Goal: Task Accomplishment & Management: Use online tool/utility

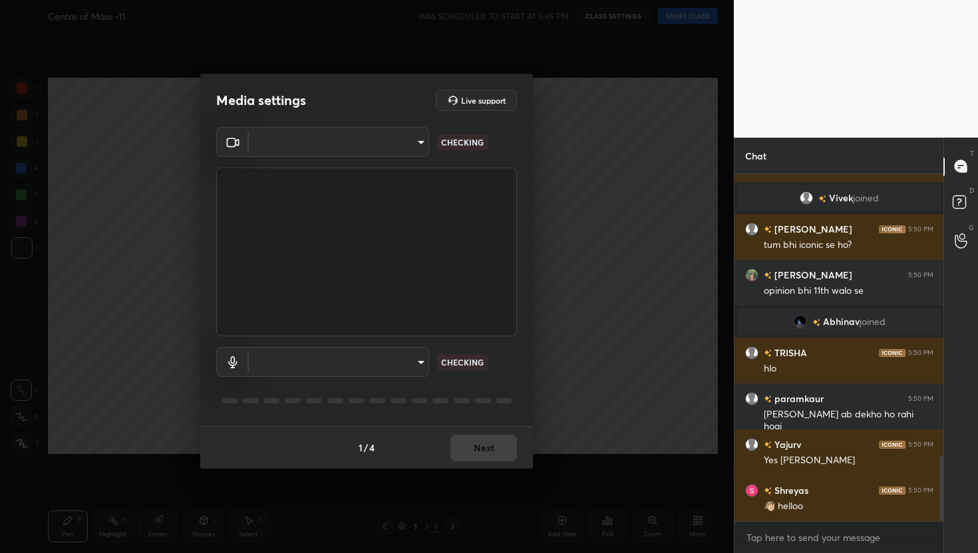
scroll to position [1543, 0]
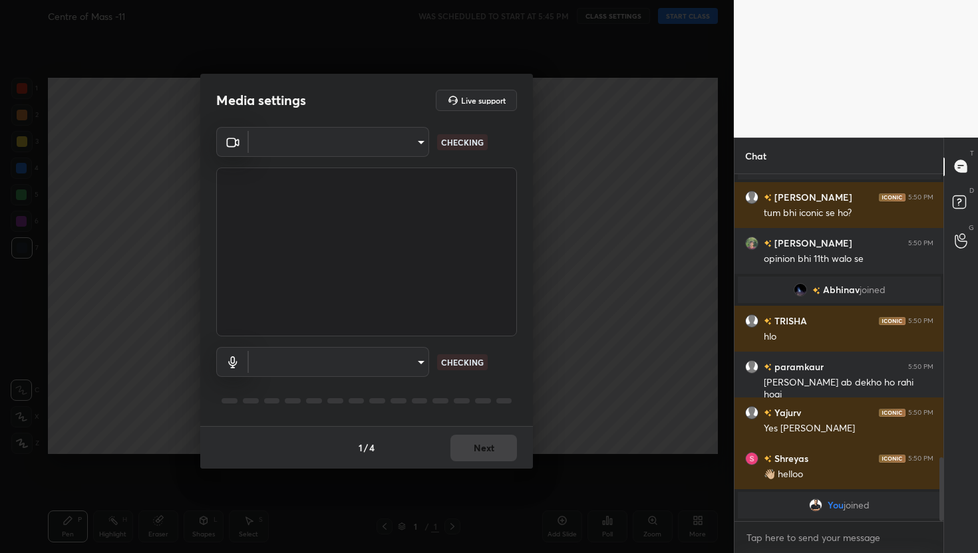
type textarea "x"
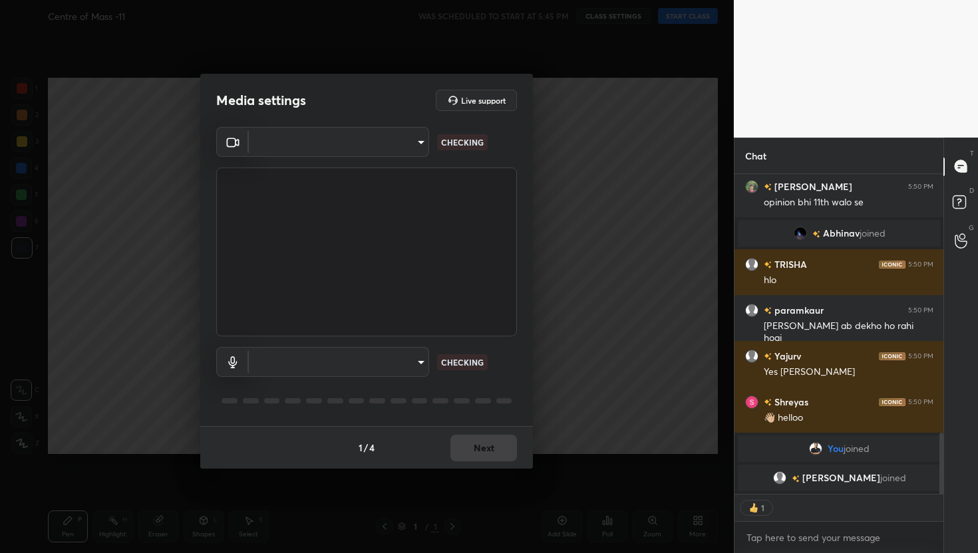
scroll to position [1408, 0]
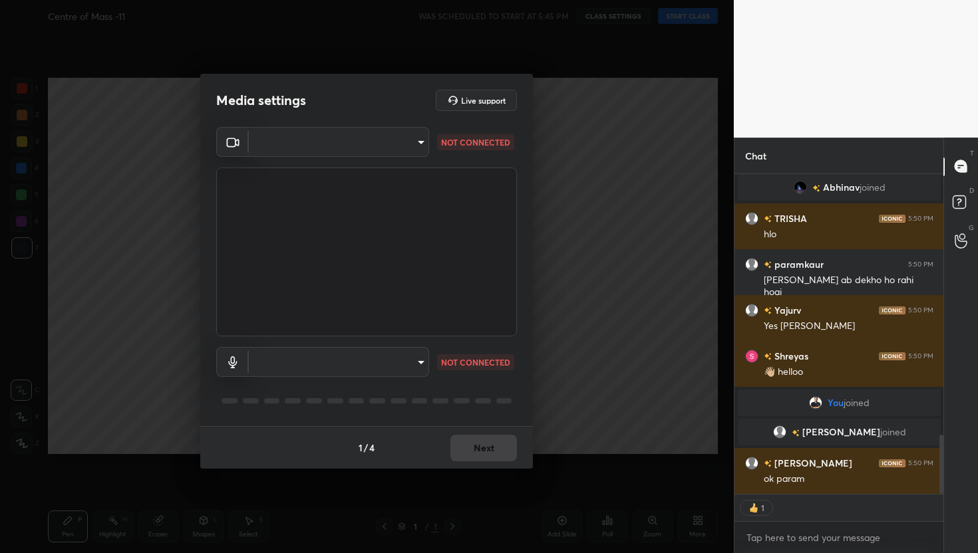
click at [392, 142] on body "1 2 3 4 5 6 7 C X Z C X Z E E Erase all H H Centre of Mass -11 WAS SCHEDULED TO…" at bounding box center [489, 276] width 978 height 553
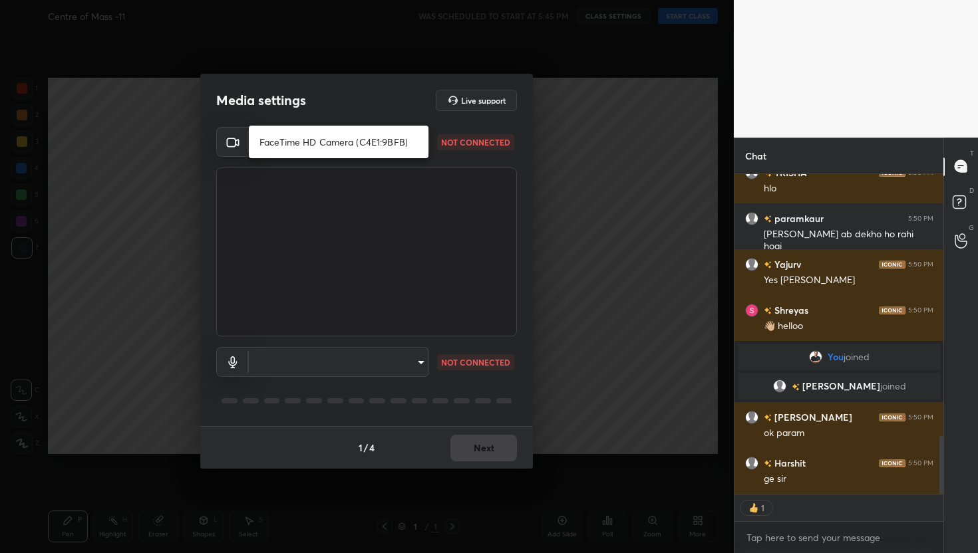
click at [334, 149] on li "FaceTime HD Camera (C4E1:9BFB)" at bounding box center [339, 142] width 180 height 22
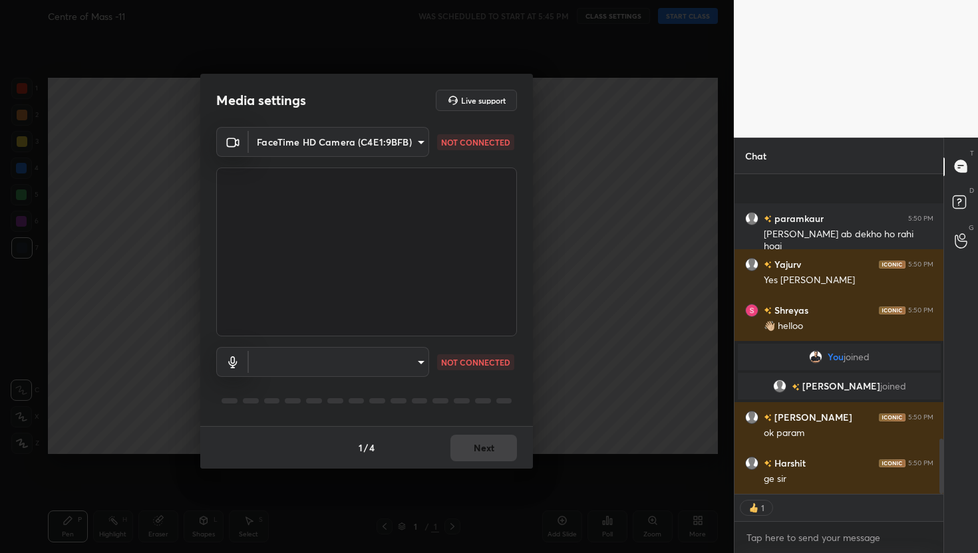
type input "884bd4fe05490aa8e859eee77333717f0318db0cdfa886aaa005f3b2aab1e0ed"
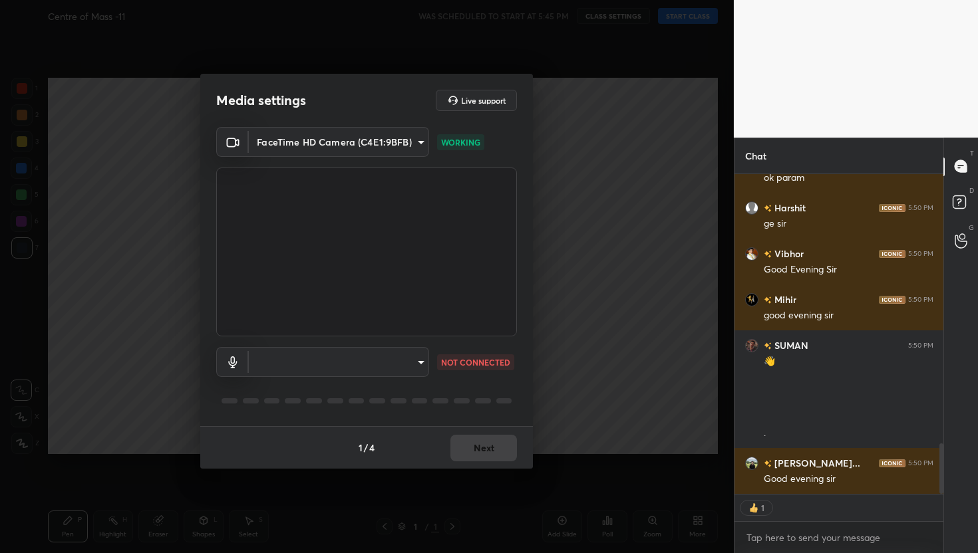
scroll to position [1755, 0]
click at [408, 363] on body "1 2 3 4 5 6 7 C X Z C X Z E E Erase all H H Centre of Mass -11 WAS SCHEDULED TO…" at bounding box center [489, 276] width 978 height 553
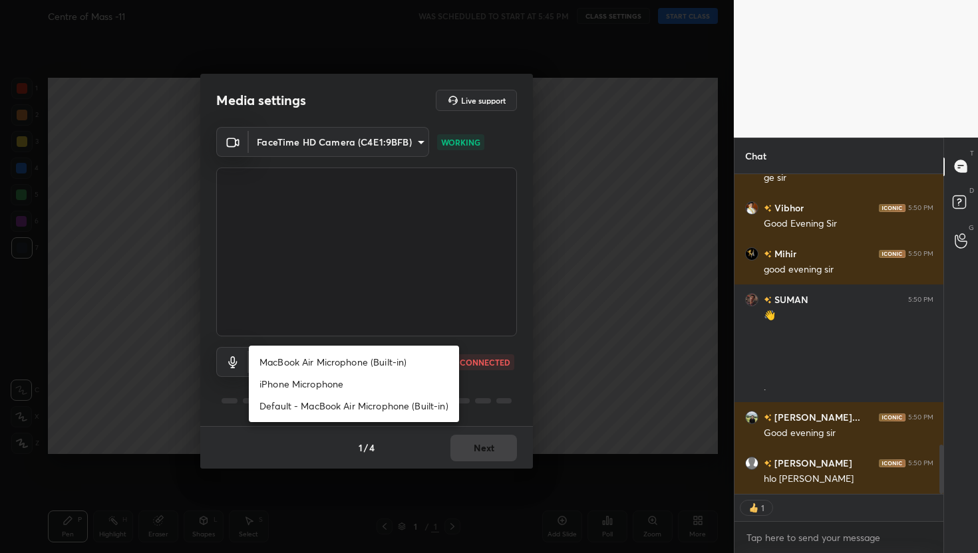
click at [333, 359] on li "MacBook Air Microphone (Built-in)" at bounding box center [354, 362] width 210 height 22
type input "0d85428eadac83fe4613c6d415152abfd5db148332af767170ea48183dd4ecea"
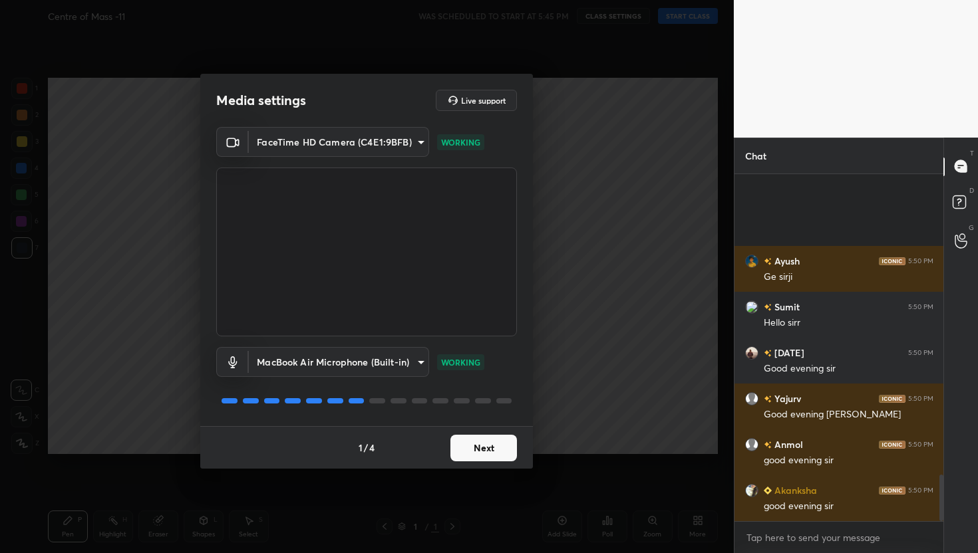
scroll to position [0, 0]
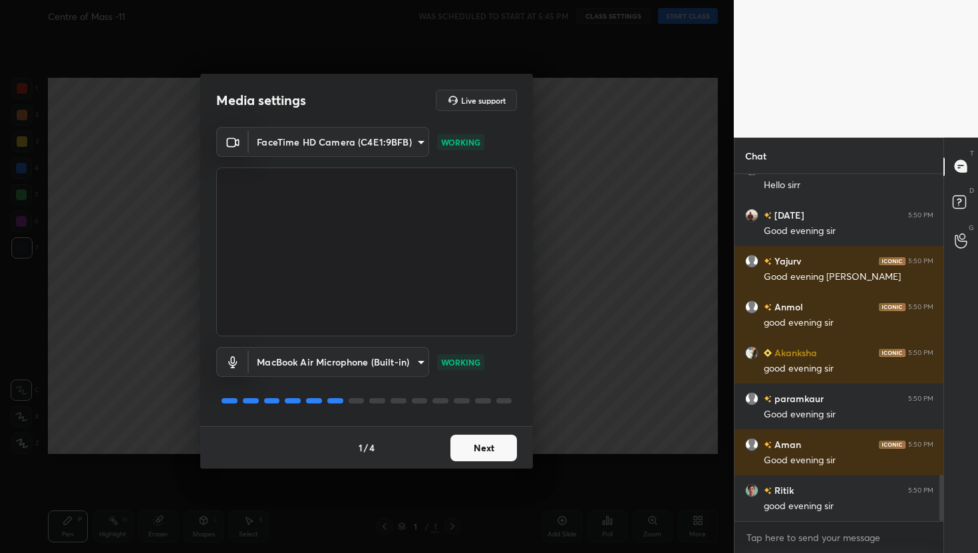
click at [476, 442] on button "Next" at bounding box center [483, 448] width 67 height 27
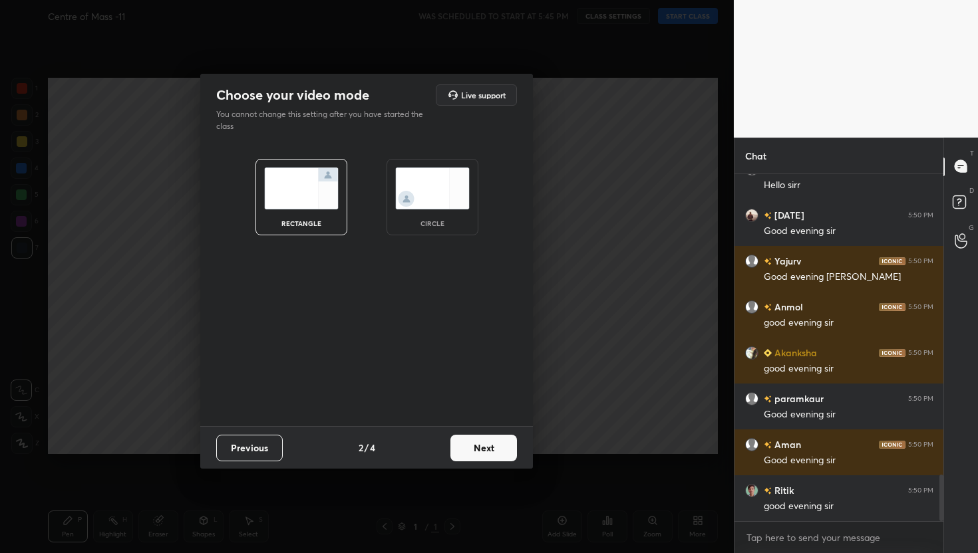
click at [476, 442] on button "Next" at bounding box center [483, 448] width 67 height 27
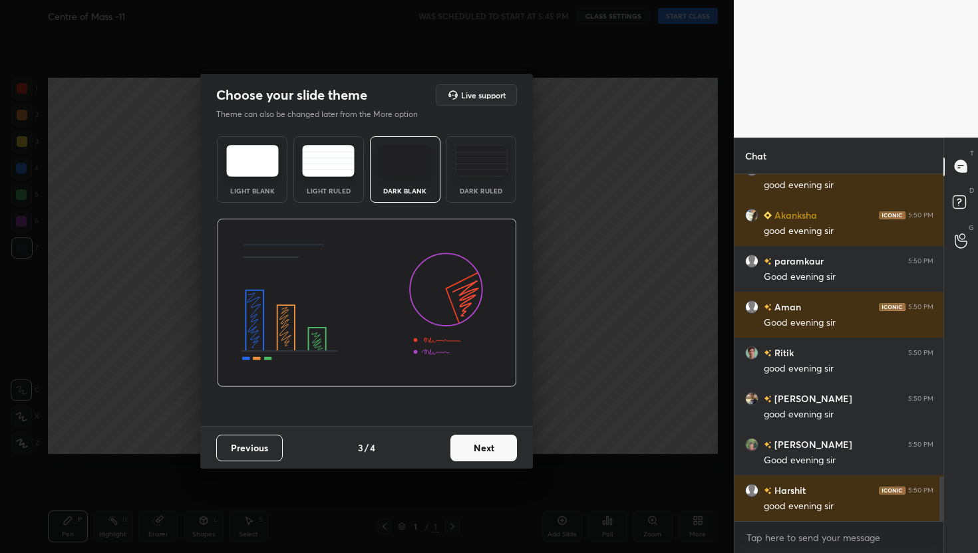
click at [476, 442] on button "Next" at bounding box center [483, 448] width 67 height 27
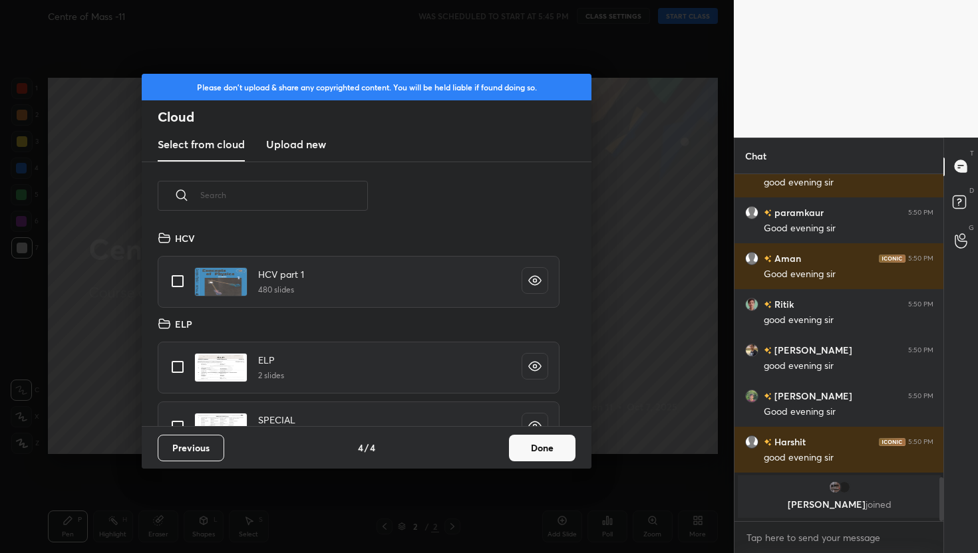
click at [289, 150] on h3 "Upload new" at bounding box center [296, 144] width 60 height 16
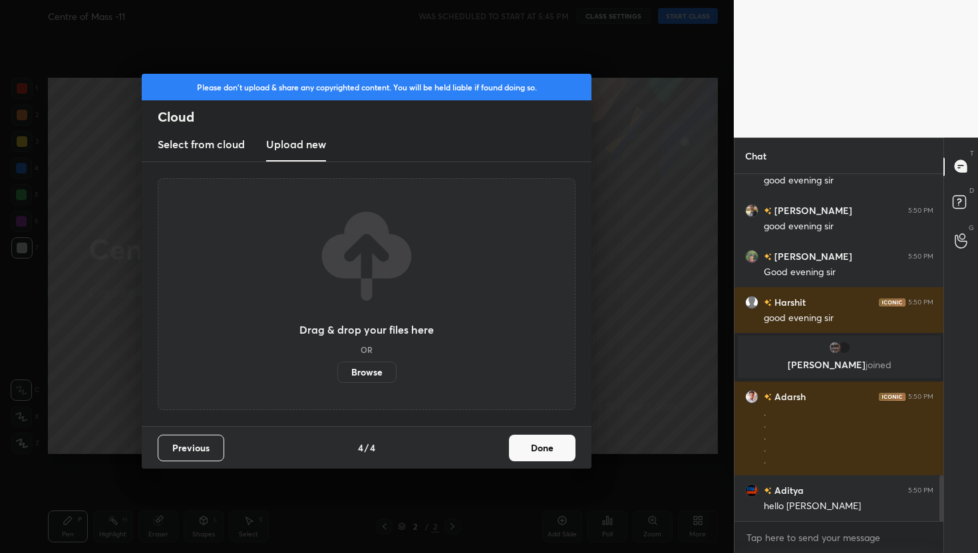
click at [359, 371] on label "Browse" at bounding box center [366, 372] width 59 height 21
click at [337, 371] on input "Browse" at bounding box center [337, 372] width 0 height 21
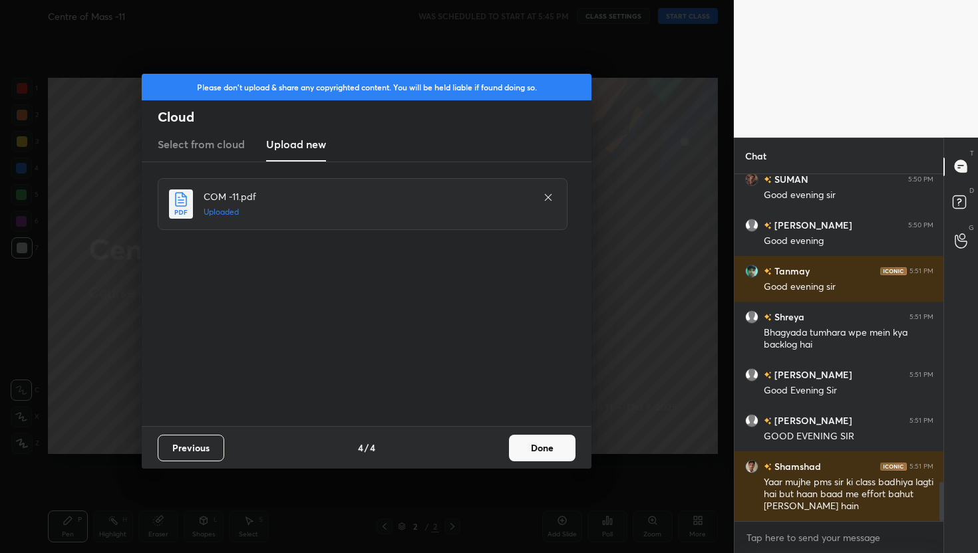
click at [531, 456] on button "Done" at bounding box center [542, 448] width 67 height 27
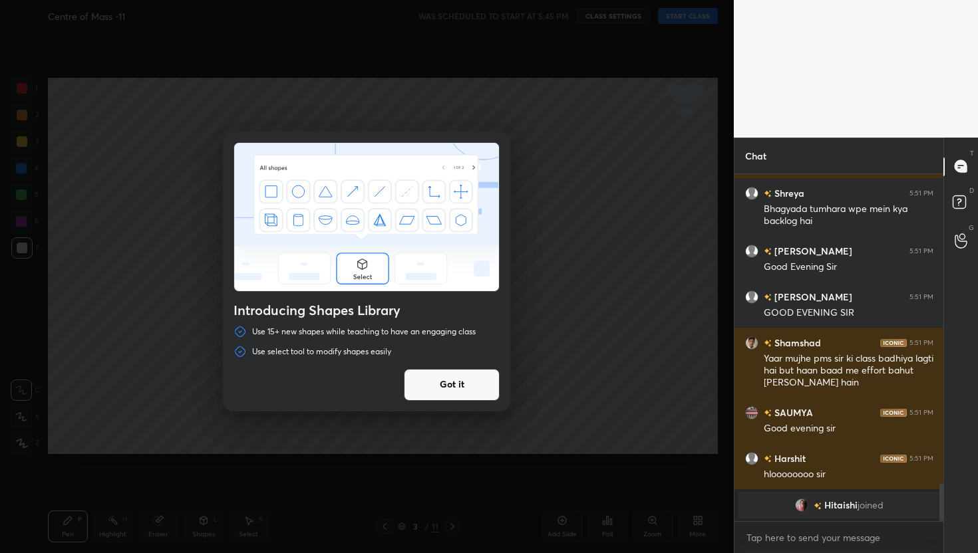
click at [448, 391] on button "Got it" at bounding box center [452, 385] width 96 height 32
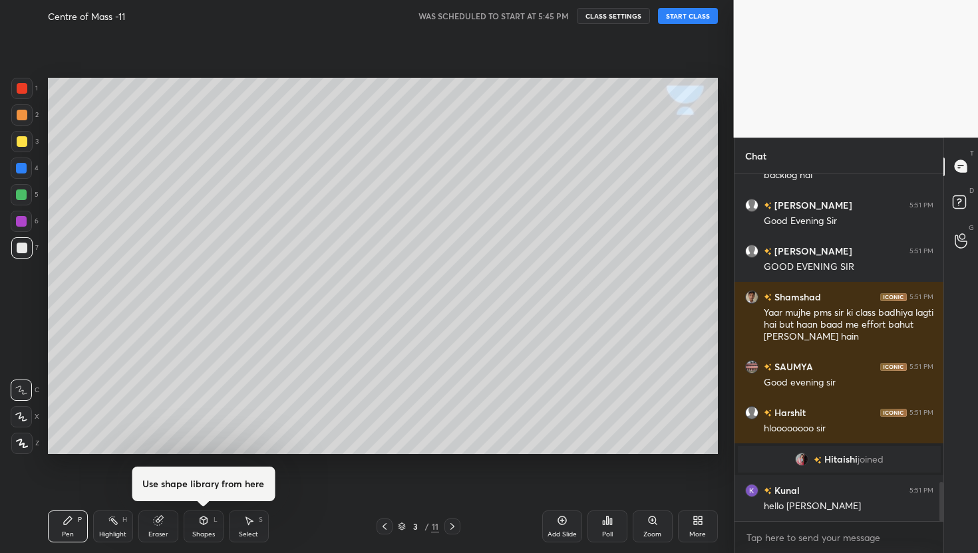
click at [390, 527] on div at bounding box center [384, 527] width 16 height 16
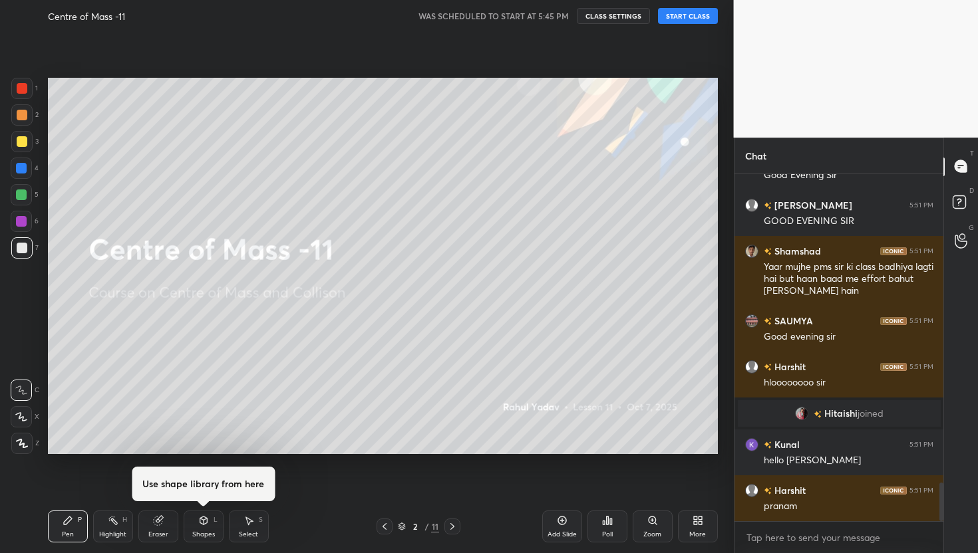
click at [689, 6] on div "Centre of Mass -11 WAS SCHEDULED TO START AT 5:45 PM CLASS SETTINGS START CLASS" at bounding box center [383, 16] width 670 height 32
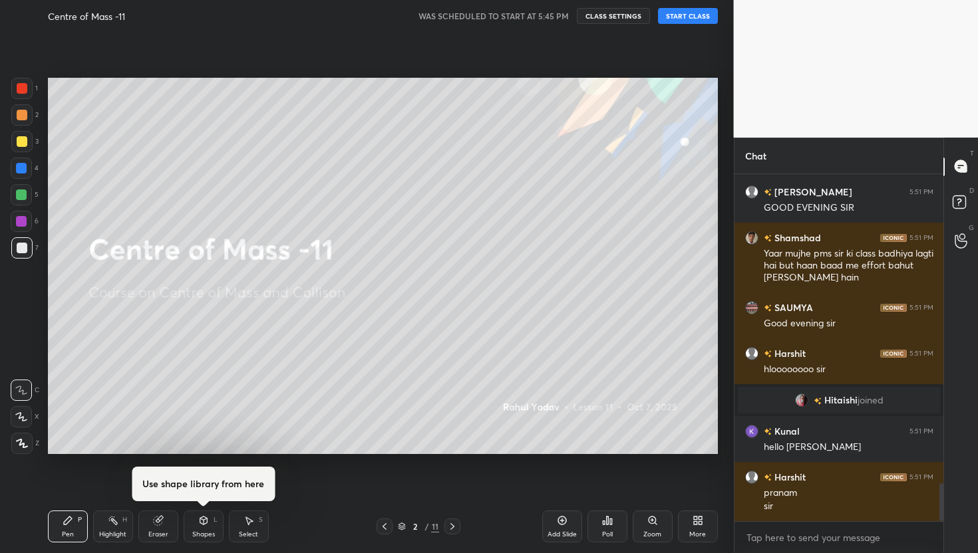
click at [683, 13] on button "START CLASS" at bounding box center [688, 16] width 60 height 16
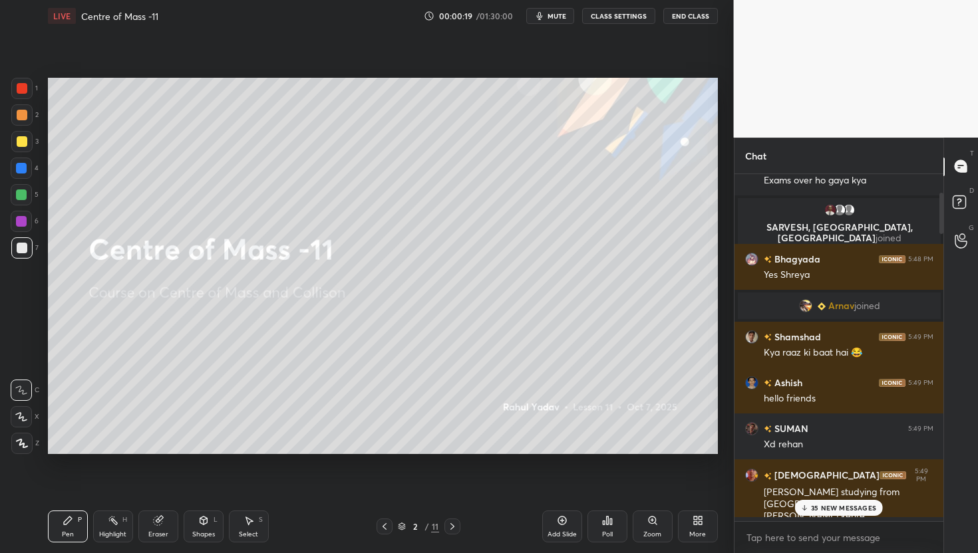
drag, startPoint x: 943, startPoint y: 510, endPoint x: 943, endPoint y: 172, distance: 338.6
click at [943, 172] on div "Chat [PERSON_NAME], [PERSON_NAME] joined Shreya 5:48 PM Exams over ho gaya kya …" at bounding box center [856, 346] width 245 height 416
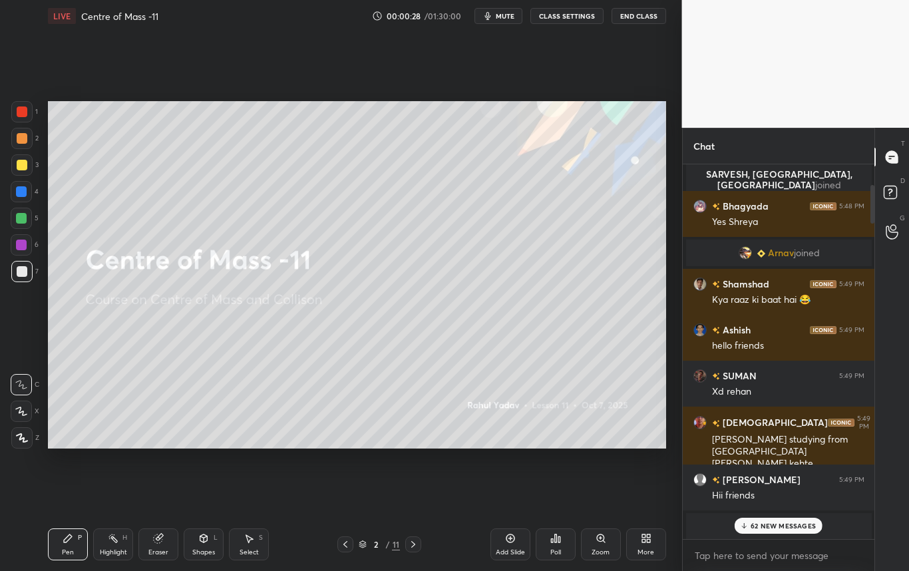
click at [642, 537] on icon at bounding box center [643, 535] width 3 height 3
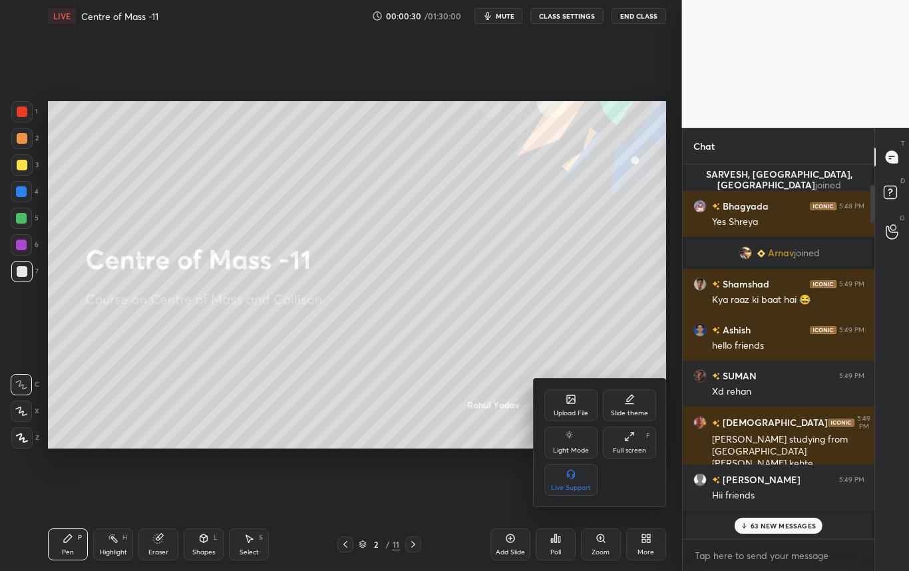
click at [633, 447] on div "Full screen" at bounding box center [629, 450] width 33 height 7
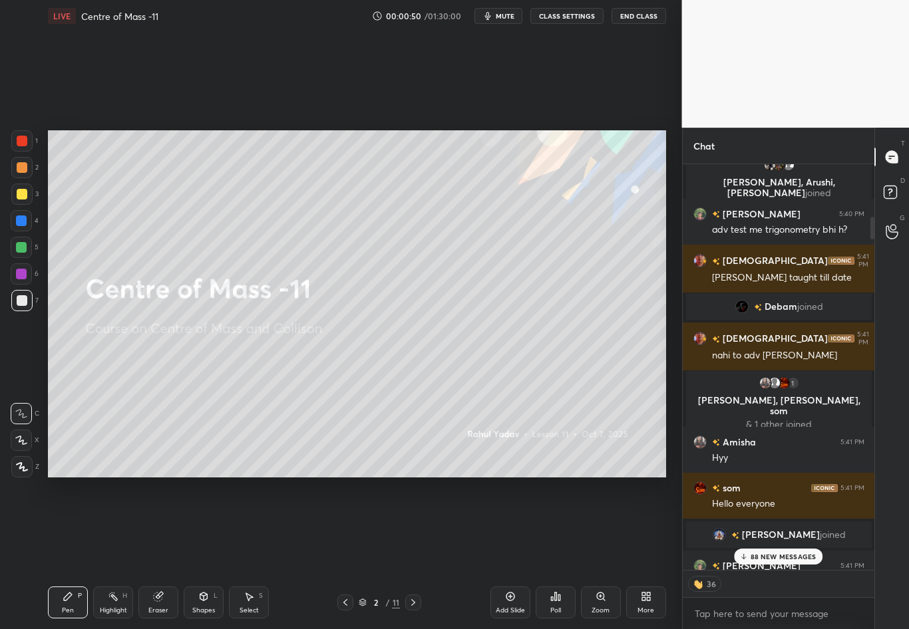
drag, startPoint x: 871, startPoint y: 212, endPoint x: 869, endPoint y: 166, distance: 46.0
click at [869, 166] on div at bounding box center [870, 367] width 8 height 406
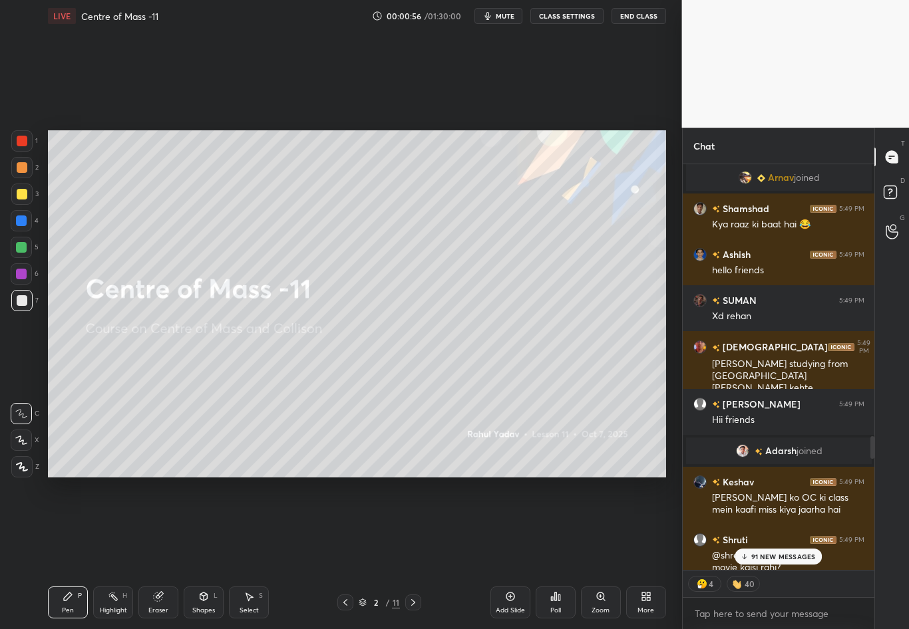
drag, startPoint x: 871, startPoint y: 229, endPoint x: 860, endPoint y: 624, distance: 394.6
click at [860, 553] on div "Bhagyada 5:48 PM Yes [PERSON_NAME] [PERSON_NAME] joined [PERSON_NAME] 5:49 PM K…" at bounding box center [778, 396] width 192 height 465
click at [869, 442] on div at bounding box center [870, 367] width 8 height 406
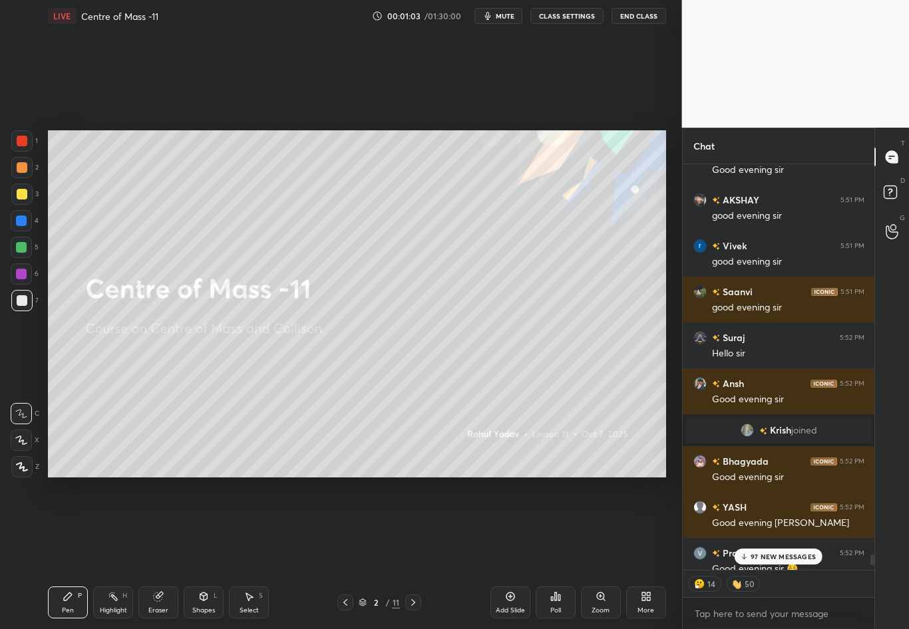
drag, startPoint x: 871, startPoint y: 438, endPoint x: 865, endPoint y: 629, distance: 190.3
click at [865, 553] on div "Angel 5:51 PM good evening sir [PERSON_NAME] 5:51 PM Good evening [PERSON_NAME]…" at bounding box center [778, 396] width 192 height 465
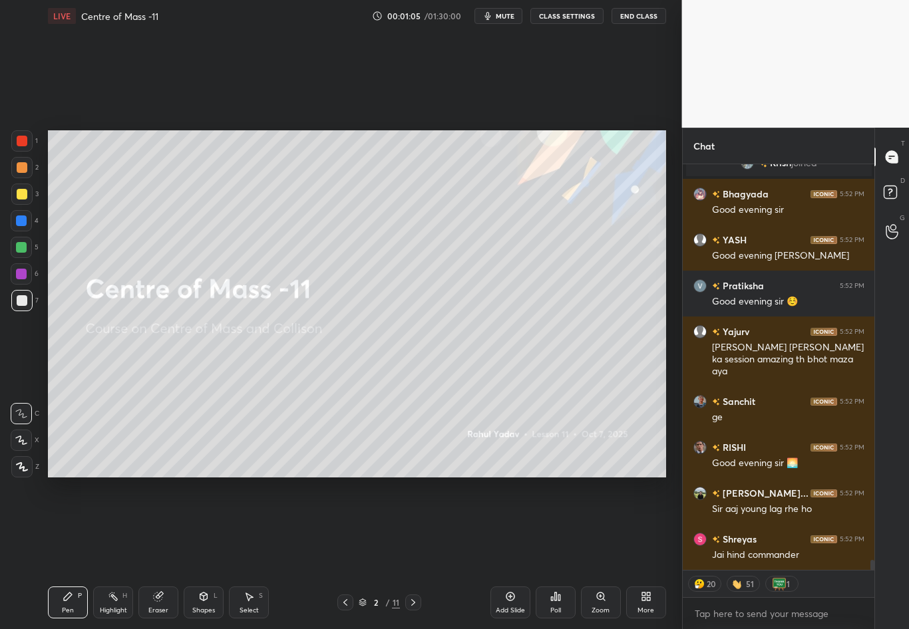
drag, startPoint x: 873, startPoint y: 562, endPoint x: 866, endPoint y: 619, distance: 57.7
click at [866, 553] on div "[PERSON_NAME] 5:52 PM Good evening [PERSON_NAME] joined Bhagyada 5:52 PM Good e…" at bounding box center [778, 396] width 192 height 465
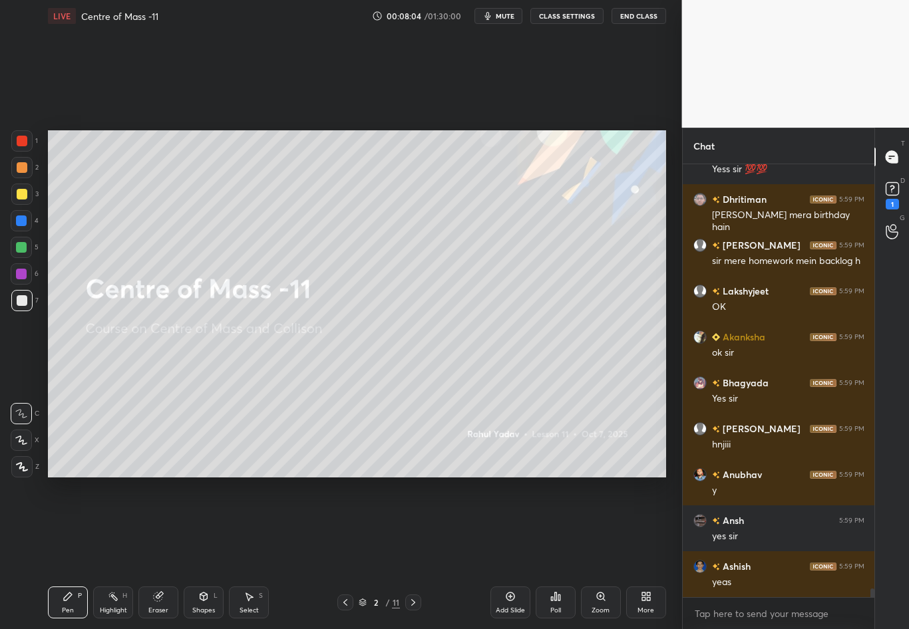
scroll to position [21071, 0]
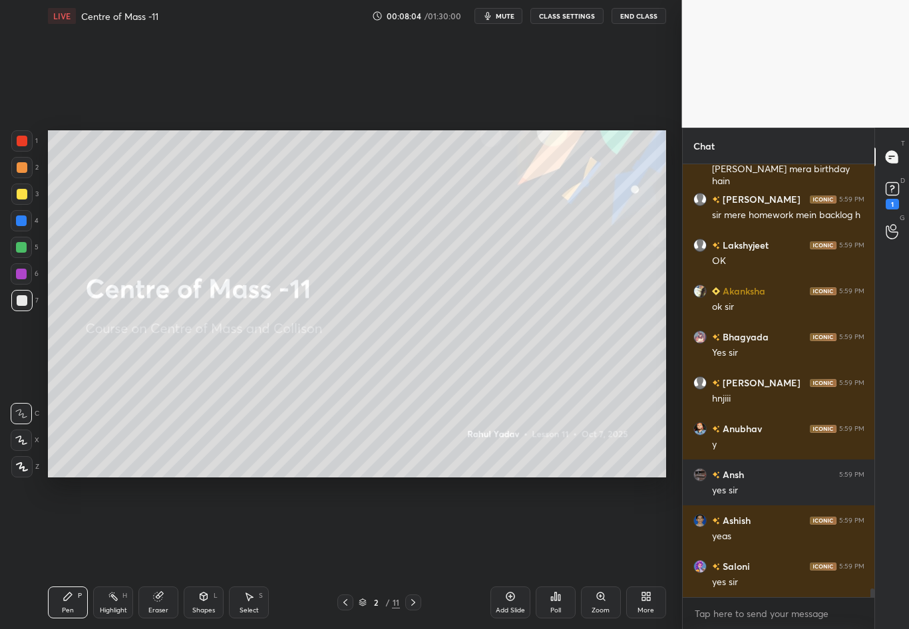
click at [21, 440] on icon at bounding box center [21, 440] width 12 height 9
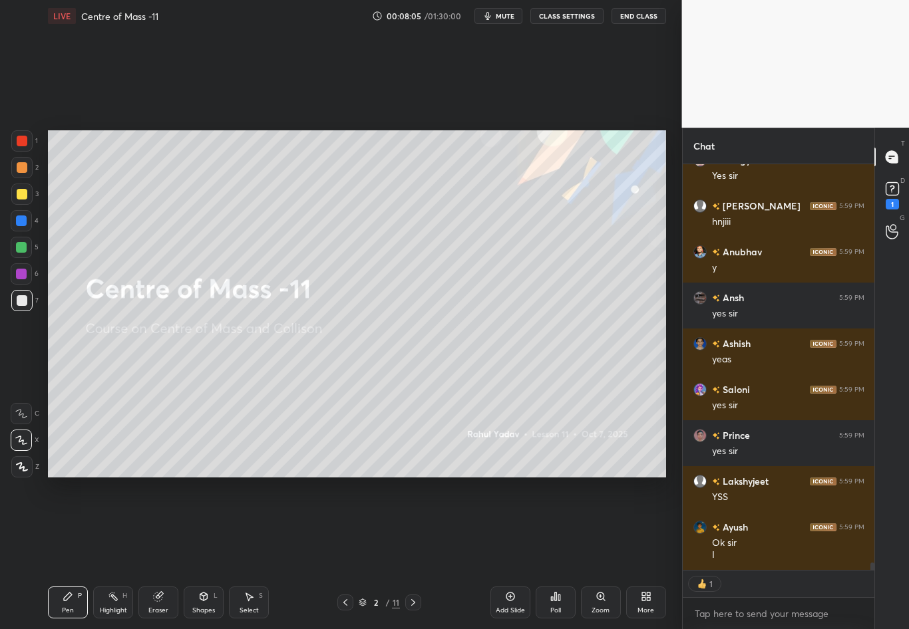
click at [27, 473] on div at bounding box center [21, 466] width 21 height 21
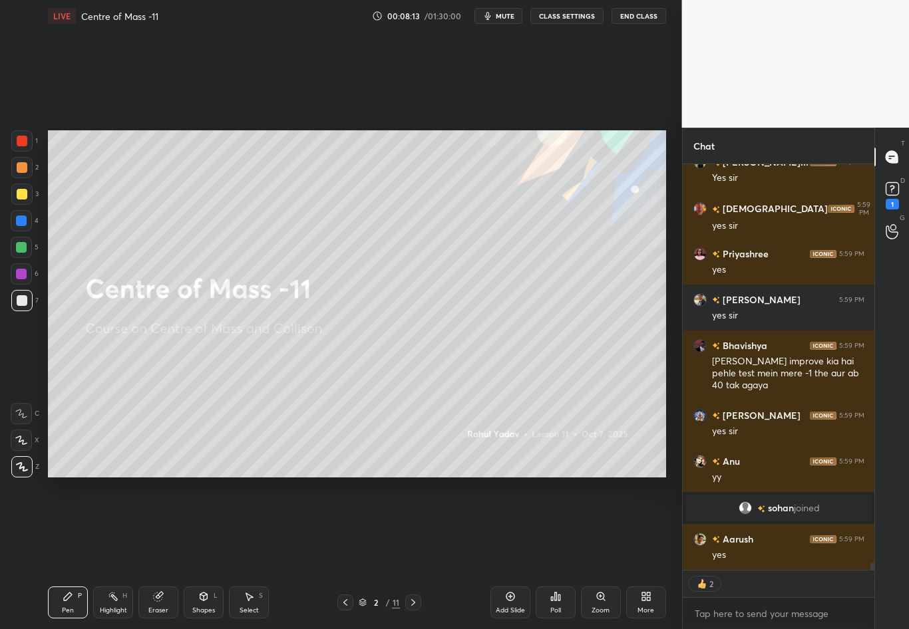
scroll to position [22313, 0]
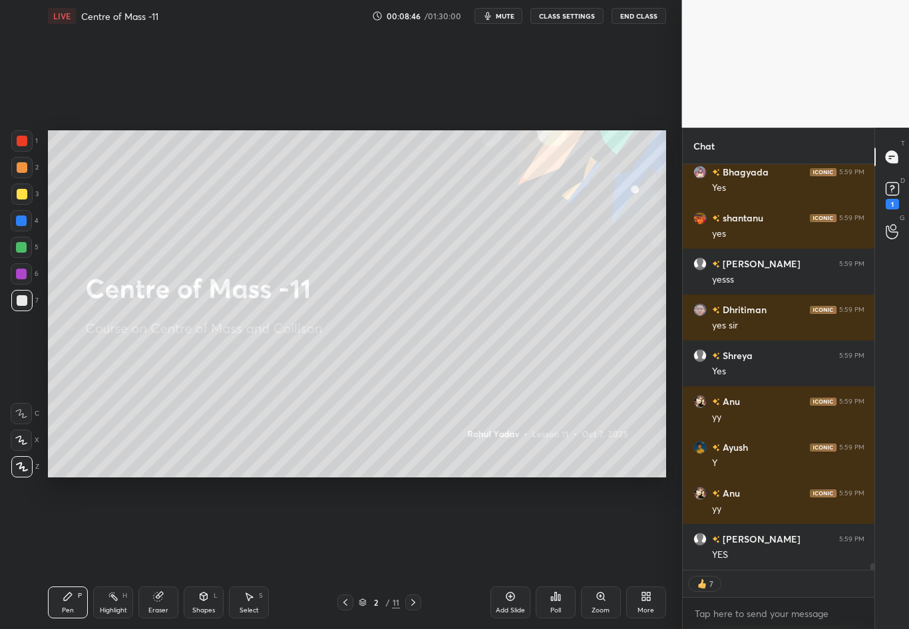
click at [417, 553] on icon at bounding box center [413, 602] width 11 height 11
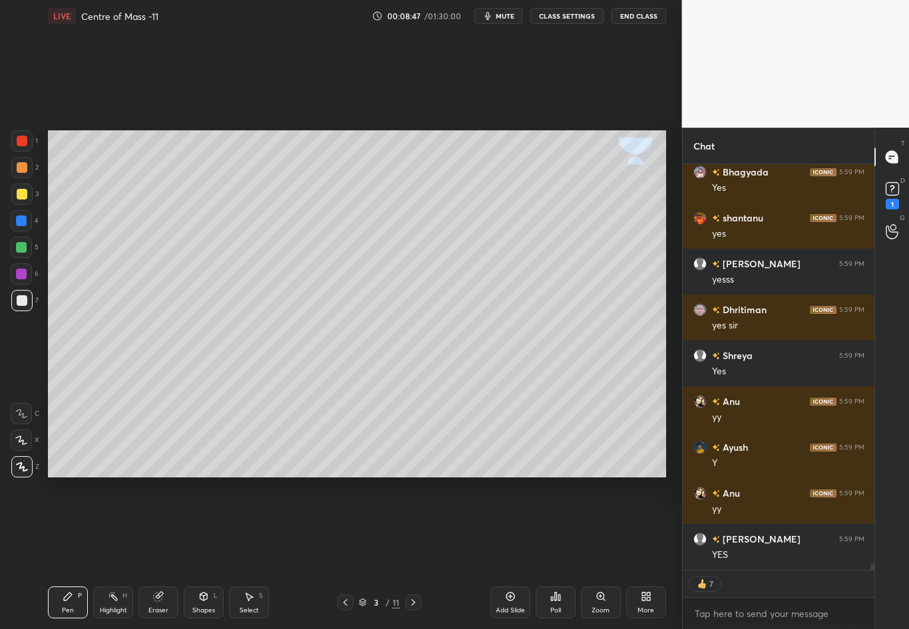
click at [25, 300] on div at bounding box center [22, 300] width 11 height 11
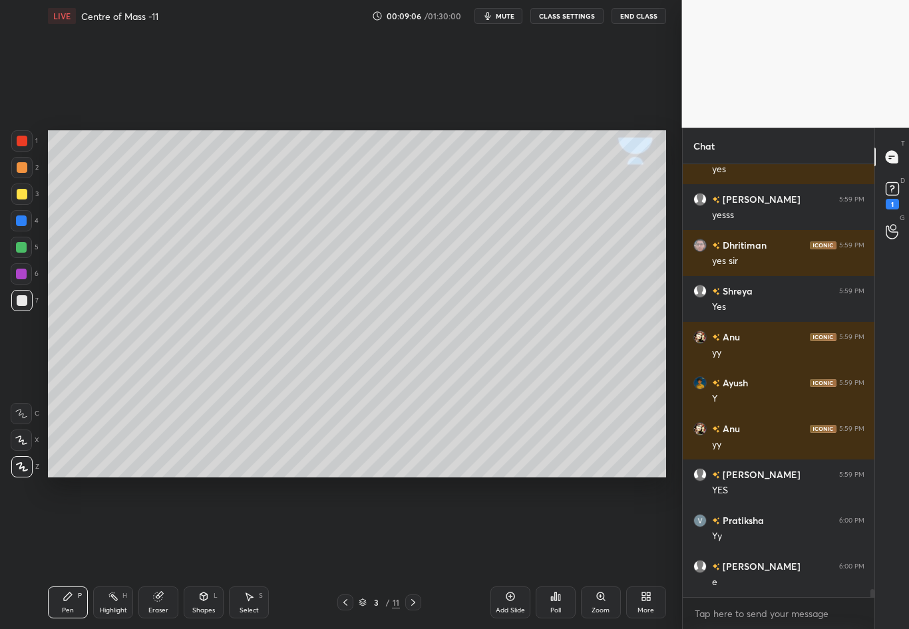
click at [23, 195] on div at bounding box center [22, 194] width 11 height 11
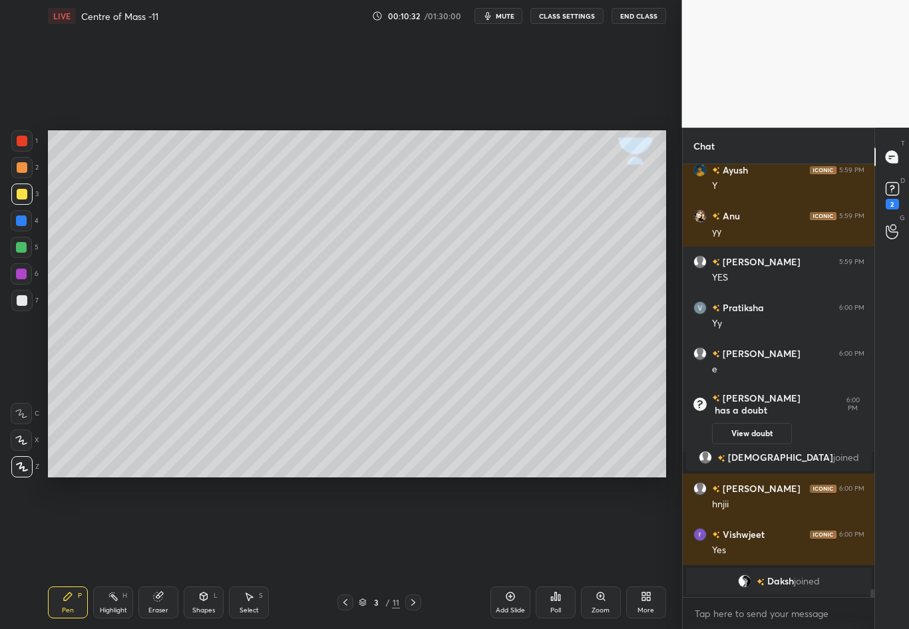
scroll to position [23097, 0]
click at [19, 193] on div at bounding box center [22, 194] width 11 height 11
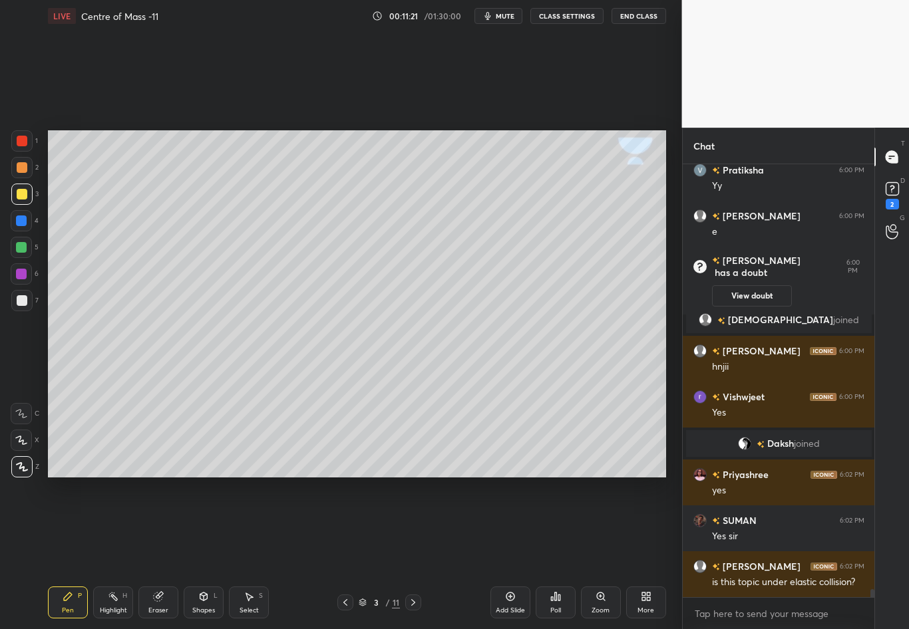
scroll to position [23268, 0]
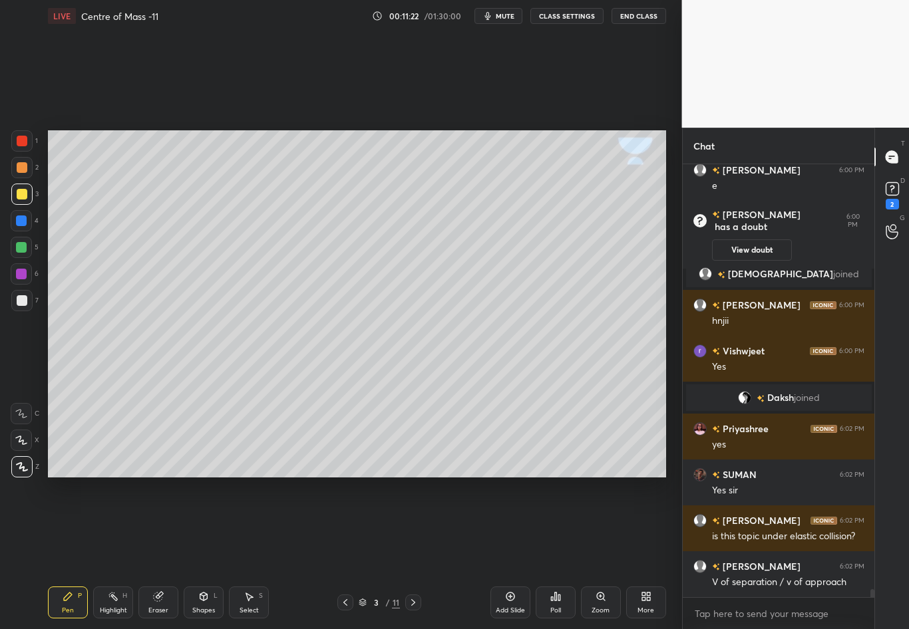
click at [23, 303] on div at bounding box center [22, 300] width 11 height 11
click at [20, 194] on div at bounding box center [22, 194] width 11 height 11
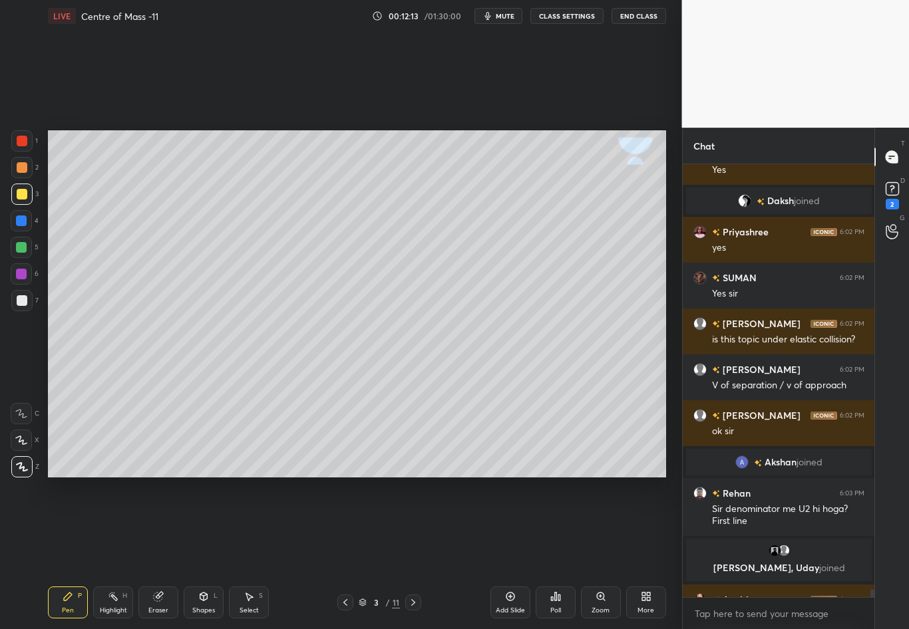
scroll to position [23435, 0]
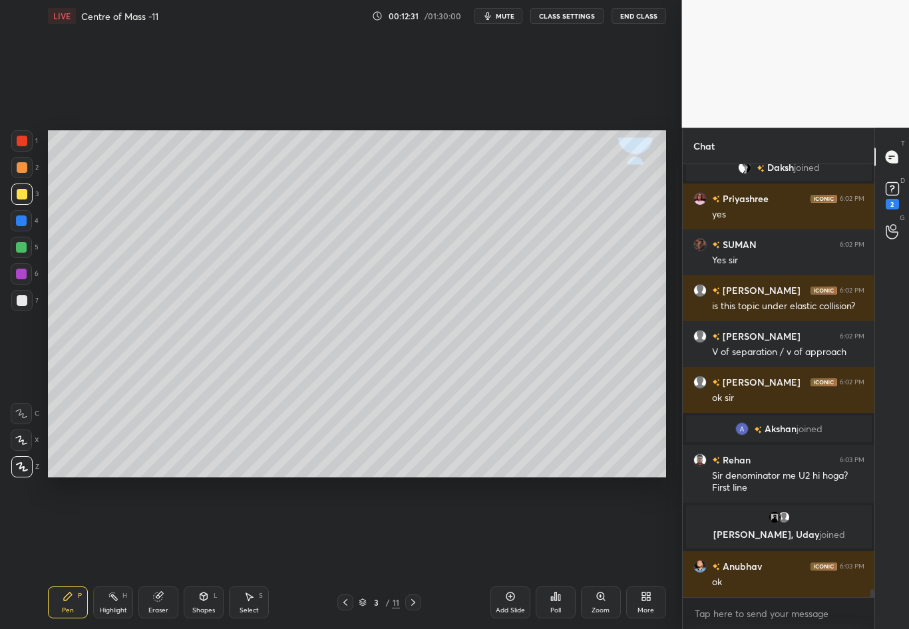
click at [249, 553] on icon at bounding box center [248, 596] width 11 height 11
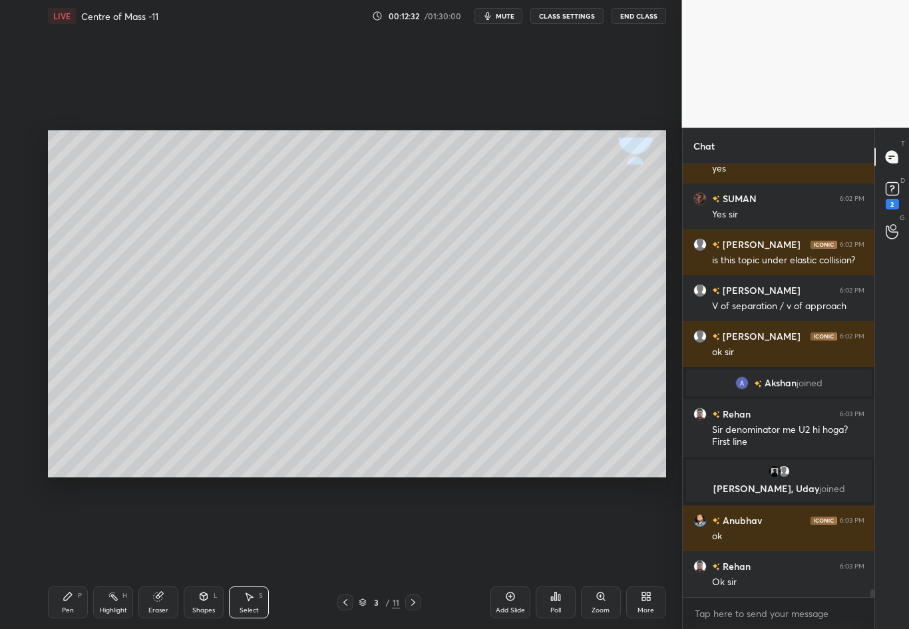
click at [199, 553] on div "Shapes L" at bounding box center [204, 603] width 40 height 32
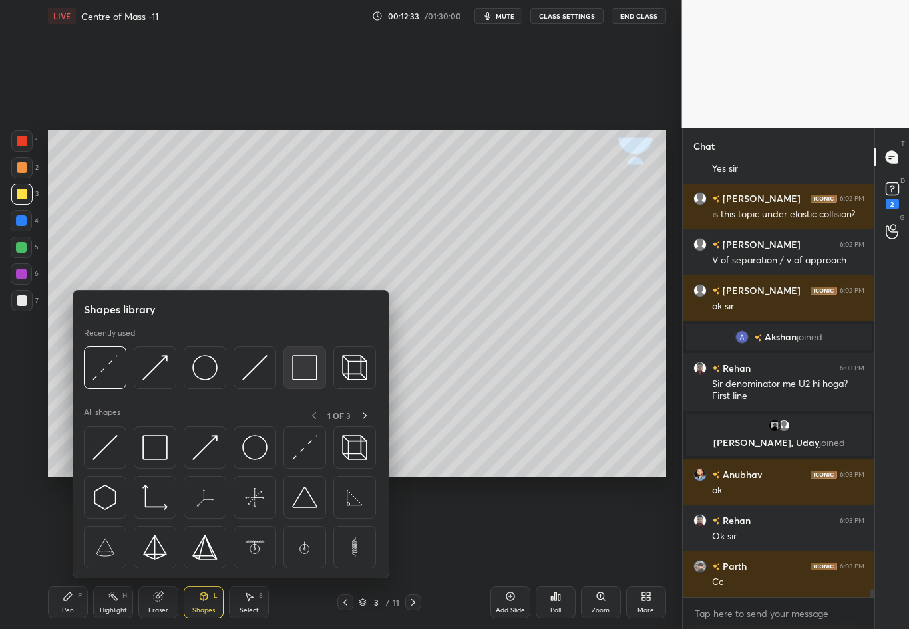
scroll to position [23547, 0]
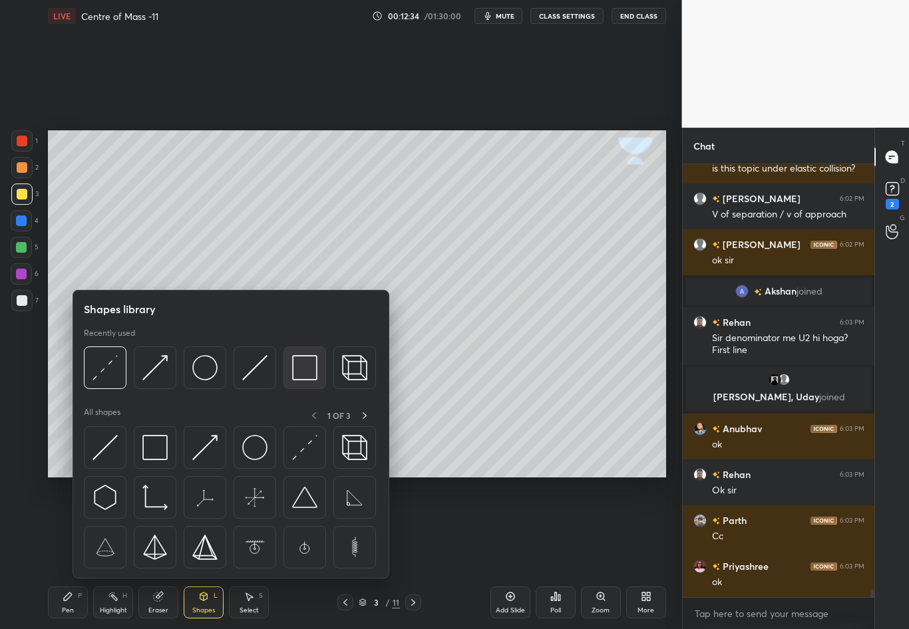
click at [303, 374] on img at bounding box center [304, 367] width 25 height 25
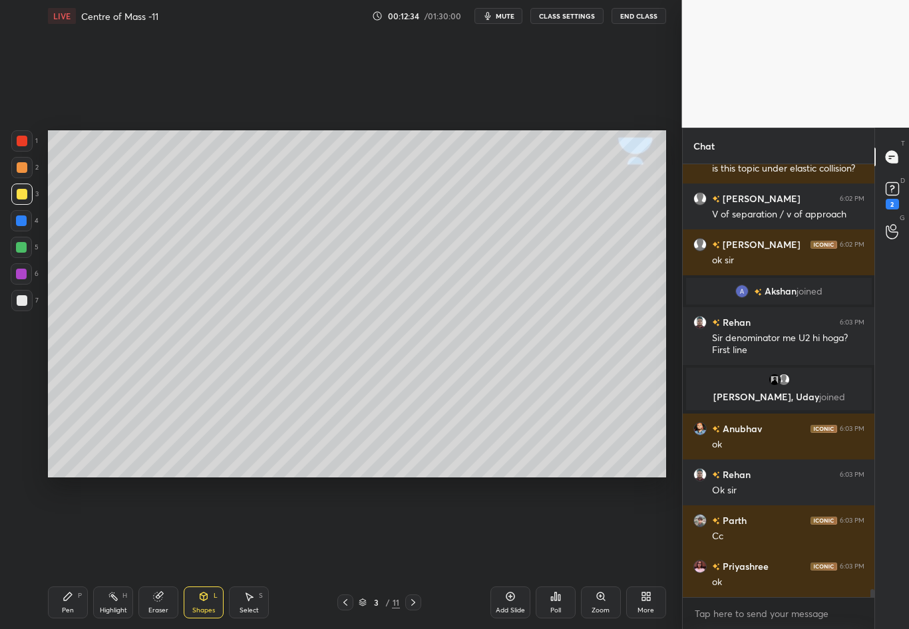
click at [21, 222] on div at bounding box center [21, 221] width 11 height 11
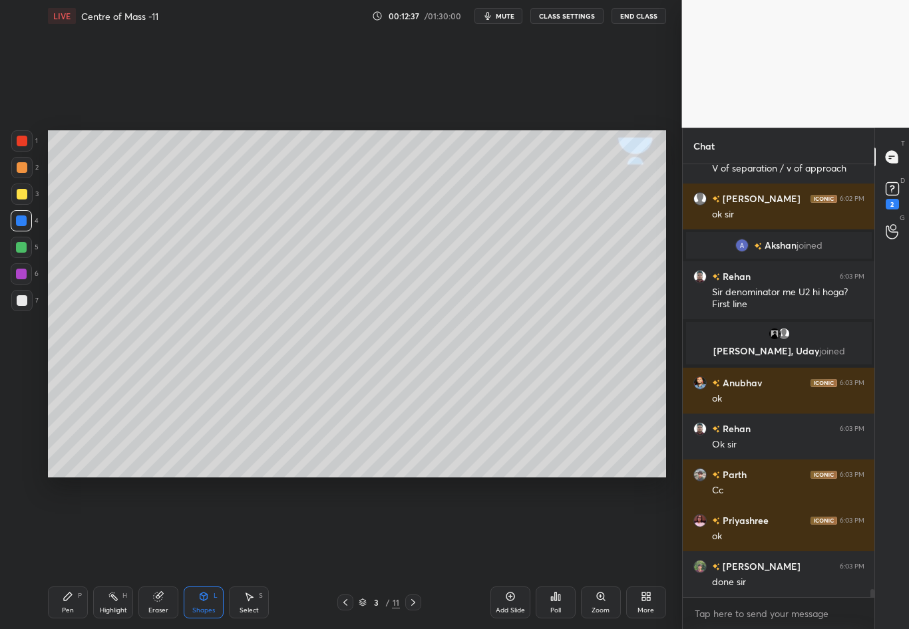
scroll to position [23639, 0]
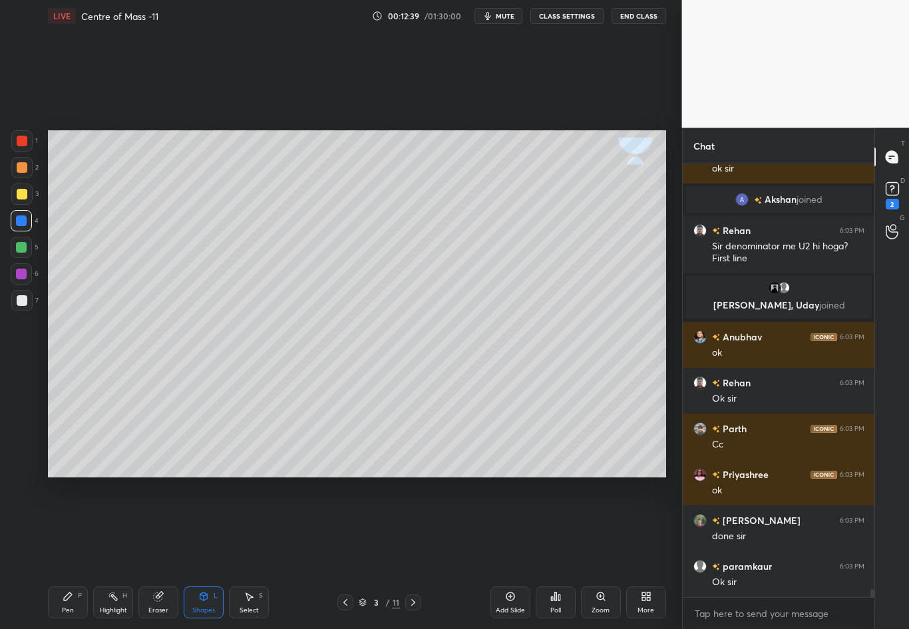
click at [255, 553] on div "Select S" at bounding box center [249, 603] width 40 height 32
click at [57, 138] on div "0 ° Undo Copy Duplicate Duplicate to new slide Delete" at bounding box center [357, 303] width 618 height 347
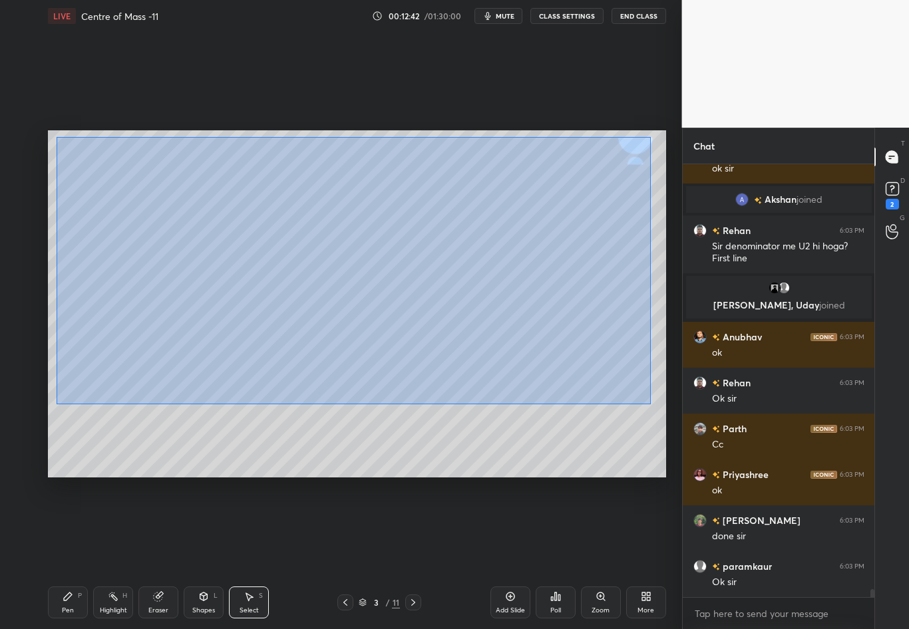
drag, startPoint x: 56, startPoint y: 137, endPoint x: 651, endPoint y: 404, distance: 651.8
click at [650, 404] on div "0 ° Undo Copy Duplicate Duplicate to new slide Delete" at bounding box center [357, 303] width 618 height 347
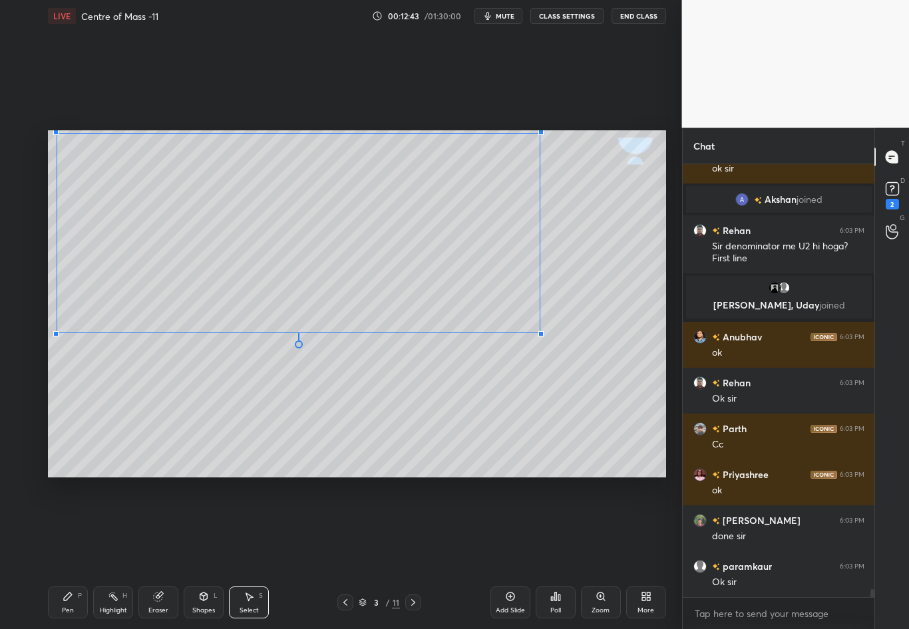
scroll to position [23685, 0]
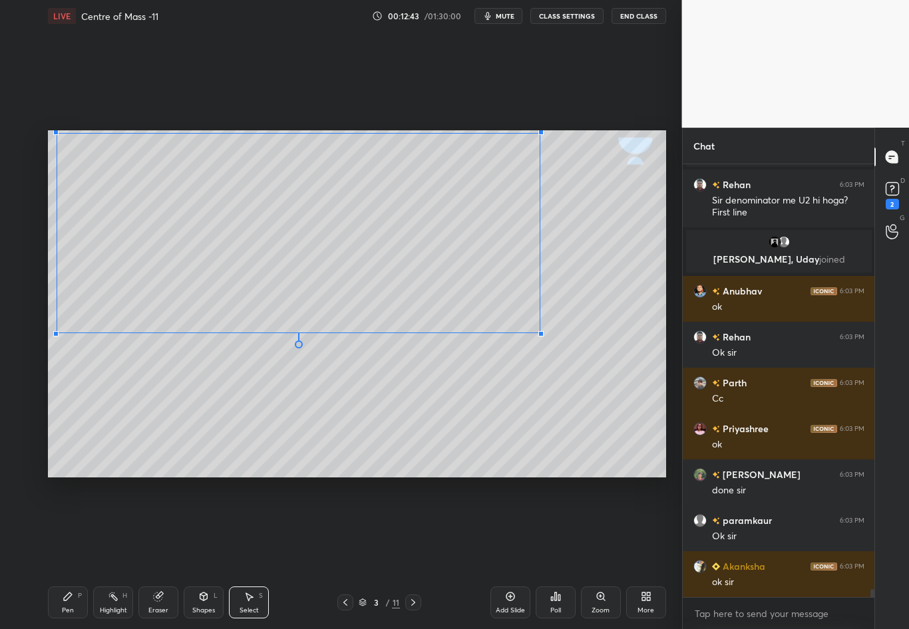
drag, startPoint x: 640, startPoint y: 374, endPoint x: 540, endPoint y: 332, distance: 108.2
click at [540, 333] on div at bounding box center [540, 333] width 5 height 5
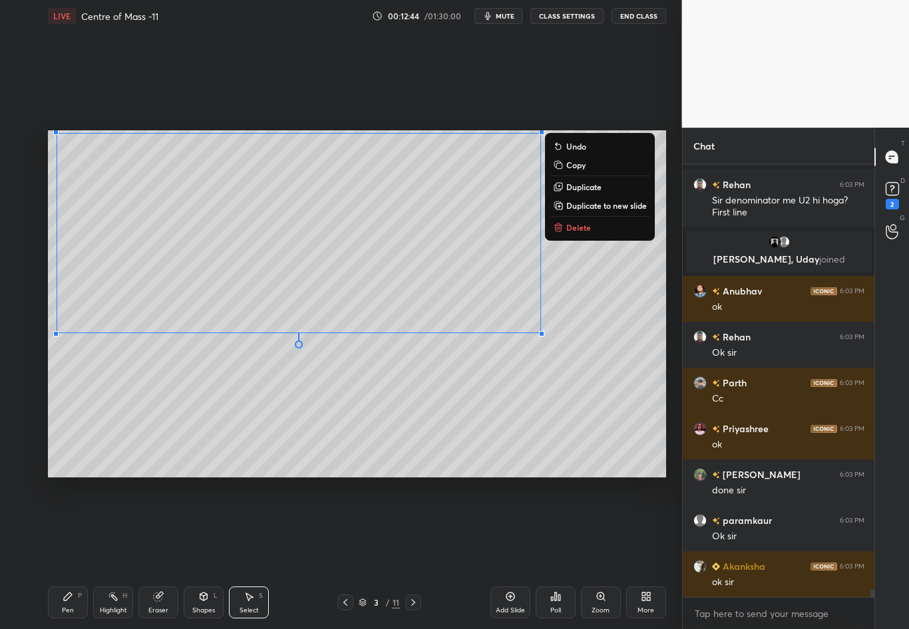
click at [615, 345] on div "0 ° Undo Copy Duplicate Duplicate to new slide Delete" at bounding box center [357, 303] width 618 height 347
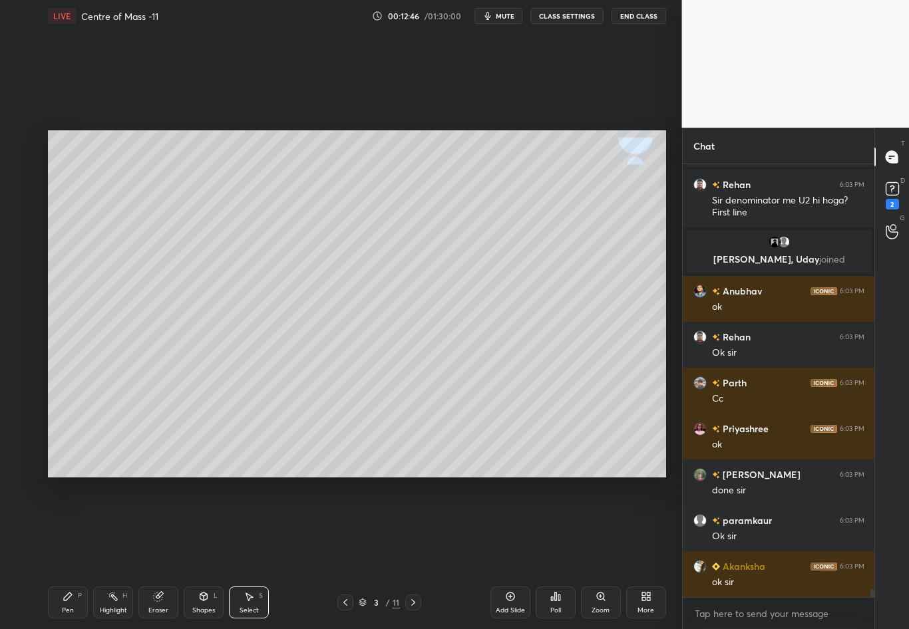
click at [76, 553] on div "Pen P" at bounding box center [68, 603] width 40 height 32
click at [20, 303] on div at bounding box center [22, 300] width 11 height 11
click at [20, 300] on div at bounding box center [22, 300] width 11 height 11
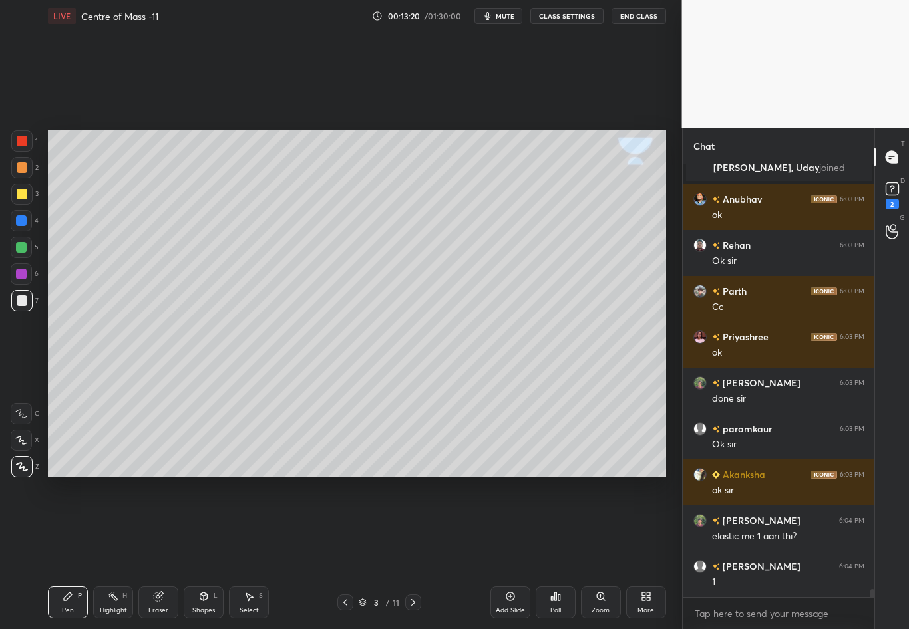
scroll to position [23809, 0]
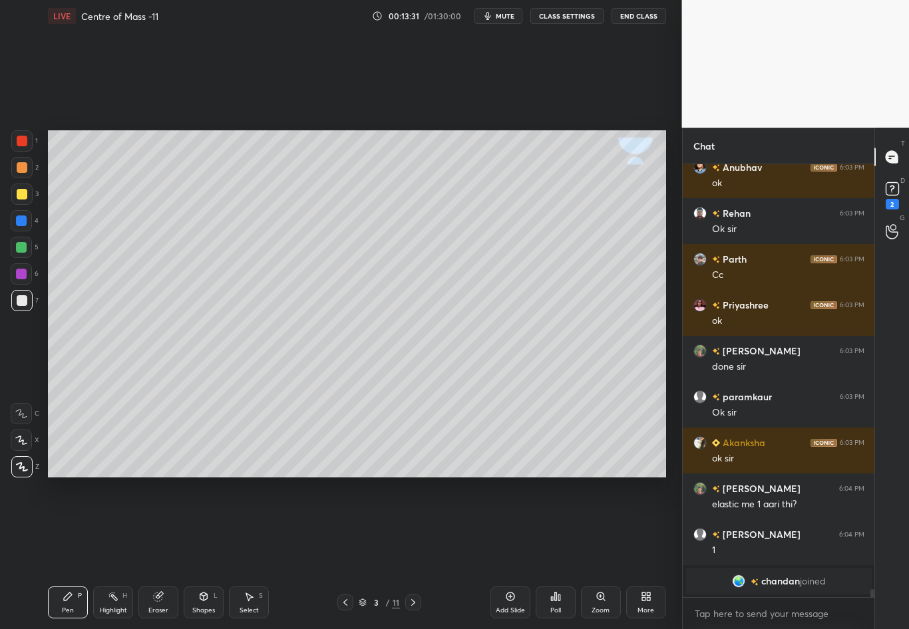
click at [22, 247] on div at bounding box center [21, 247] width 11 height 11
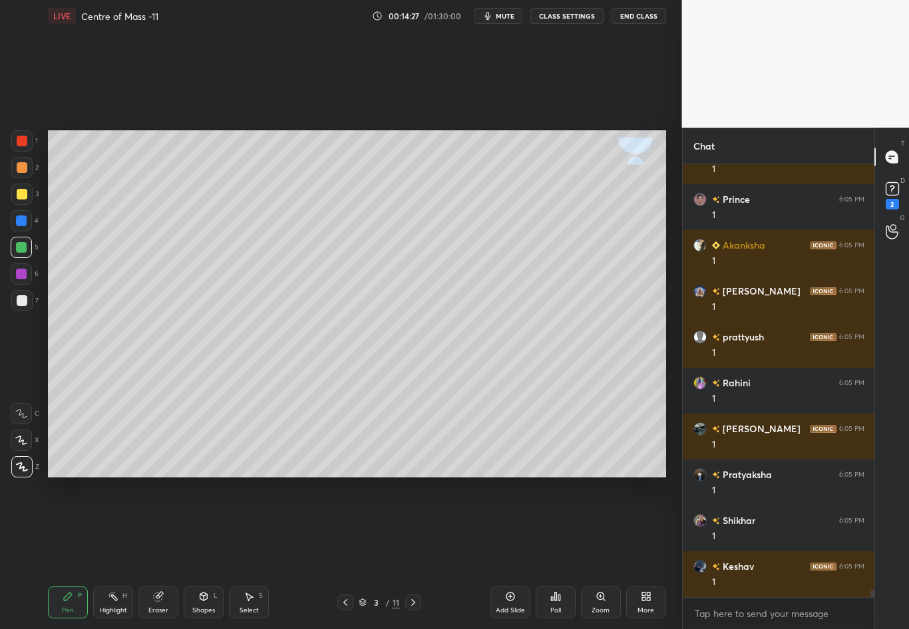
scroll to position [25495, 0]
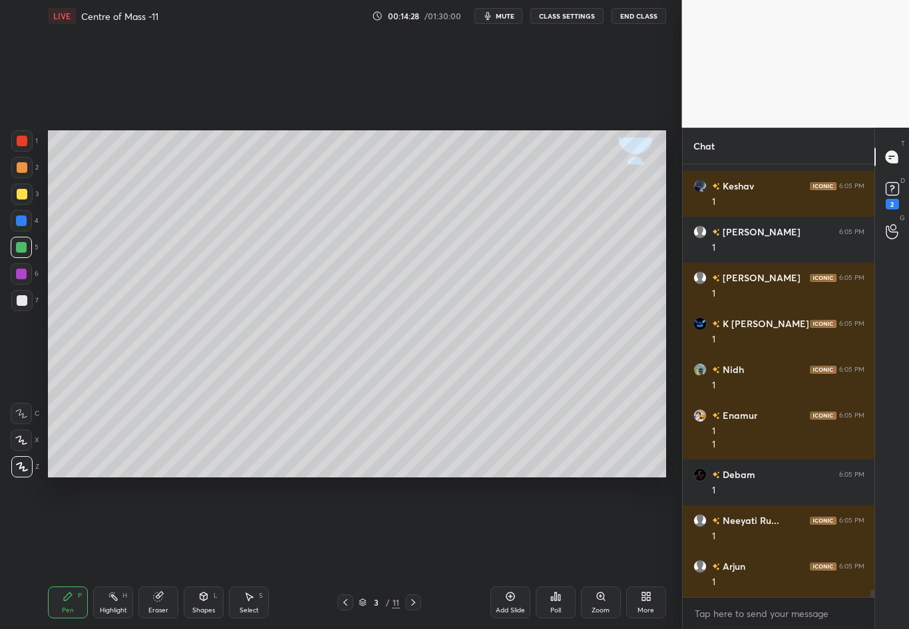
click at [23, 194] on div at bounding box center [22, 194] width 11 height 11
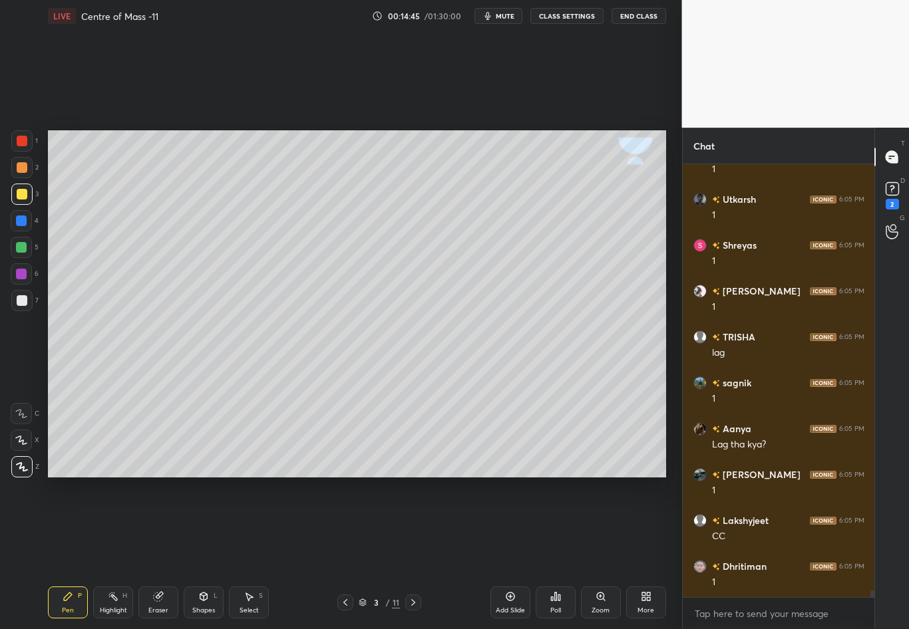
scroll to position [27363, 0]
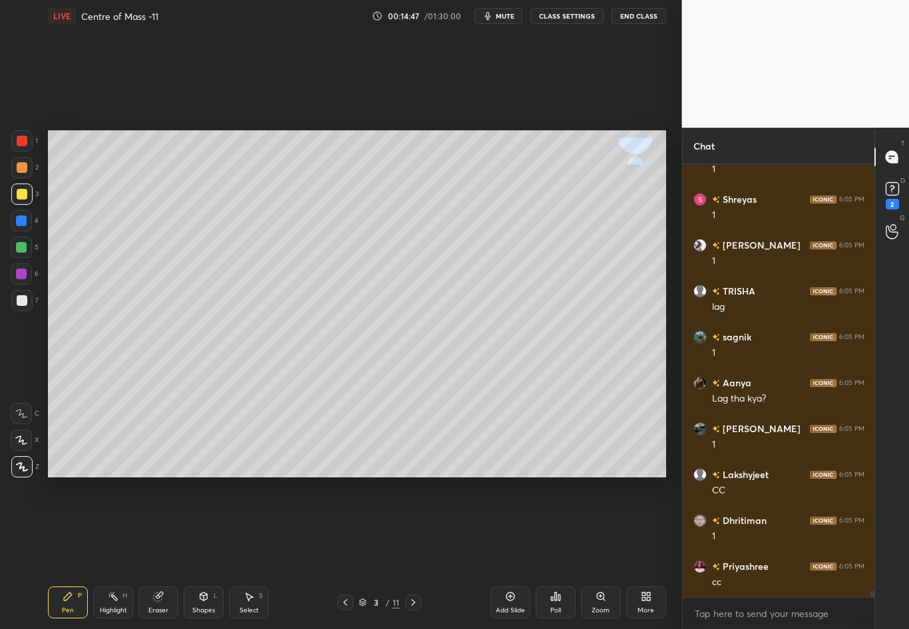
click at [412, 553] on icon at bounding box center [413, 602] width 11 height 11
click at [23, 303] on div at bounding box center [22, 300] width 11 height 11
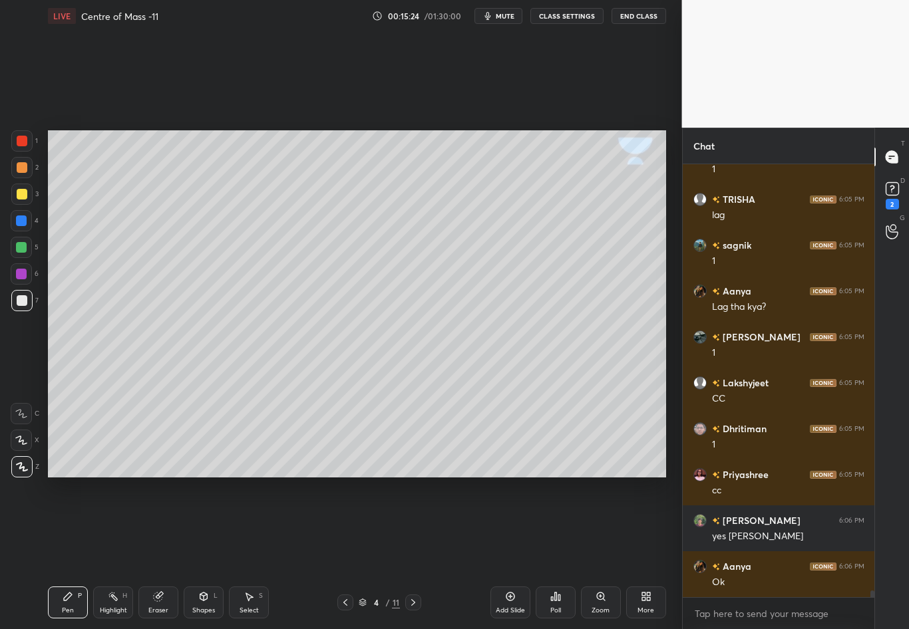
click at [158, 553] on div "Eraser" at bounding box center [158, 603] width 40 height 32
click at [69, 553] on div "Pen" at bounding box center [68, 610] width 12 height 7
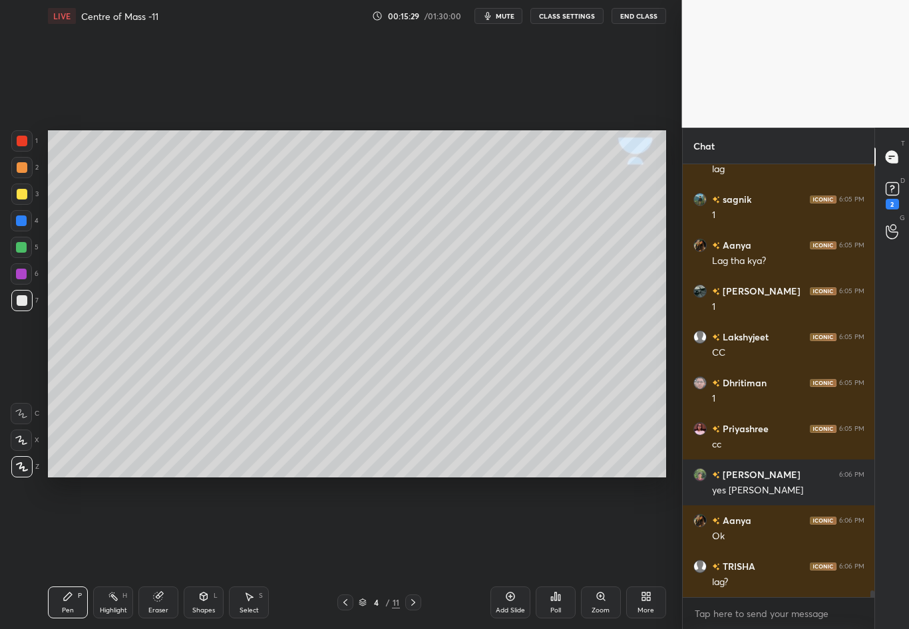
click at [23, 192] on div at bounding box center [22, 194] width 11 height 11
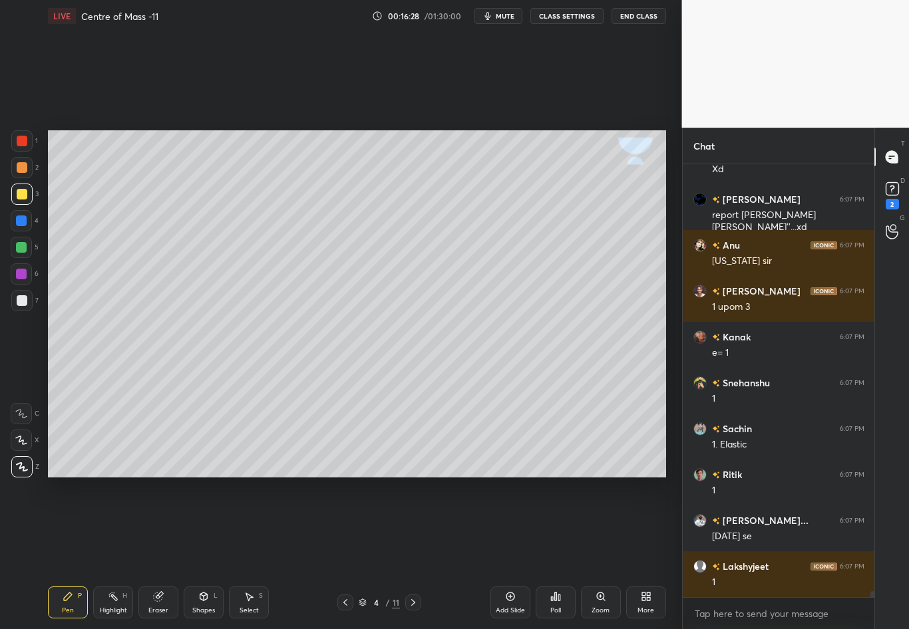
scroll to position [30274, 0]
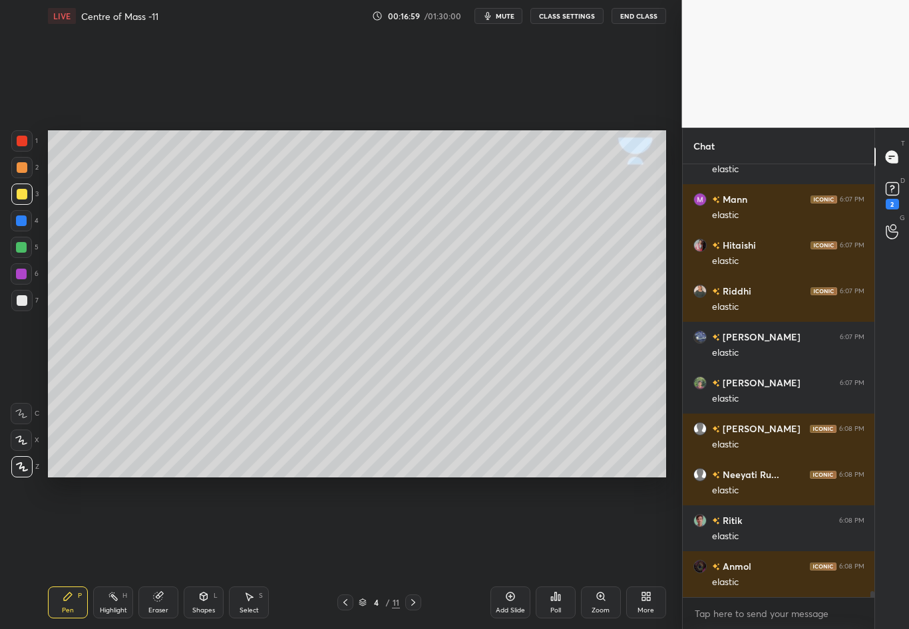
click at [118, 553] on div "Highlight H" at bounding box center [113, 603] width 40 height 32
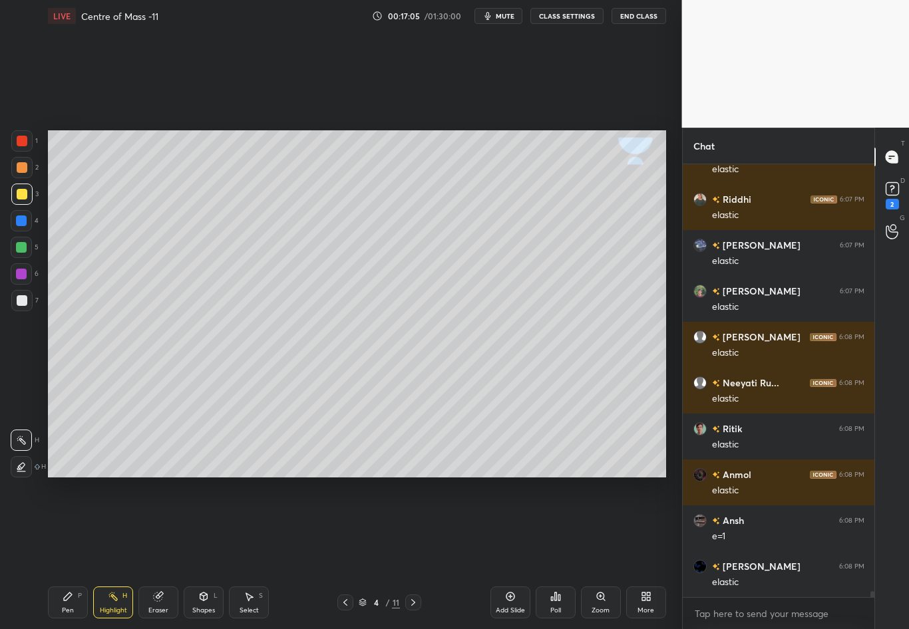
click at [68, 553] on div "Pen P" at bounding box center [68, 603] width 40 height 32
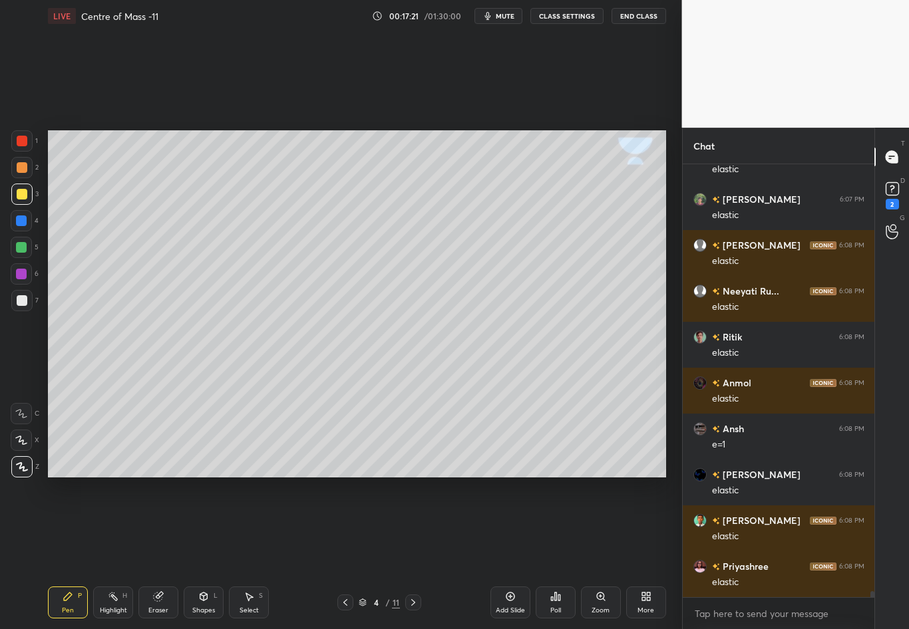
scroll to position [32076, 0]
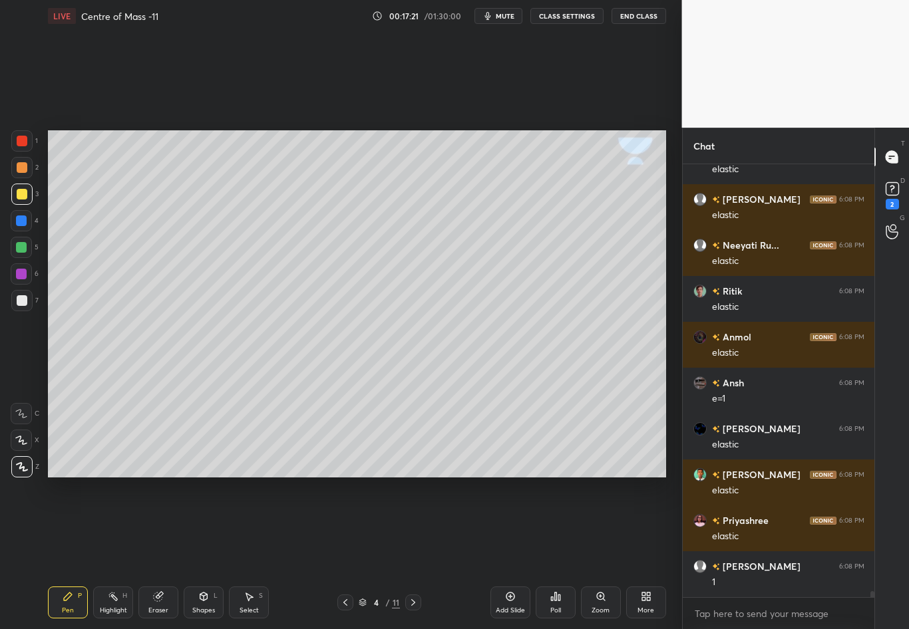
click at [23, 194] on div at bounding box center [22, 194] width 11 height 11
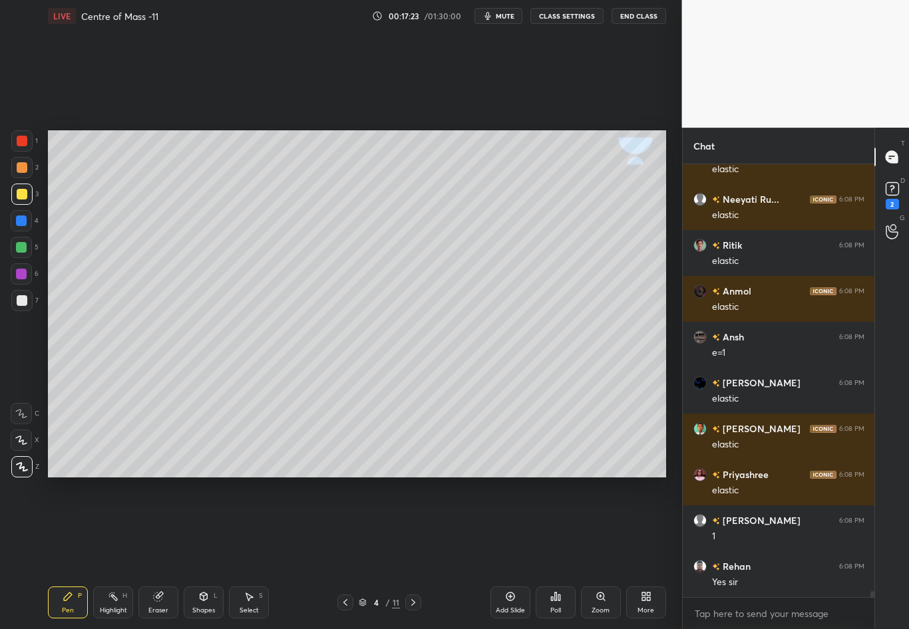
click at [23, 301] on div at bounding box center [22, 300] width 11 height 11
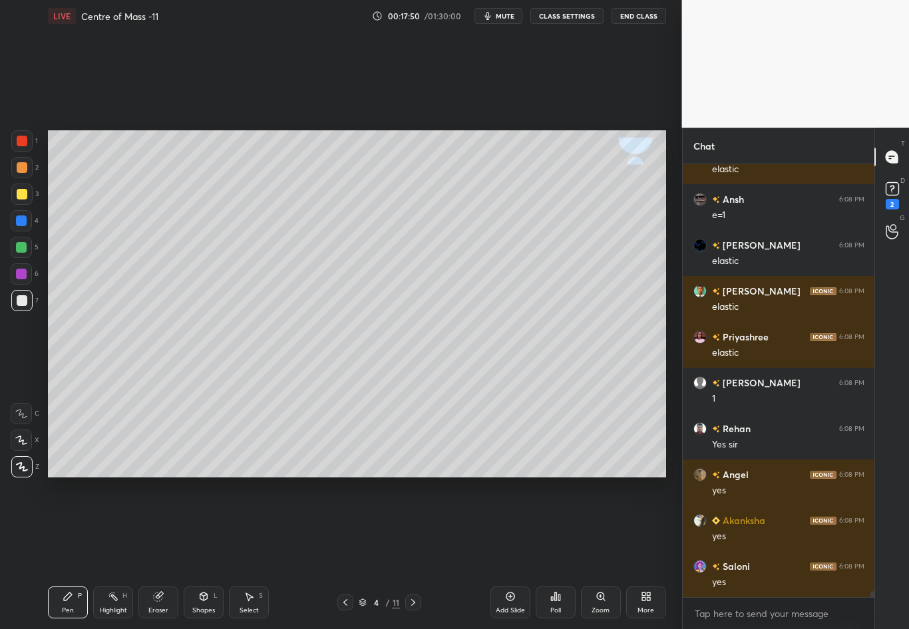
scroll to position [32305, 0]
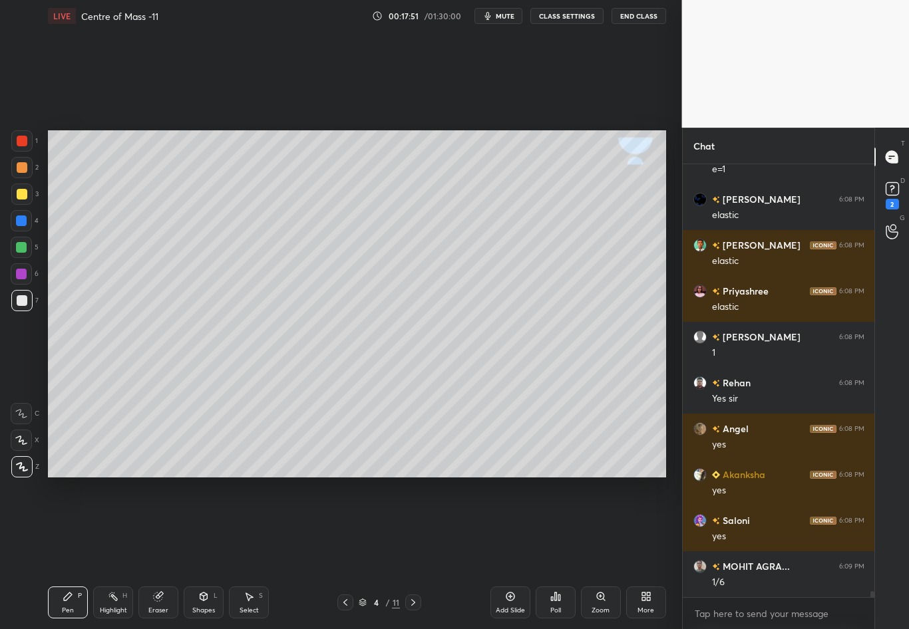
click at [206, 553] on div "Shapes L" at bounding box center [204, 603] width 40 height 32
click at [251, 553] on div "Select" at bounding box center [248, 610] width 19 height 7
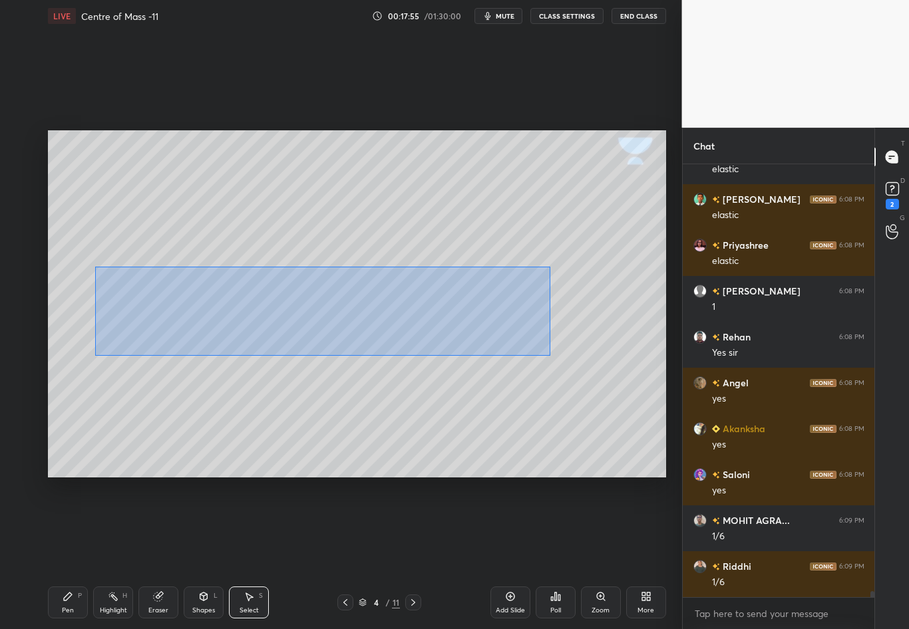
scroll to position [32535, 0]
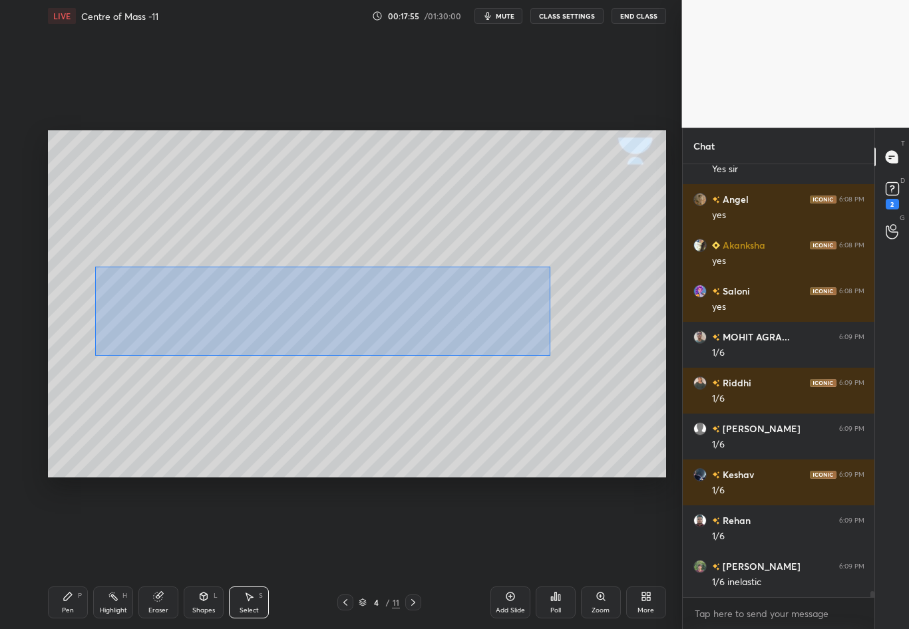
drag, startPoint x: 100, startPoint y: 302, endPoint x: 550, endPoint y: 355, distance: 452.8
click at [550, 355] on div "0 ° Undo Copy Duplicate Duplicate to new slide Delete" at bounding box center [357, 303] width 618 height 347
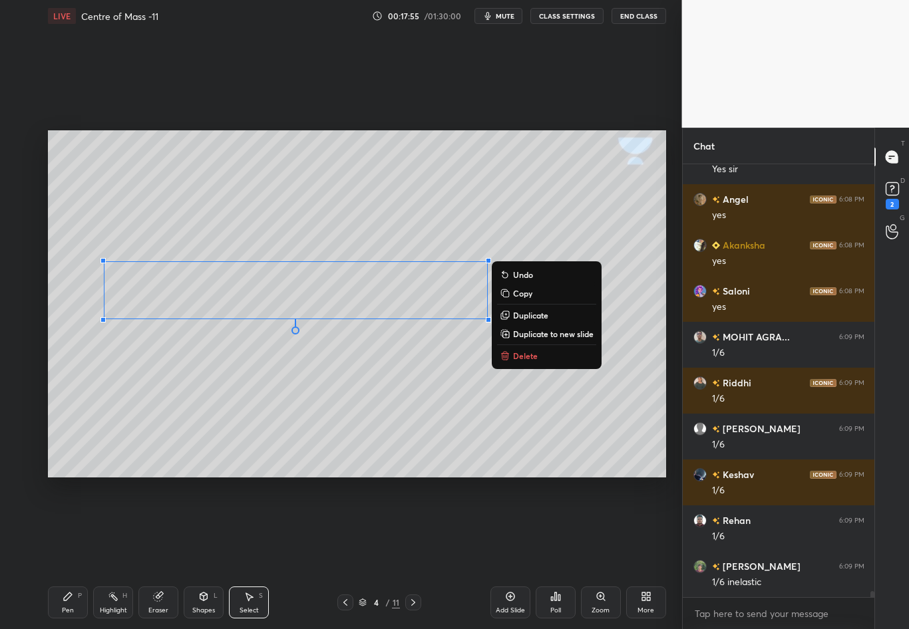
click at [611, 382] on div "0 ° Undo Copy Duplicate Duplicate to new slide Delete" at bounding box center [357, 303] width 618 height 347
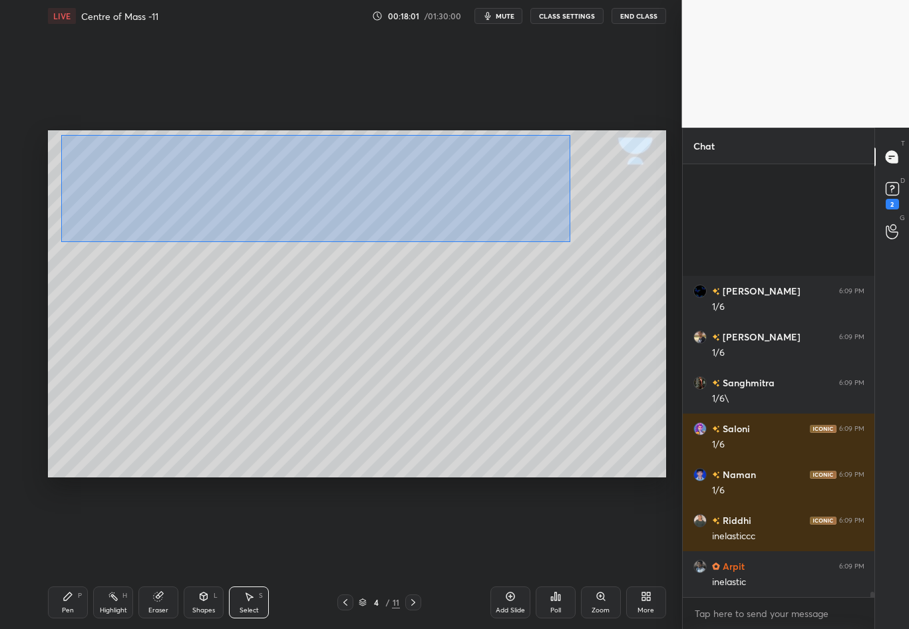
scroll to position [33223, 0]
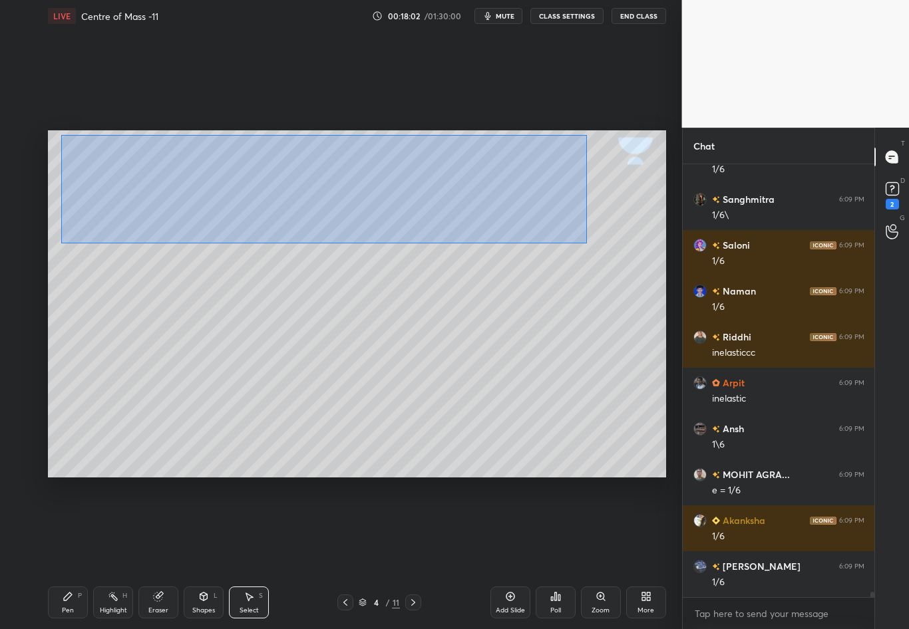
drag, startPoint x: 63, startPoint y: 136, endPoint x: 585, endPoint y: 243, distance: 533.8
click at [585, 244] on div "0 ° Undo Copy Duplicate Duplicate to new slide Delete" at bounding box center [357, 303] width 618 height 347
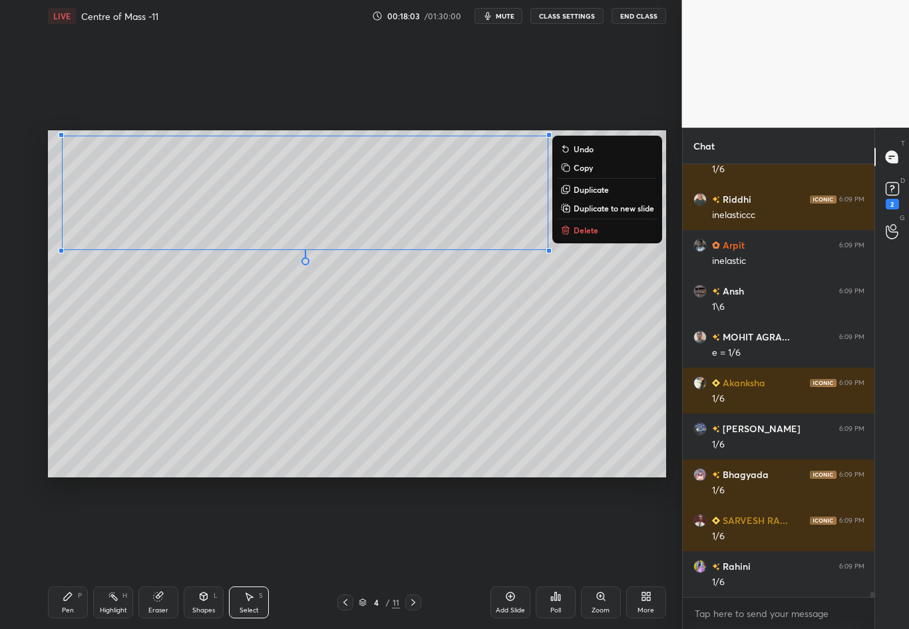
click at [563, 286] on div "0 ° Undo Copy Duplicate Duplicate to new slide Delete" at bounding box center [357, 303] width 618 height 347
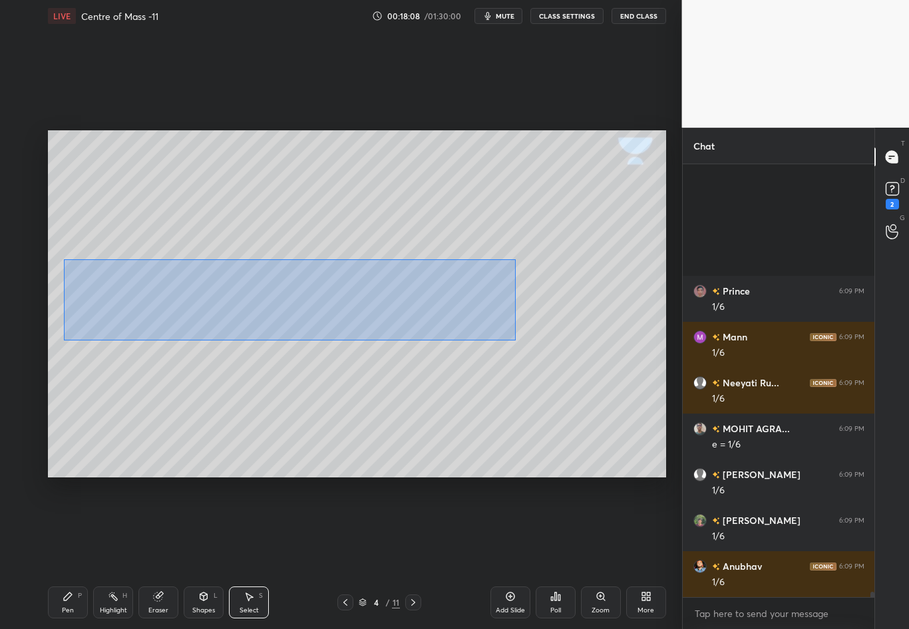
scroll to position [34141, 0]
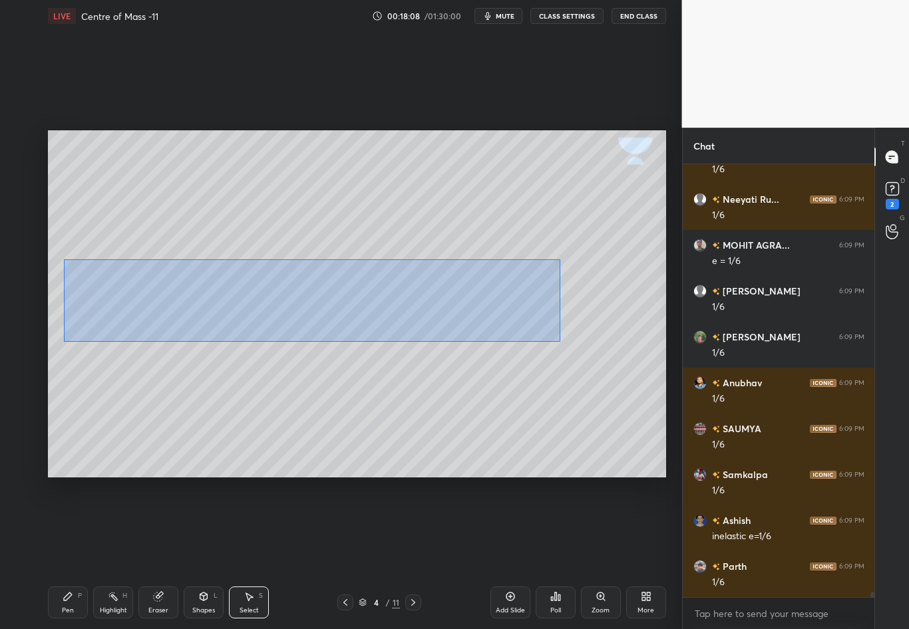
drag, startPoint x: 63, startPoint y: 267, endPoint x: 561, endPoint y: 343, distance: 504.0
click at [561, 343] on div "0 ° Undo Copy Duplicate Duplicate to new slide Delete" at bounding box center [357, 303] width 618 height 347
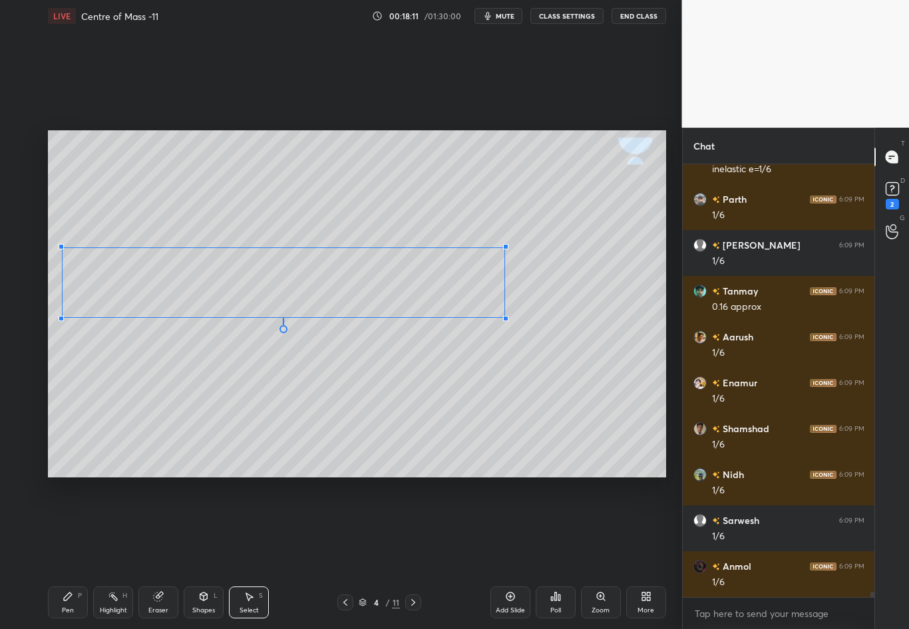
scroll to position [34554, 0]
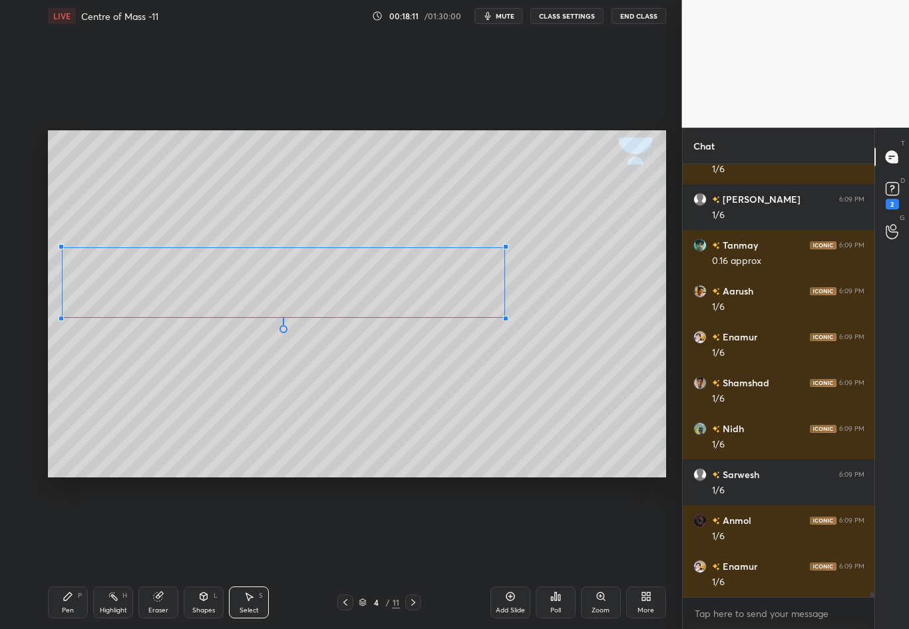
drag, startPoint x: 483, startPoint y: 322, endPoint x: 504, endPoint y: 317, distance: 21.1
click at [504, 317] on div at bounding box center [505, 318] width 5 height 5
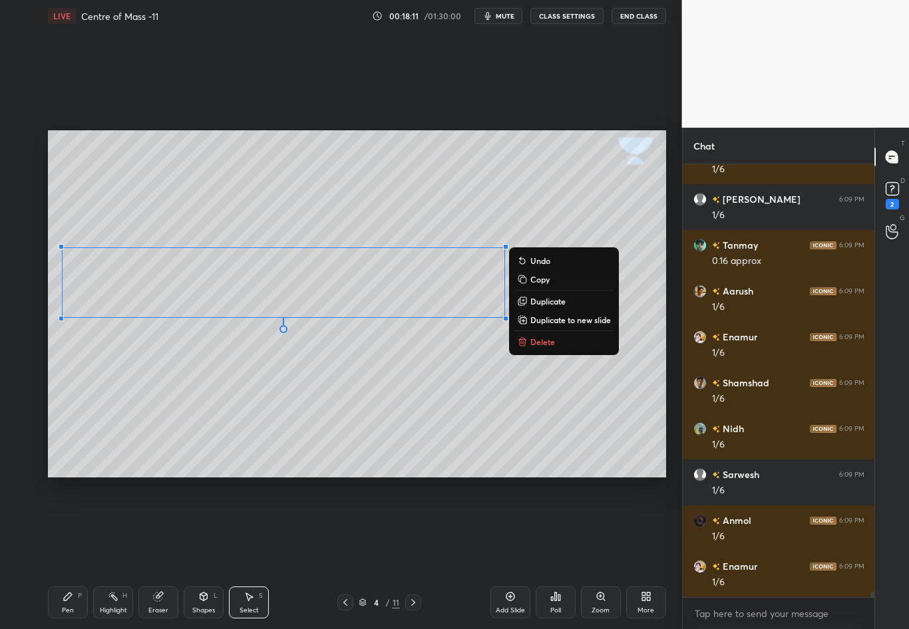
click at [486, 411] on div "0 ° Undo Copy Duplicate Duplicate to new slide Delete" at bounding box center [357, 303] width 618 height 347
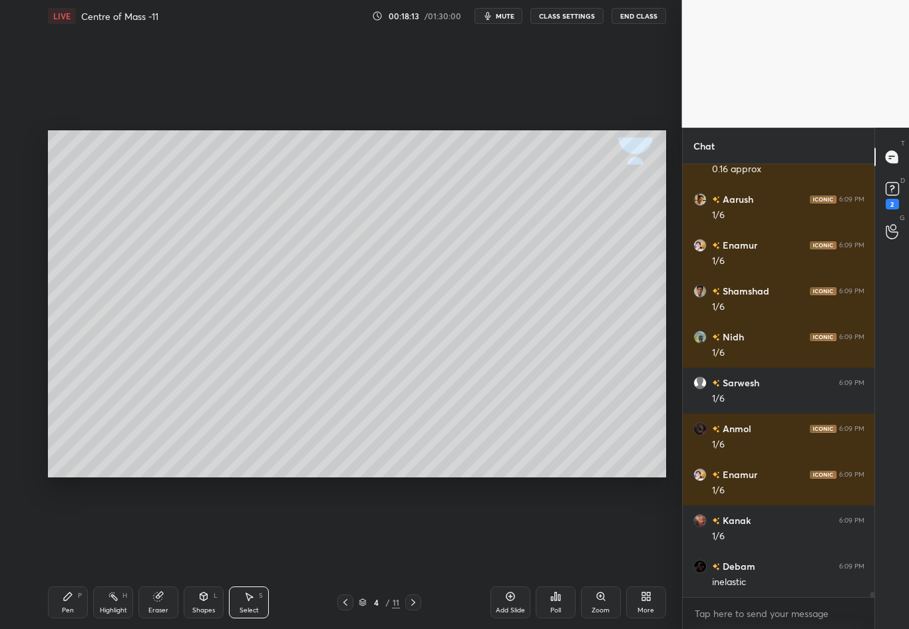
scroll to position [34692, 0]
click at [202, 553] on icon at bounding box center [203, 596] width 11 height 11
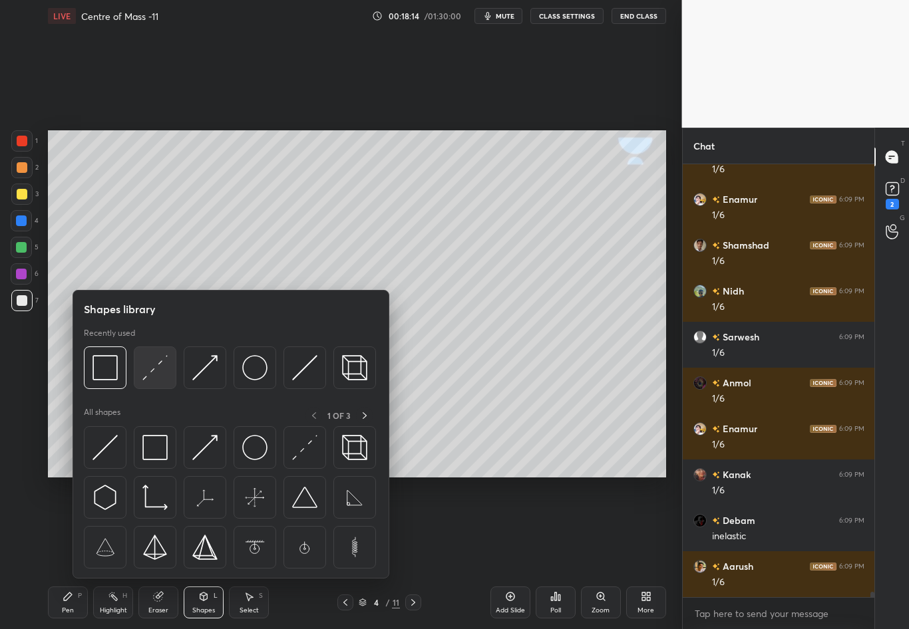
scroll to position [34921, 0]
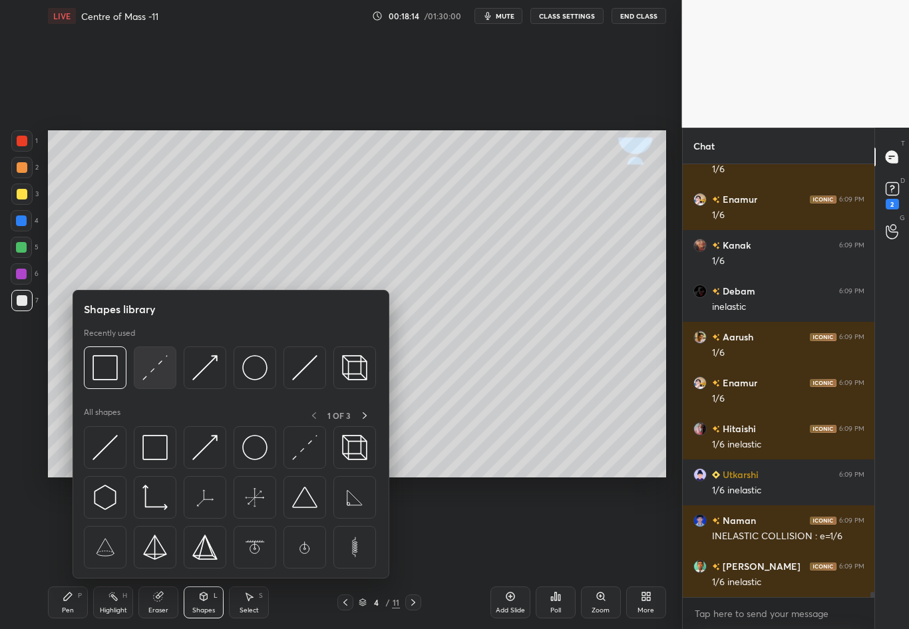
click at [148, 369] on img at bounding box center [154, 367] width 25 height 25
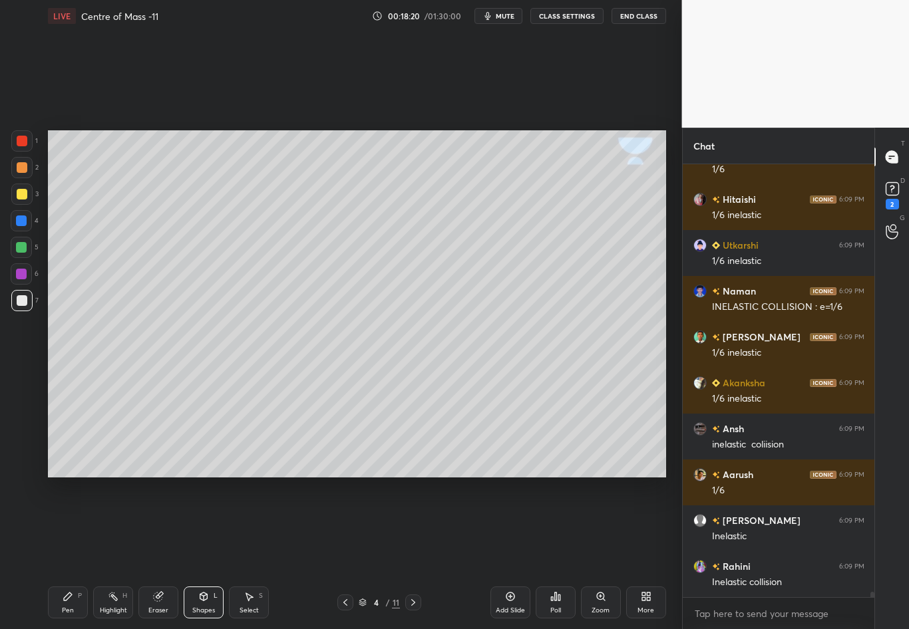
scroll to position [35197, 0]
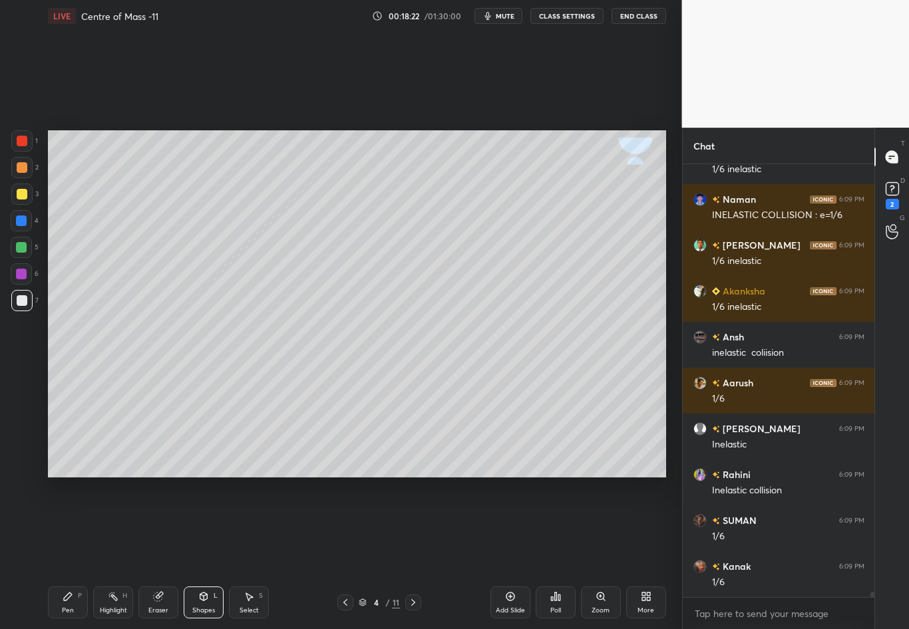
click at [71, 553] on icon at bounding box center [68, 597] width 8 height 8
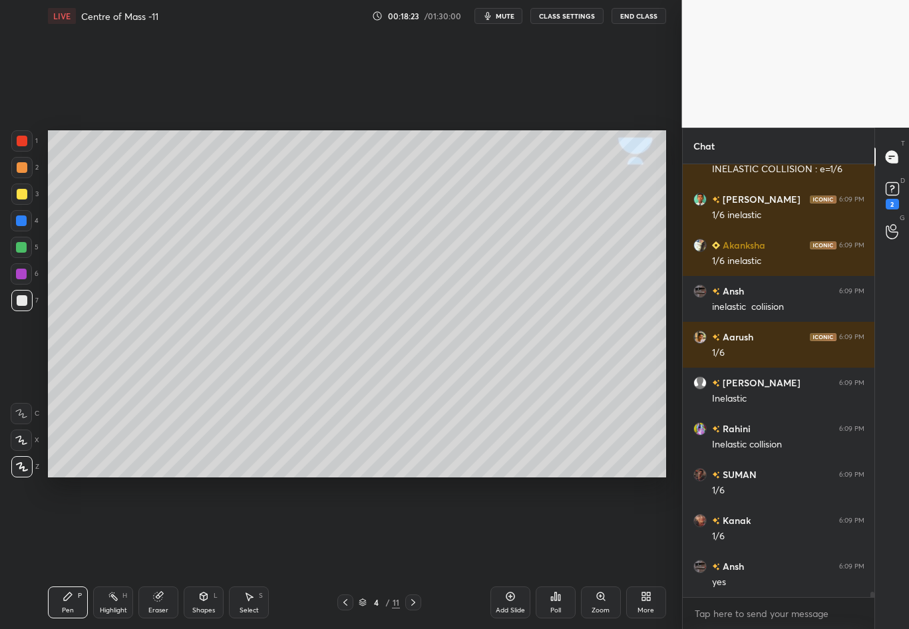
click at [29, 194] on div at bounding box center [21, 194] width 21 height 21
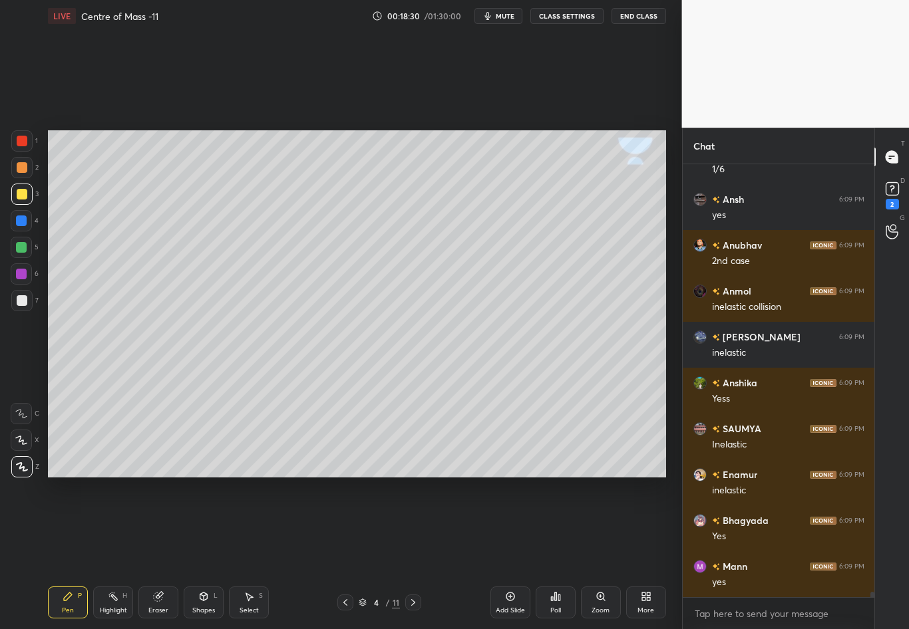
scroll to position [35702, 0]
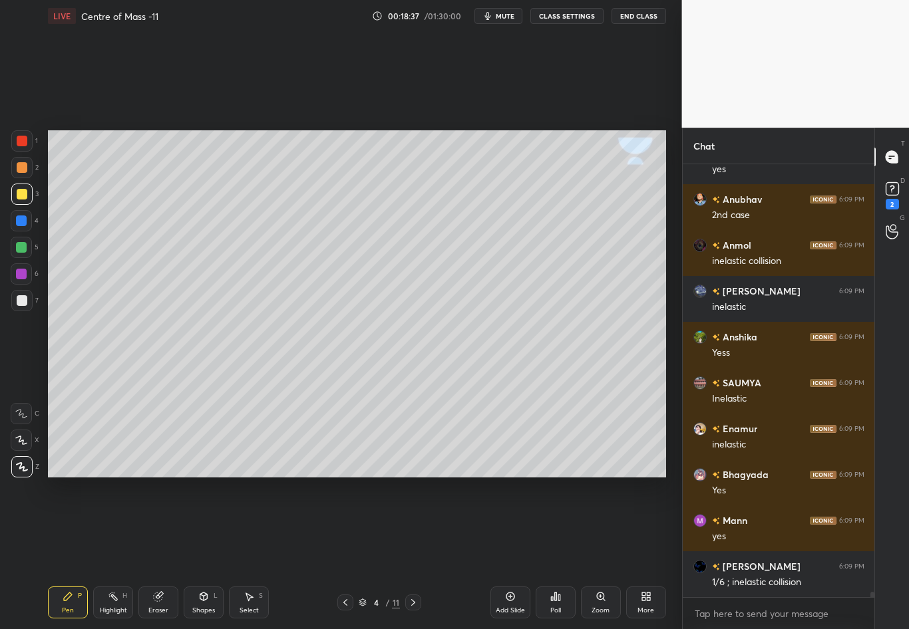
click at [27, 200] on div at bounding box center [21, 194] width 21 height 21
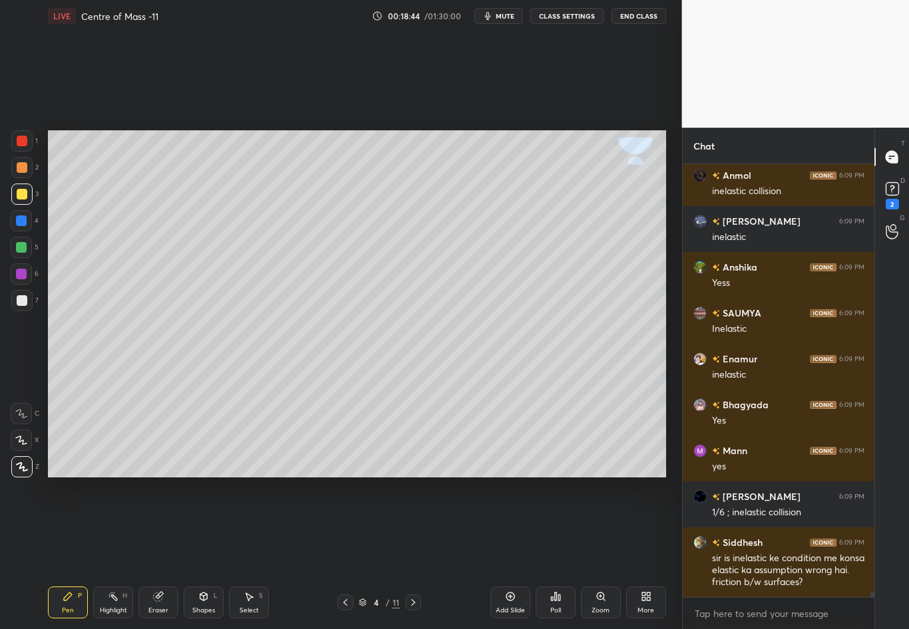
scroll to position [35817, 0]
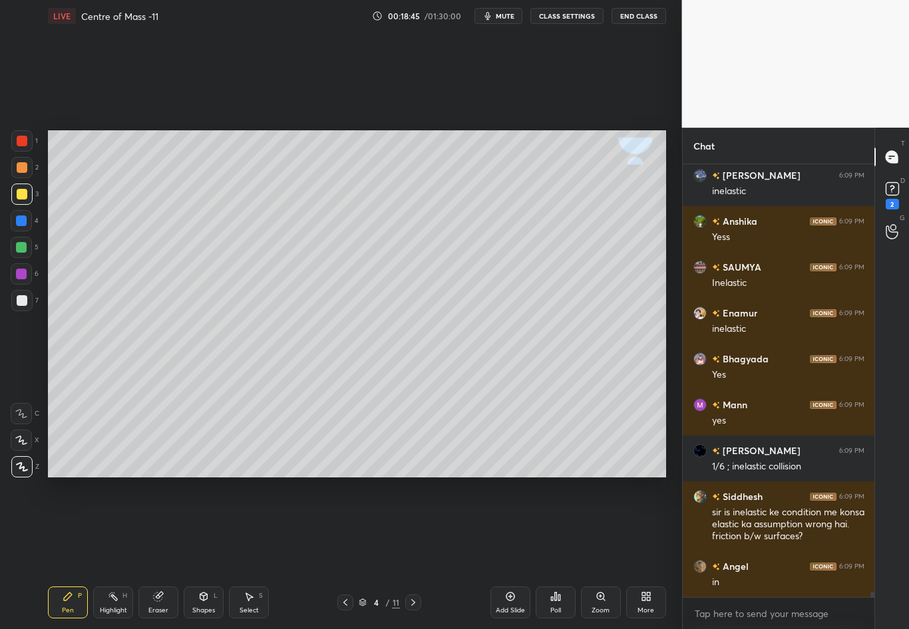
click at [206, 553] on div "Shapes" at bounding box center [203, 610] width 23 height 7
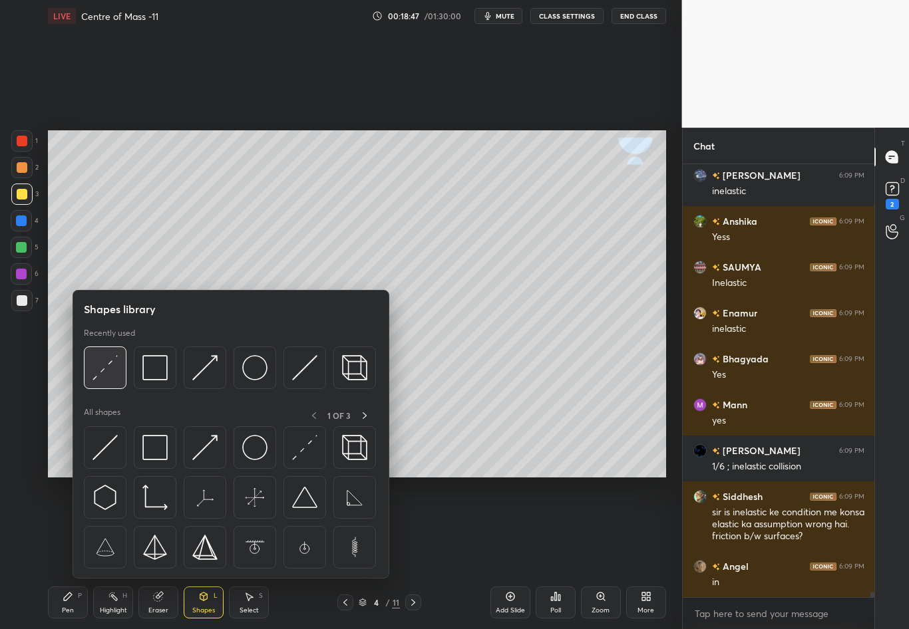
drag, startPoint x: 111, startPoint y: 373, endPoint x: 21, endPoint y: 391, distance: 92.4
click at [108, 372] on img at bounding box center [104, 367] width 25 height 25
click at [21, 392] on div "1 2 3 4 5 6 7 C X Z C X Z E E Erase all H H" at bounding box center [21, 303] width 43 height 347
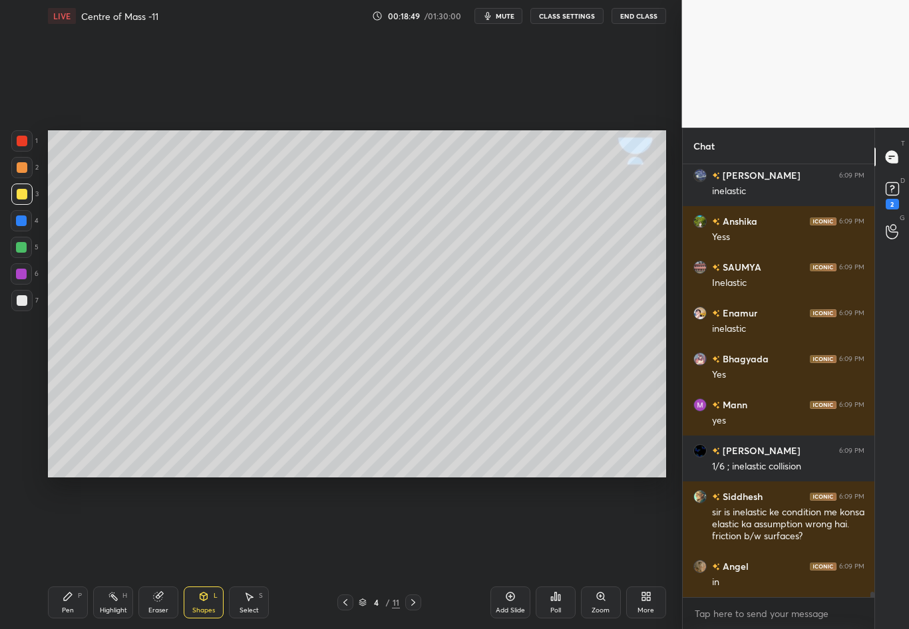
scroll to position [35887, 0]
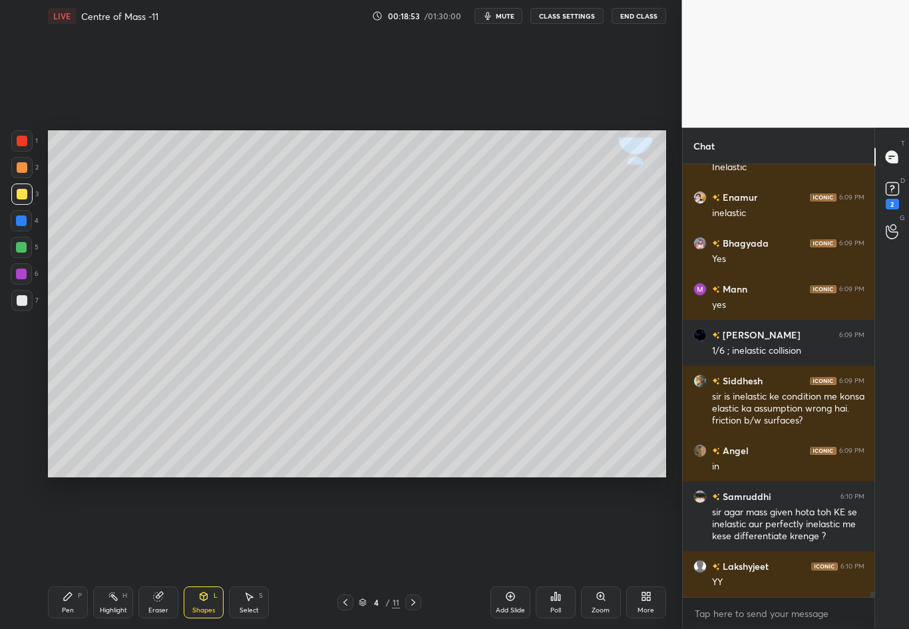
click at [58, 553] on div "Pen P" at bounding box center [68, 603] width 40 height 32
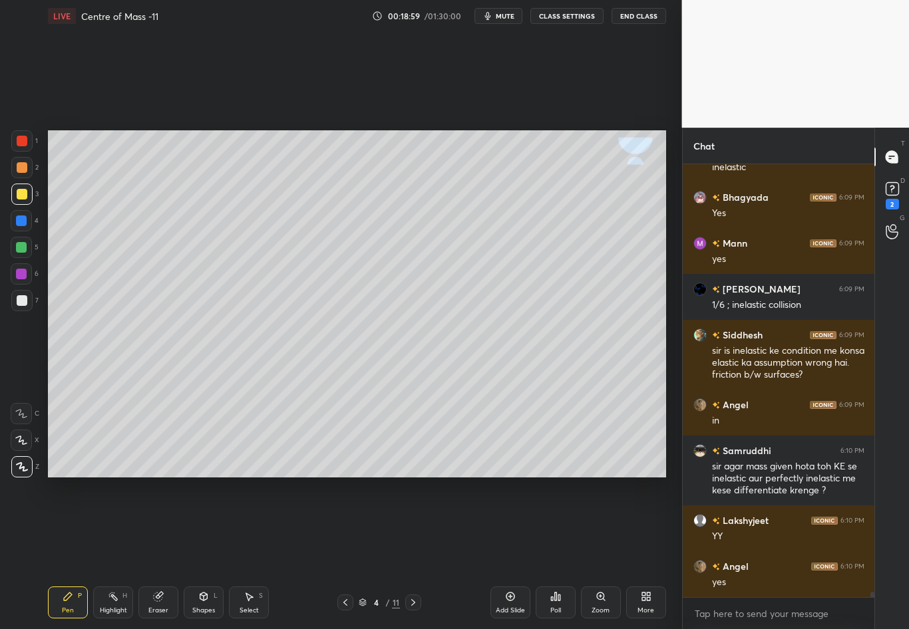
scroll to position [36025, 0]
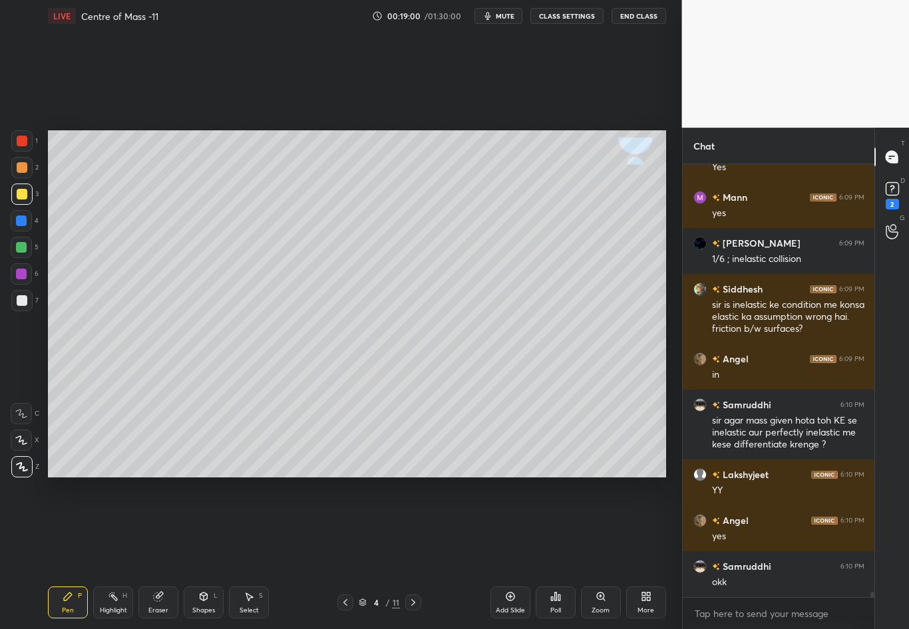
click at [23, 189] on div at bounding box center [22, 194] width 11 height 11
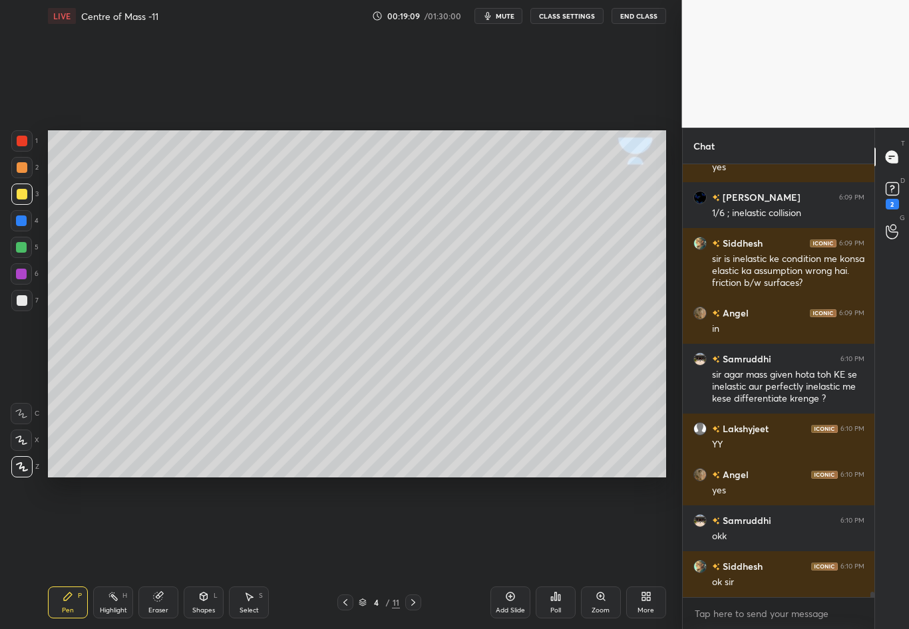
click at [17, 303] on div at bounding box center [22, 300] width 11 height 11
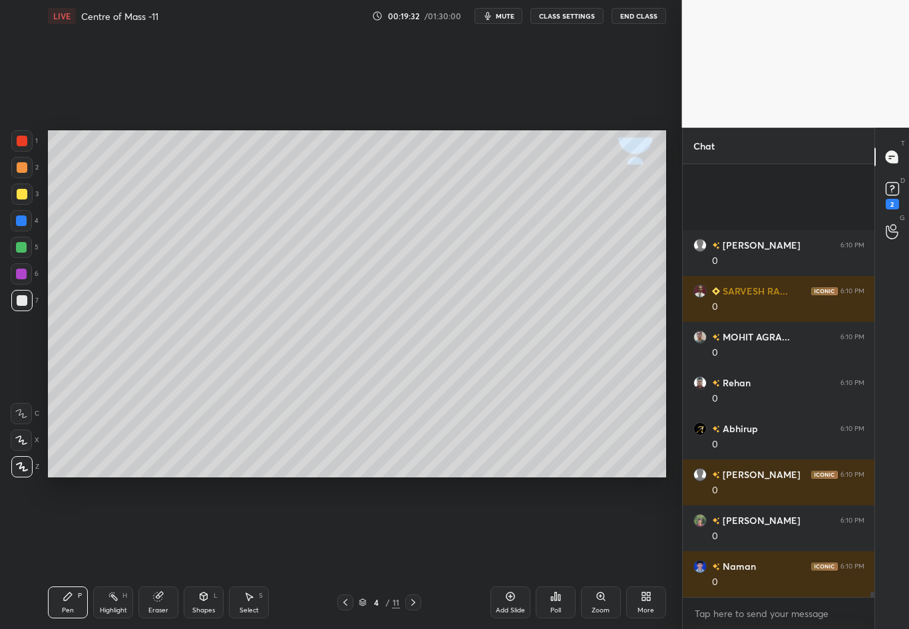
scroll to position [36576, 0]
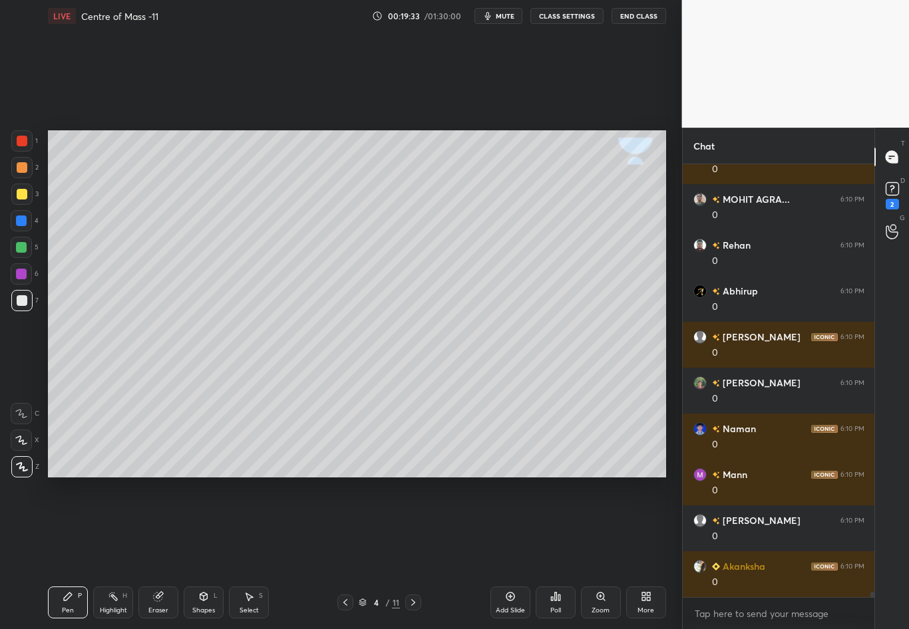
click at [160, 553] on div "Eraser" at bounding box center [158, 610] width 20 height 7
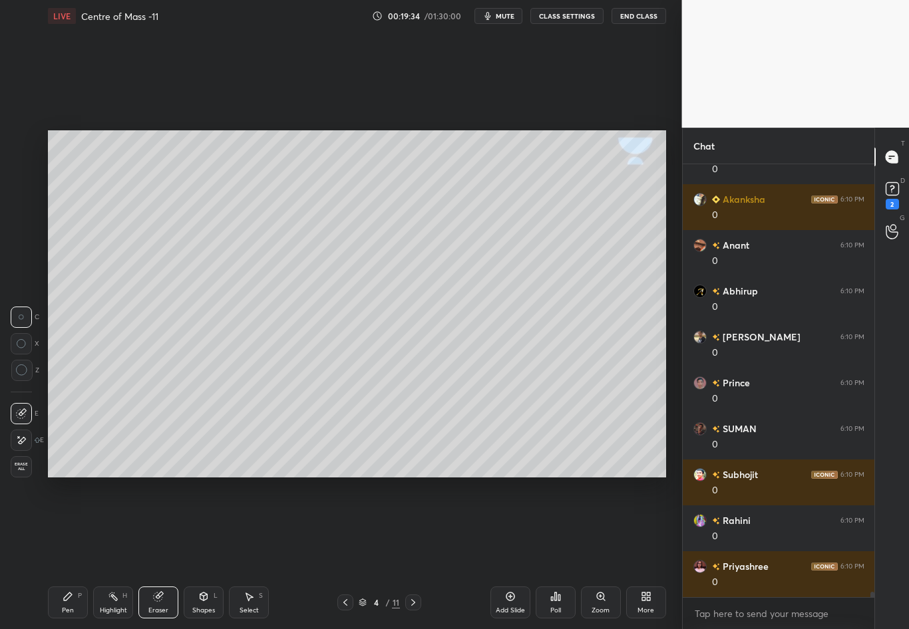
scroll to position [37035, 0]
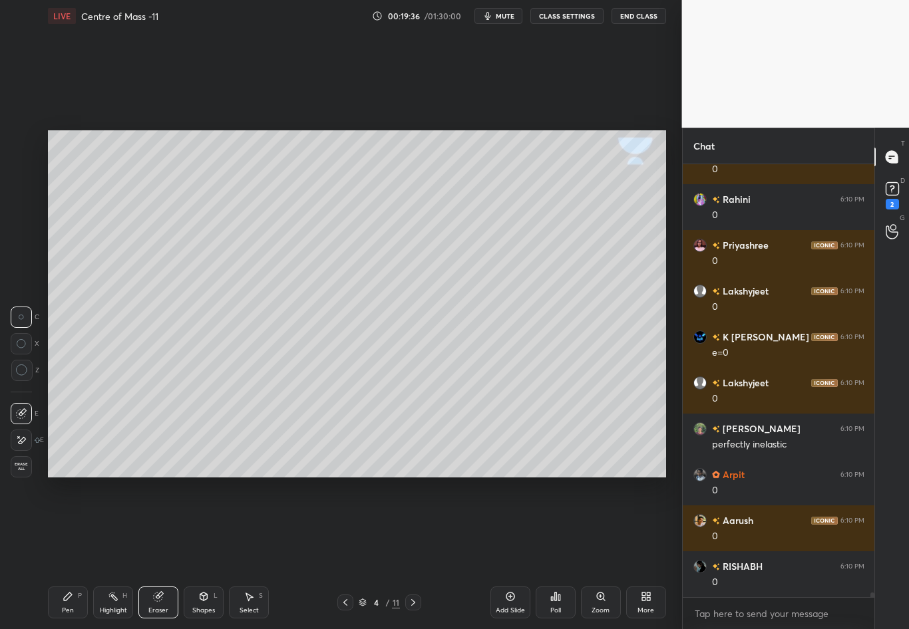
click at [66, 553] on div "Pen P" at bounding box center [68, 603] width 40 height 32
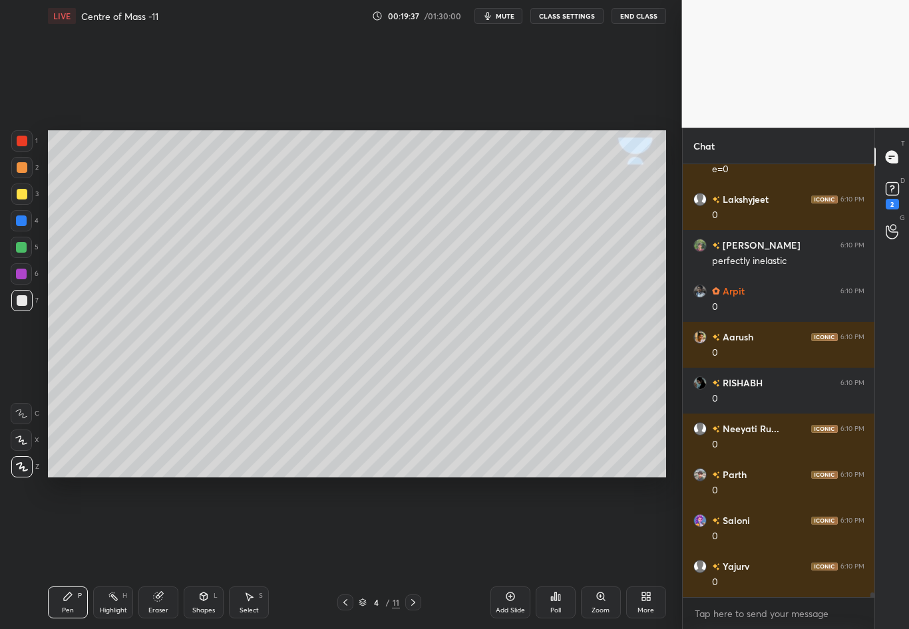
click at [24, 198] on div at bounding box center [22, 194] width 11 height 11
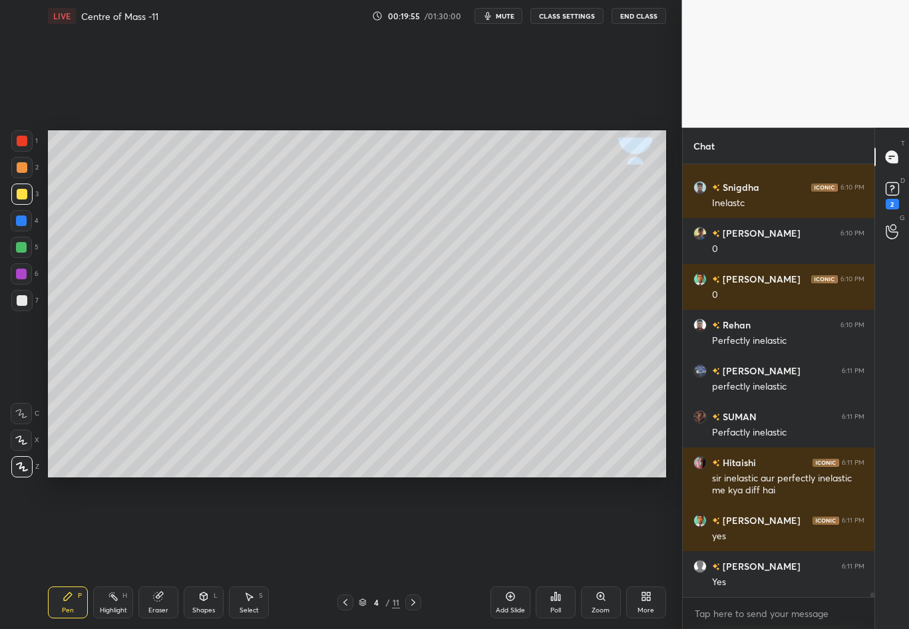
scroll to position [38194, 0]
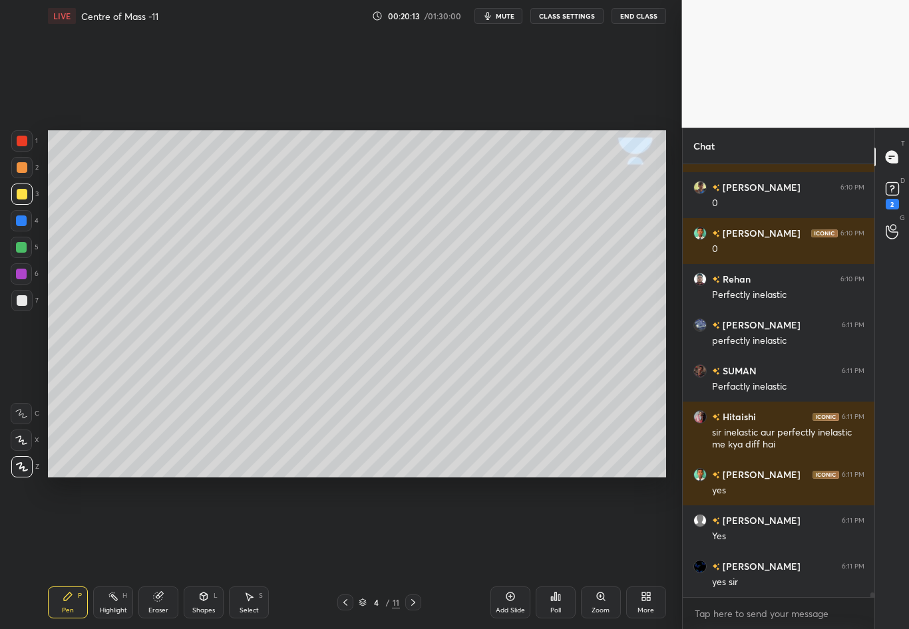
click at [348, 553] on icon at bounding box center [345, 602] width 11 height 11
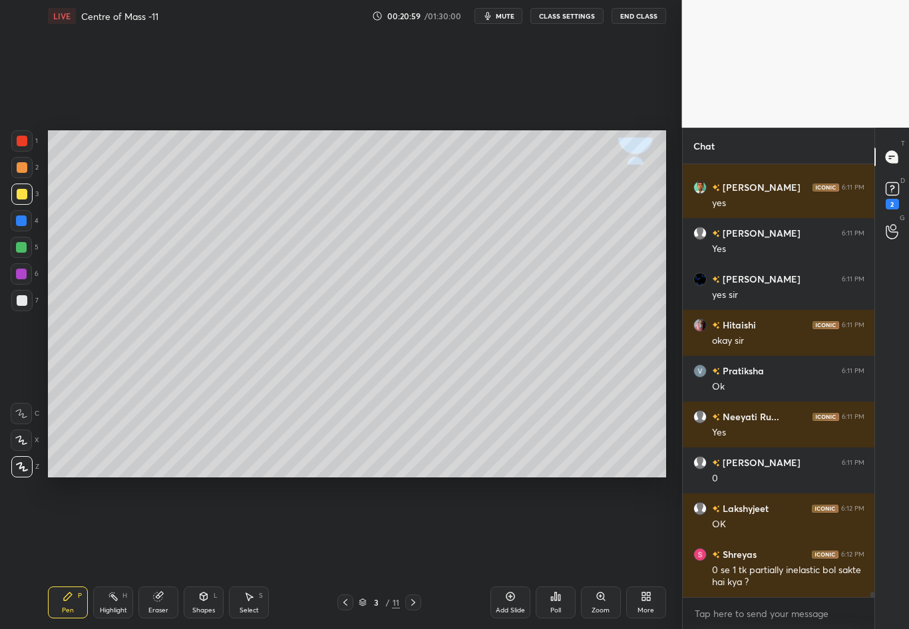
scroll to position [35136, 0]
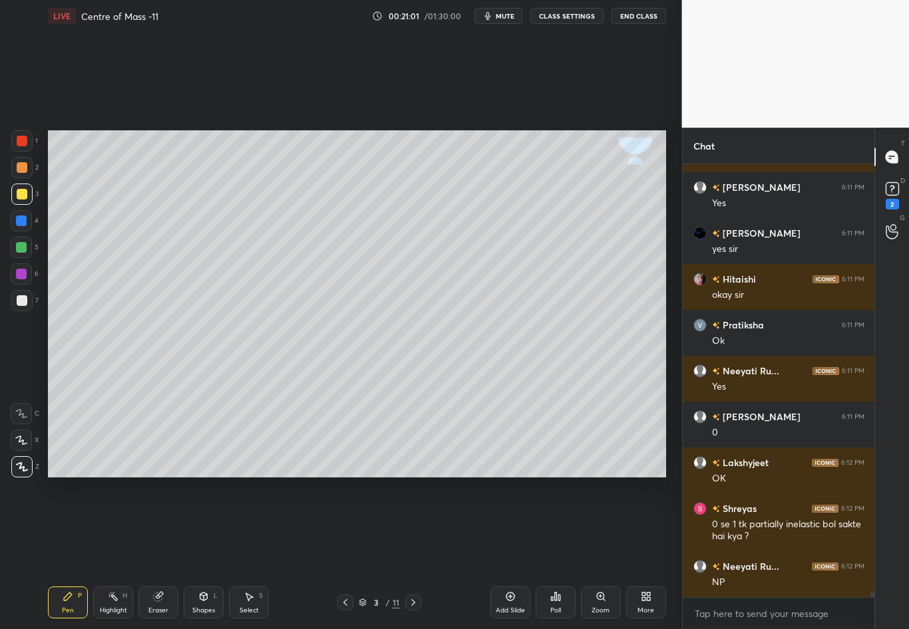
click at [413, 553] on icon at bounding box center [413, 602] width 11 height 11
click at [414, 553] on icon at bounding box center [413, 602] width 11 height 11
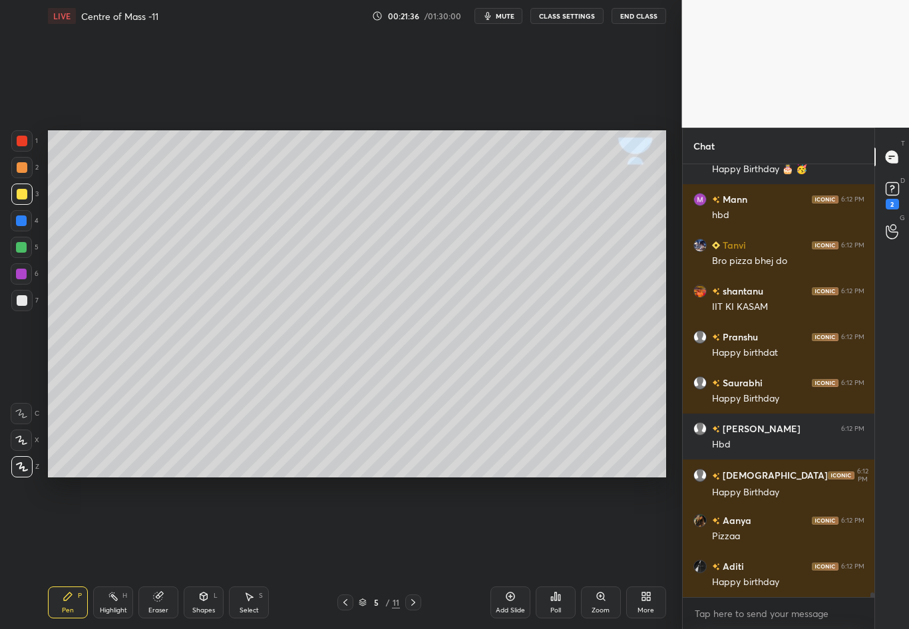
scroll to position [41069, 0]
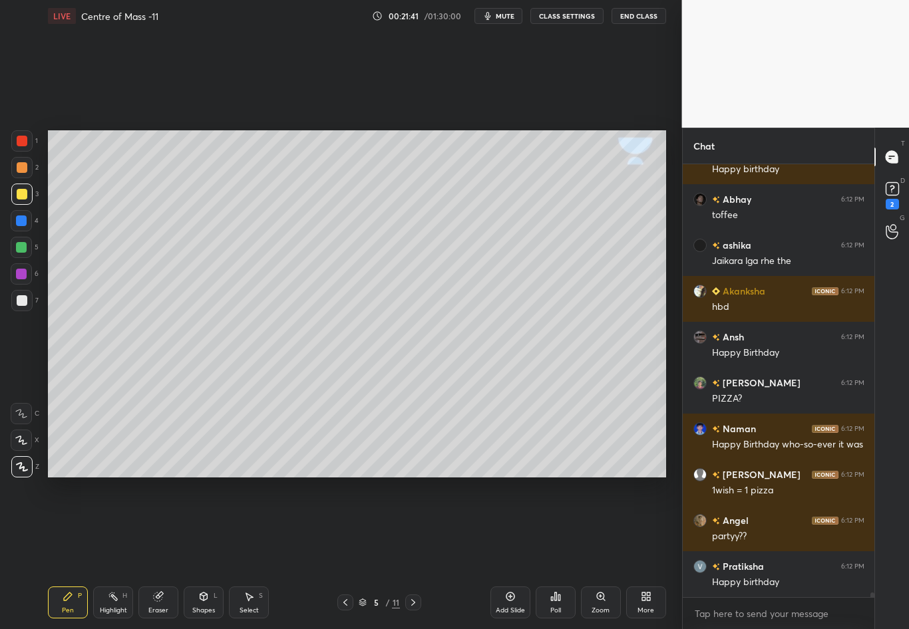
click at [341, 553] on icon at bounding box center [345, 602] width 11 height 11
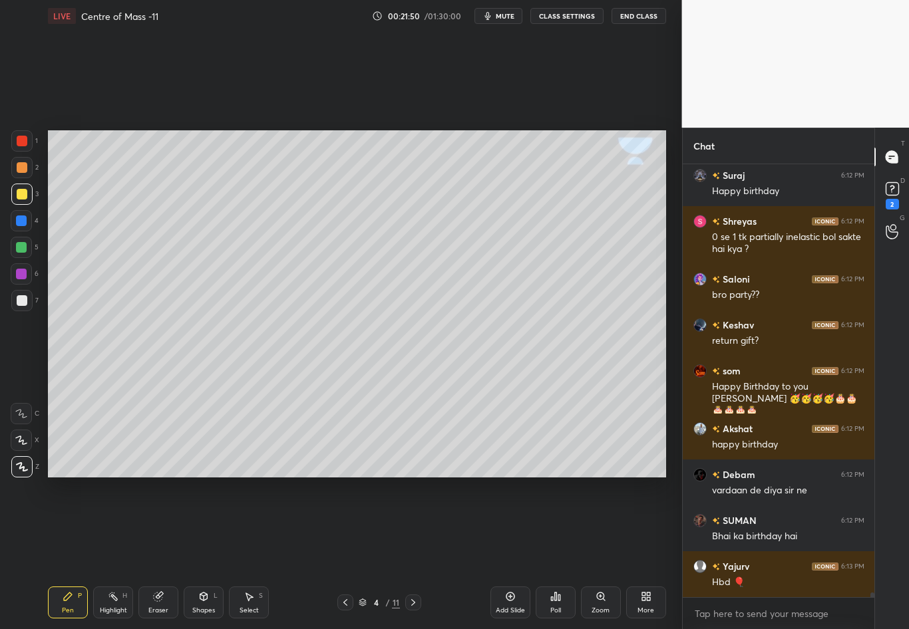
click at [416, 553] on icon at bounding box center [413, 602] width 11 height 11
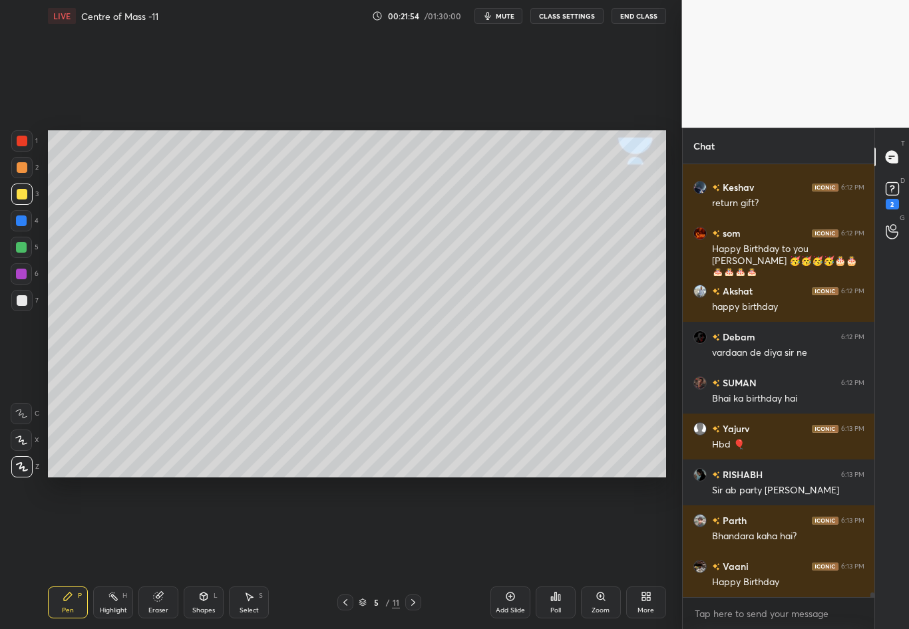
click at [25, 167] on div at bounding box center [22, 167] width 11 height 11
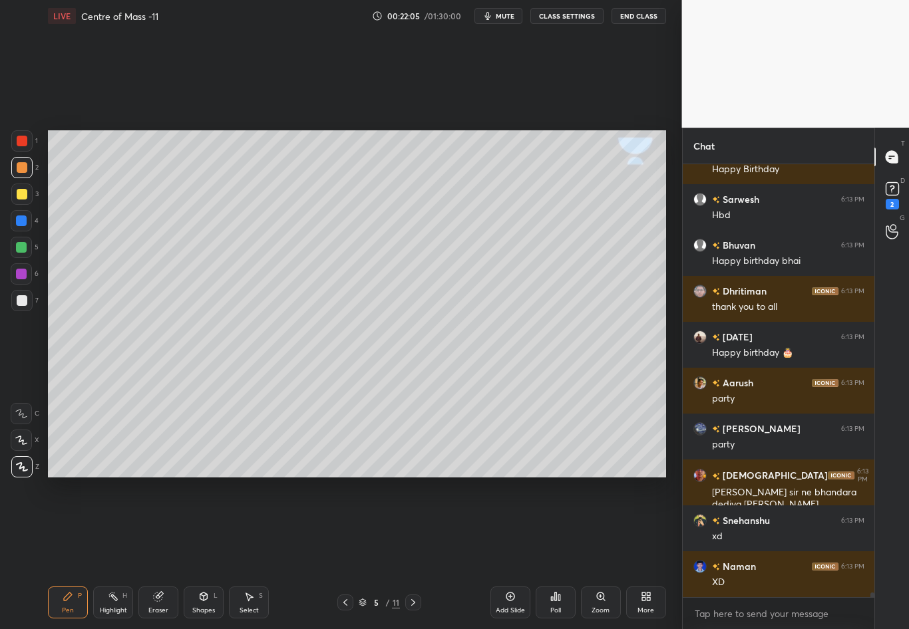
click at [25, 198] on div at bounding box center [21, 194] width 21 height 21
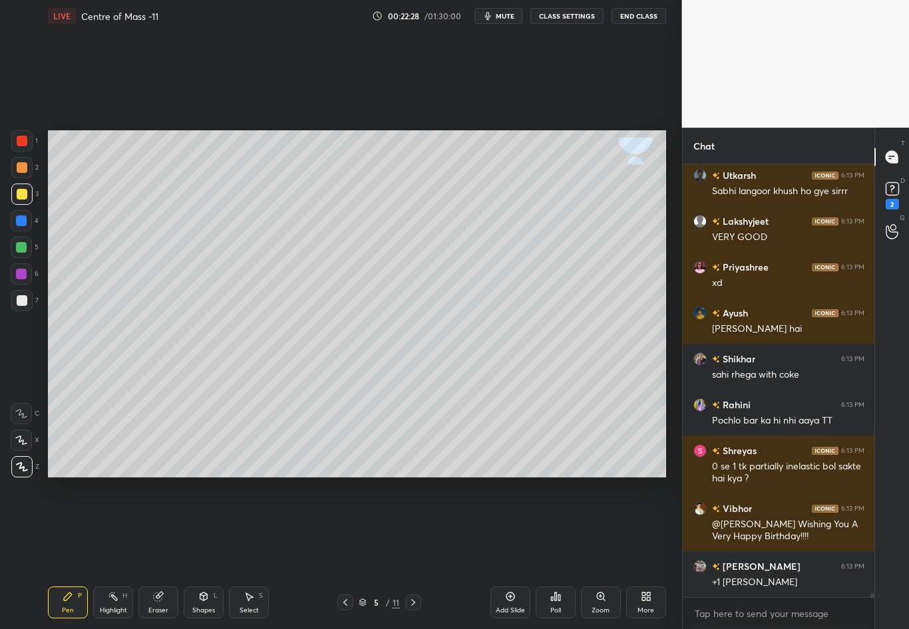
click at [201, 553] on div "Pen P Highlight H Eraser Shapes L Select S 5 / 11 Add Slide Poll Zoom More" at bounding box center [357, 602] width 618 height 53
click at [205, 553] on div "Shapes L" at bounding box center [204, 603] width 40 height 32
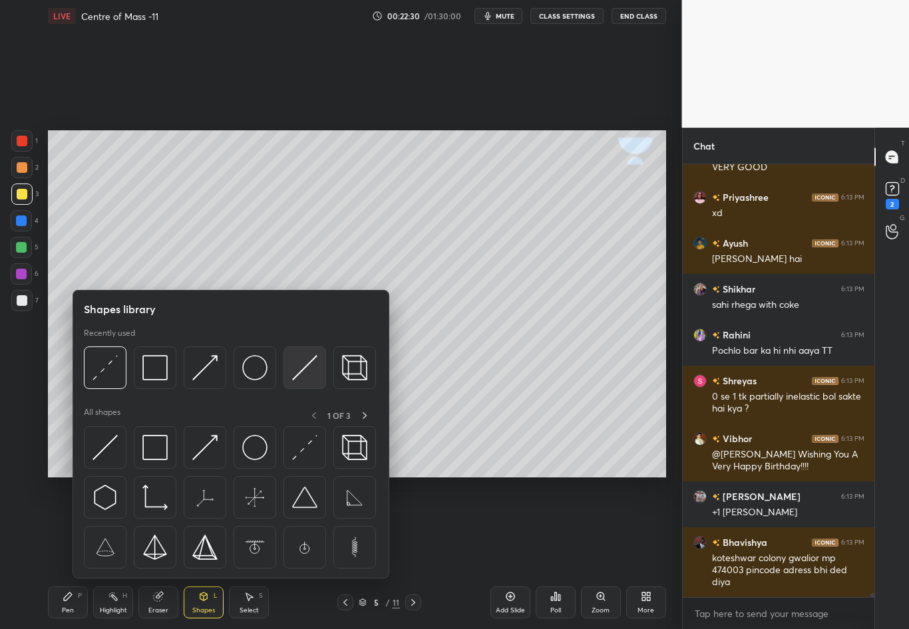
click at [301, 365] on img at bounding box center [304, 367] width 25 height 25
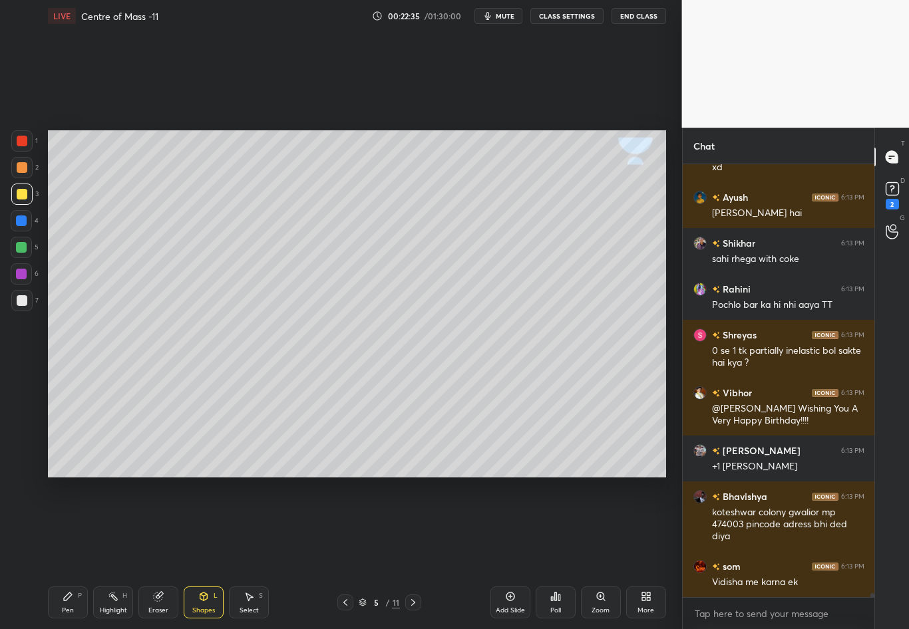
click at [75, 553] on div "Pen P" at bounding box center [68, 603] width 40 height 32
click at [19, 195] on div at bounding box center [22, 194] width 11 height 11
click at [26, 299] on div at bounding box center [22, 300] width 11 height 11
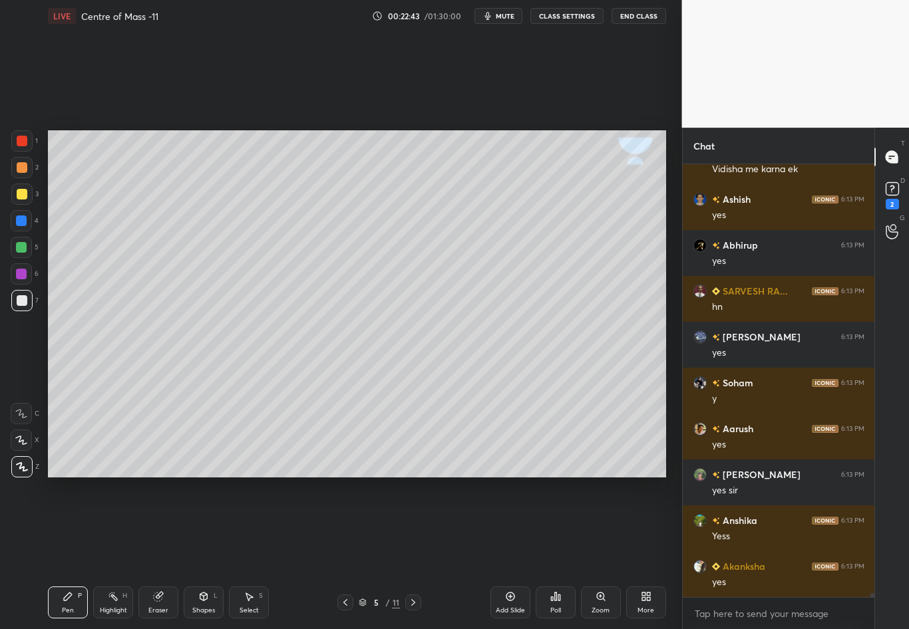
scroll to position [44767, 0]
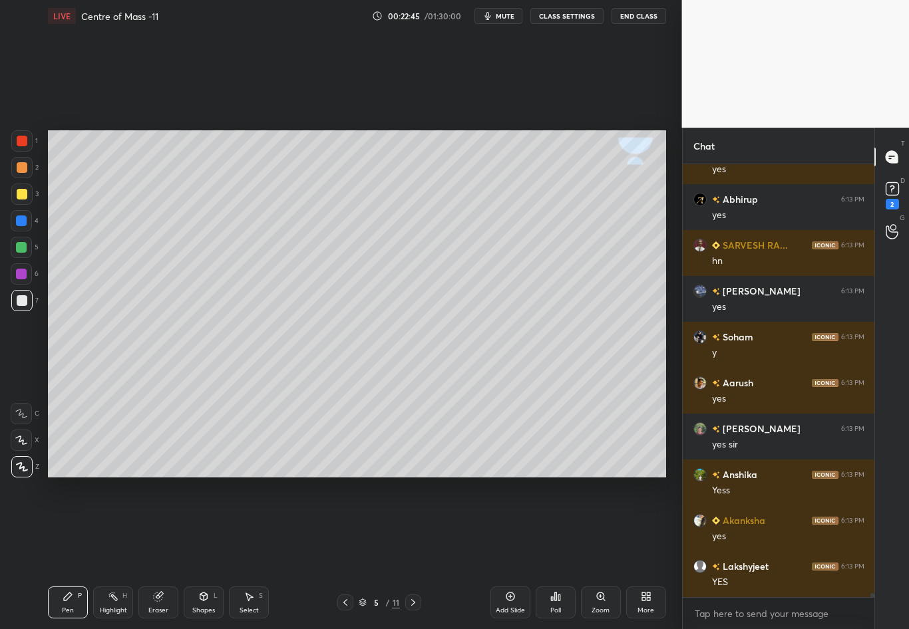
click at [25, 220] on div at bounding box center [21, 221] width 11 height 11
click at [208, 553] on div "Shapes" at bounding box center [203, 610] width 23 height 7
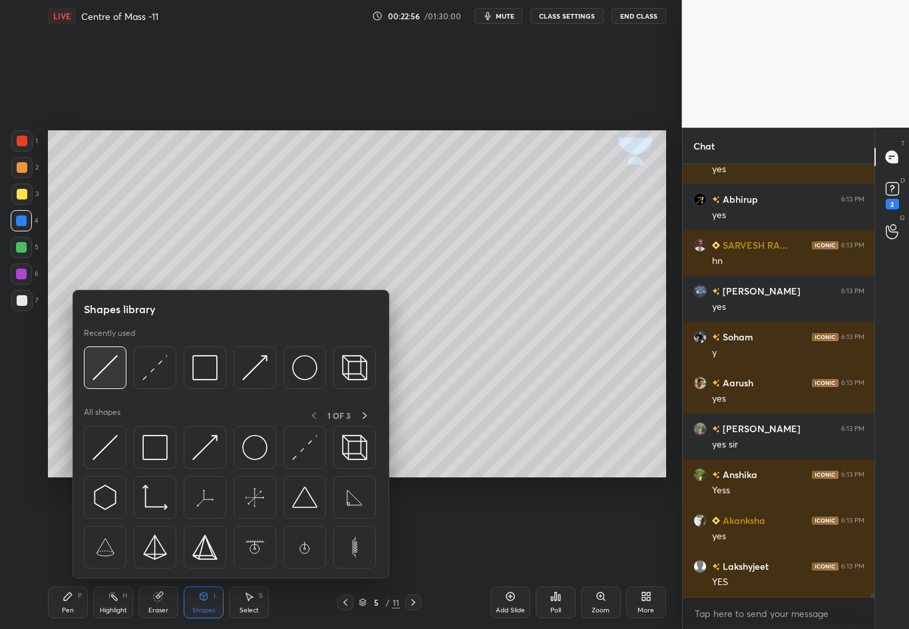
click at [108, 364] on img at bounding box center [104, 367] width 25 height 25
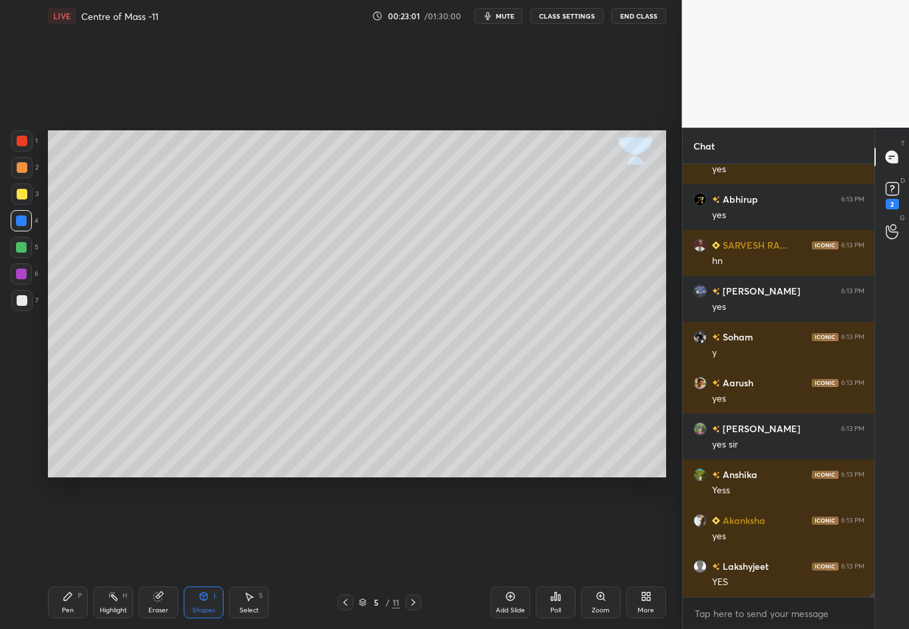
click at [65, 553] on div "Pen P" at bounding box center [68, 603] width 40 height 32
click at [19, 227] on div at bounding box center [21, 220] width 21 height 21
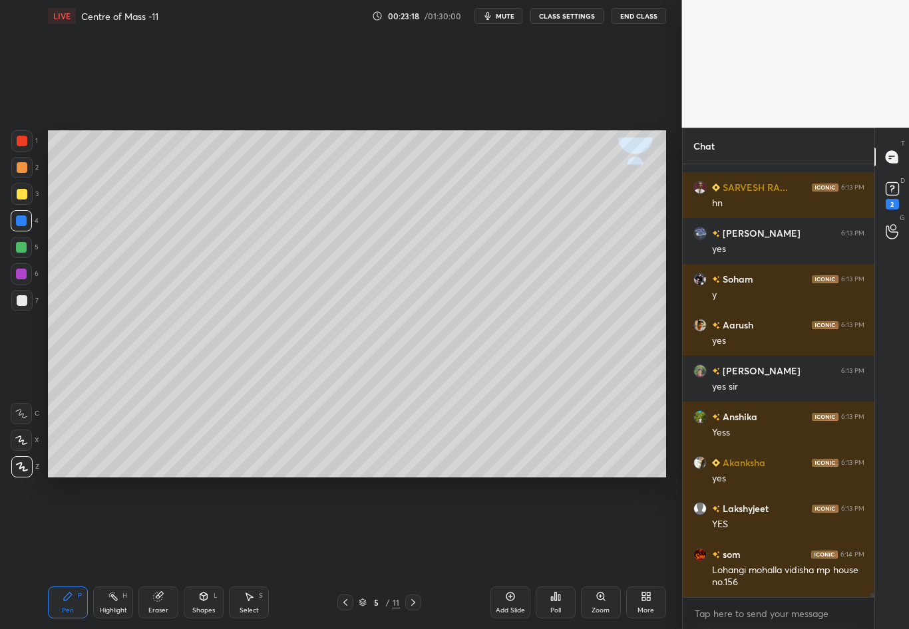
scroll to position [44870, 0]
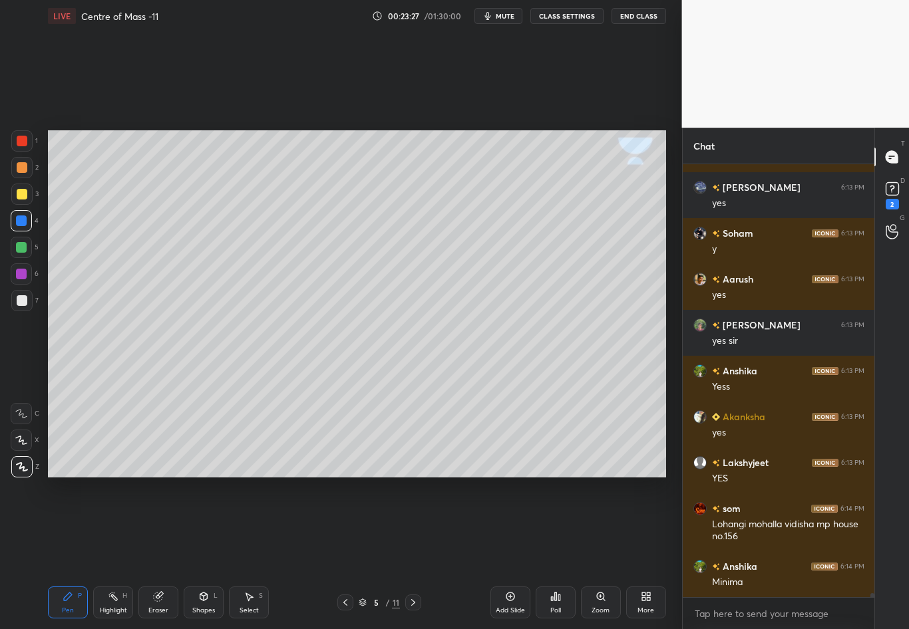
click at [208, 553] on icon at bounding box center [203, 596] width 11 height 11
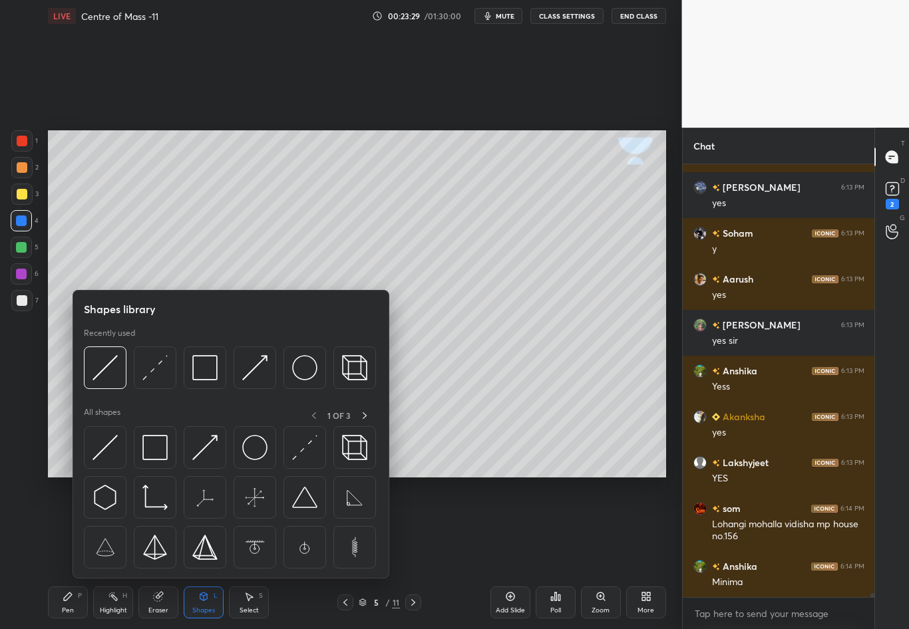
click at [157, 363] on img at bounding box center [154, 367] width 25 height 25
click at [30, 372] on div "1 2 3 4 5 6 7 C X Z C X Z E E Erase all H H" at bounding box center [21, 303] width 43 height 347
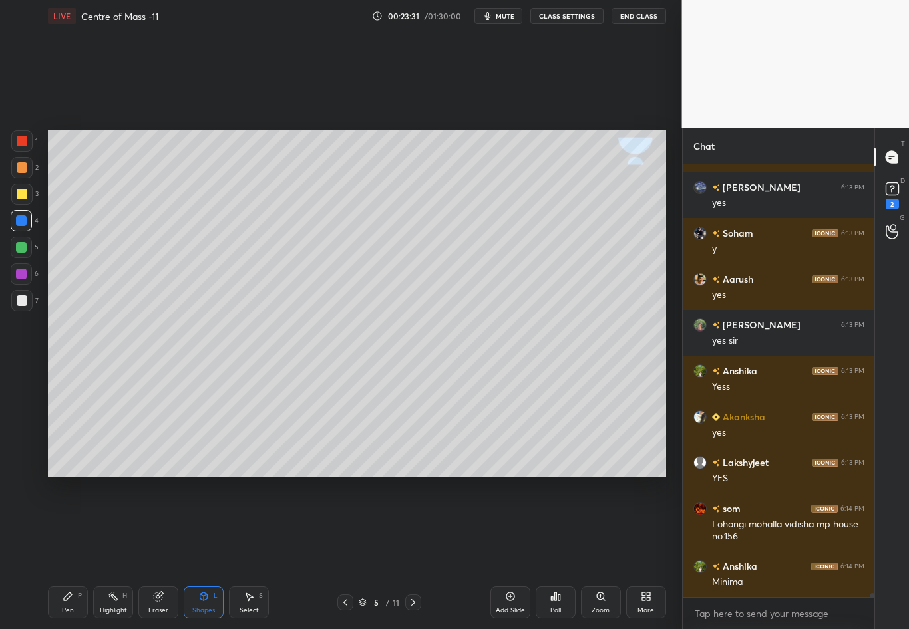
scroll to position [44916, 0]
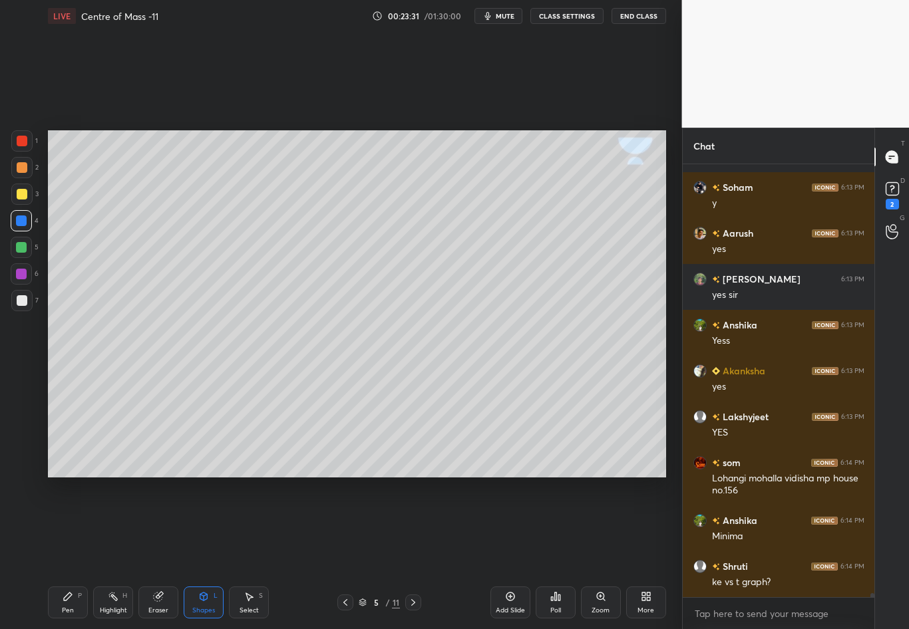
click at [60, 553] on div "Pen P" at bounding box center [68, 603] width 40 height 32
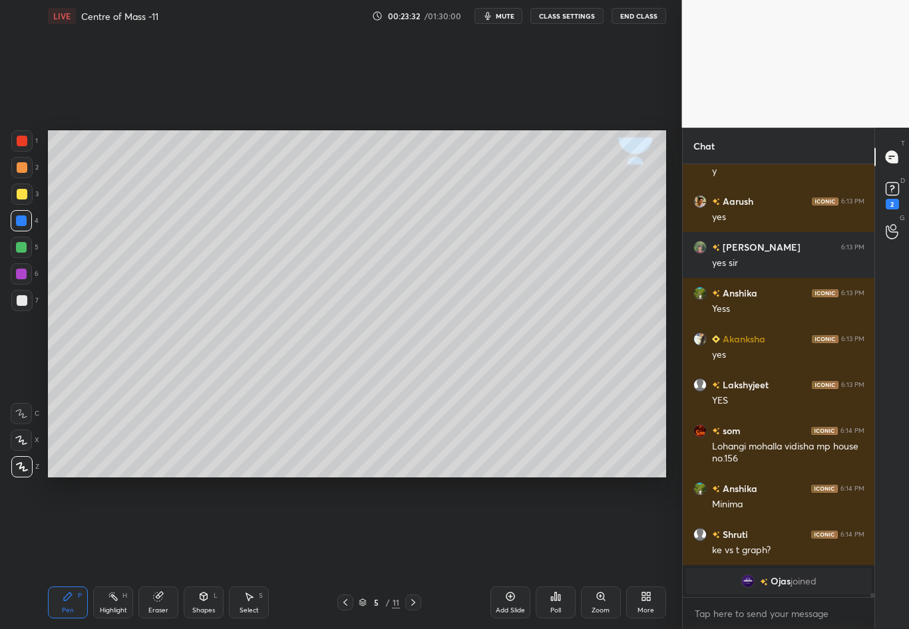
click at [18, 220] on div at bounding box center [21, 221] width 11 height 11
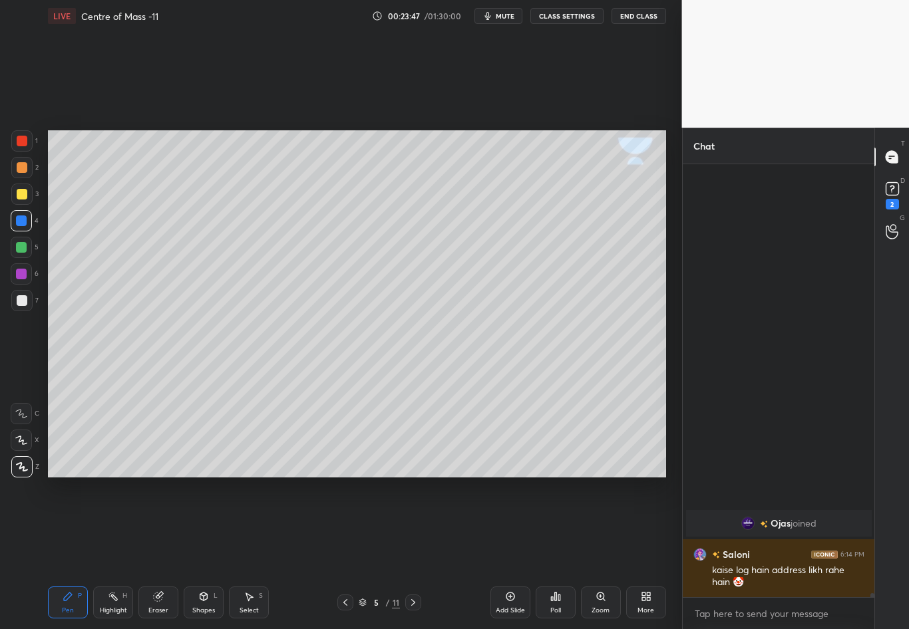
scroll to position [42267, 0]
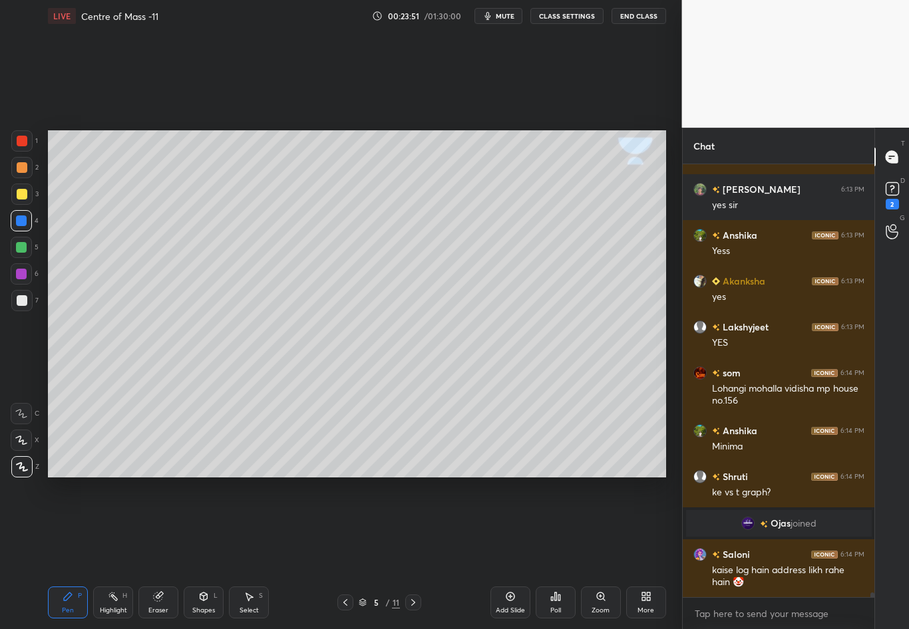
click at [21, 299] on div at bounding box center [22, 300] width 11 height 11
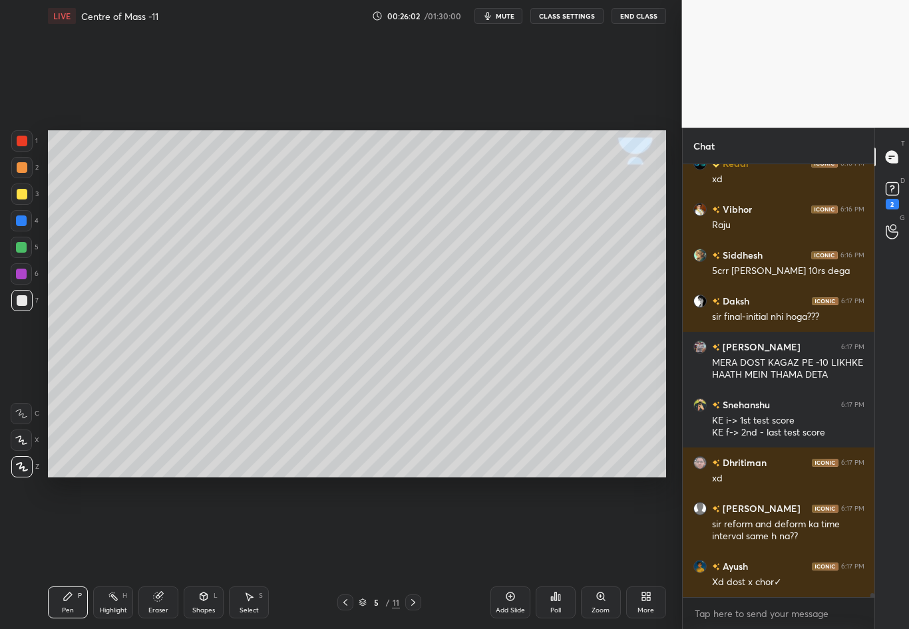
scroll to position [44626, 0]
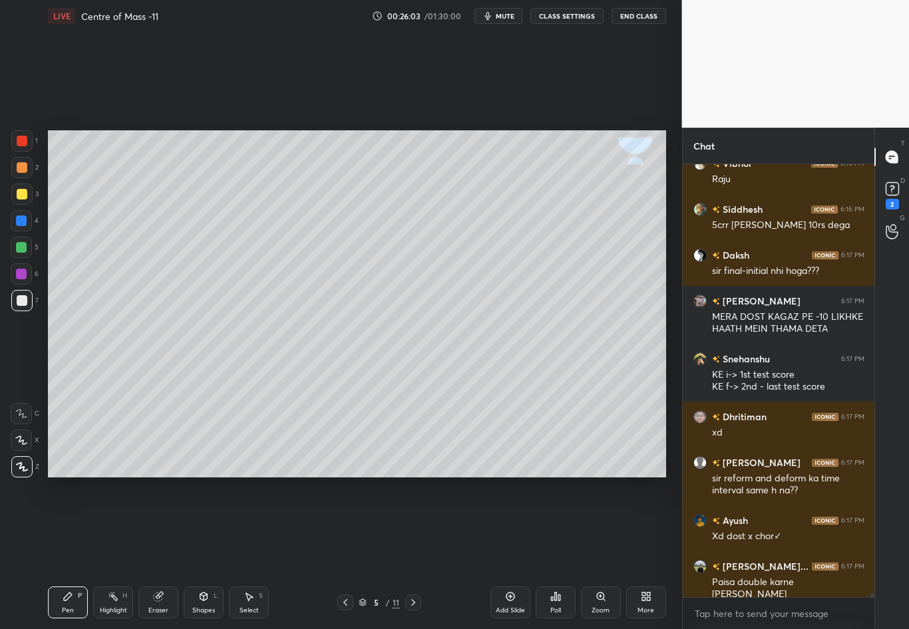
click at [254, 553] on div "Select S" at bounding box center [249, 603] width 40 height 32
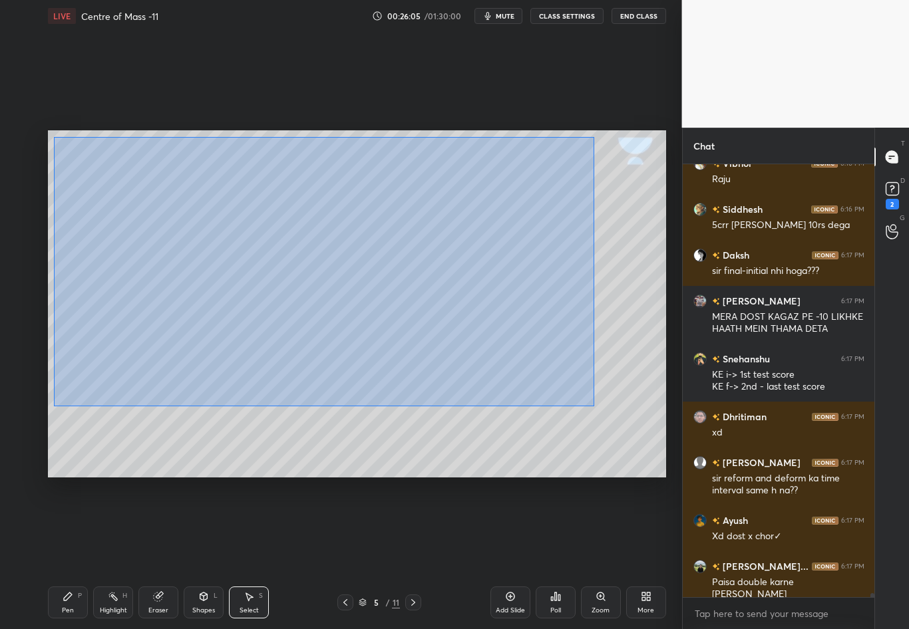
drag, startPoint x: 60, startPoint y: 160, endPoint x: 599, endPoint y: 408, distance: 593.5
click at [599, 408] on div "0 ° Undo Copy Duplicate Duplicate to new slide Delete" at bounding box center [357, 303] width 618 height 347
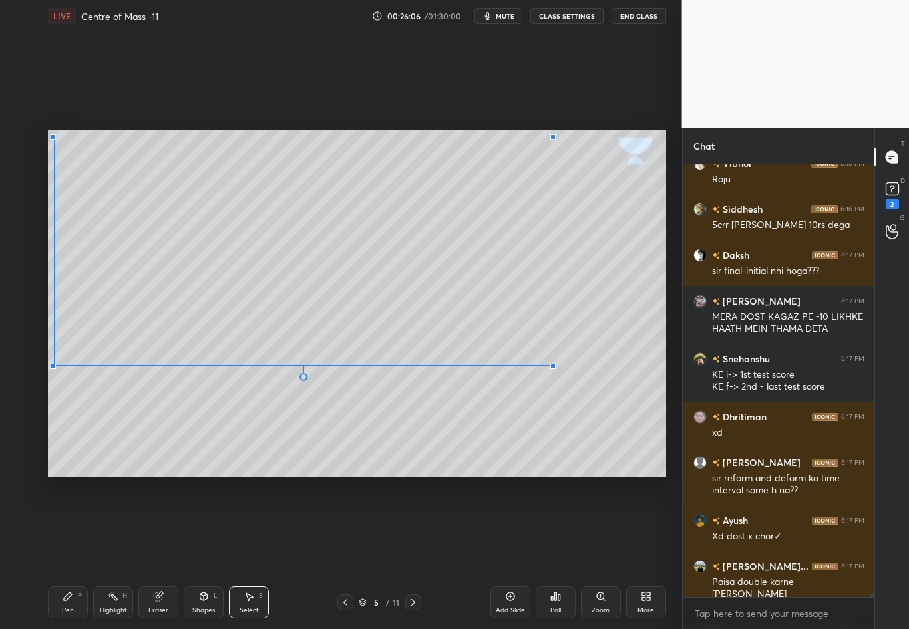
scroll to position [44672, 0]
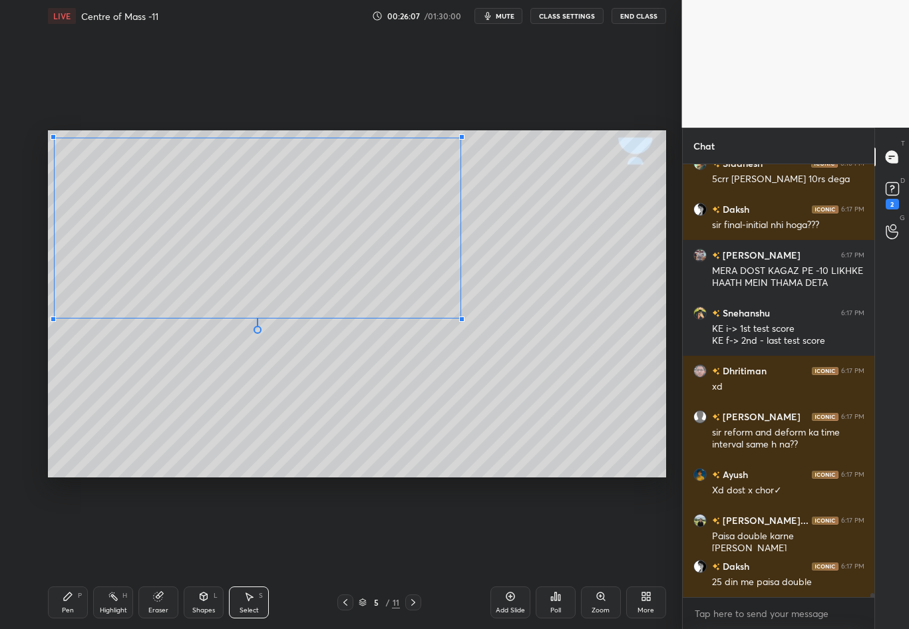
drag, startPoint x: 551, startPoint y: 365, endPoint x: 460, endPoint y: 317, distance: 103.5
click at [460, 318] on div at bounding box center [461, 319] width 5 height 5
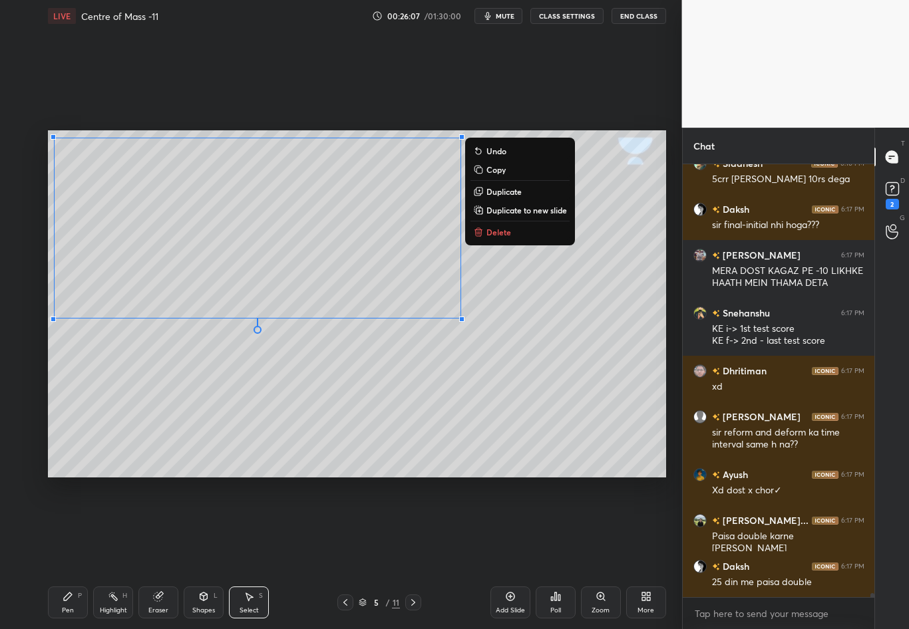
click at [488, 374] on div "0 ° Undo Copy Duplicate Duplicate to new slide Delete" at bounding box center [357, 303] width 618 height 347
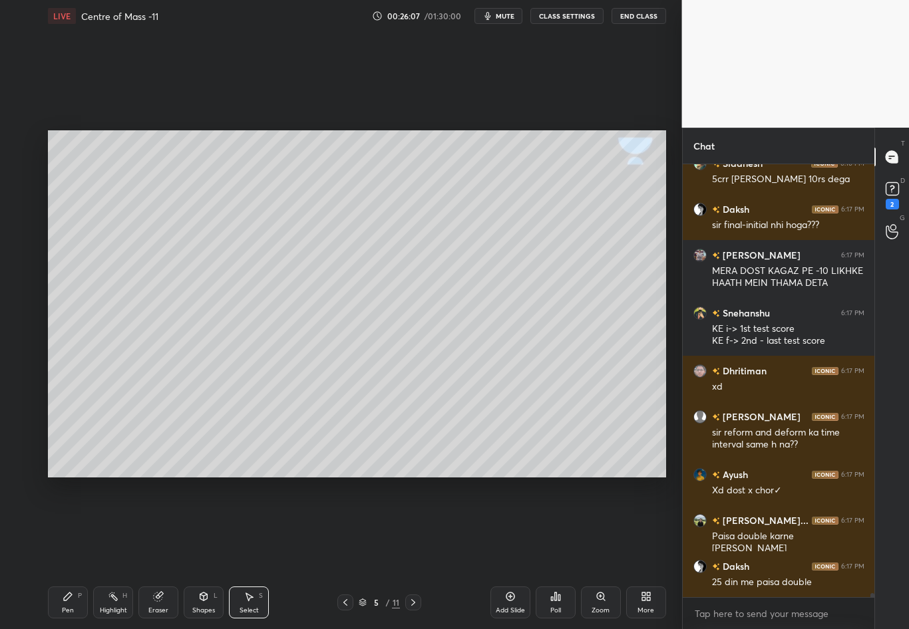
scroll to position [44718, 0]
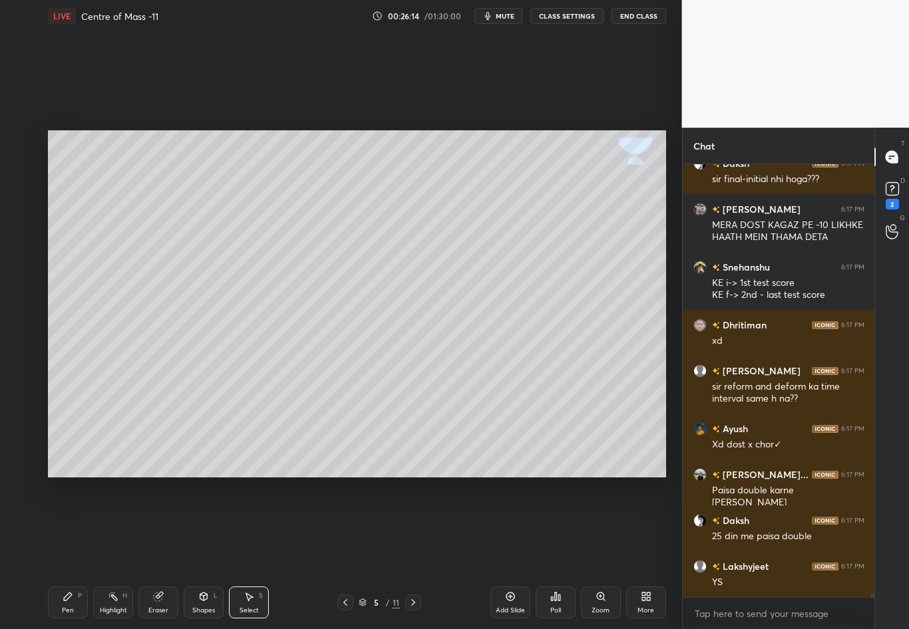
click at [75, 553] on div "Pen P" at bounding box center [68, 603] width 40 height 32
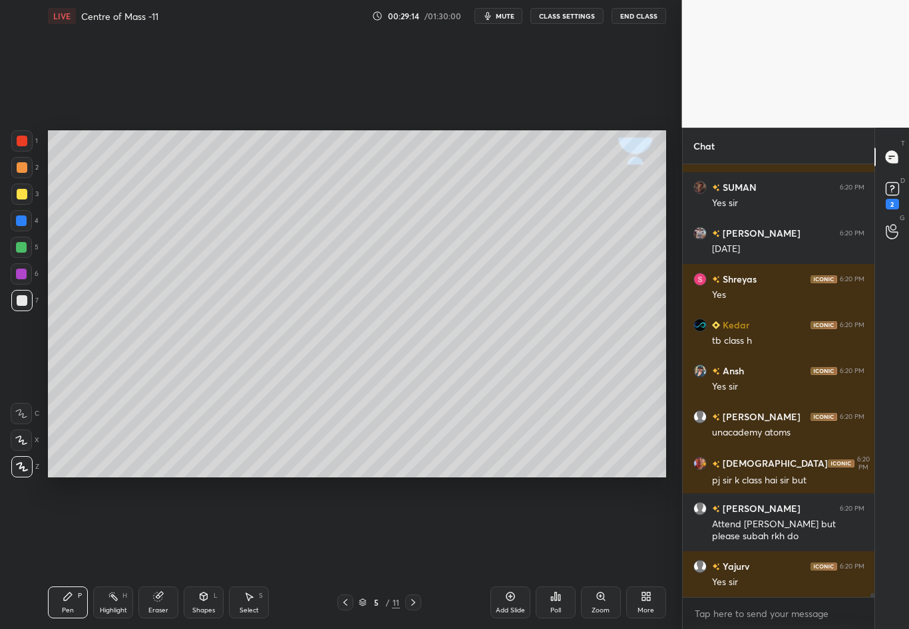
scroll to position [48398, 0]
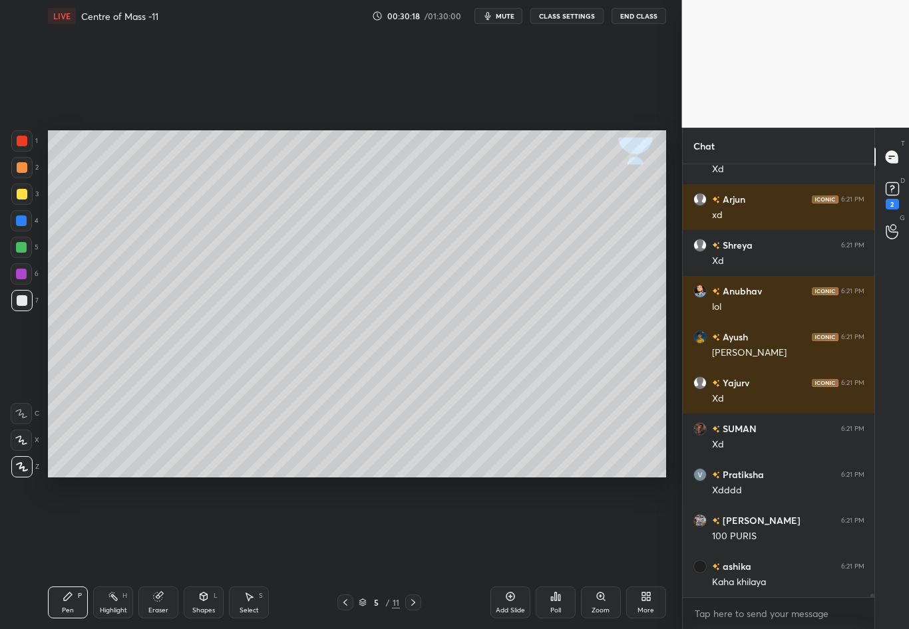
click at [414, 553] on icon at bounding box center [413, 602] width 11 height 11
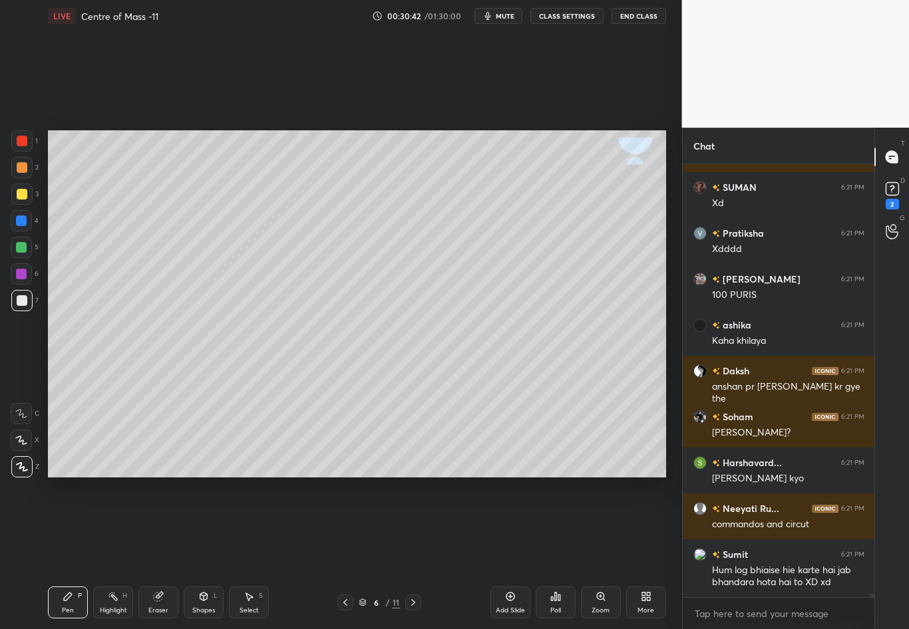
click at [24, 195] on div at bounding box center [22, 194] width 11 height 11
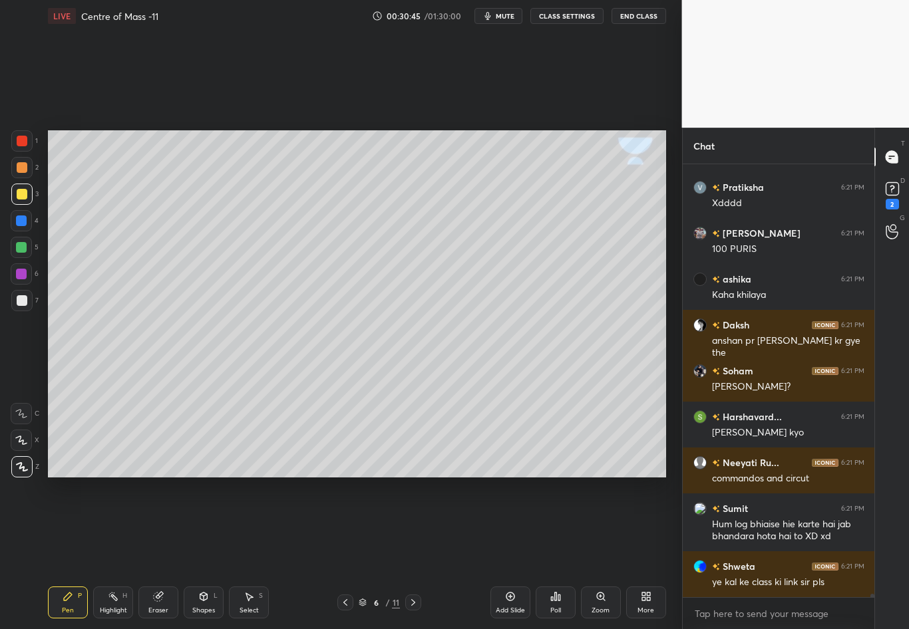
click at [25, 304] on div at bounding box center [22, 300] width 11 height 11
click at [25, 194] on div at bounding box center [22, 194] width 11 height 11
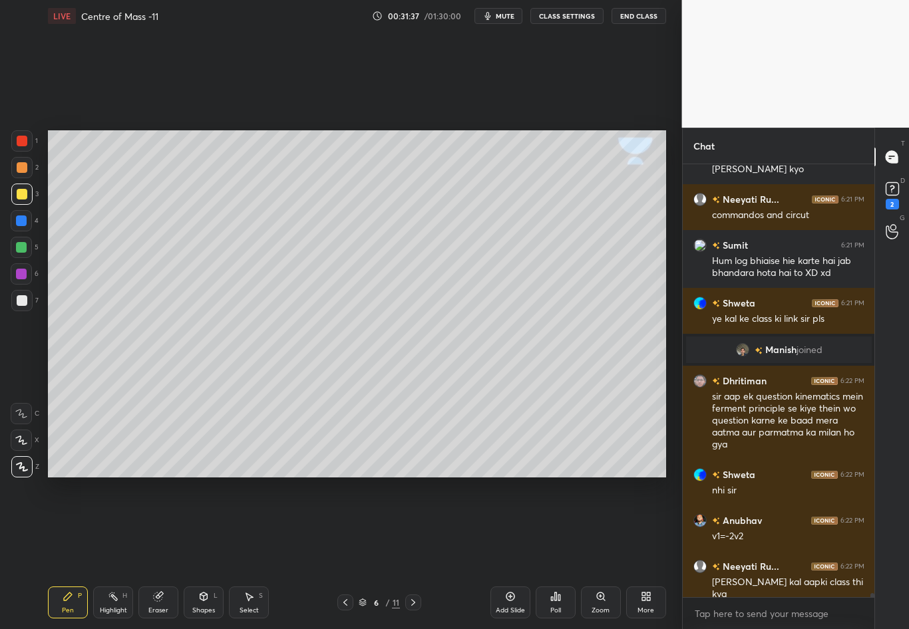
scroll to position [50682, 0]
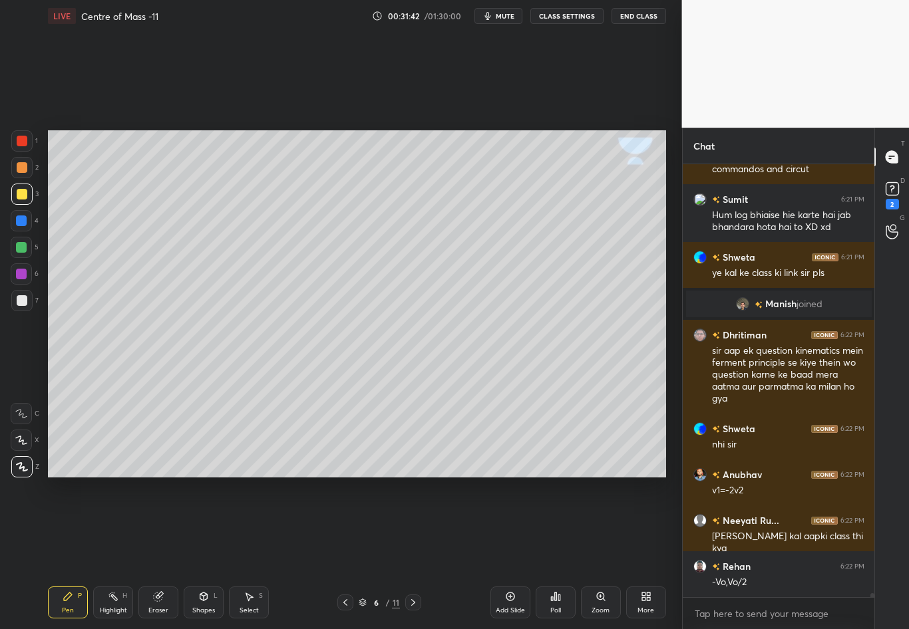
click at [23, 299] on div at bounding box center [22, 300] width 11 height 11
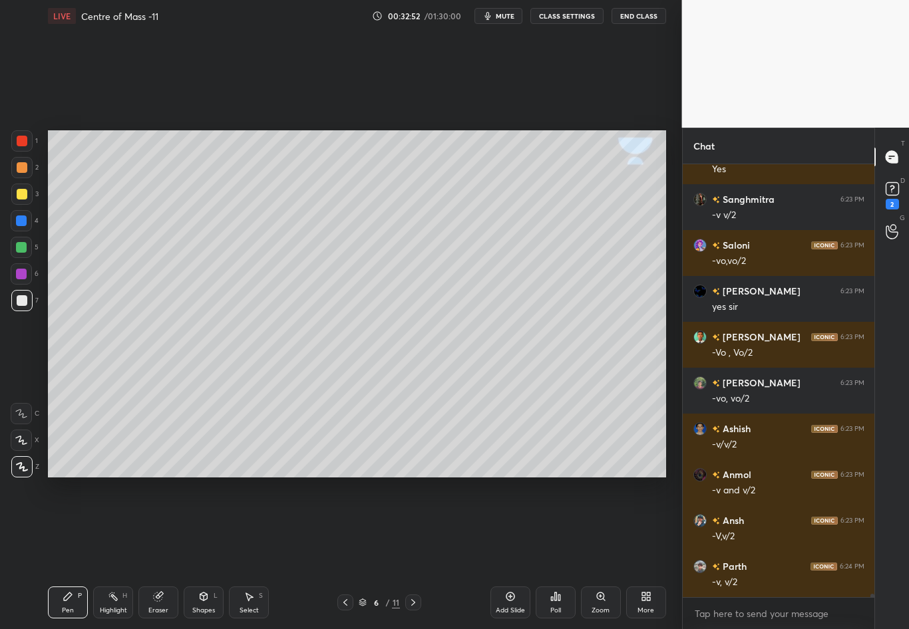
scroll to position [51784, 0]
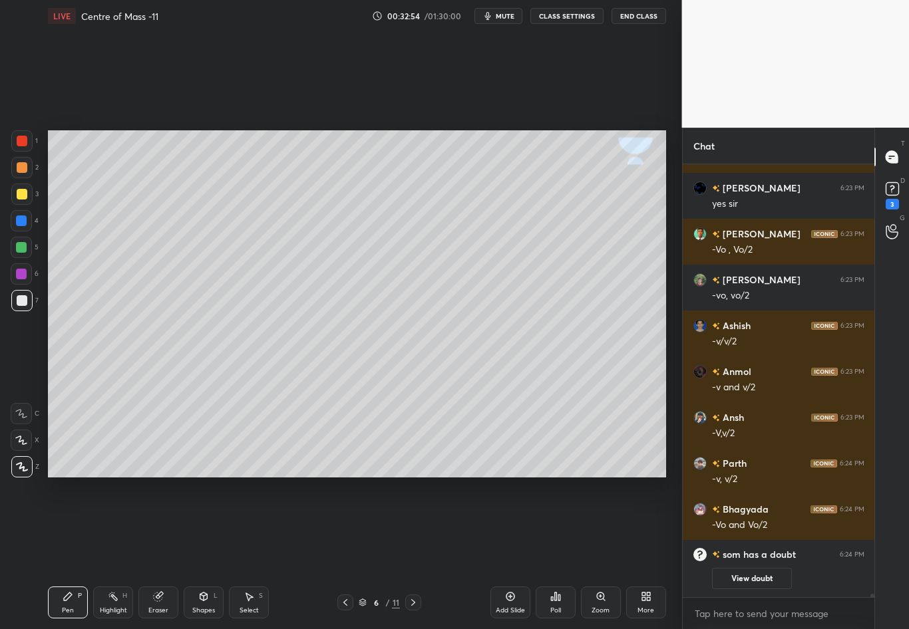
click at [256, 553] on div "Select" at bounding box center [248, 610] width 19 height 7
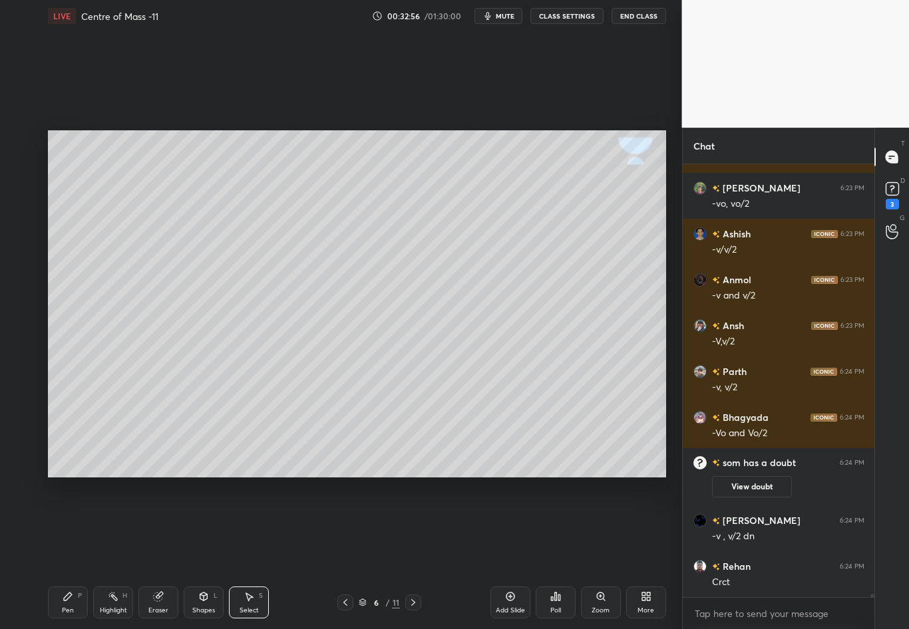
drag, startPoint x: 61, startPoint y: 214, endPoint x: 124, endPoint y: 406, distance: 202.1
click at [124, 407] on div "0 ° Undo Copy Duplicate Duplicate to new slide Delete Setting up your live clas…" at bounding box center [357, 304] width 629 height 544
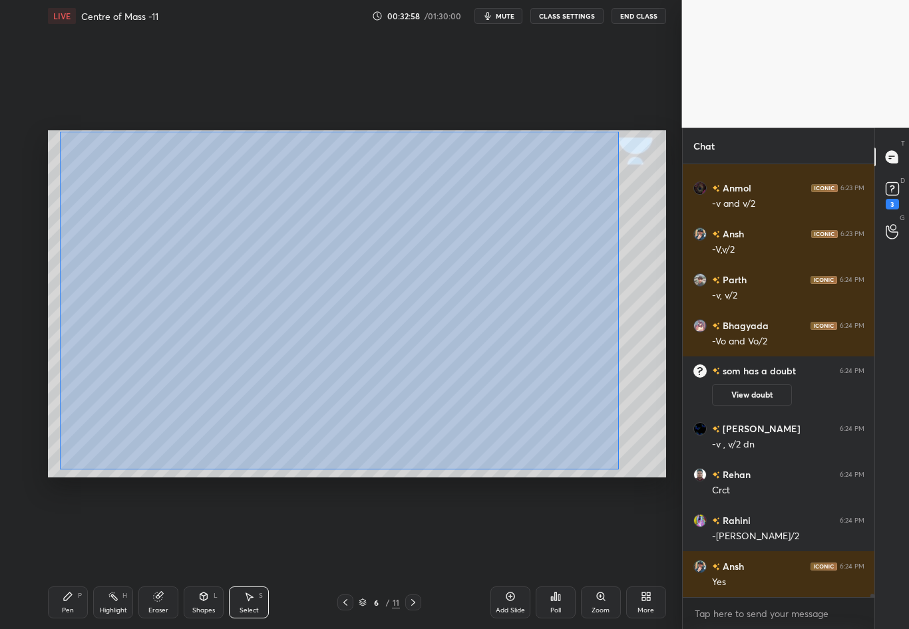
scroll to position [51658, 0]
drag, startPoint x: 65, startPoint y: 150, endPoint x: 622, endPoint y: 470, distance: 641.8
click at [622, 470] on div "0 ° Undo Copy Duplicate Duplicate to new slide Delete" at bounding box center [357, 303] width 618 height 347
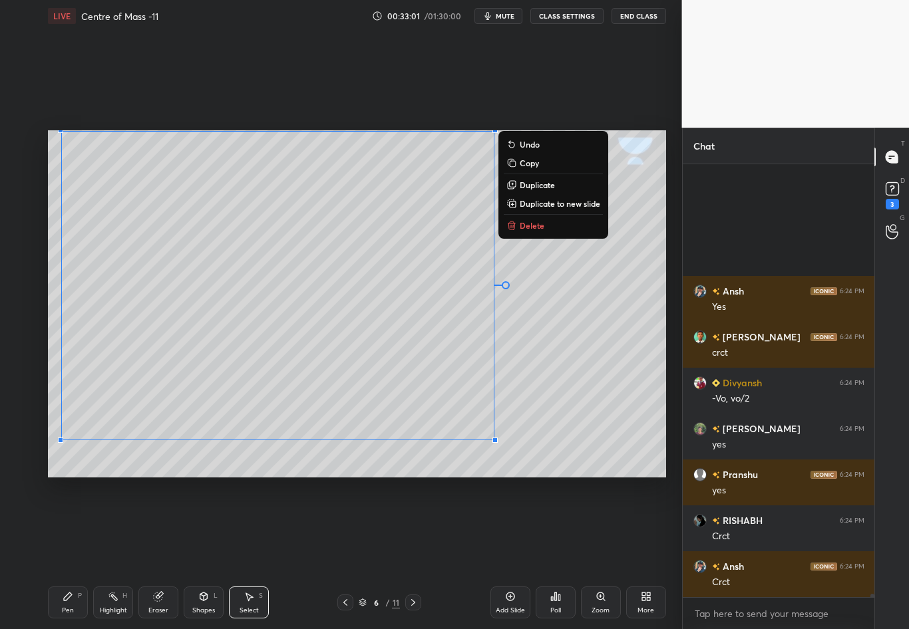
scroll to position [52071, 0]
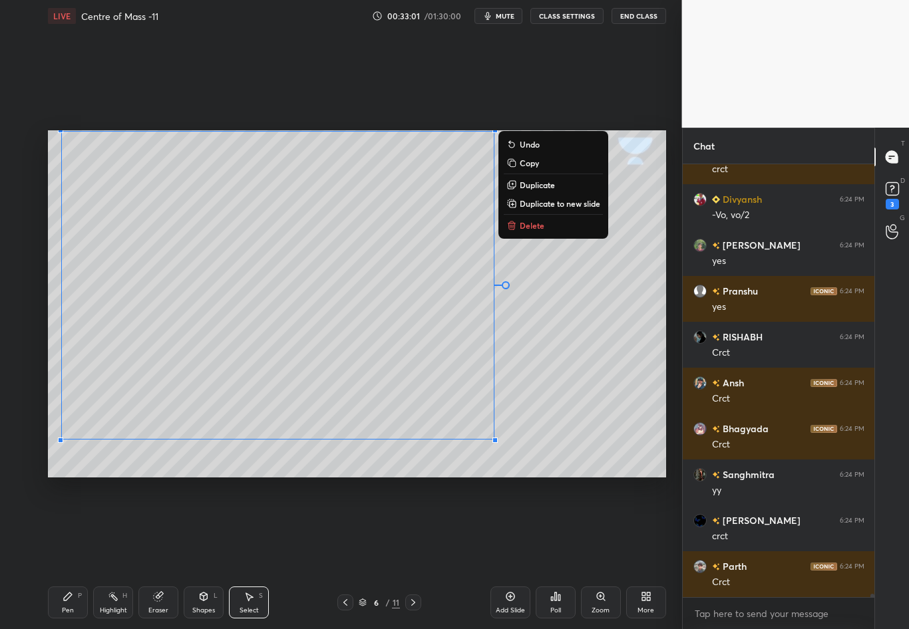
drag, startPoint x: 498, startPoint y: 440, endPoint x: 44, endPoint y: 127, distance: 550.9
click at [44, 127] on div "0 ° Undo Copy Duplicate Duplicate to new slide Delete Setting up your live clas…" at bounding box center [357, 304] width 629 height 544
click at [592, 364] on div "0 ° Undo Copy Duplicate Duplicate to new slide Delete" at bounding box center [357, 303] width 618 height 347
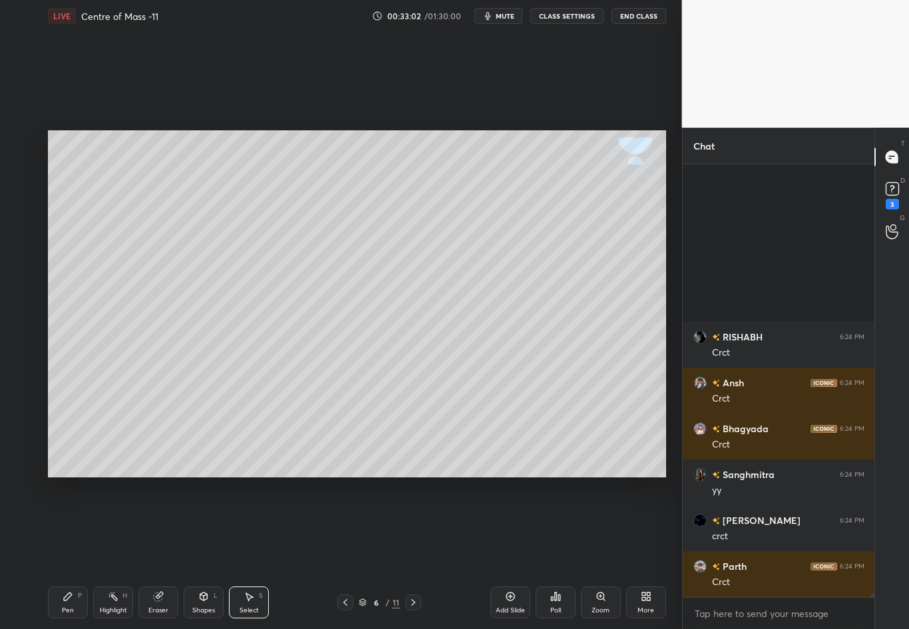
scroll to position [52300, 0]
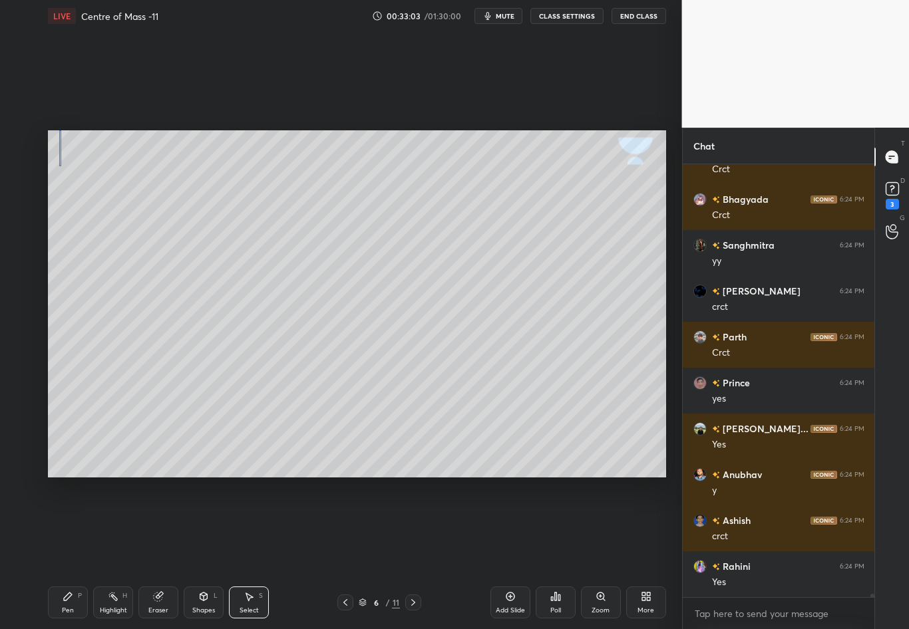
drag, startPoint x: 63, startPoint y: 135, endPoint x: 57, endPoint y: 174, distance: 38.9
click at [57, 174] on div "0 ° Undo Copy Duplicate Duplicate to new slide Delete" at bounding box center [357, 303] width 618 height 347
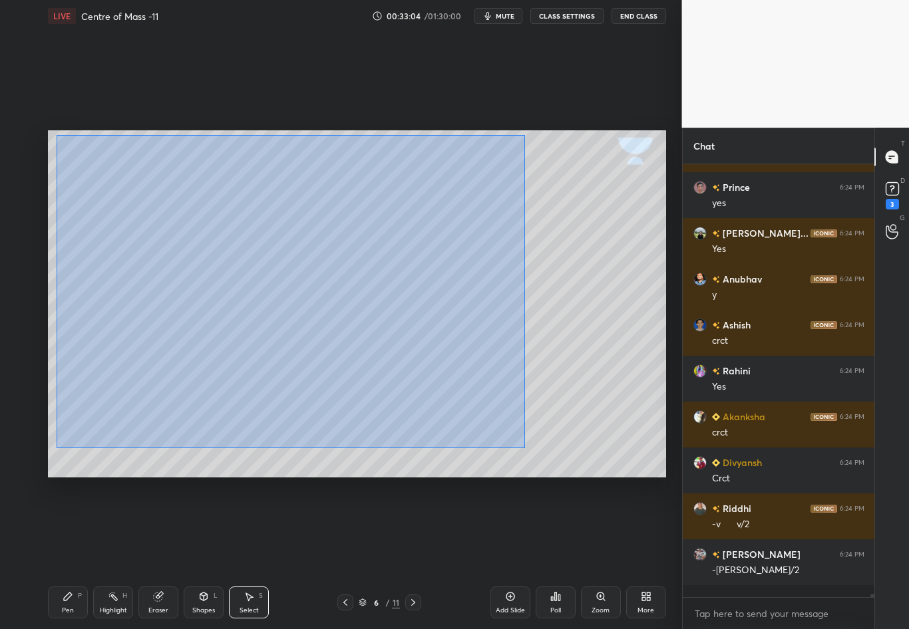
scroll to position [52542, 0]
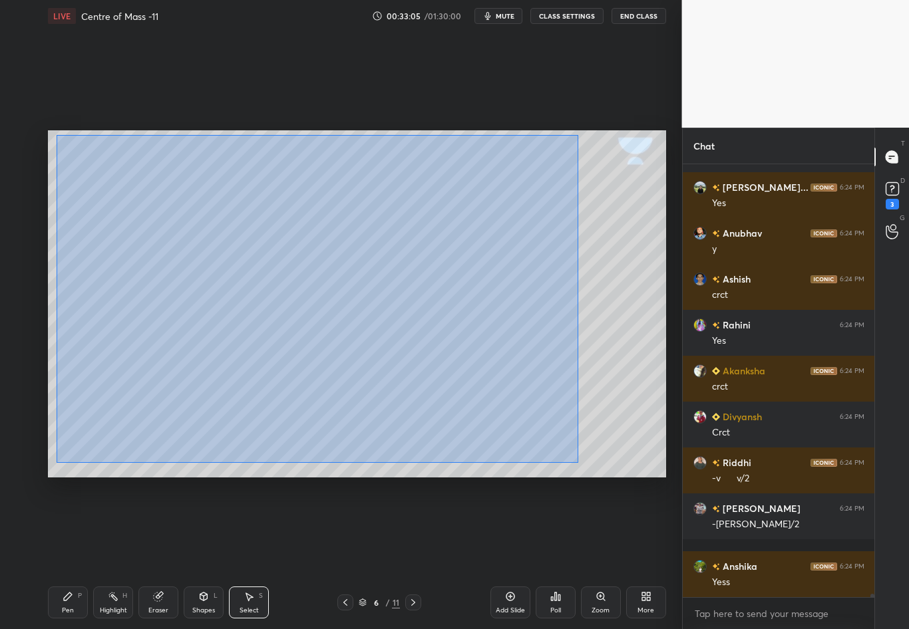
drag, startPoint x: 61, startPoint y: 140, endPoint x: 577, endPoint y: 463, distance: 608.7
click at [577, 463] on div "0 ° Undo Copy Duplicate Duplicate to new slide Delete" at bounding box center [357, 303] width 618 height 347
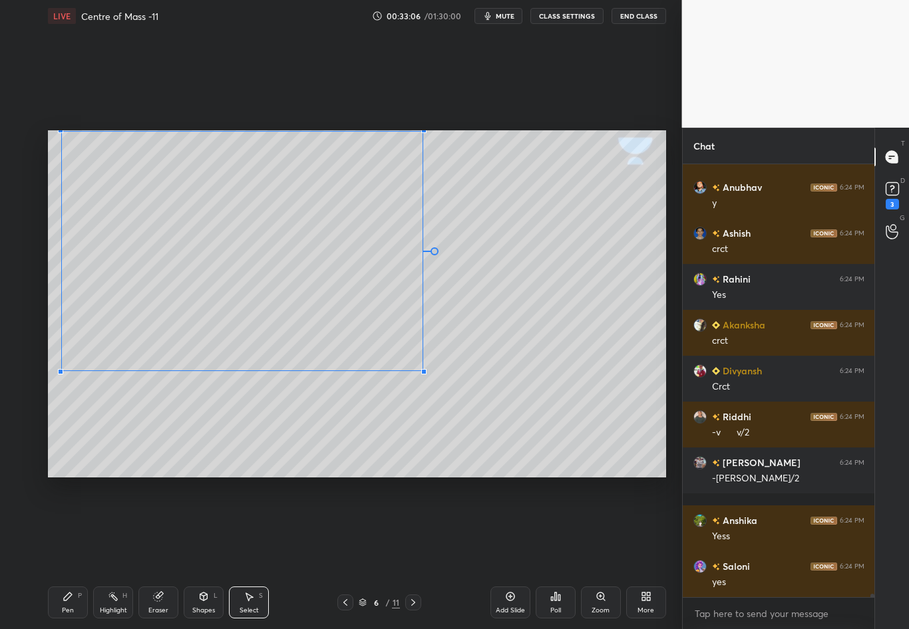
scroll to position [52634, 0]
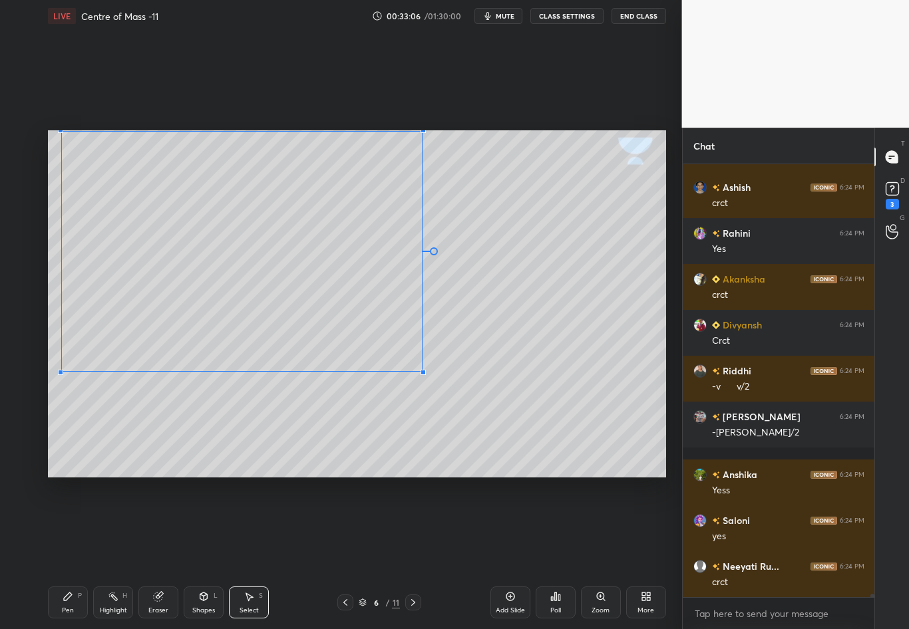
drag, startPoint x: 490, startPoint y: 434, endPoint x: 422, endPoint y: 371, distance: 92.7
click at [422, 372] on div at bounding box center [422, 372] width 5 height 5
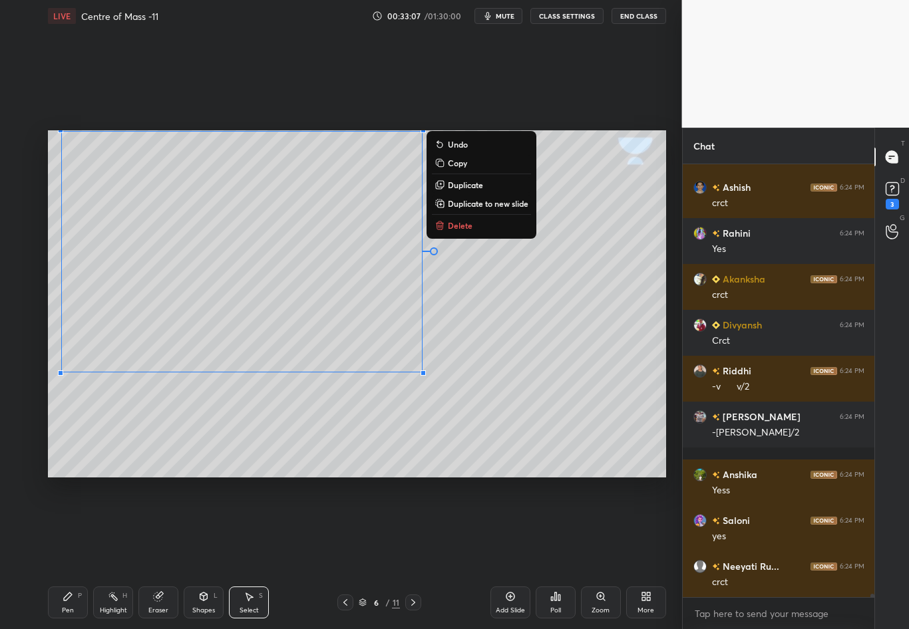
click at [542, 406] on div "0 ° Undo Copy Duplicate Duplicate to new slide Delete" at bounding box center [357, 303] width 618 height 347
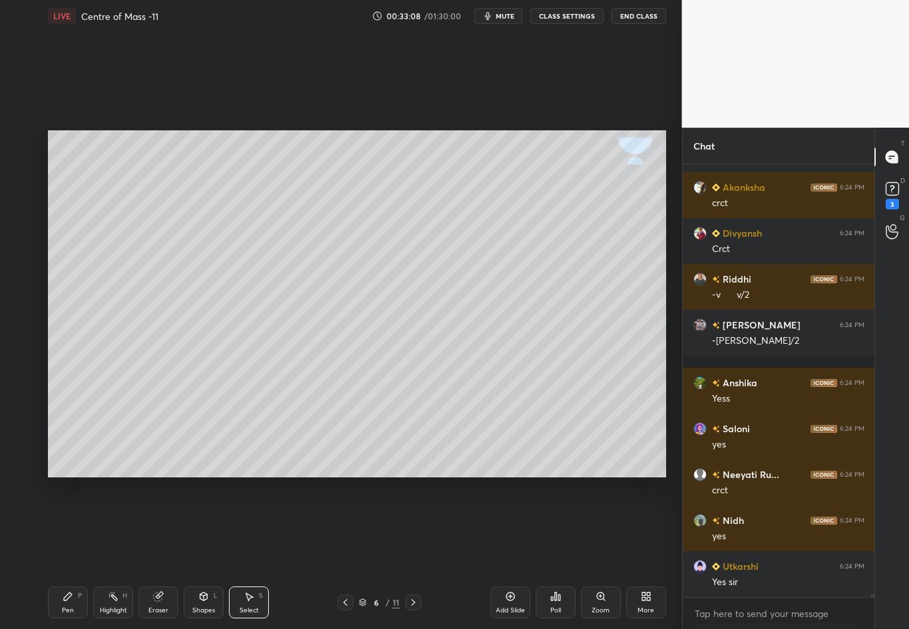
scroll to position [52771, 0]
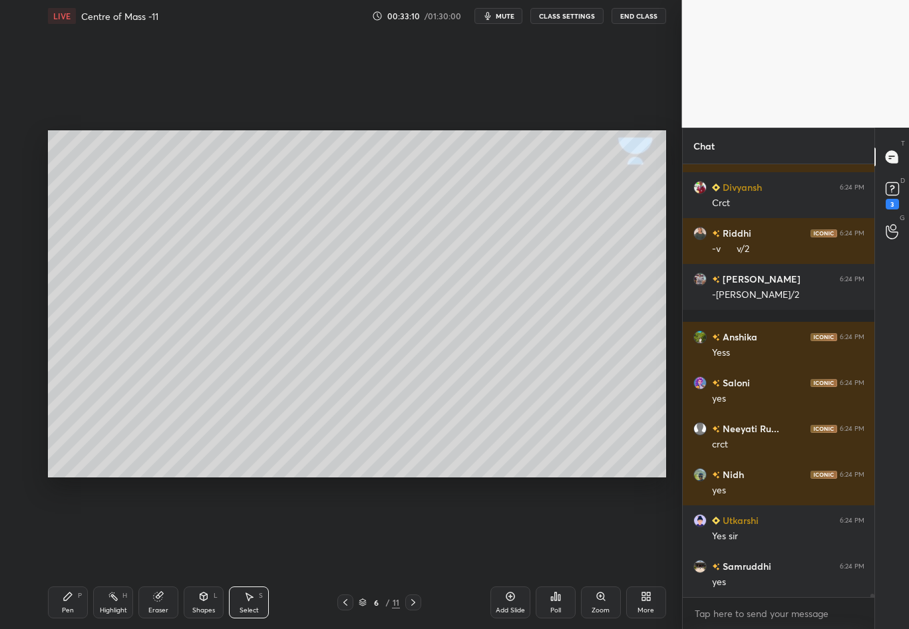
click at [203, 553] on icon at bounding box center [203, 596] width 11 height 11
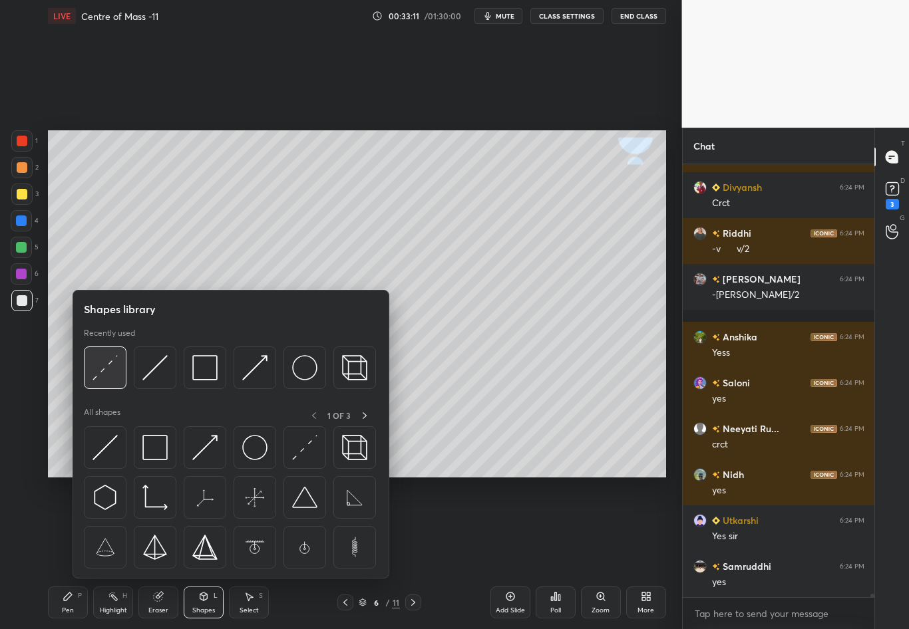
scroll to position [52817, 0]
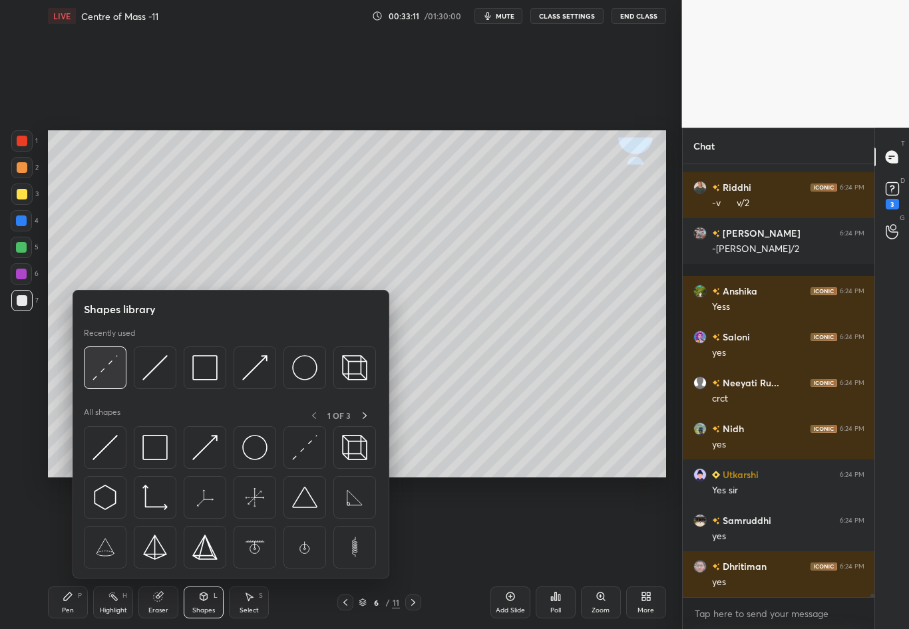
click at [114, 371] on img at bounding box center [104, 367] width 25 height 25
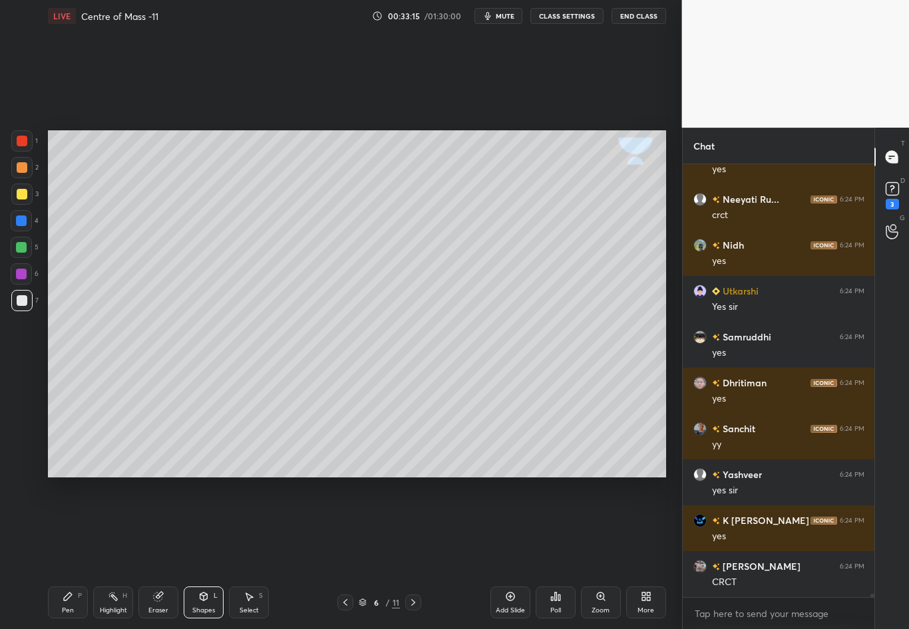
click at [70, 553] on div "Pen" at bounding box center [68, 610] width 12 height 7
click at [20, 196] on div at bounding box center [22, 194] width 11 height 11
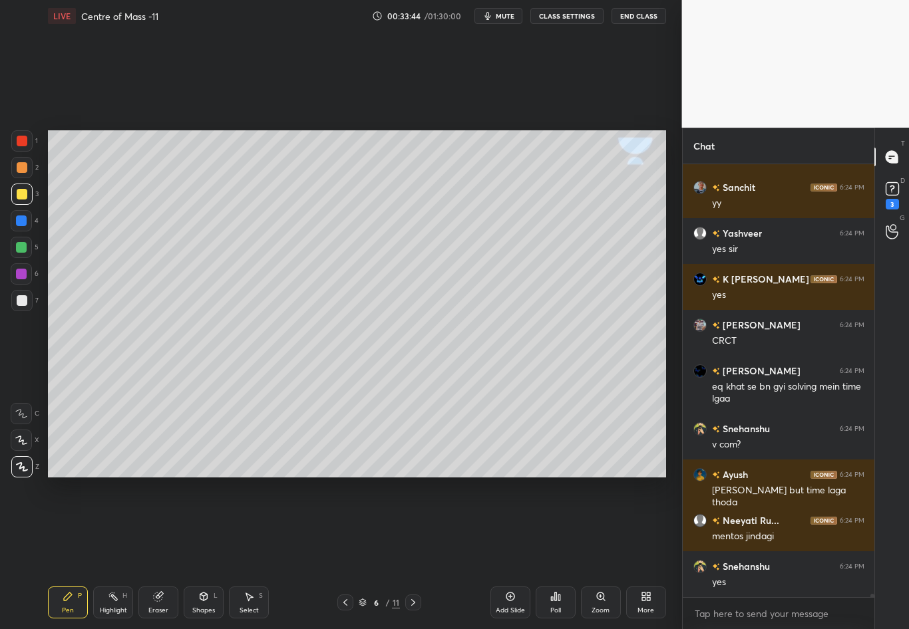
scroll to position [53288, 0]
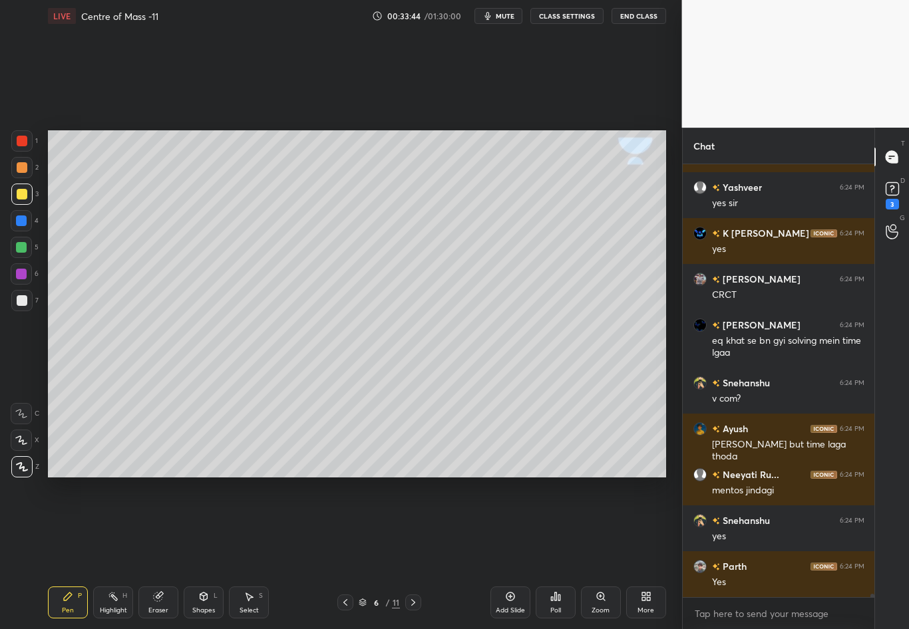
click at [159, 553] on div "Eraser" at bounding box center [158, 603] width 40 height 32
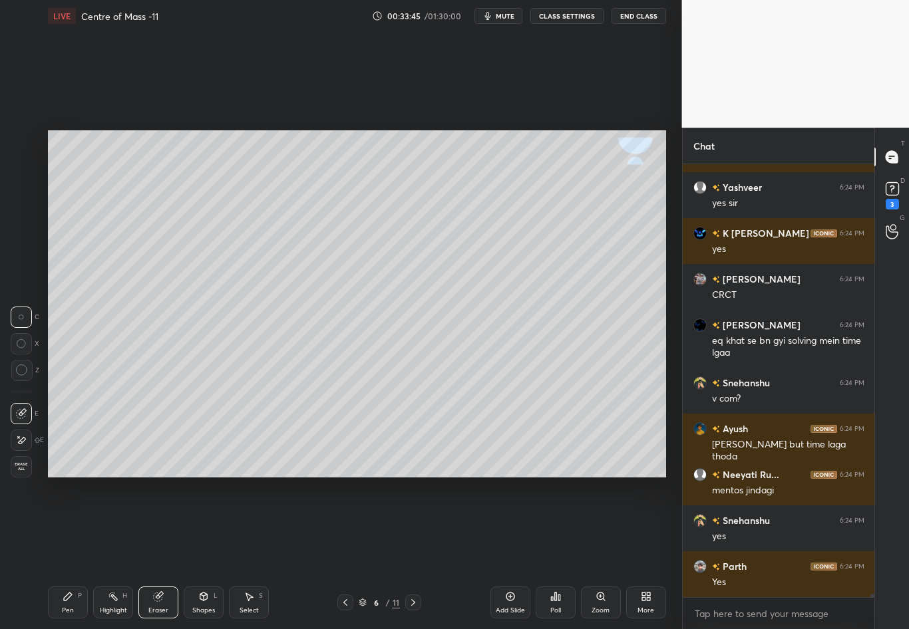
scroll to position [53334, 0]
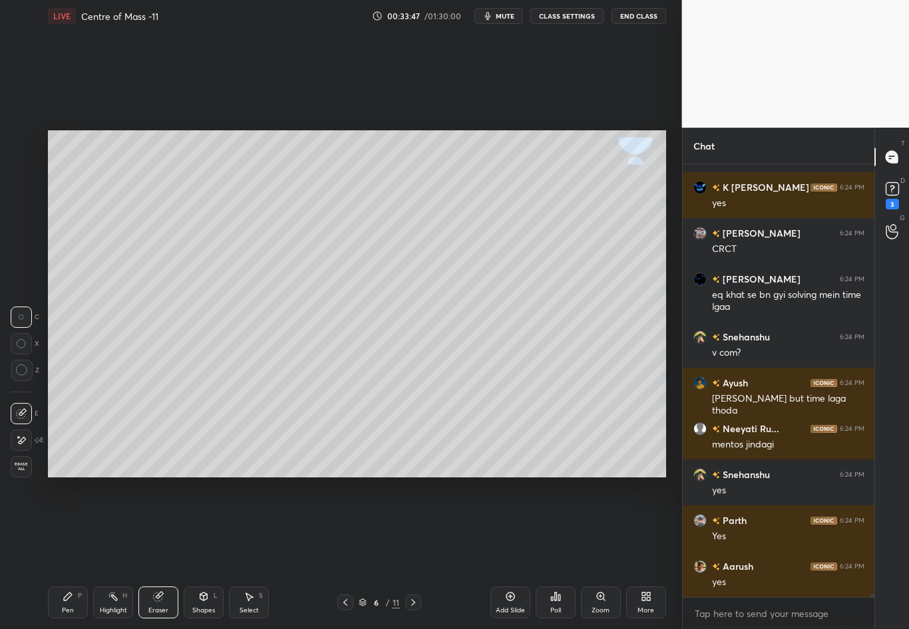
click at [67, 553] on div "Pen P" at bounding box center [68, 603] width 40 height 32
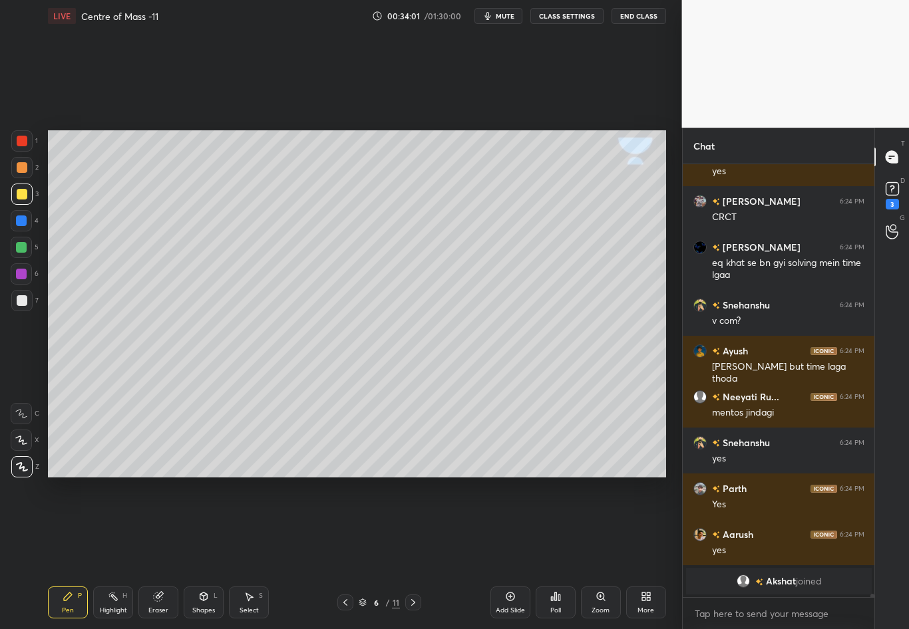
scroll to position [52882, 0]
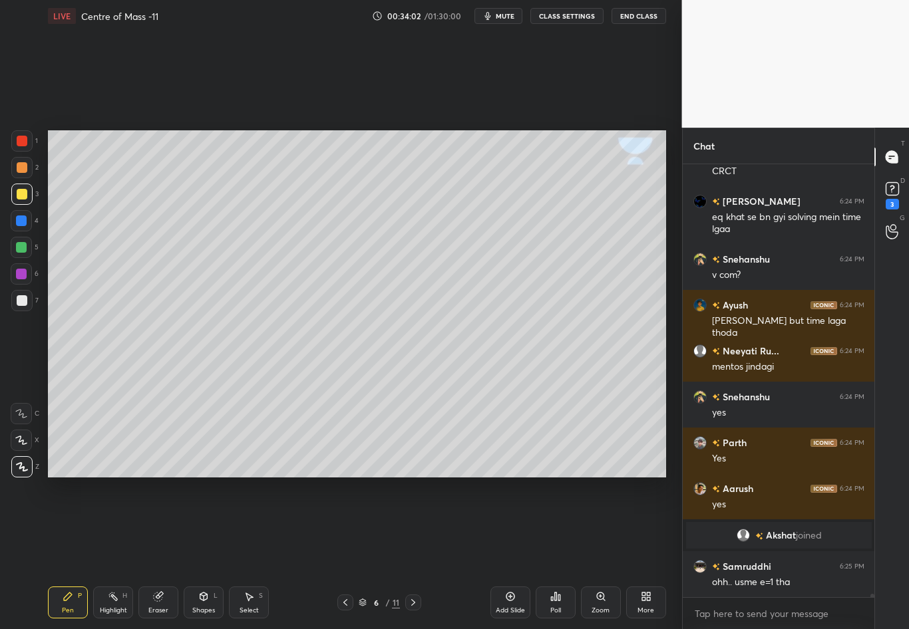
click at [202, 553] on div "Shapes L" at bounding box center [204, 603] width 40 height 32
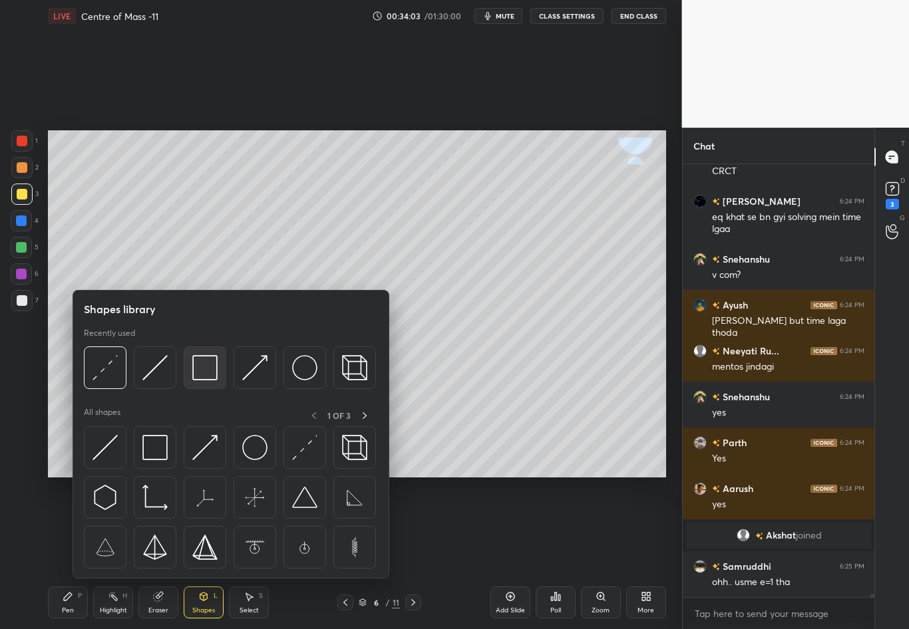
click at [213, 371] on img at bounding box center [204, 367] width 25 height 25
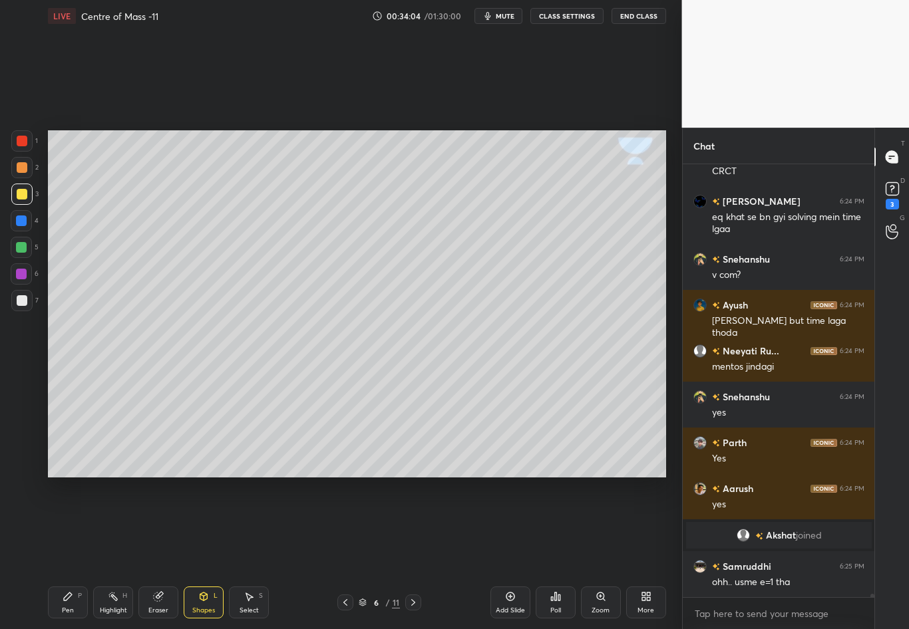
click at [21, 224] on div at bounding box center [21, 221] width 11 height 11
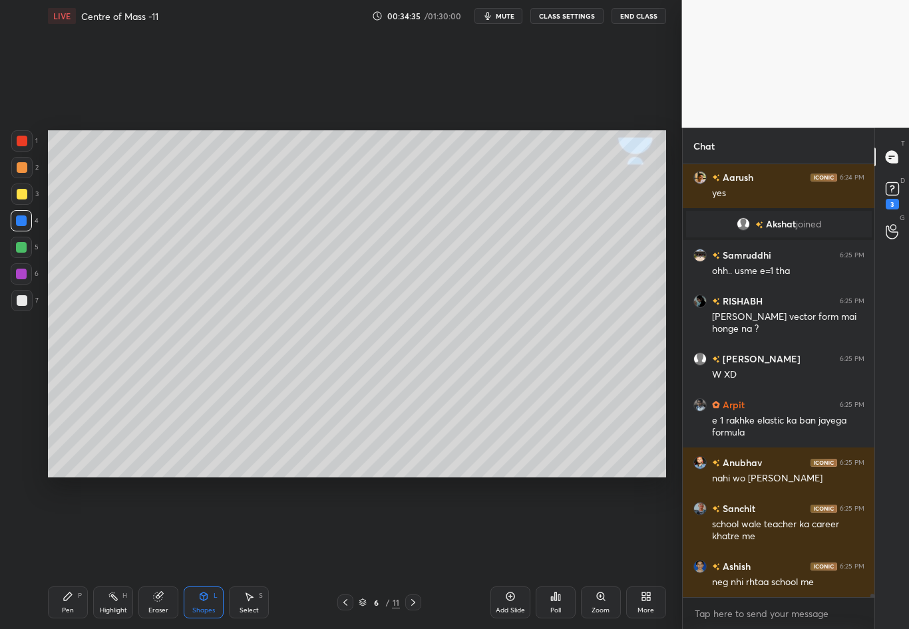
scroll to position [53240, 0]
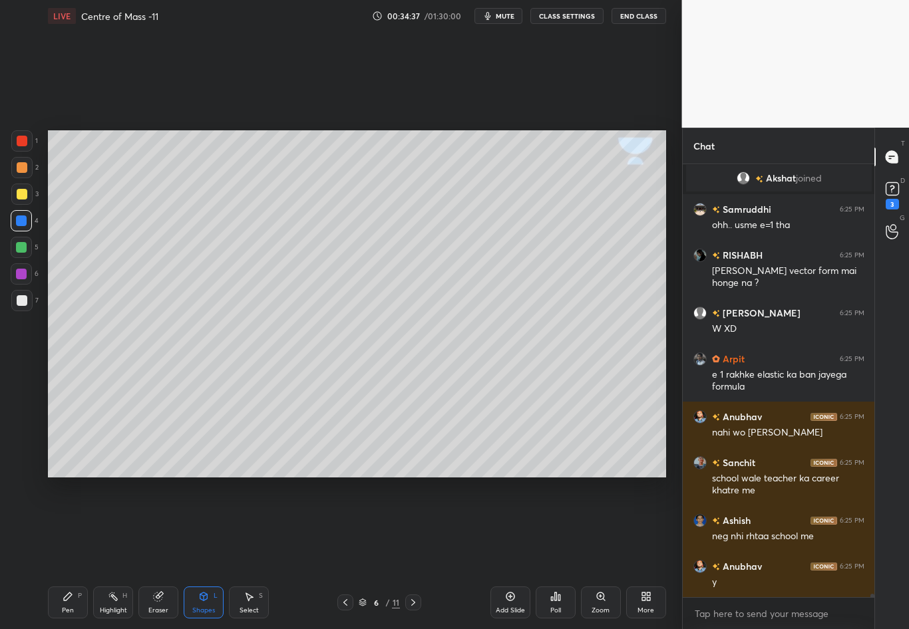
click at [22, 305] on div at bounding box center [22, 300] width 11 height 11
click at [161, 553] on div "Eraser" at bounding box center [158, 610] width 20 height 7
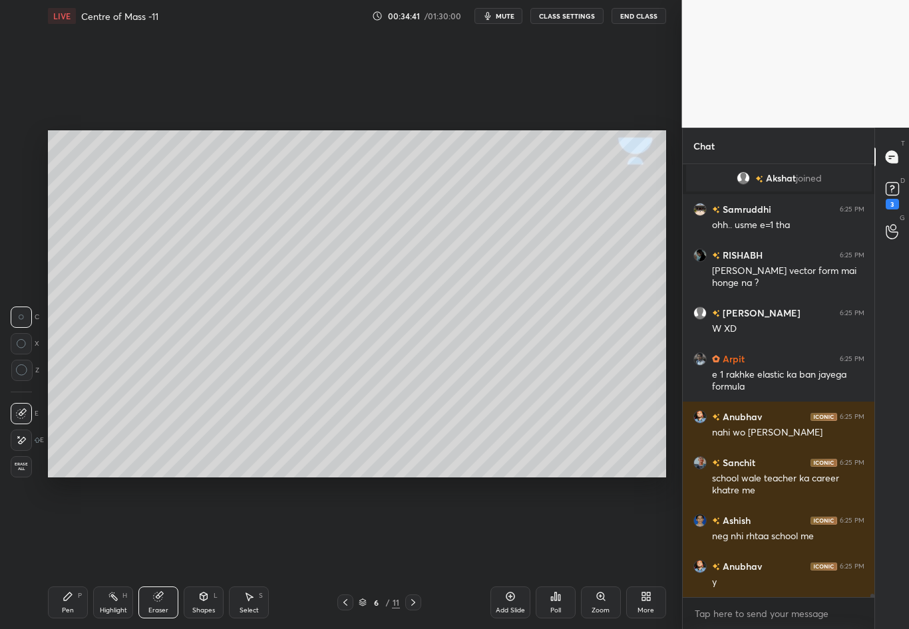
click at [69, 553] on icon at bounding box center [68, 596] width 11 height 11
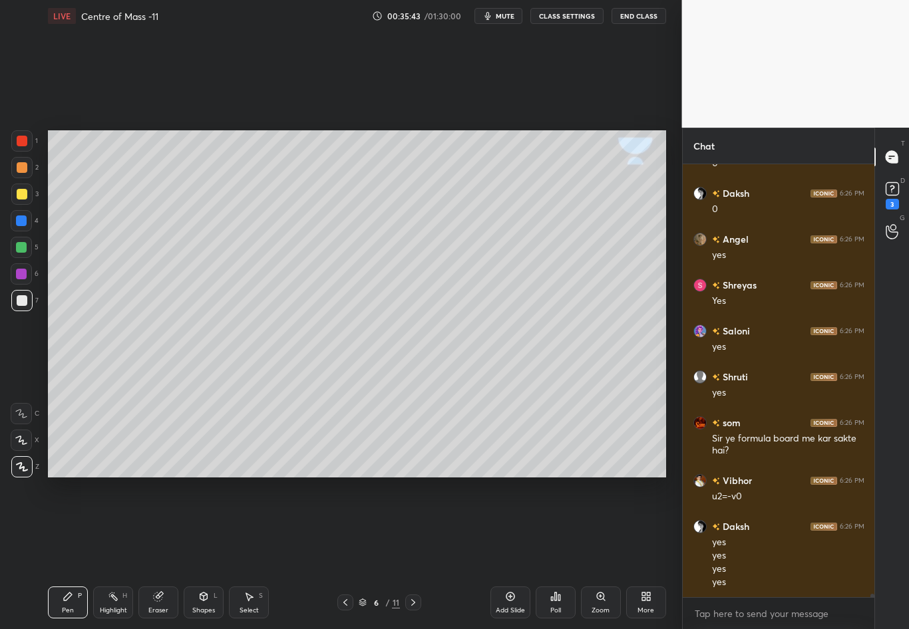
scroll to position [53912, 0]
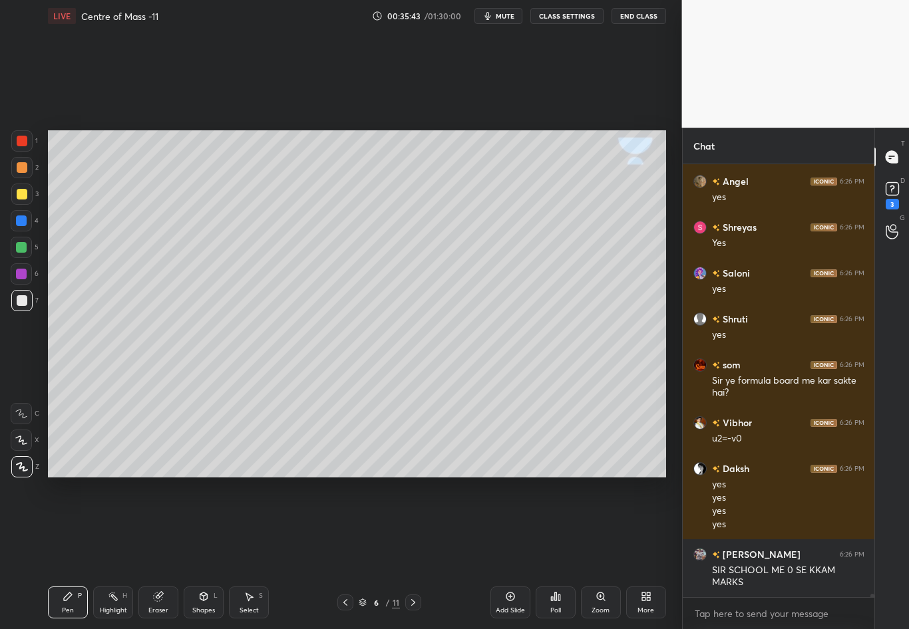
click at [25, 218] on div at bounding box center [21, 221] width 11 height 11
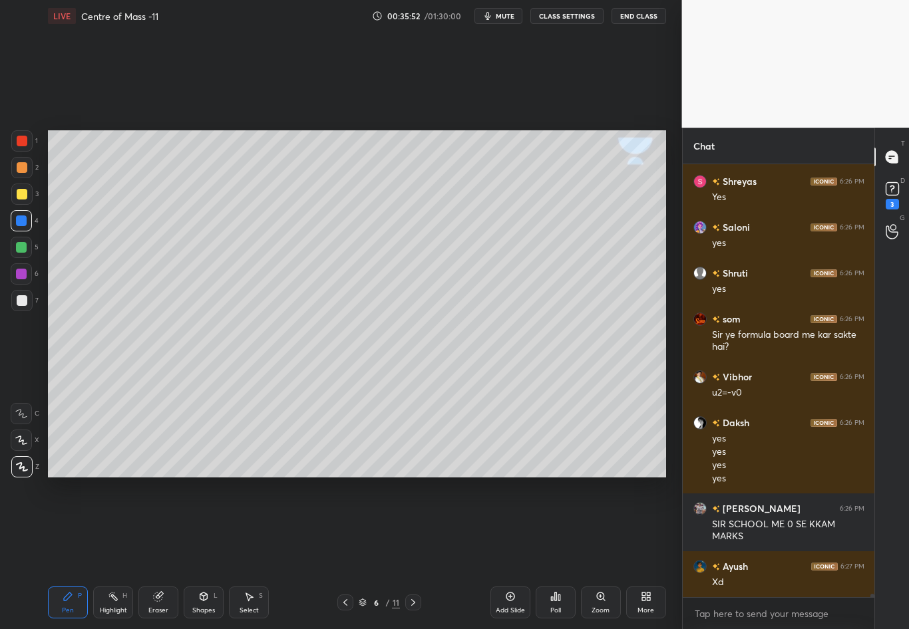
click at [118, 553] on div "Highlight H" at bounding box center [113, 603] width 40 height 32
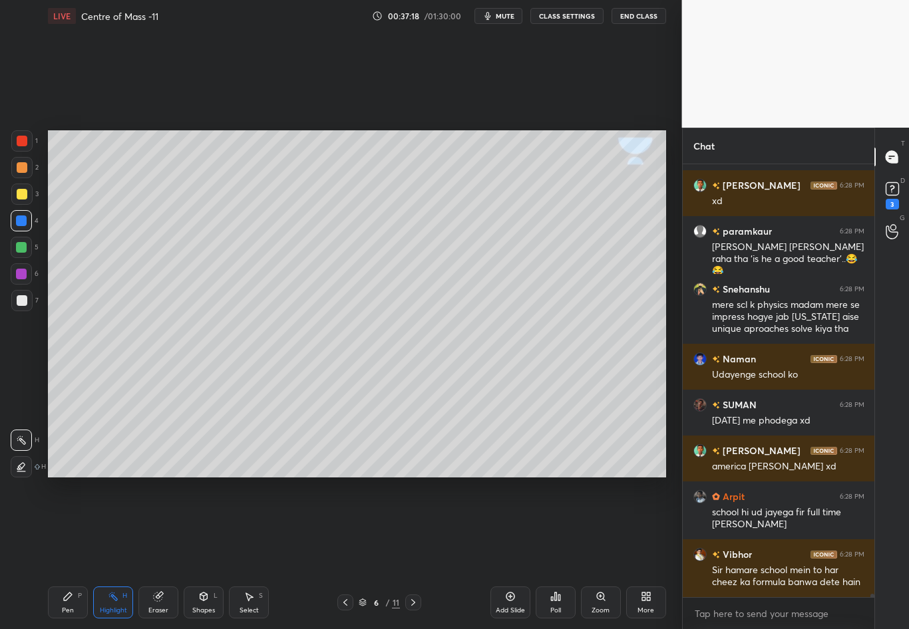
scroll to position [55481, 0]
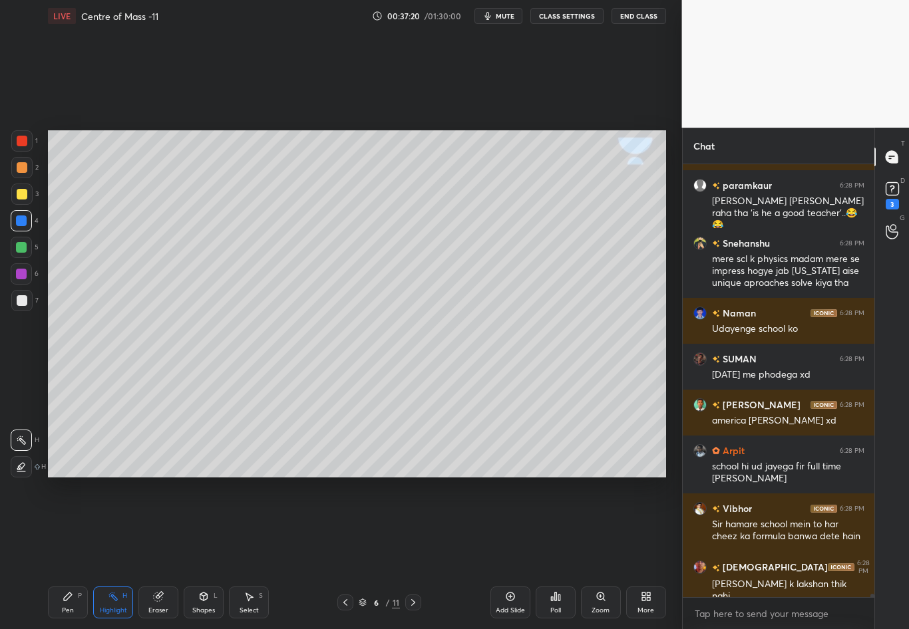
click at [414, 553] on icon at bounding box center [413, 602] width 11 height 11
click at [21, 301] on div at bounding box center [22, 300] width 11 height 11
click at [76, 553] on div "Pen P" at bounding box center [68, 603] width 40 height 32
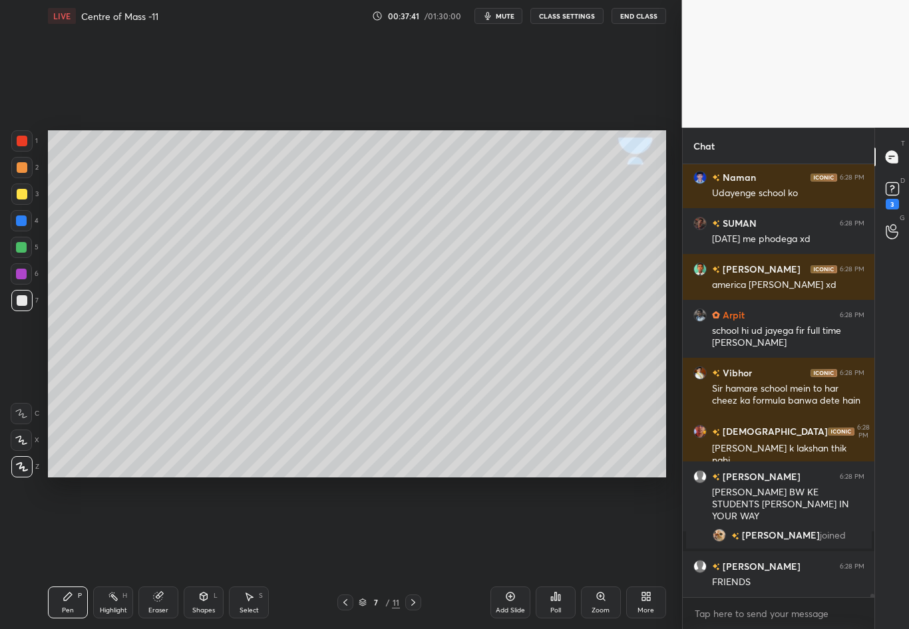
scroll to position [55112, 0]
click at [156, 553] on div "Eraser" at bounding box center [158, 610] width 20 height 7
click at [67, 553] on div "Pen P" at bounding box center [68, 603] width 40 height 32
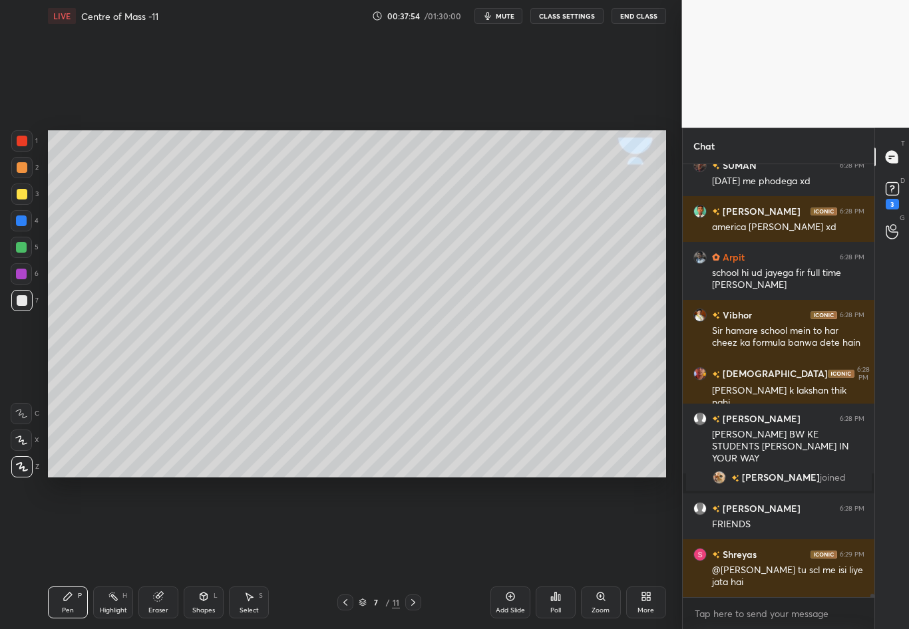
click at [21, 191] on div at bounding box center [22, 194] width 11 height 11
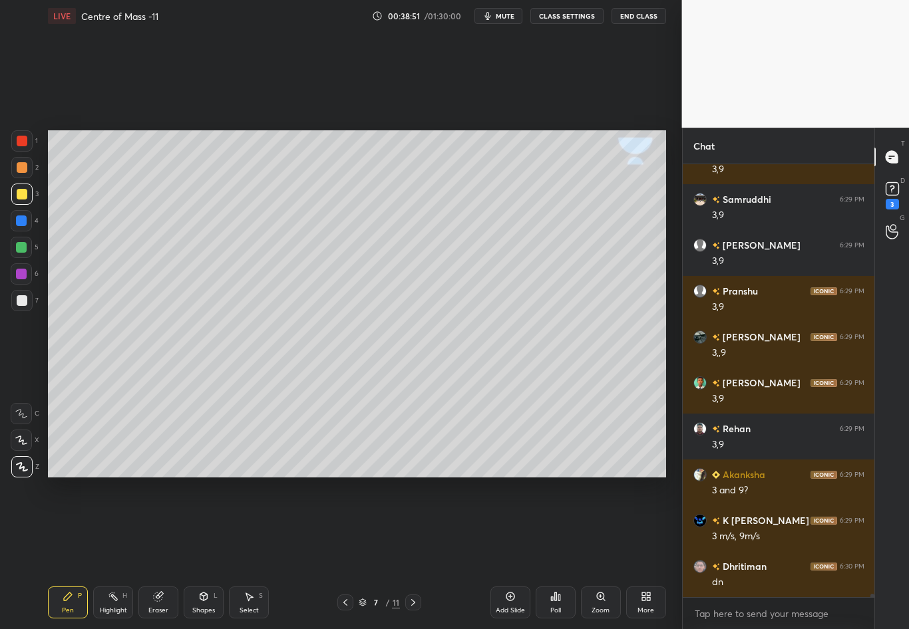
scroll to position [56299, 0]
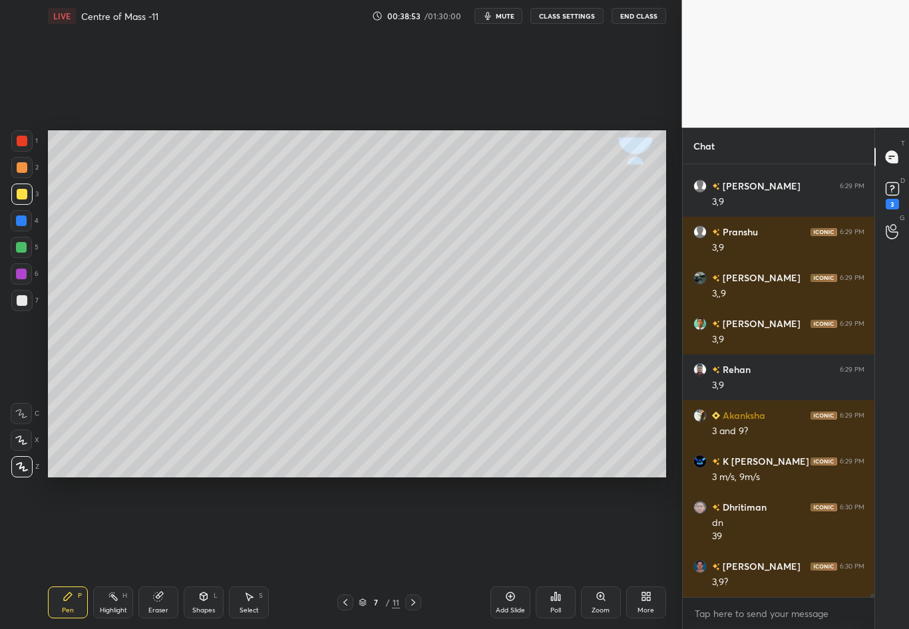
click at [247, 553] on div "Select S" at bounding box center [249, 603] width 40 height 32
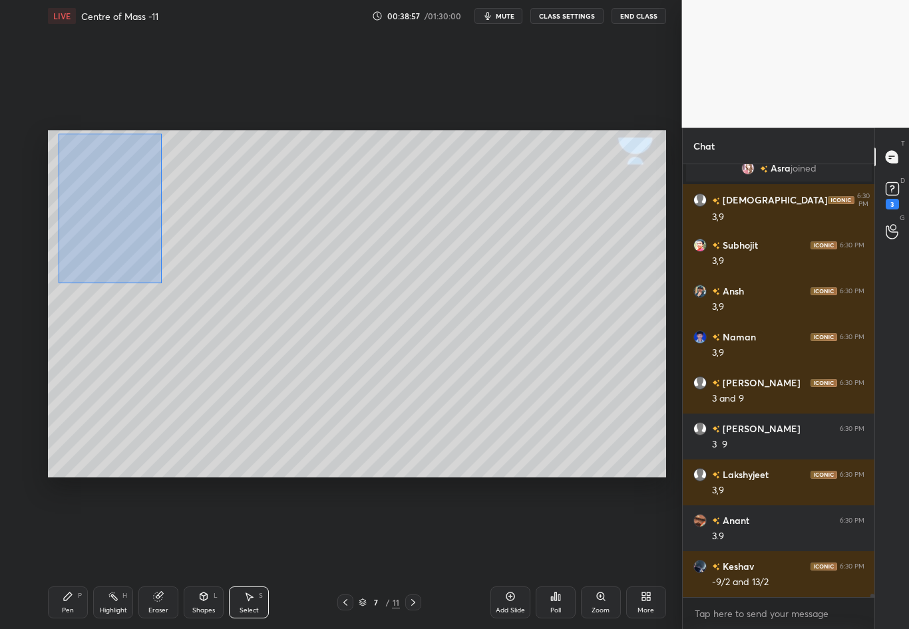
scroll to position [56927, 0]
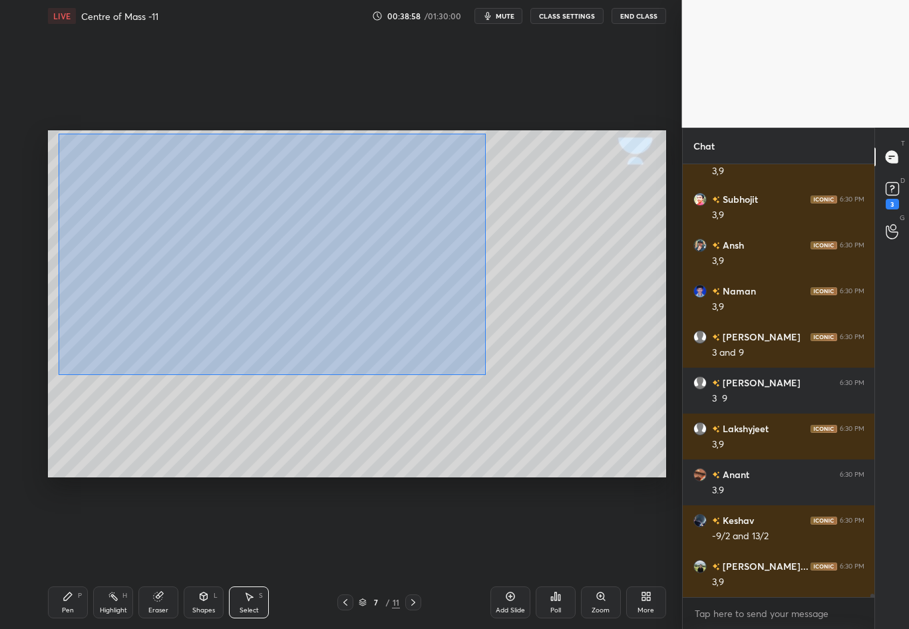
drag, startPoint x: 59, startPoint y: 132, endPoint x: 485, endPoint y: 374, distance: 489.8
click at [486, 374] on div "0 ° Undo Copy Duplicate Duplicate to new slide Delete" at bounding box center [357, 303] width 618 height 347
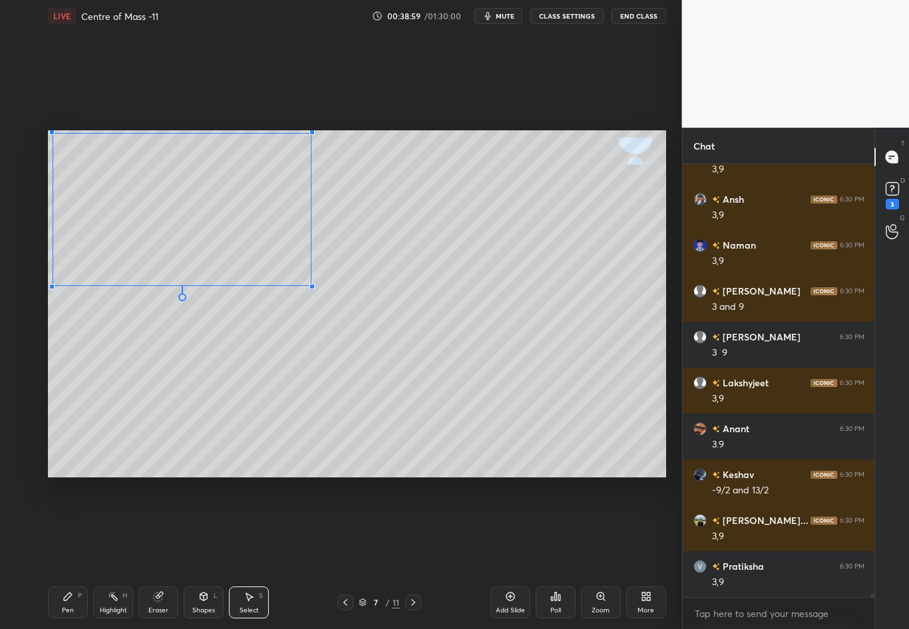
scroll to position [57111, 0]
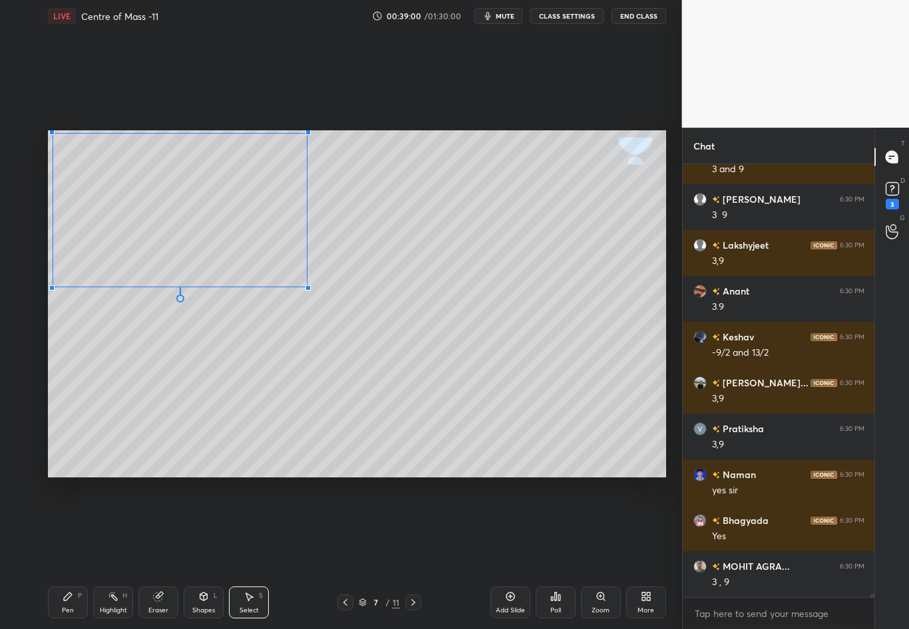
drag, startPoint x: 371, startPoint y: 341, endPoint x: 307, endPoint y: 286, distance: 84.0
click at [306, 287] on div at bounding box center [307, 287] width 5 height 5
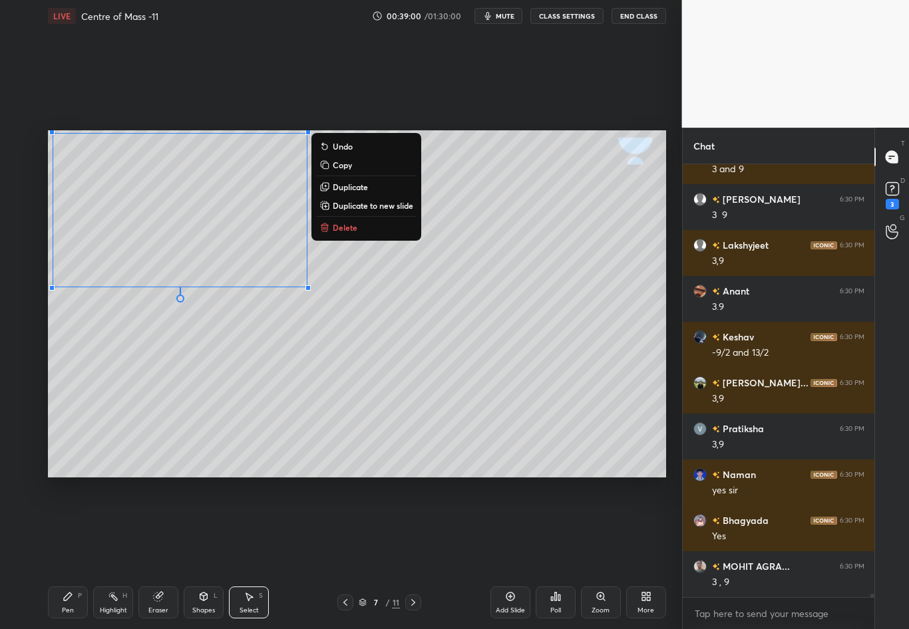
click at [298, 335] on div "0 ° Undo Copy Duplicate Duplicate to new slide Delete" at bounding box center [357, 303] width 618 height 347
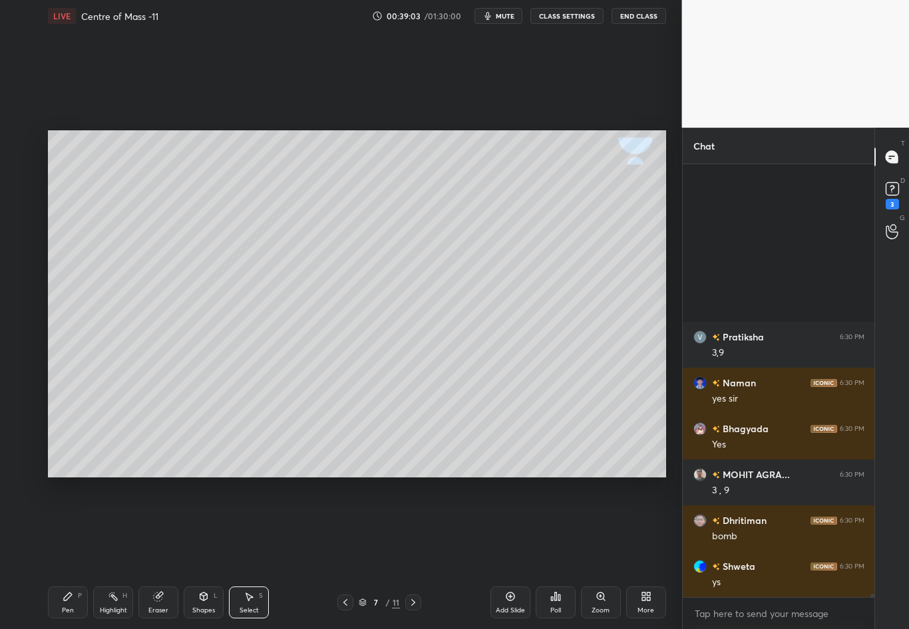
scroll to position [57432, 0]
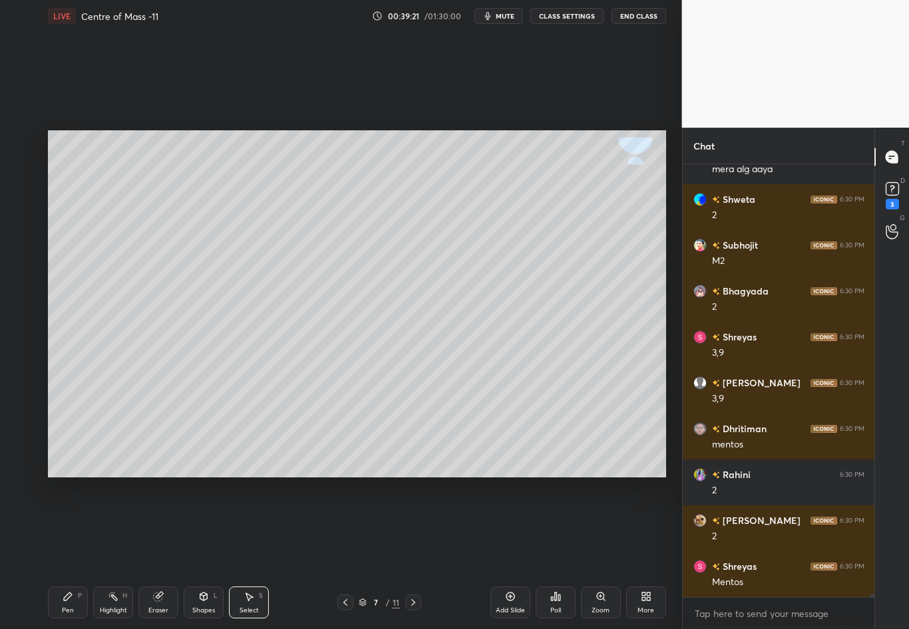
click at [67, 553] on div "Pen P" at bounding box center [68, 603] width 40 height 32
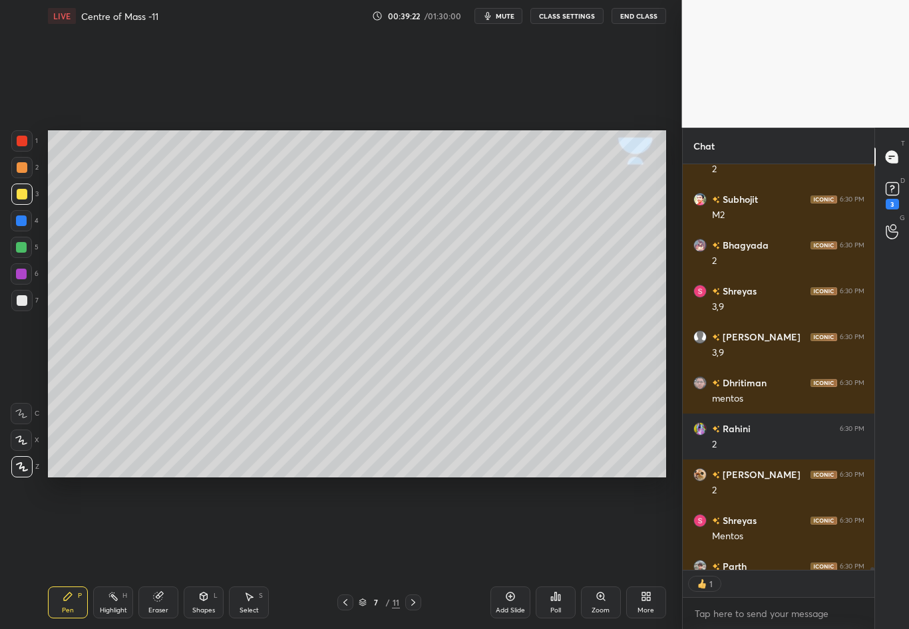
click at [21, 224] on div at bounding box center [21, 221] width 11 height 11
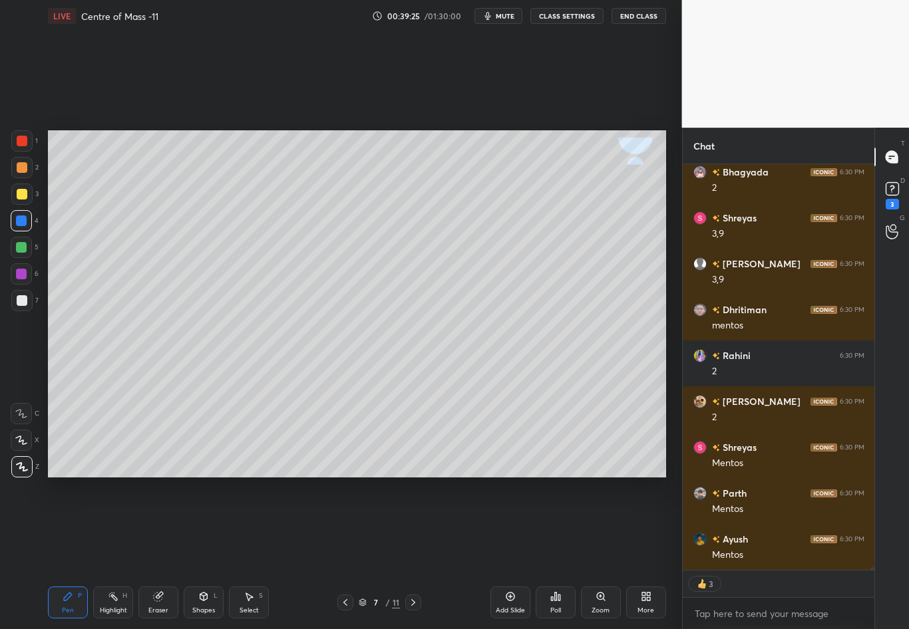
click at [27, 297] on div at bounding box center [21, 300] width 21 height 21
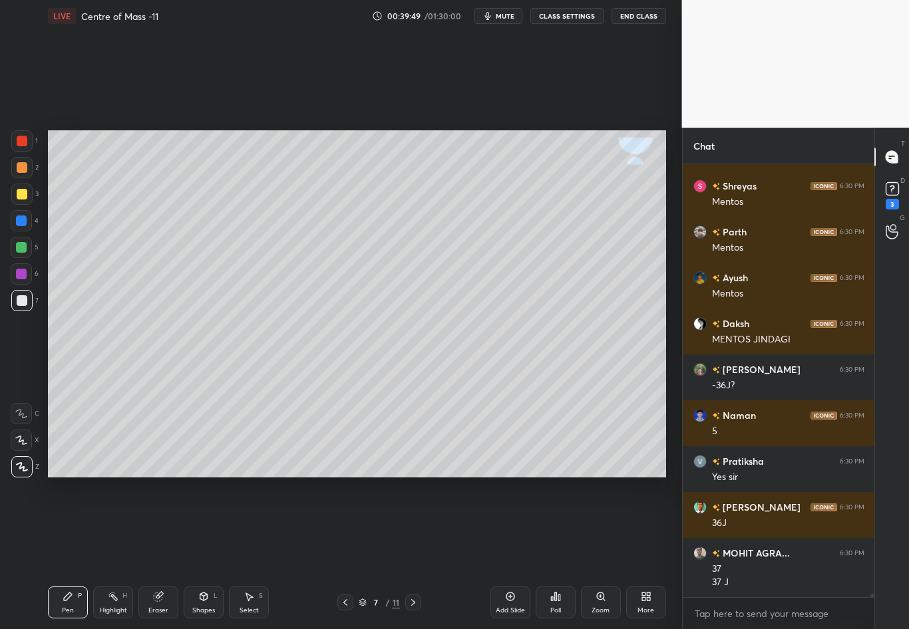
click at [154, 553] on div "Eraser" at bounding box center [158, 603] width 40 height 32
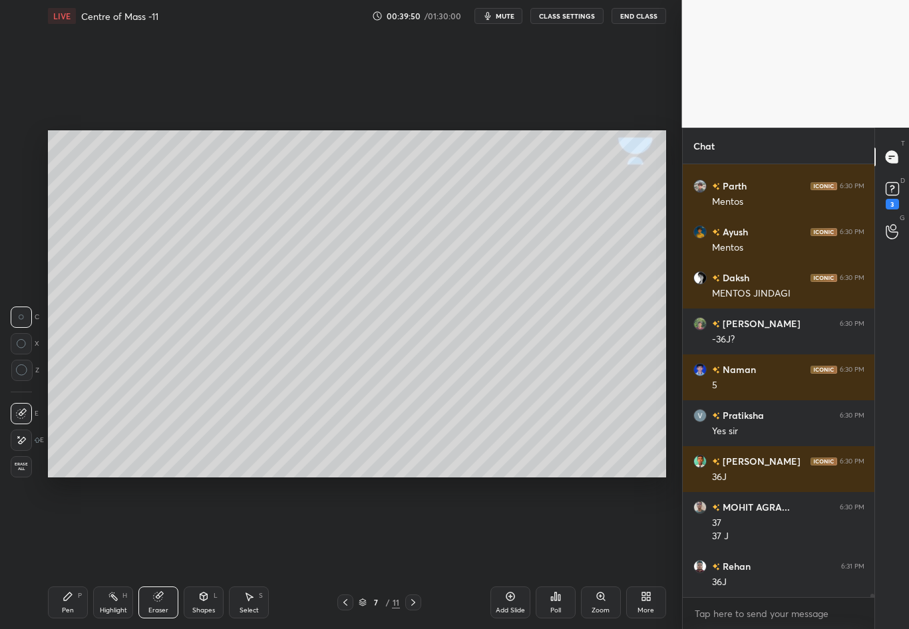
click at [61, 553] on div "Pen P" at bounding box center [68, 603] width 40 height 32
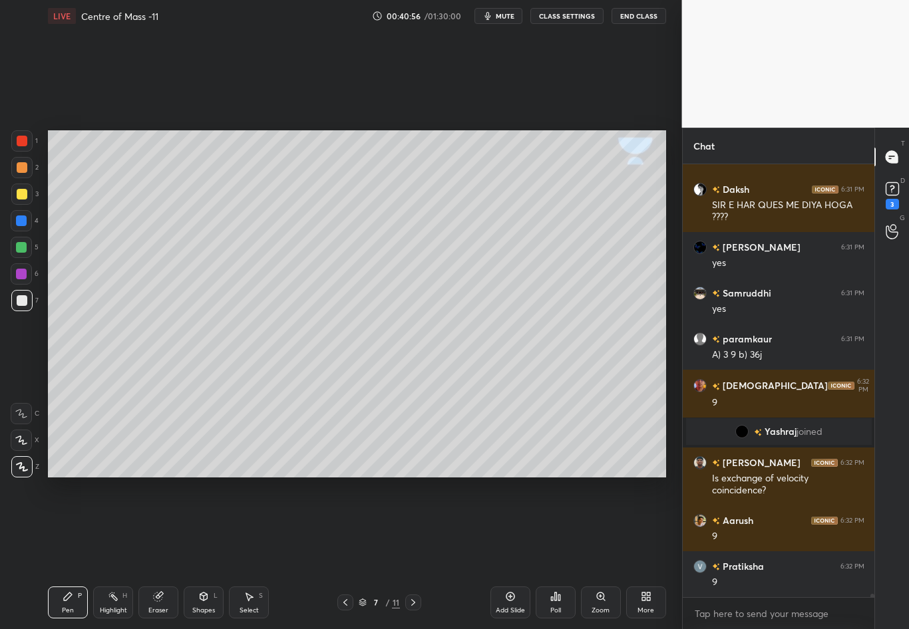
scroll to position [58564, 0]
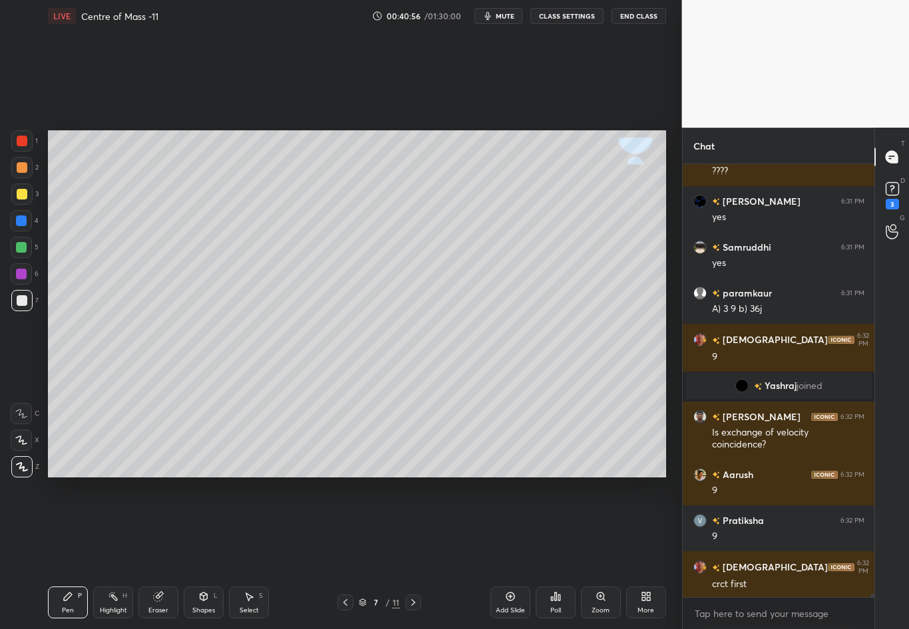
click at [28, 193] on div at bounding box center [21, 194] width 21 height 21
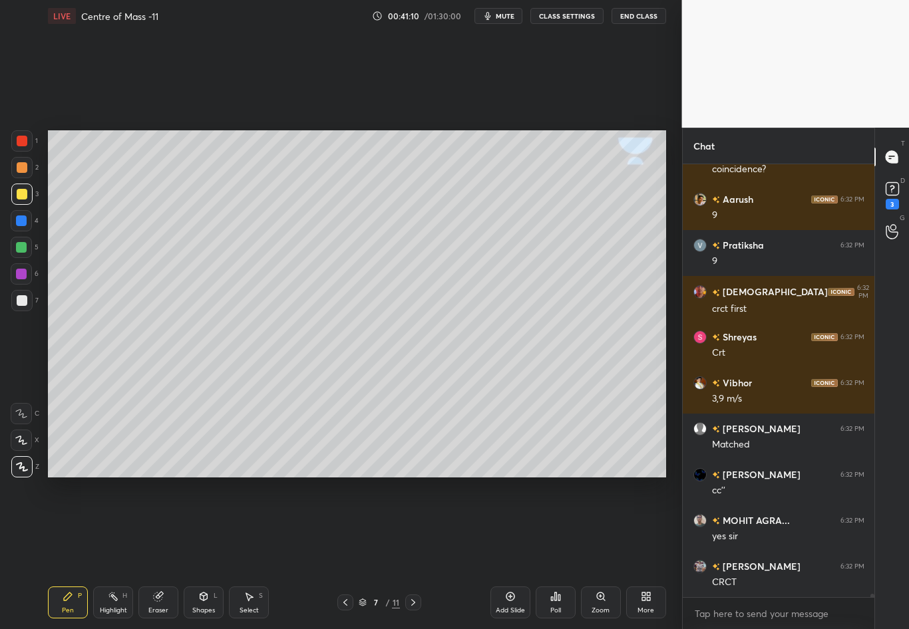
scroll to position [58932, 0]
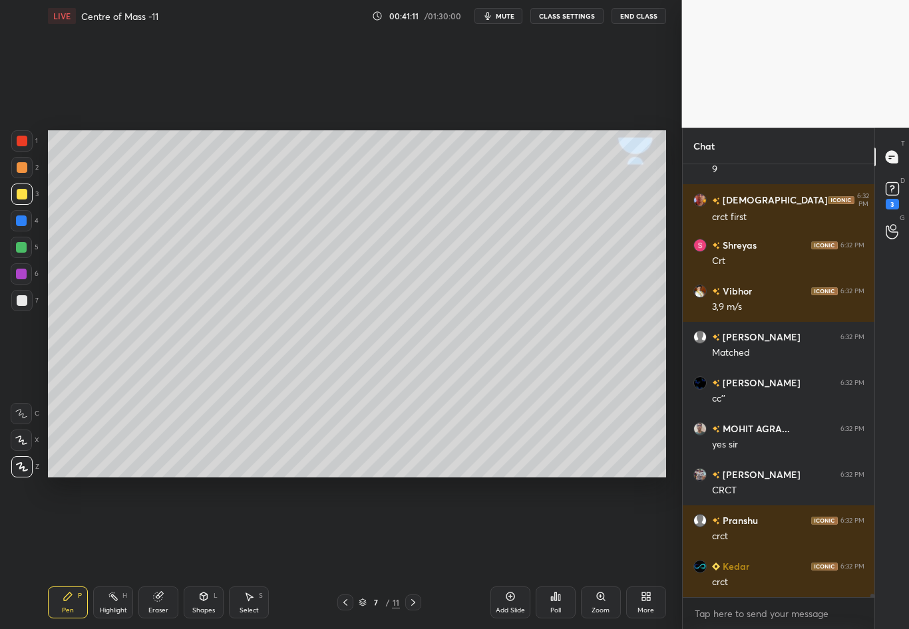
click at [419, 481] on div "Setting up your live class Poll for secs No correct answer Start poll" at bounding box center [357, 304] width 629 height 544
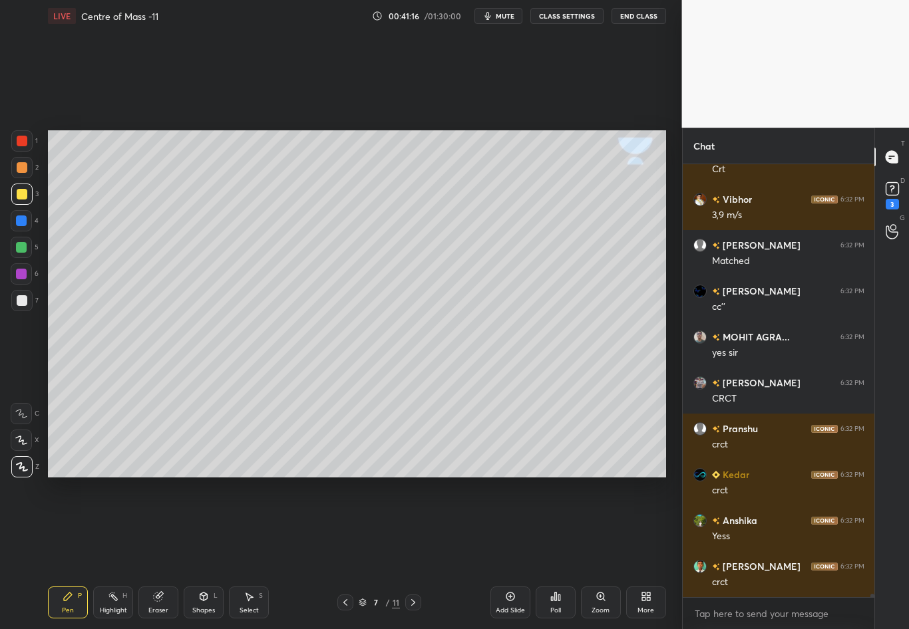
scroll to position [59069, 0]
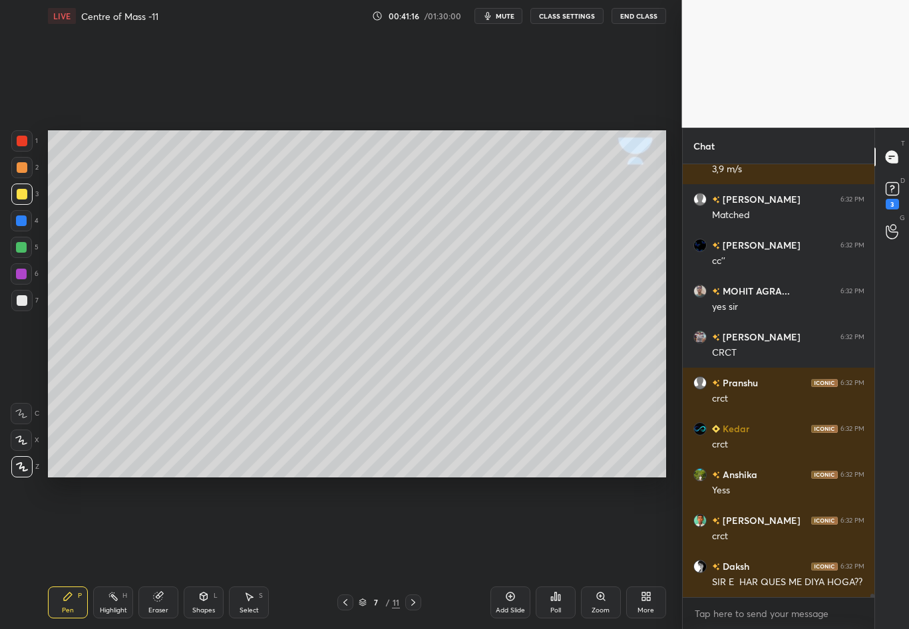
click at [28, 295] on div at bounding box center [21, 300] width 21 height 21
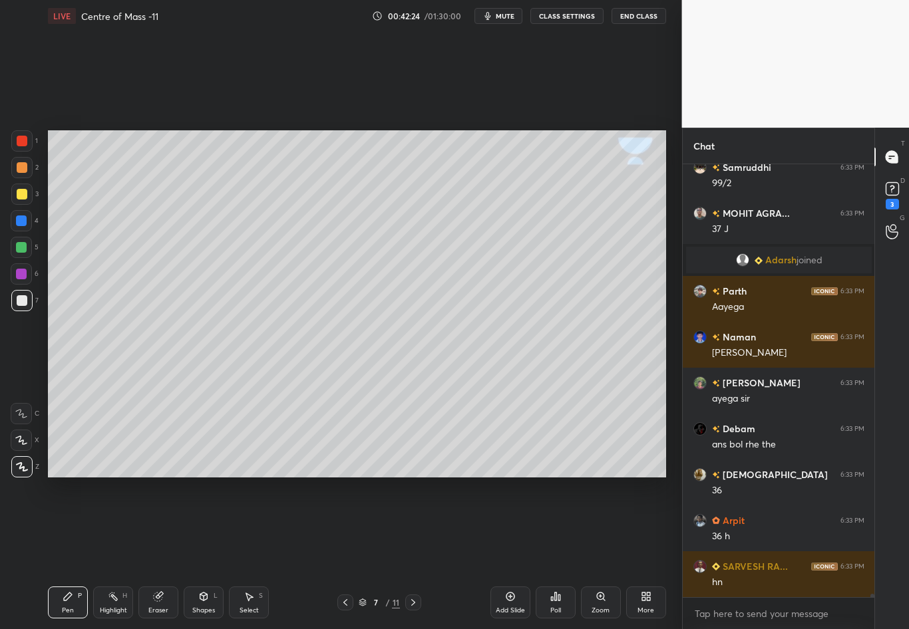
scroll to position [59865, 0]
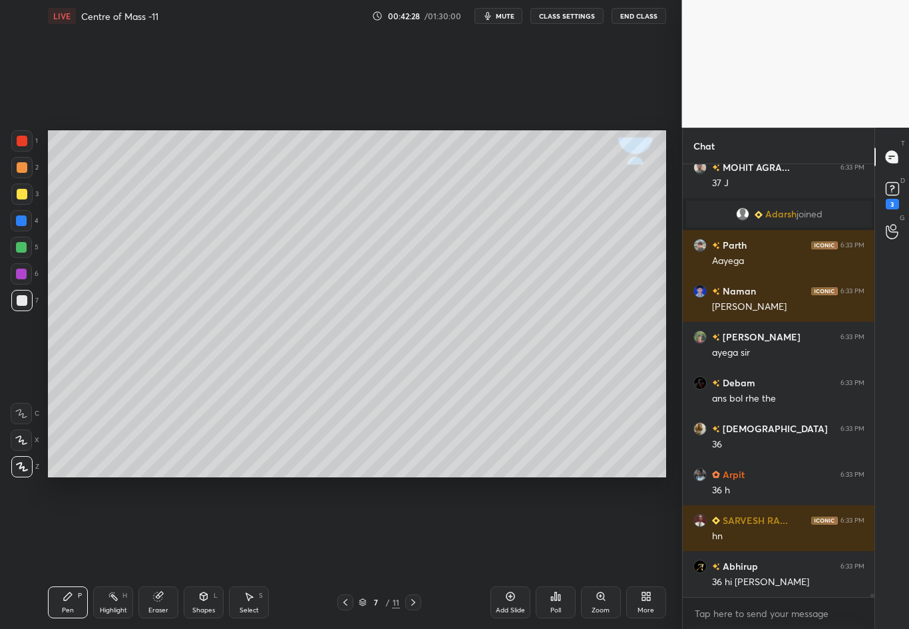
click at [245, 553] on div "Select S" at bounding box center [249, 603] width 40 height 32
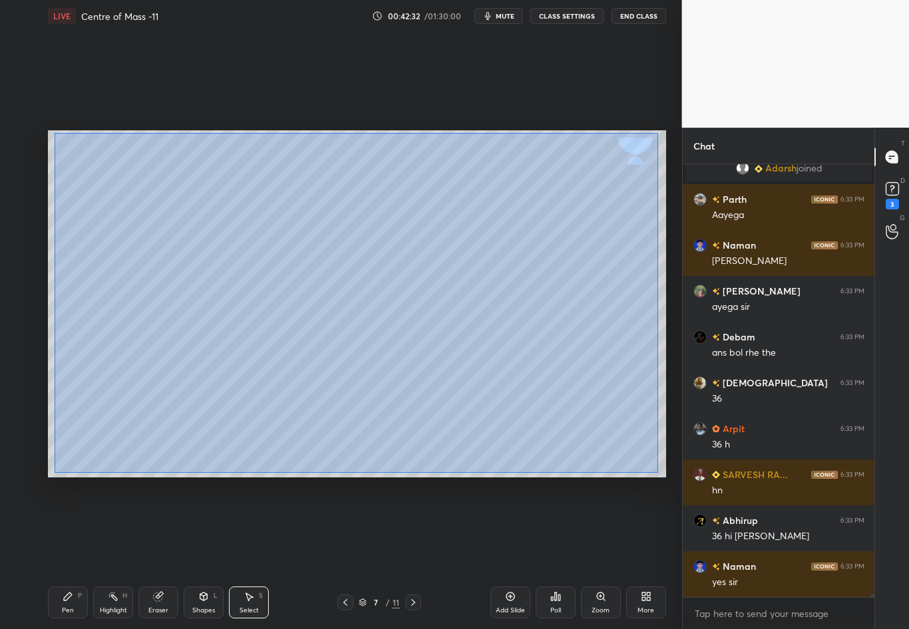
drag, startPoint x: 54, startPoint y: 132, endPoint x: 657, endPoint y: 472, distance: 692.5
click at [657, 472] on div "0 ° Undo Copy Duplicate Duplicate to new slide Delete" at bounding box center [357, 303] width 618 height 347
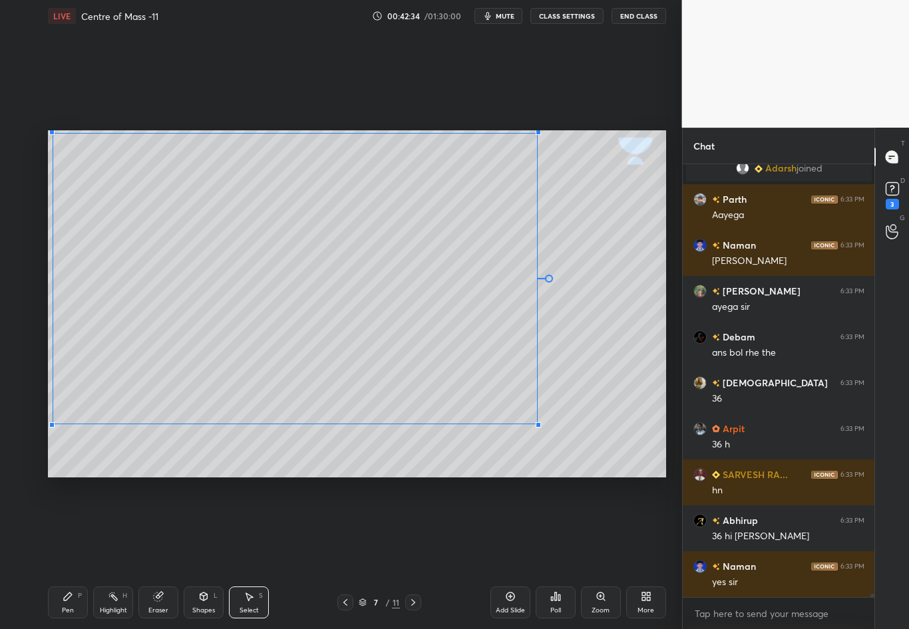
drag, startPoint x: 632, startPoint y: 460, endPoint x: 537, endPoint y: 423, distance: 102.2
click at [537, 423] on div at bounding box center [537, 424] width 5 height 5
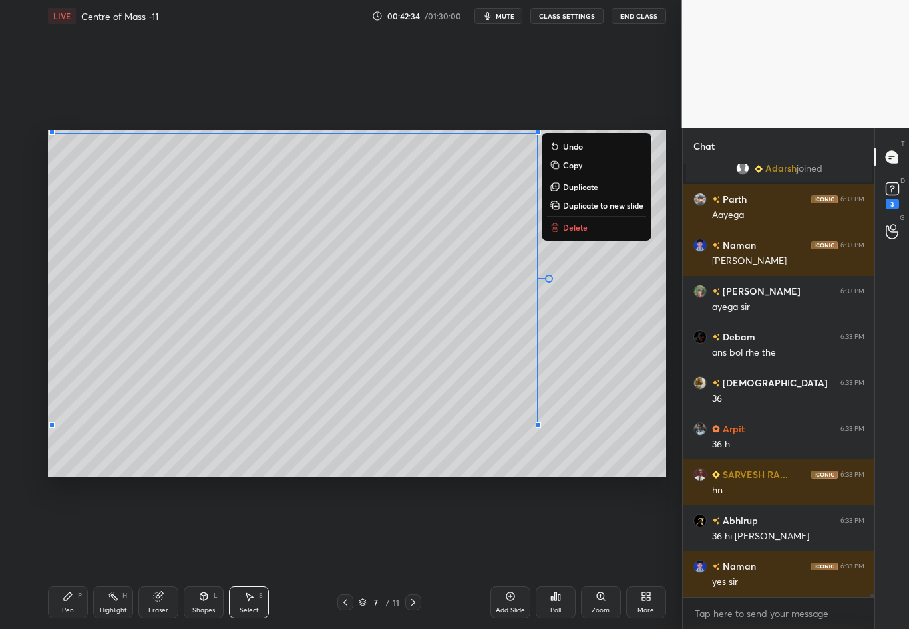
click at [621, 428] on div "0 ° Undo Copy Duplicate Duplicate to new slide Delete" at bounding box center [357, 303] width 618 height 347
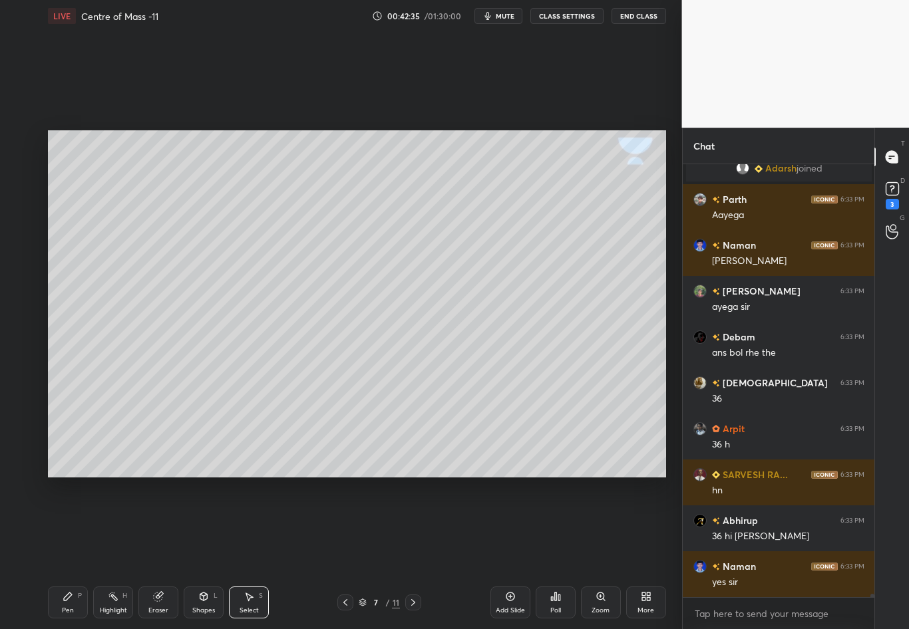
click at [64, 553] on div "Pen" at bounding box center [68, 610] width 12 height 7
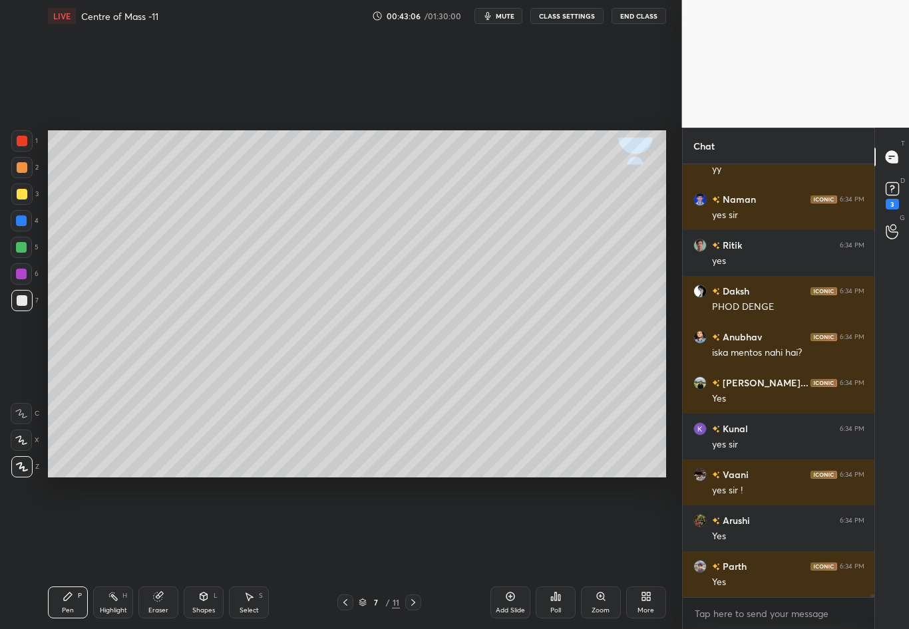
scroll to position [61962, 0]
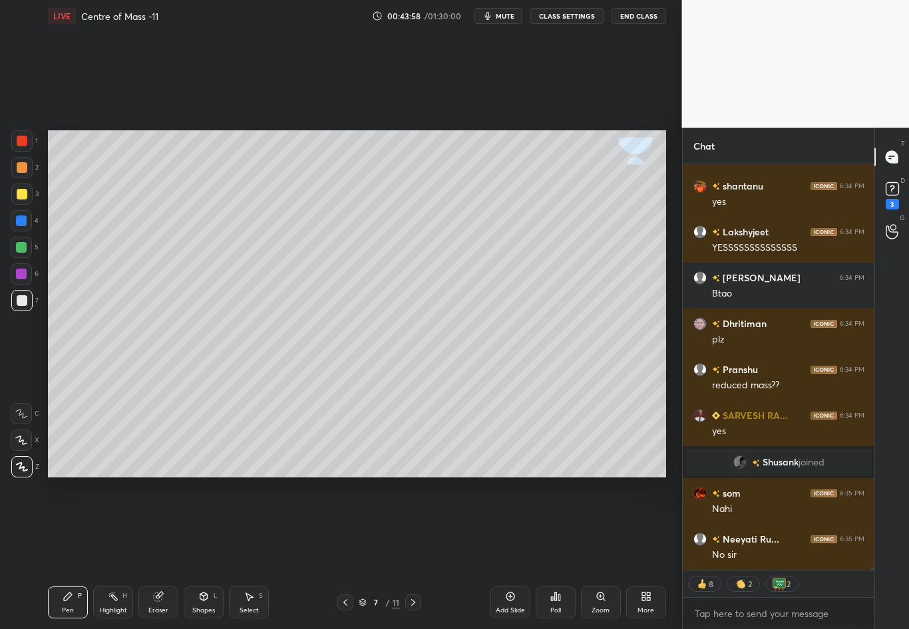
click at [410, 553] on icon at bounding box center [413, 602] width 11 height 11
click at [23, 195] on div at bounding box center [22, 194] width 11 height 11
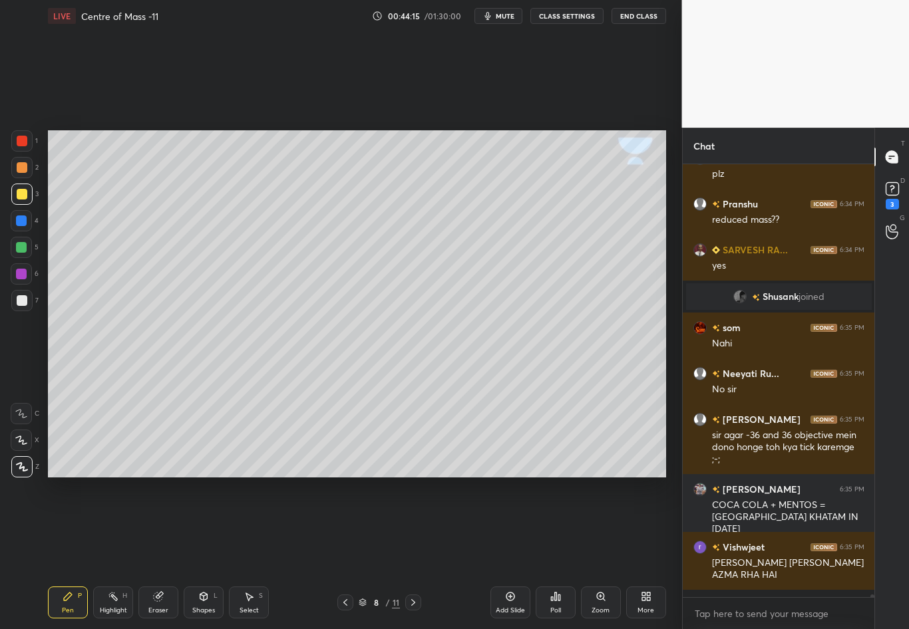
scroll to position [5, 5]
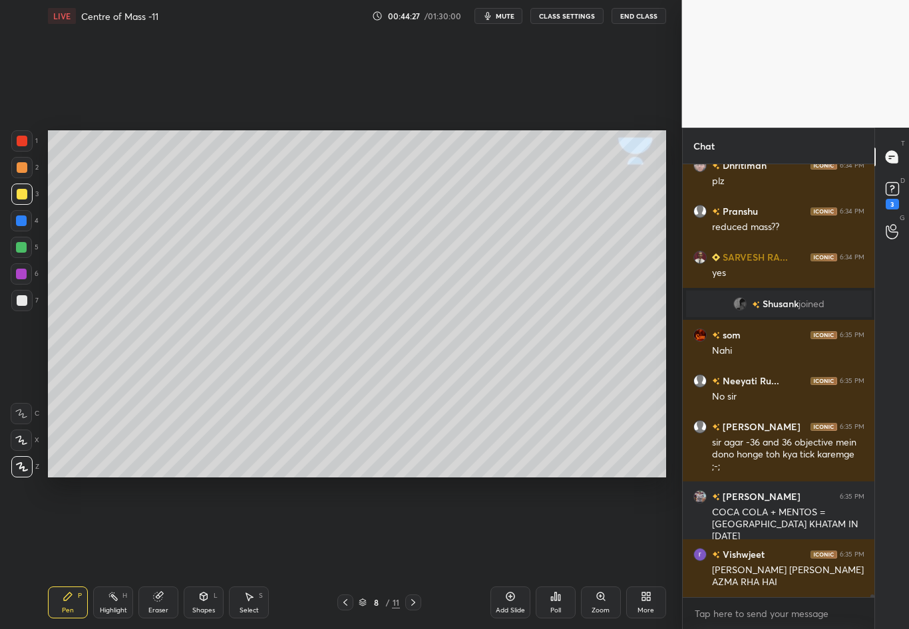
click at [27, 223] on div at bounding box center [21, 220] width 21 height 21
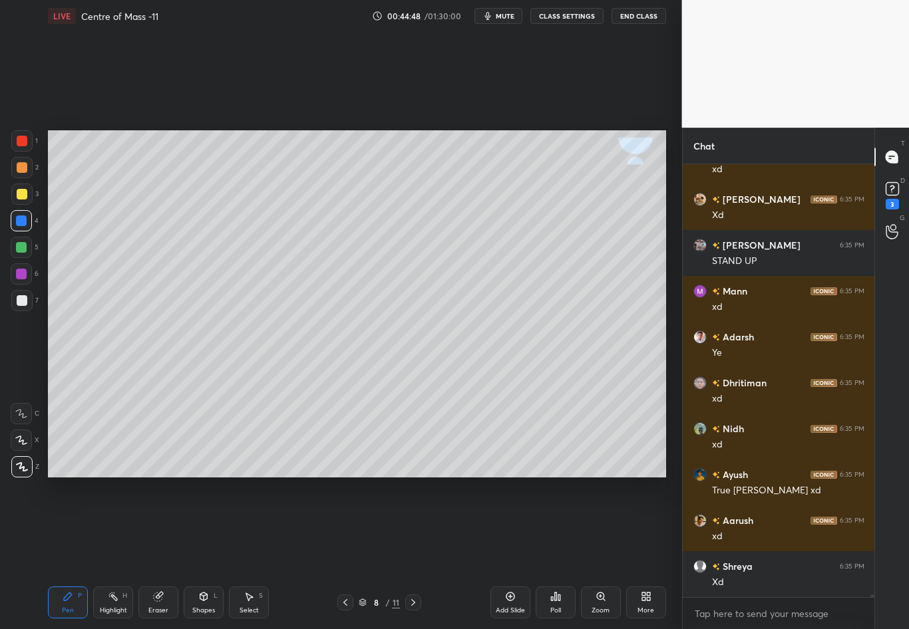
scroll to position [65231, 0]
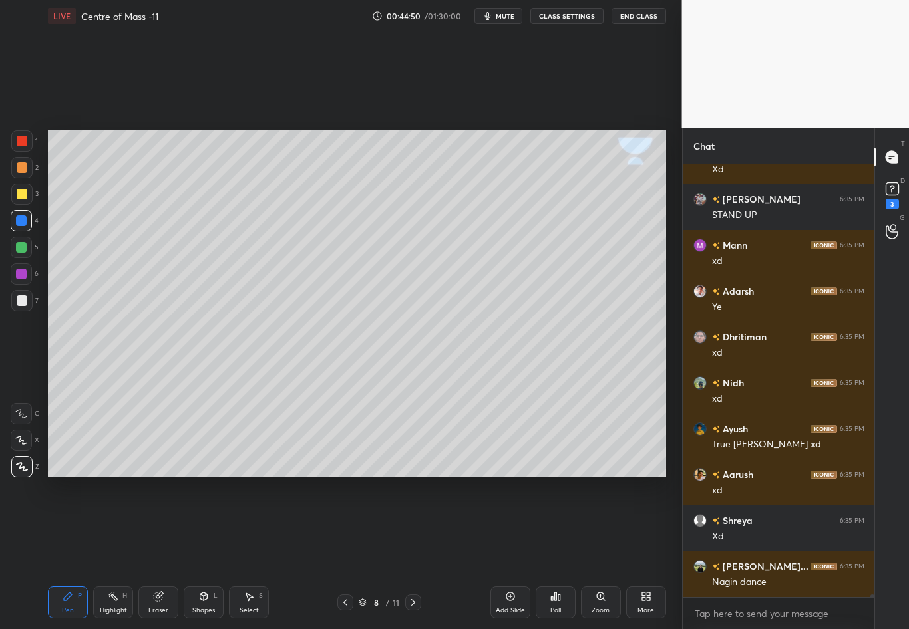
click at [20, 305] on div at bounding box center [22, 300] width 11 height 11
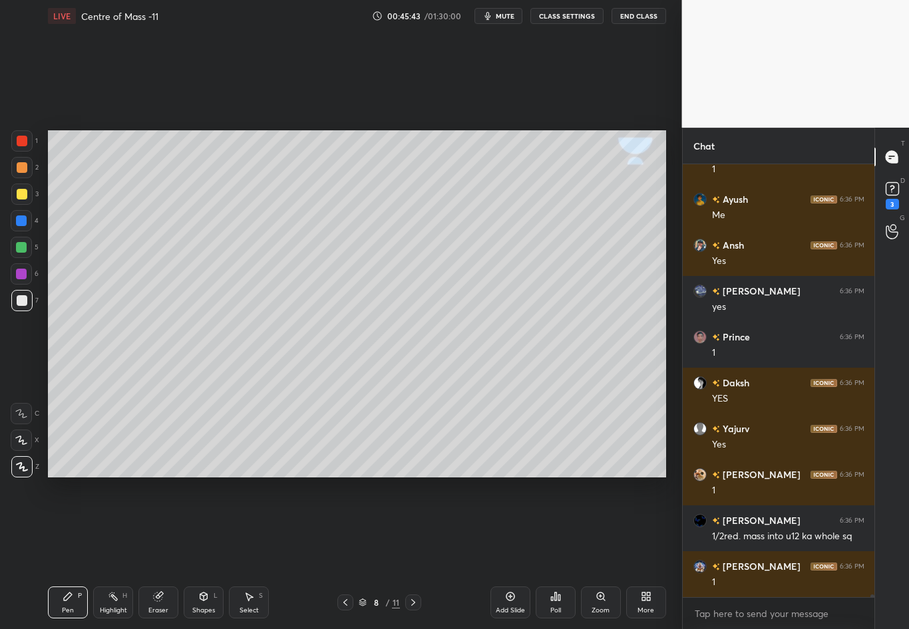
scroll to position [68202, 0]
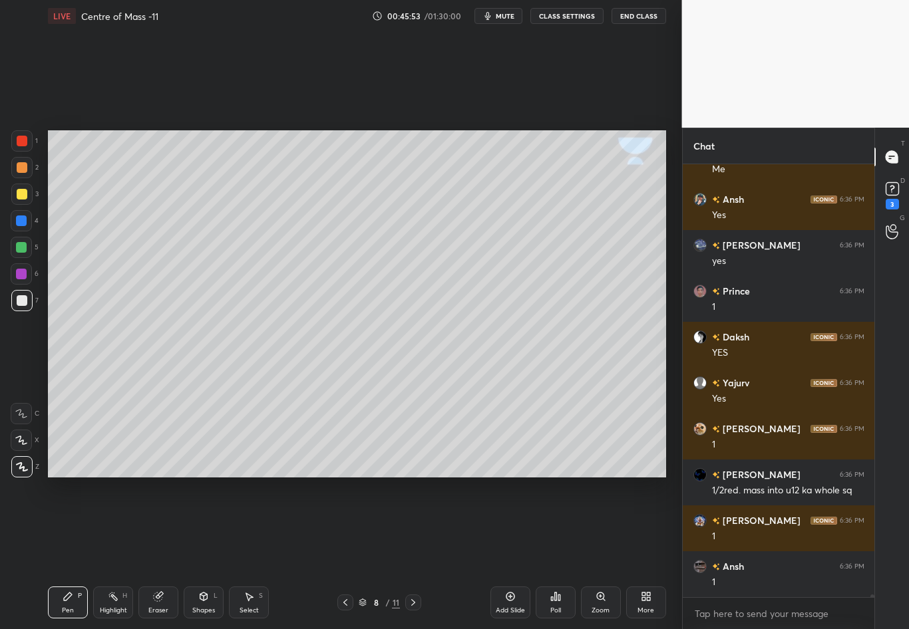
click at [24, 196] on div at bounding box center [22, 194] width 11 height 11
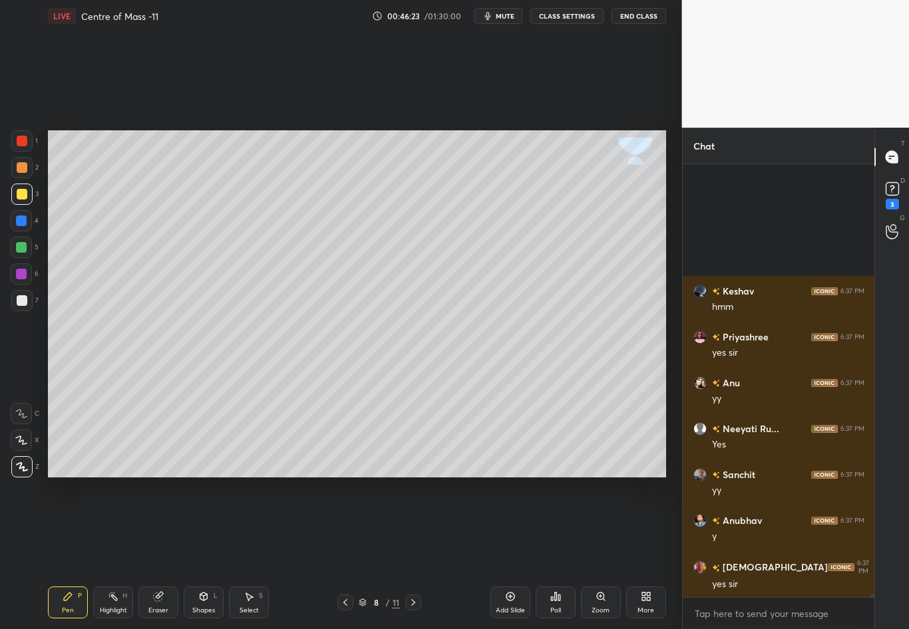
scroll to position [69257, 0]
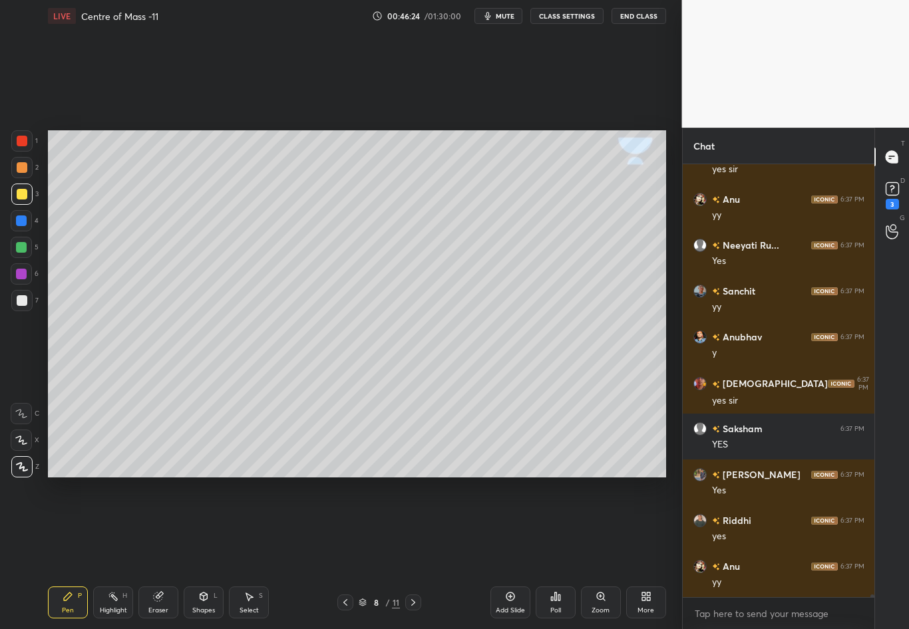
click at [19, 301] on div at bounding box center [22, 300] width 11 height 11
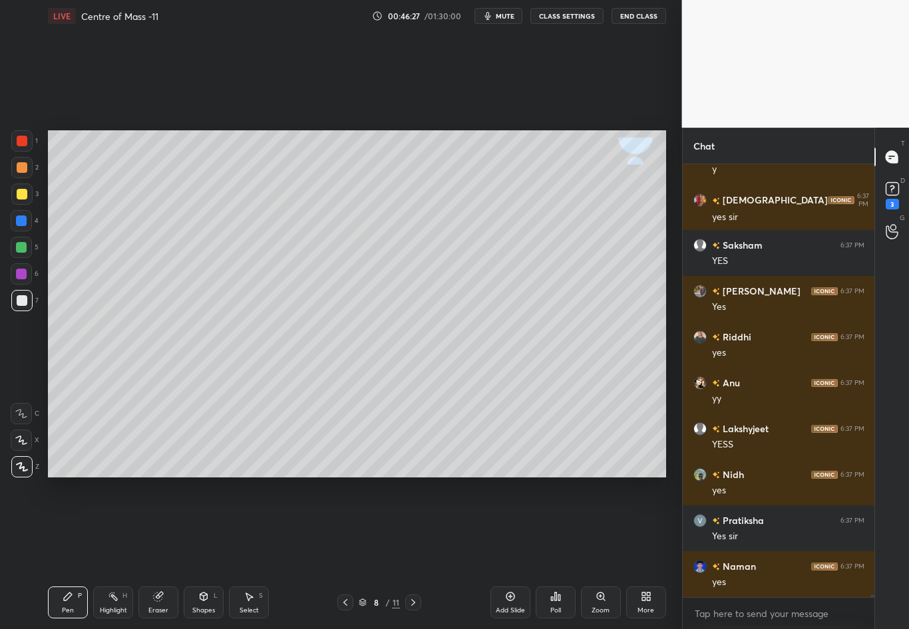
click at [114, 553] on icon at bounding box center [113, 596] width 11 height 11
click at [24, 301] on div at bounding box center [22, 300] width 11 height 11
click at [69, 553] on icon at bounding box center [68, 596] width 11 height 11
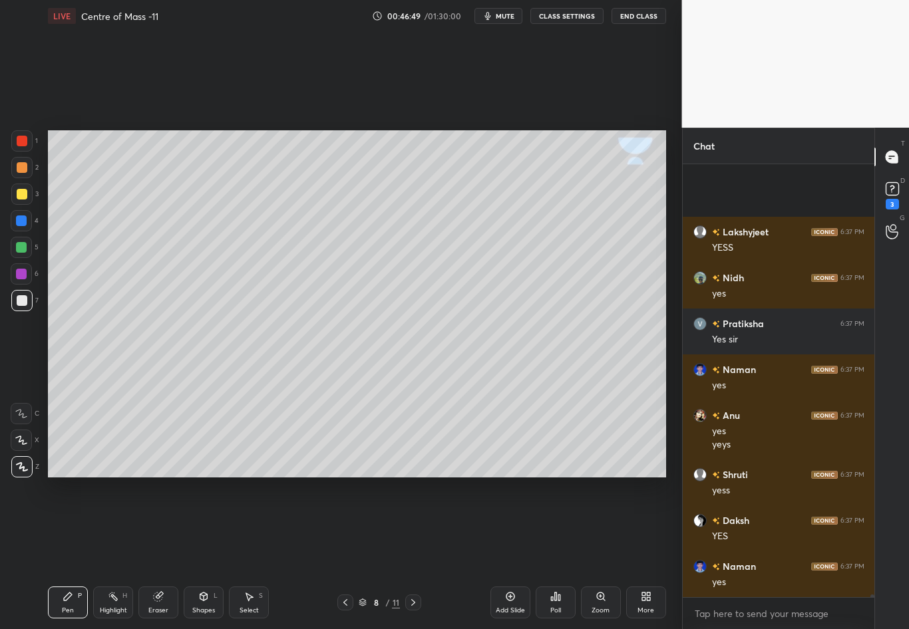
scroll to position [69775, 0]
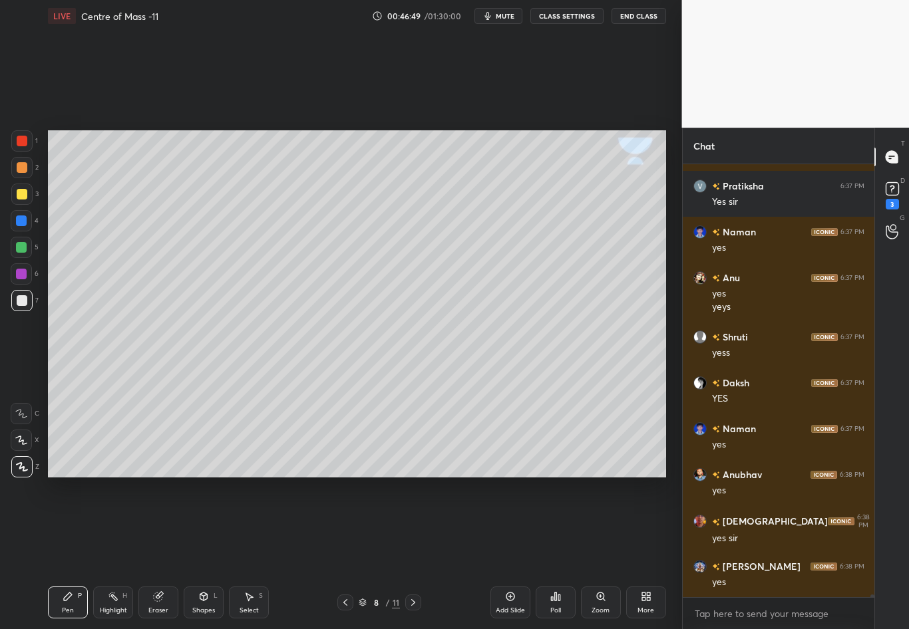
click at [24, 195] on div at bounding box center [22, 194] width 11 height 11
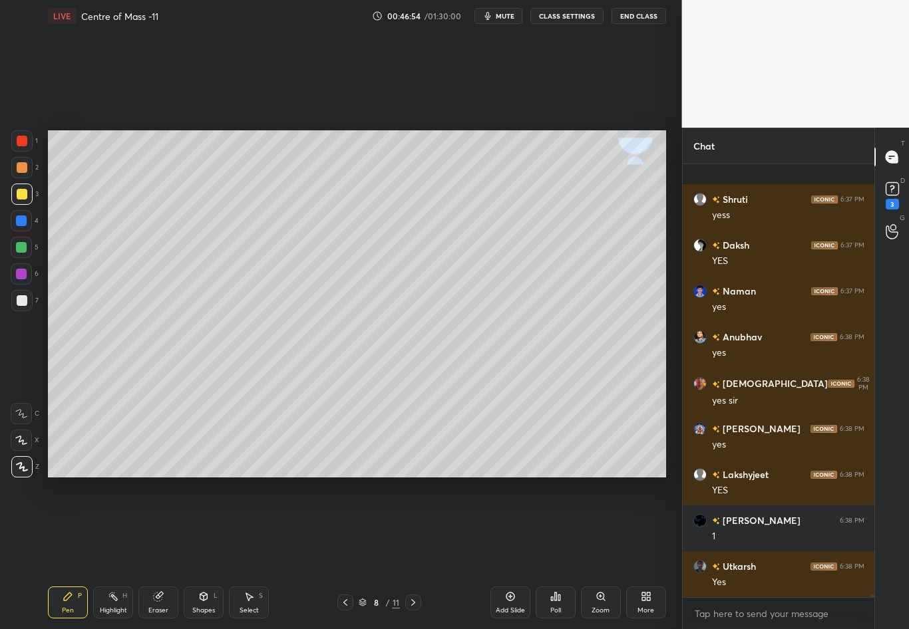
scroll to position [70005, 0]
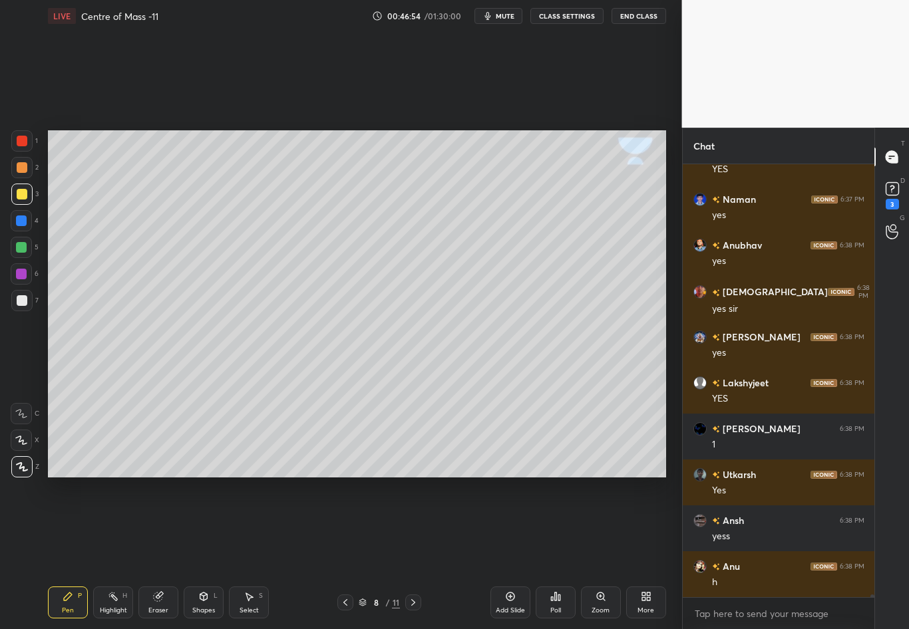
click at [21, 303] on div at bounding box center [22, 300] width 11 height 11
click at [158, 553] on div "Eraser" at bounding box center [158, 610] width 20 height 7
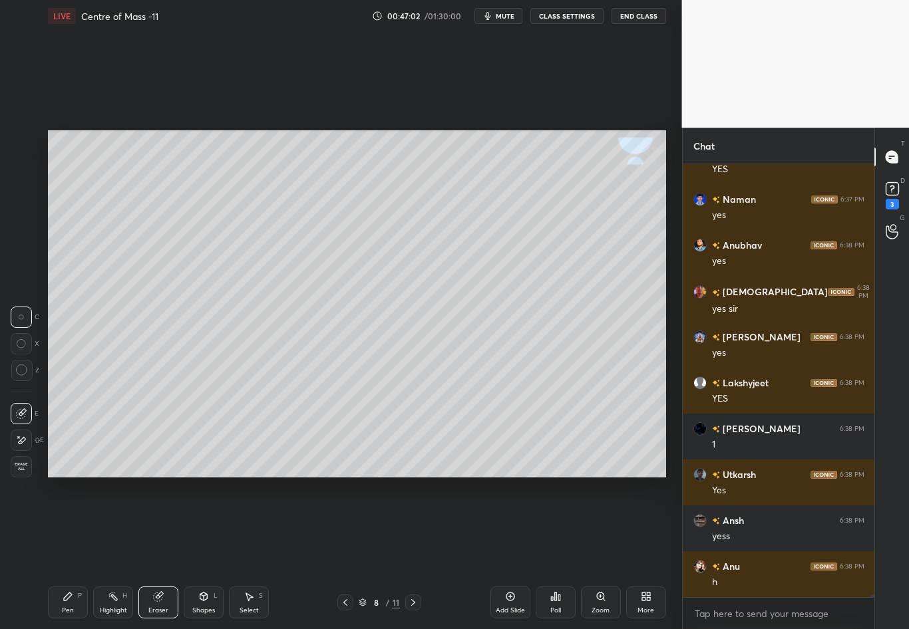
click at [78, 553] on div "Pen P" at bounding box center [68, 603] width 40 height 32
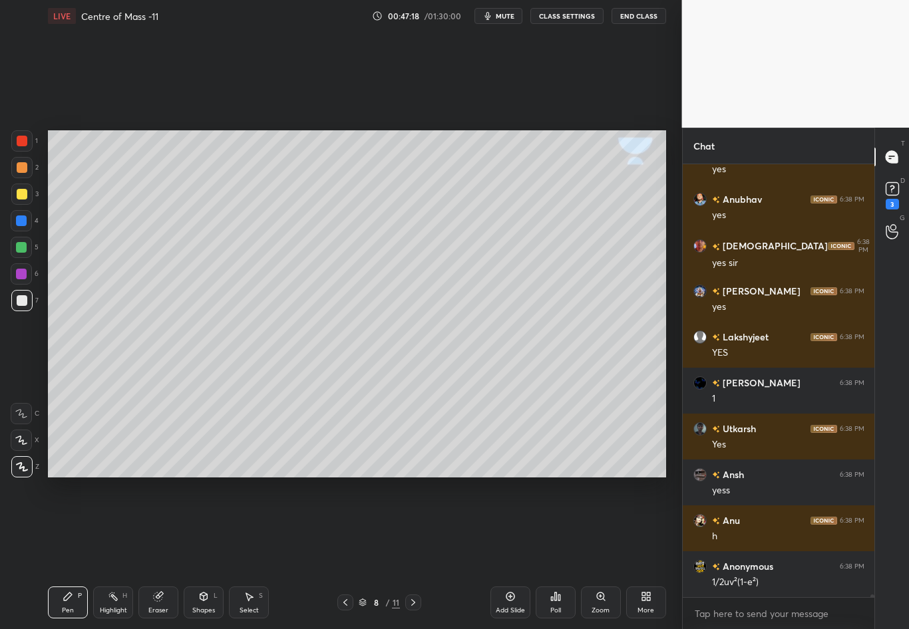
click at [120, 553] on div "Highlight H" at bounding box center [113, 603] width 40 height 32
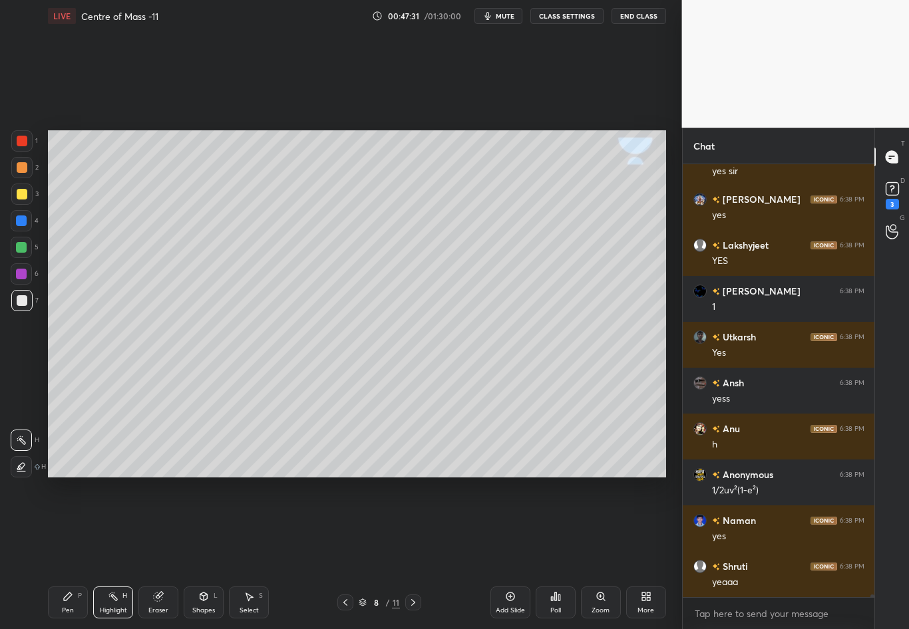
scroll to position [70188, 0]
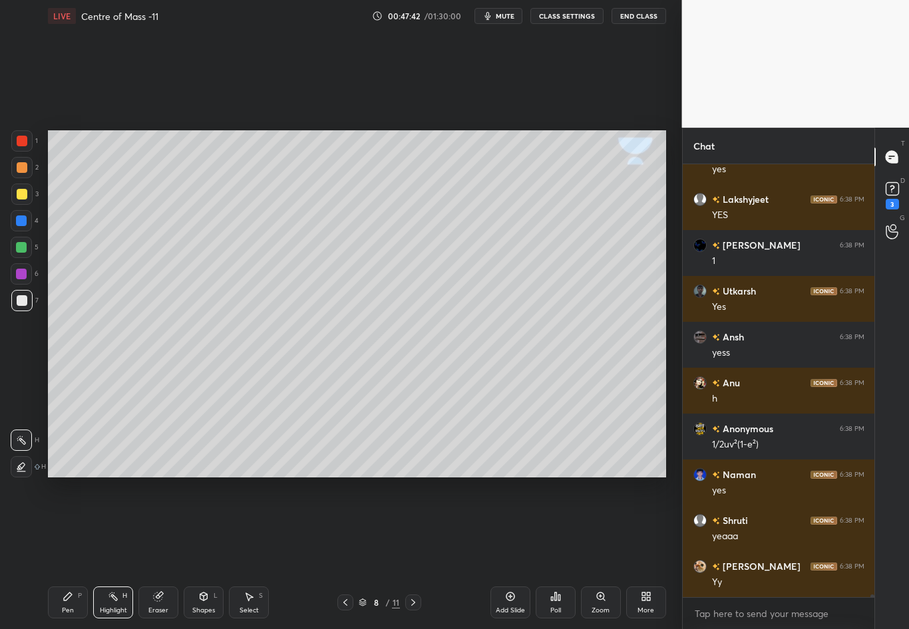
click at [75, 553] on div "Pen P" at bounding box center [68, 603] width 40 height 32
click at [27, 193] on div at bounding box center [21, 194] width 21 height 21
click at [25, 227] on div at bounding box center [21, 220] width 21 height 21
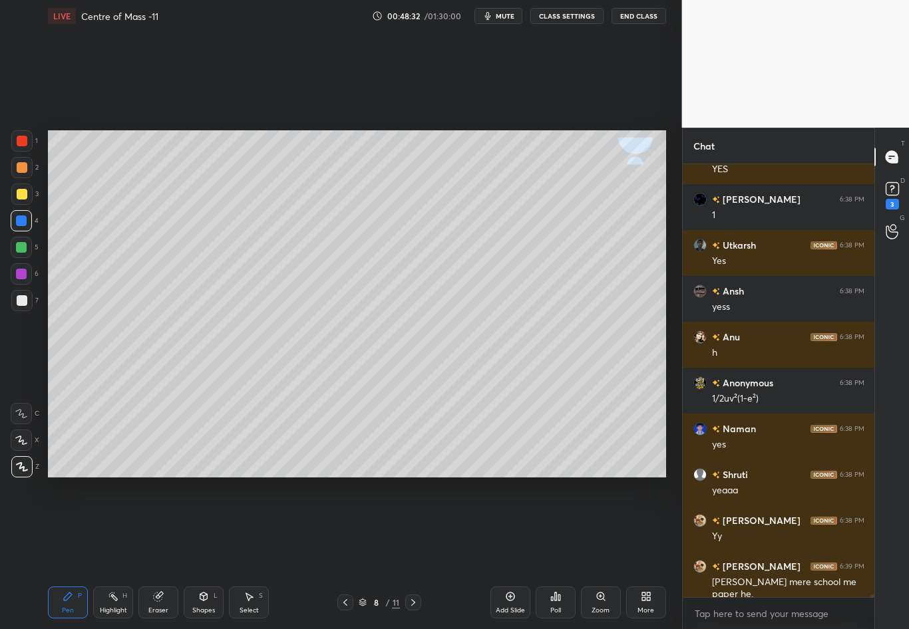
scroll to position [70280, 0]
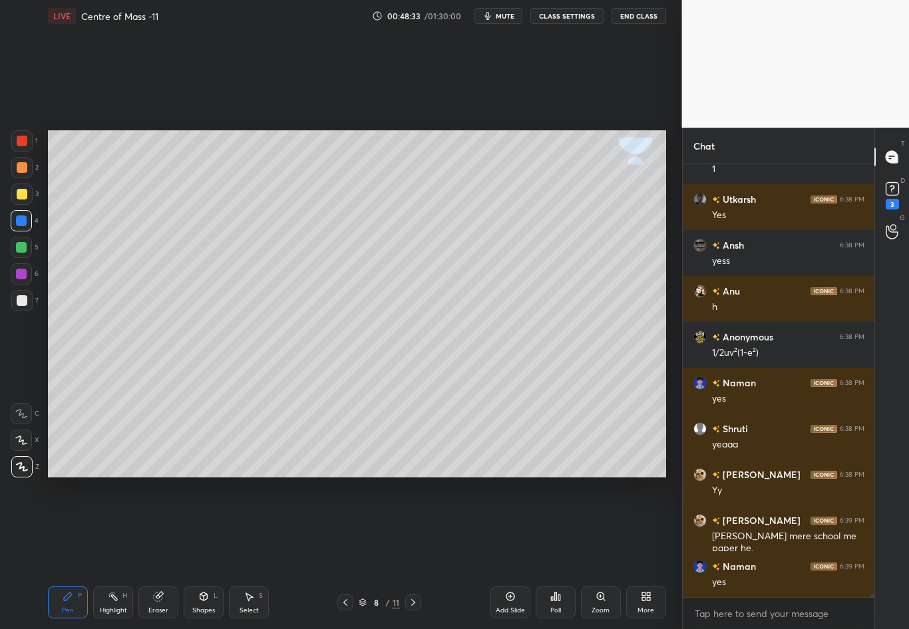
click at [257, 553] on div "Select" at bounding box center [248, 610] width 19 height 7
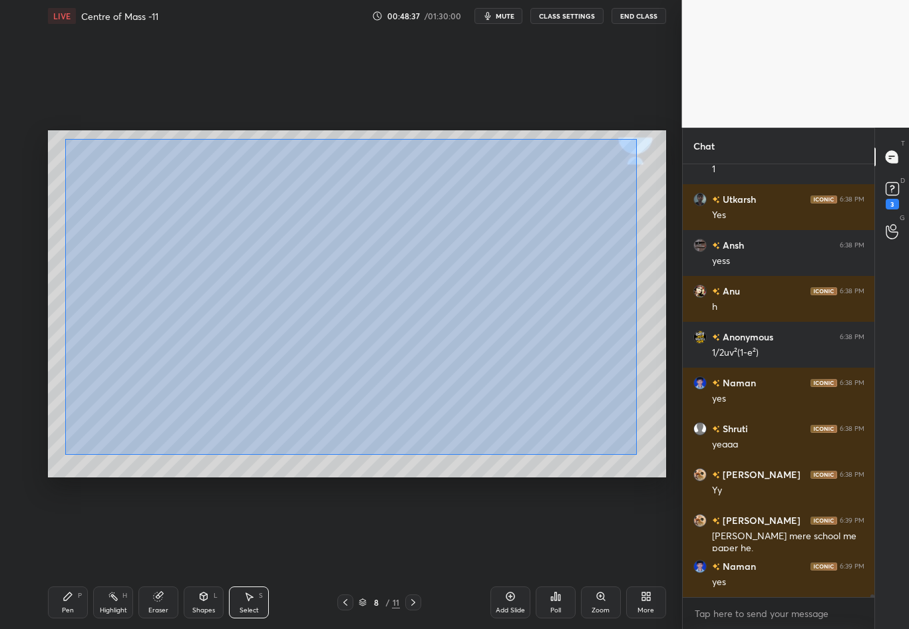
drag, startPoint x: 62, startPoint y: 192, endPoint x: 636, endPoint y: 455, distance: 631.6
click at [636, 455] on div "0 ° Undo Copy Duplicate Duplicate to new slide Delete" at bounding box center [357, 303] width 618 height 347
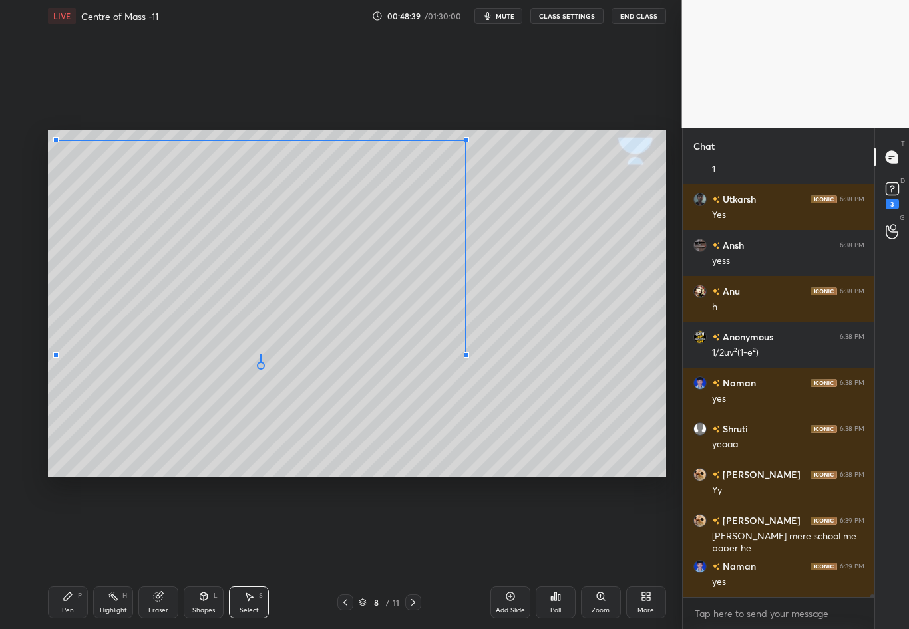
drag, startPoint x: 589, startPoint y: 423, endPoint x: 464, endPoint y: 354, distance: 142.3
click at [465, 354] on div at bounding box center [466, 355] width 5 height 5
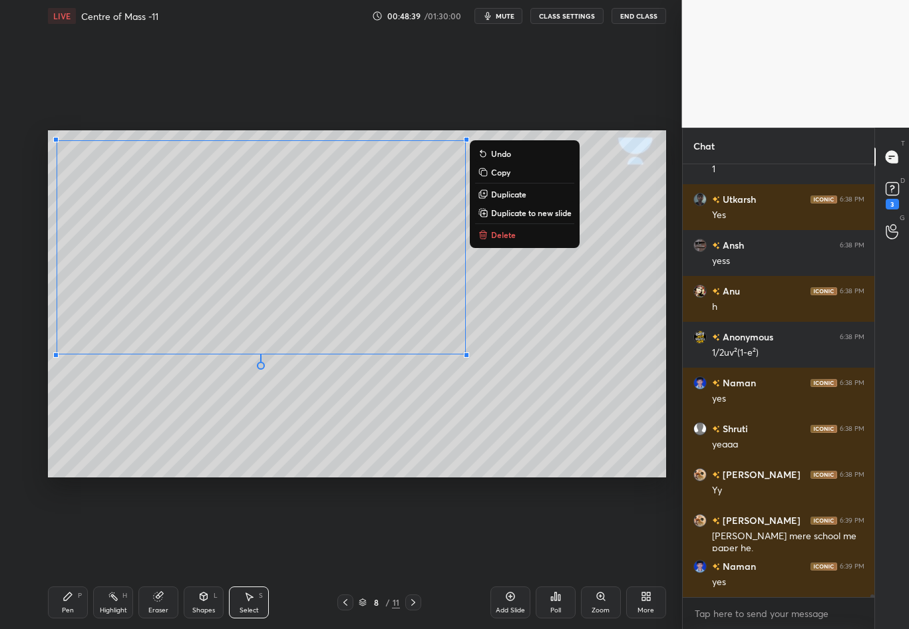
click at [466, 403] on div "0 ° Undo Copy Duplicate Duplicate to new slide Delete" at bounding box center [357, 303] width 618 height 347
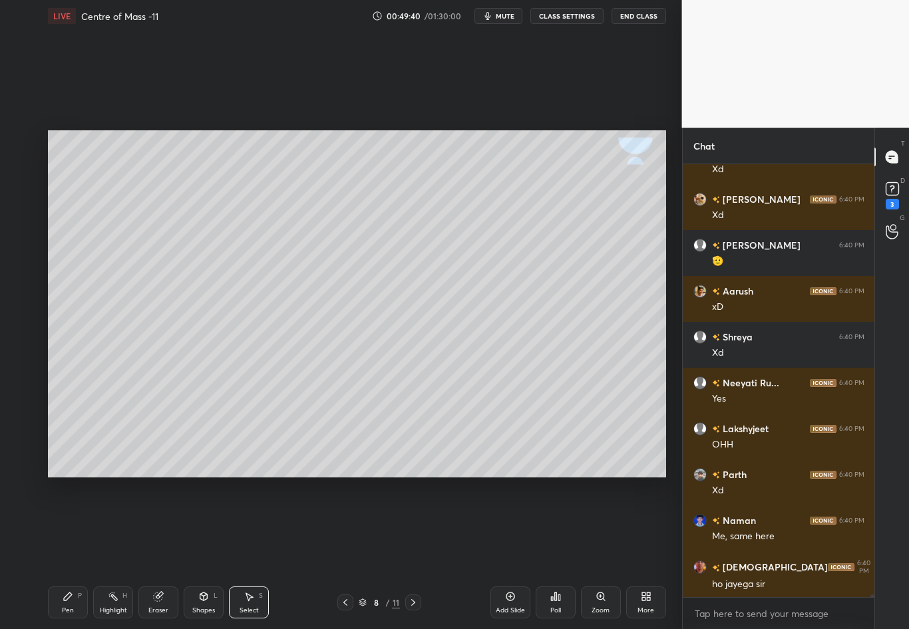
scroll to position [72312, 0]
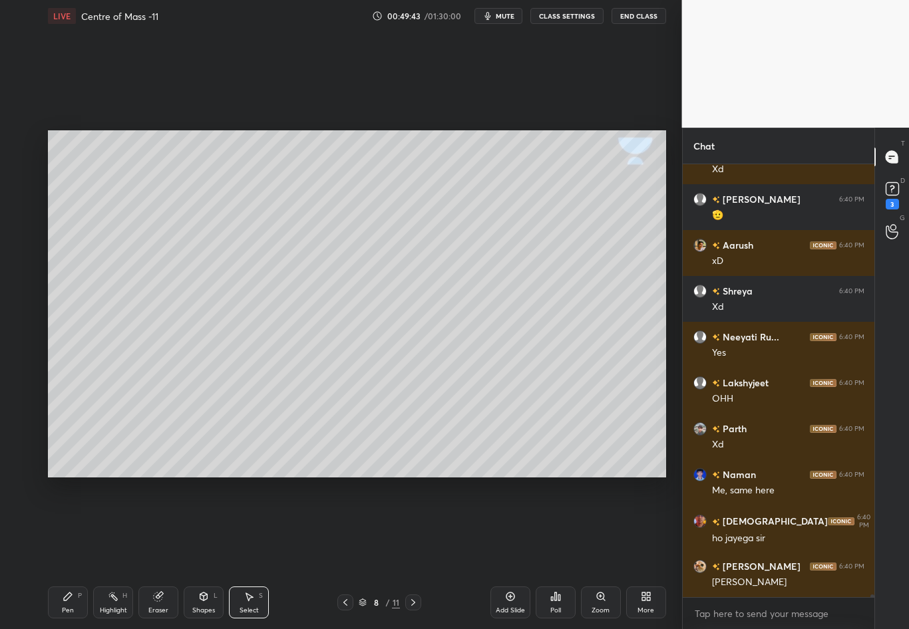
click at [69, 553] on icon at bounding box center [68, 596] width 11 height 11
click at [27, 194] on div at bounding box center [21, 194] width 21 height 21
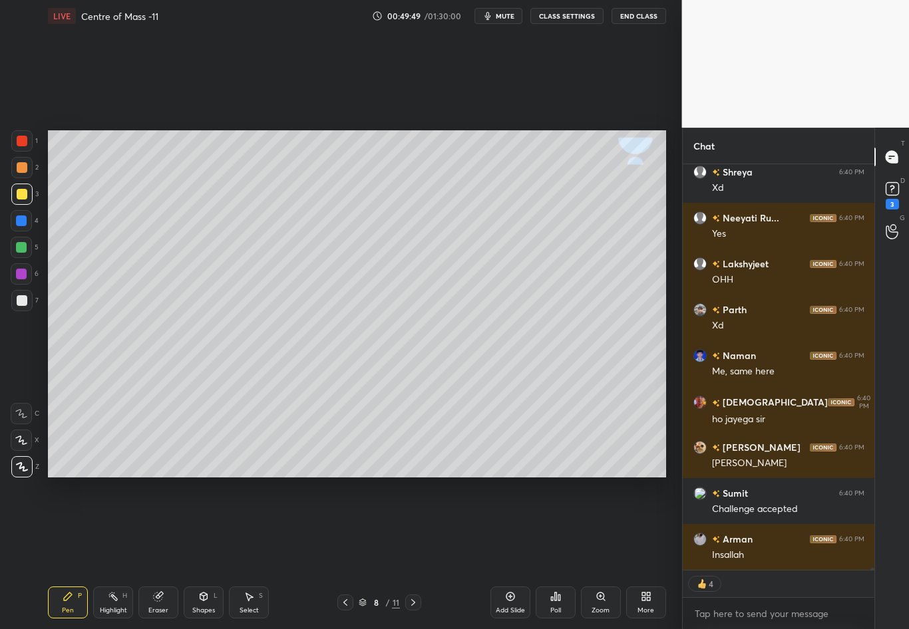
scroll to position [72501, 0]
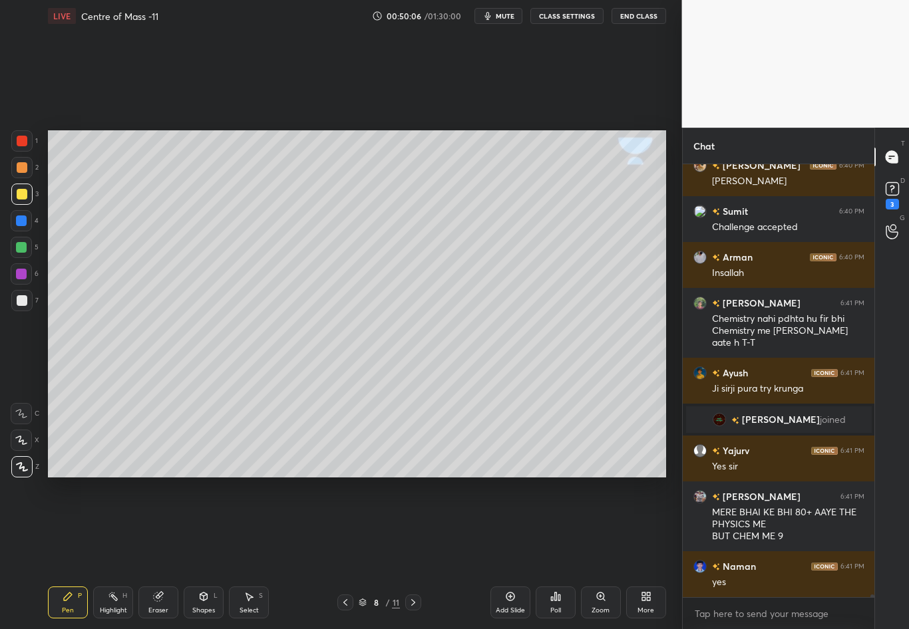
click at [343, 553] on icon at bounding box center [345, 602] width 11 height 11
click at [116, 553] on div "Highlight H" at bounding box center [113, 603] width 40 height 32
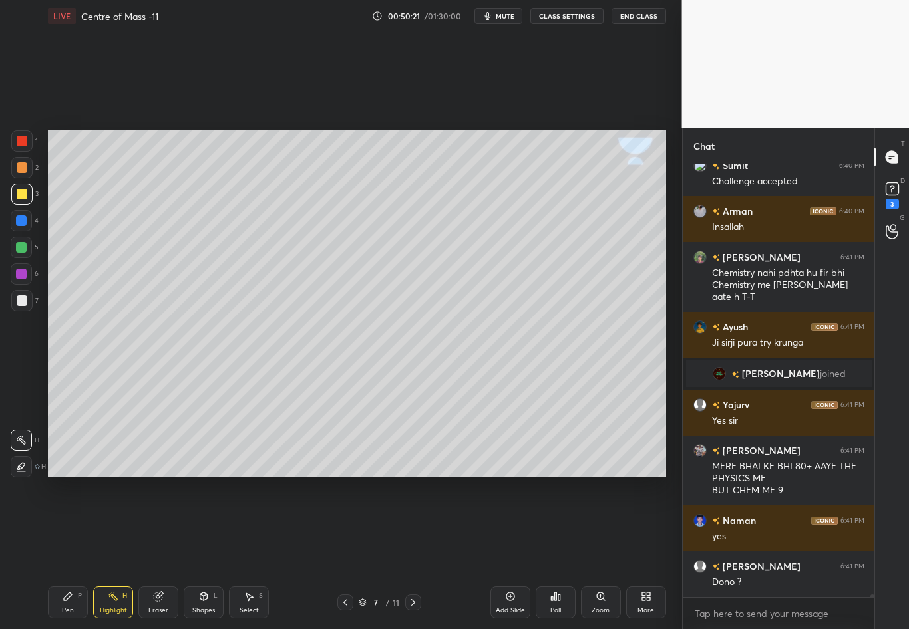
click at [413, 553] on icon at bounding box center [413, 602] width 11 height 11
click at [343, 553] on icon at bounding box center [345, 602] width 11 height 11
click at [412, 553] on icon at bounding box center [413, 602] width 11 height 11
click at [343, 553] on icon at bounding box center [345, 602] width 11 height 11
click at [66, 553] on icon at bounding box center [68, 596] width 11 height 11
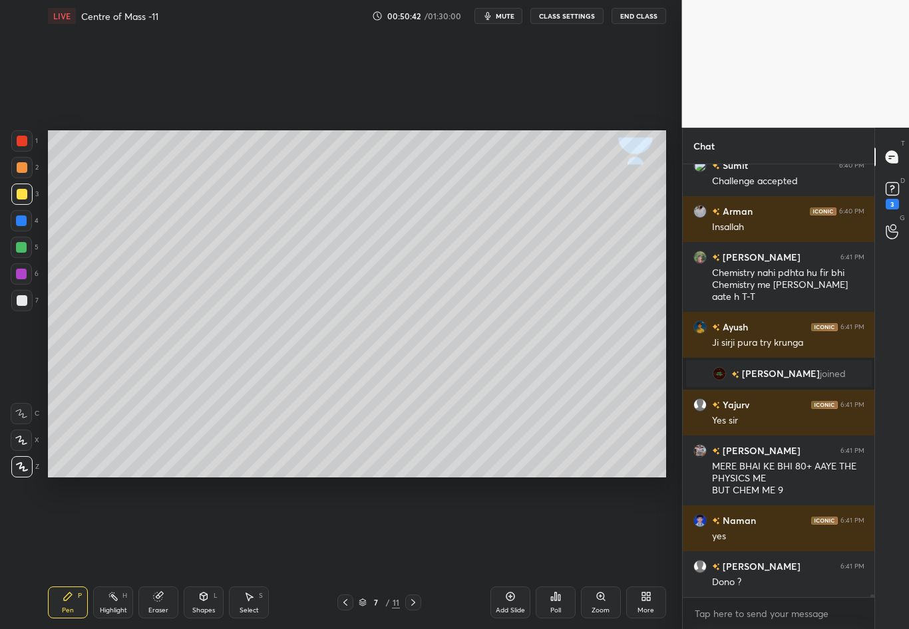
click at [17, 299] on div at bounding box center [22, 300] width 11 height 11
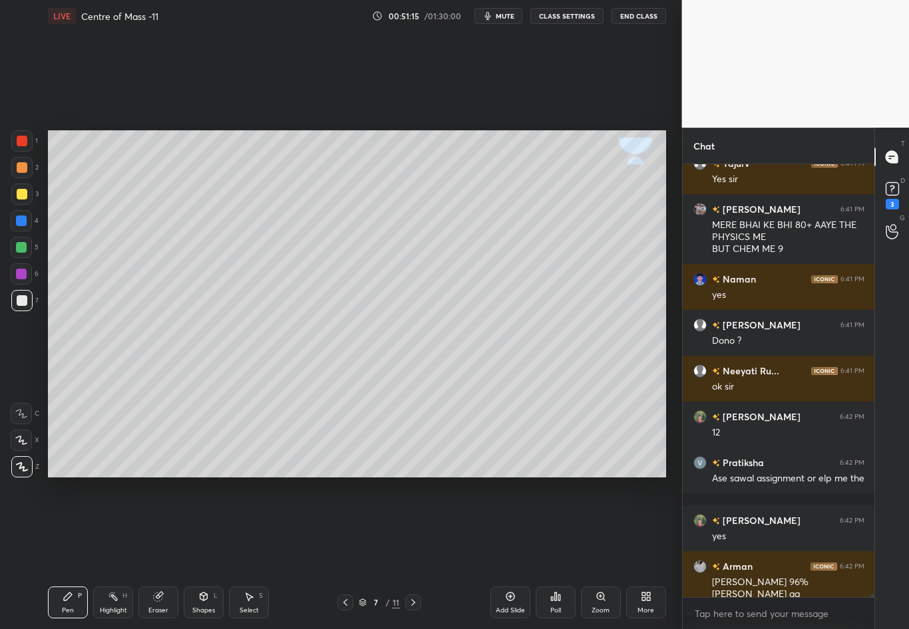
scroll to position [70647, 0]
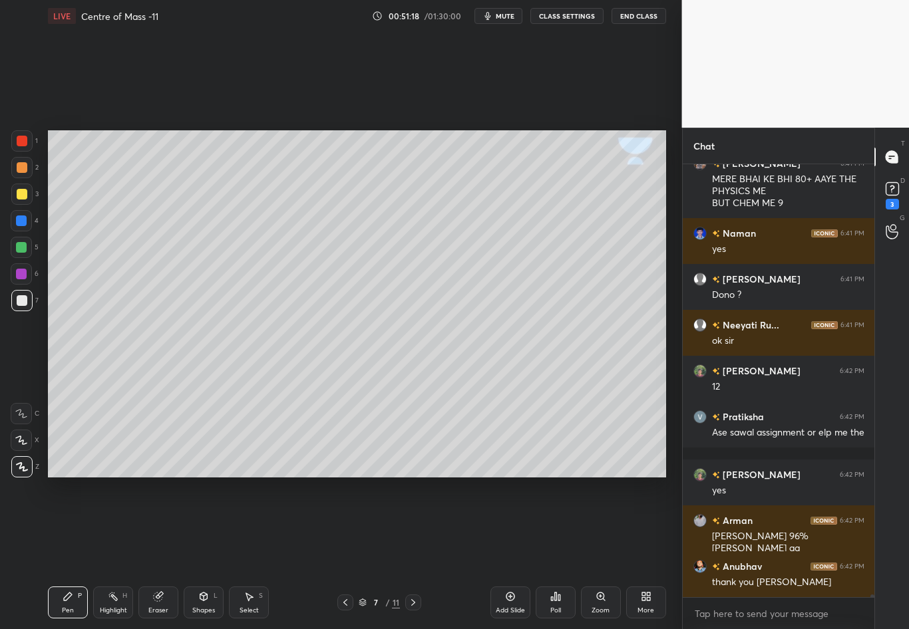
click at [410, 553] on icon at bounding box center [413, 602] width 11 height 11
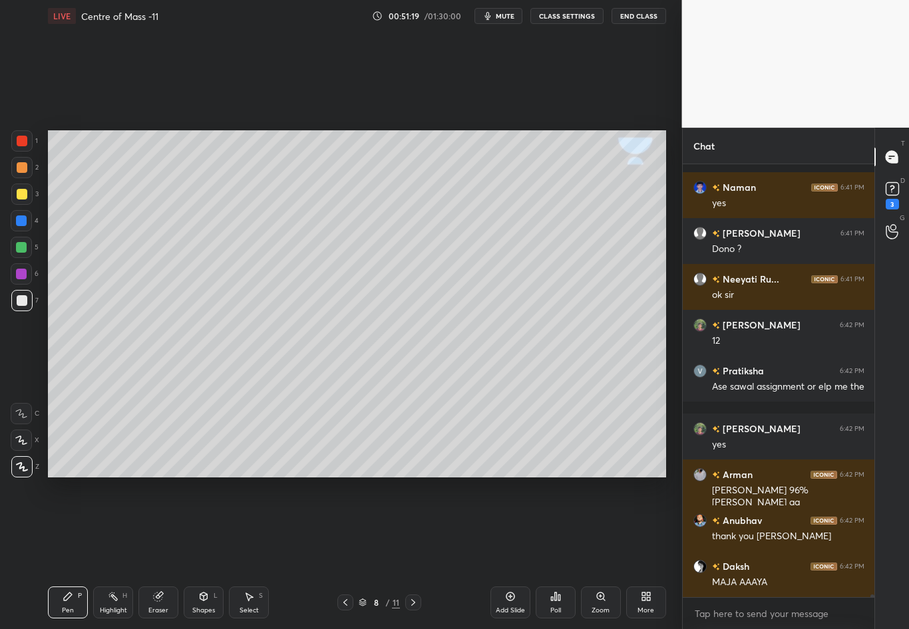
scroll to position [70784, 0]
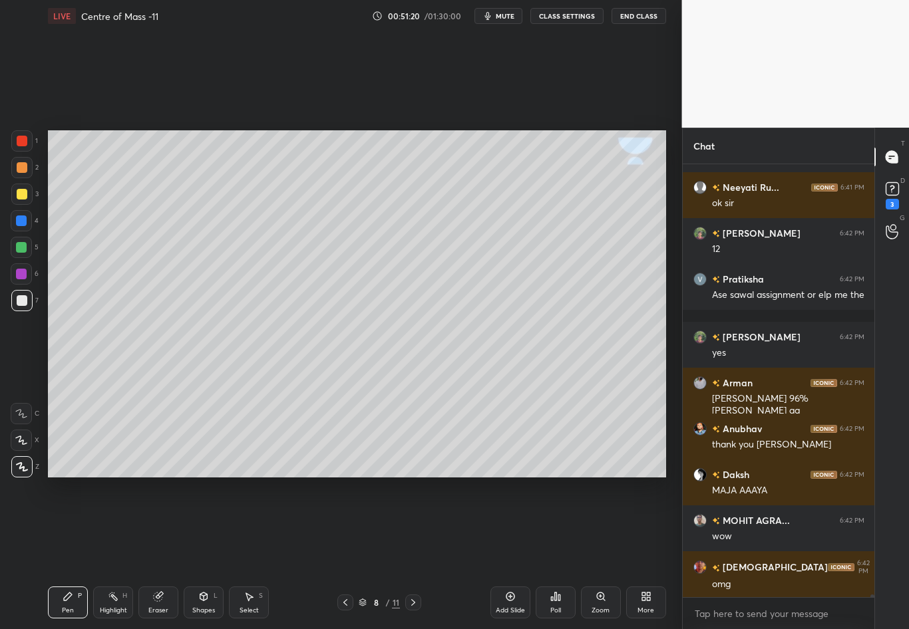
click at [22, 296] on div at bounding box center [22, 300] width 11 height 11
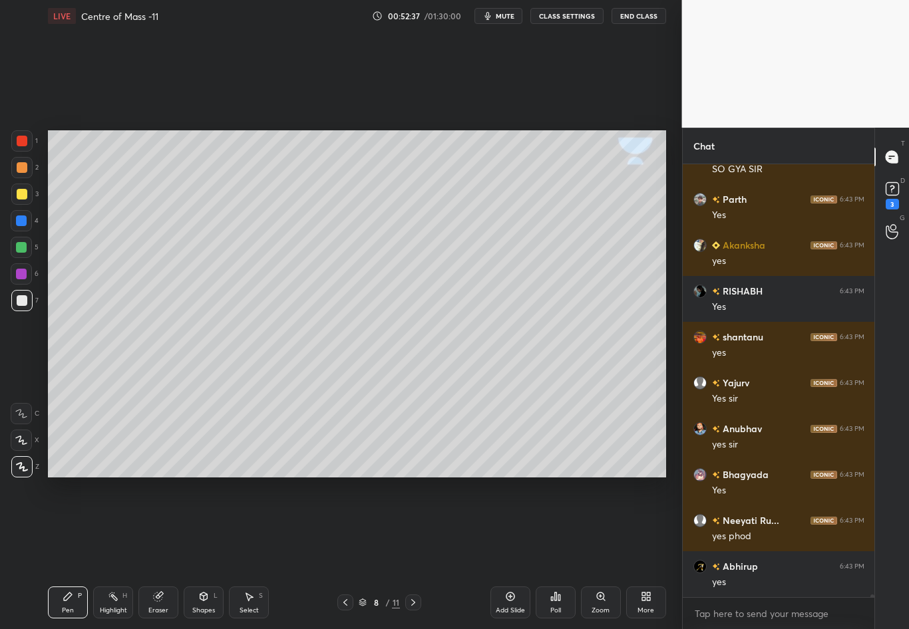
scroll to position [72344, 0]
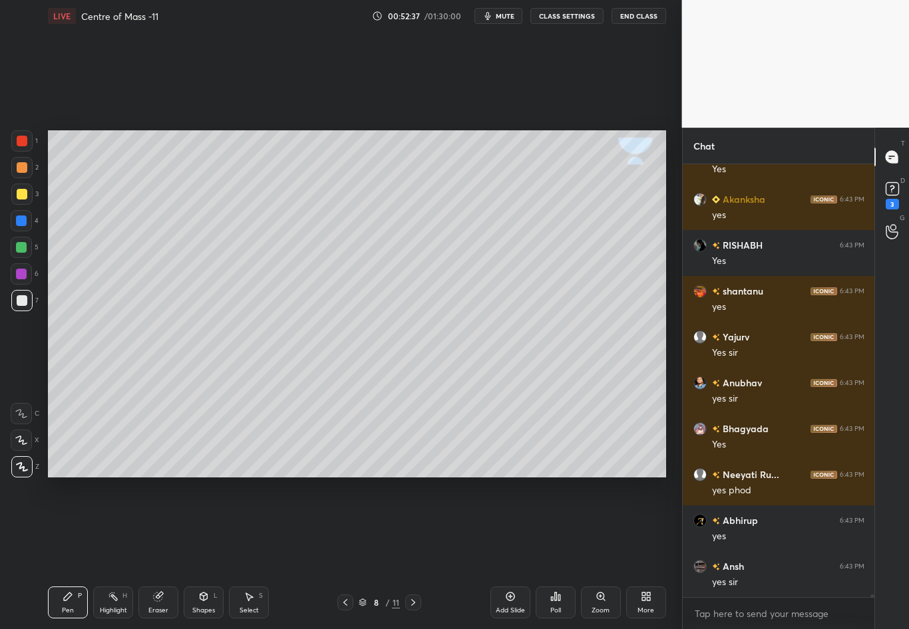
click at [412, 553] on icon at bounding box center [413, 602] width 11 height 11
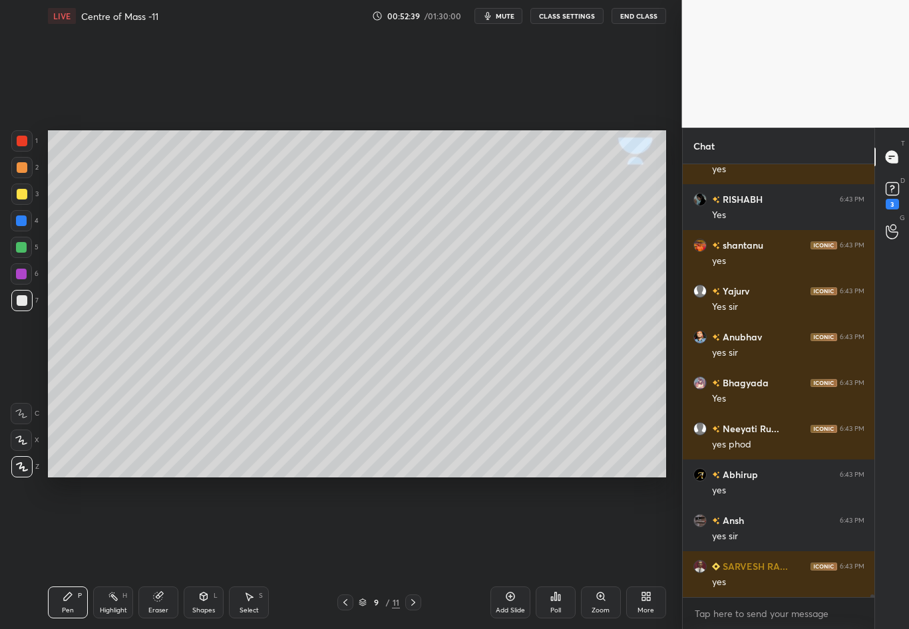
click at [21, 299] on div at bounding box center [22, 300] width 11 height 11
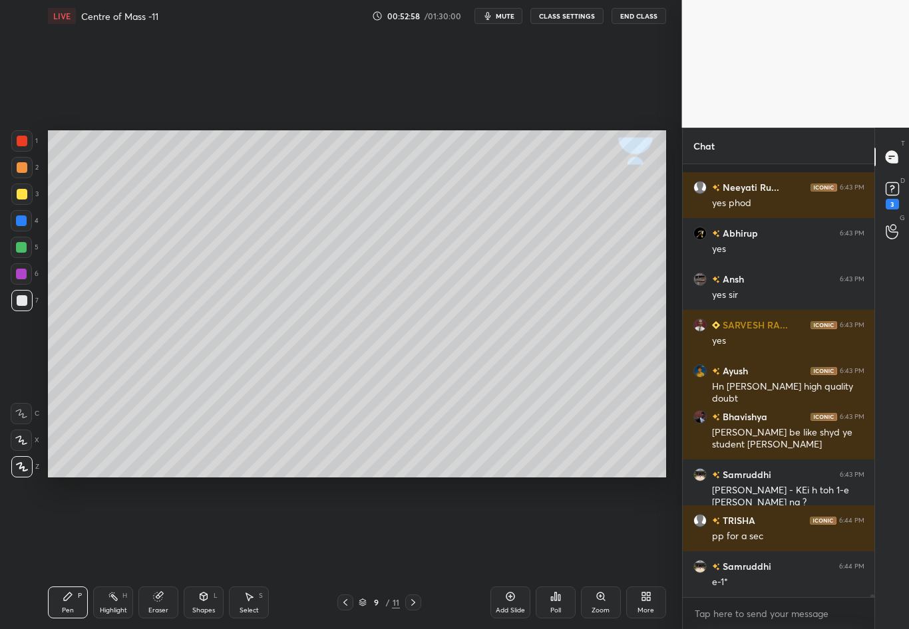
scroll to position [72689, 0]
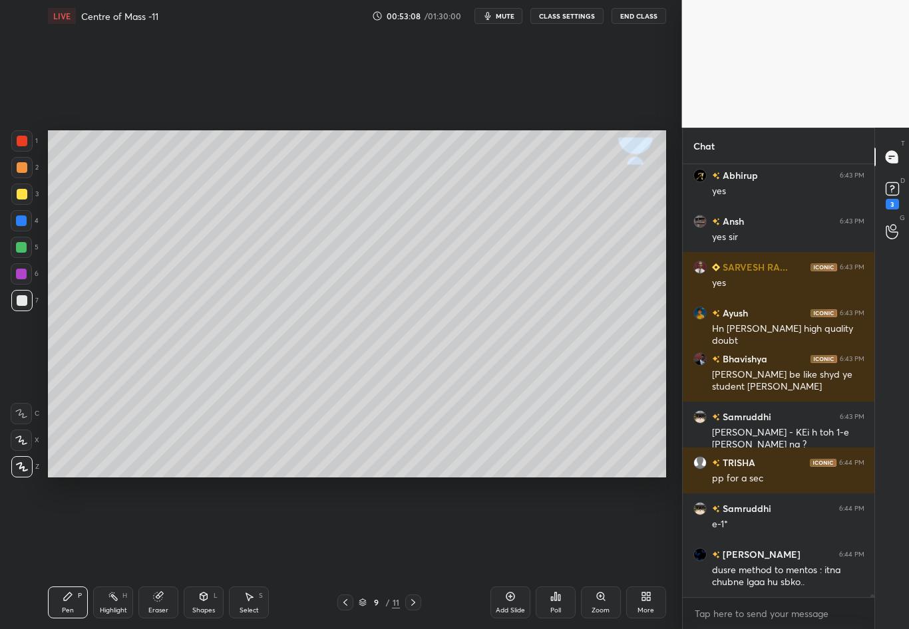
click at [22, 200] on div at bounding box center [21, 194] width 21 height 21
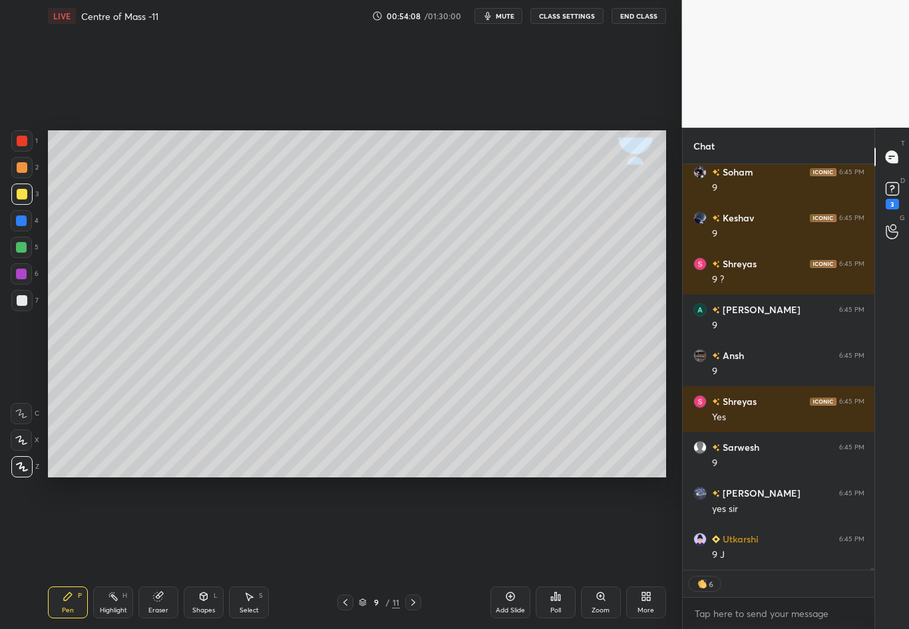
scroll to position [74919, 0]
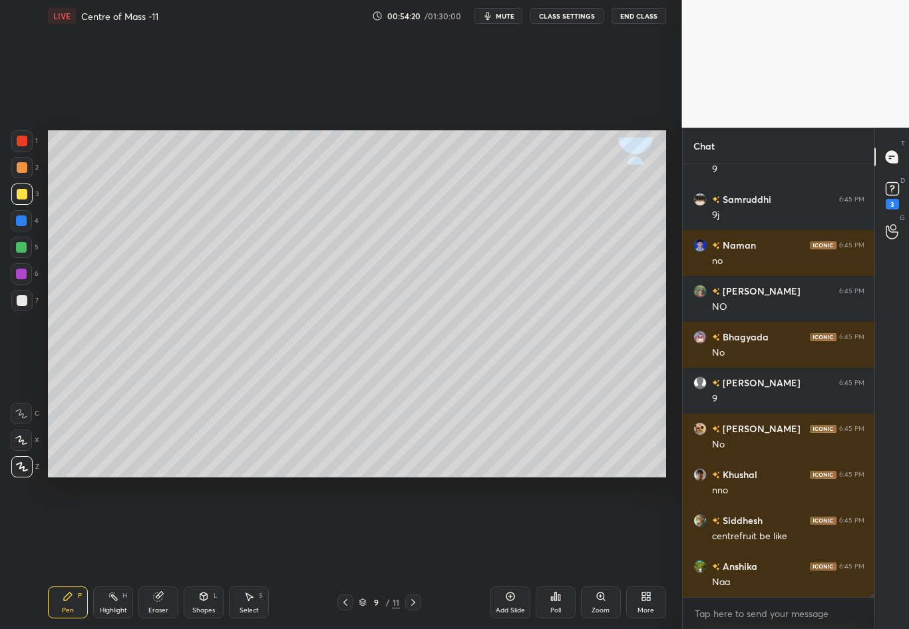
click at [22, 301] on div at bounding box center [22, 300] width 11 height 11
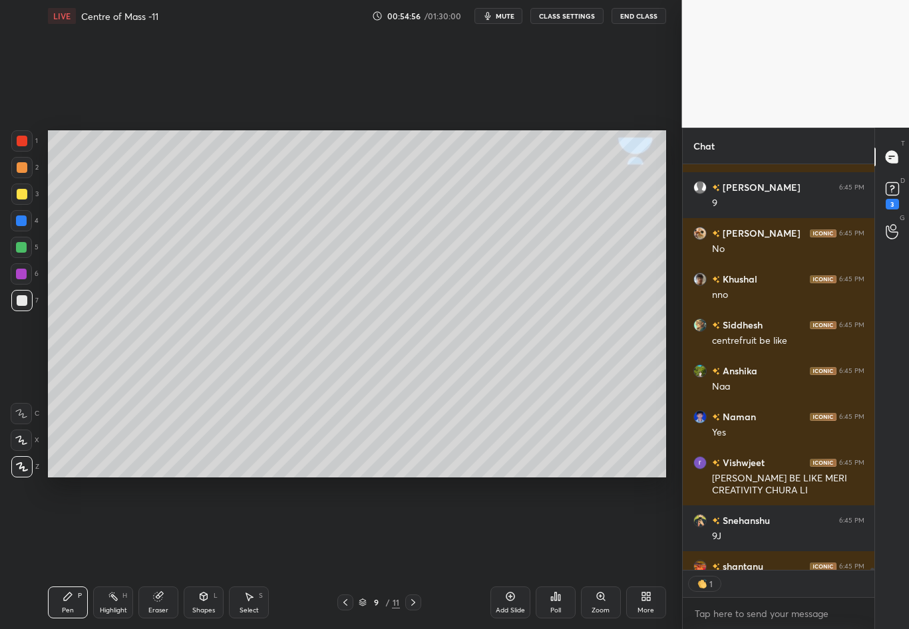
scroll to position [402, 188]
click at [16, 141] on div at bounding box center [21, 140] width 21 height 21
click at [27, 198] on div at bounding box center [21, 194] width 21 height 21
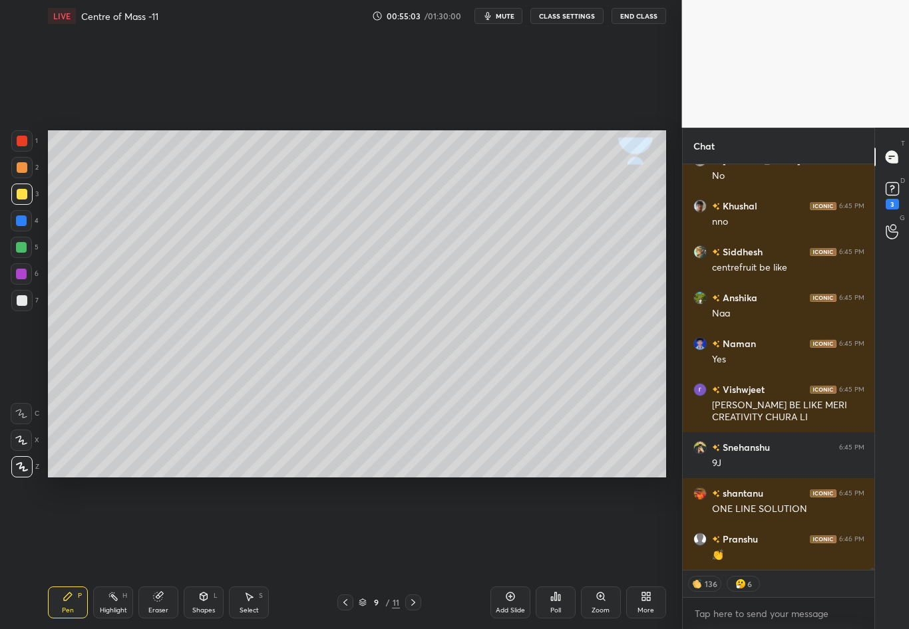
scroll to position [75711, 0]
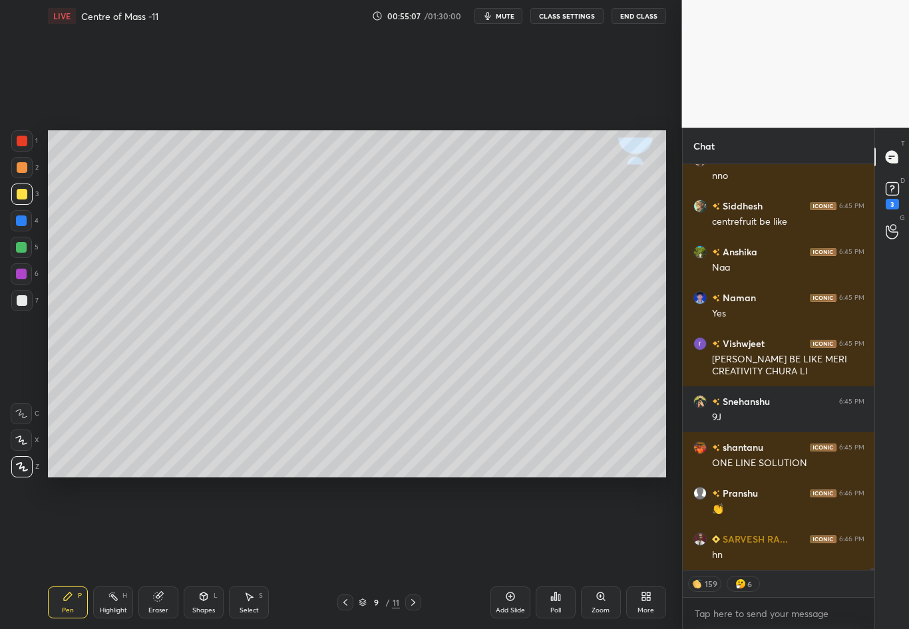
click at [160, 553] on div "Eraser" at bounding box center [158, 603] width 40 height 32
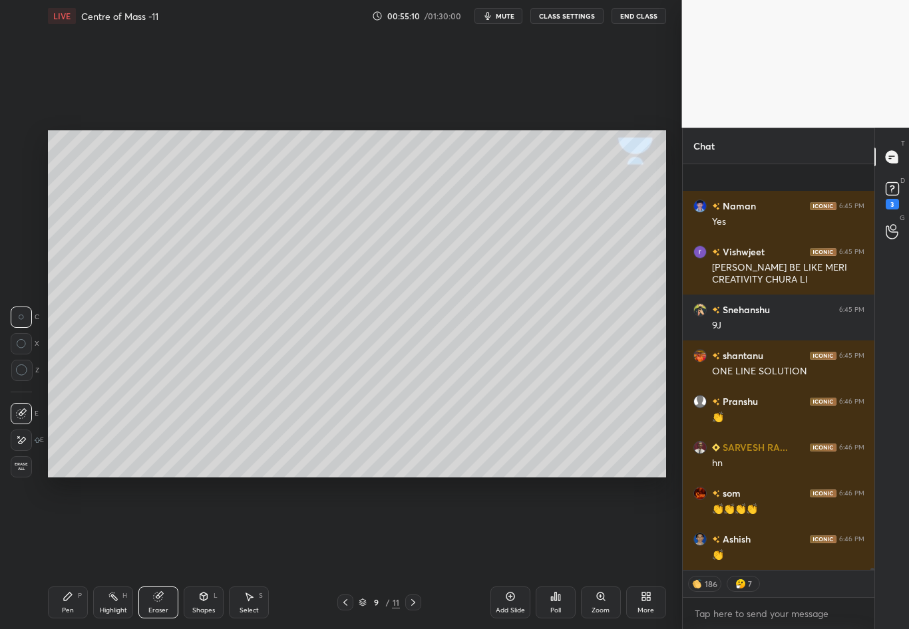
scroll to position [75895, 0]
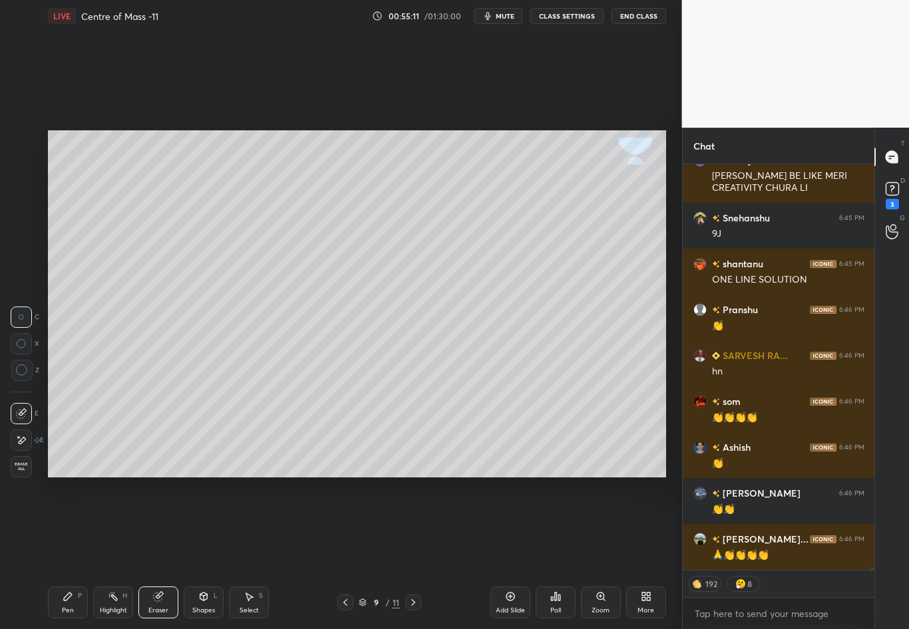
click at [257, 553] on div "Select" at bounding box center [248, 610] width 19 height 7
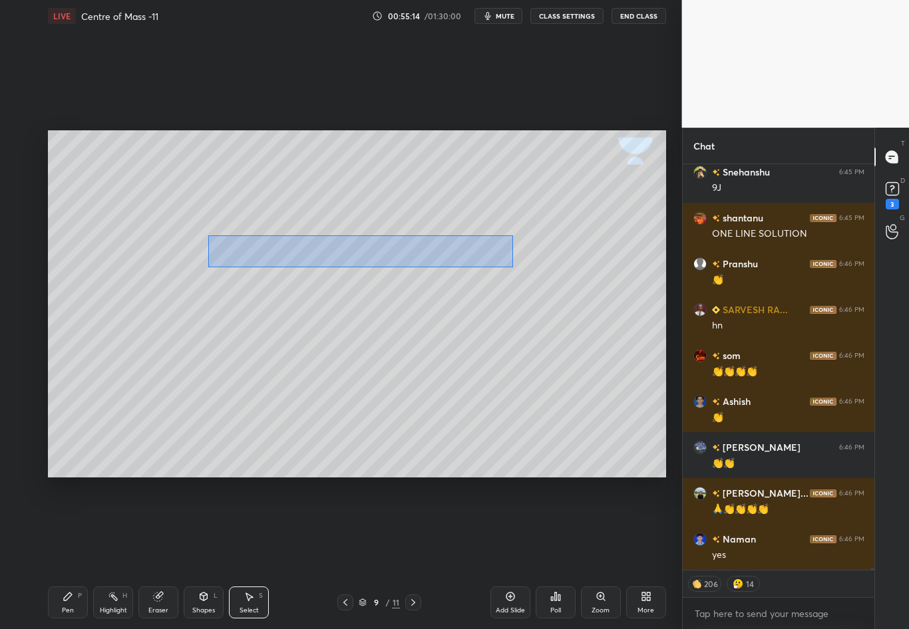
scroll to position [75987, 0]
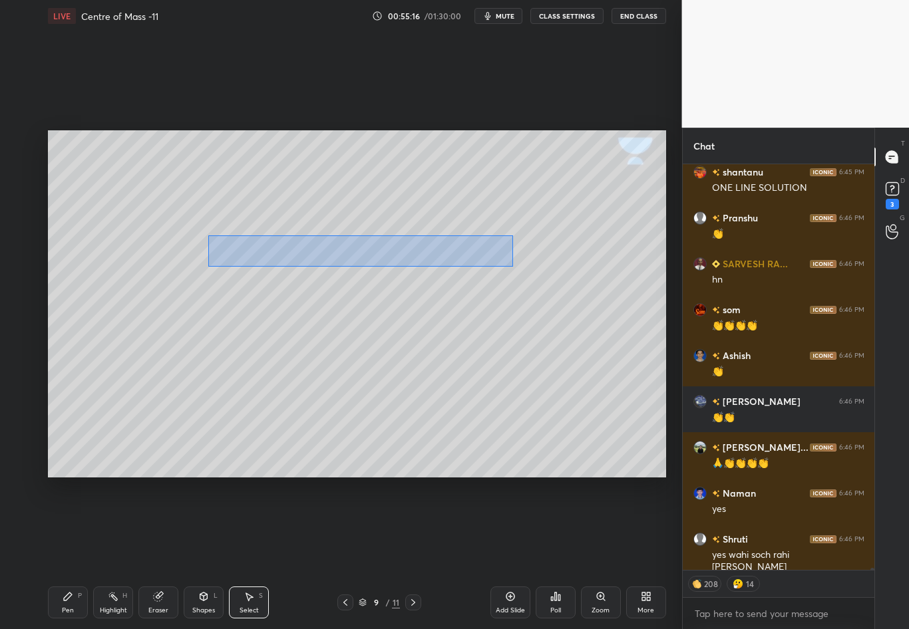
drag, startPoint x: 211, startPoint y: 251, endPoint x: 512, endPoint y: 265, distance: 301.6
click at [512, 265] on div "0 ° Undo Copy Duplicate Duplicate to new slide Delete" at bounding box center [357, 303] width 618 height 347
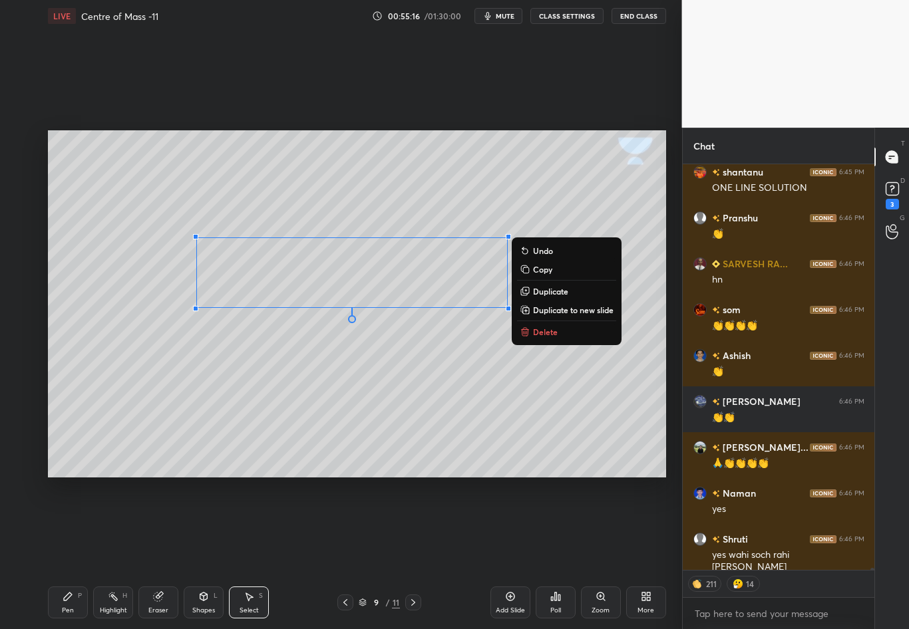
click at [428, 369] on div "0 ° Undo Copy Duplicate Duplicate to new slide Delete" at bounding box center [357, 303] width 618 height 347
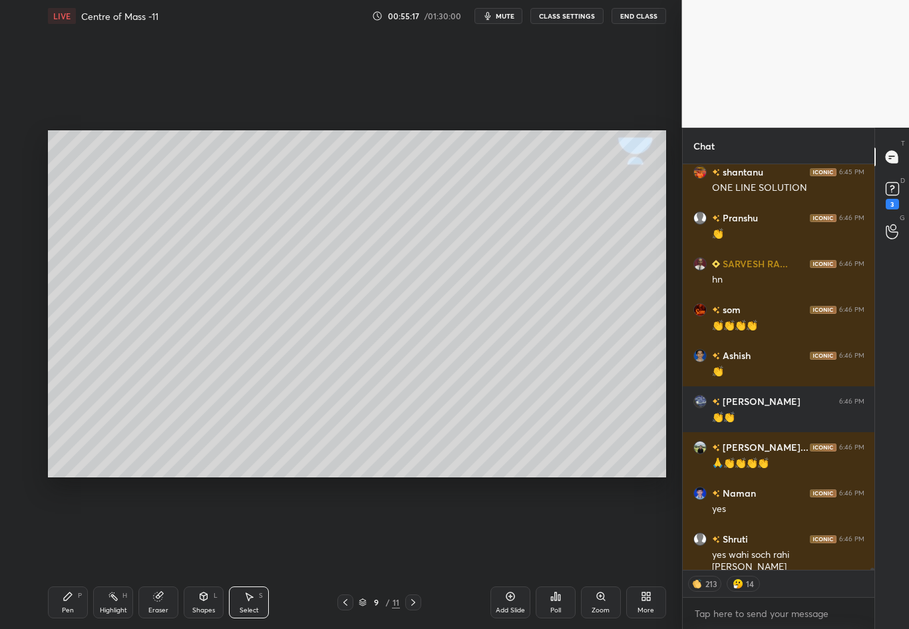
scroll to position [76045, 0]
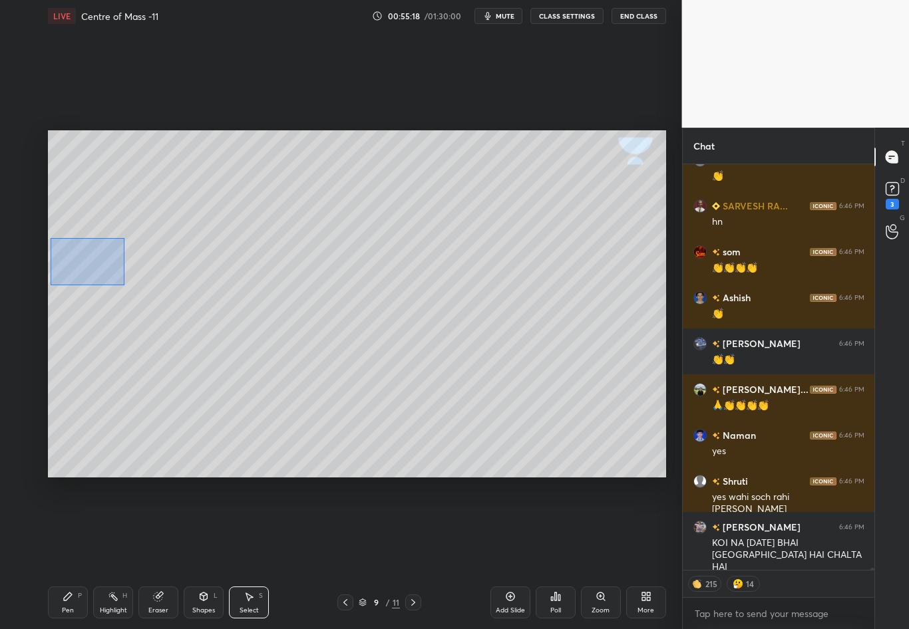
drag, startPoint x: 55, startPoint y: 232, endPoint x: 124, endPoint y: 284, distance: 87.0
click at [124, 284] on div "0 ° Undo Copy Duplicate Duplicate to new slide Delete" at bounding box center [357, 303] width 618 height 347
drag, startPoint x: 127, startPoint y: 257, endPoint x: 195, endPoint y: 259, distance: 67.9
click at [195, 259] on div "0 ° Undo Copy Duplicate Duplicate to new slide Delete" at bounding box center [357, 303] width 618 height 347
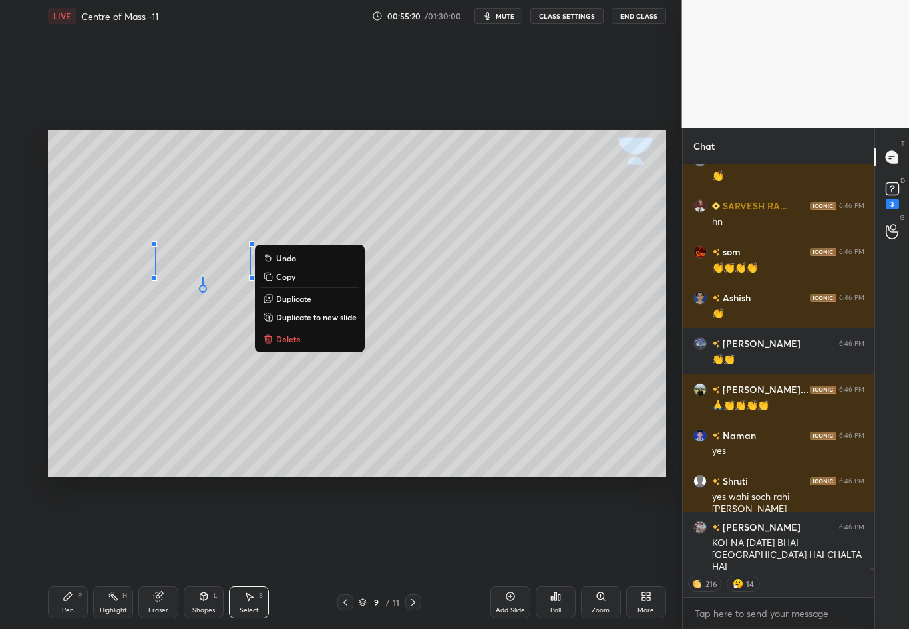
click at [205, 373] on div "0 ° Undo Copy Duplicate Duplicate to new slide Delete" at bounding box center [357, 303] width 618 height 347
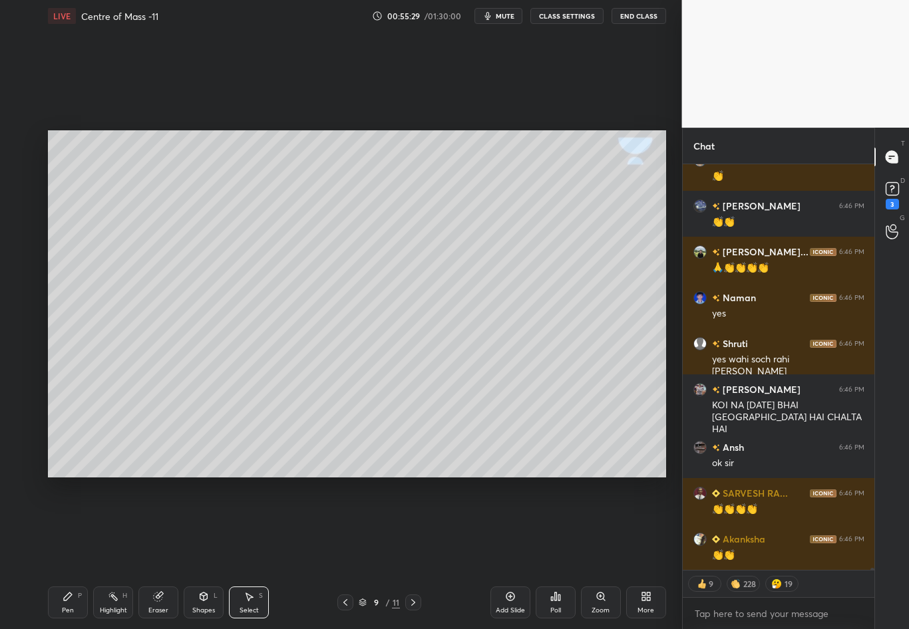
scroll to position [76228, 0]
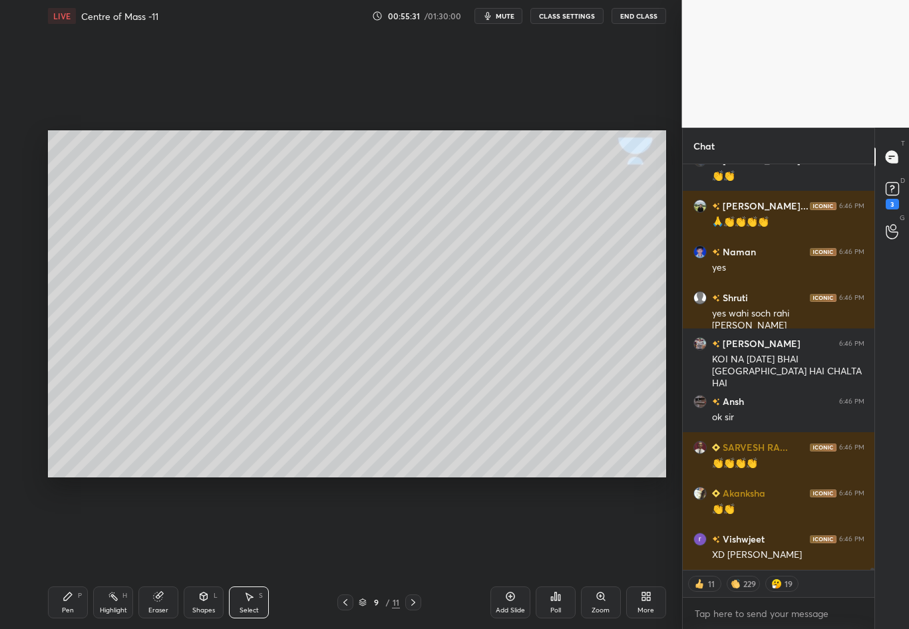
click at [253, 553] on div "Select S" at bounding box center [249, 603] width 40 height 32
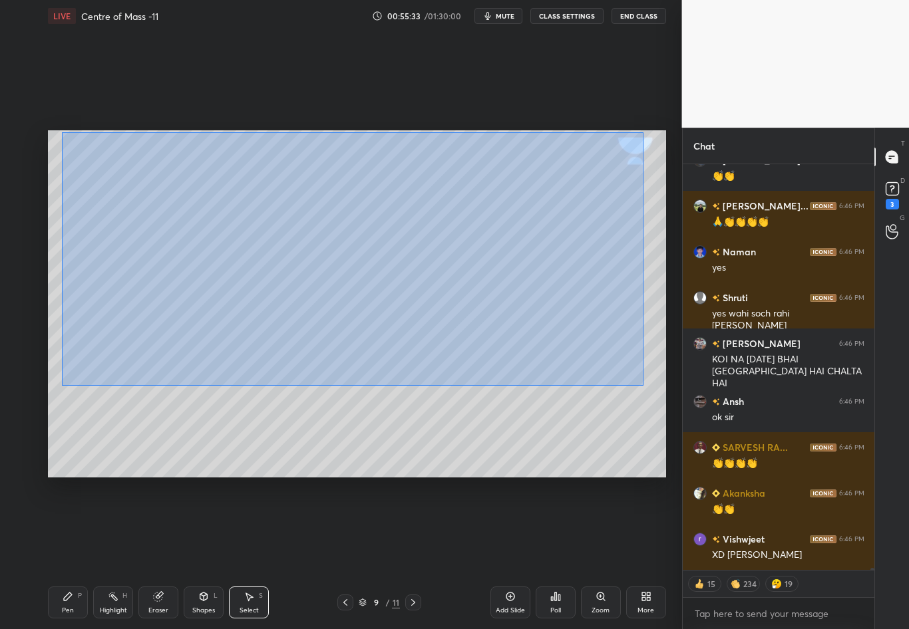
drag, startPoint x: 63, startPoint y: 174, endPoint x: 643, endPoint y: 386, distance: 617.6
click at [643, 386] on div "0 ° Undo Copy Duplicate Duplicate to new slide Delete" at bounding box center [357, 303] width 618 height 347
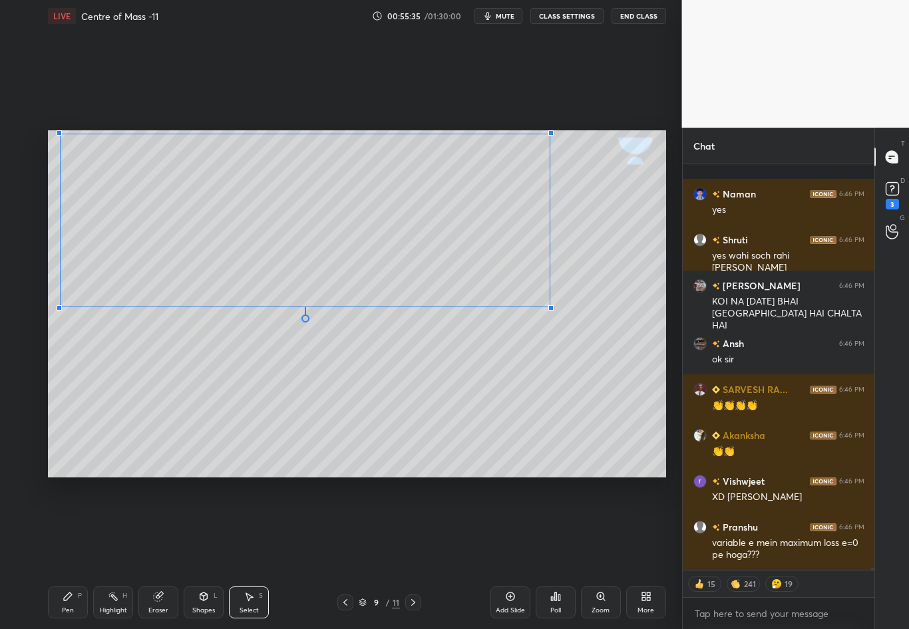
scroll to position [76356, 0]
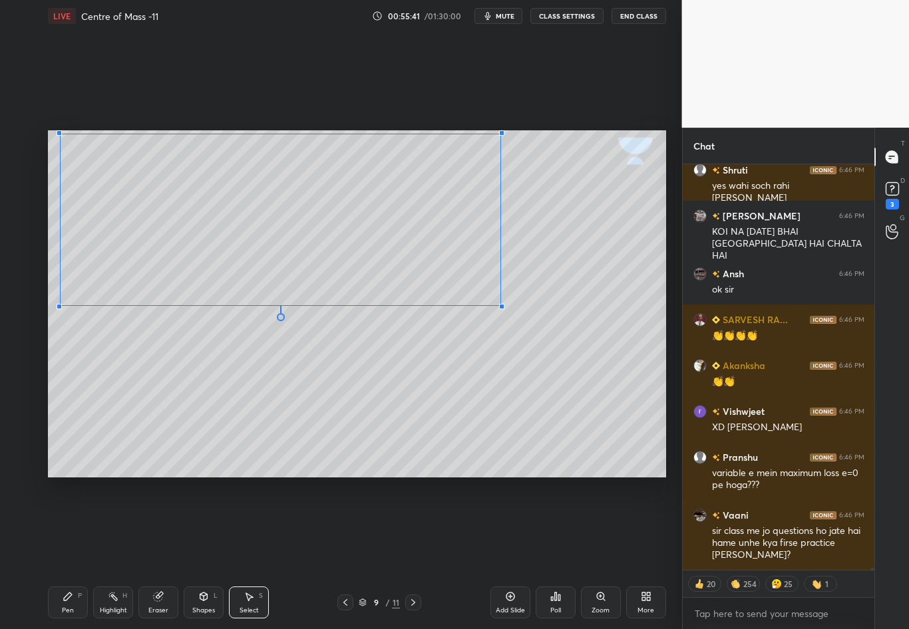
drag, startPoint x: 621, startPoint y: 343, endPoint x: 500, endPoint y: 305, distance: 126.2
click at [500, 305] on div at bounding box center [501, 306] width 5 height 5
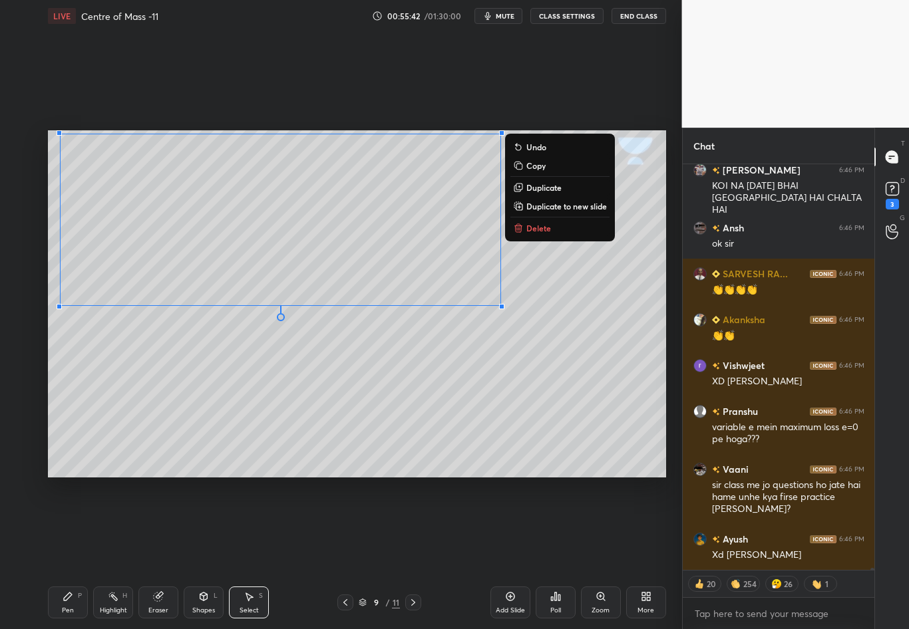
click at [441, 373] on div "0 ° Undo Copy Duplicate Duplicate to new slide Delete" at bounding box center [357, 303] width 618 height 347
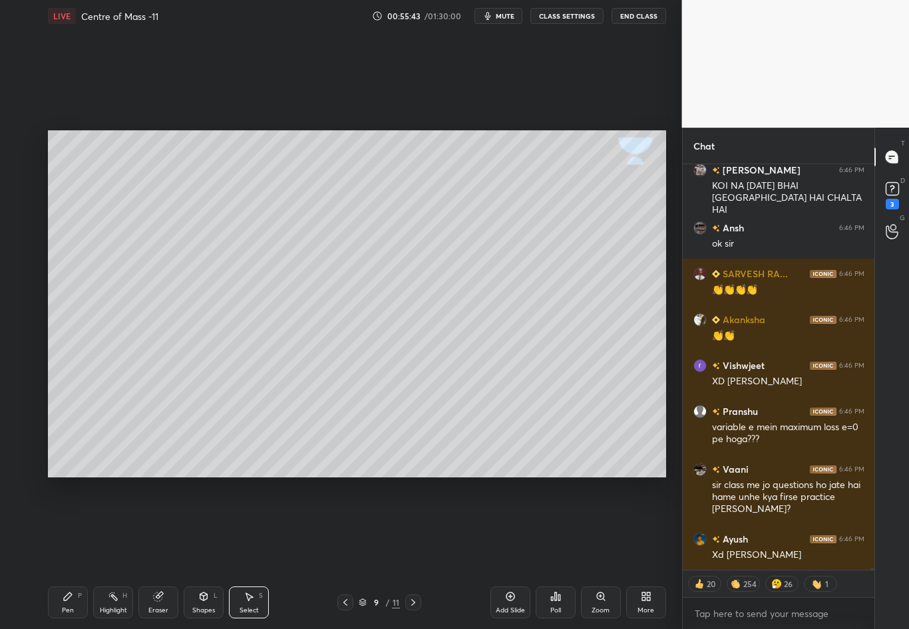
click at [199, 553] on div "Shapes" at bounding box center [203, 610] width 23 height 7
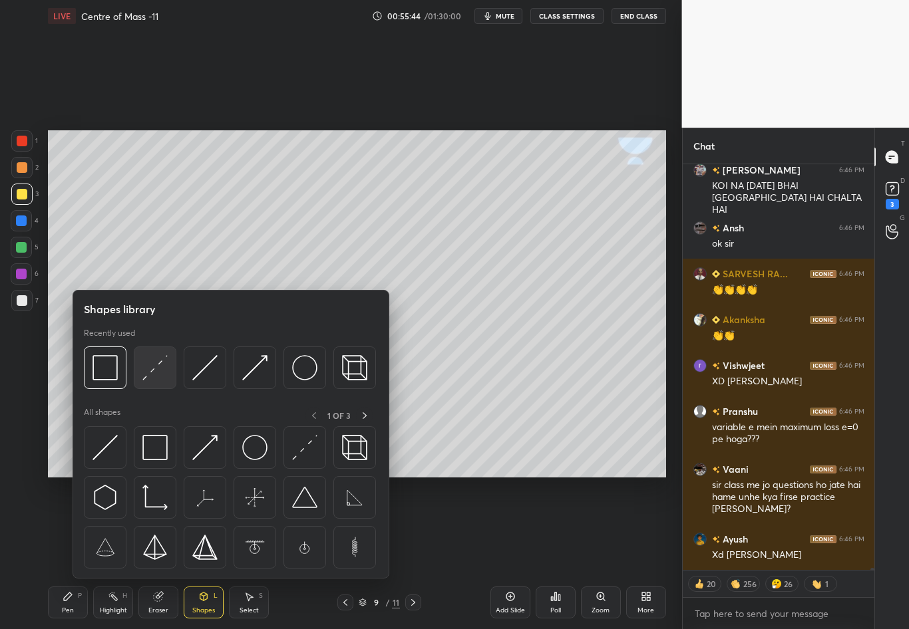
click at [148, 367] on img at bounding box center [154, 367] width 25 height 25
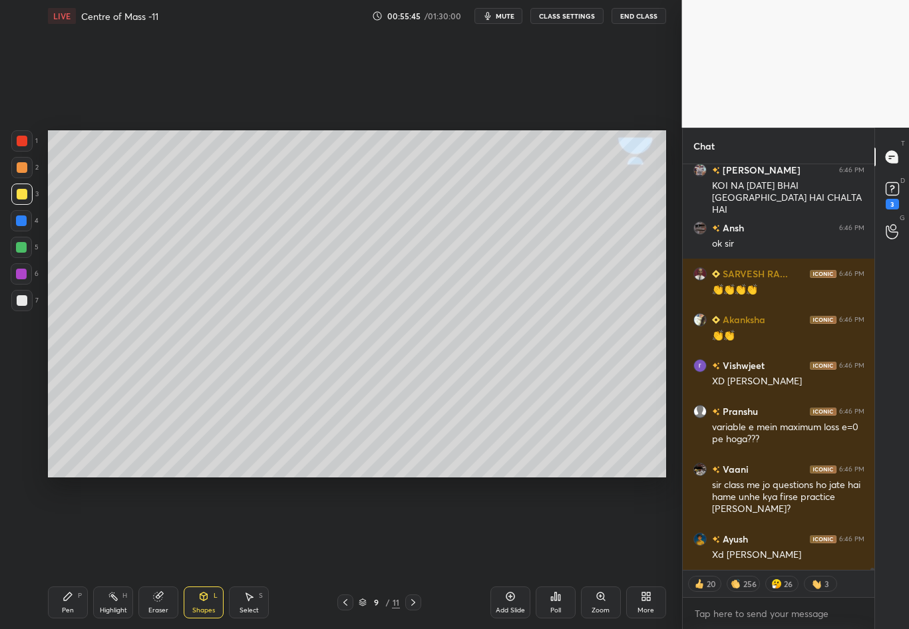
click at [26, 376] on div "1 2 3 4 5 6 7 C X Z C X Z E E Erase all H H" at bounding box center [21, 303] width 43 height 347
click at [27, 302] on div at bounding box center [21, 300] width 21 height 21
click at [148, 553] on div "Eraser" at bounding box center [158, 603] width 40 height 32
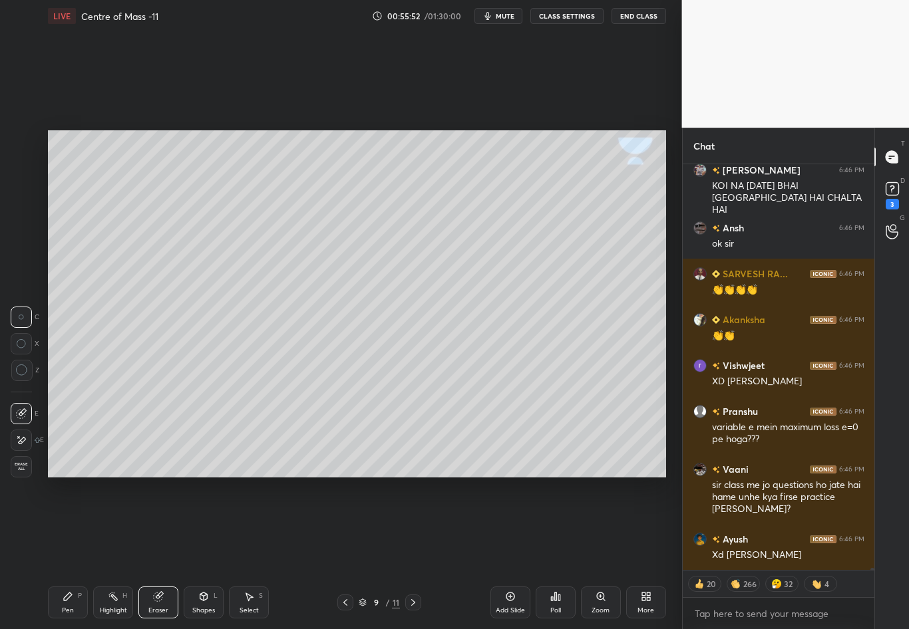
click at [68, 553] on div "Pen P" at bounding box center [68, 603] width 40 height 32
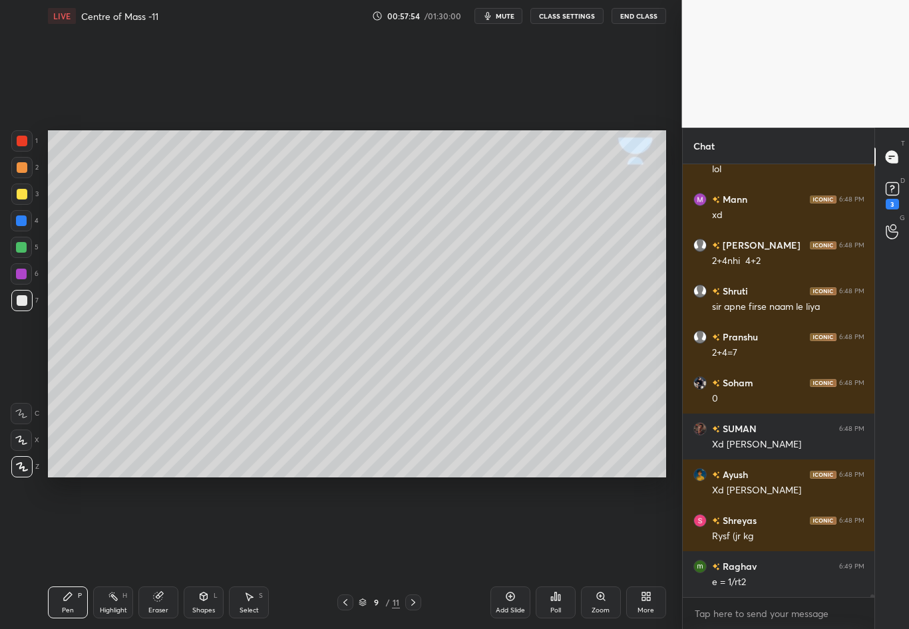
scroll to position [76738, 0]
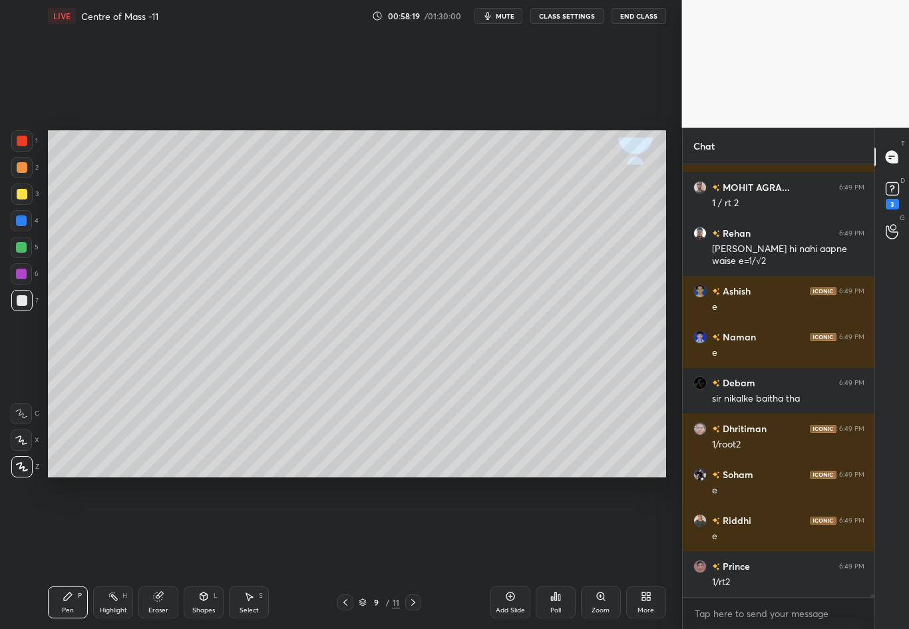
click at [71, 553] on div "Pen P" at bounding box center [68, 603] width 40 height 32
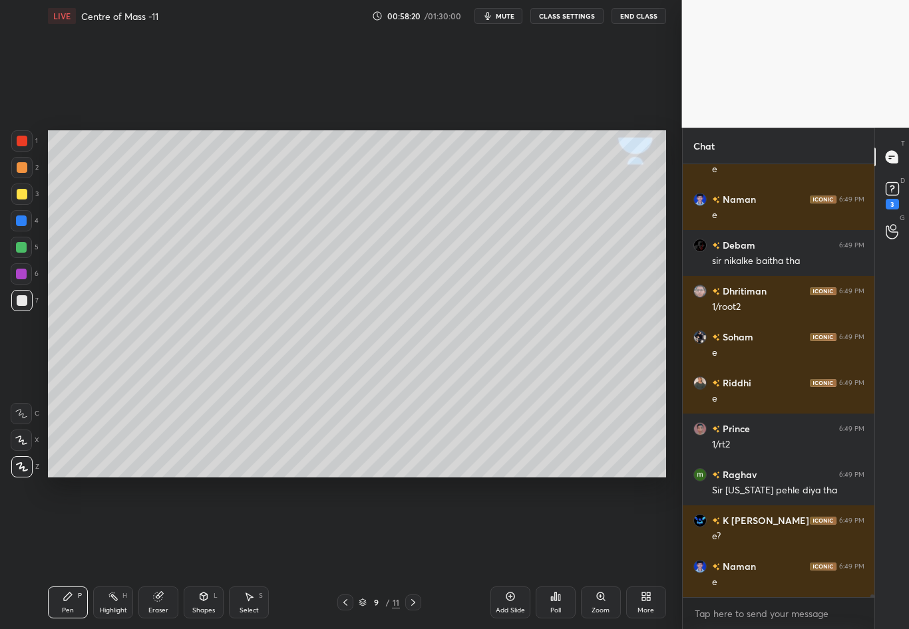
click at [27, 192] on div at bounding box center [21, 194] width 21 height 21
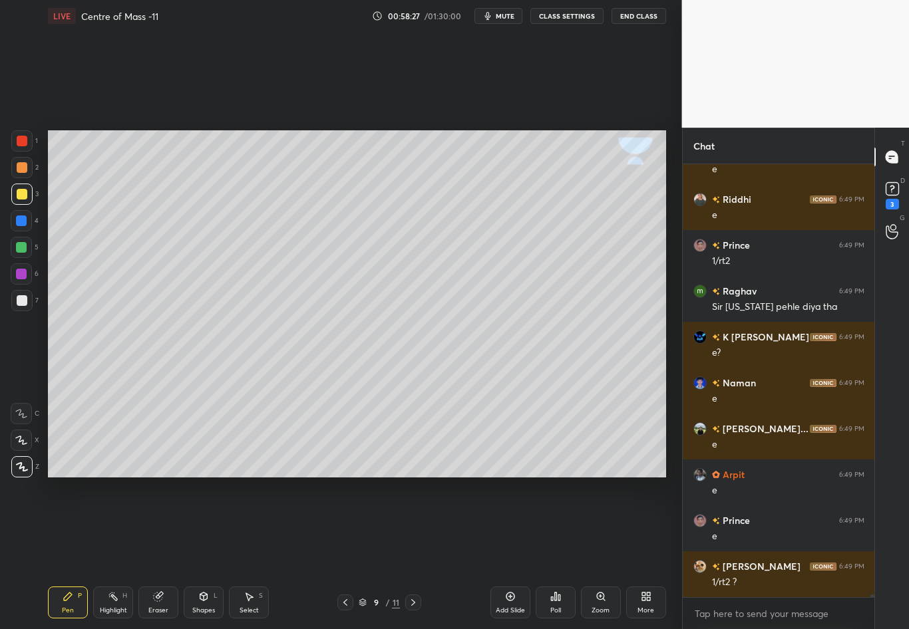
click at [162, 553] on icon at bounding box center [158, 596] width 11 height 11
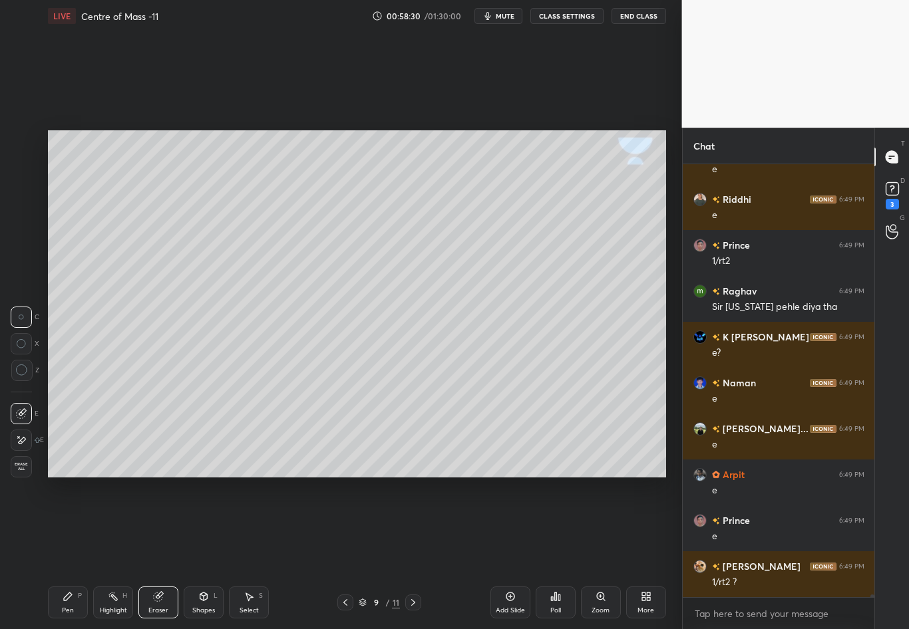
click at [67, 553] on div "Pen" at bounding box center [68, 610] width 12 height 7
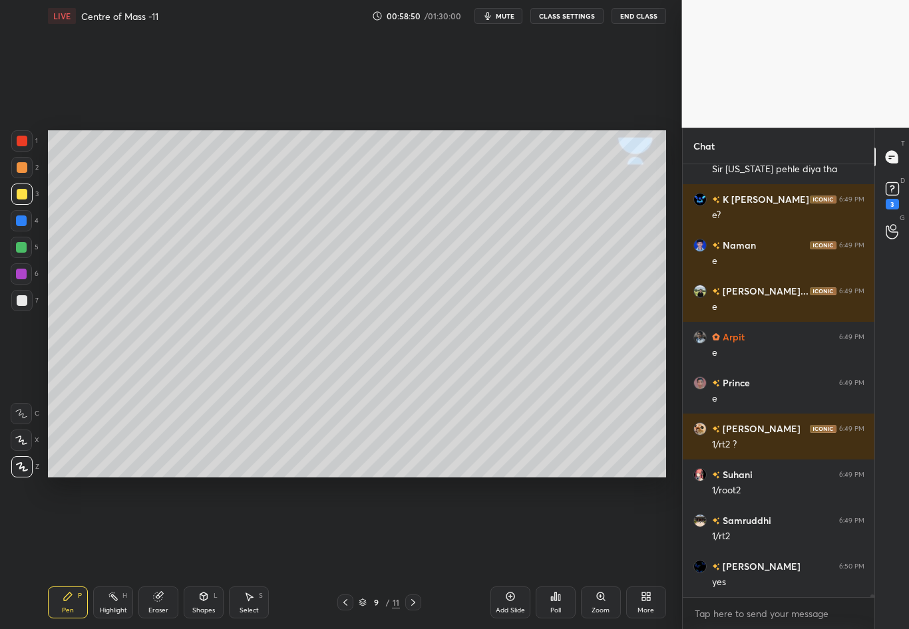
scroll to position [77982, 0]
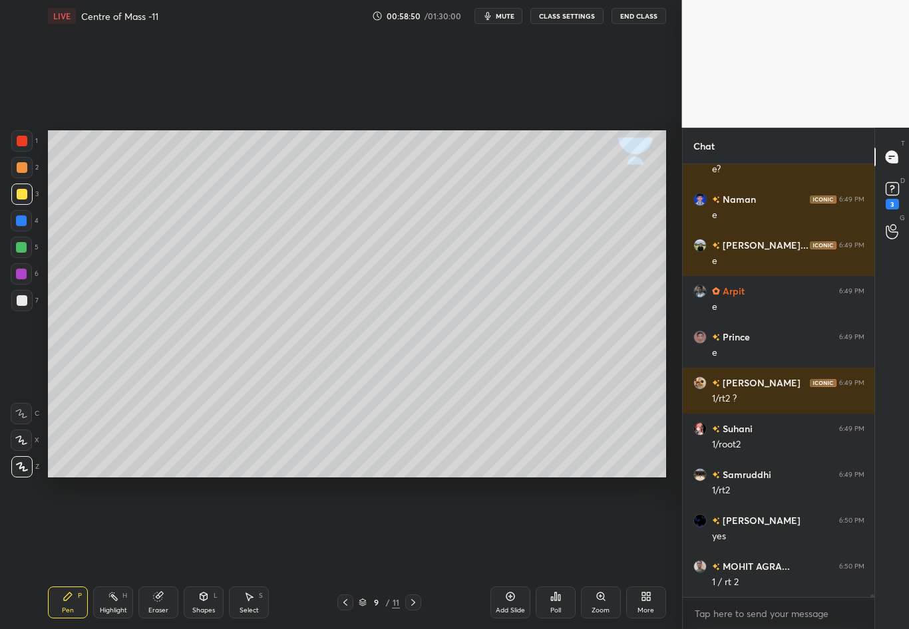
click at [243, 553] on div "Select" at bounding box center [248, 610] width 19 height 7
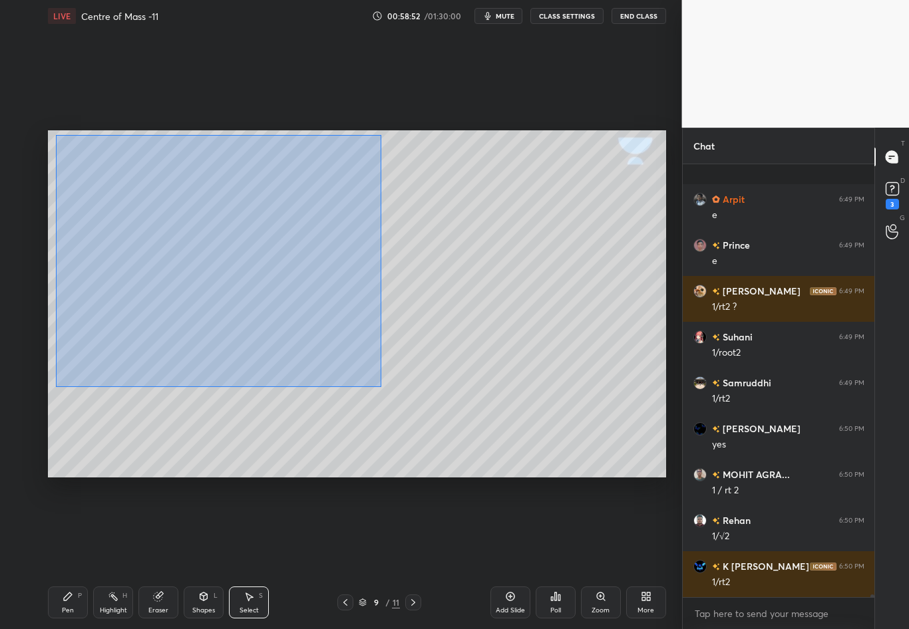
scroll to position [78151, 0]
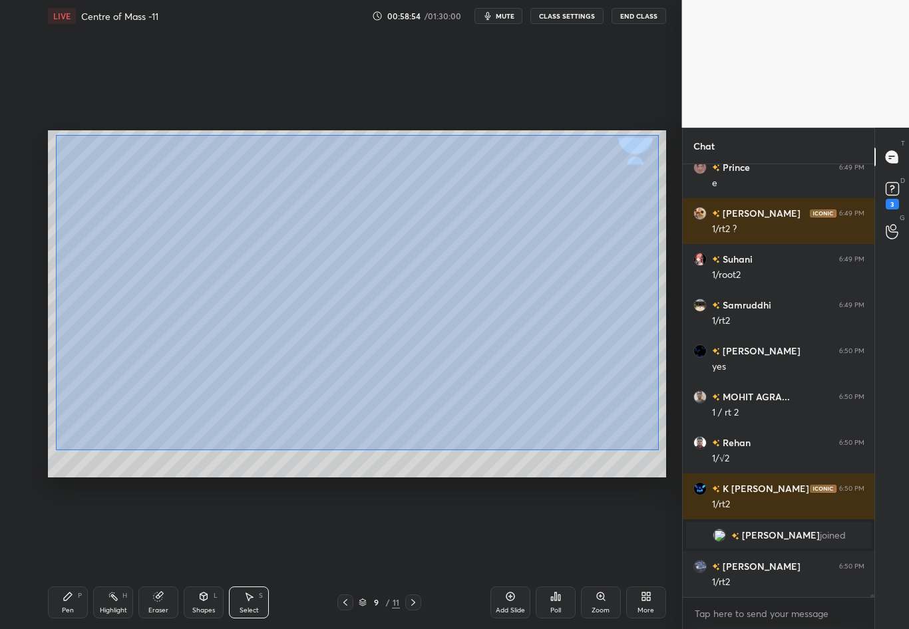
drag, startPoint x: 56, startPoint y: 160, endPoint x: 659, endPoint y: 450, distance: 669.4
click at [659, 450] on div "0 ° Undo Copy Duplicate Duplicate to new slide Delete" at bounding box center [357, 303] width 618 height 347
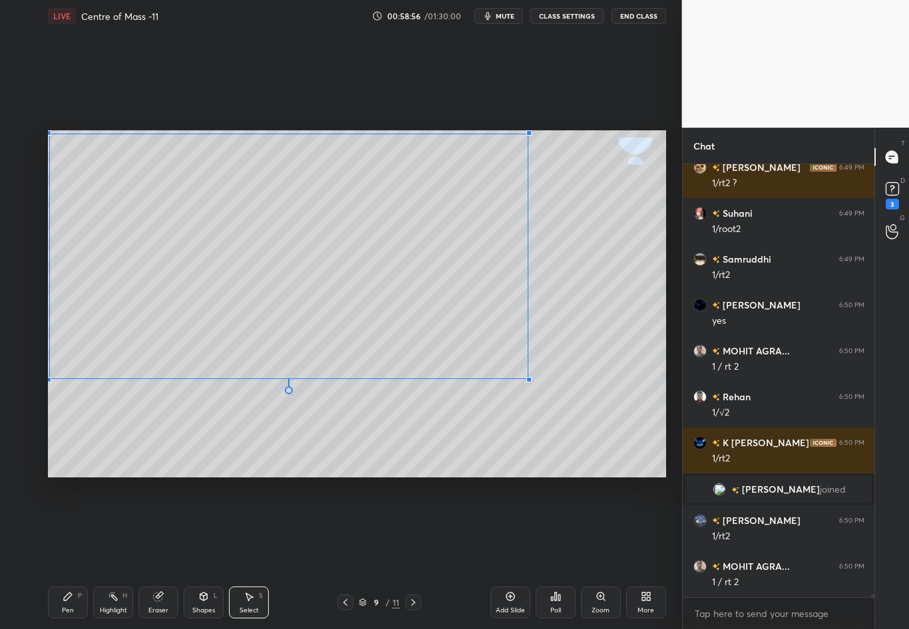
drag, startPoint x: 651, startPoint y: 439, endPoint x: 527, endPoint y: 378, distance: 137.1
click at [527, 378] on div at bounding box center [528, 379] width 5 height 5
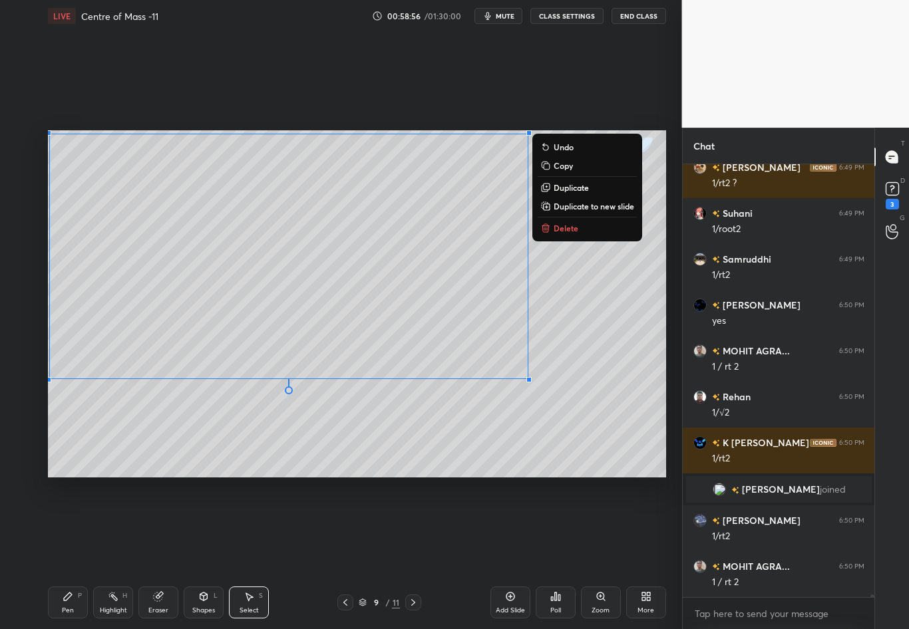
click at [621, 378] on div "0 ° Undo Copy Duplicate Duplicate to new slide Delete" at bounding box center [357, 303] width 618 height 347
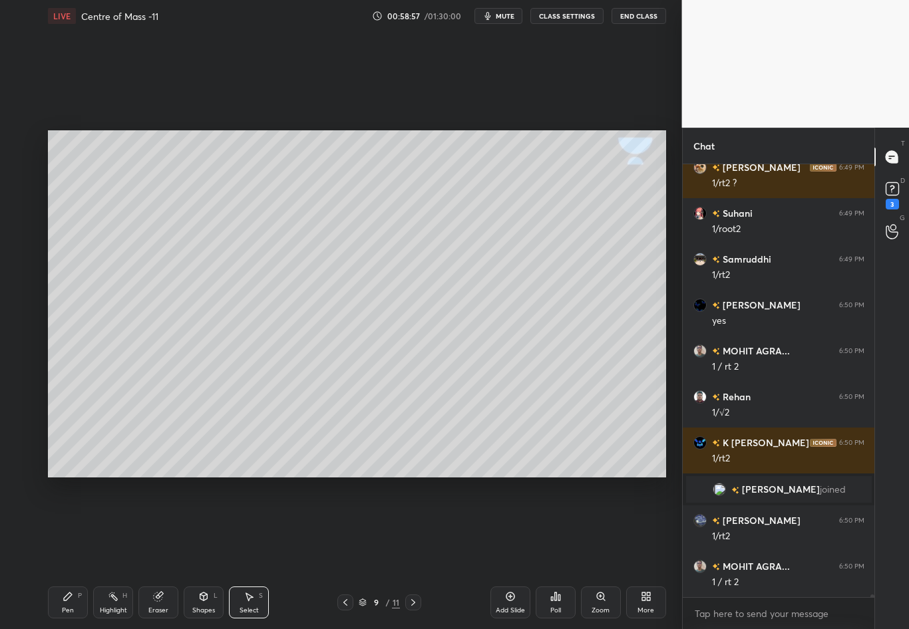
scroll to position [78243, 0]
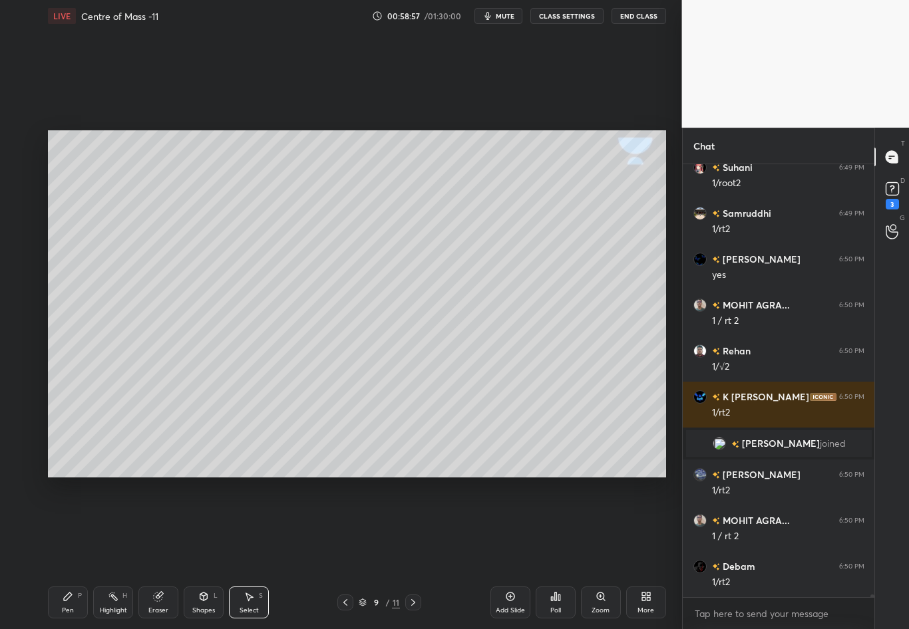
click at [68, 553] on icon at bounding box center [68, 596] width 11 height 11
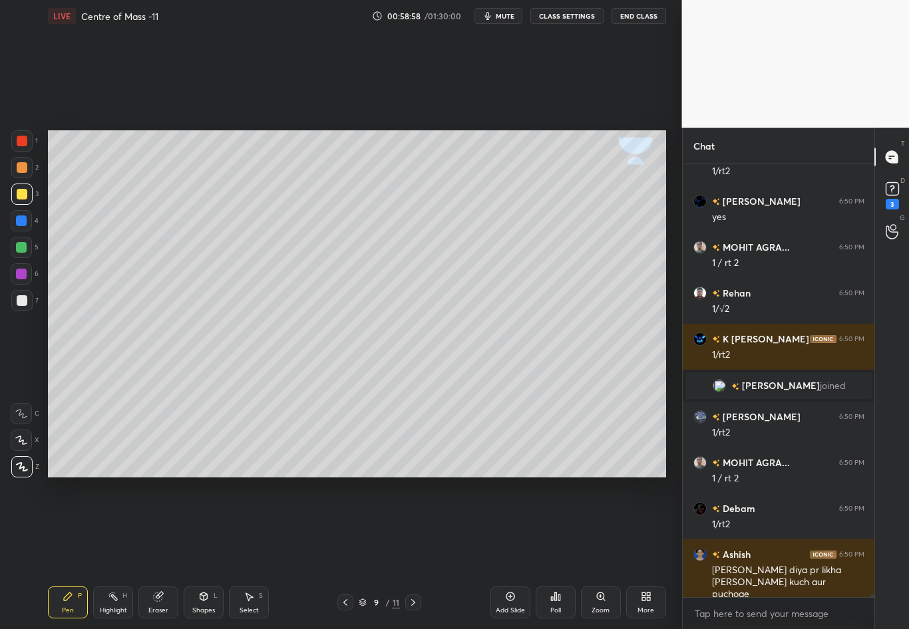
click at [19, 302] on div at bounding box center [22, 300] width 11 height 11
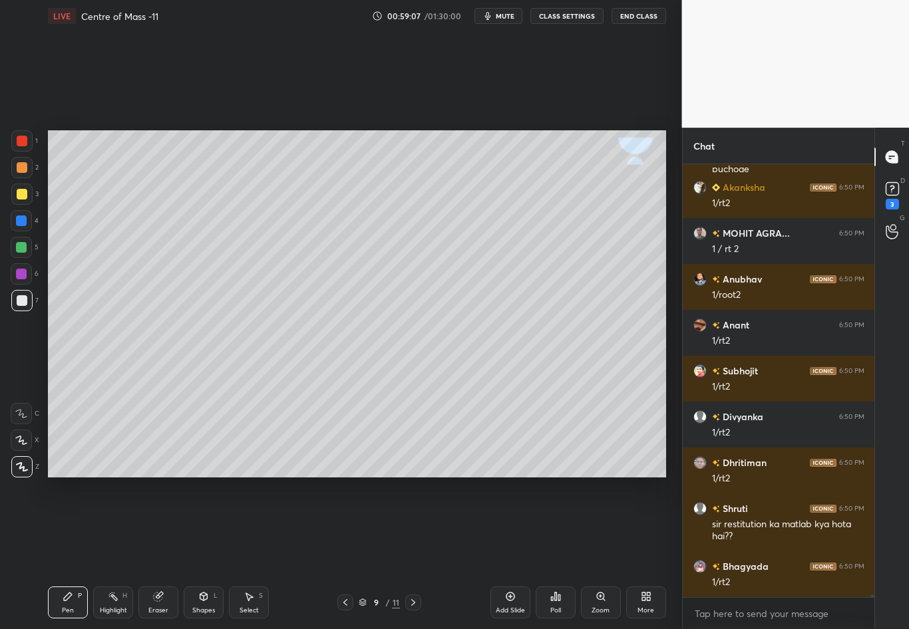
scroll to position [78772, 0]
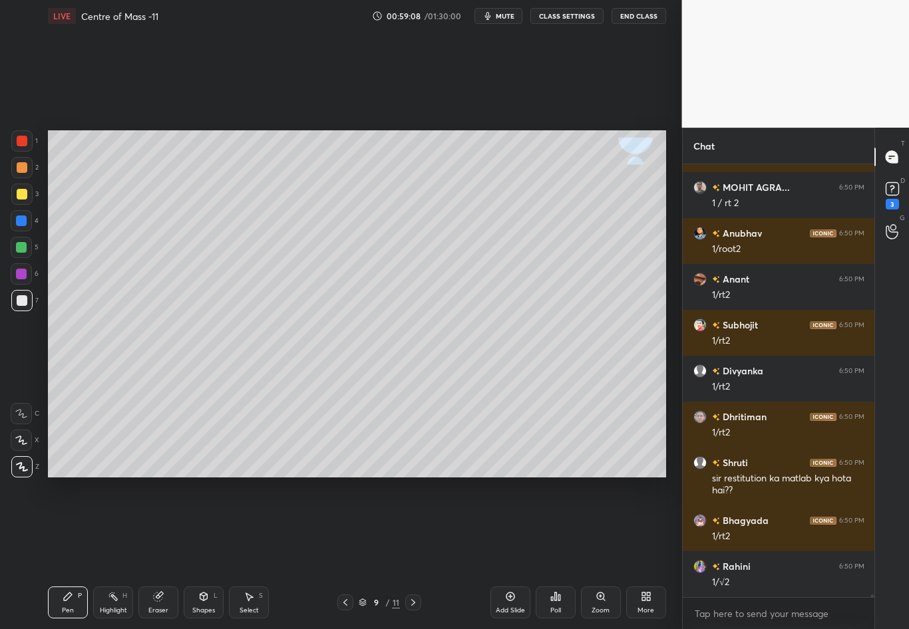
click at [19, 196] on div at bounding box center [22, 194] width 11 height 11
click at [11, 304] on div at bounding box center [21, 300] width 21 height 21
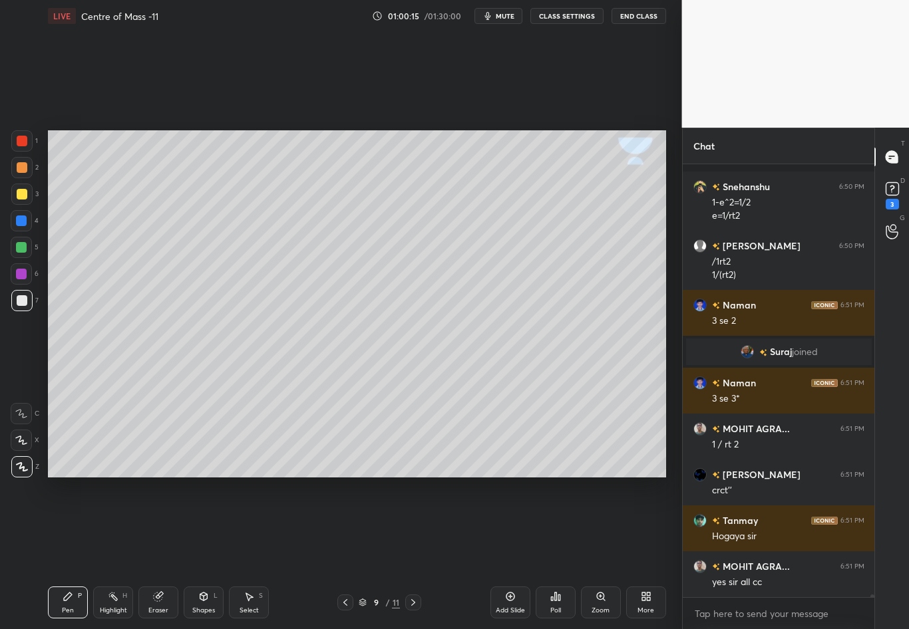
scroll to position [78648, 0]
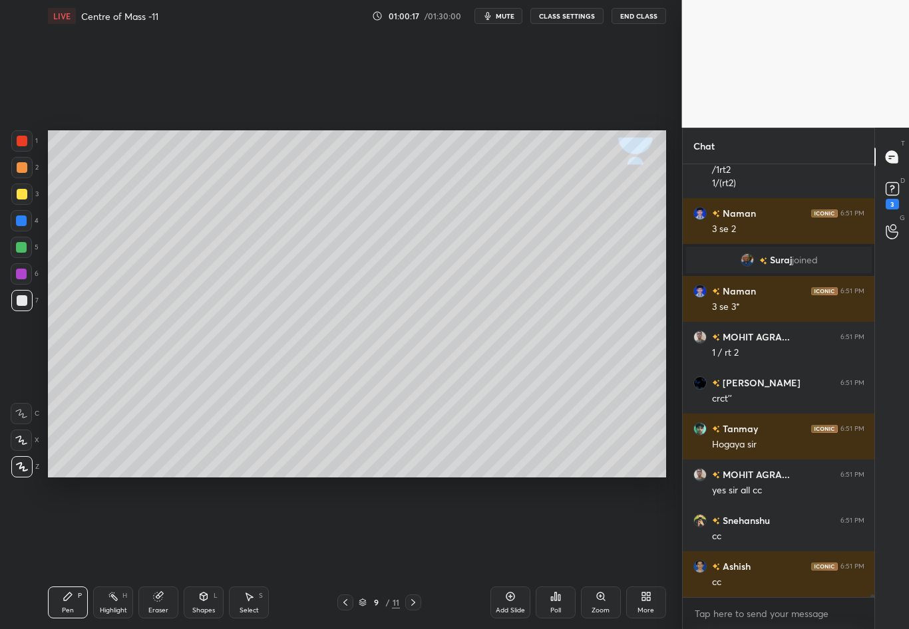
click at [341, 553] on icon at bounding box center [345, 602] width 11 height 11
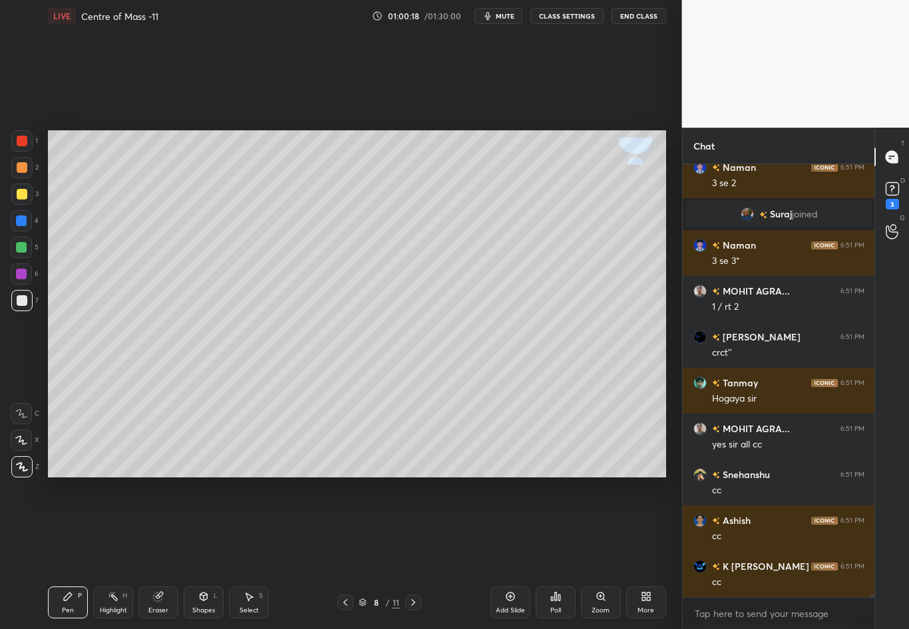
click at [346, 553] on icon at bounding box center [345, 602] width 11 height 11
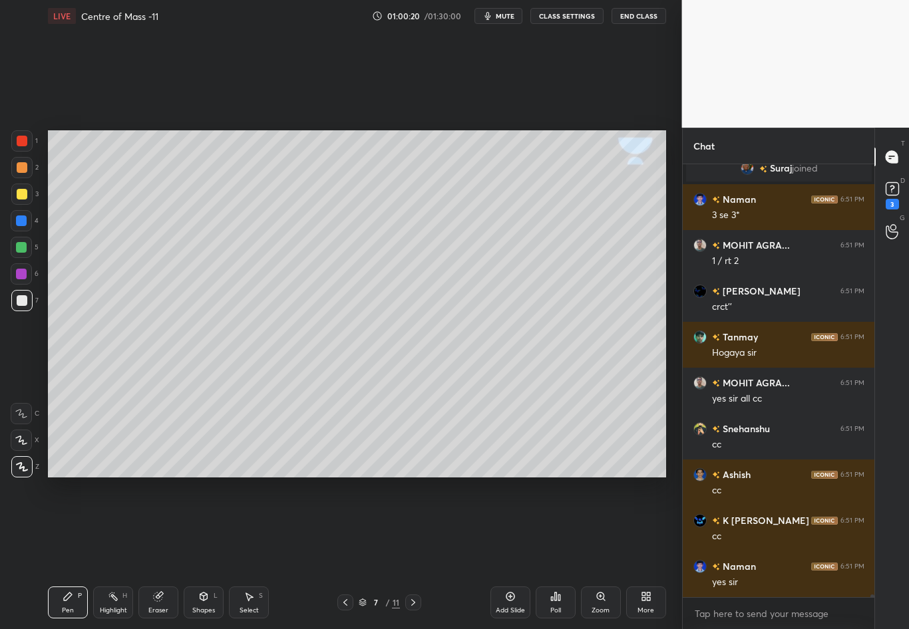
click at [416, 553] on icon at bounding box center [413, 602] width 11 height 11
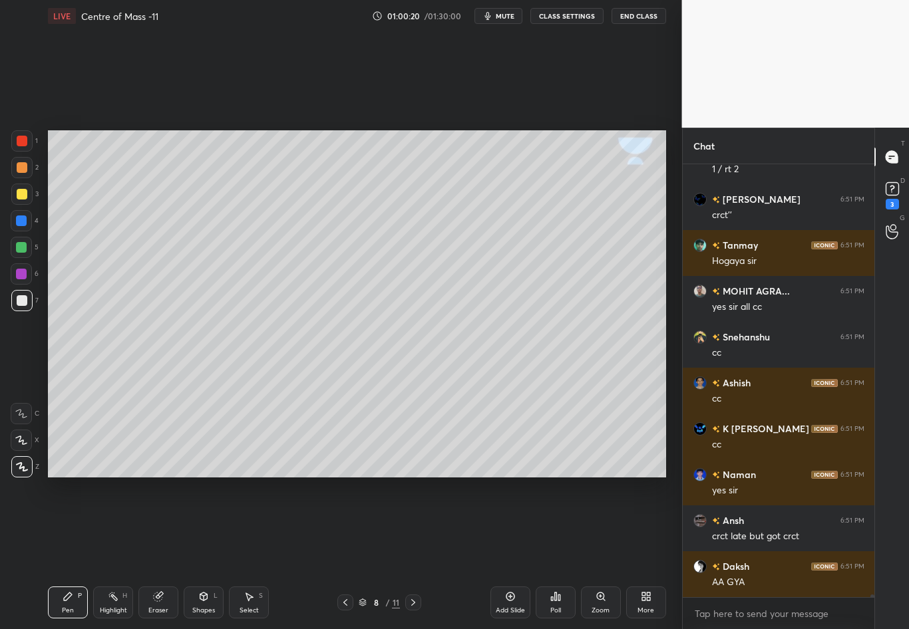
click at [416, 553] on icon at bounding box center [413, 602] width 11 height 11
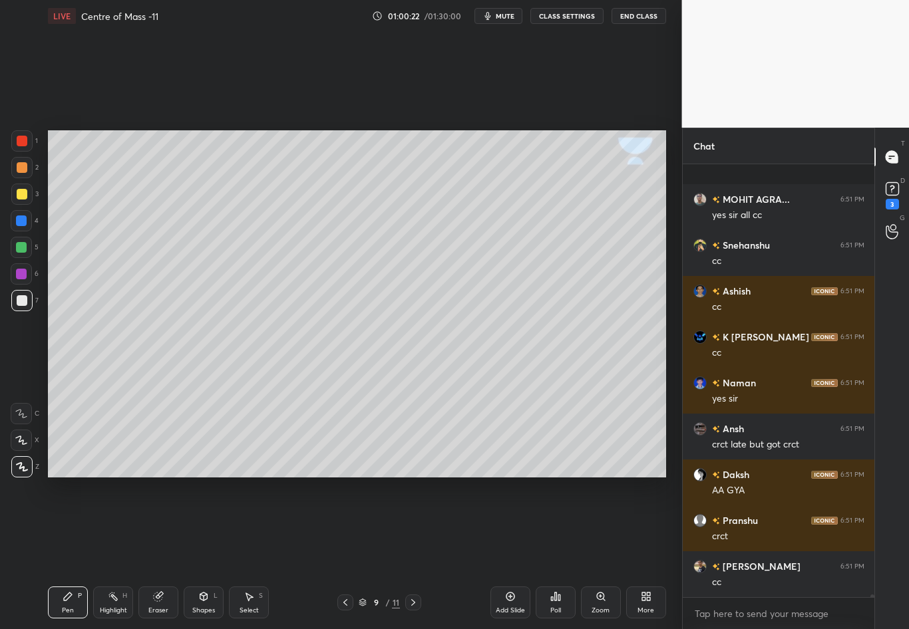
scroll to position [79015, 0]
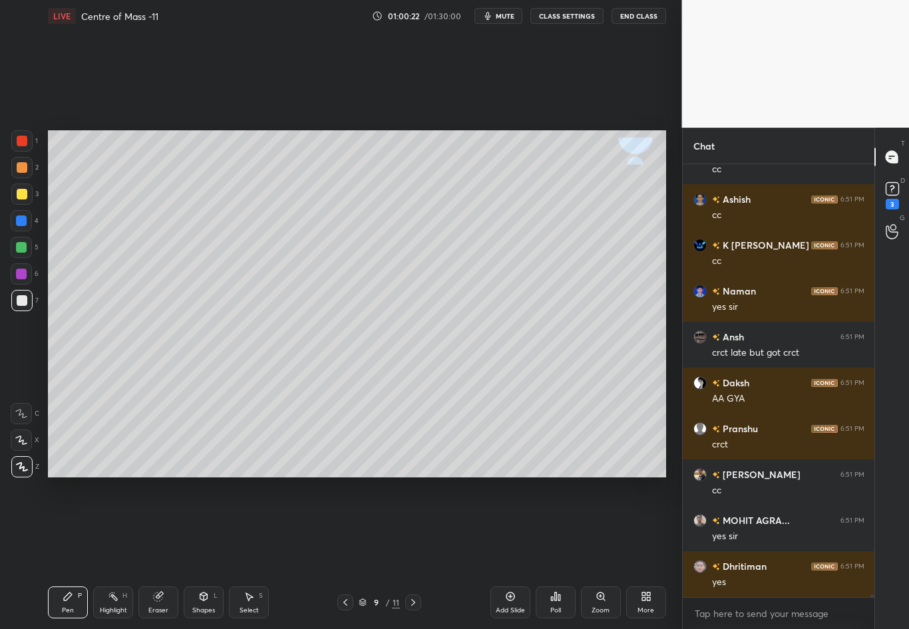
click at [413, 553] on icon at bounding box center [413, 602] width 11 height 11
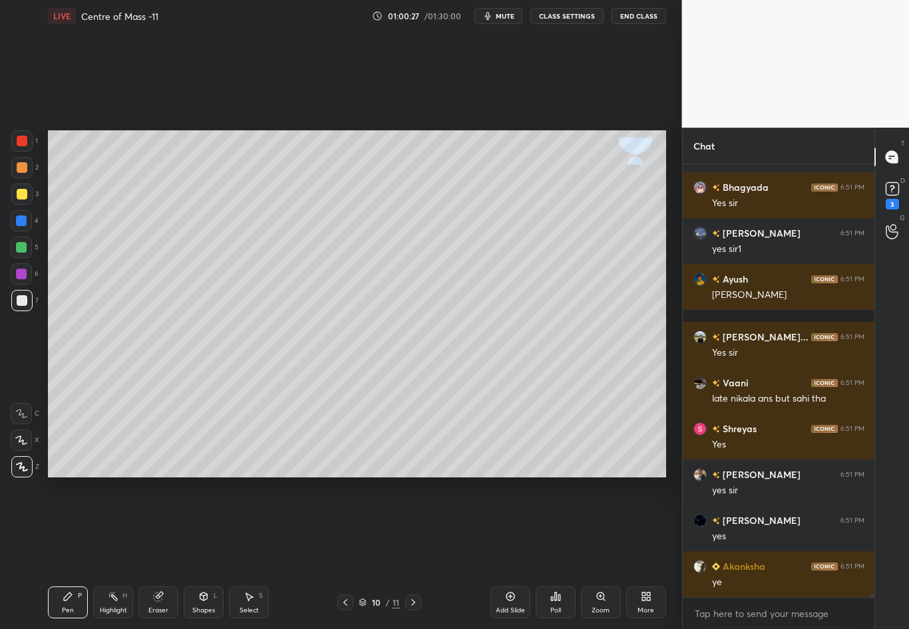
scroll to position [79578, 0]
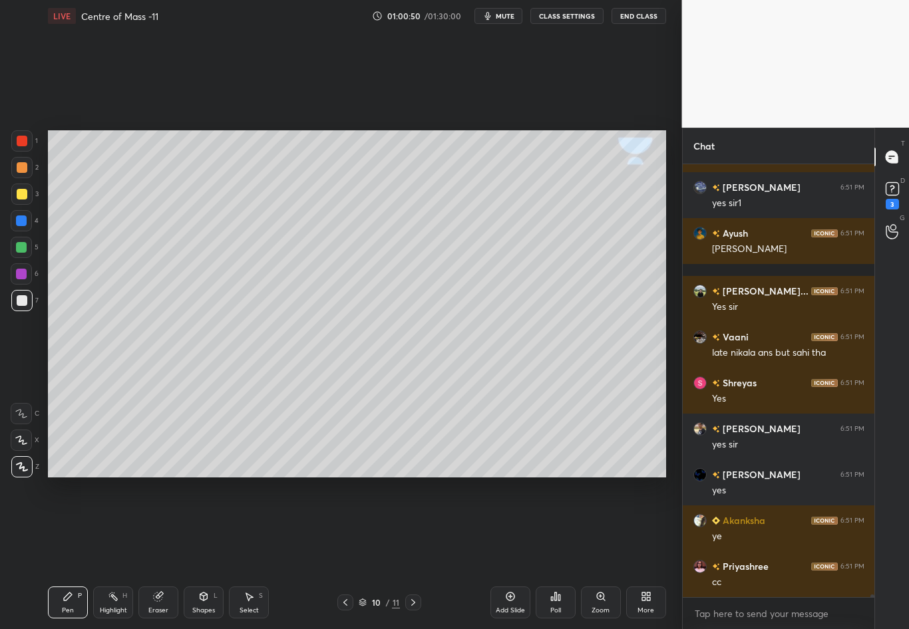
click at [29, 196] on div at bounding box center [21, 194] width 21 height 21
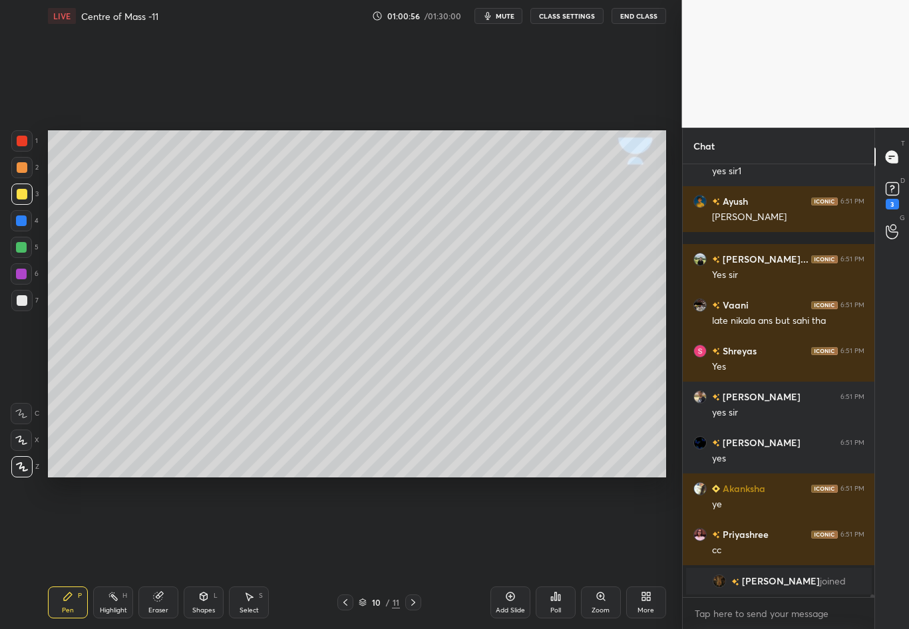
click at [168, 553] on div "Eraser" at bounding box center [158, 603] width 40 height 32
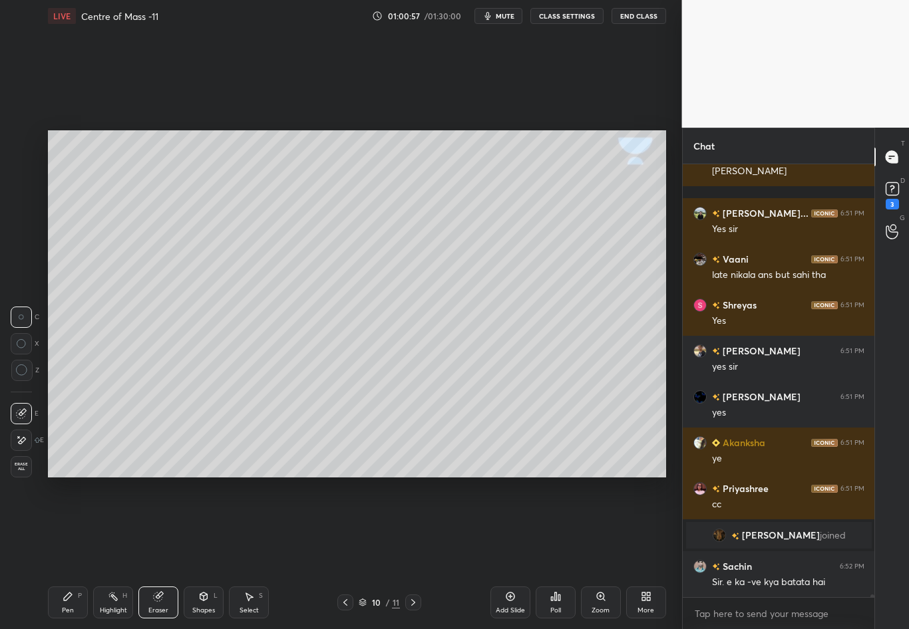
scroll to position [79265, 0]
click at [65, 553] on icon at bounding box center [68, 596] width 11 height 11
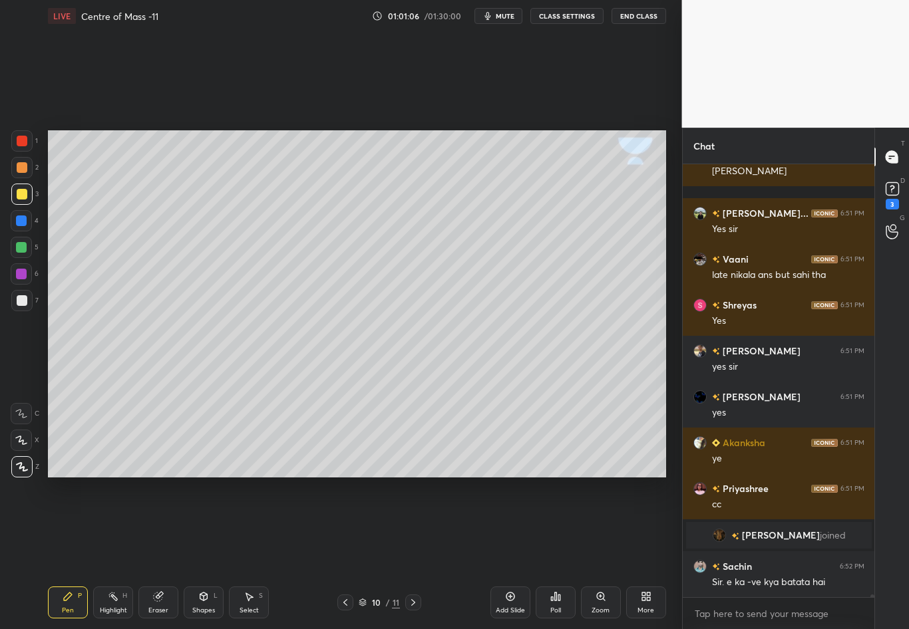
click at [21, 307] on div "7" at bounding box center [24, 303] width 27 height 27
click at [23, 168] on div at bounding box center [22, 167] width 11 height 11
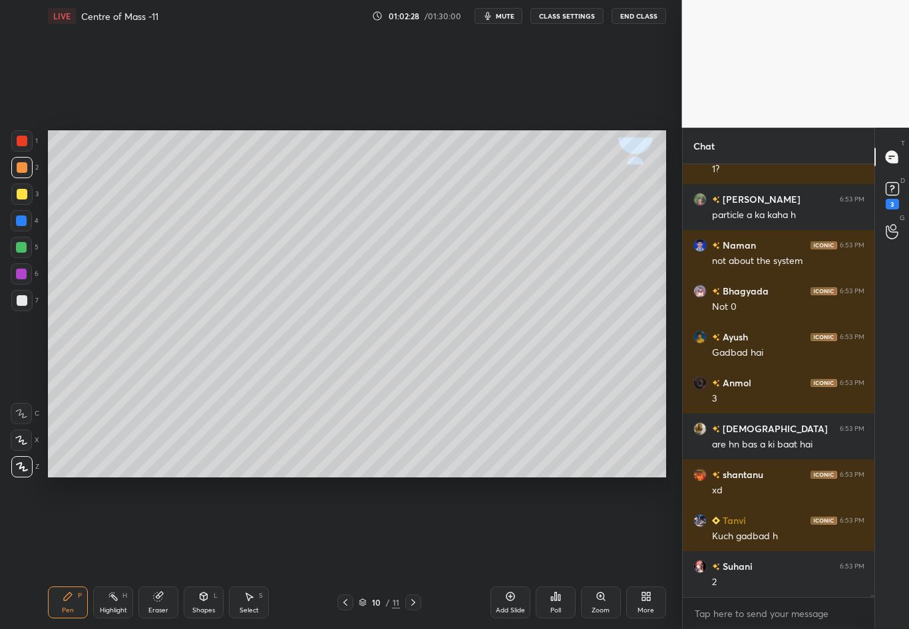
scroll to position [82045, 0]
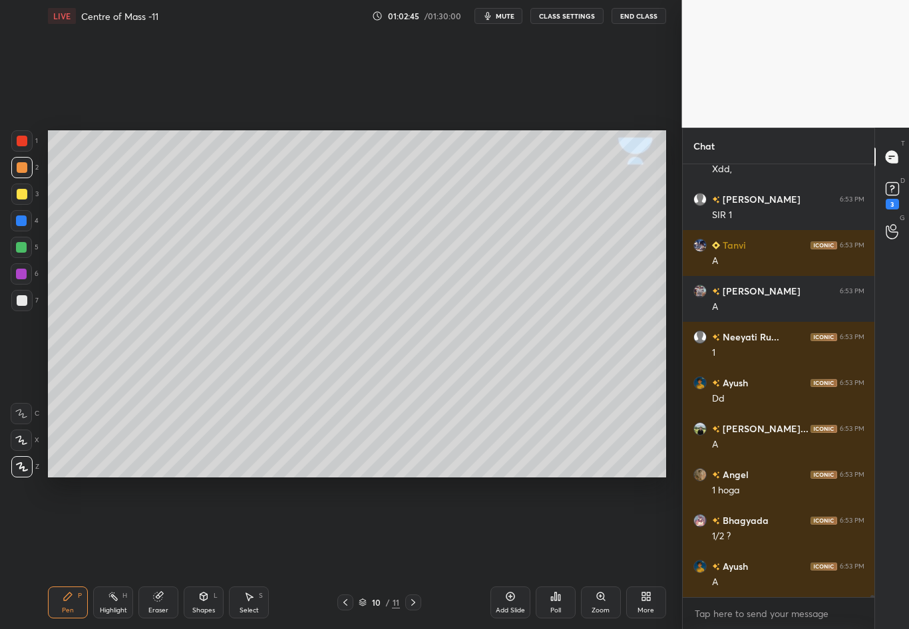
click at [28, 168] on div at bounding box center [21, 167] width 21 height 21
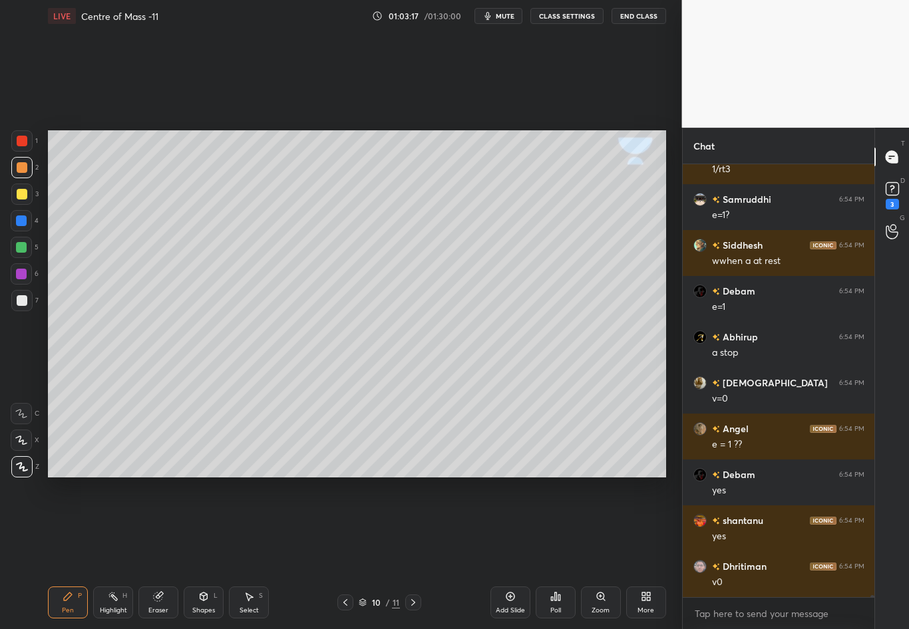
scroll to position [83433, 0]
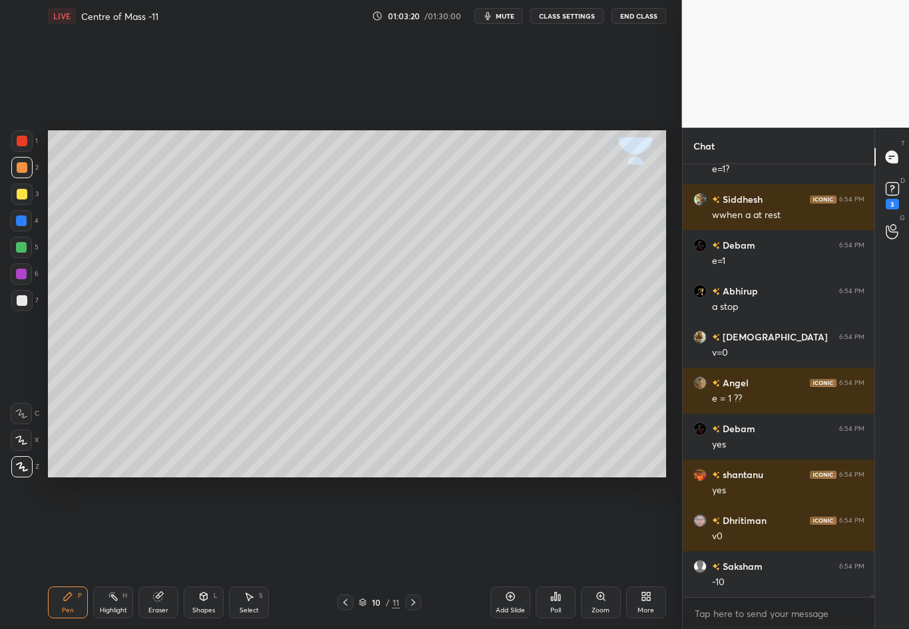
click at [22, 306] on div at bounding box center [21, 300] width 21 height 21
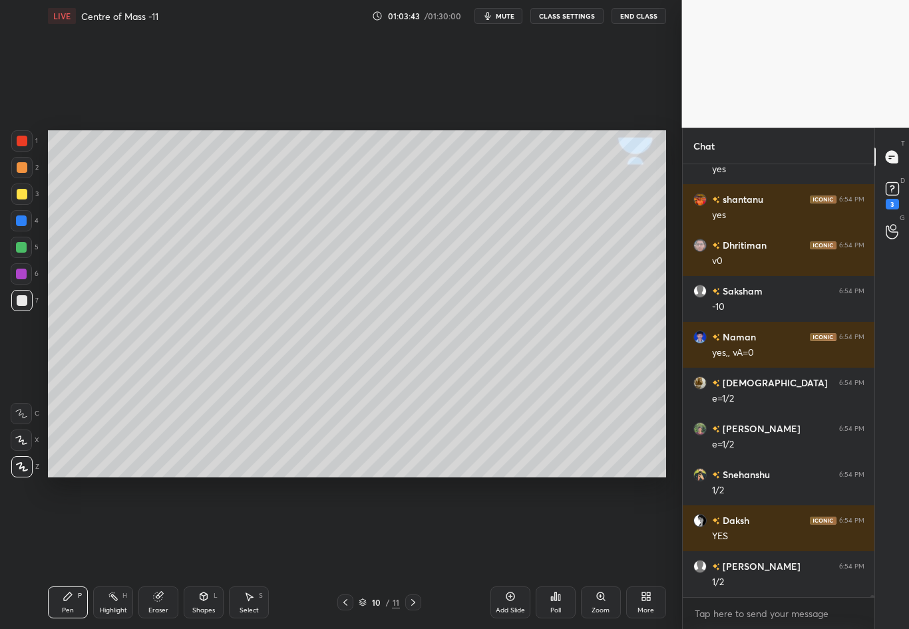
scroll to position [83755, 0]
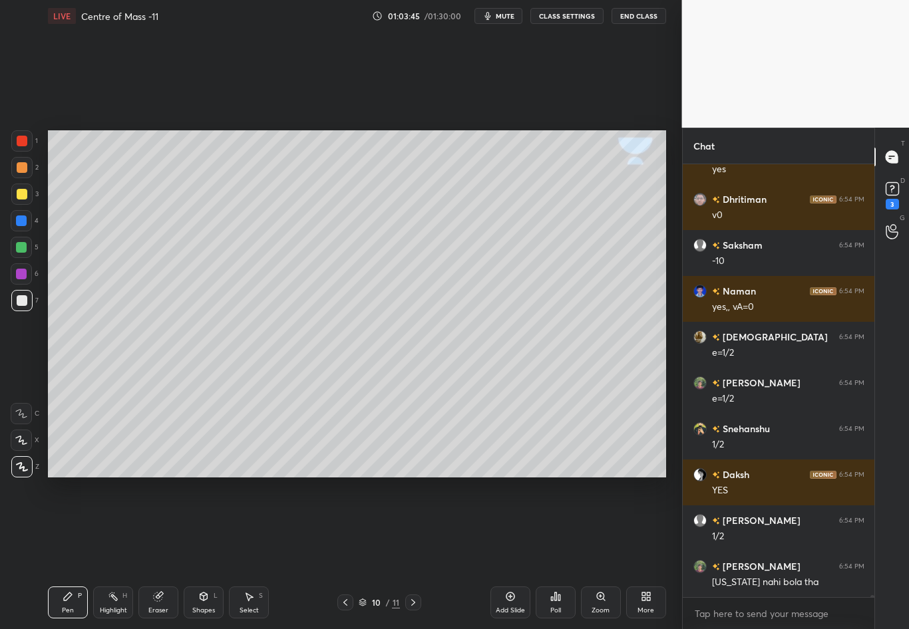
click at [18, 197] on div at bounding box center [22, 194] width 11 height 11
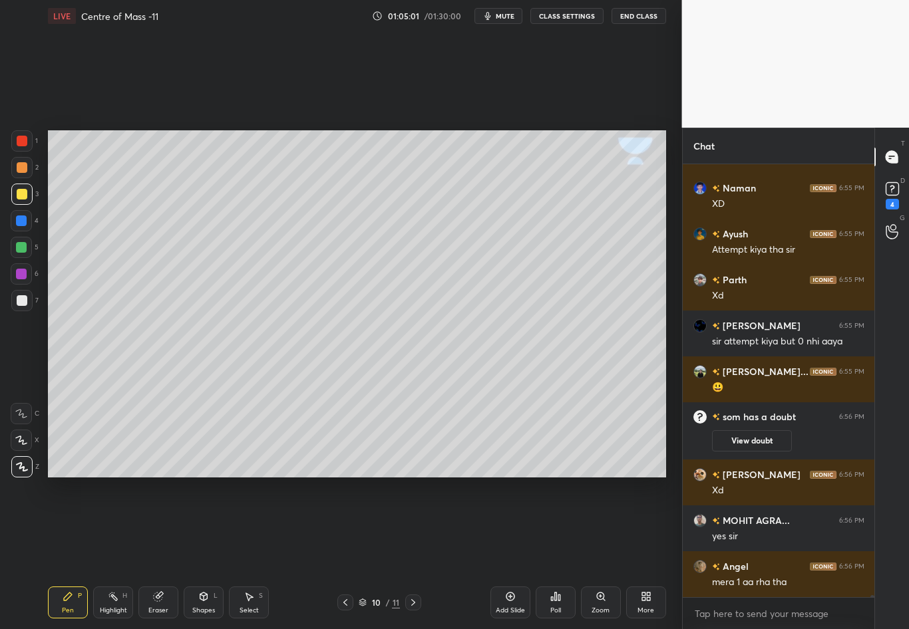
scroll to position [84729, 0]
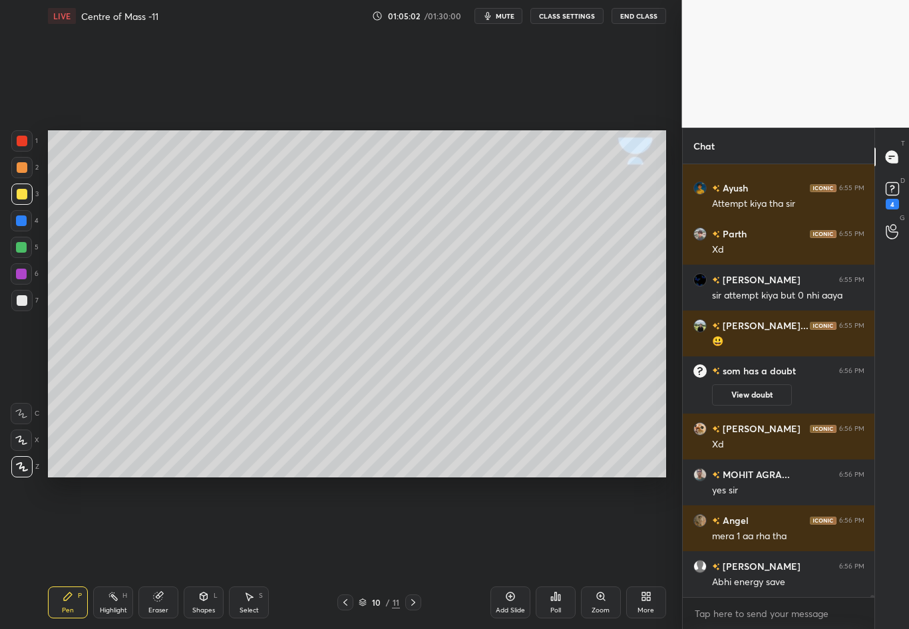
click at [165, 553] on div "Eraser" at bounding box center [158, 603] width 40 height 32
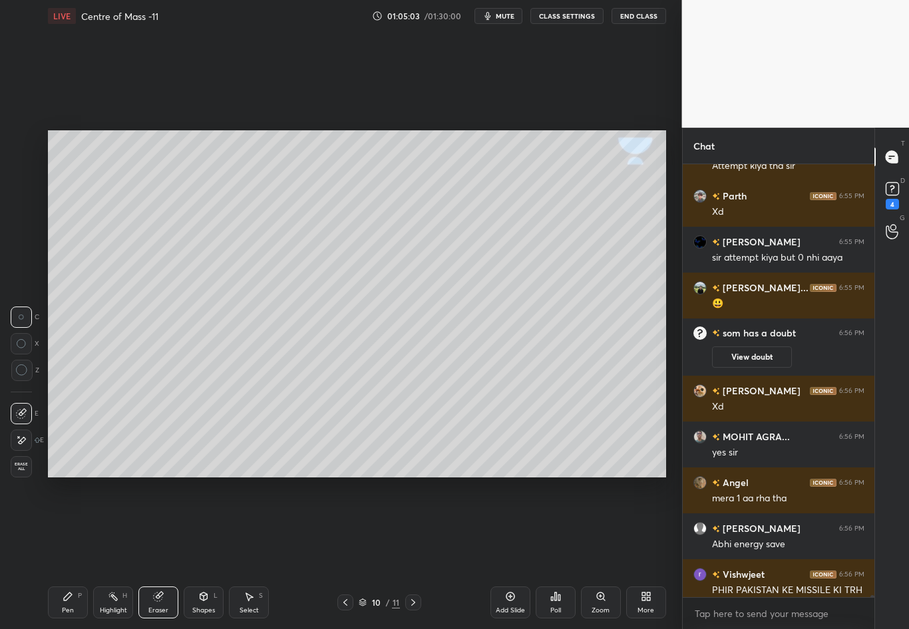
scroll to position [84749, 0]
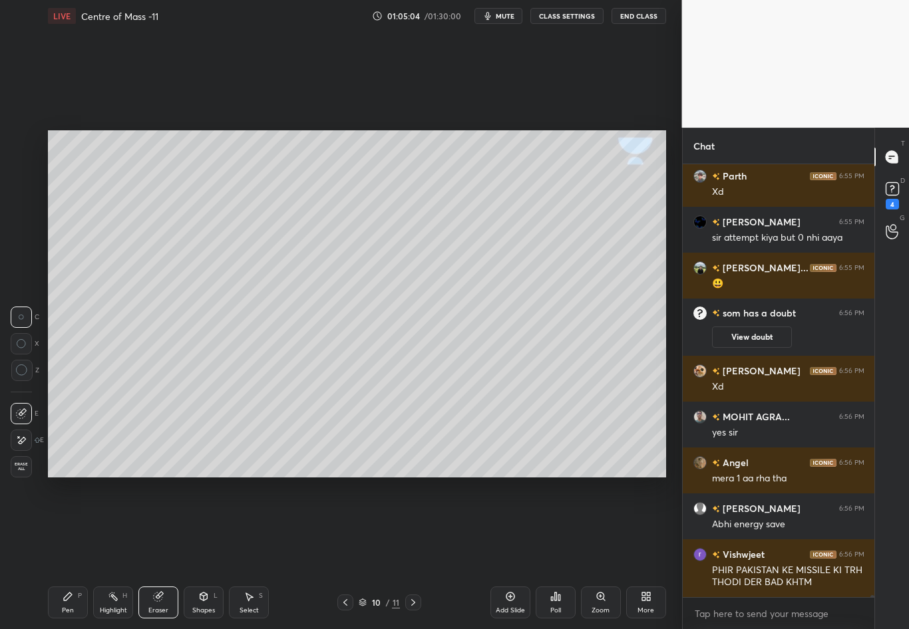
click at [73, 553] on div "Pen P" at bounding box center [68, 603] width 40 height 32
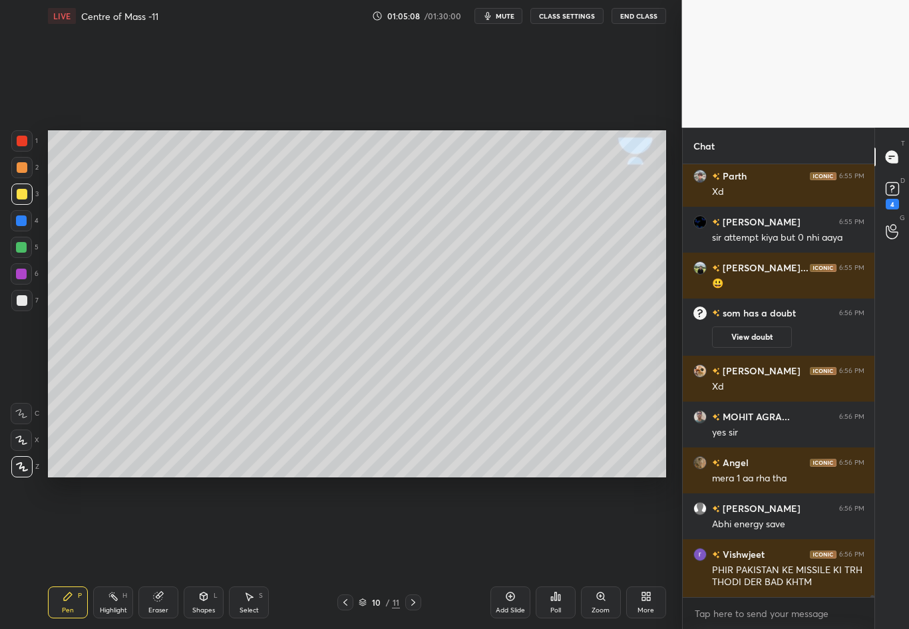
click at [165, 553] on div "Eraser" at bounding box center [158, 603] width 40 height 32
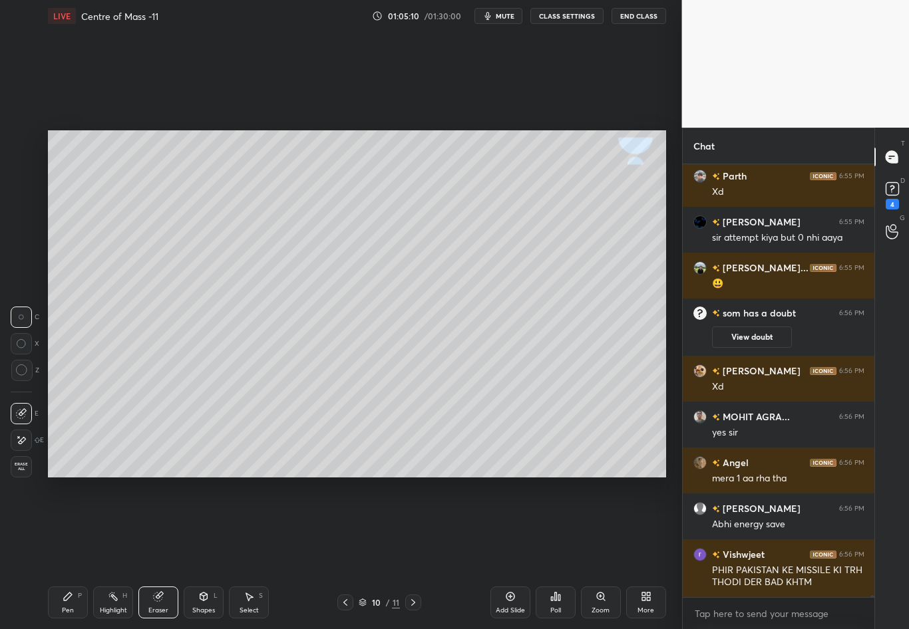
click at [72, 553] on div "Pen P" at bounding box center [68, 603] width 40 height 32
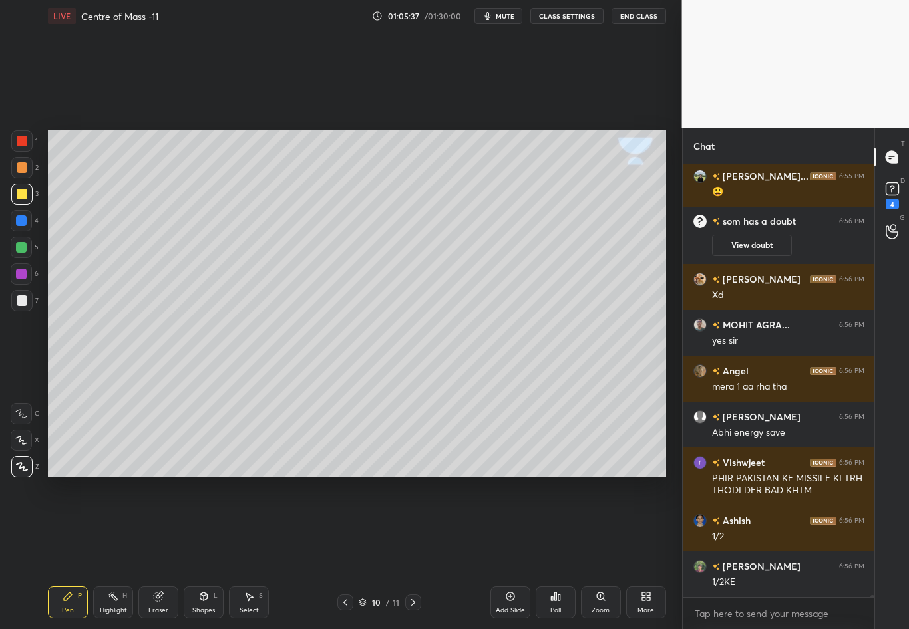
scroll to position [84874, 0]
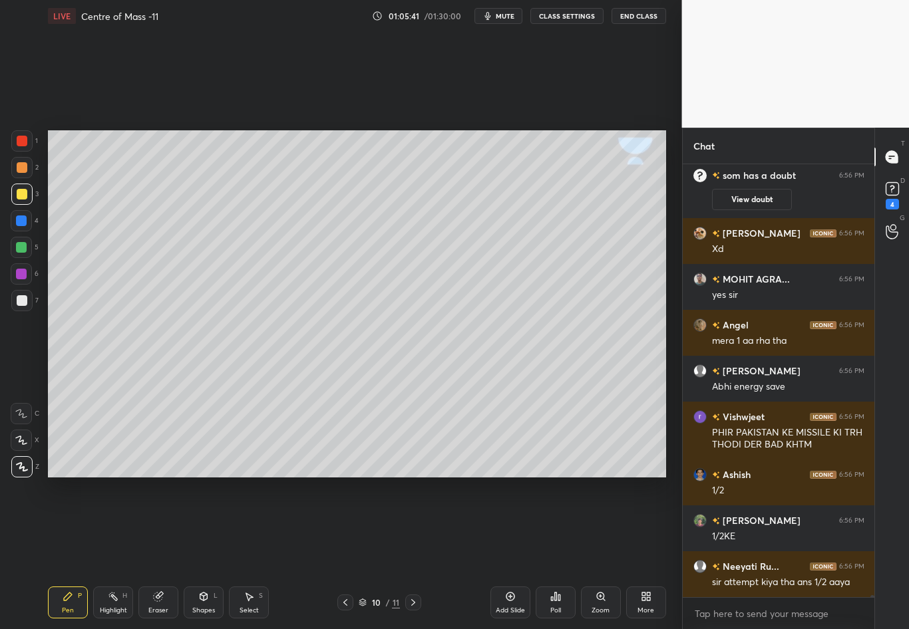
click at [20, 191] on div at bounding box center [22, 194] width 11 height 11
click at [23, 305] on div at bounding box center [22, 300] width 11 height 11
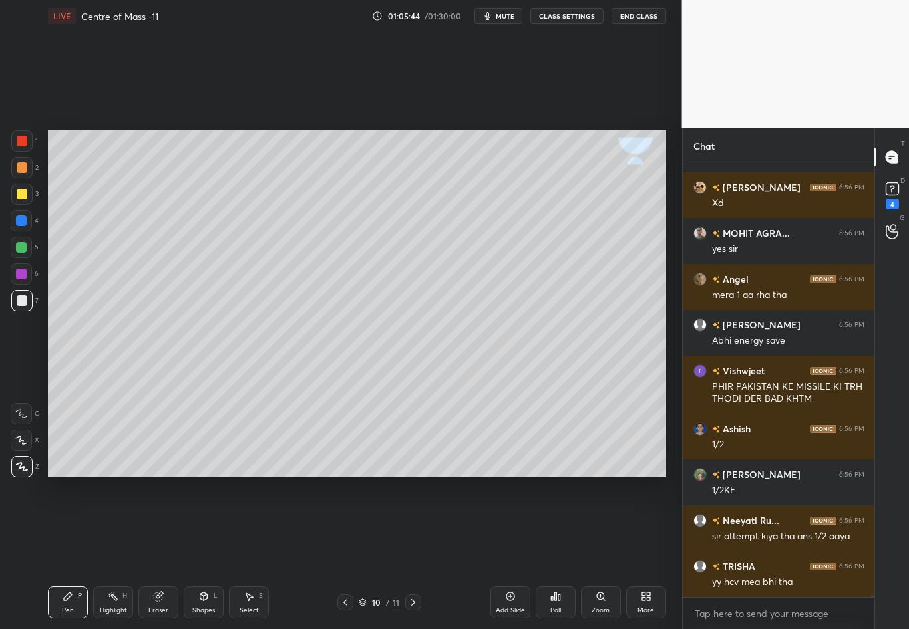
click at [162, 553] on div "Eraser" at bounding box center [158, 603] width 40 height 32
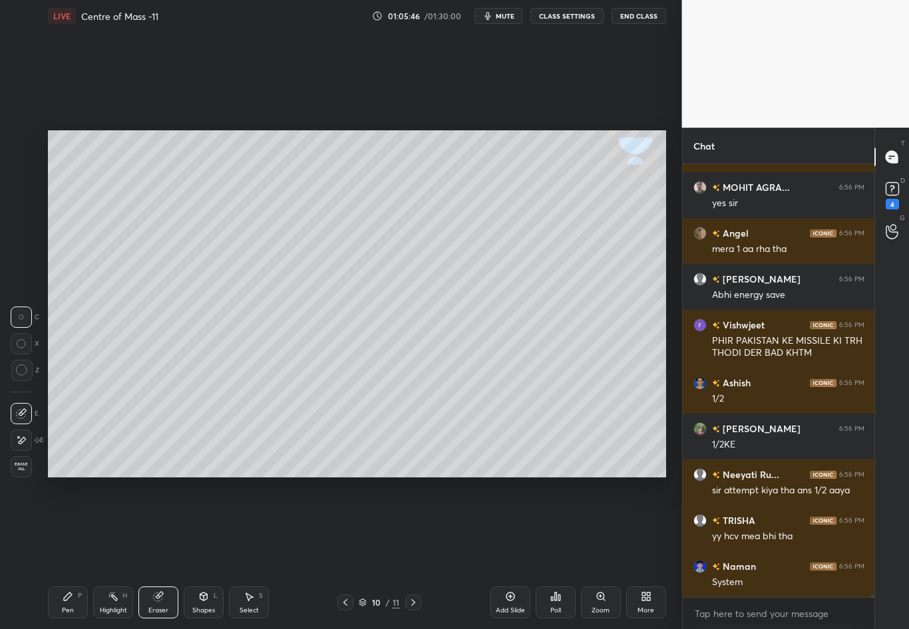
click at [63, 553] on icon at bounding box center [68, 596] width 11 height 11
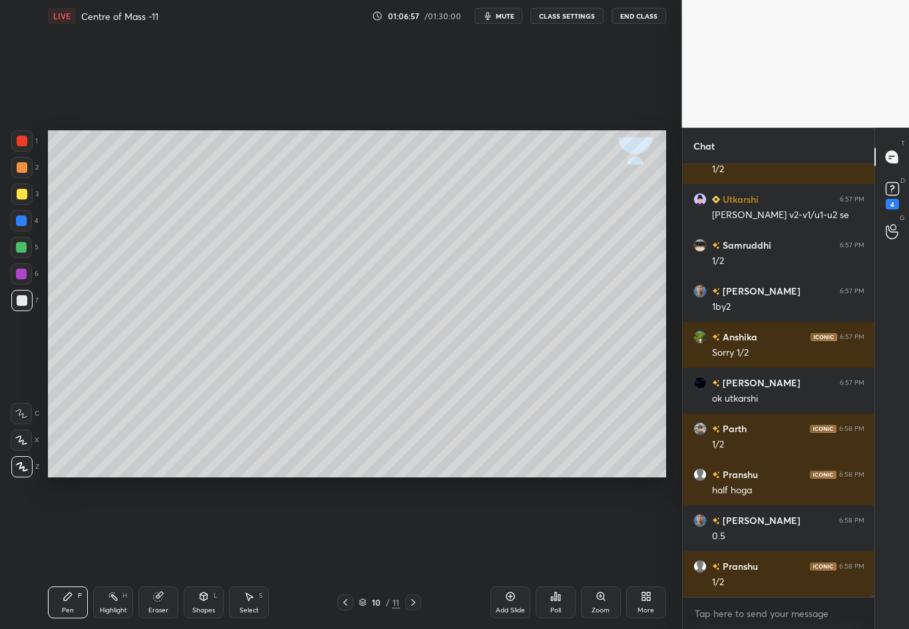
scroll to position [86413, 0]
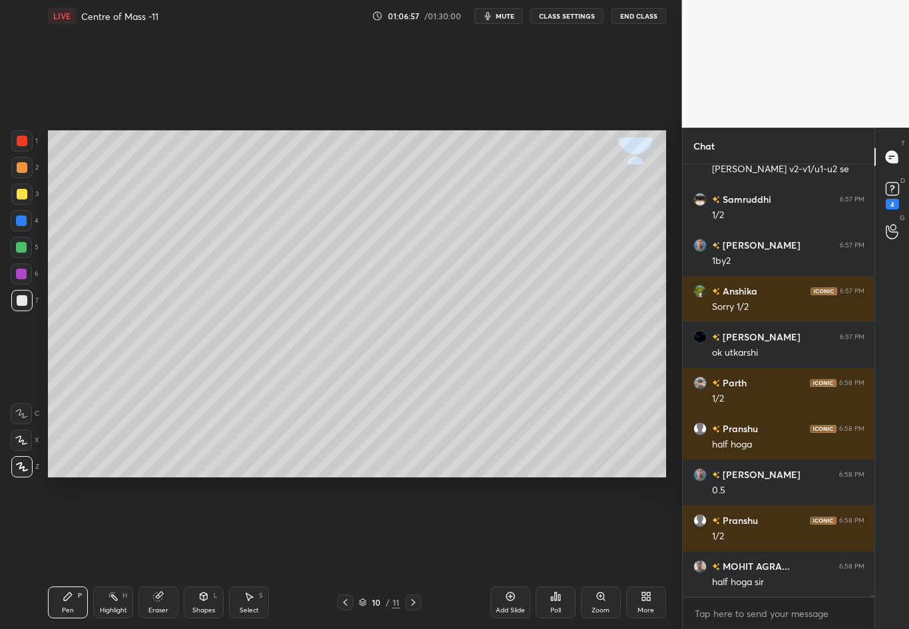
click at [245, 553] on div "Select" at bounding box center [248, 610] width 19 height 7
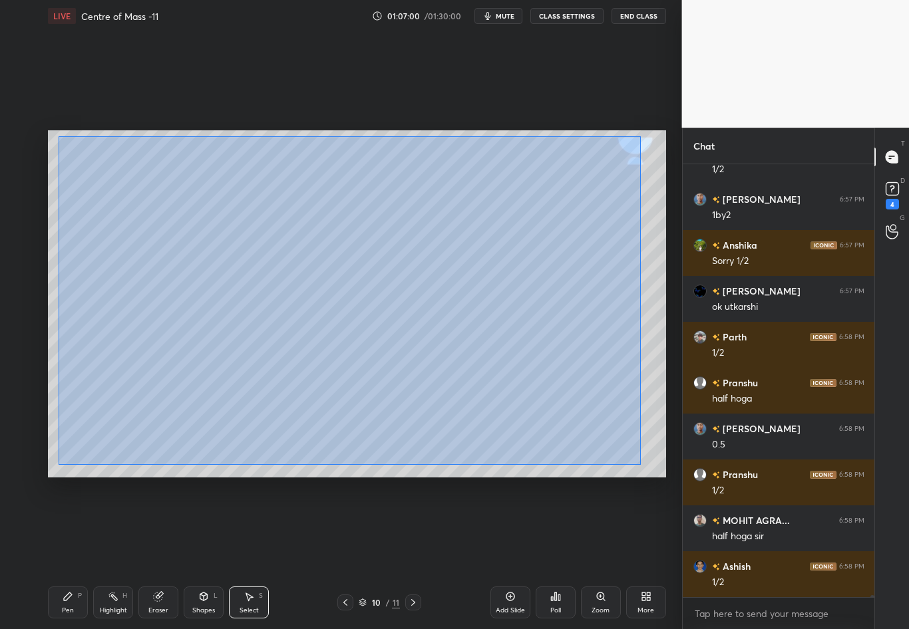
scroll to position [86505, 0]
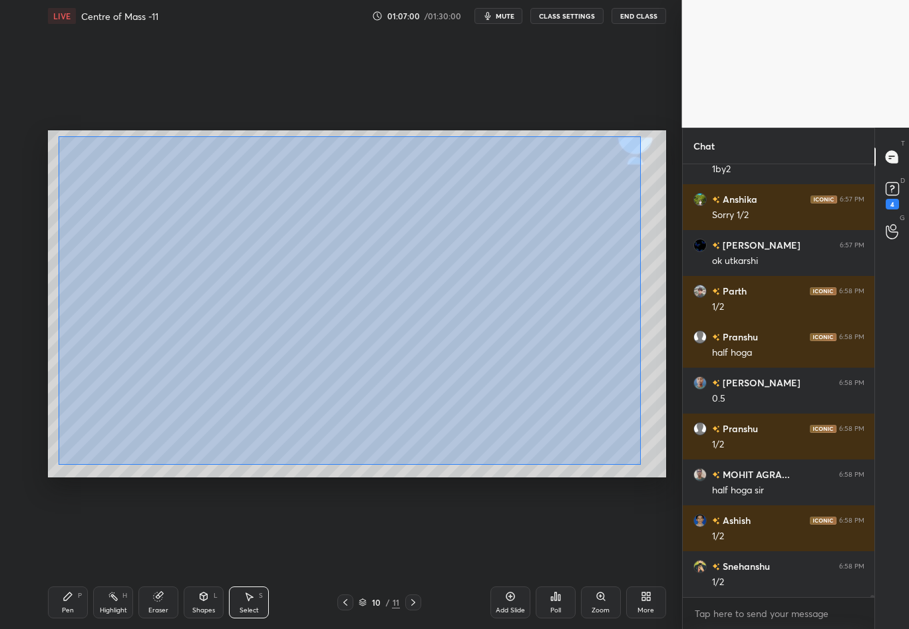
drag, startPoint x: 65, startPoint y: 159, endPoint x: 641, endPoint y: 465, distance: 651.7
click at [640, 464] on div "0 ° Undo Copy Duplicate Duplicate to new slide Delete" at bounding box center [357, 303] width 618 height 347
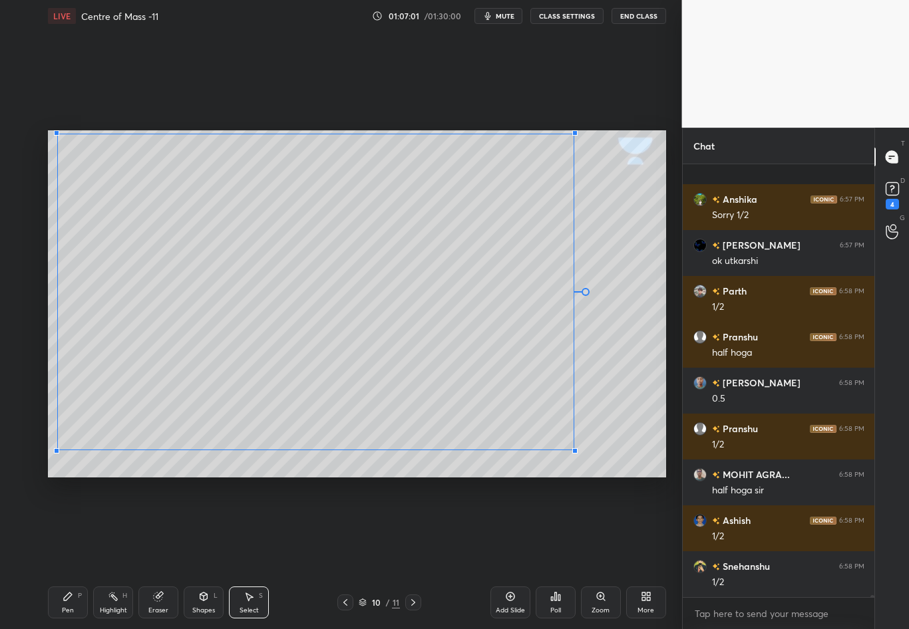
scroll to position [86597, 0]
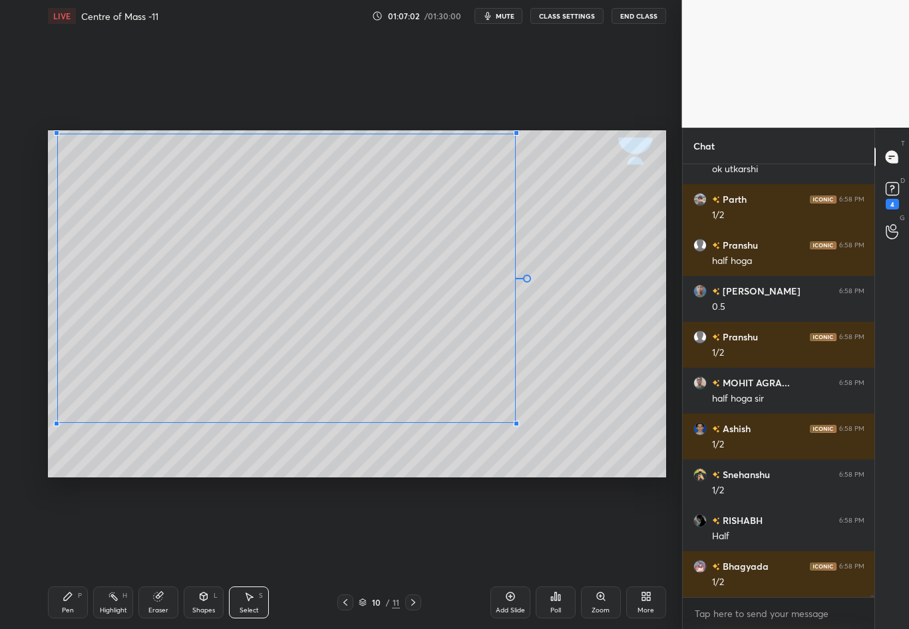
drag, startPoint x: 591, startPoint y: 455, endPoint x: 514, endPoint y: 422, distance: 83.2
click at [514, 422] on div at bounding box center [516, 423] width 5 height 5
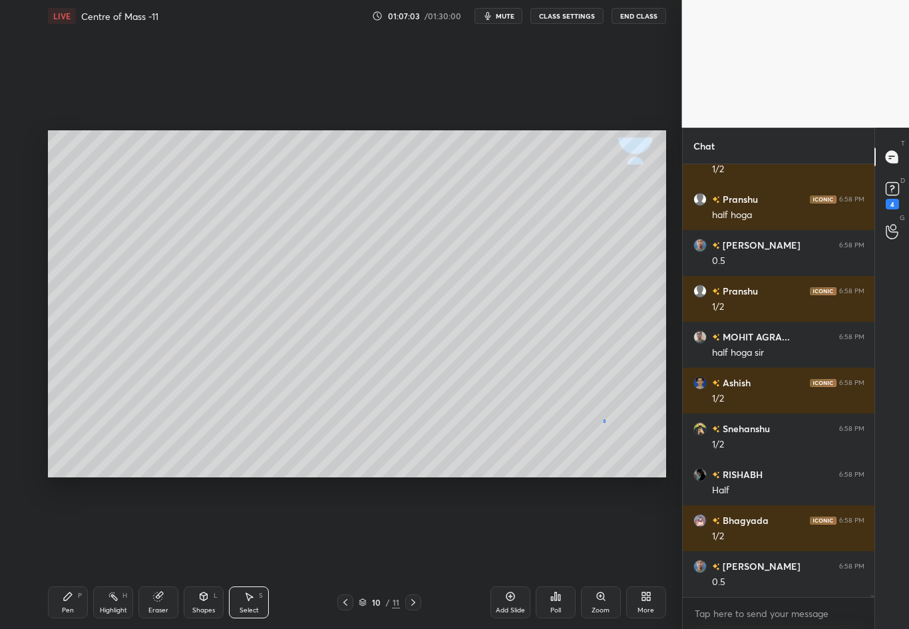
click at [603, 420] on div "0 ° Undo Copy Duplicate Duplicate to new slide Delete" at bounding box center [357, 303] width 618 height 347
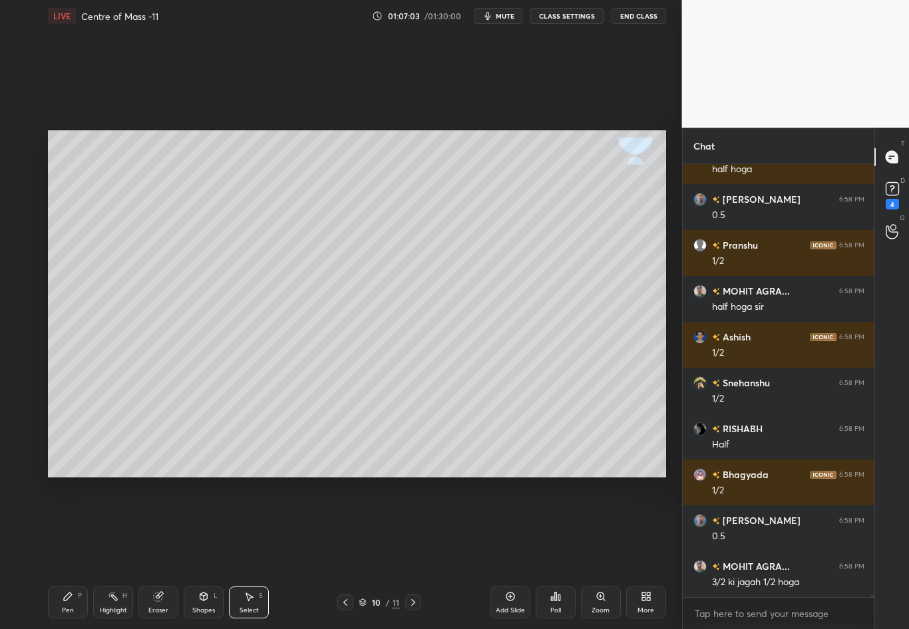
click at [67, 553] on div "Pen" at bounding box center [68, 610] width 12 height 7
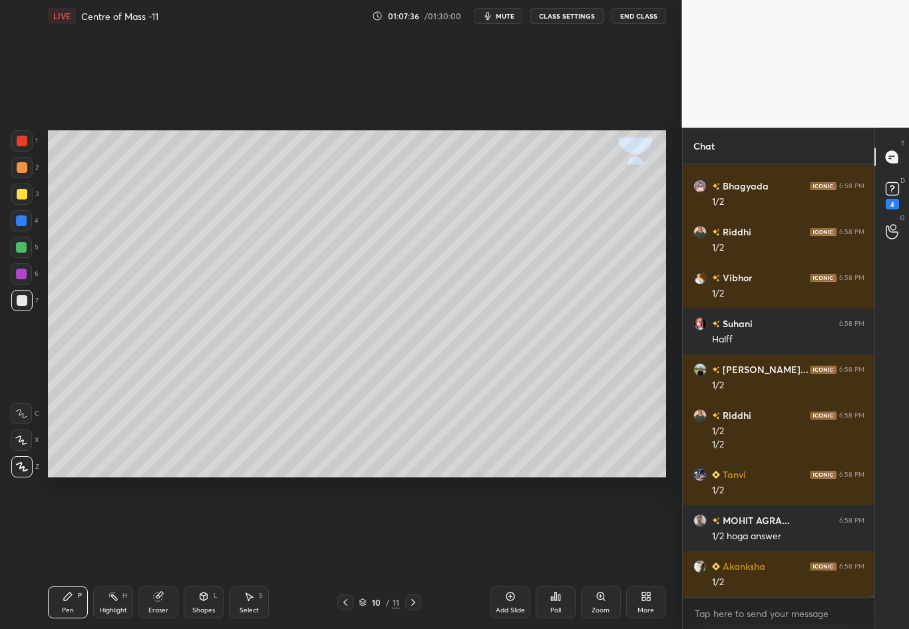
scroll to position [87953, 0]
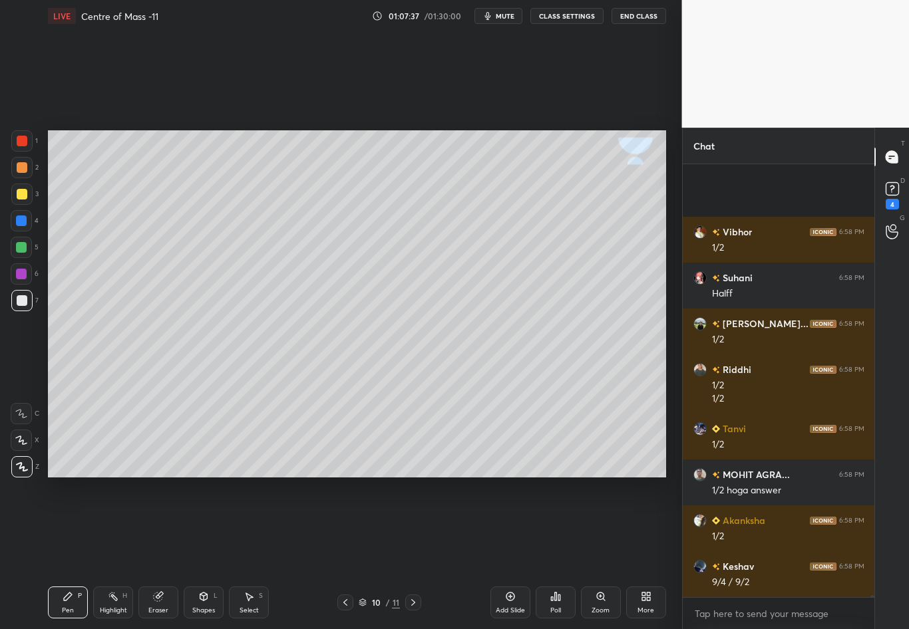
click at [160, 553] on div "Eraser" at bounding box center [158, 603] width 40 height 32
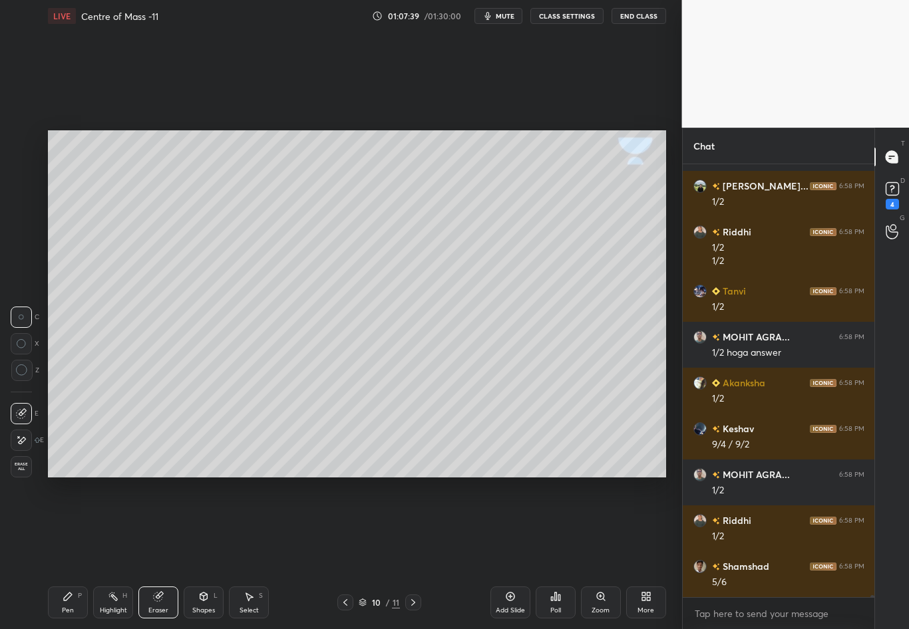
scroll to position [88275, 0]
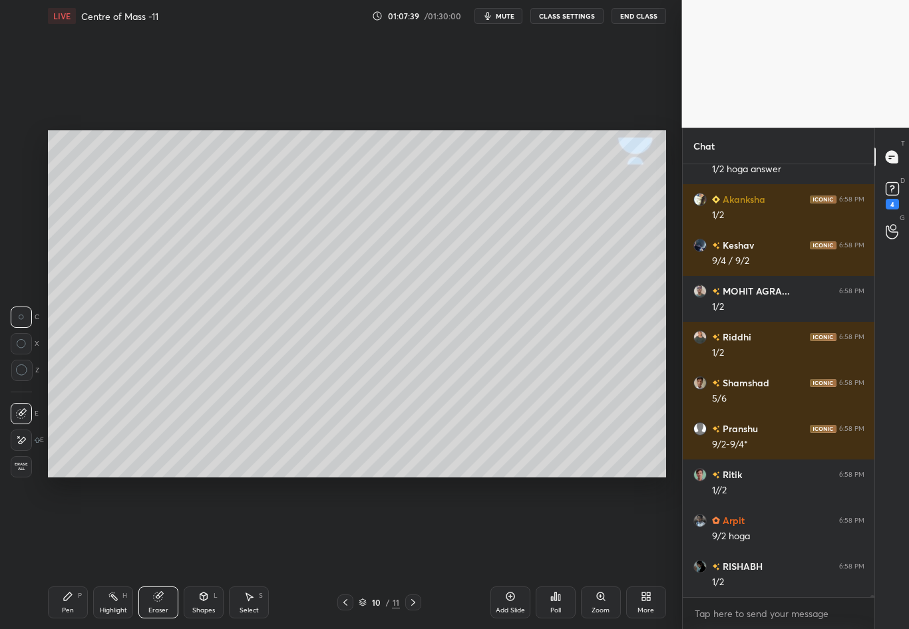
click at [59, 553] on div "Pen P" at bounding box center [68, 603] width 40 height 32
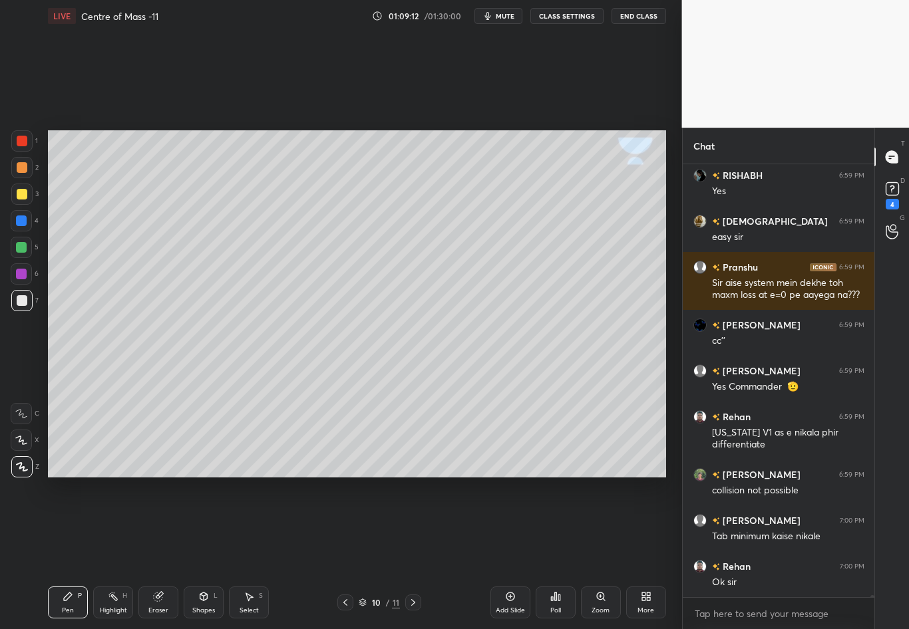
scroll to position [90651, 0]
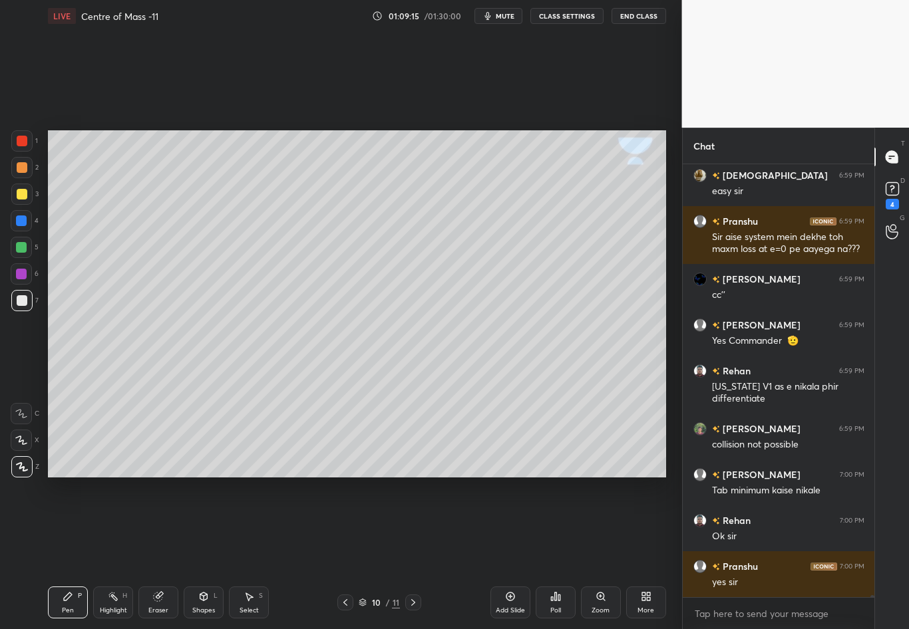
click at [411, 553] on icon at bounding box center [413, 602] width 11 height 11
click at [23, 192] on div at bounding box center [22, 194] width 11 height 11
click at [21, 300] on div at bounding box center [22, 300] width 11 height 11
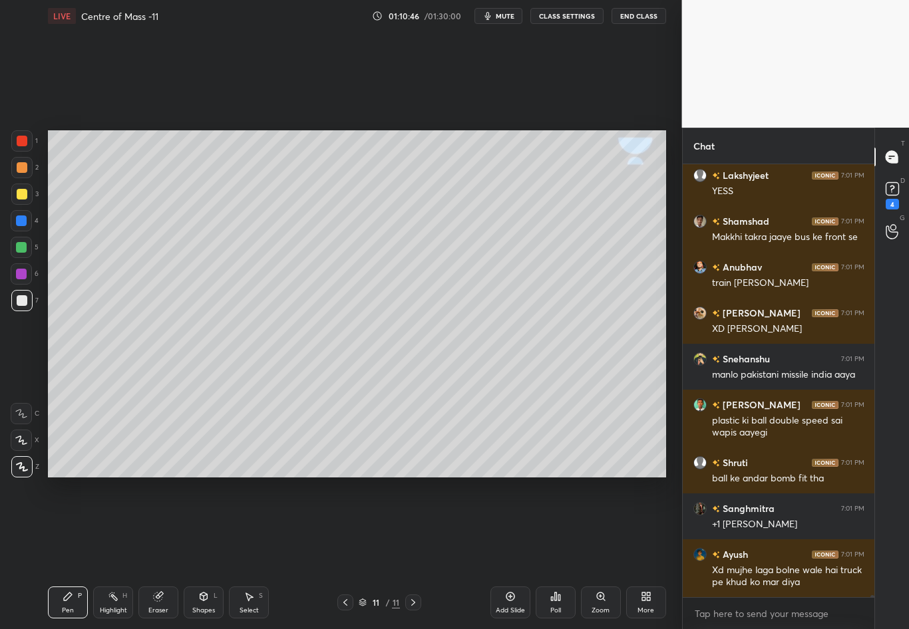
scroll to position [92032, 0]
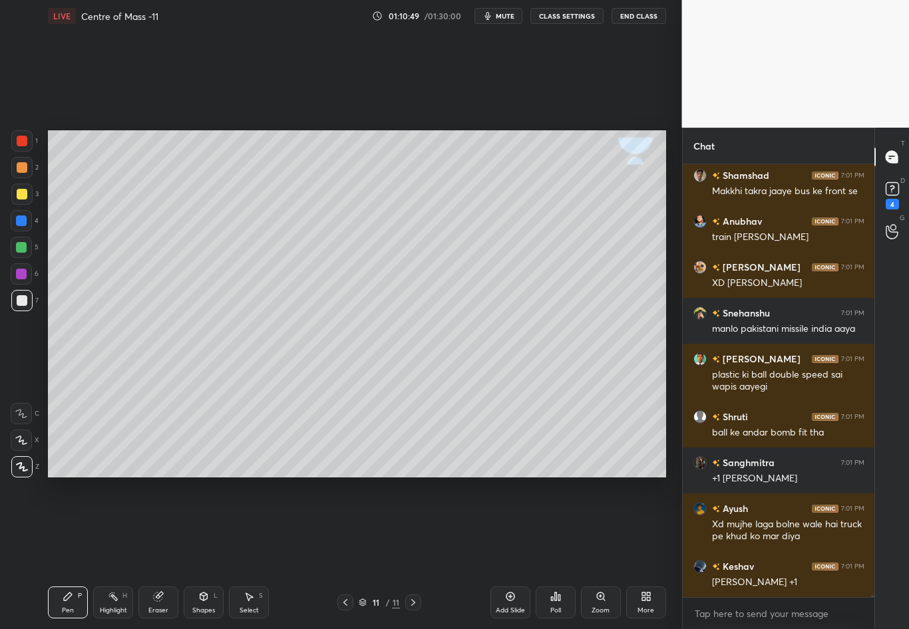
click at [208, 553] on div "Shapes L" at bounding box center [204, 603] width 40 height 32
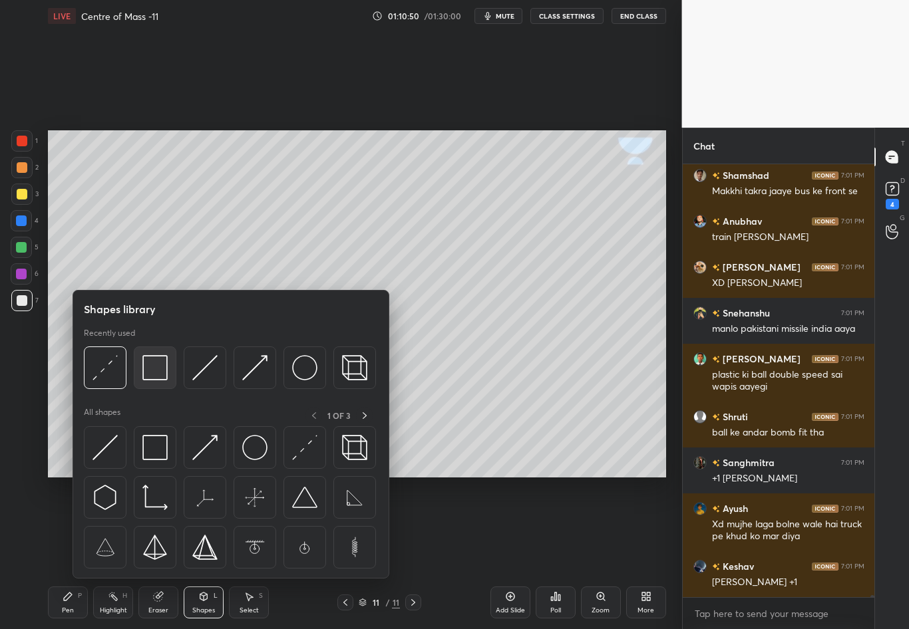
click at [158, 364] on img at bounding box center [154, 367] width 25 height 25
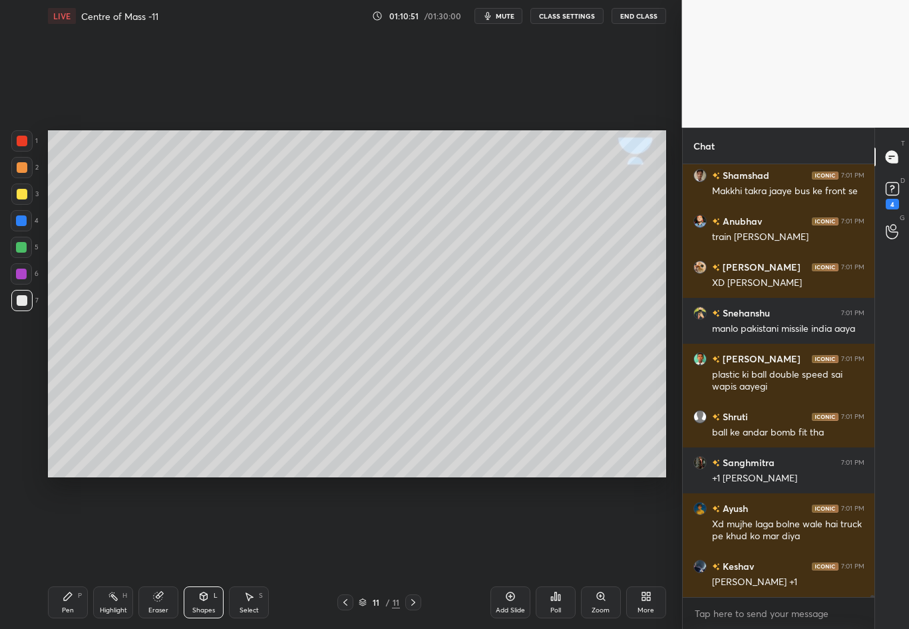
click at [27, 373] on div "1 2 3 4 5 6 7 C X Z C X Z E E Erase all H H" at bounding box center [21, 303] width 43 height 347
click at [152, 553] on div "Eraser" at bounding box center [158, 603] width 40 height 32
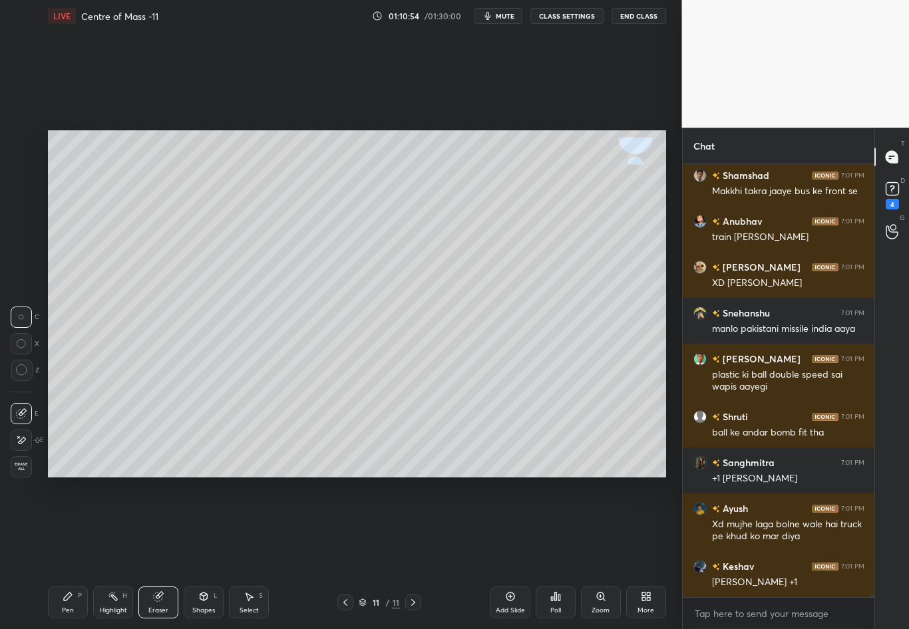
click at [68, 553] on div "Pen P Highlight H Eraser Shapes L Select S 11 / 11 Add Slide Poll Zoom More" at bounding box center [357, 602] width 618 height 53
click at [66, 553] on div "Pen P" at bounding box center [68, 603] width 40 height 32
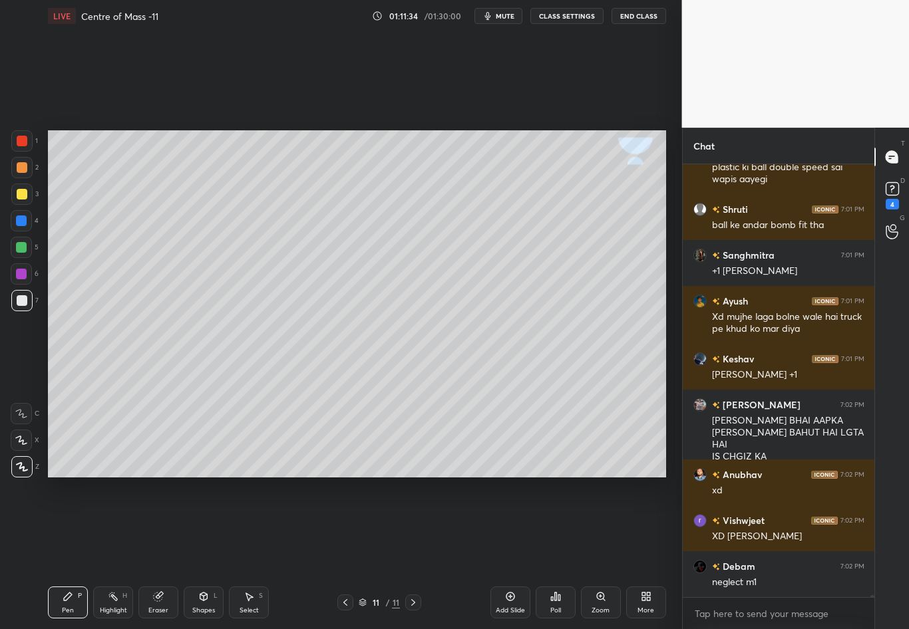
scroll to position [92285, 0]
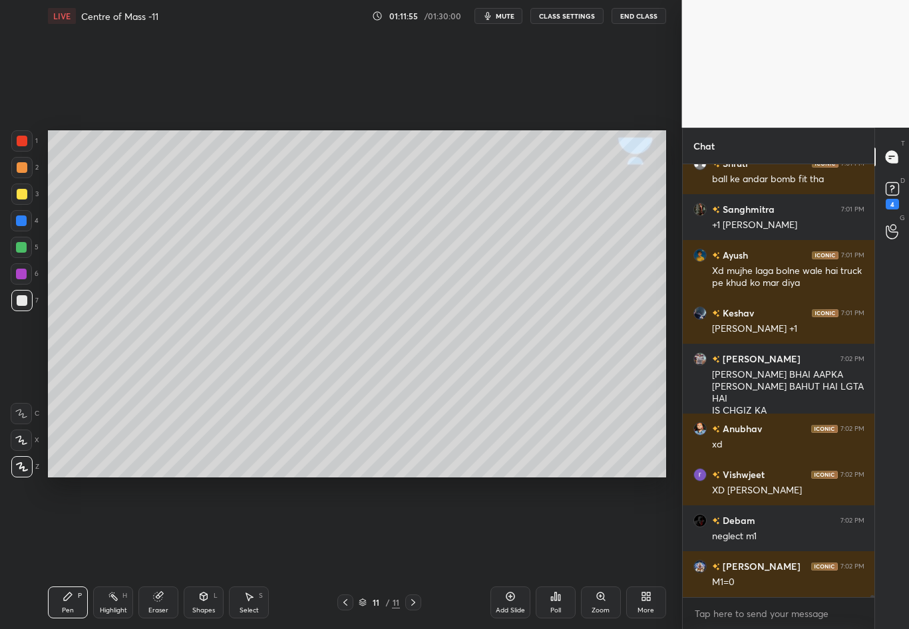
click at [22, 196] on div at bounding box center [22, 194] width 11 height 11
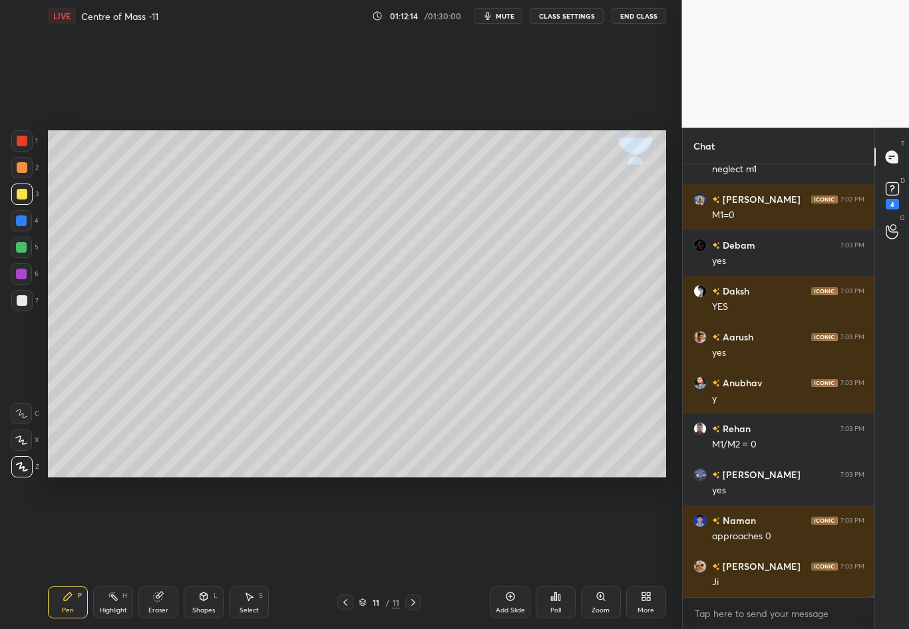
scroll to position [90416, 0]
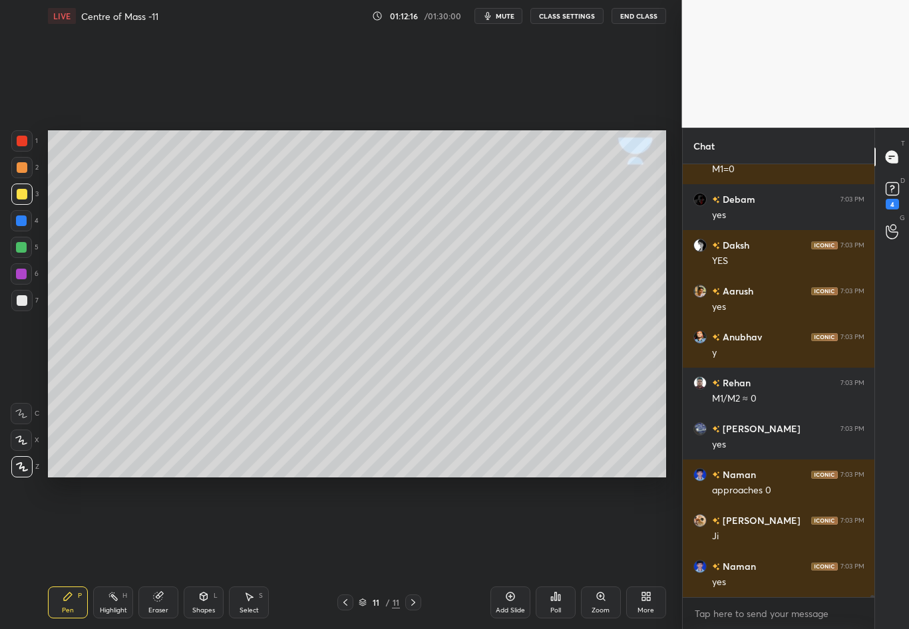
click at [25, 305] on div at bounding box center [22, 300] width 11 height 11
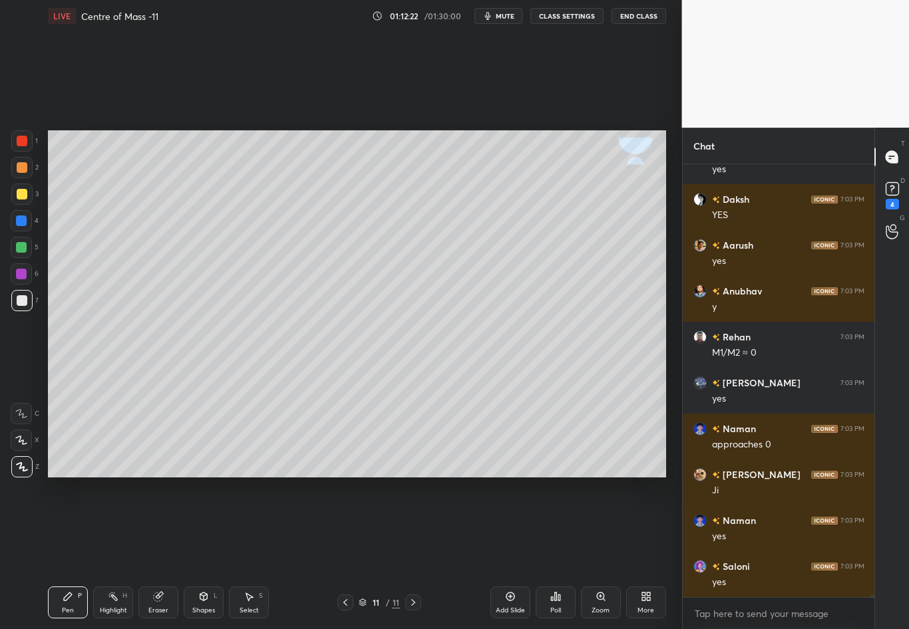
click at [162, 553] on div "Eraser" at bounding box center [158, 603] width 40 height 32
click at [73, 553] on div "Pen P" at bounding box center [68, 603] width 40 height 32
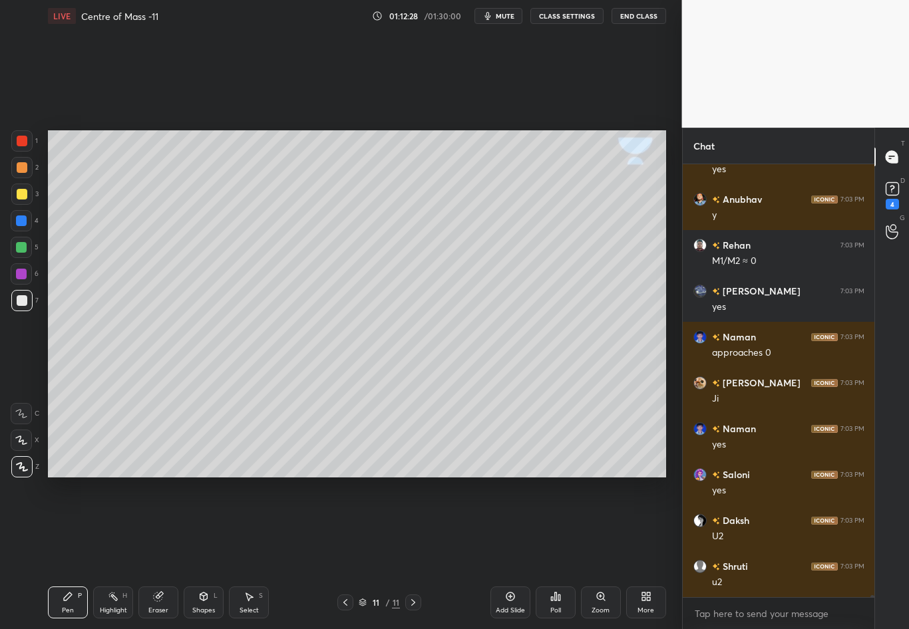
scroll to position [90599, 0]
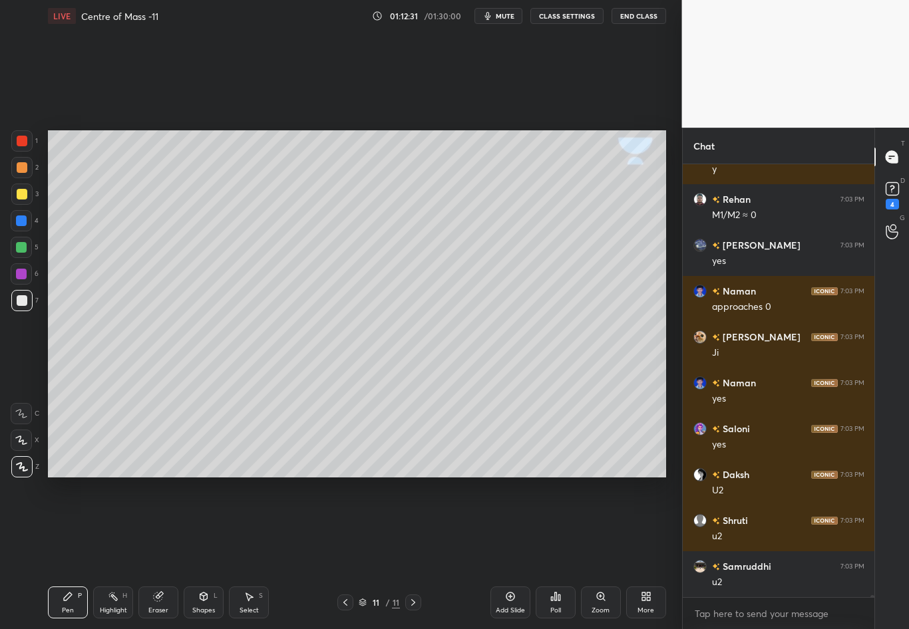
click at [167, 553] on div "Eraser" at bounding box center [158, 603] width 40 height 32
click at [72, 553] on div "Pen P" at bounding box center [68, 603] width 40 height 32
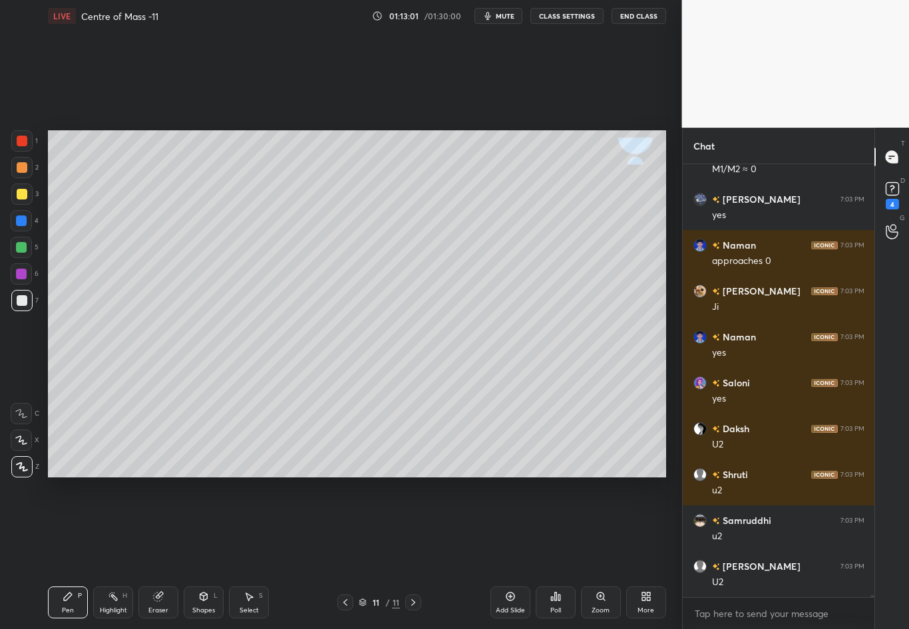
click at [118, 553] on div "Highlight H" at bounding box center [113, 603] width 40 height 32
click at [253, 553] on div "Select S" at bounding box center [249, 603] width 40 height 32
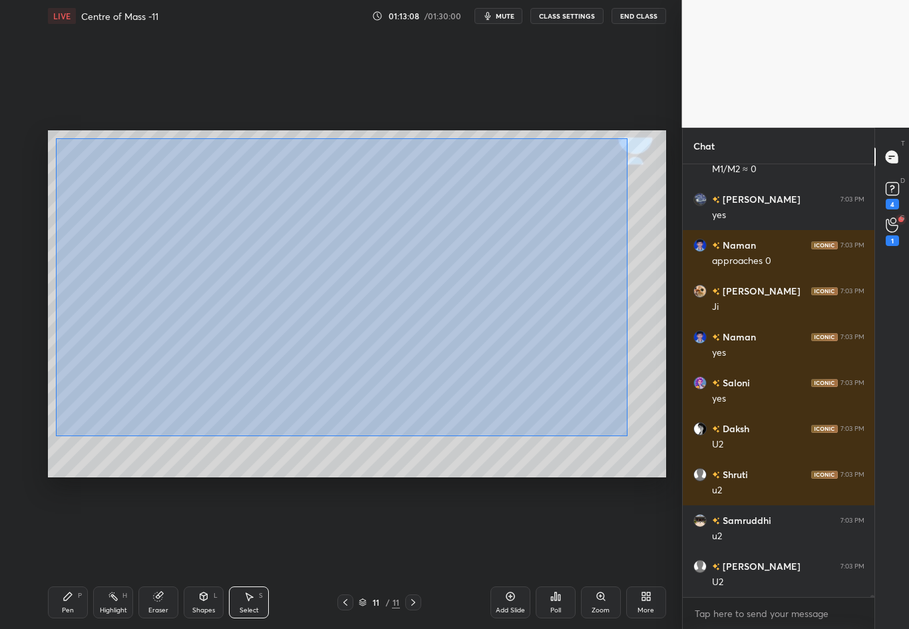
drag, startPoint x: 55, startPoint y: 138, endPoint x: 627, endPoint y: 436, distance: 644.1
click at [626, 436] on div "0 ° Undo Copy Duplicate Duplicate to new slide Delete" at bounding box center [357, 303] width 618 height 347
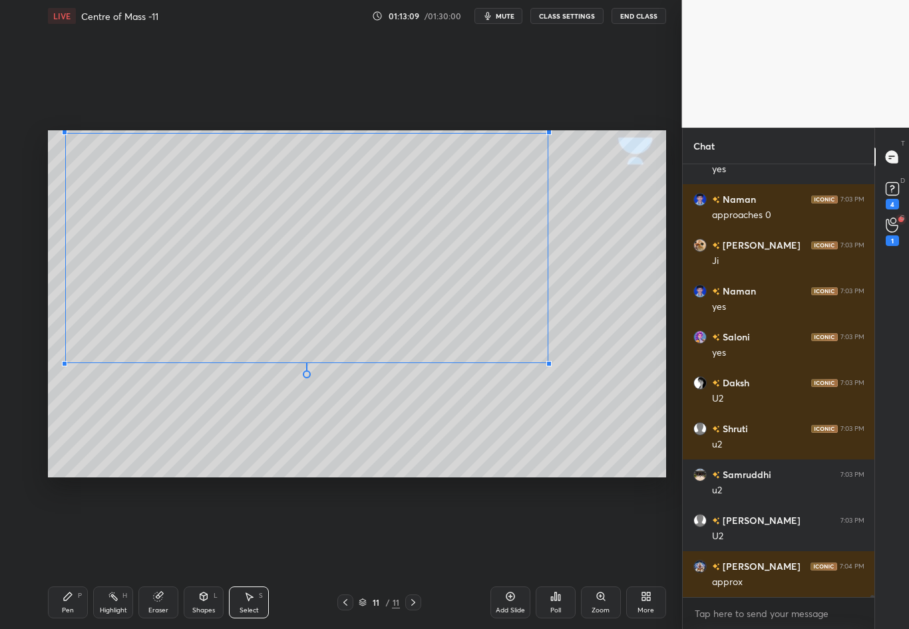
scroll to position [90603, 0]
drag, startPoint x: 567, startPoint y: 368, endPoint x: 496, endPoint y: 341, distance: 76.2
click at [496, 341] on div at bounding box center [496, 341] width 5 height 5
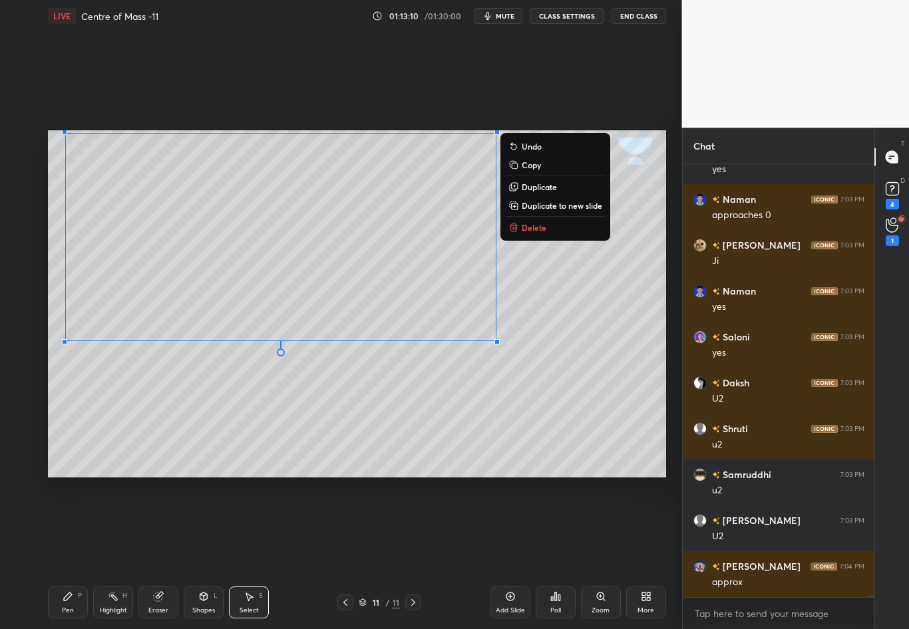
click at [571, 350] on div "0 ° Undo Copy Duplicate Duplicate to new slide Delete" at bounding box center [357, 303] width 618 height 347
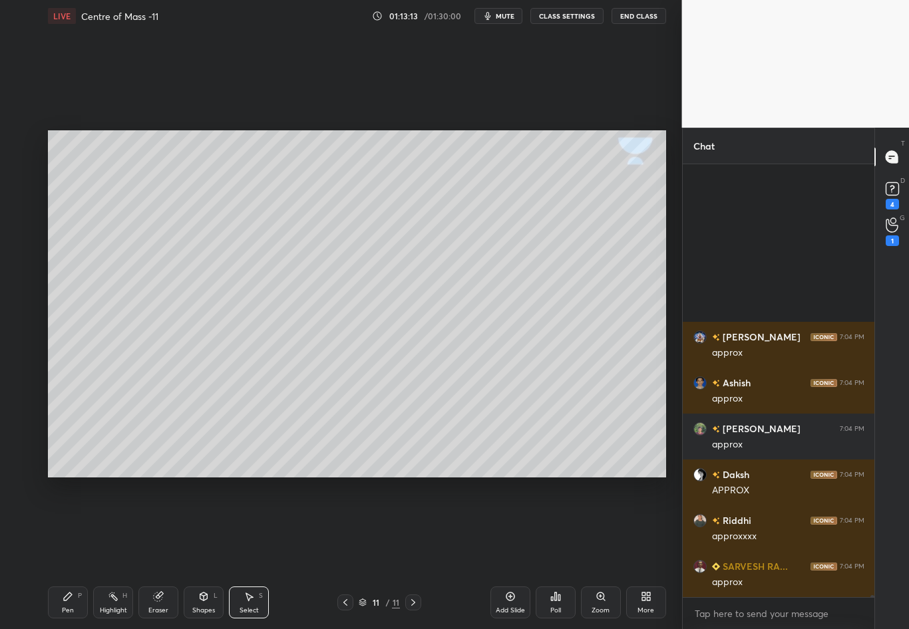
scroll to position [91062, 0]
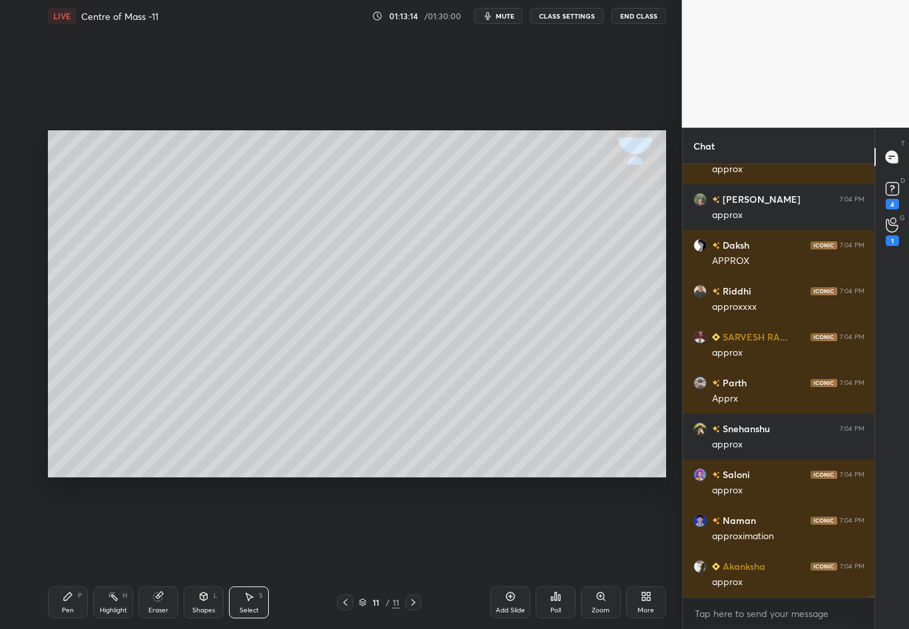
click at [68, 553] on div "Pen P" at bounding box center [68, 603] width 40 height 32
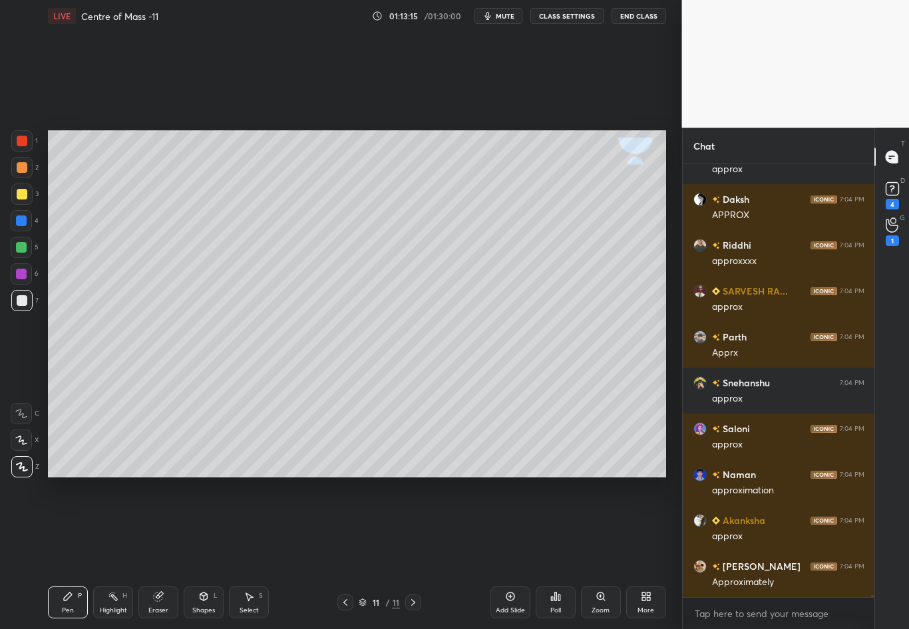
click at [29, 303] on div at bounding box center [21, 300] width 21 height 21
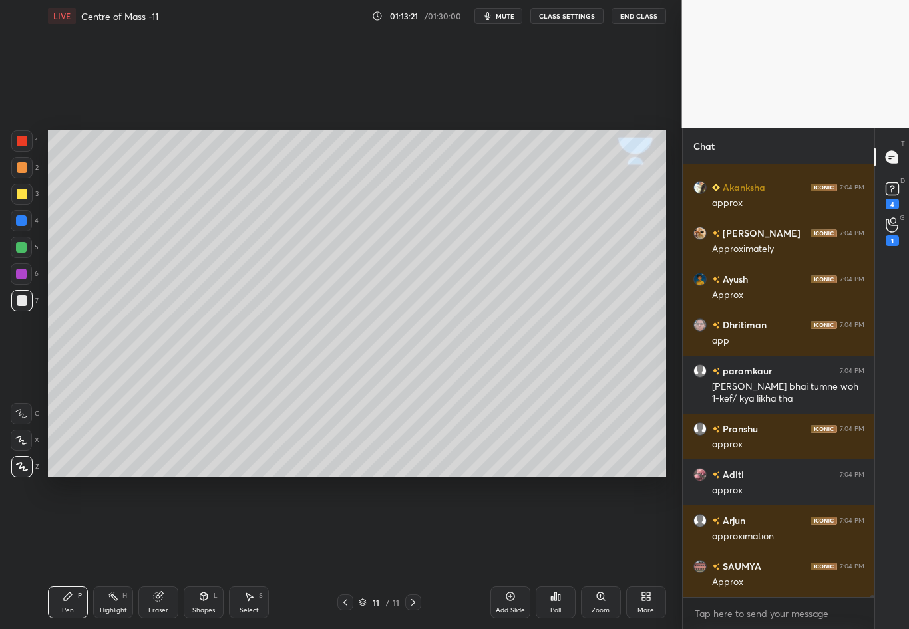
scroll to position [91487, 0]
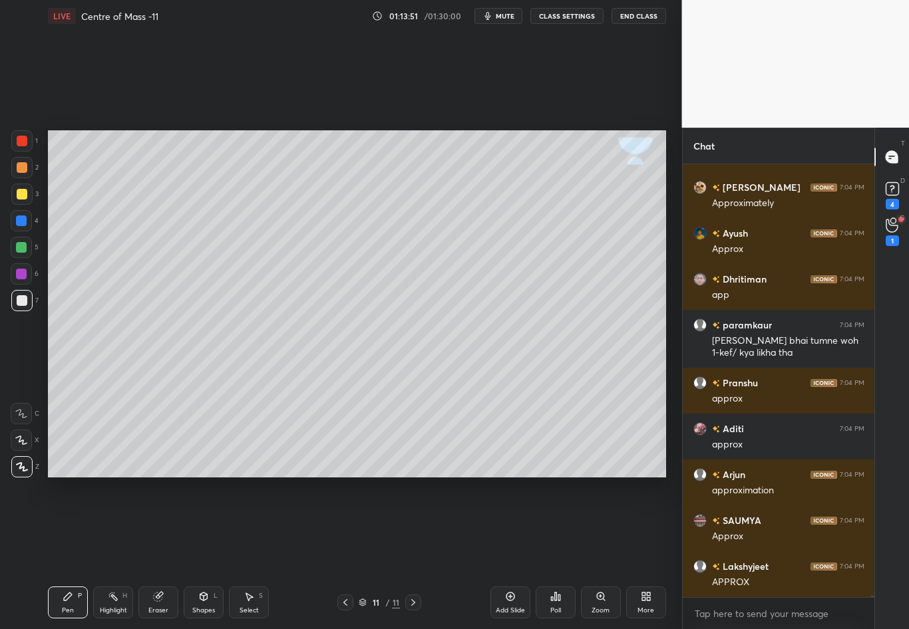
click at [283, 482] on div "Setting up your live class Poll for secs No correct answer Start poll" at bounding box center [357, 304] width 629 height 544
click at [116, 553] on div "Highlight H" at bounding box center [113, 603] width 40 height 32
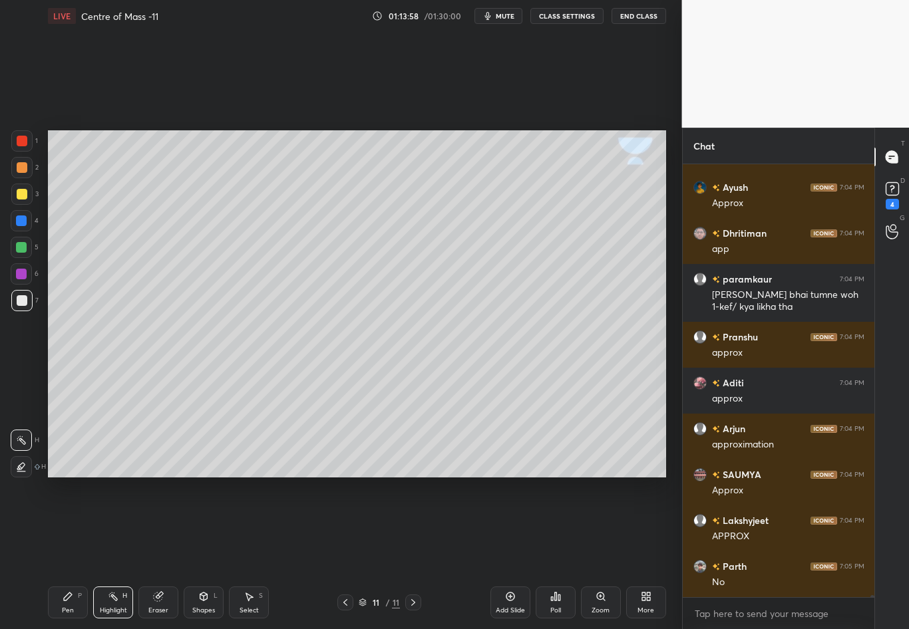
scroll to position [91219, 0]
click at [66, 553] on div "Pen P" at bounding box center [68, 603] width 40 height 32
click at [33, 300] on div "7" at bounding box center [24, 300] width 27 height 21
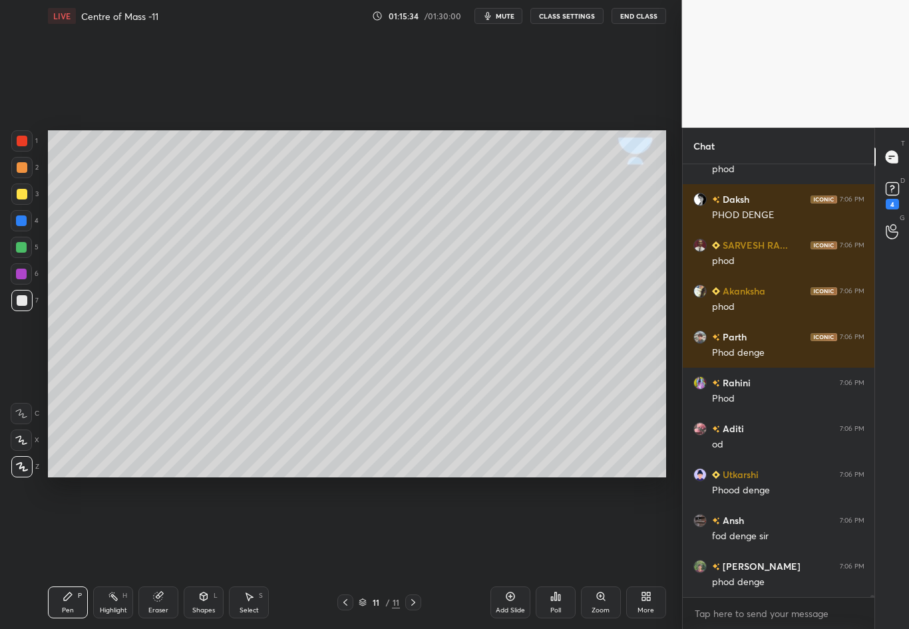
scroll to position [92431, 0]
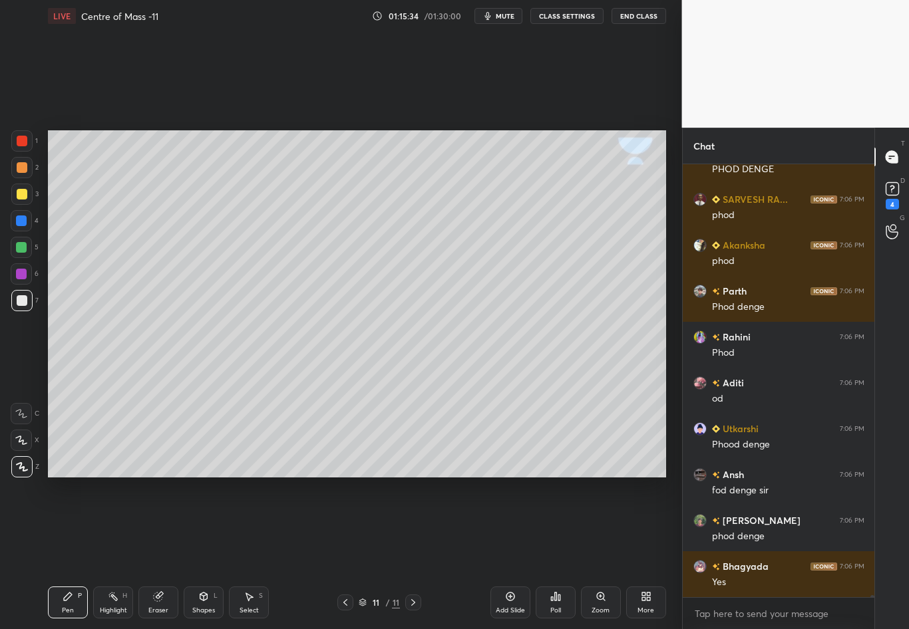
click at [411, 553] on icon at bounding box center [413, 602] width 11 height 11
click at [505, 553] on div "Add Slide" at bounding box center [510, 603] width 40 height 32
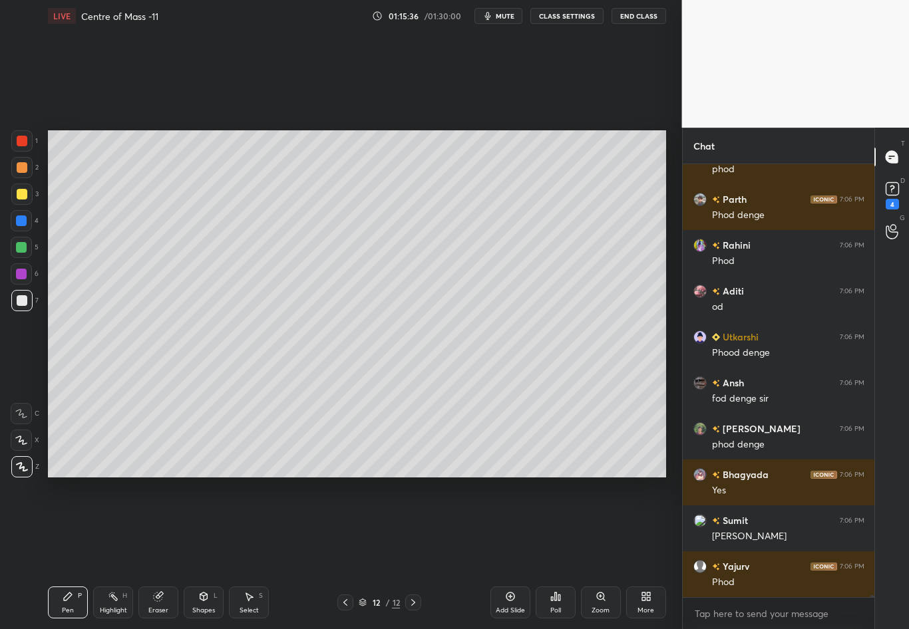
click at [21, 301] on div at bounding box center [22, 300] width 11 height 11
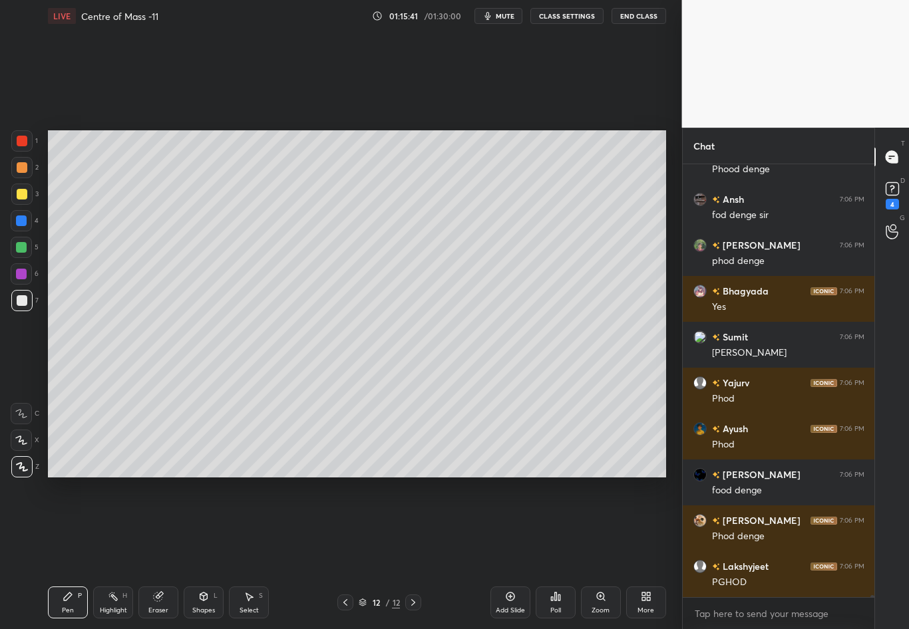
scroll to position [92752, 0]
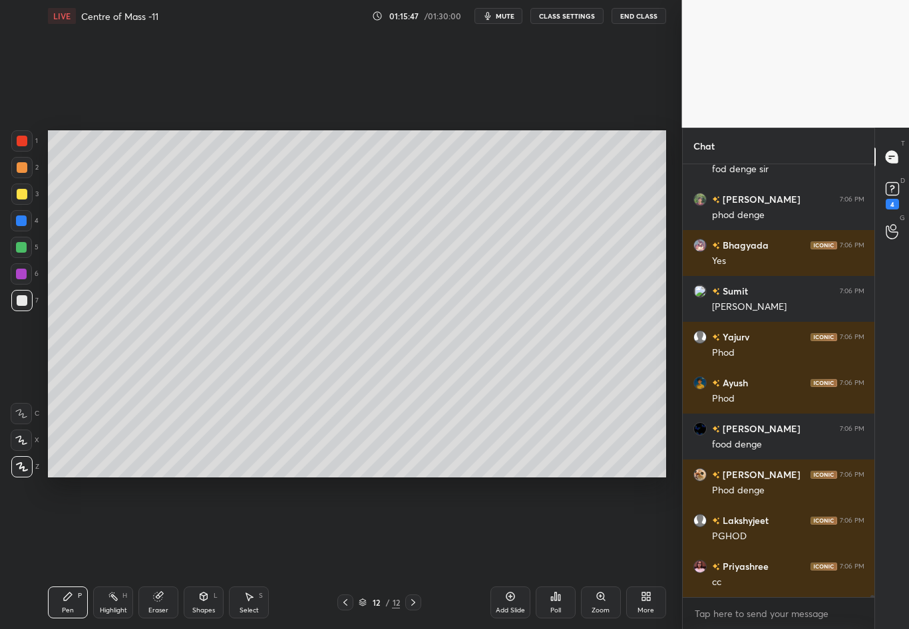
drag, startPoint x: 196, startPoint y: 610, endPoint x: 203, endPoint y: 609, distance: 6.8
click at [203, 553] on div "Shapes" at bounding box center [203, 610] width 23 height 7
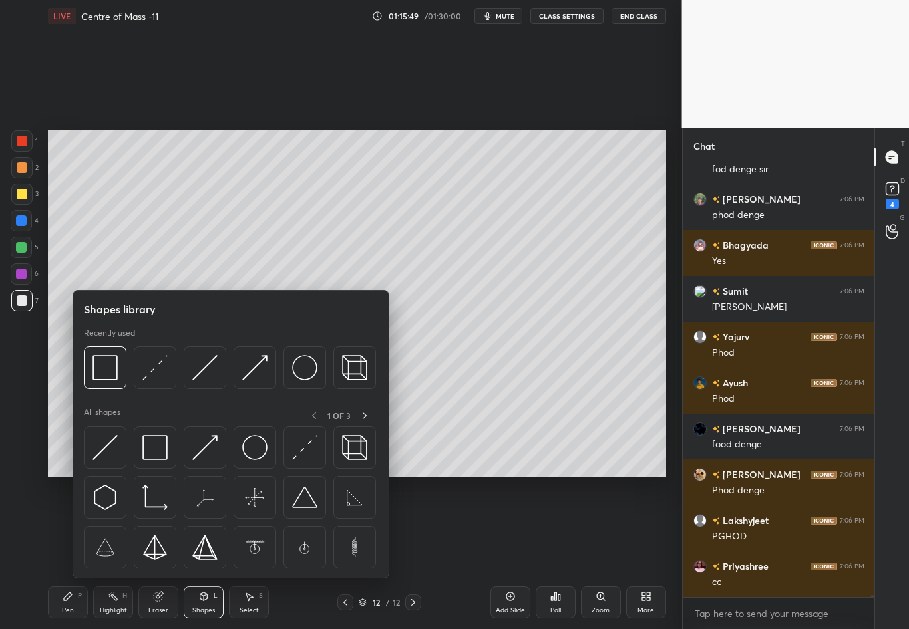
click at [108, 369] on img at bounding box center [104, 367] width 25 height 25
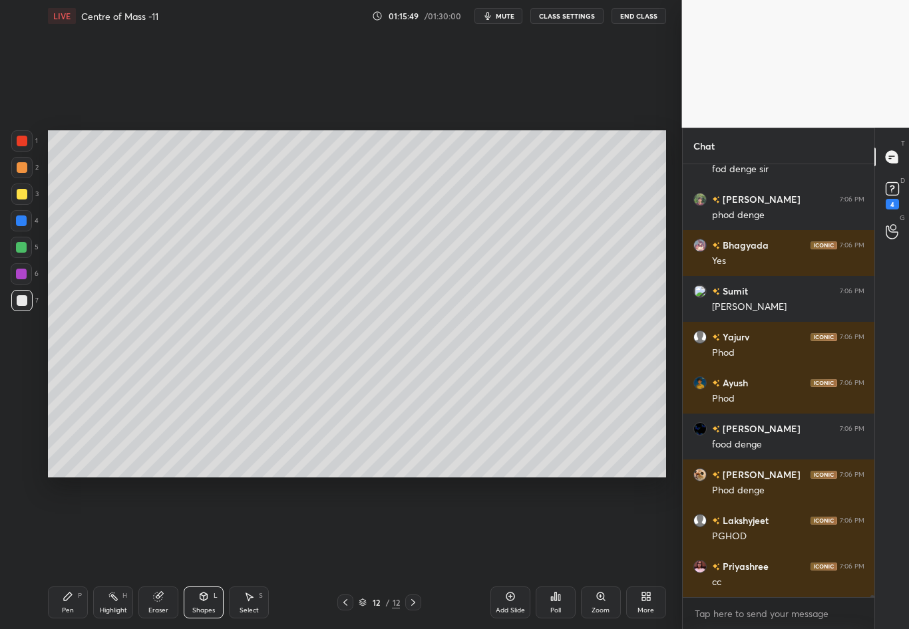
click at [32, 355] on div "1 2 3 4 5 6 7 C X Z C X Z E E Erase all H H" at bounding box center [21, 303] width 43 height 347
click at [58, 553] on div "Pen P" at bounding box center [68, 603] width 40 height 32
click at [22, 197] on div at bounding box center [22, 194] width 11 height 11
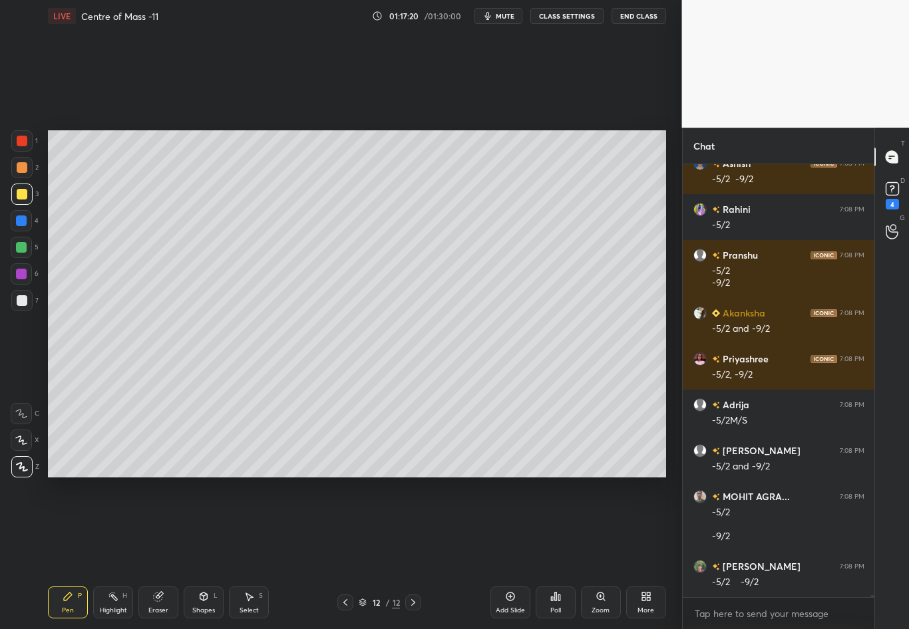
scroll to position [94143, 0]
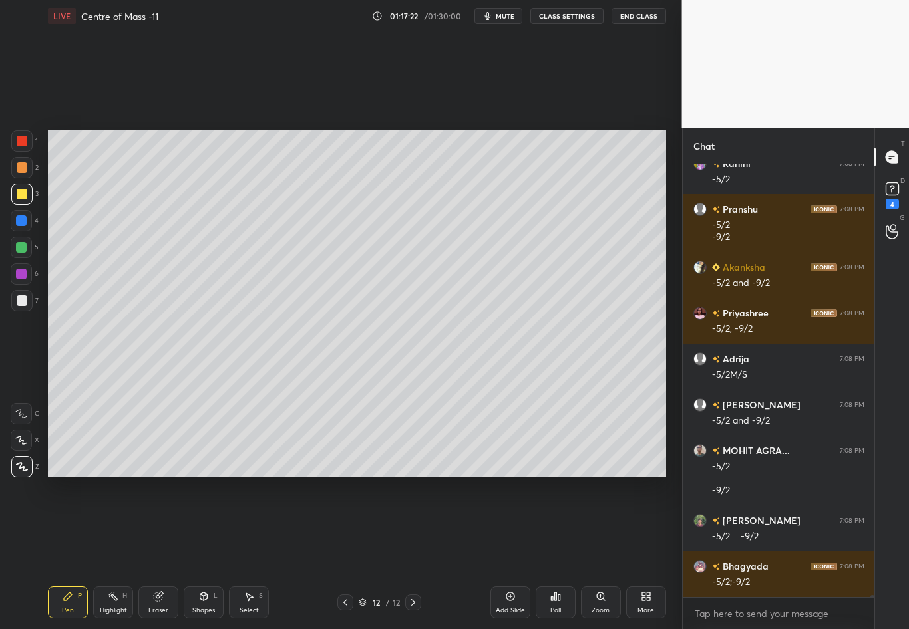
click at [26, 302] on div at bounding box center [22, 300] width 11 height 11
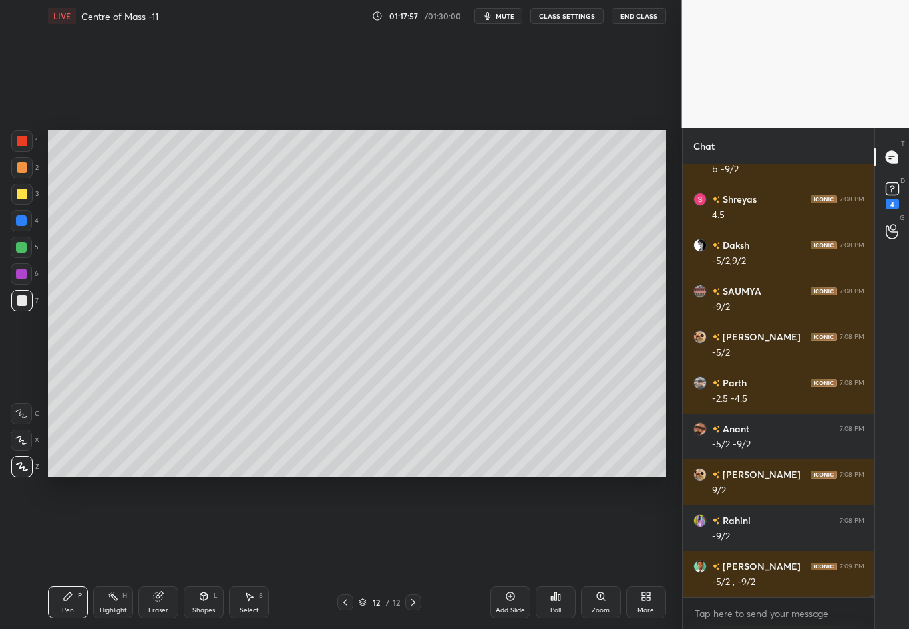
scroll to position [94923, 0]
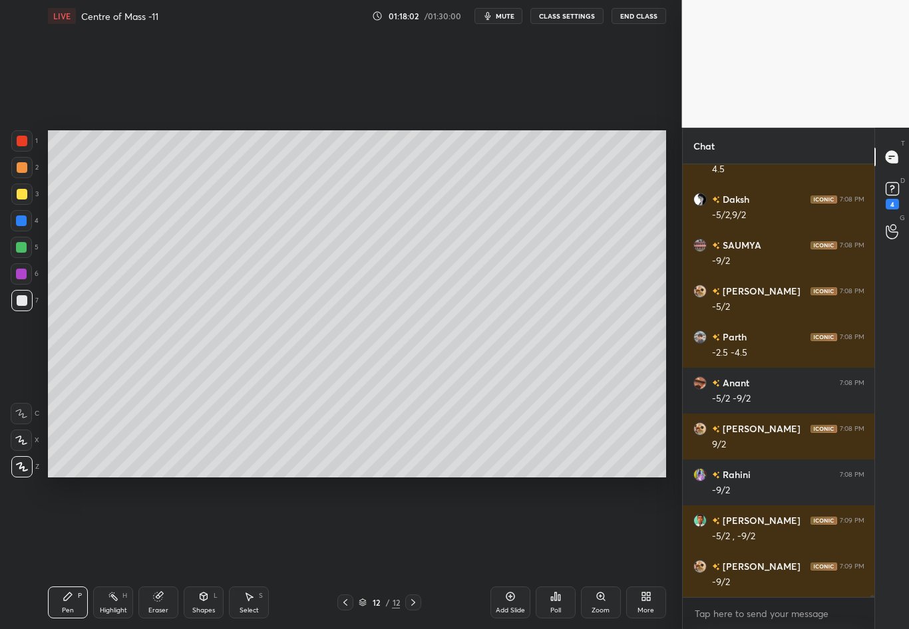
click at [19, 220] on div at bounding box center [21, 221] width 11 height 11
click at [23, 303] on div at bounding box center [22, 300] width 11 height 11
click at [19, 190] on div at bounding box center [21, 194] width 21 height 21
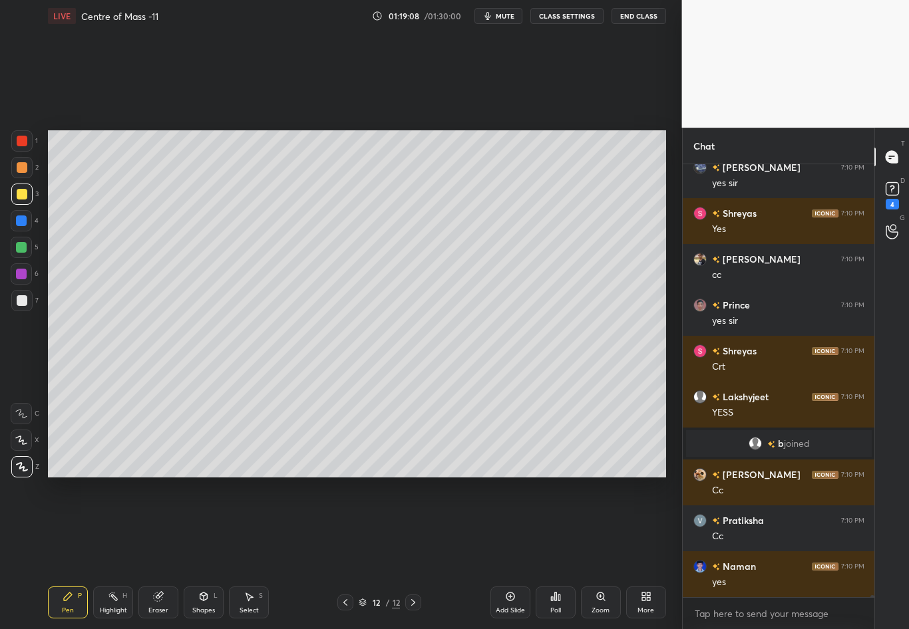
scroll to position [95213, 0]
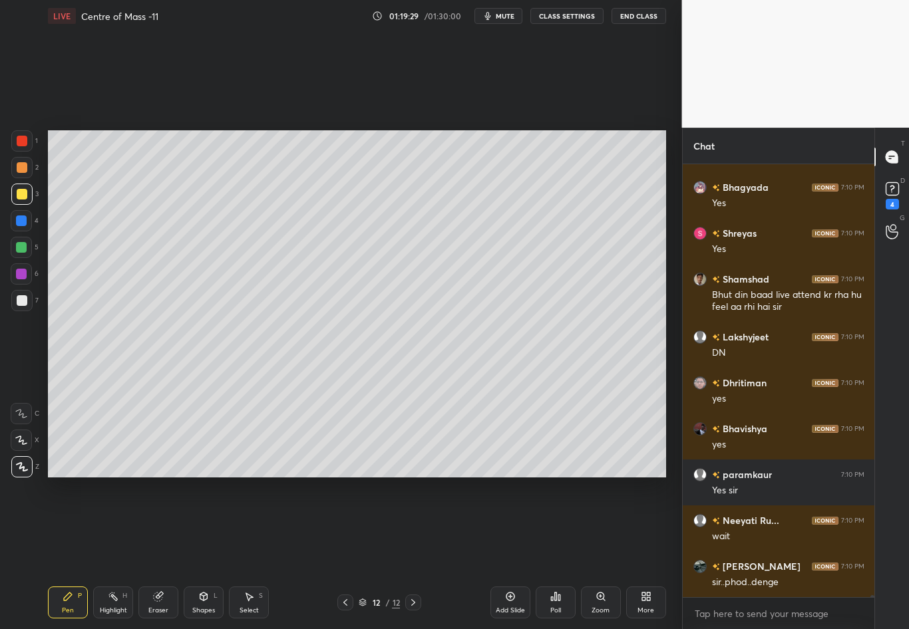
click at [342, 553] on icon at bounding box center [345, 602] width 11 height 11
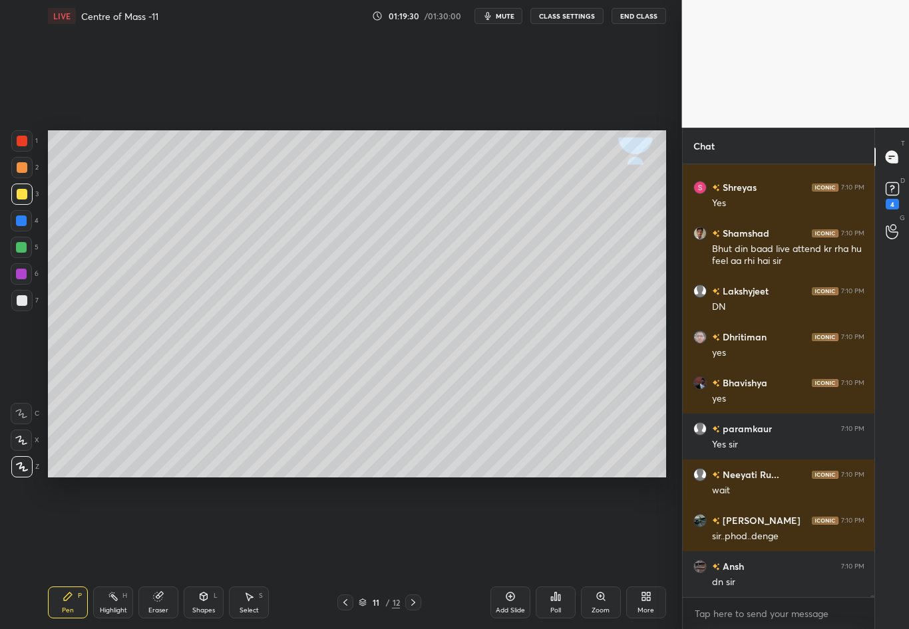
click at [341, 553] on icon at bounding box center [345, 602] width 11 height 11
click at [339, 553] on div at bounding box center [345, 603] width 16 height 16
click at [408, 553] on div at bounding box center [413, 603] width 16 height 16
click at [409, 553] on icon at bounding box center [413, 602] width 11 height 11
click at [412, 553] on div at bounding box center [413, 603] width 16 height 16
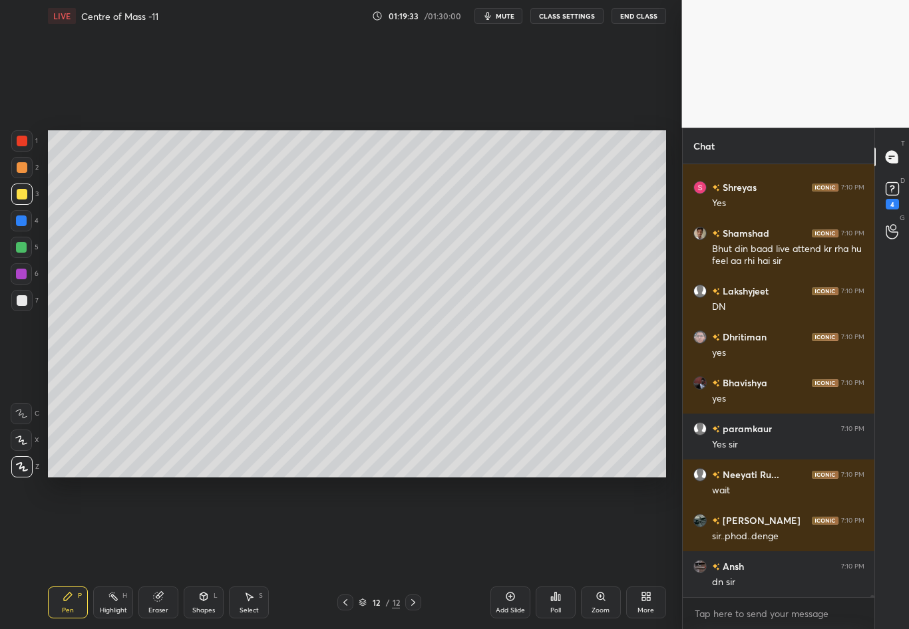
click at [413, 553] on icon at bounding box center [413, 602] width 11 height 11
click at [500, 553] on div "Add Slide" at bounding box center [510, 603] width 40 height 32
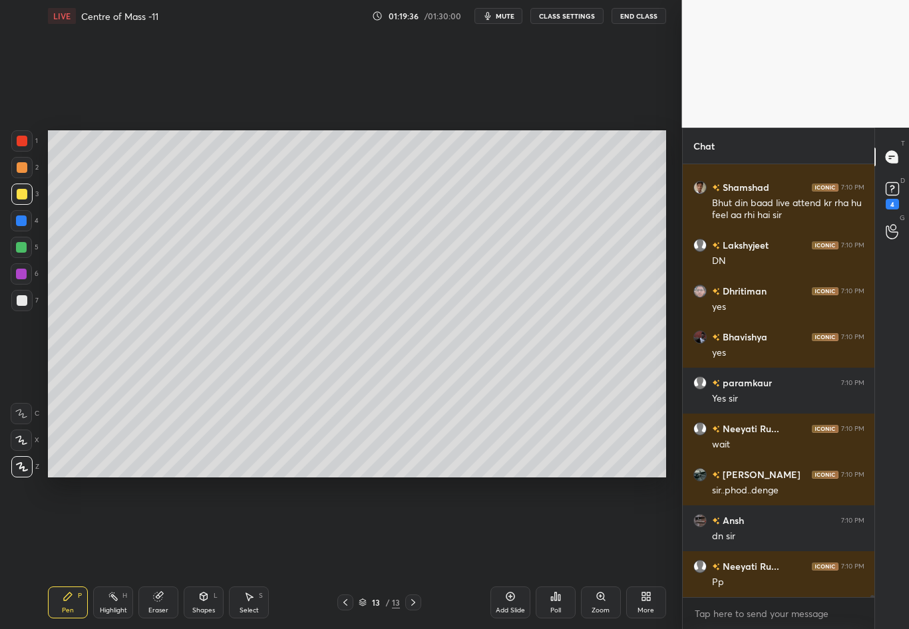
click at [21, 297] on div at bounding box center [22, 300] width 11 height 11
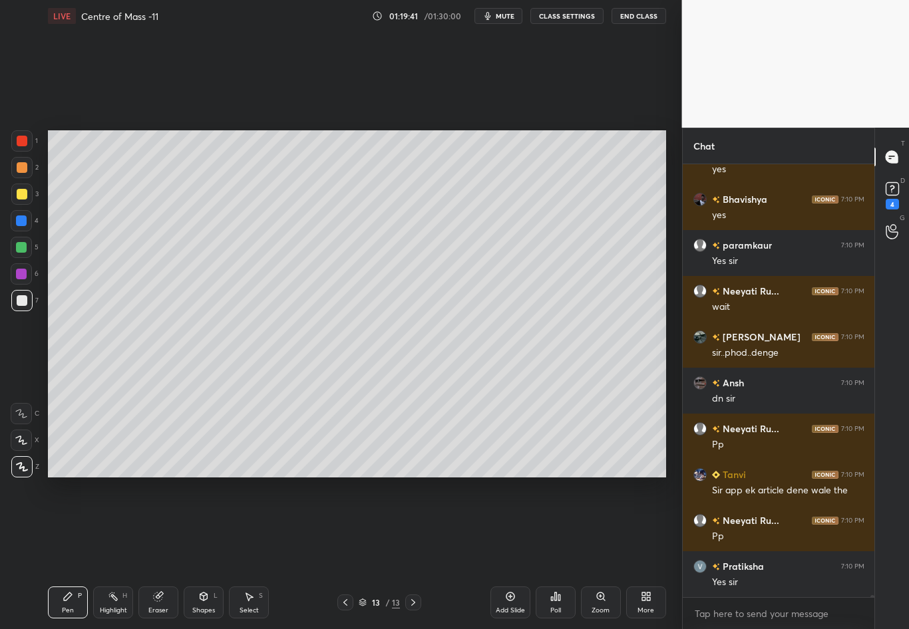
click at [21, 195] on div at bounding box center [22, 194] width 11 height 11
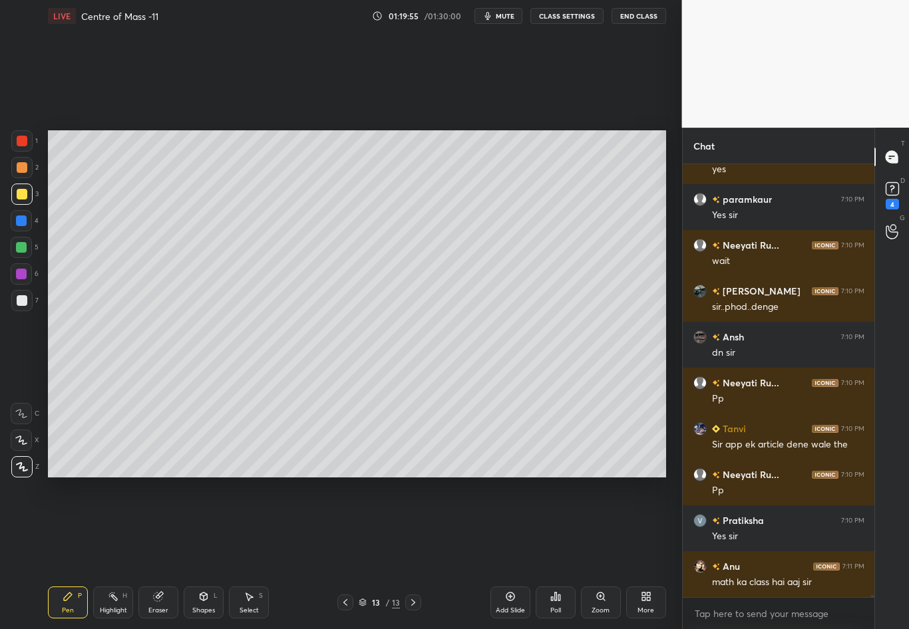
click at [205, 553] on icon at bounding box center [203, 596] width 11 height 11
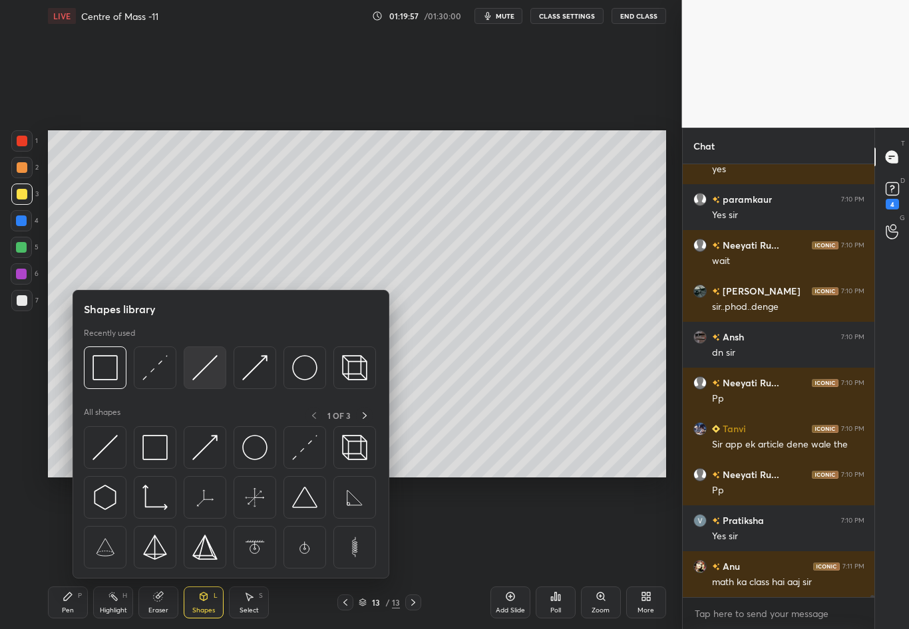
click at [202, 369] on img at bounding box center [204, 367] width 25 height 25
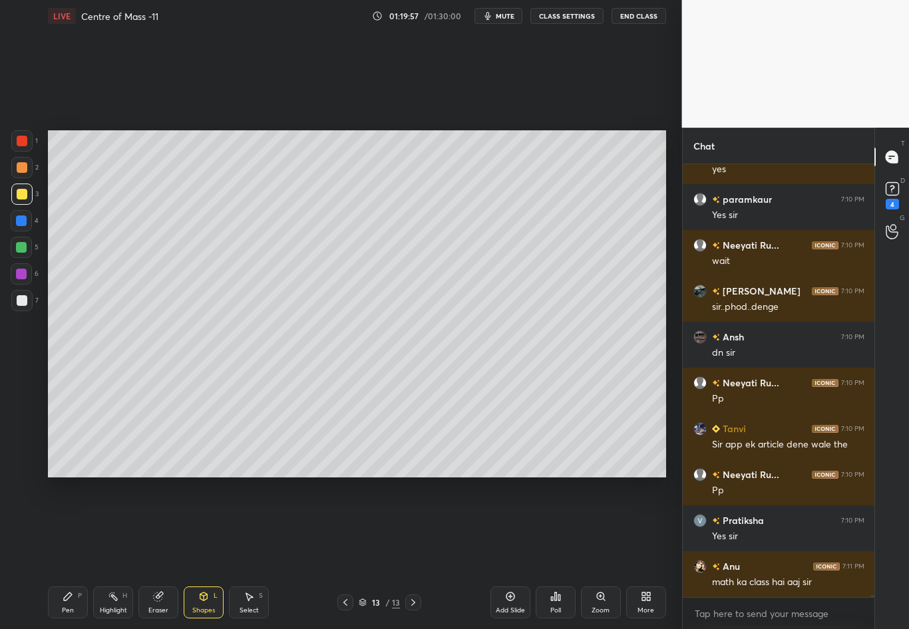
click at [45, 371] on div "Setting up your live class Poll for secs No correct answer Start poll" at bounding box center [357, 304] width 629 height 544
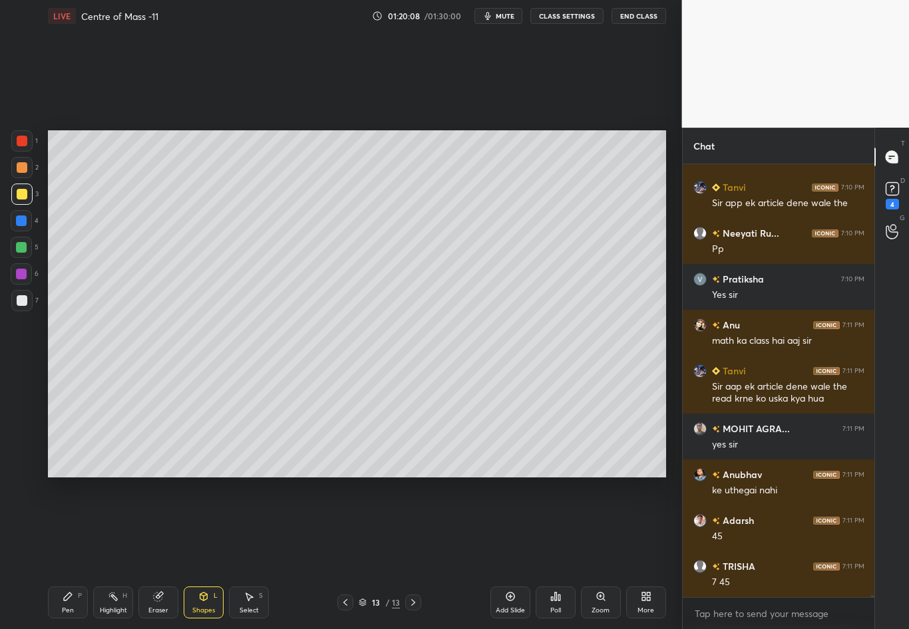
scroll to position [97440, 0]
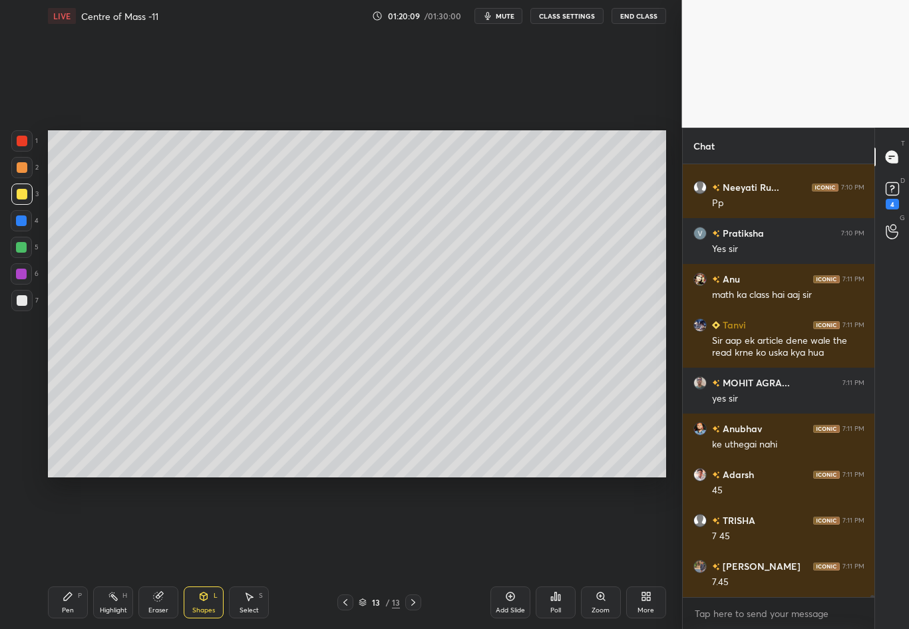
click at [504, 19] on span "mute" at bounding box center [505, 15] width 19 height 9
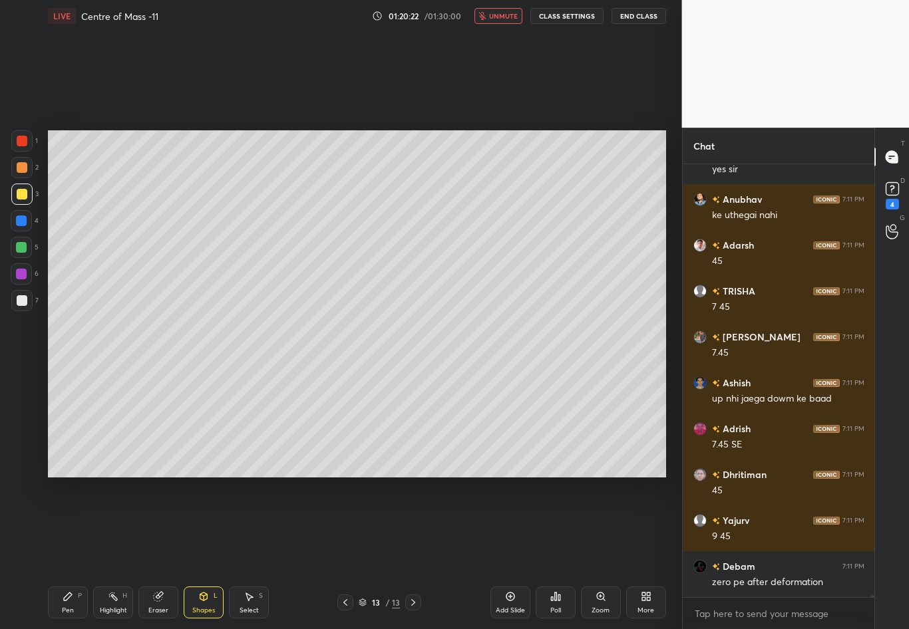
scroll to position [97716, 0]
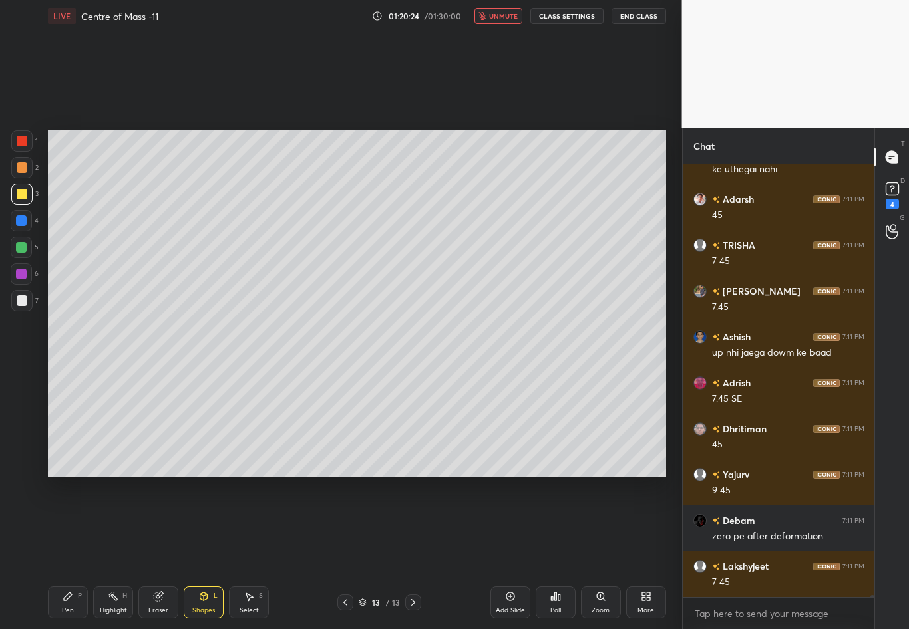
click at [490, 17] on button "unmute" at bounding box center [498, 16] width 48 height 16
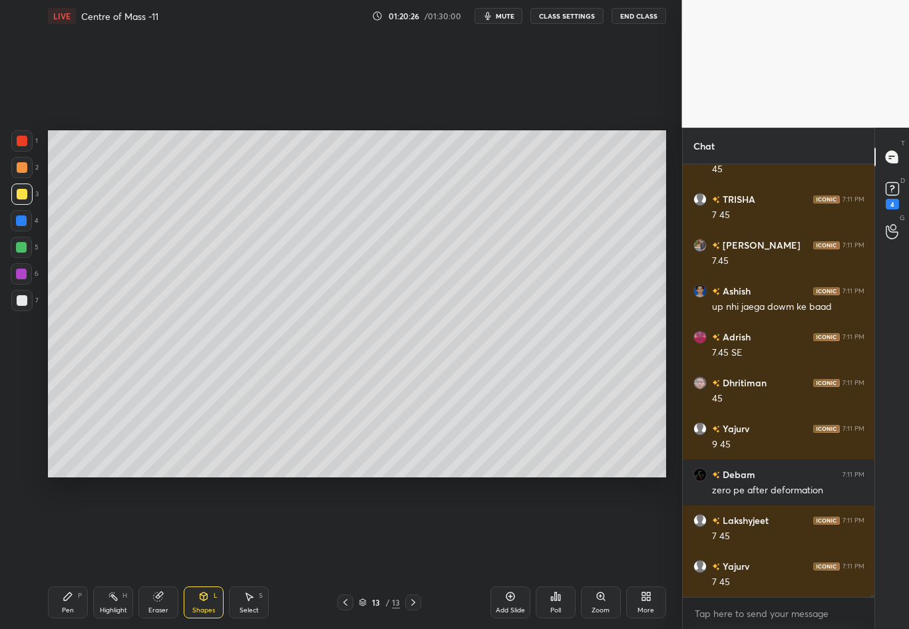
scroll to position [97807, 0]
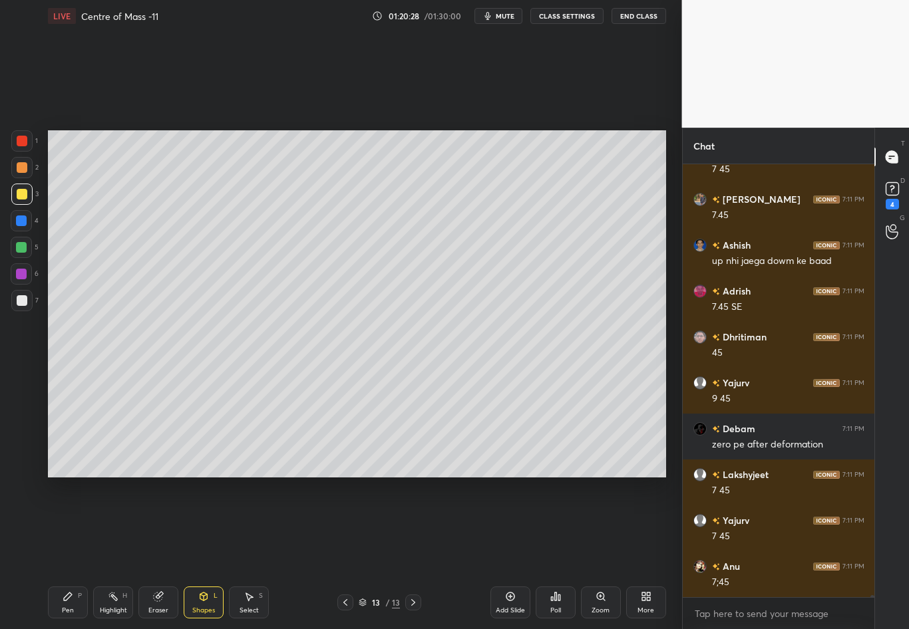
click at [75, 553] on div "Pen P" at bounding box center [68, 603] width 40 height 32
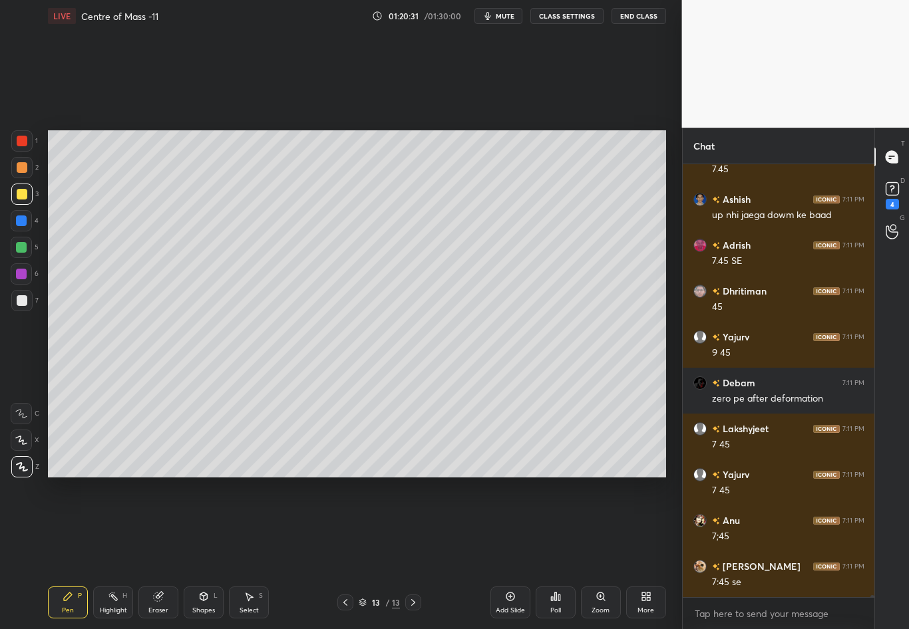
click at [19, 303] on div at bounding box center [22, 300] width 11 height 11
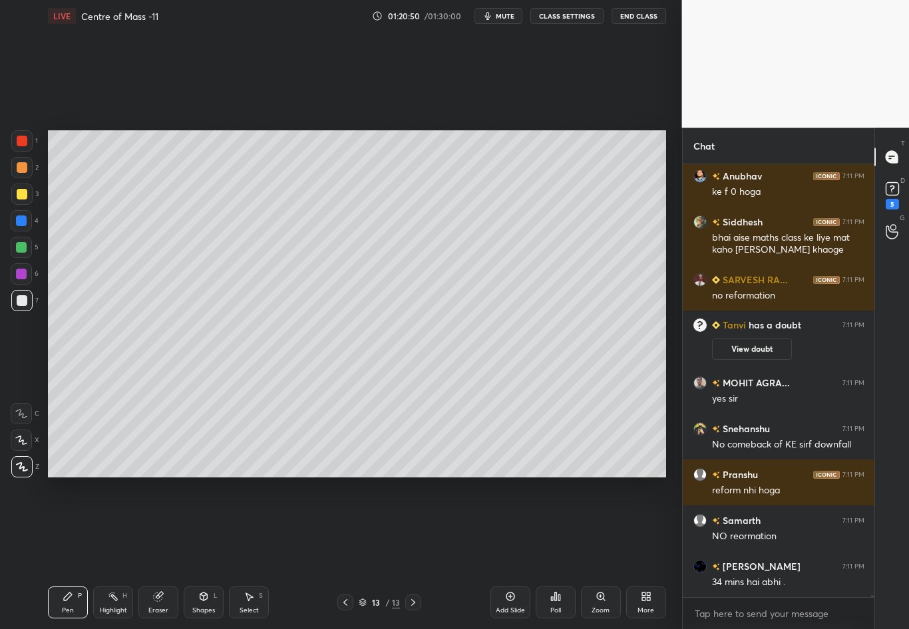
scroll to position [97492, 0]
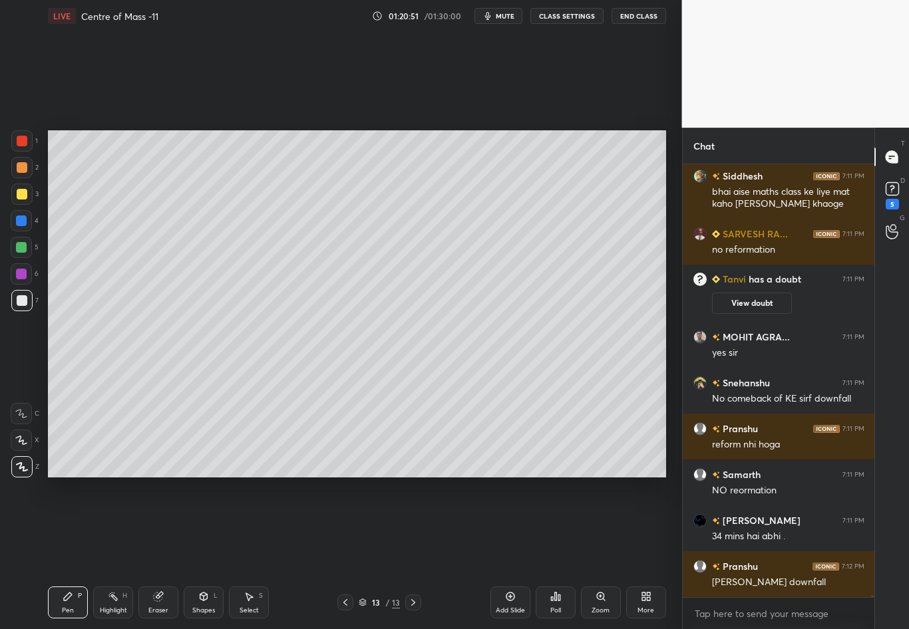
click at [25, 225] on div at bounding box center [21, 220] width 21 height 21
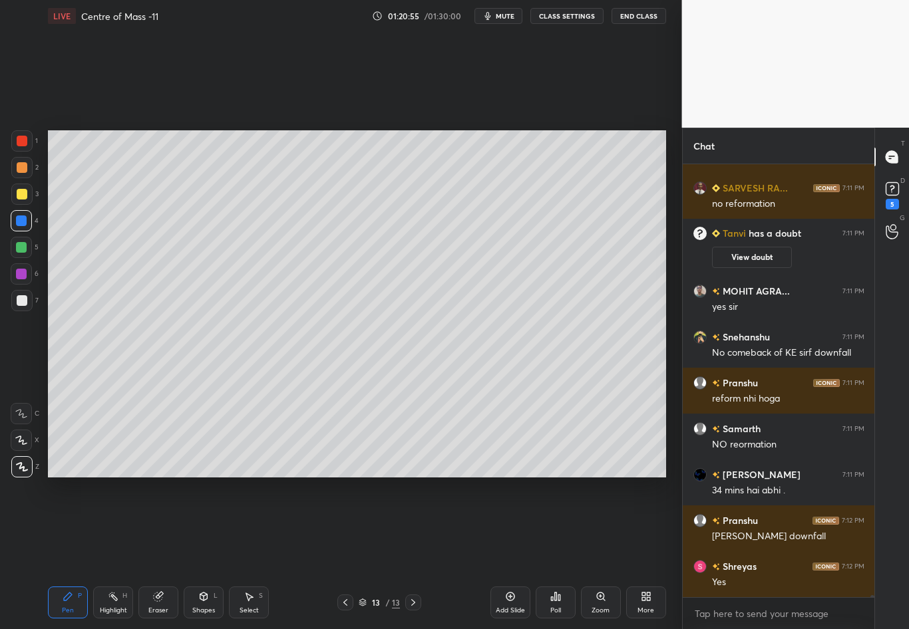
click at [26, 304] on div at bounding box center [22, 300] width 11 height 11
click at [24, 223] on div at bounding box center [21, 221] width 11 height 11
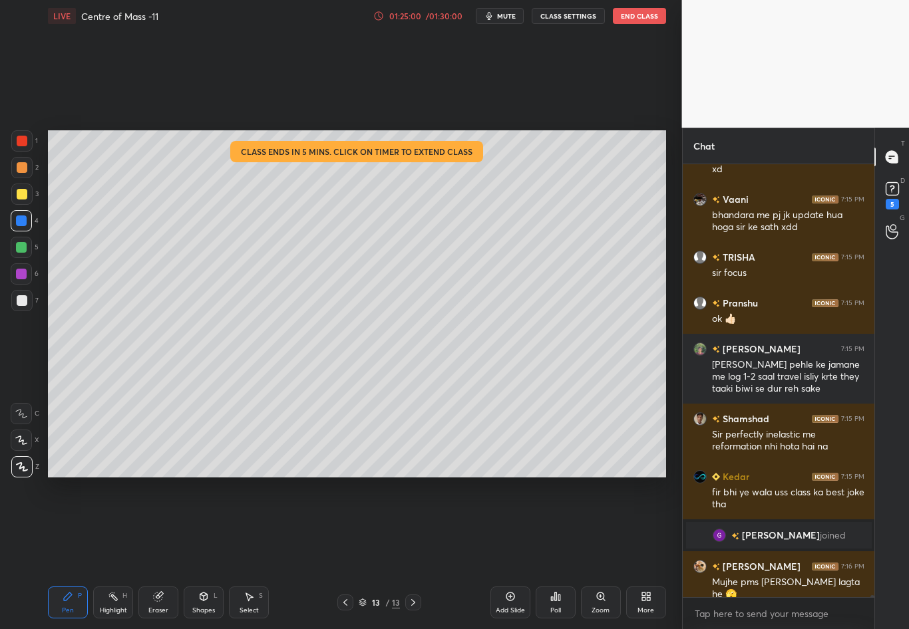
scroll to position [104244, 0]
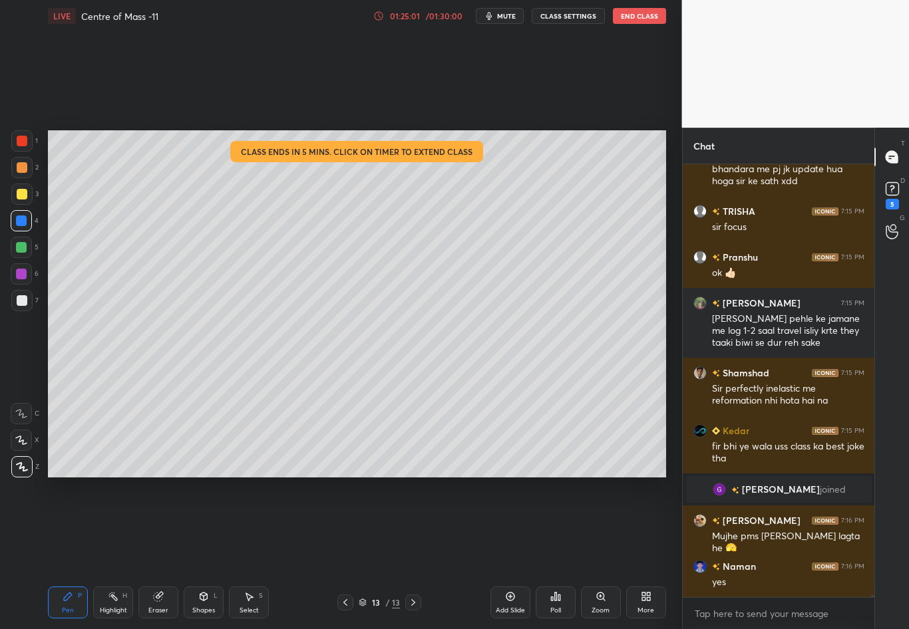
click at [250, 553] on div "Select" at bounding box center [248, 610] width 19 height 7
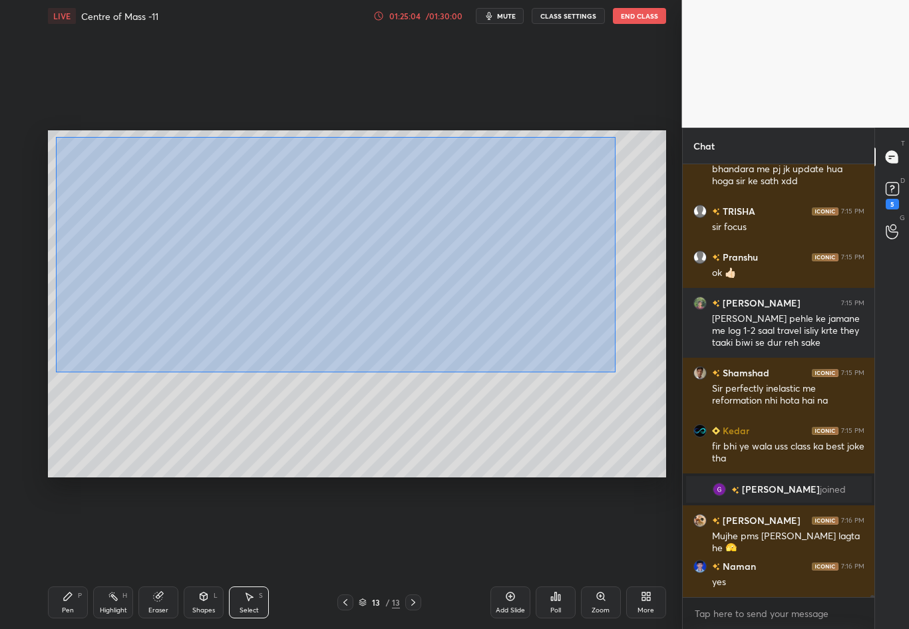
scroll to position [104289, 0]
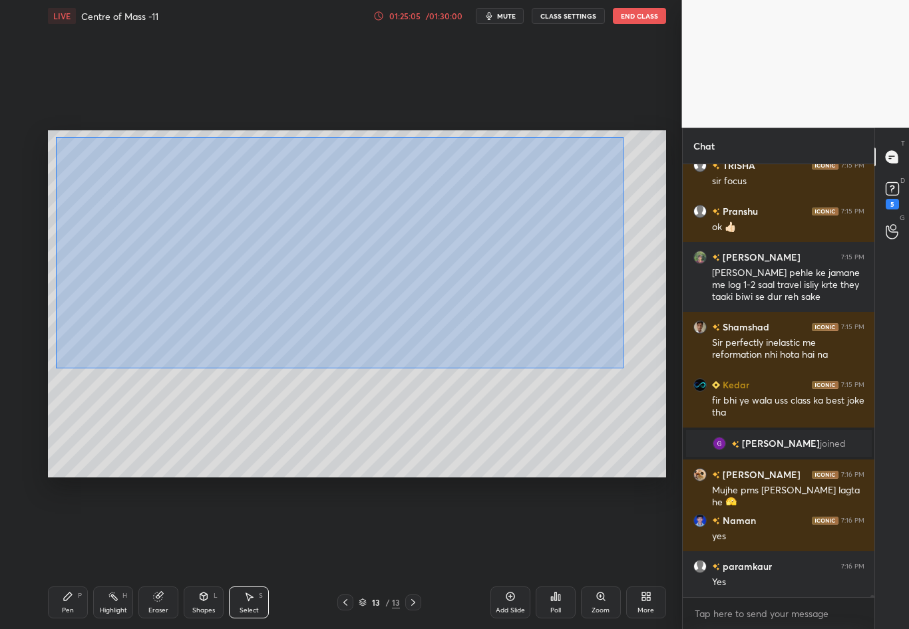
drag, startPoint x: 58, startPoint y: 140, endPoint x: 623, endPoint y: 369, distance: 609.7
click at [623, 369] on div "0 ° Undo Copy Duplicate Duplicate to new slide Delete" at bounding box center [357, 303] width 618 height 347
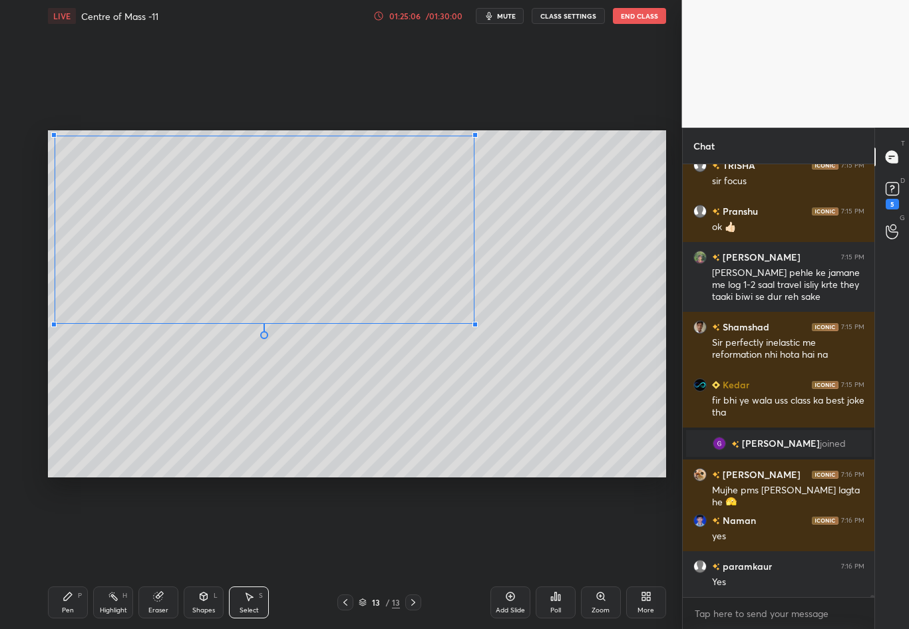
scroll to position [104335, 0]
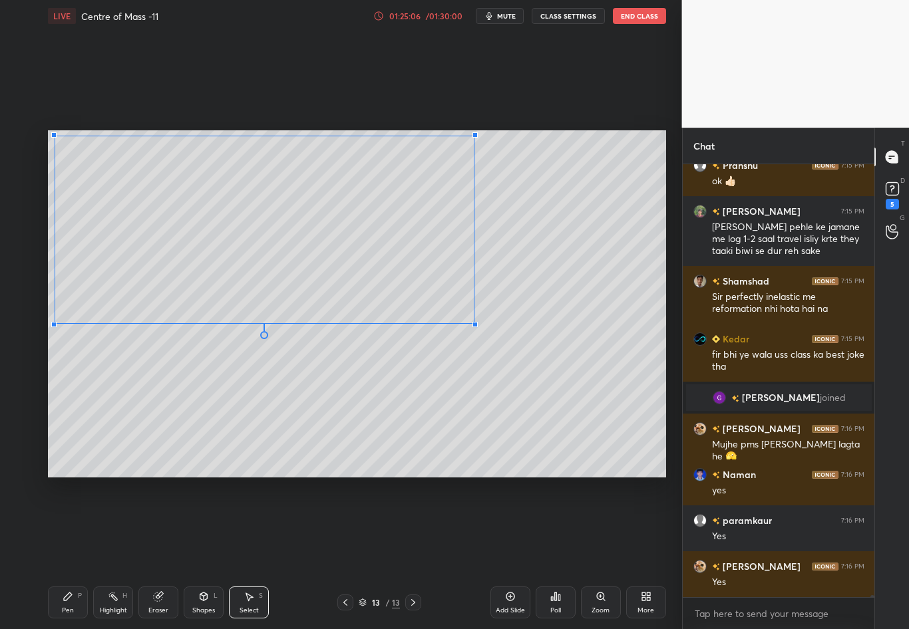
drag, startPoint x: 555, startPoint y: 365, endPoint x: 474, endPoint y: 323, distance: 91.9
click at [474, 323] on div at bounding box center [474, 324] width 5 height 5
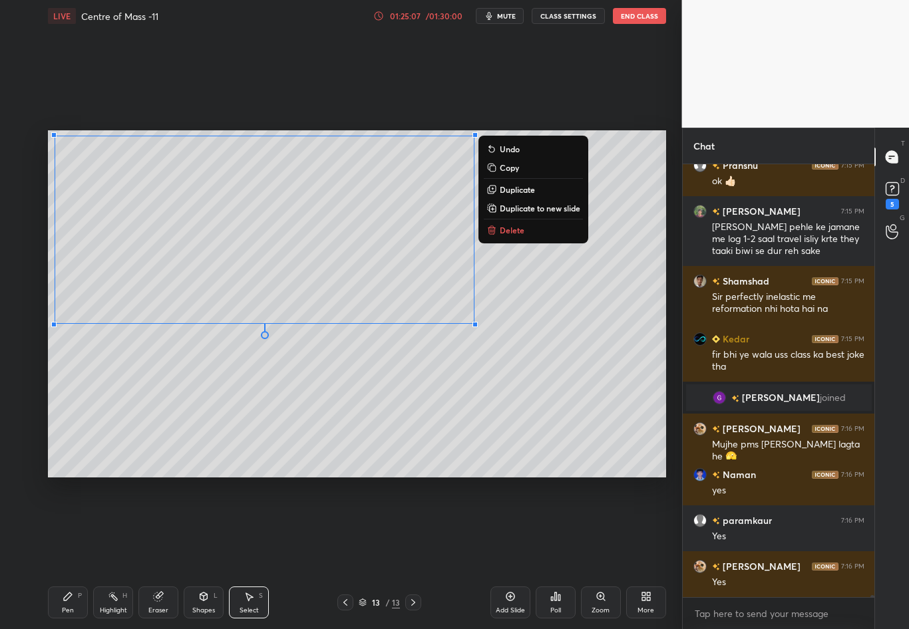
click at [561, 352] on div "0 ° Undo Copy Duplicate Duplicate to new slide Delete" at bounding box center [357, 303] width 618 height 347
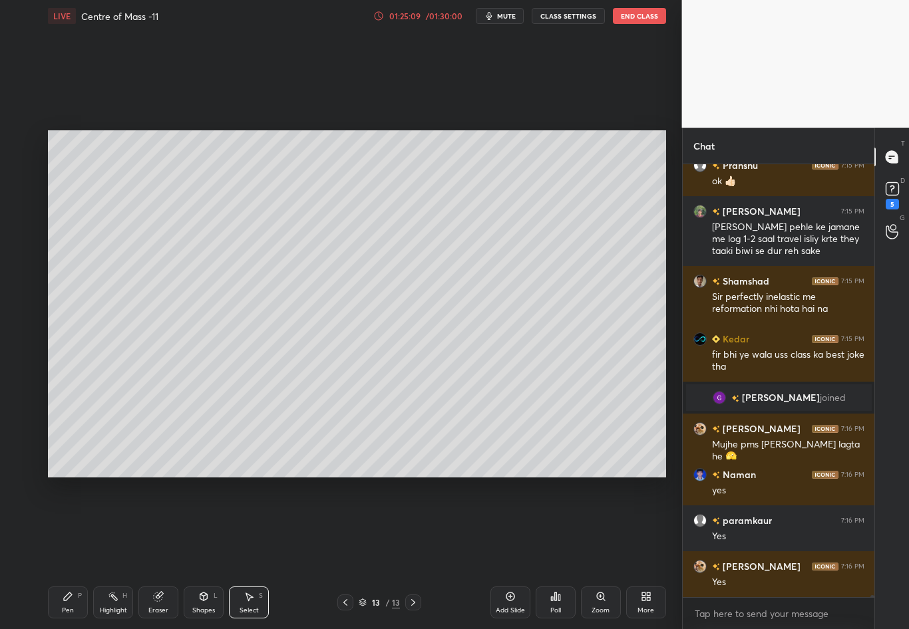
scroll to position [104381, 0]
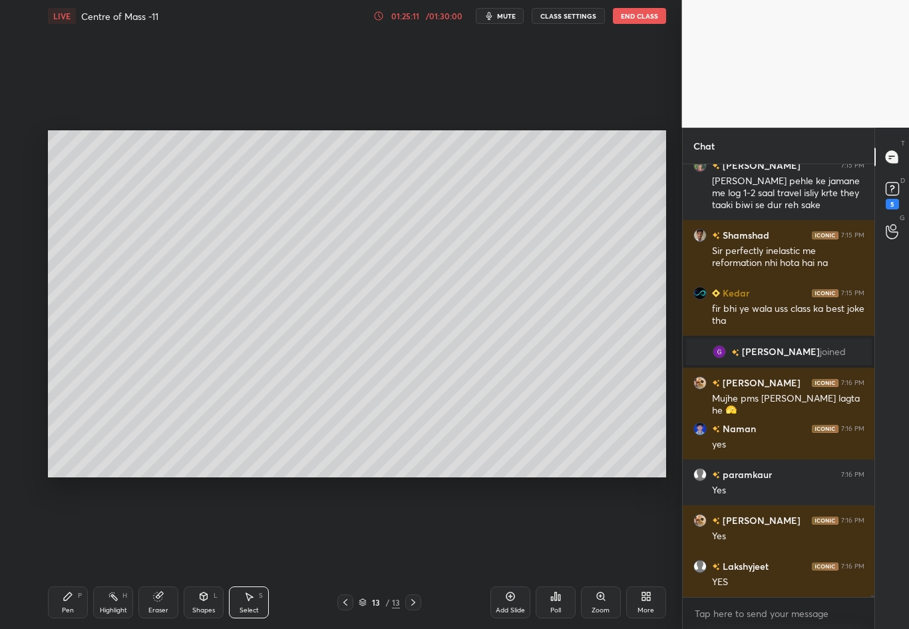
click at [64, 553] on div "Pen P" at bounding box center [68, 603] width 40 height 32
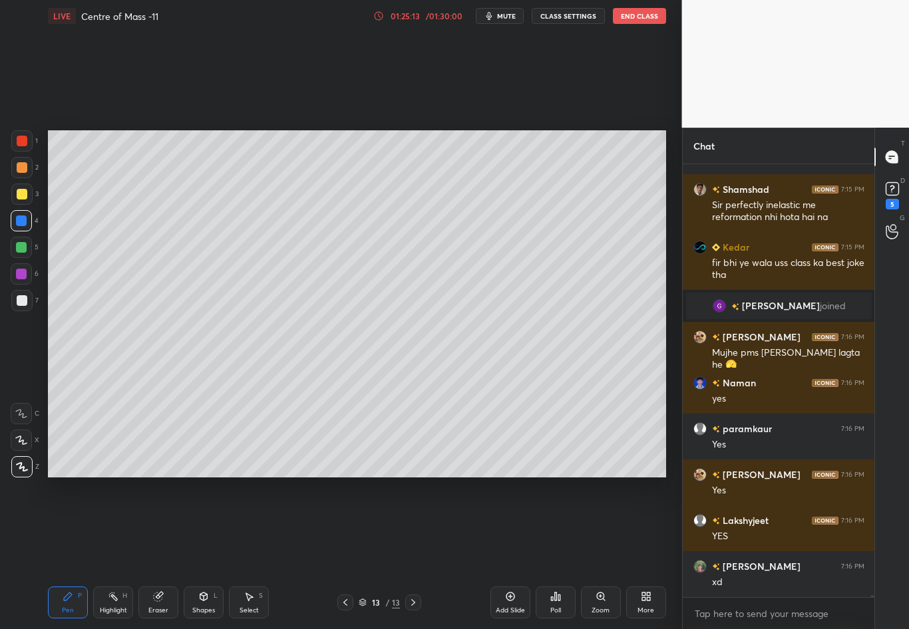
click at [21, 304] on div at bounding box center [22, 300] width 11 height 11
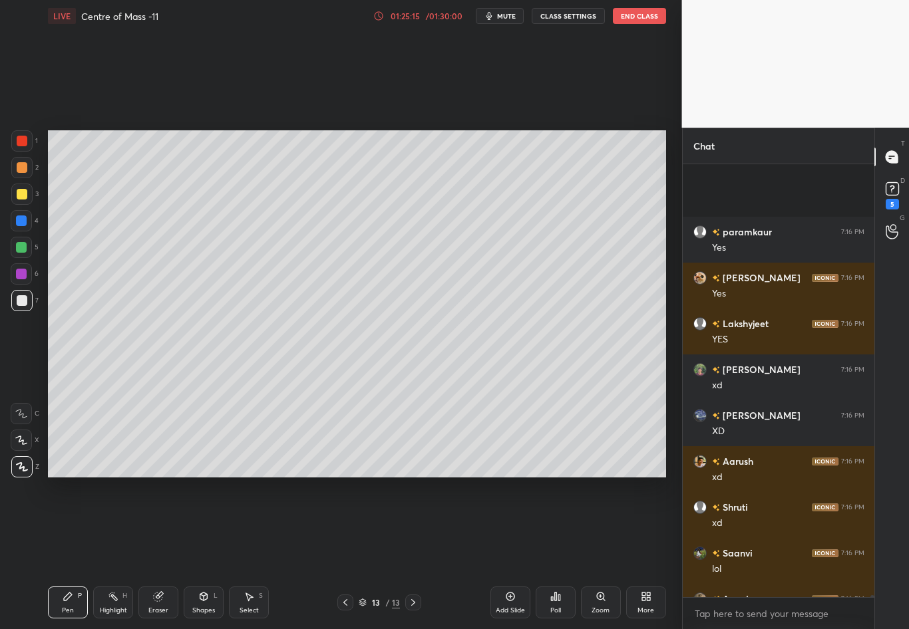
scroll to position [104548, 0]
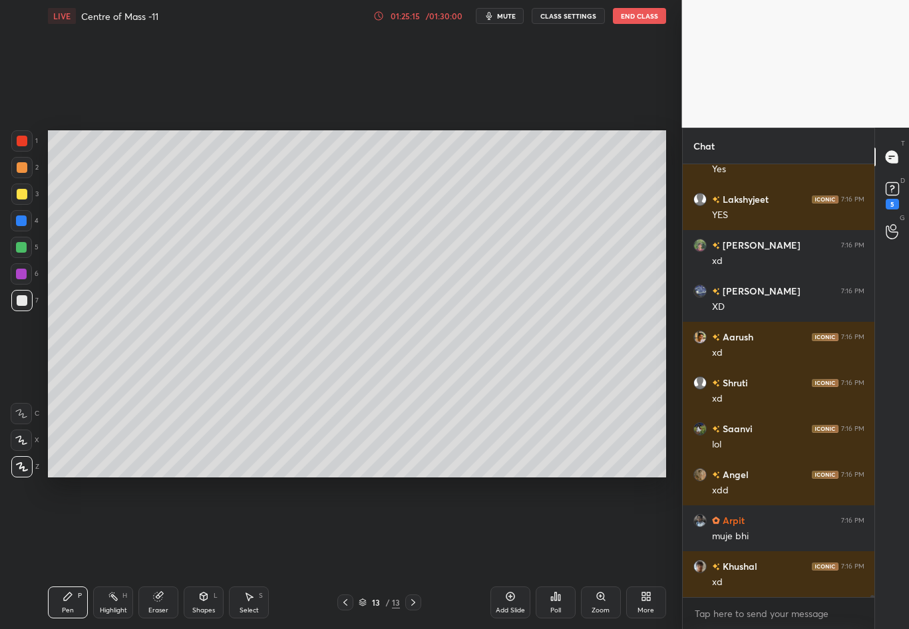
click at [27, 299] on div at bounding box center [21, 300] width 21 height 21
click at [23, 303] on div at bounding box center [22, 300] width 11 height 11
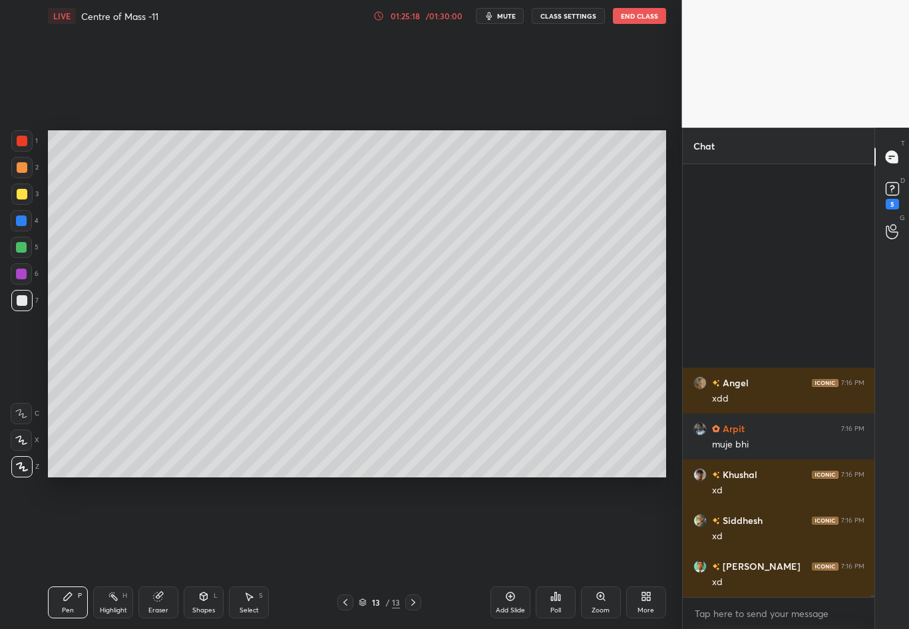
scroll to position [104915, 0]
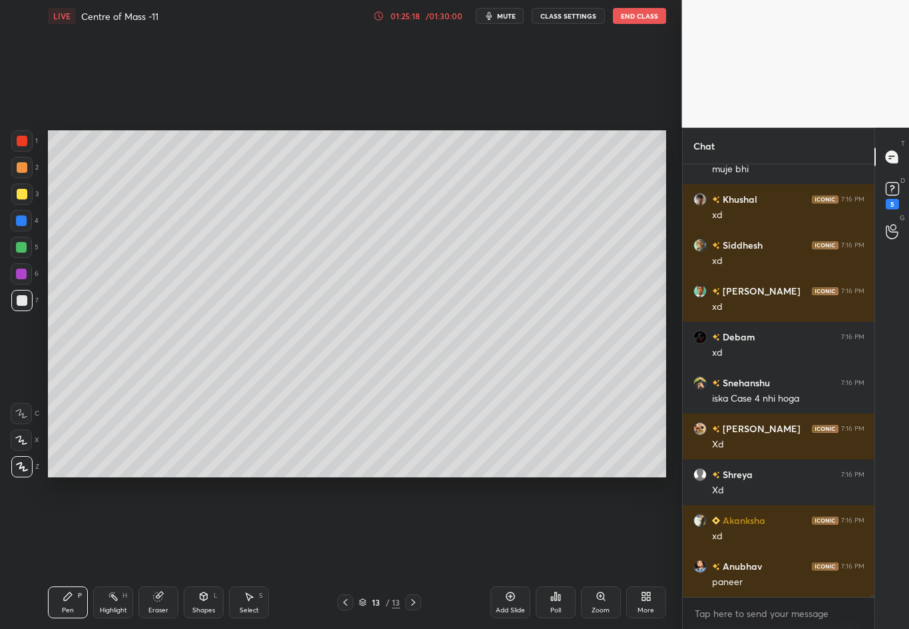
click at [20, 225] on div at bounding box center [21, 220] width 21 height 21
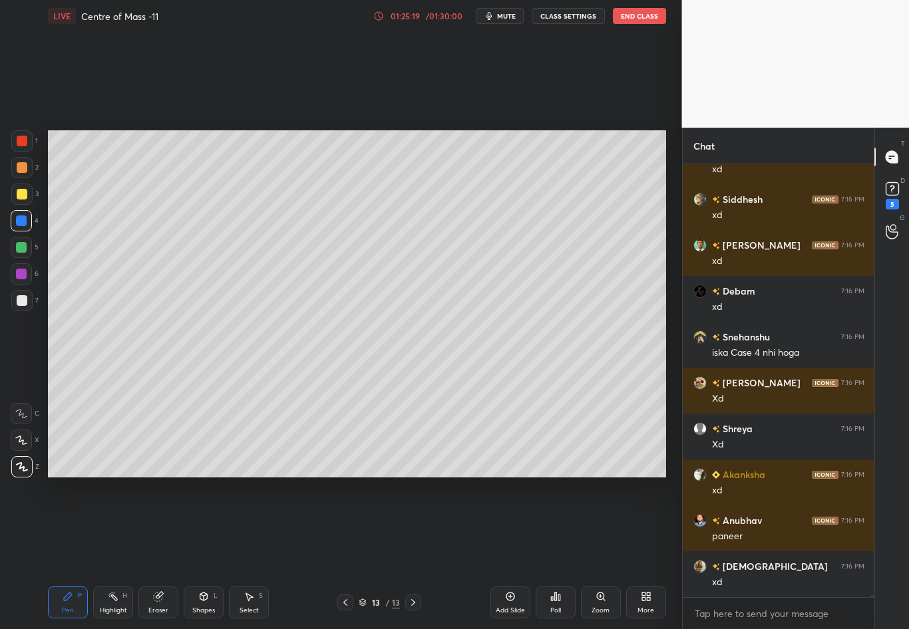
click at [20, 251] on div at bounding box center [21, 247] width 21 height 21
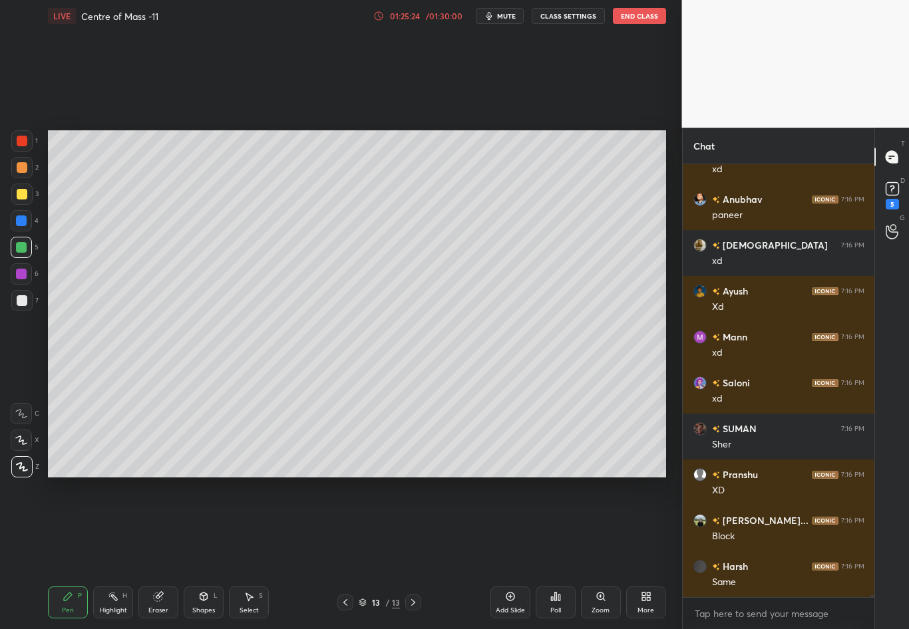
scroll to position [105329, 0]
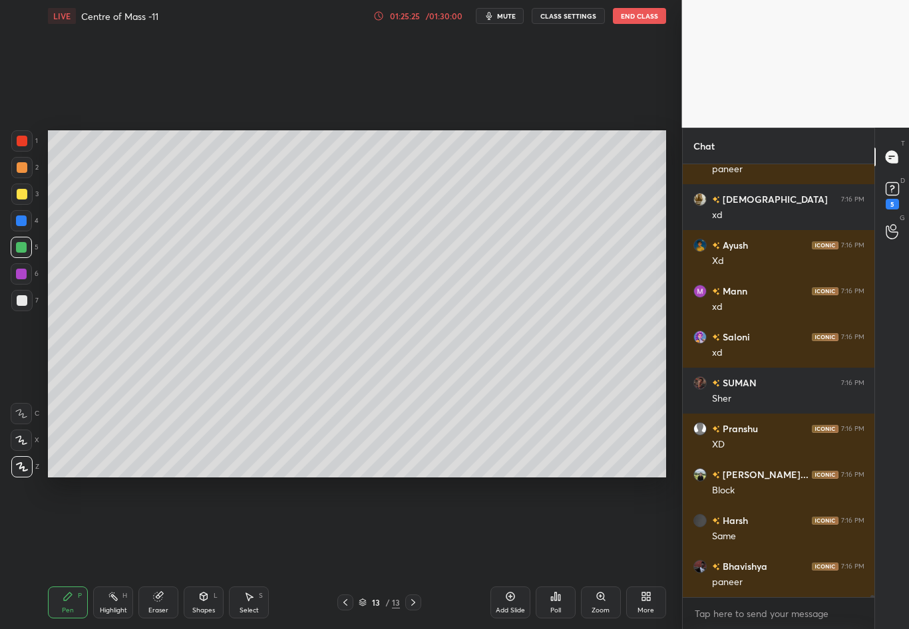
click at [18, 144] on div at bounding box center [22, 141] width 11 height 11
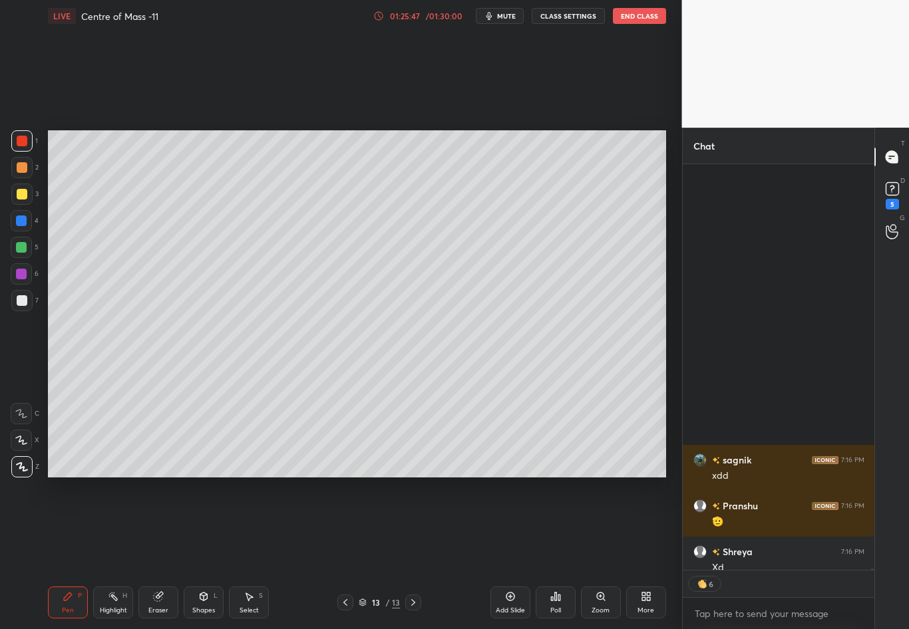
scroll to position [107307, 0]
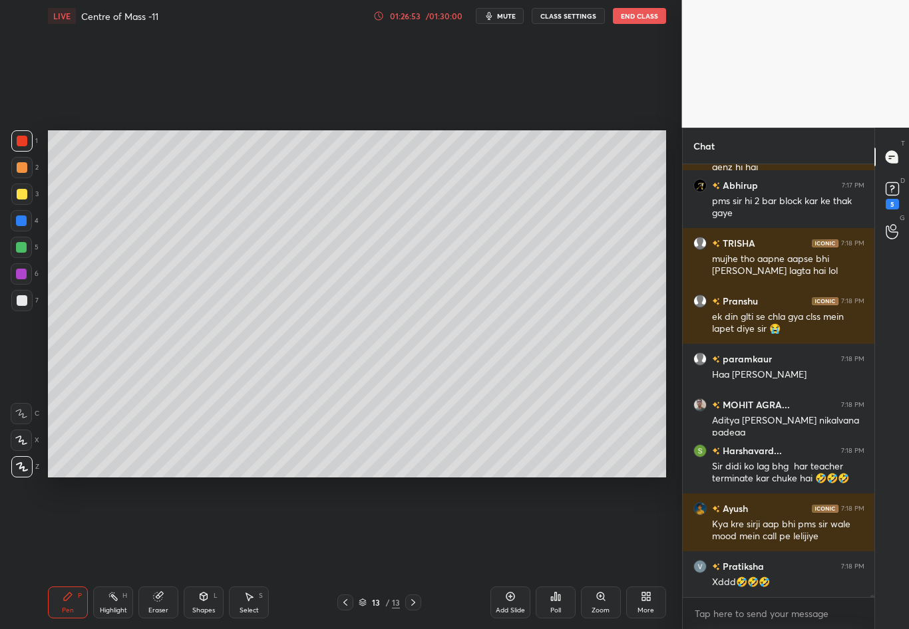
click at [23, 305] on div at bounding box center [22, 300] width 11 height 11
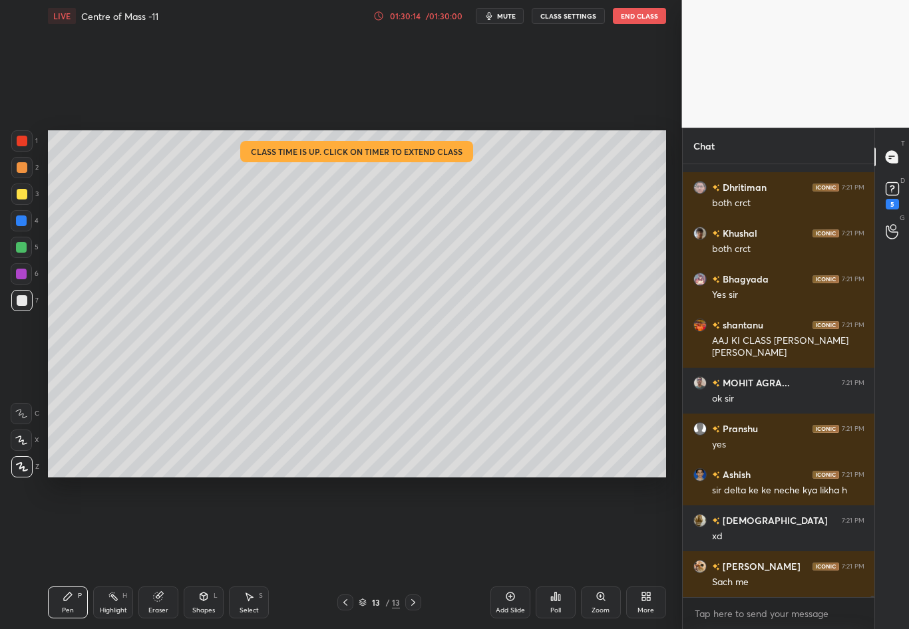
scroll to position [112631, 0]
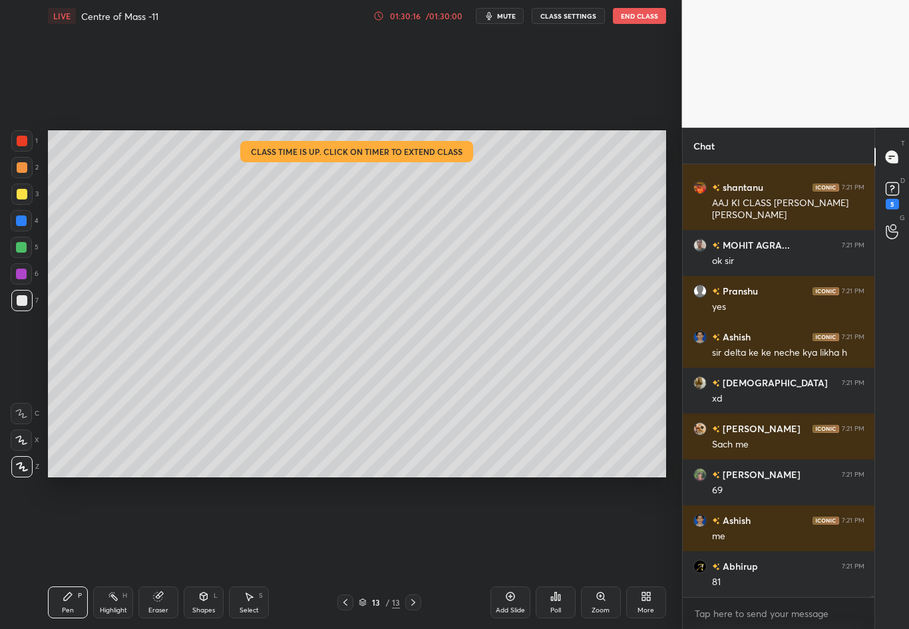
click at [415, 19] on div "01:30:16" at bounding box center [404, 16] width 37 height 8
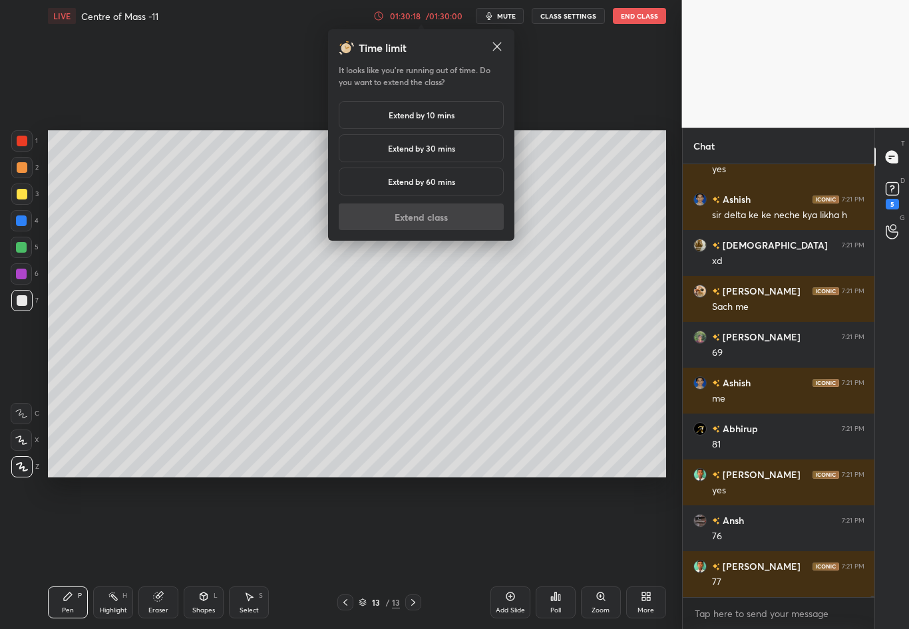
click at [433, 149] on h5 "Extend by 30 mins" at bounding box center [421, 148] width 67 height 12
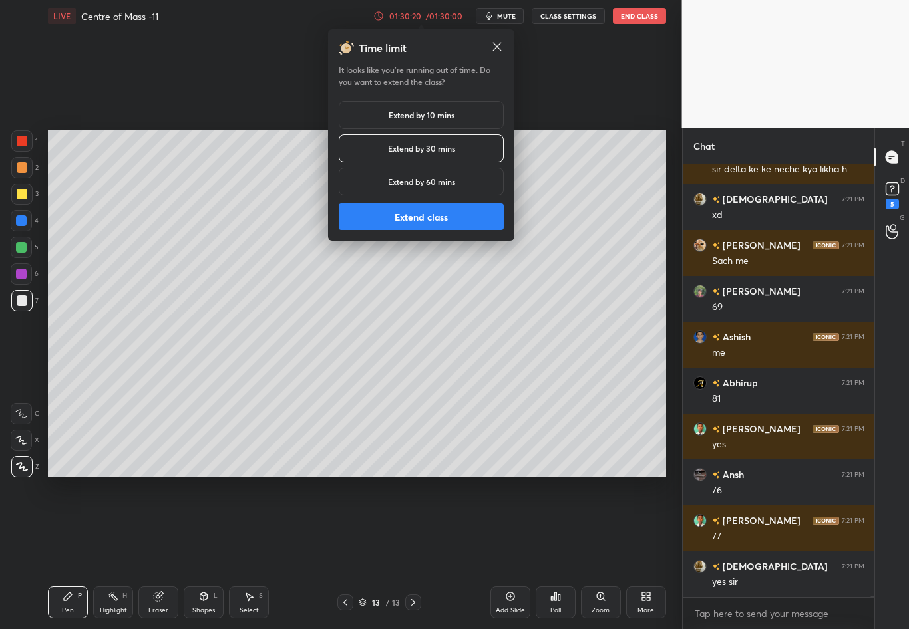
click at [438, 215] on button "Extend class" at bounding box center [421, 217] width 165 height 27
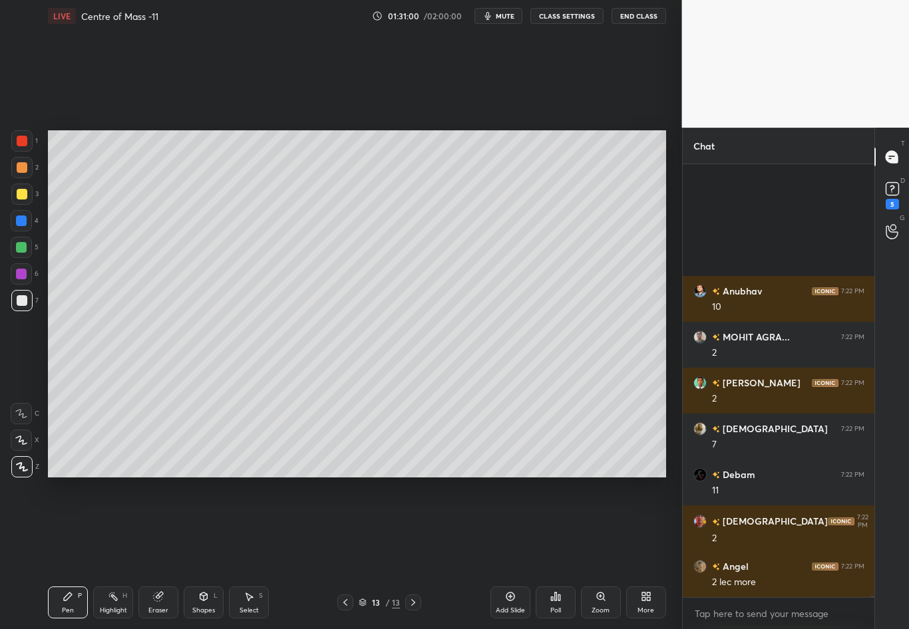
scroll to position [114928, 0]
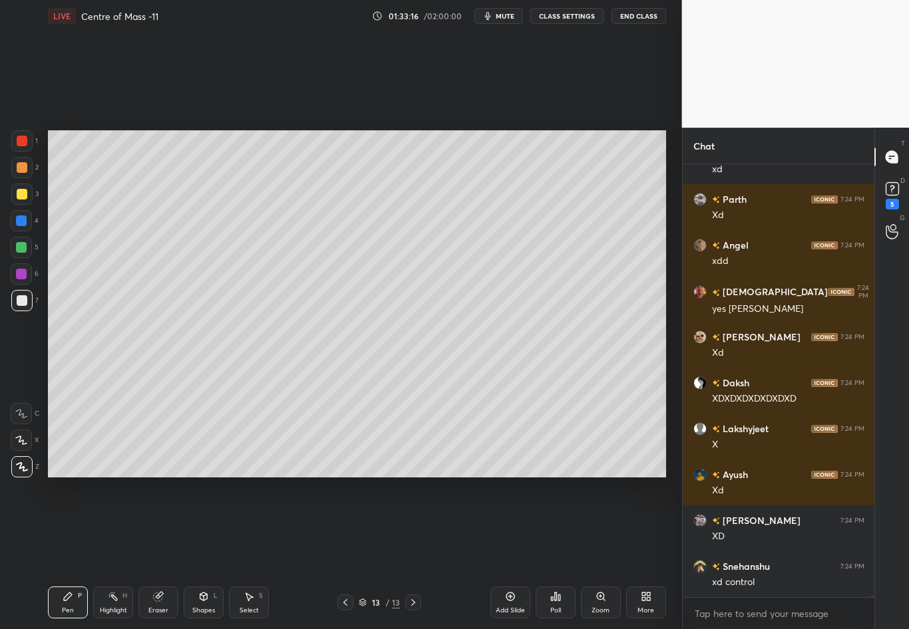
click at [413, 553] on icon at bounding box center [413, 602] width 11 height 11
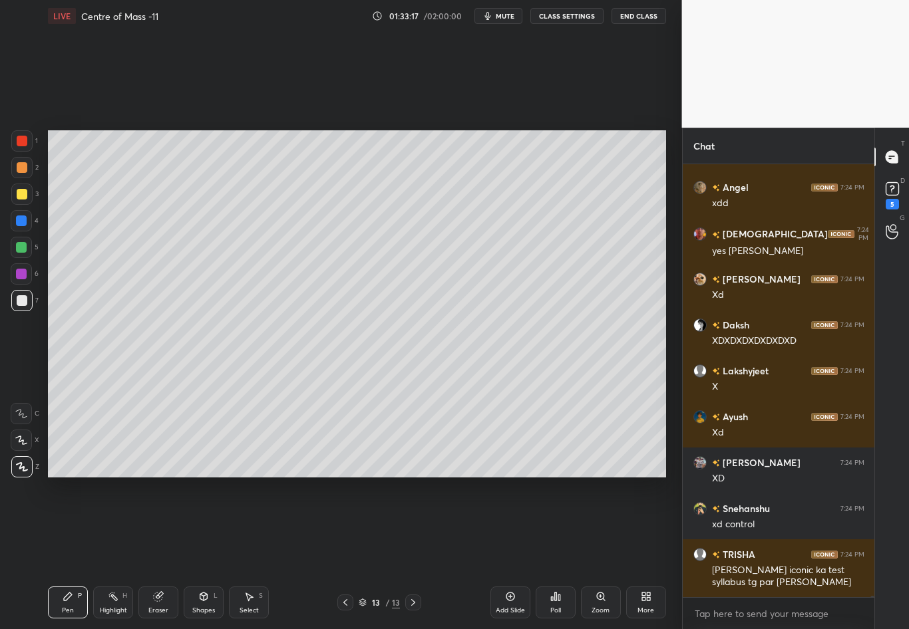
click at [503, 553] on div "Add Slide" at bounding box center [510, 603] width 40 height 32
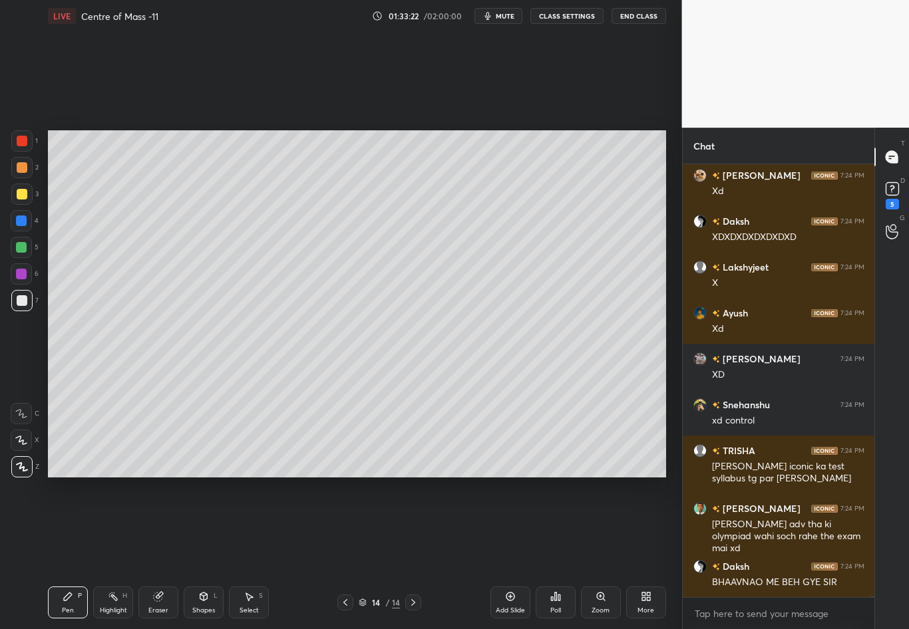
click at [69, 553] on div "Pen P" at bounding box center [68, 603] width 40 height 32
click at [23, 299] on div at bounding box center [22, 300] width 11 height 11
click at [162, 553] on div "Eraser" at bounding box center [158, 603] width 40 height 32
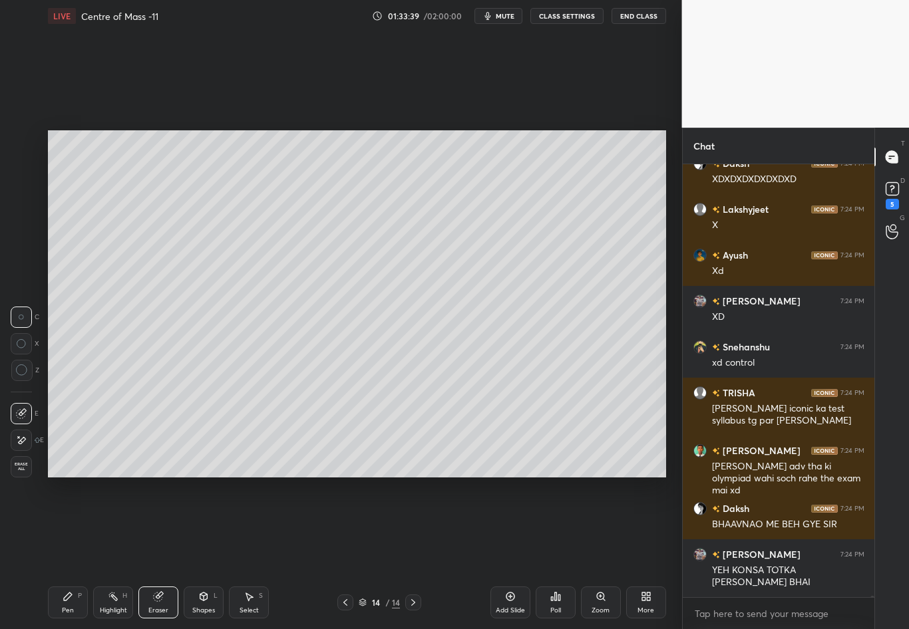
click at [68, 553] on icon at bounding box center [68, 596] width 11 height 11
click at [29, 303] on div at bounding box center [21, 300] width 21 height 21
click at [23, 201] on div at bounding box center [21, 194] width 21 height 21
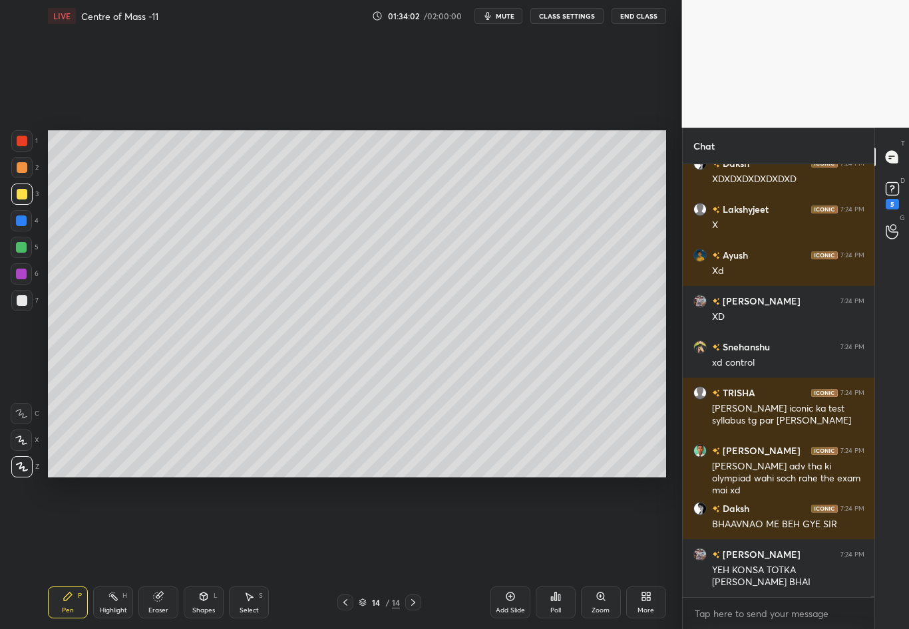
click at [21, 198] on div at bounding box center [22, 194] width 11 height 11
click at [154, 553] on div "Eraser" at bounding box center [158, 610] width 20 height 7
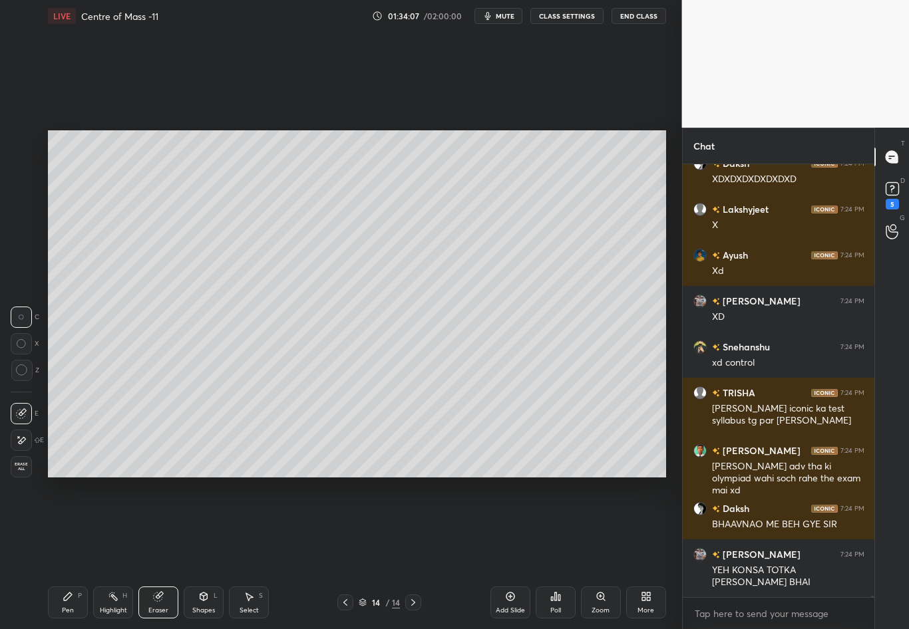
click at [66, 553] on icon at bounding box center [68, 596] width 11 height 11
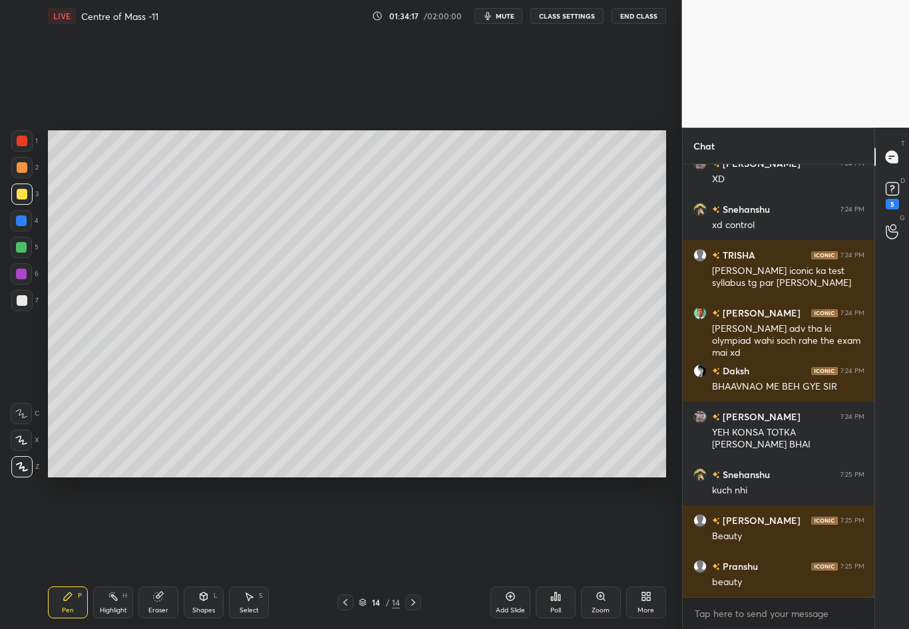
scroll to position [121498, 0]
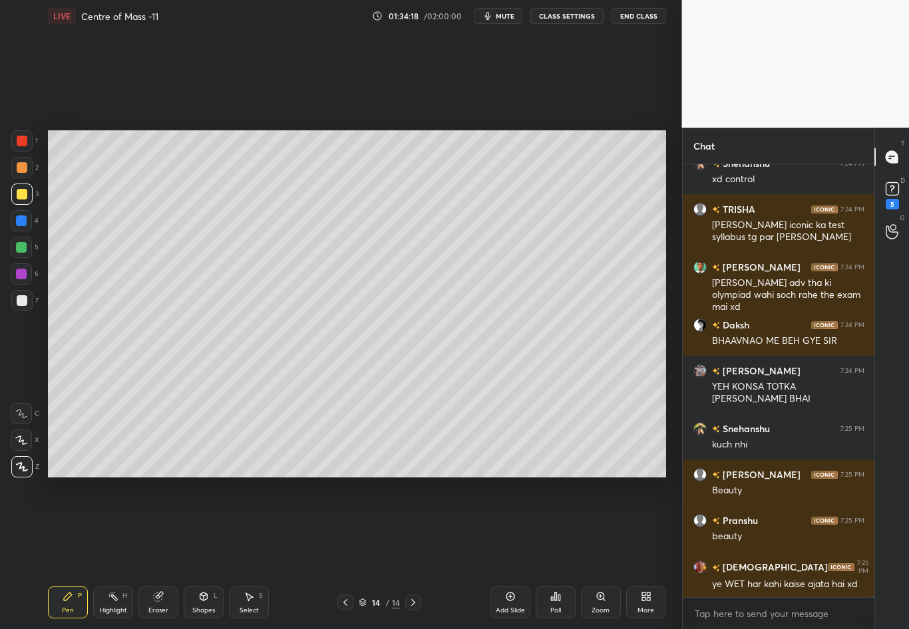
click at [23, 300] on div at bounding box center [22, 300] width 11 height 11
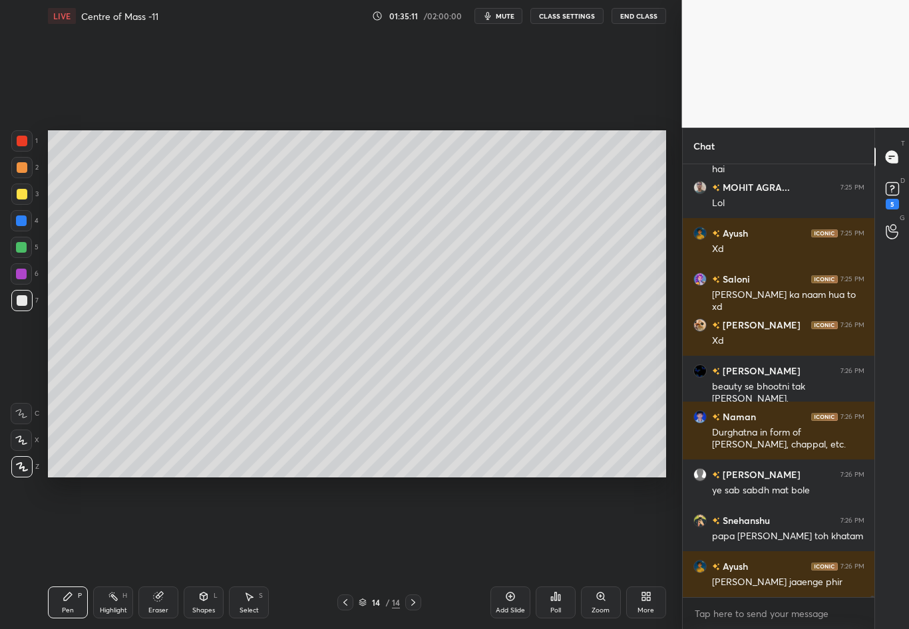
scroll to position [122428, 0]
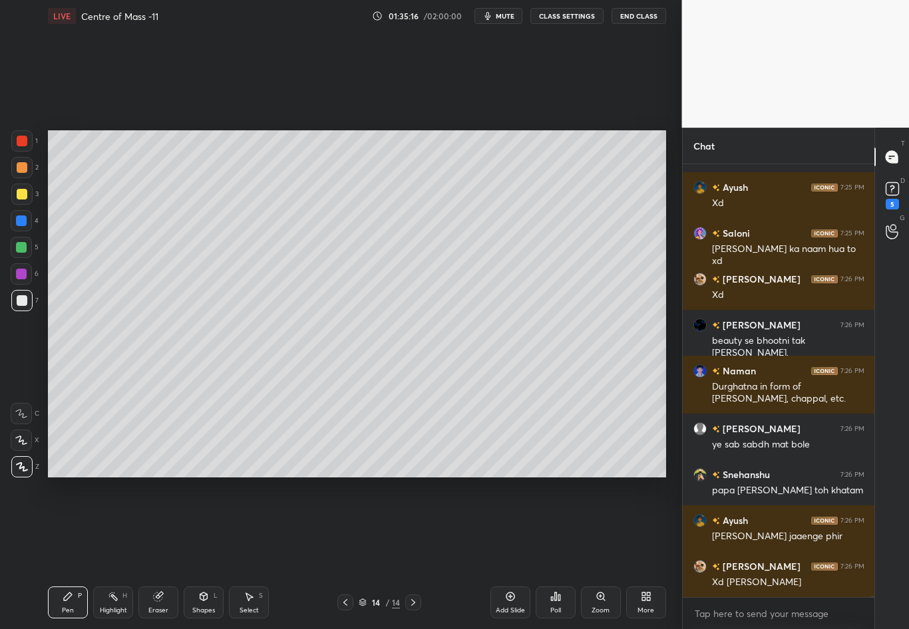
click at [20, 194] on div at bounding box center [22, 194] width 11 height 11
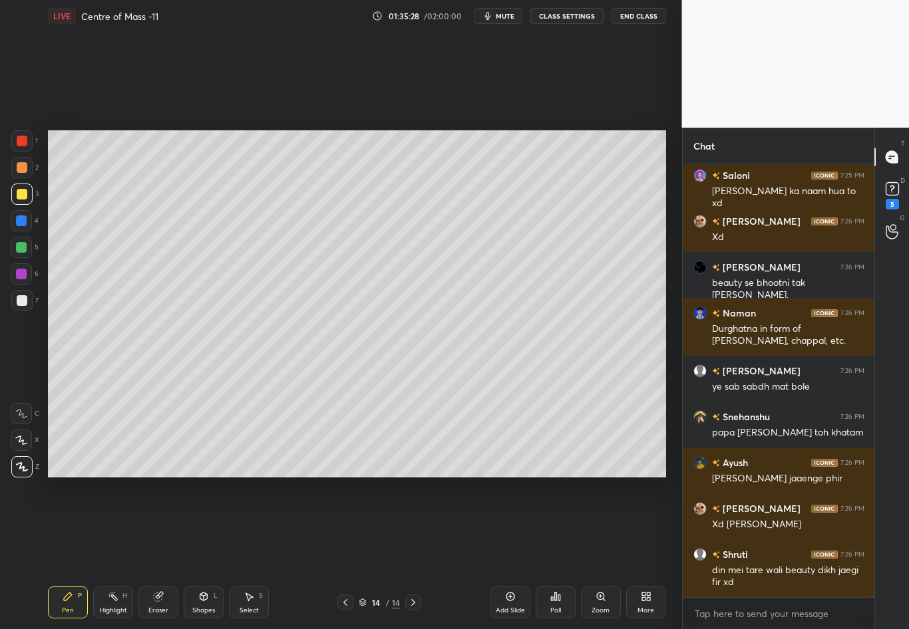
click at [17, 194] on div at bounding box center [22, 194] width 11 height 11
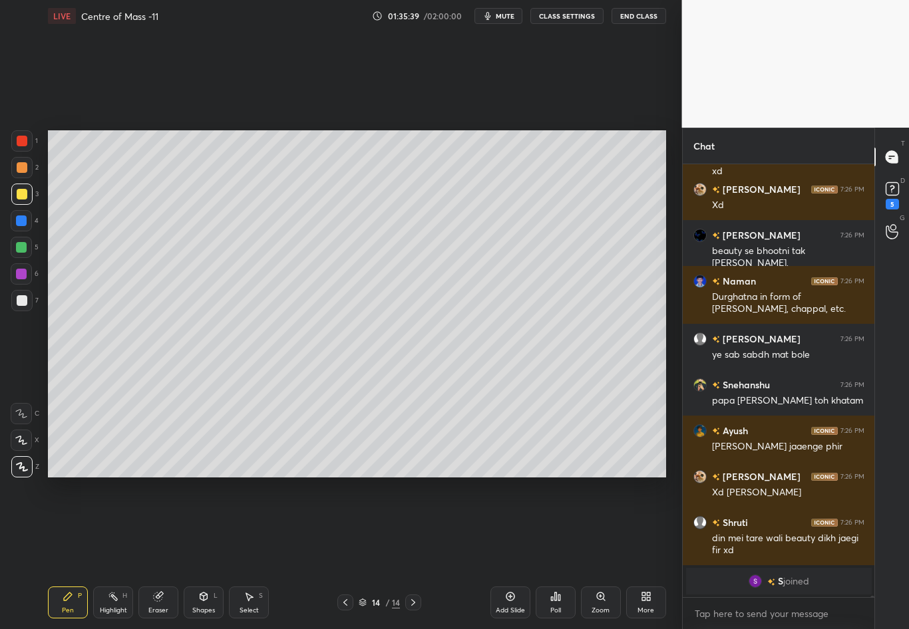
click at [26, 303] on div at bounding box center [22, 300] width 11 height 11
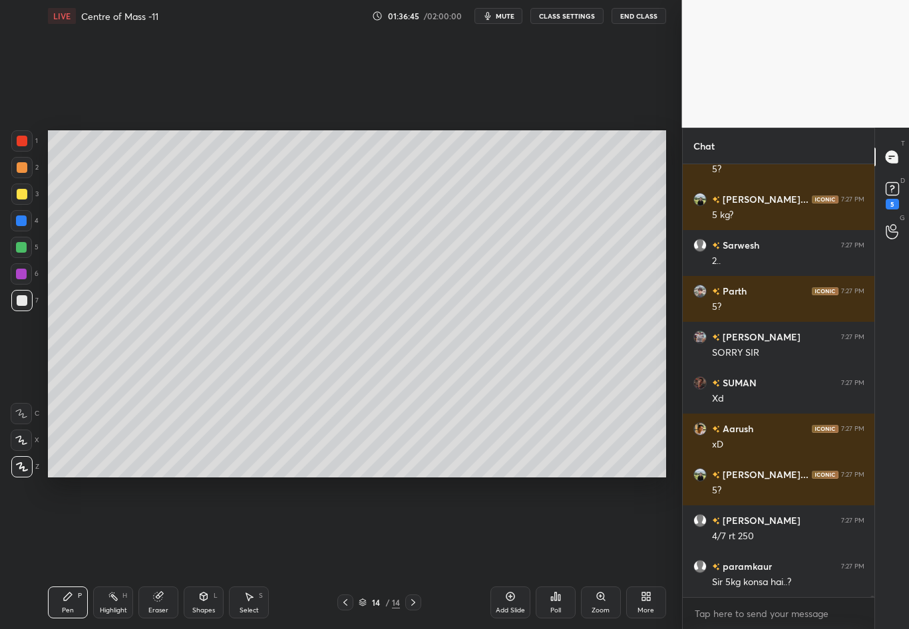
scroll to position [121140, 0]
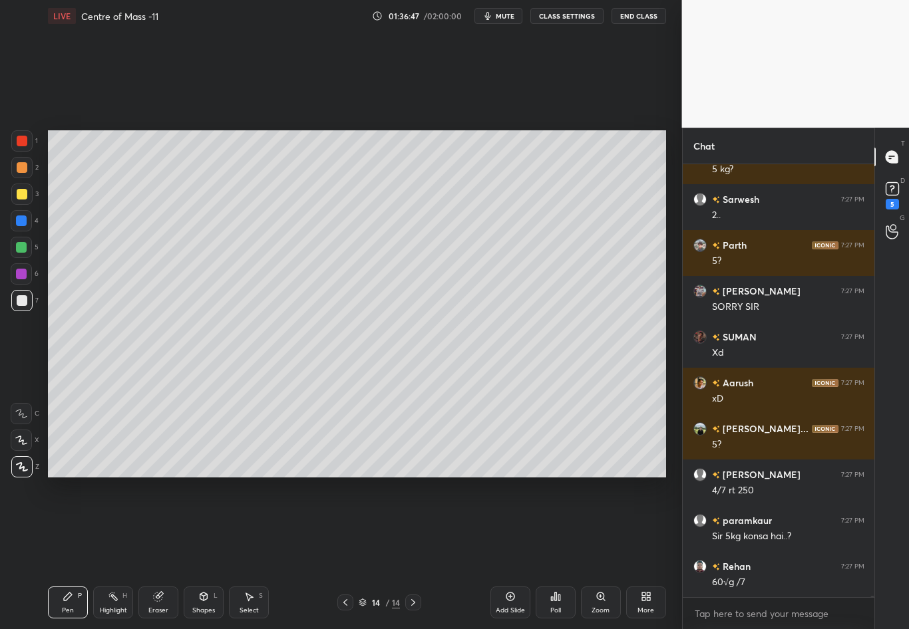
click at [153, 553] on div "Setting up your live class Poll for secs No correct answer Start poll" at bounding box center [357, 304] width 629 height 544
click at [115, 553] on div "Highlight H" at bounding box center [113, 603] width 40 height 32
click at [162, 553] on div "Eraser" at bounding box center [158, 610] width 20 height 7
click at [65, 553] on div "Pen P" at bounding box center [68, 603] width 40 height 32
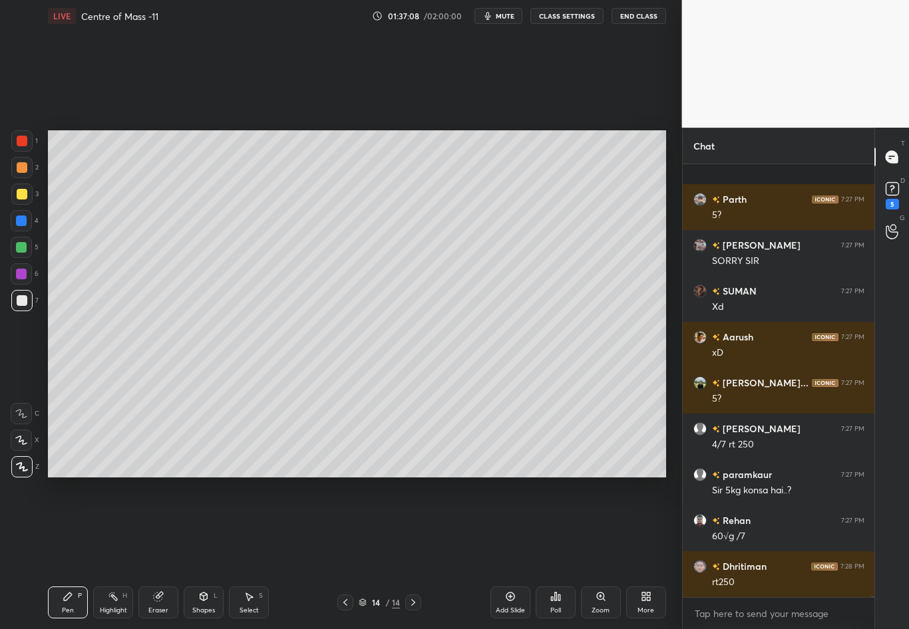
scroll to position [121256, 0]
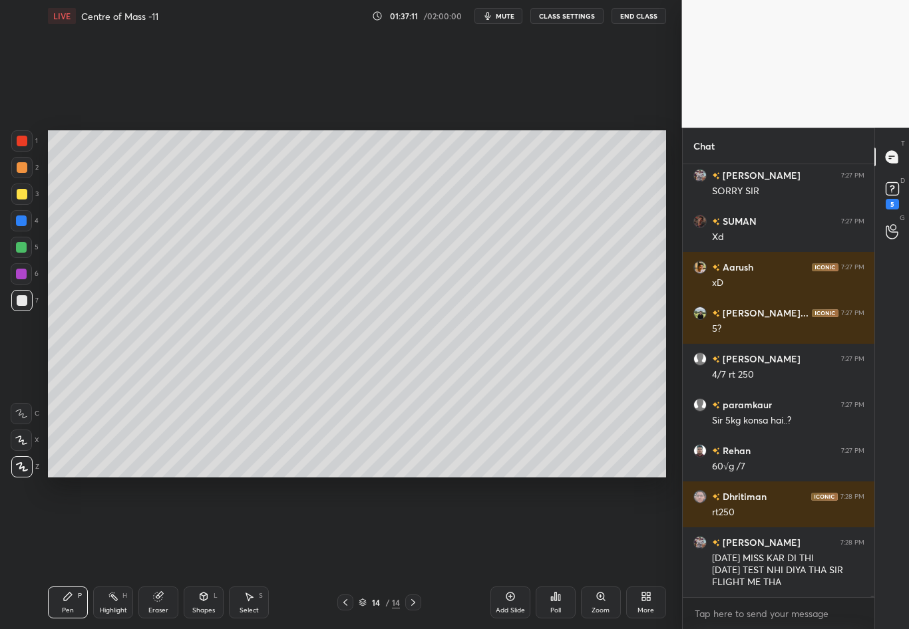
click at [254, 553] on div "Select" at bounding box center [248, 610] width 19 height 7
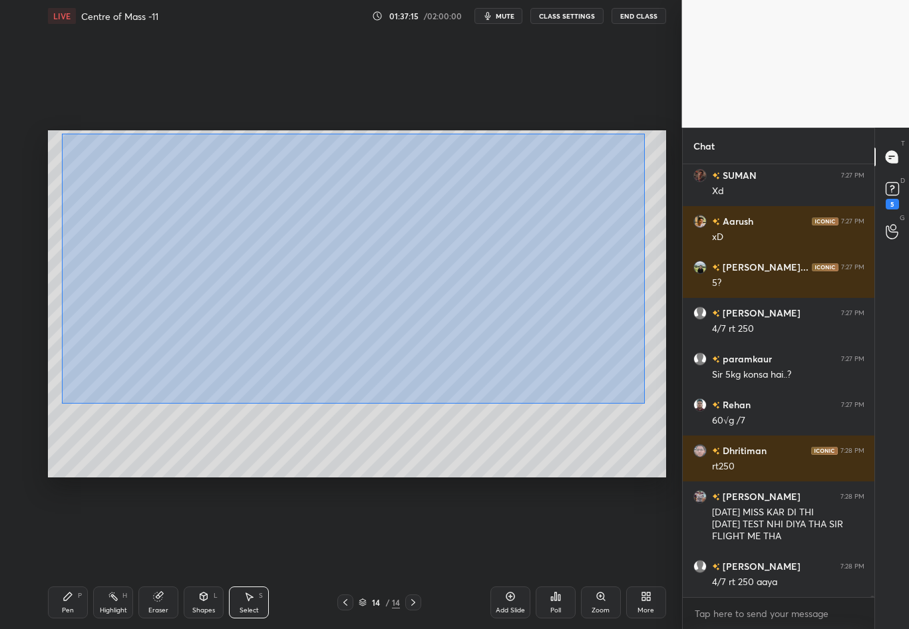
drag, startPoint x: 61, startPoint y: 164, endPoint x: 645, endPoint y: 401, distance: 629.6
click at [645, 401] on div "0 ° Undo Copy Duplicate Duplicate to new slide Delete" at bounding box center [357, 303] width 618 height 347
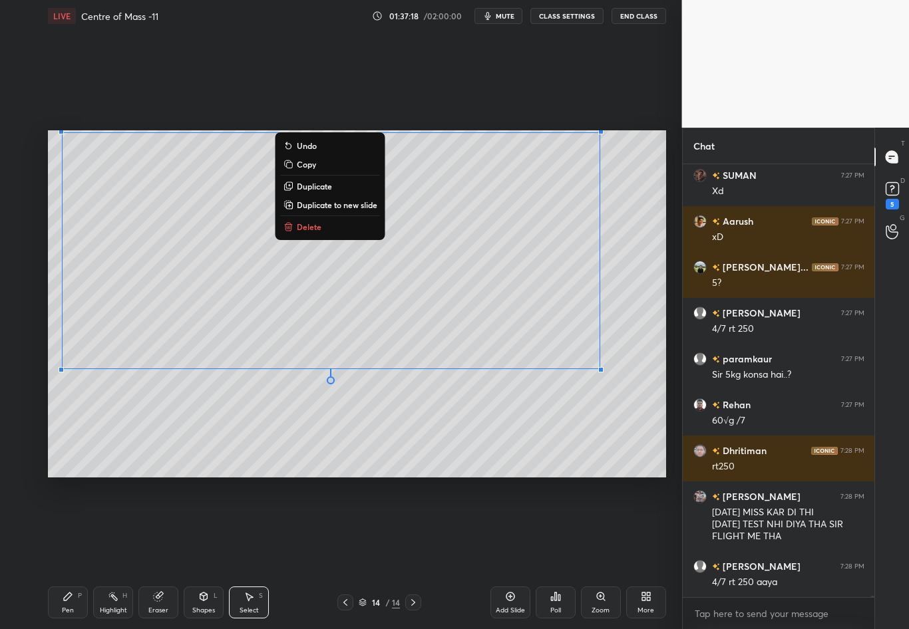
drag, startPoint x: 589, startPoint y: 364, endPoint x: 67, endPoint y: 131, distance: 571.7
click at [67, 131] on div "0 ° Undo Copy Duplicate Duplicate to new slide Delete" at bounding box center [357, 303] width 618 height 347
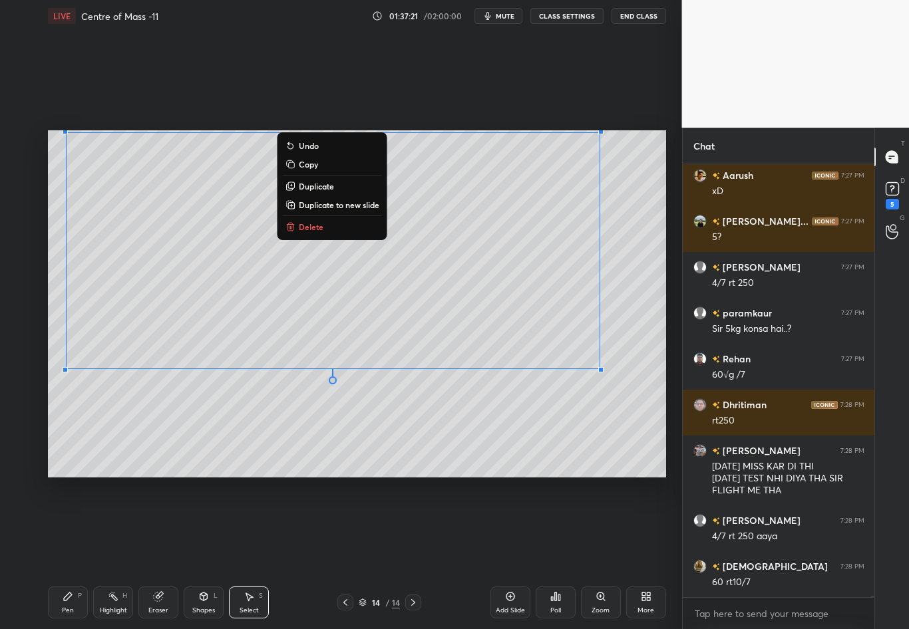
drag, startPoint x: 593, startPoint y: 365, endPoint x: 71, endPoint y: 128, distance: 572.7
click at [71, 128] on div "0 ° Undo Copy Duplicate Duplicate to new slide Delete Setting up your live clas…" at bounding box center [357, 304] width 629 height 544
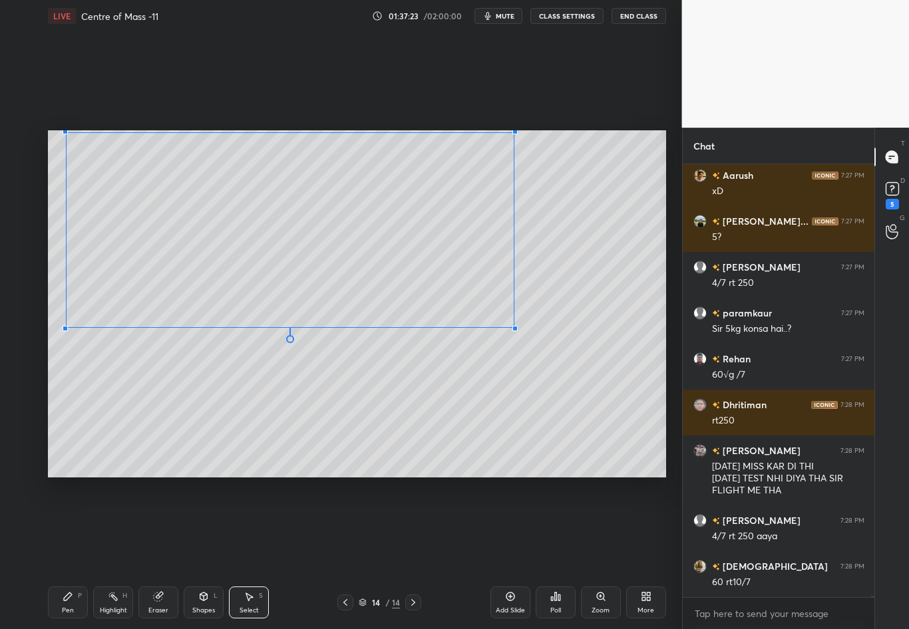
scroll to position [121394, 0]
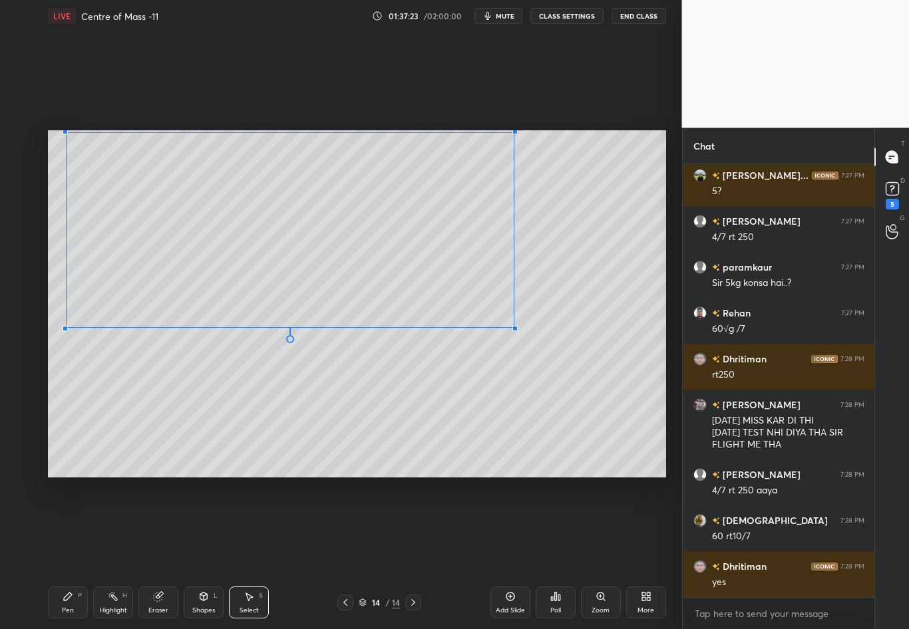
drag, startPoint x: 586, startPoint y: 362, endPoint x: 514, endPoint y: 327, distance: 80.3
click at [513, 327] on div at bounding box center [514, 328] width 5 height 5
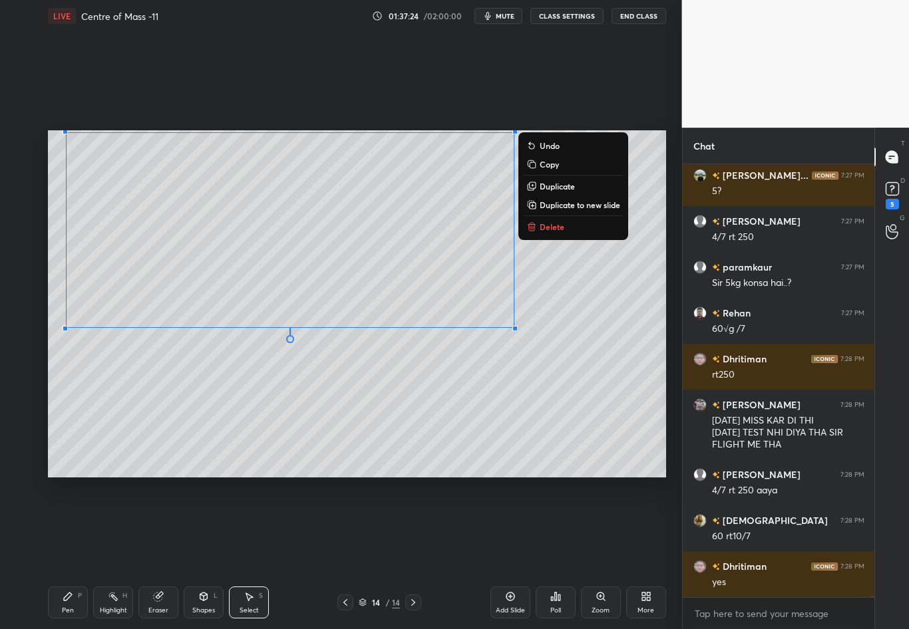
click at [504, 380] on div "0 ° Undo Copy Duplicate Duplicate to new slide Delete" at bounding box center [357, 303] width 618 height 347
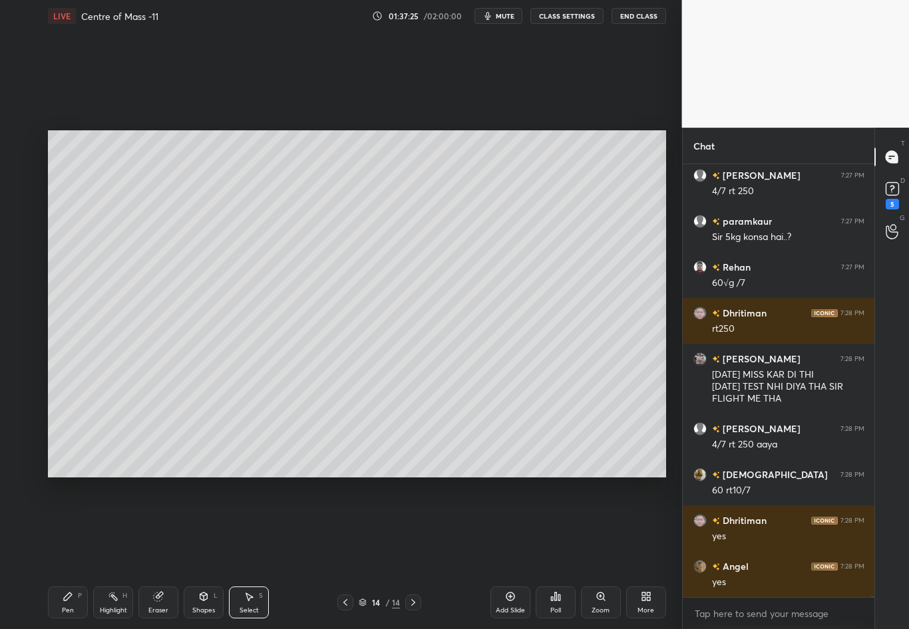
click at [69, 553] on div "Pen P" at bounding box center [68, 603] width 40 height 32
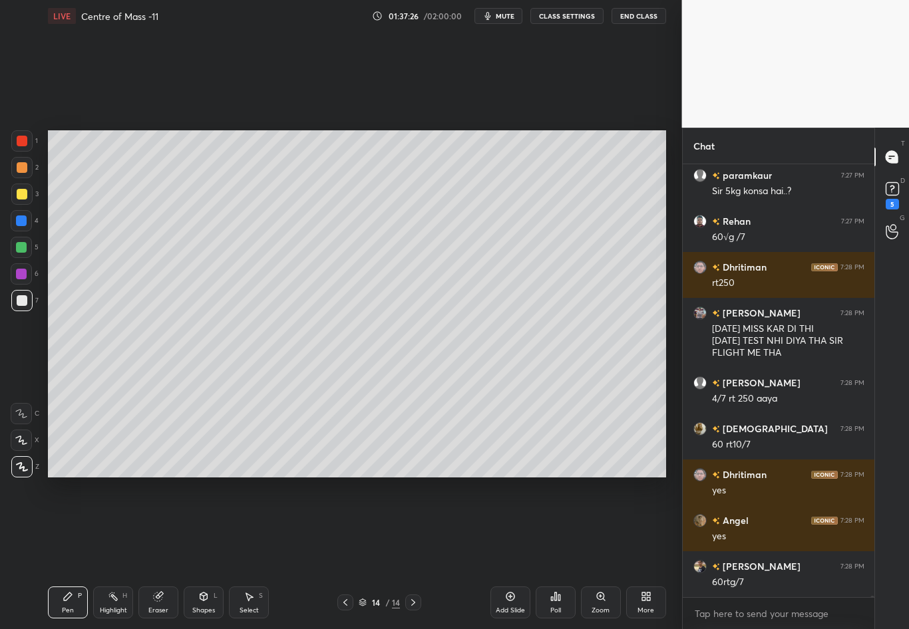
click at [21, 304] on div at bounding box center [22, 300] width 11 height 11
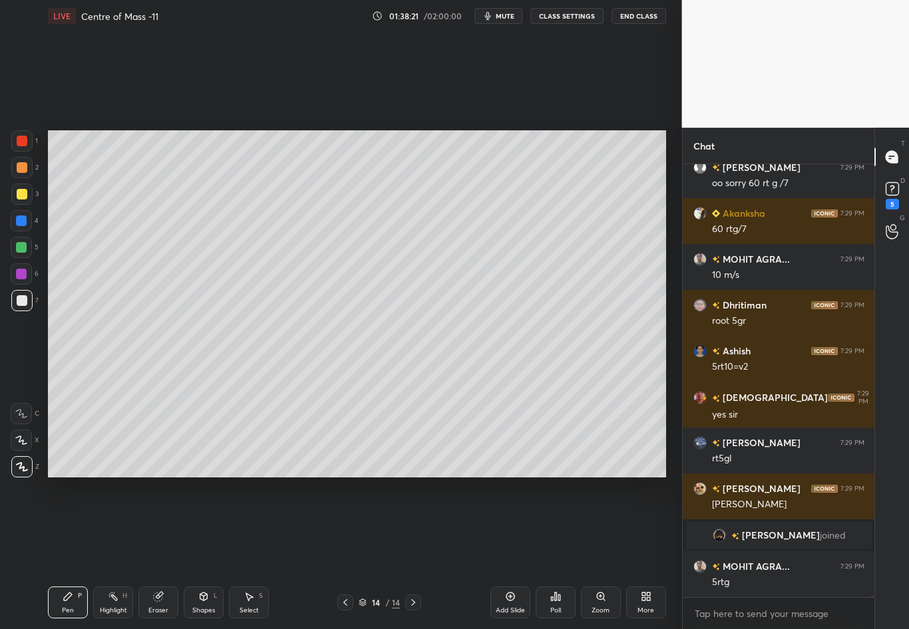
scroll to position [121817, 0]
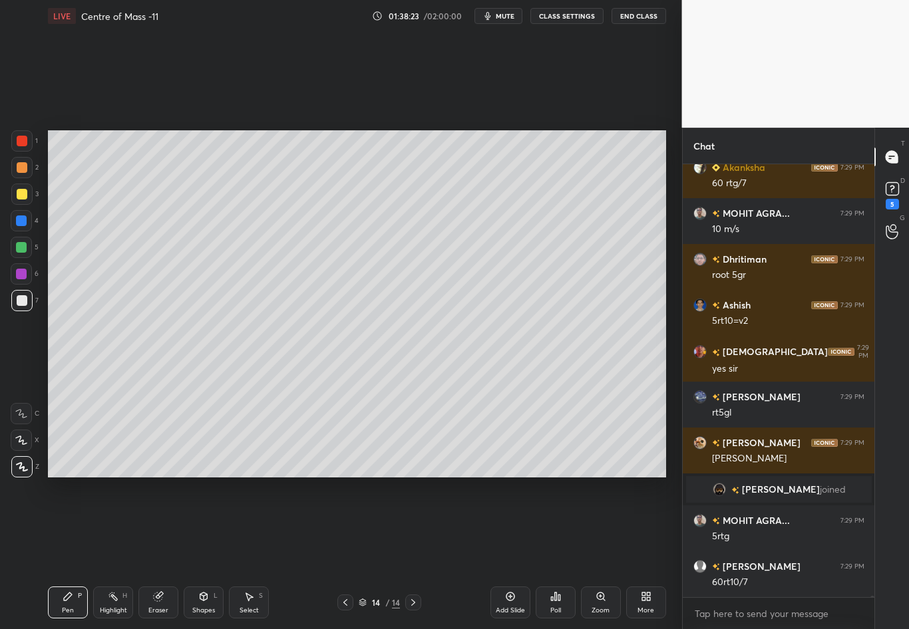
click at [24, 168] on div at bounding box center [22, 167] width 11 height 11
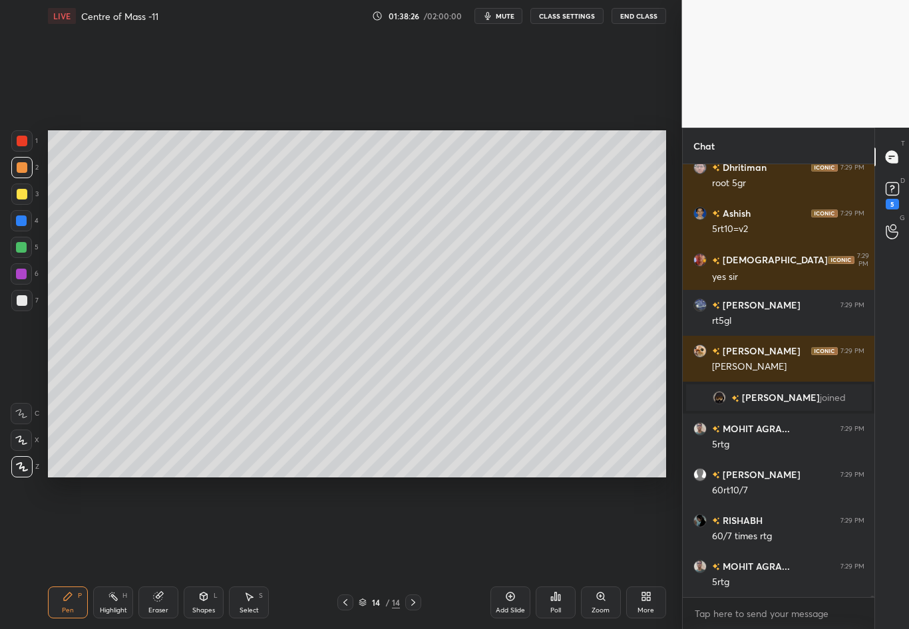
scroll to position [121955, 0]
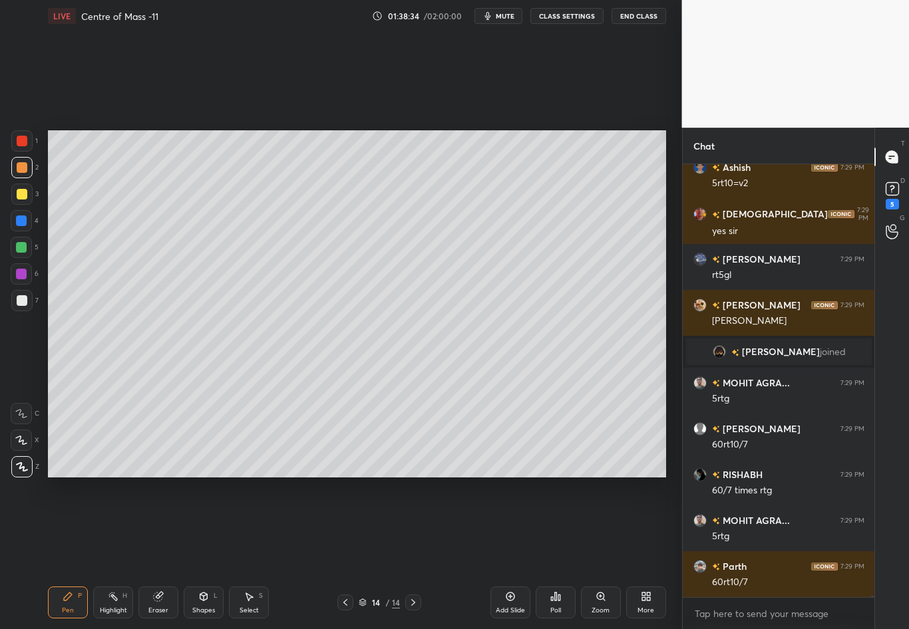
click at [14, 300] on div at bounding box center [21, 300] width 21 height 21
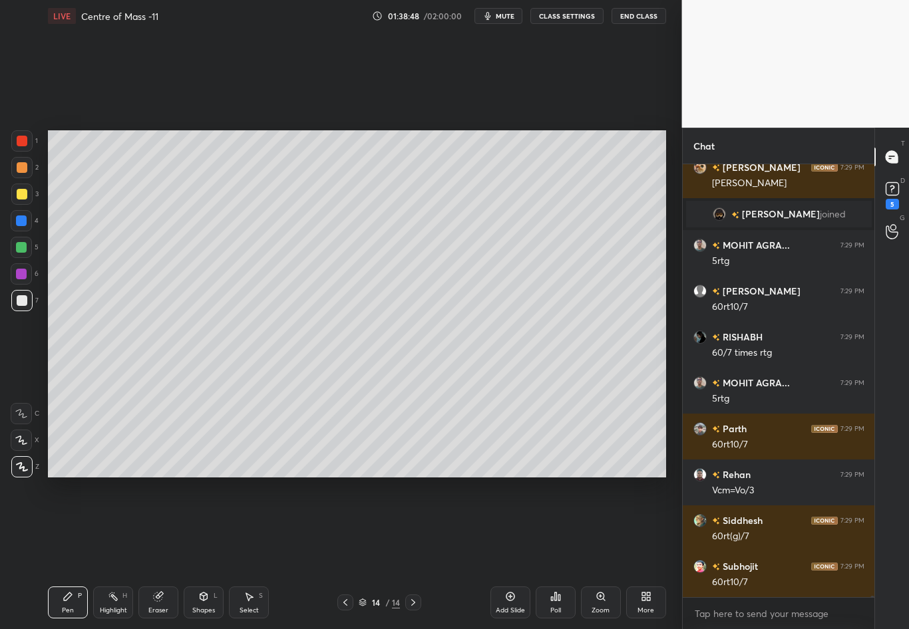
scroll to position [122138, 0]
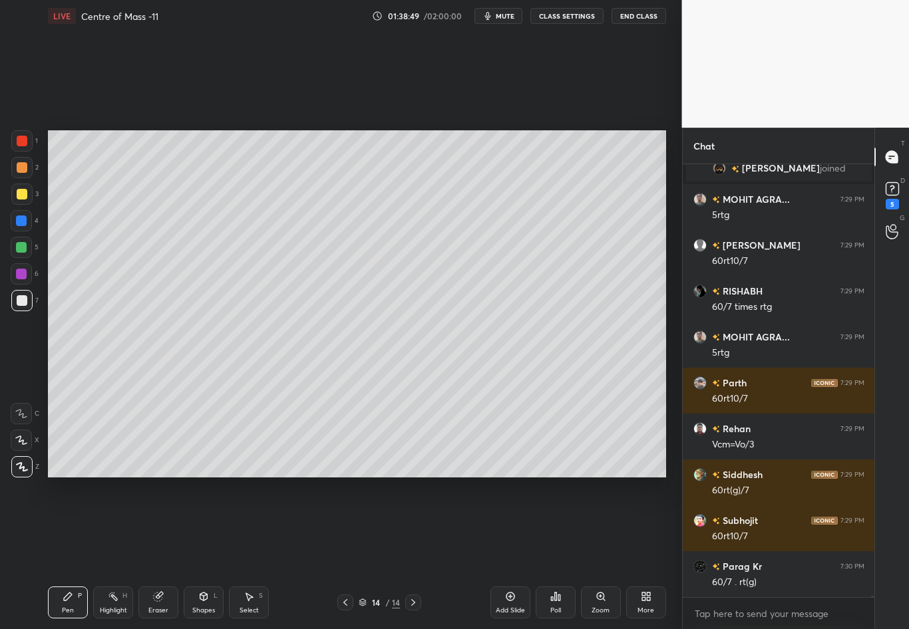
click at [27, 196] on div at bounding box center [21, 194] width 21 height 21
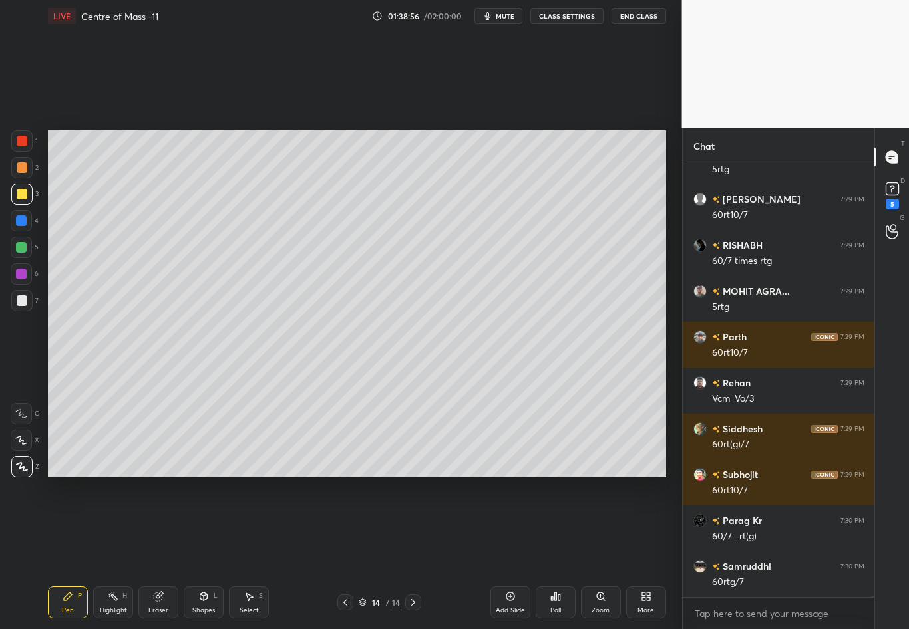
scroll to position [122230, 0]
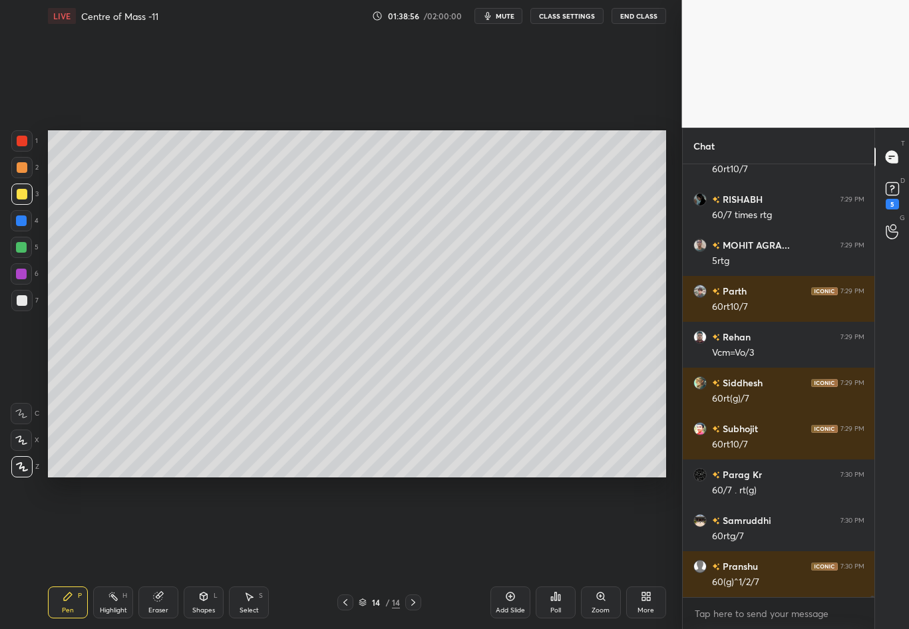
click at [25, 302] on div at bounding box center [22, 300] width 11 height 11
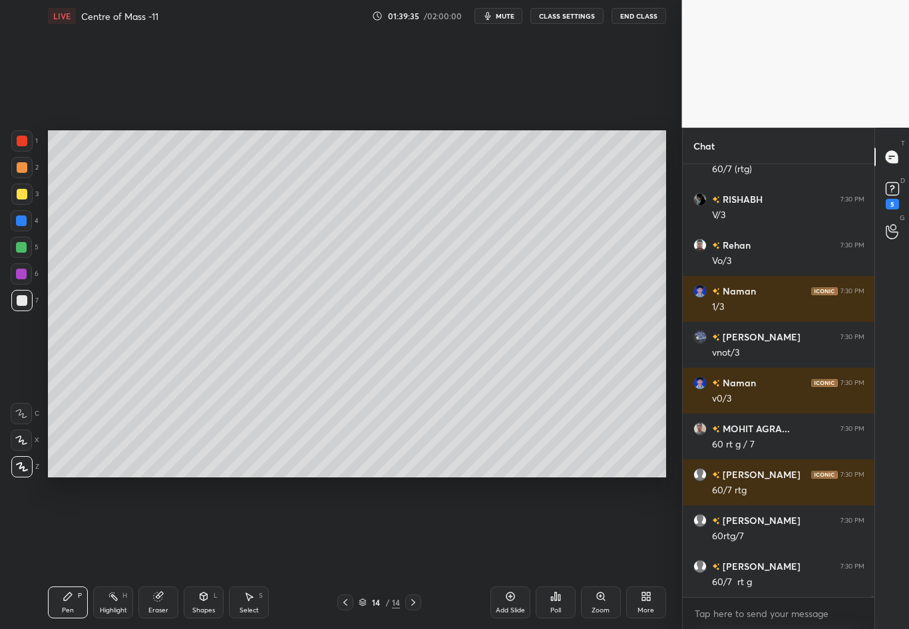
scroll to position [122735, 0]
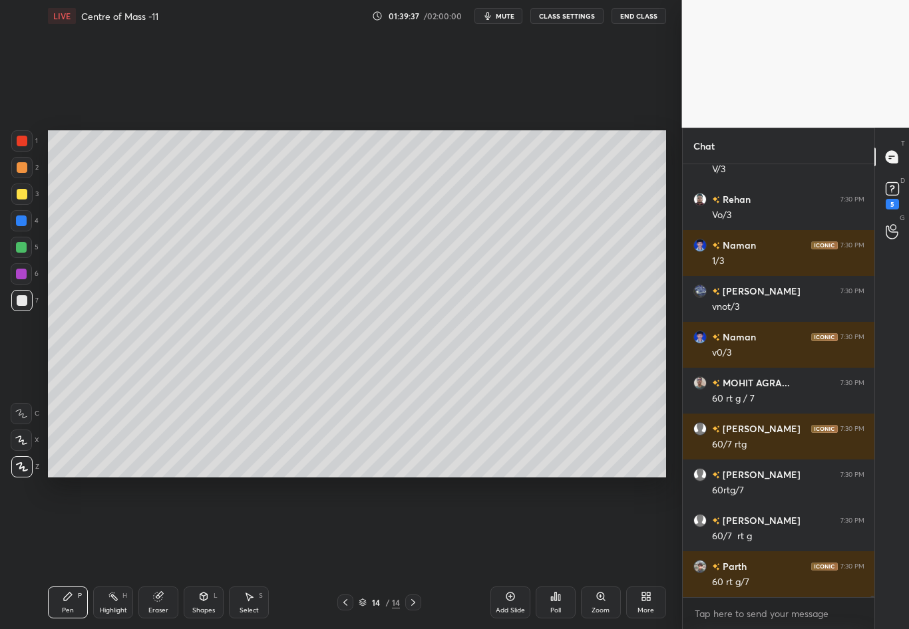
click at [156, 553] on div "Eraser" at bounding box center [158, 603] width 40 height 32
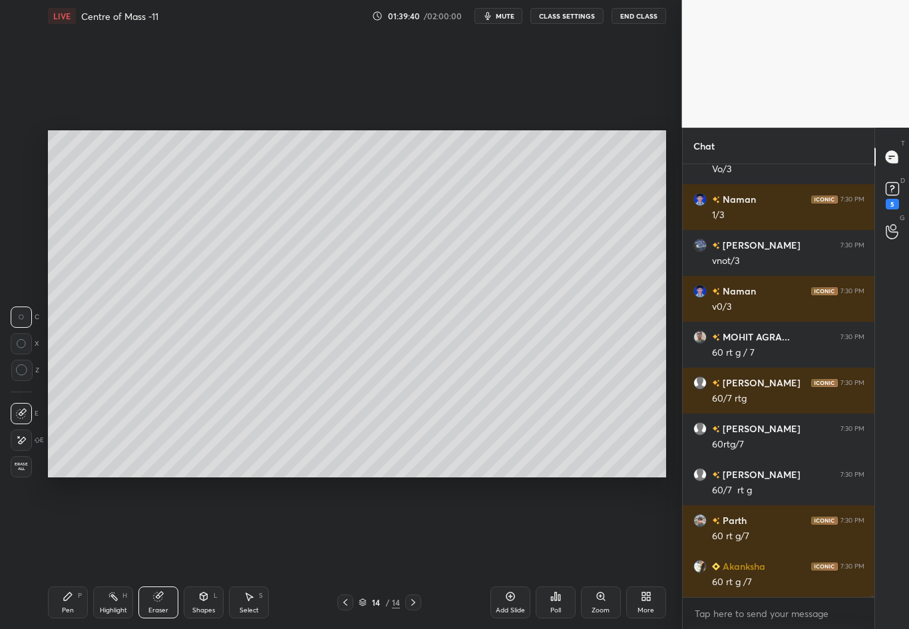
click at [67, 553] on div "Pen P" at bounding box center [68, 603] width 40 height 32
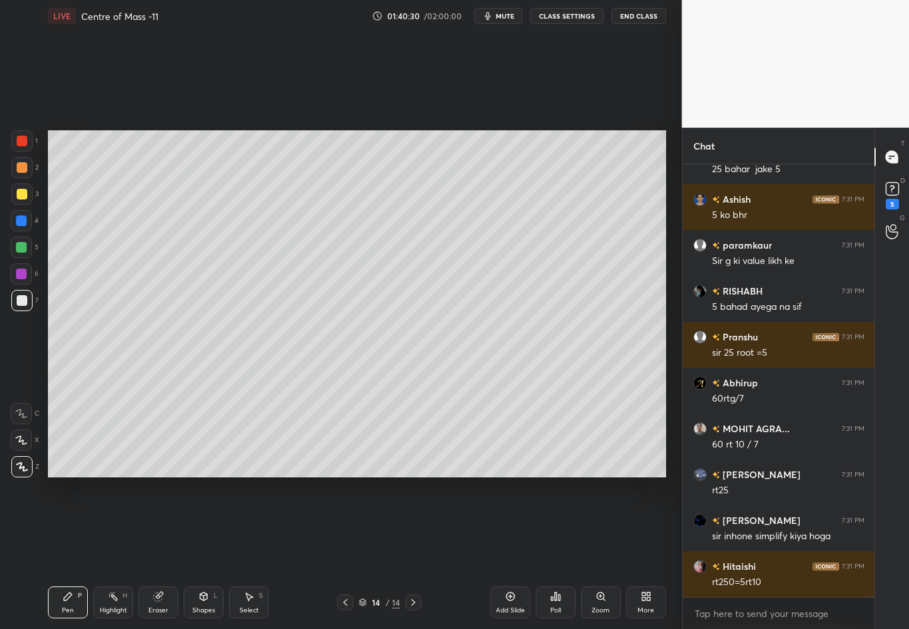
scroll to position [125076, 0]
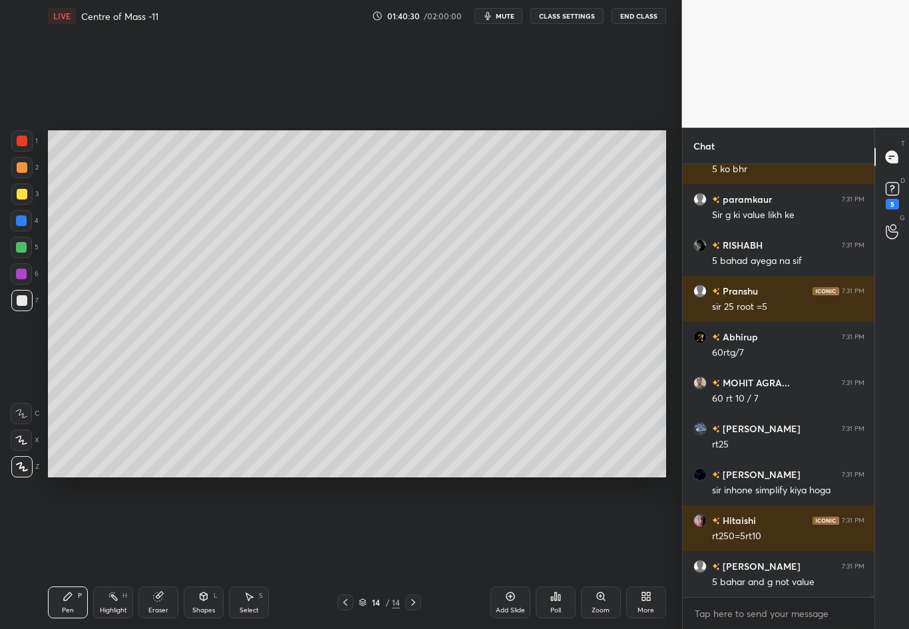
click at [20, 226] on div at bounding box center [21, 220] width 21 height 21
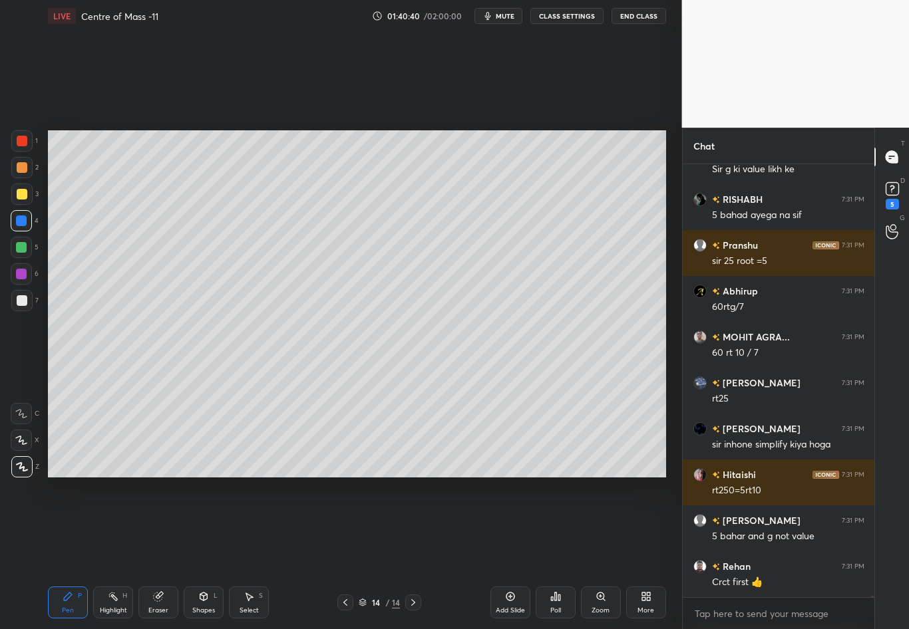
scroll to position [125167, 0]
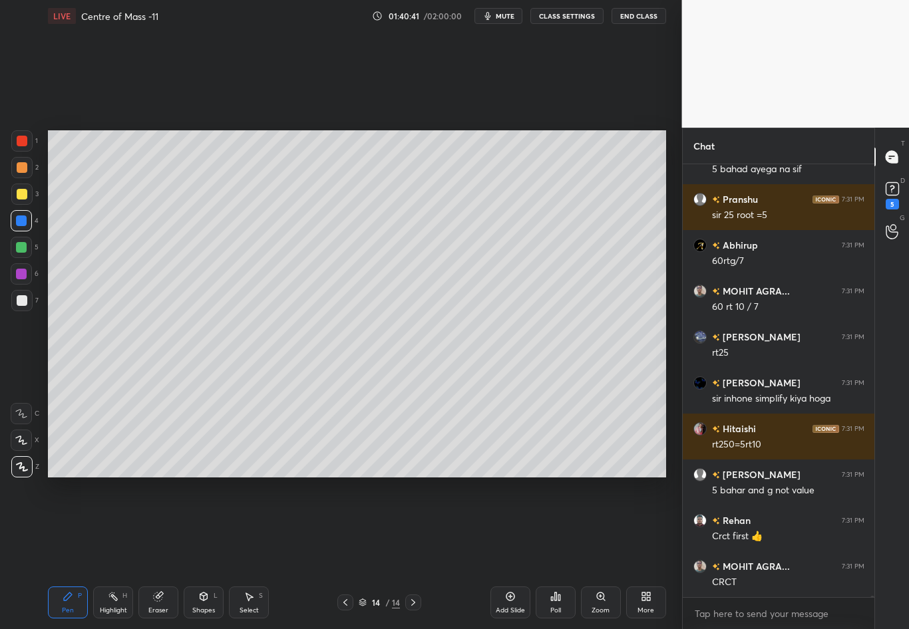
click at [27, 304] on div at bounding box center [21, 300] width 21 height 21
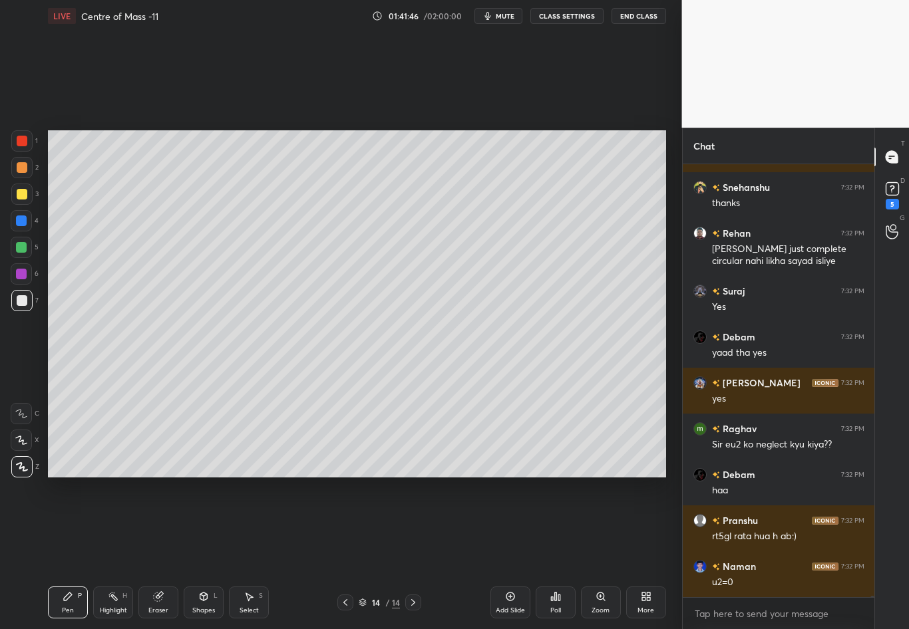
scroll to position [126648, 0]
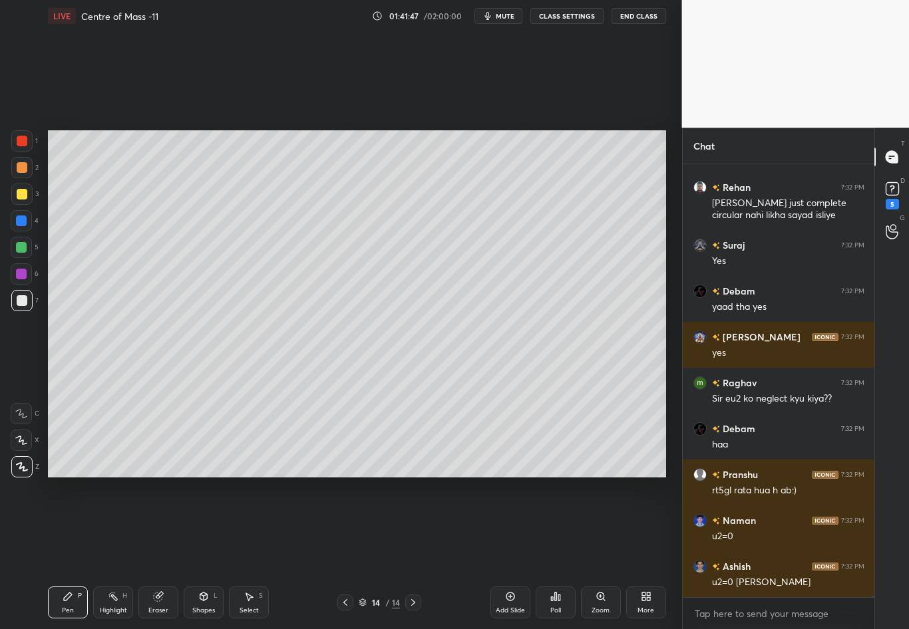
click at [15, 253] on div at bounding box center [21, 247] width 21 height 21
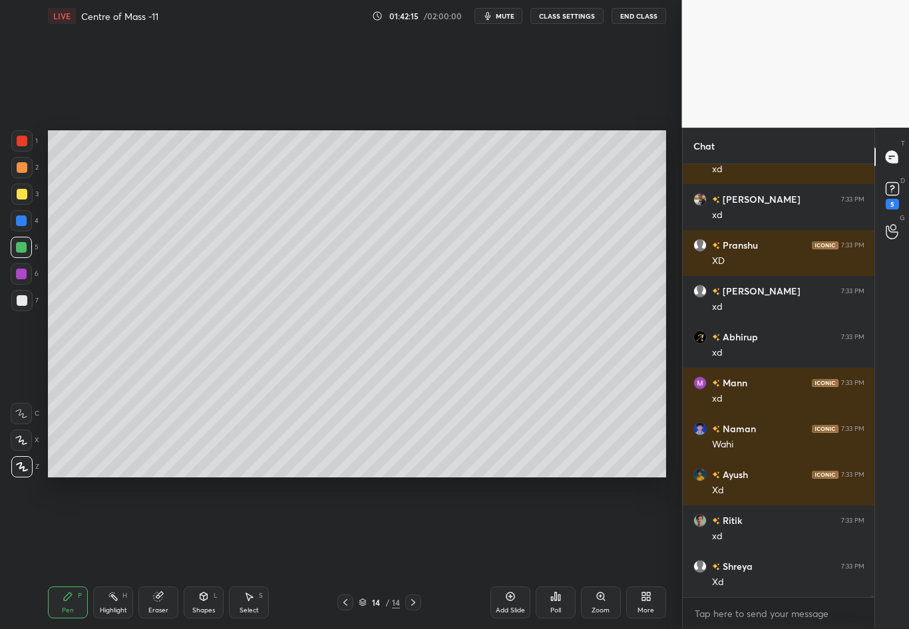
scroll to position [126516, 0]
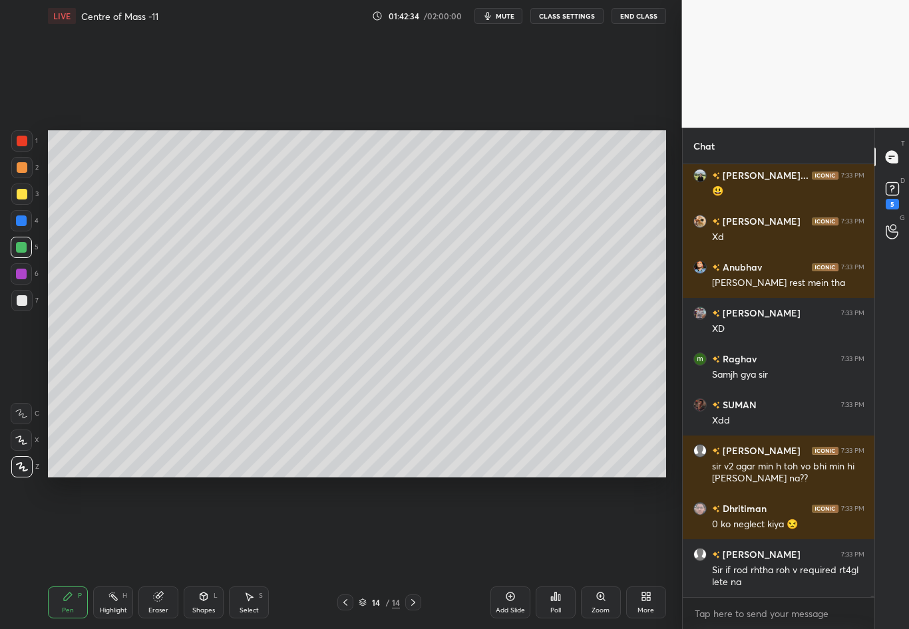
click at [410, 553] on icon at bounding box center [413, 602] width 11 height 11
click at [502, 553] on div "Add Slide" at bounding box center [510, 603] width 40 height 32
click at [19, 302] on div at bounding box center [22, 300] width 11 height 11
click at [160, 553] on div "Eraser" at bounding box center [158, 603] width 40 height 32
click at [201, 553] on div "Shapes L" at bounding box center [204, 603] width 40 height 32
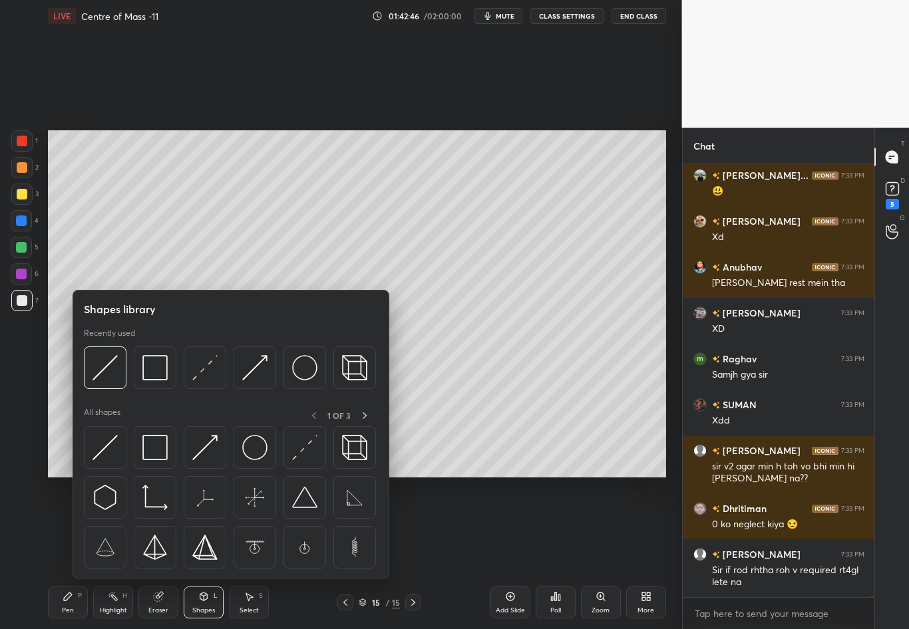
click at [32, 359] on div "1 2 3 4 5 6 7 C X Z C X Z E E Erase all H H" at bounding box center [21, 303] width 43 height 347
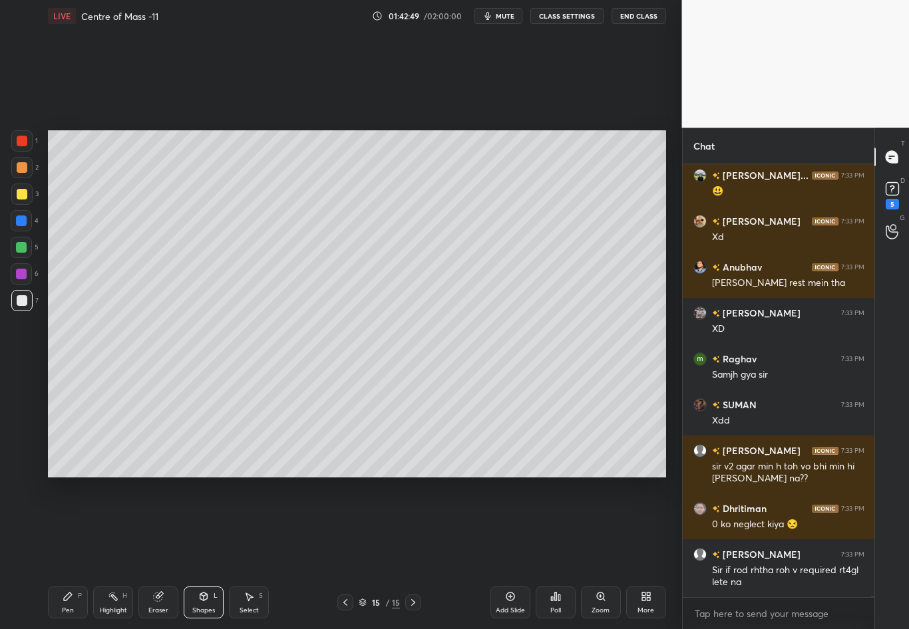
click at [63, 553] on div "Pen" at bounding box center [68, 610] width 12 height 7
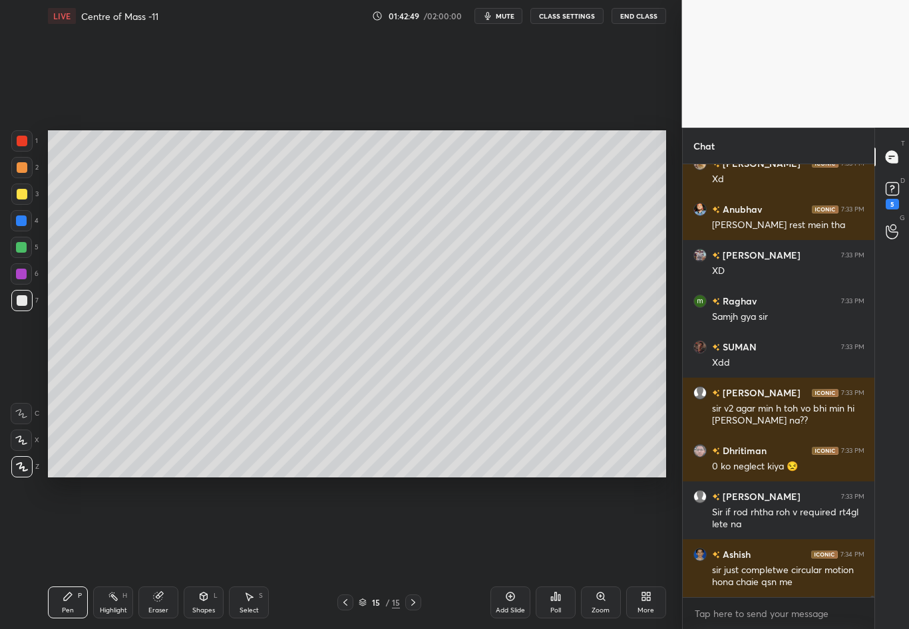
click at [27, 299] on div at bounding box center [22, 300] width 11 height 11
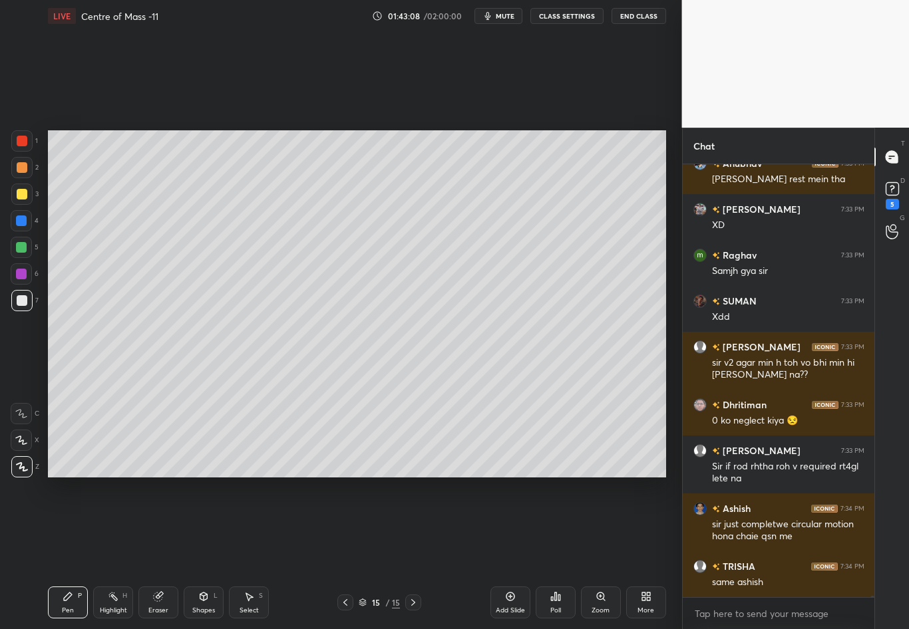
scroll to position [127103, 0]
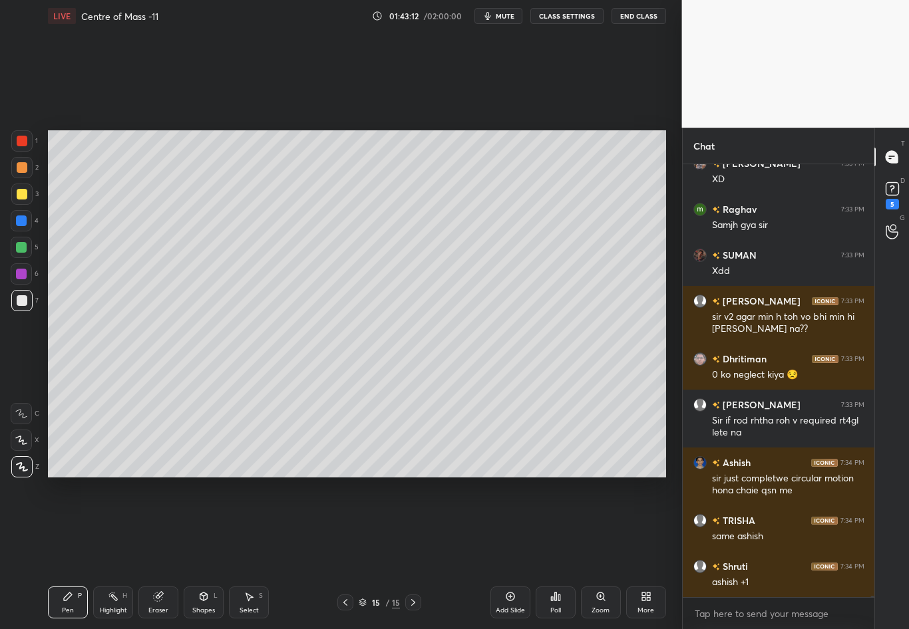
click at [341, 553] on icon at bounding box center [345, 602] width 11 height 11
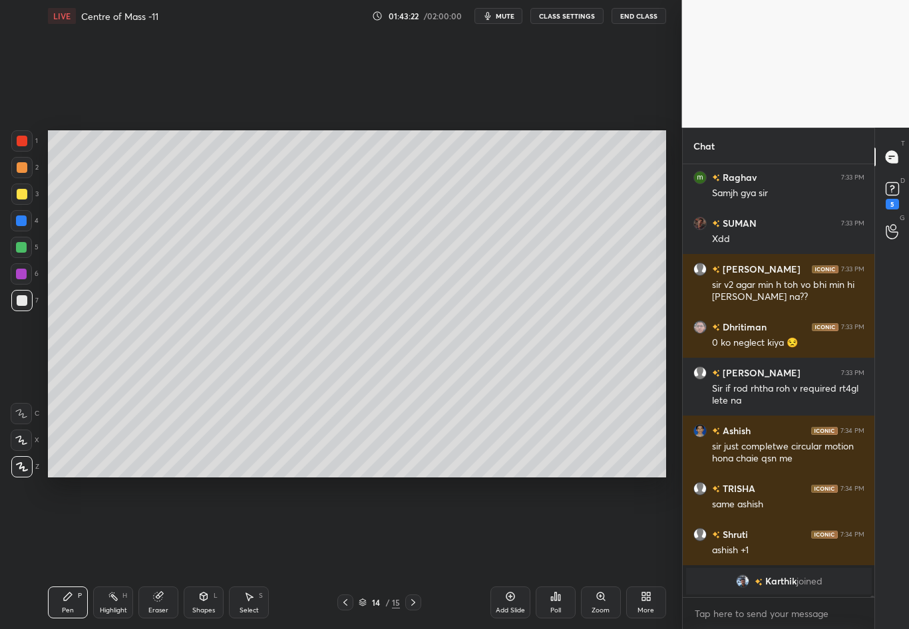
click at [18, 190] on div at bounding box center [22, 194] width 11 height 11
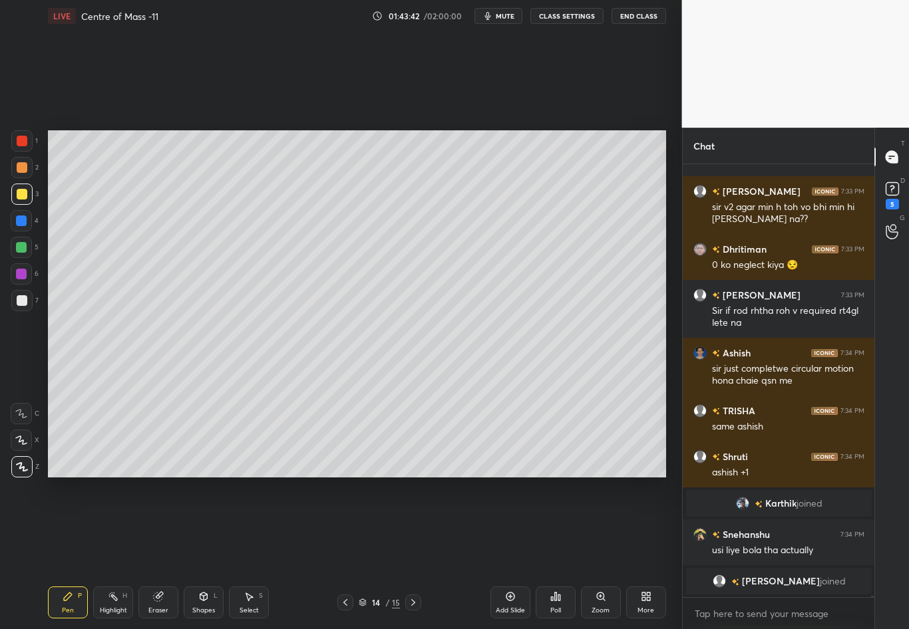
scroll to position [126782, 0]
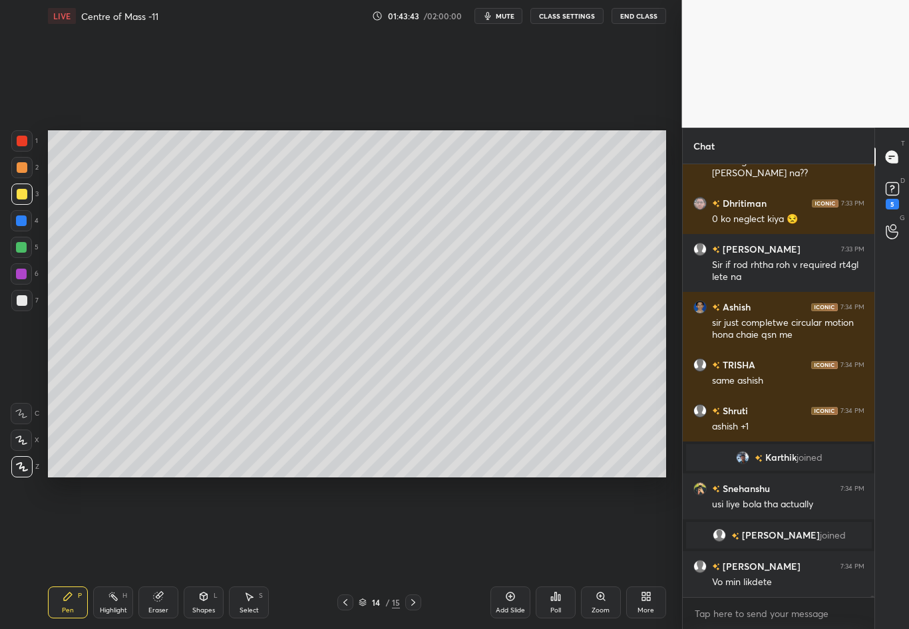
click at [413, 553] on icon at bounding box center [413, 602] width 11 height 11
click at [27, 196] on div at bounding box center [21, 194] width 21 height 21
click at [20, 193] on div at bounding box center [22, 194] width 11 height 11
click at [159, 553] on div "Eraser" at bounding box center [158, 610] width 20 height 7
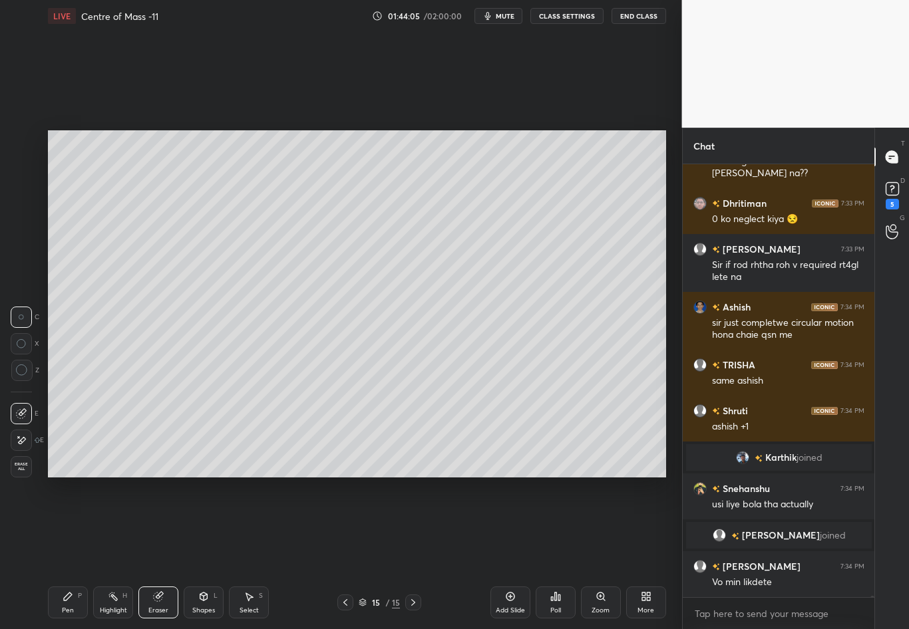
click at [62, 553] on div "Pen P" at bounding box center [68, 603] width 40 height 32
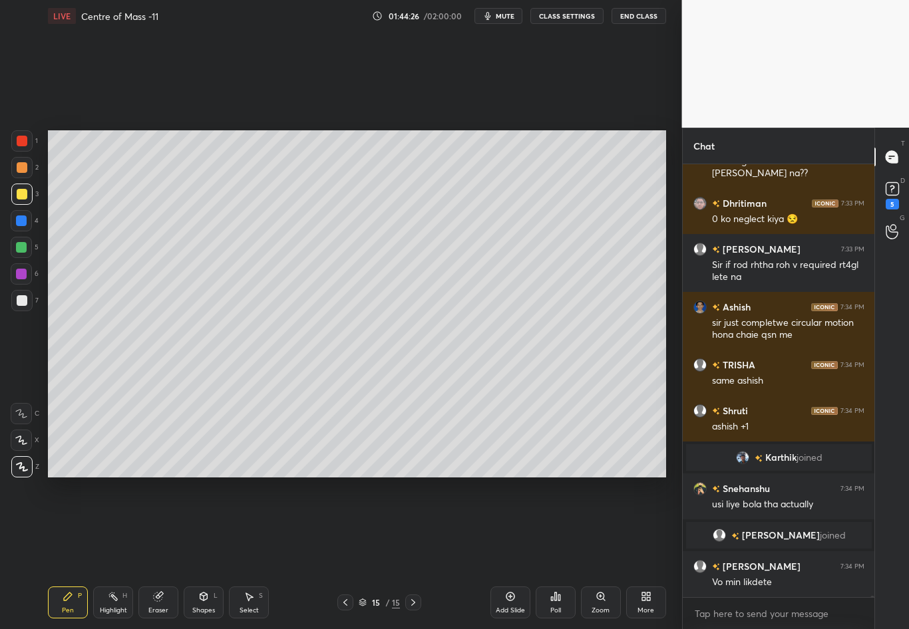
click at [20, 300] on div at bounding box center [22, 300] width 11 height 11
click at [23, 303] on div at bounding box center [22, 300] width 11 height 11
click at [21, 194] on div at bounding box center [22, 194] width 11 height 11
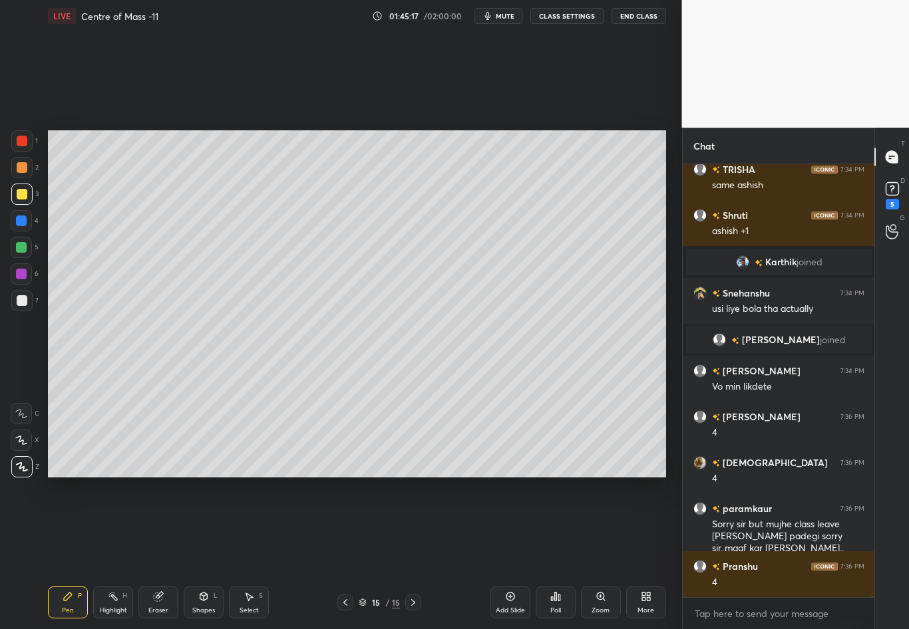
scroll to position [127011, 0]
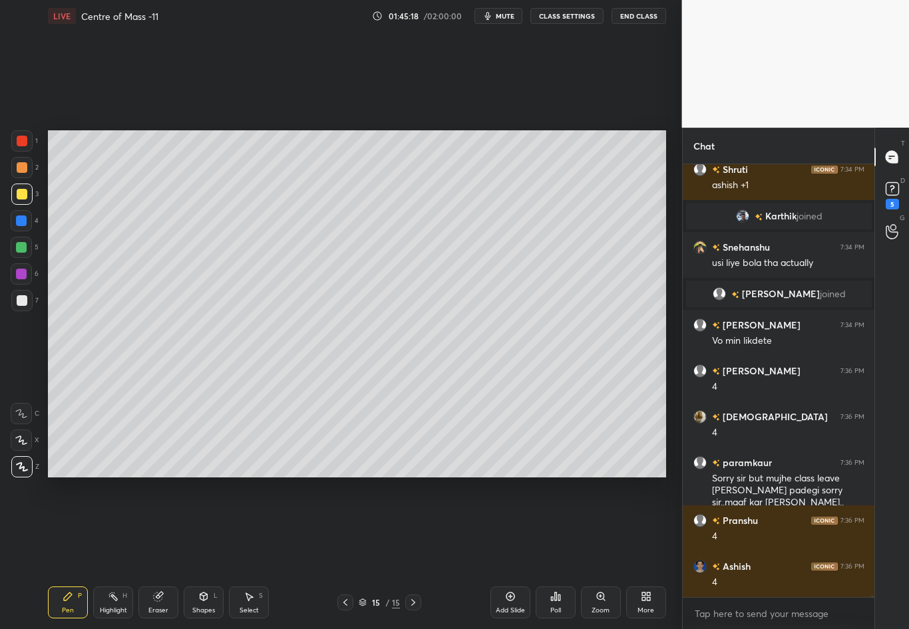
click at [25, 194] on div at bounding box center [22, 194] width 11 height 11
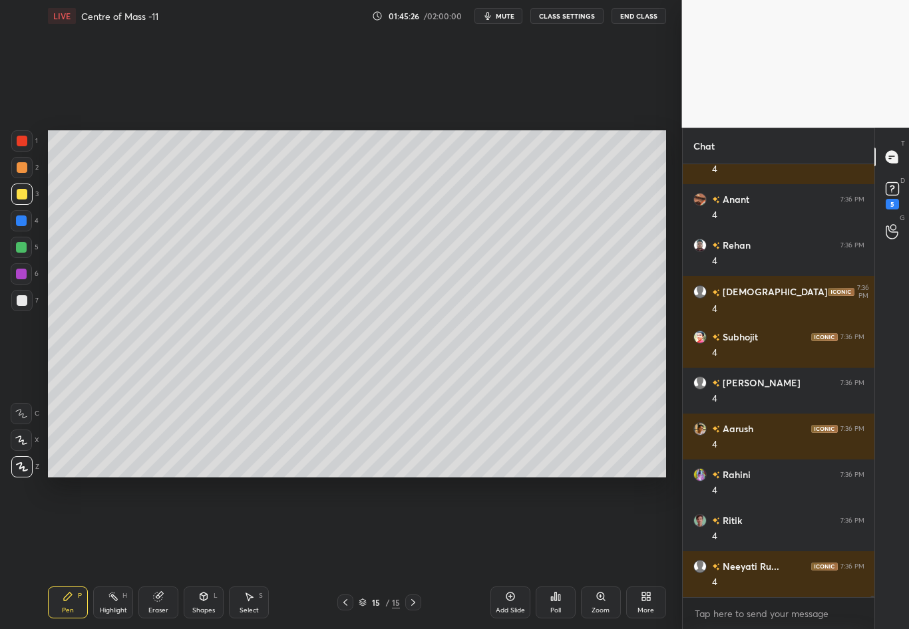
scroll to position [127470, 0]
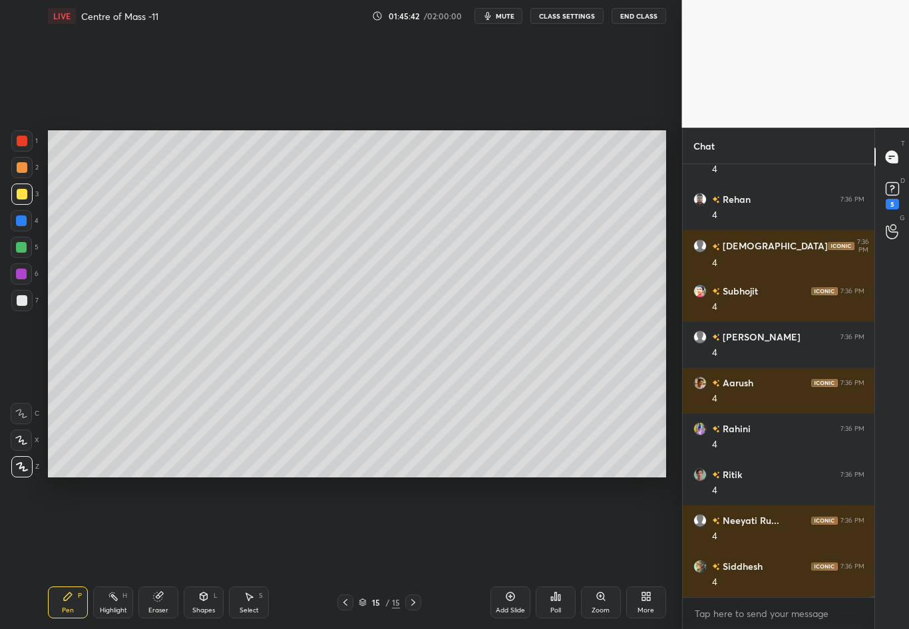
click at [255, 553] on div "Select S" at bounding box center [249, 603] width 40 height 32
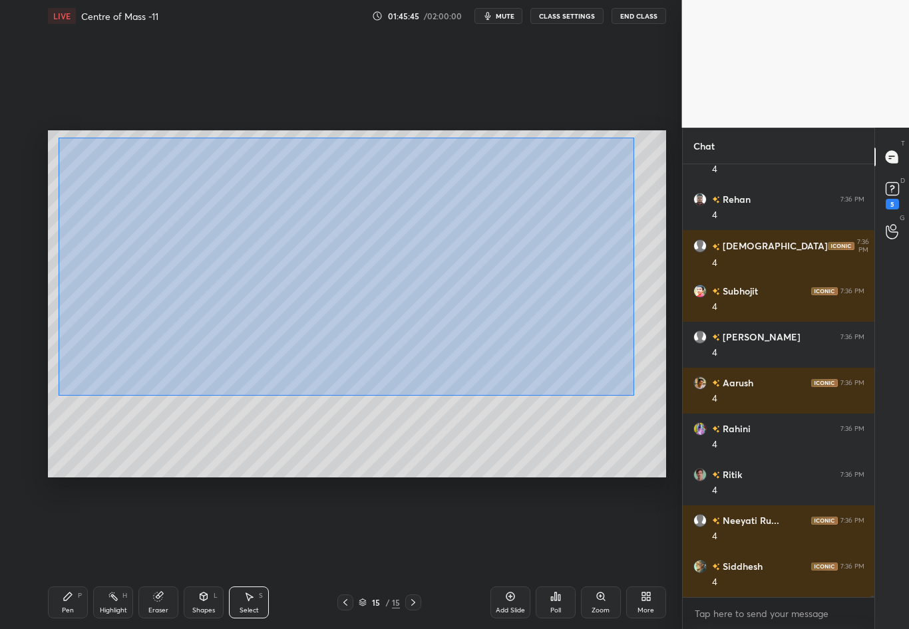
drag, startPoint x: 61, startPoint y: 136, endPoint x: 641, endPoint y: 396, distance: 635.7
click at [640, 397] on div "0 ° Undo Copy Duplicate Duplicate to new slide Delete" at bounding box center [357, 303] width 618 height 347
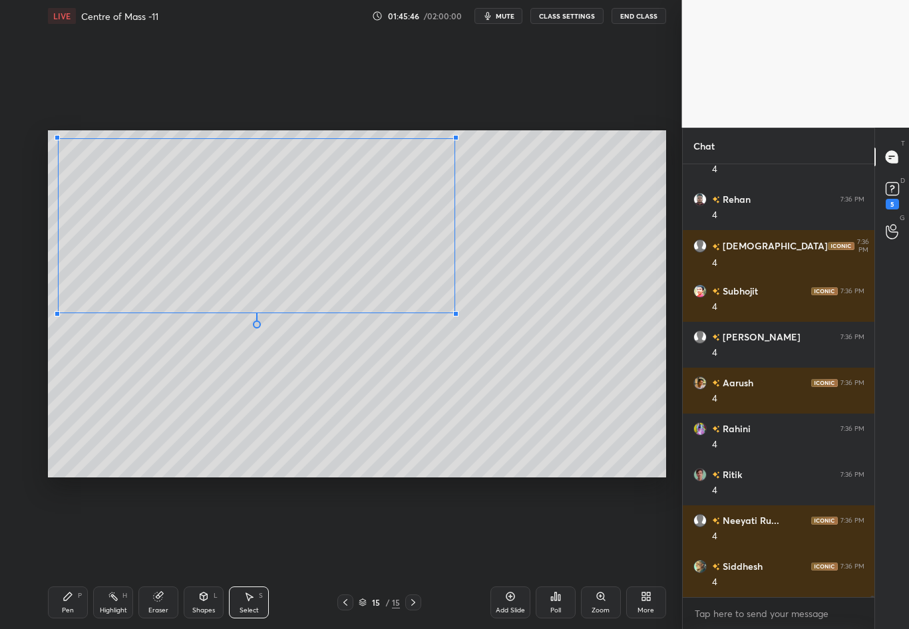
drag, startPoint x: 596, startPoint y: 377, endPoint x: 454, endPoint y: 313, distance: 155.7
click at [454, 313] on div at bounding box center [455, 313] width 5 height 5
click at [434, 288] on div "0 ° Undo Copy Duplicate Duplicate to new slide Delete" at bounding box center [357, 303] width 618 height 347
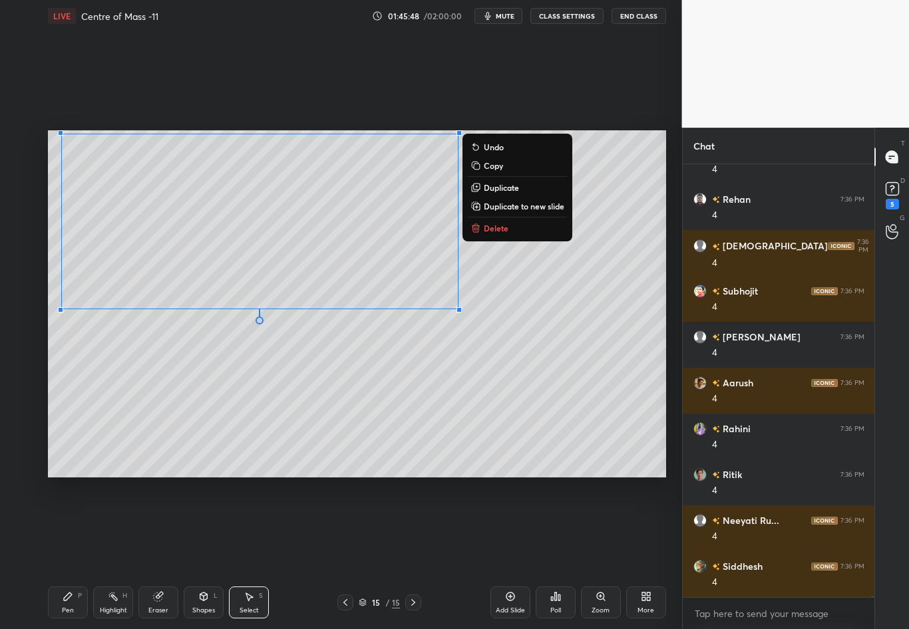
click at [451, 387] on div "0 ° Undo Copy Duplicate Duplicate to new slide Delete" at bounding box center [357, 303] width 618 height 347
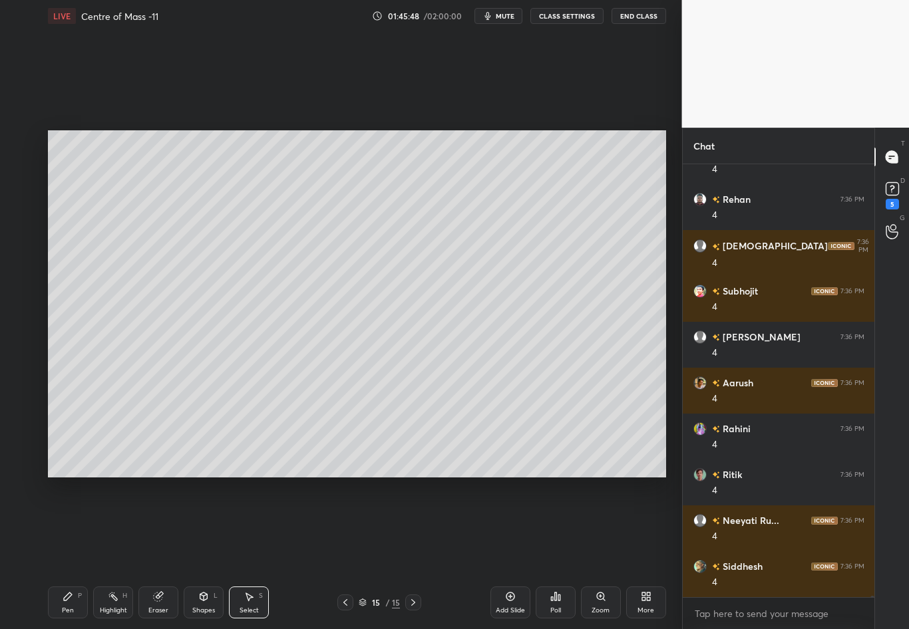
click at [192, 553] on div "Shapes L" at bounding box center [204, 603] width 40 height 32
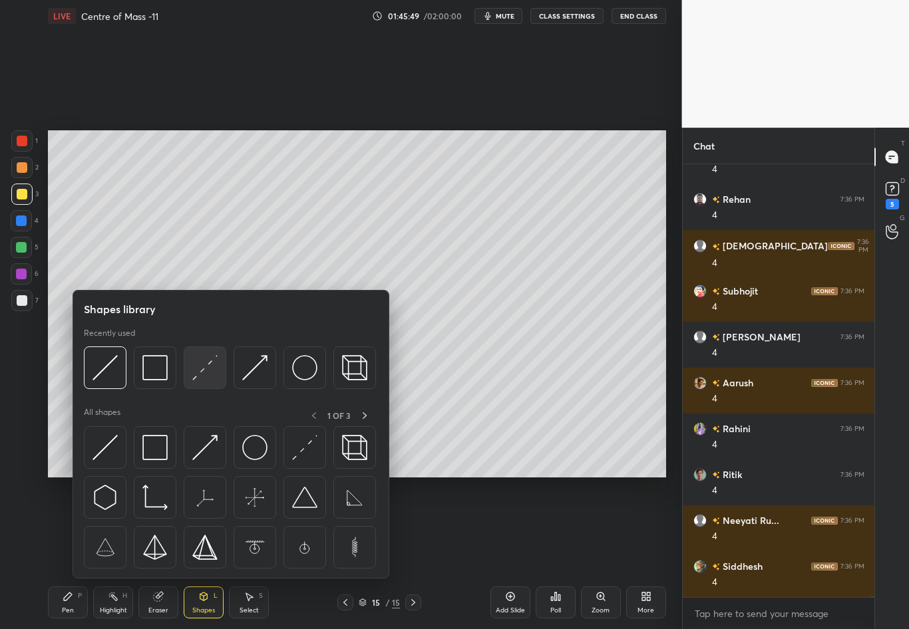
click at [189, 366] on div at bounding box center [205, 368] width 43 height 43
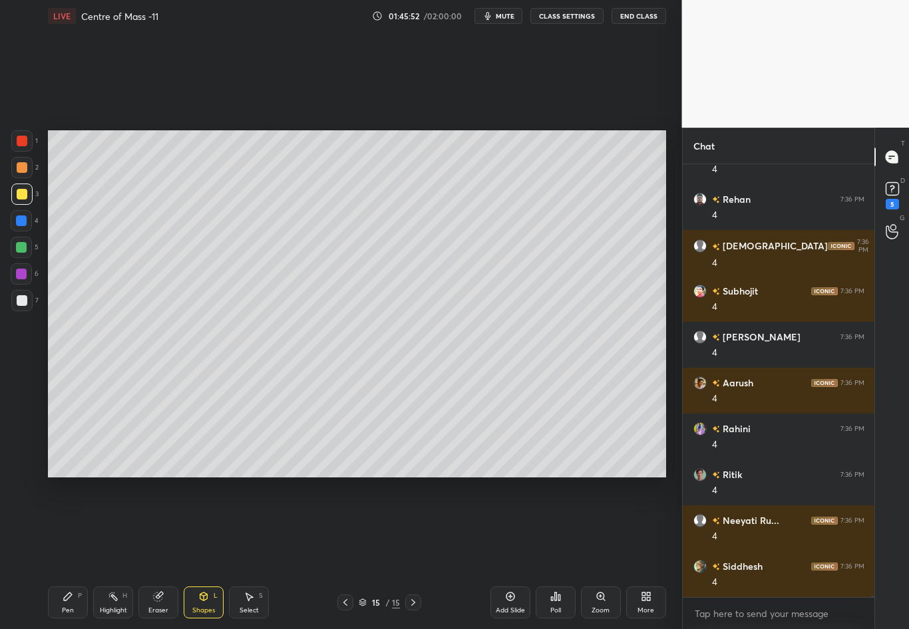
click at [151, 553] on div "Eraser" at bounding box center [158, 603] width 40 height 32
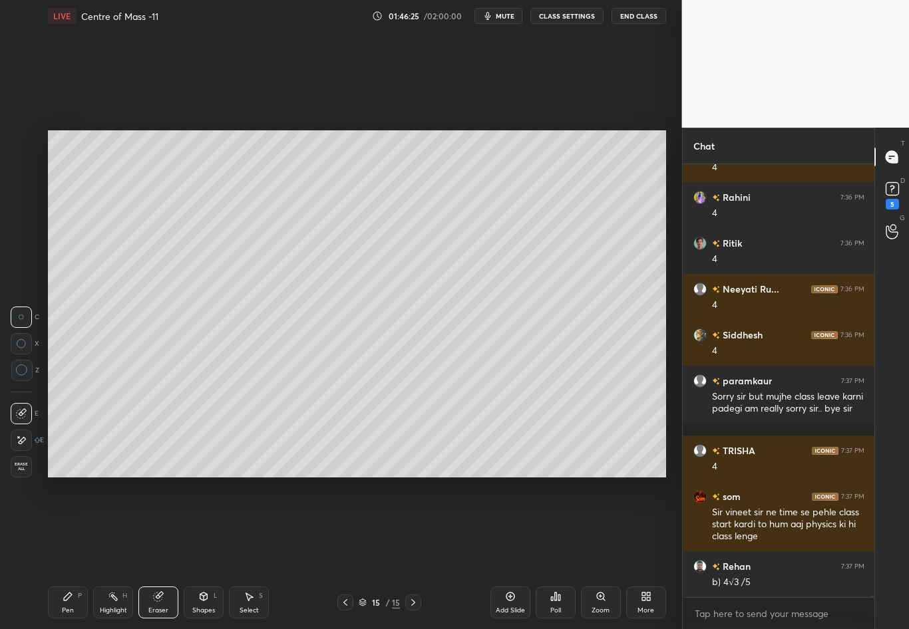
scroll to position [127747, 0]
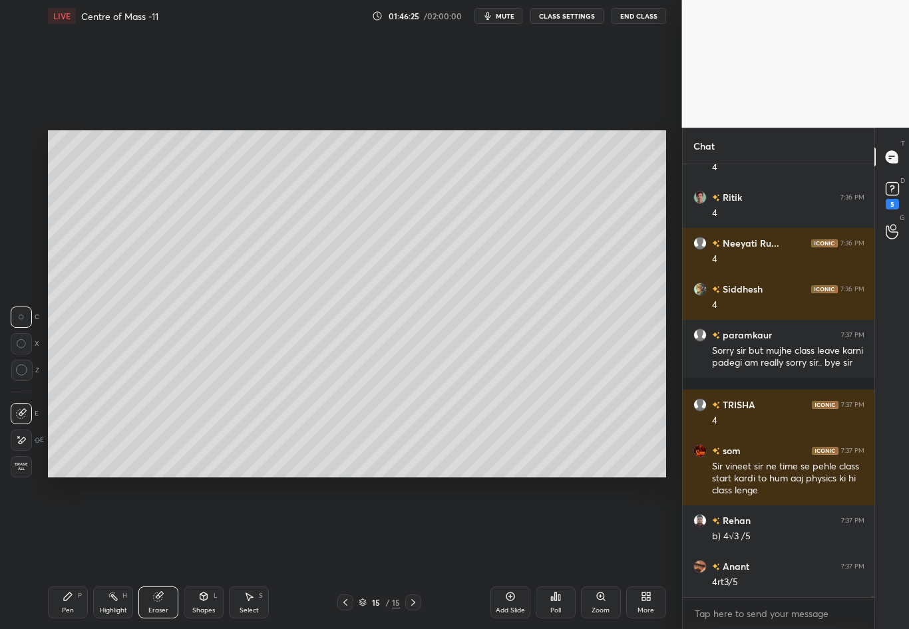
click at [62, 553] on div "Pen" at bounding box center [68, 610] width 12 height 7
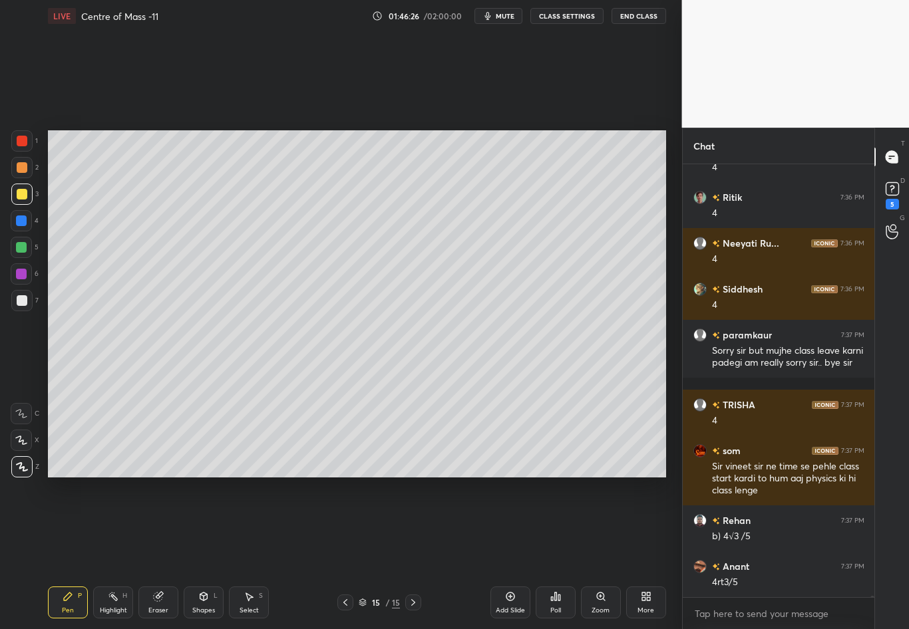
click at [19, 301] on div at bounding box center [22, 300] width 11 height 11
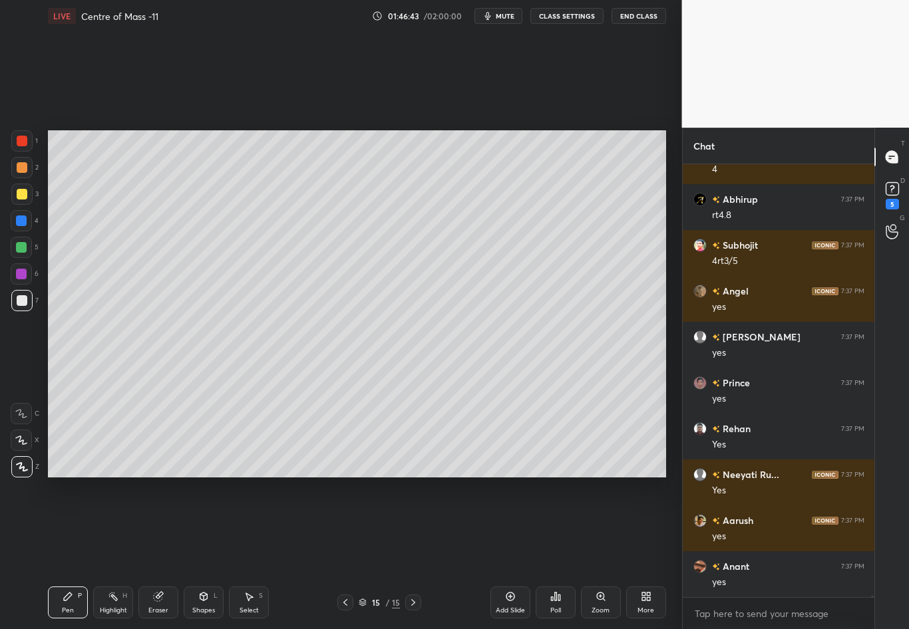
scroll to position [128402, 0]
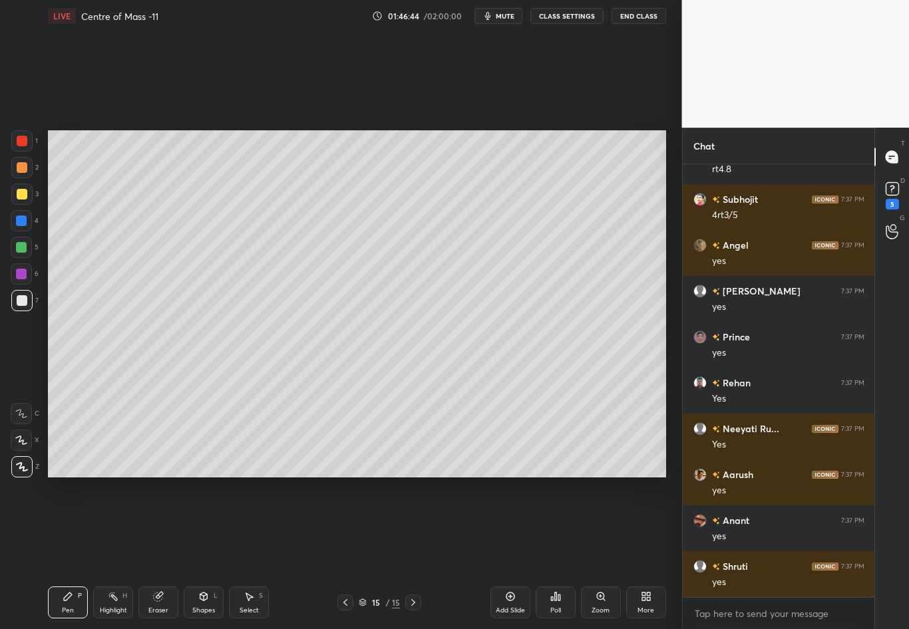
click at [25, 197] on div at bounding box center [22, 194] width 11 height 11
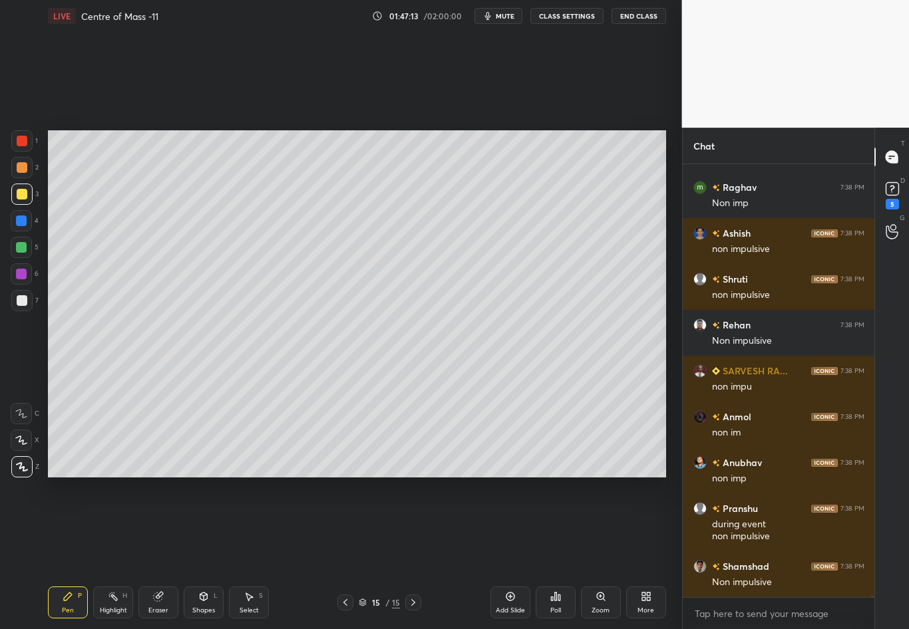
scroll to position [129148, 0]
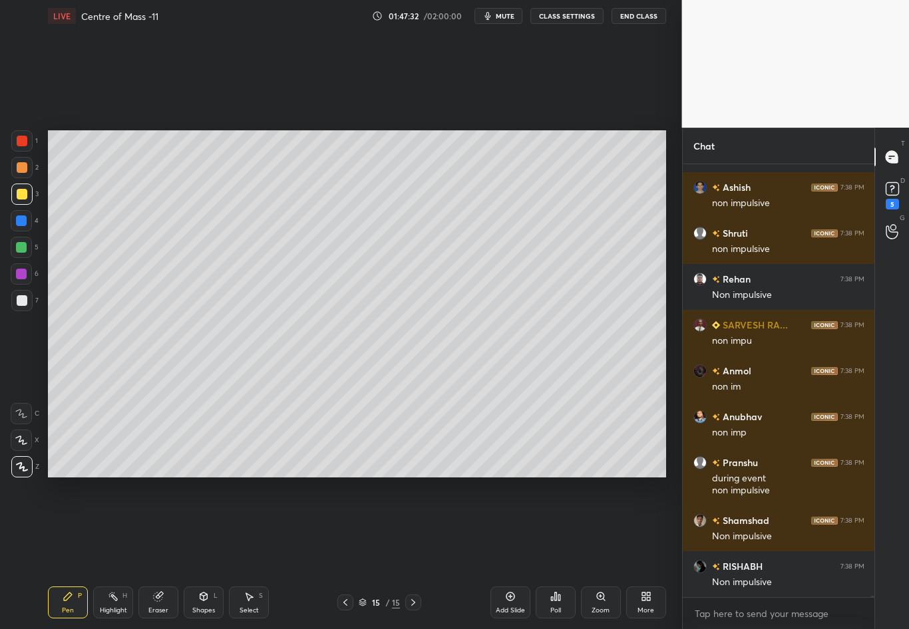
click at [24, 305] on div at bounding box center [22, 300] width 11 height 11
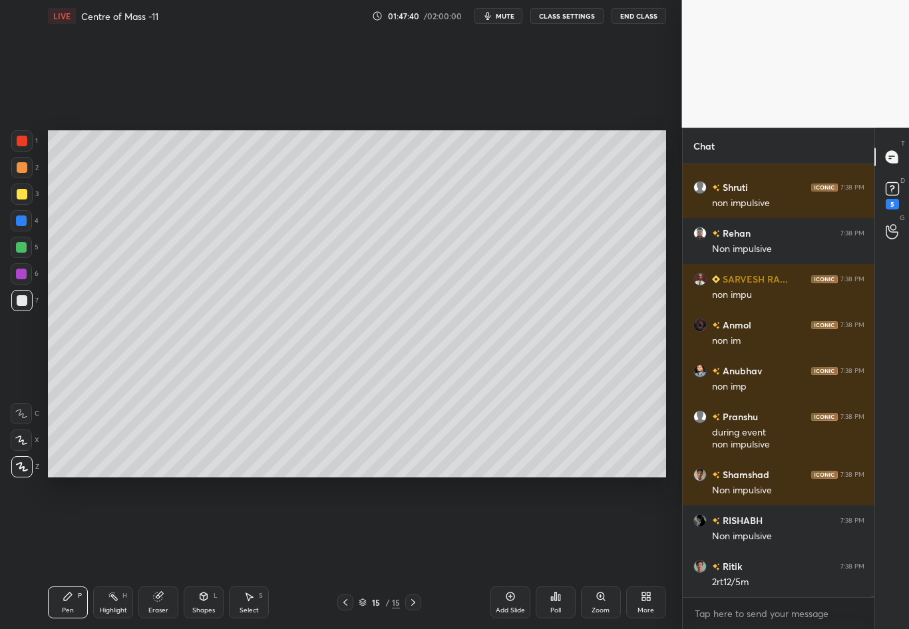
scroll to position [129240, 0]
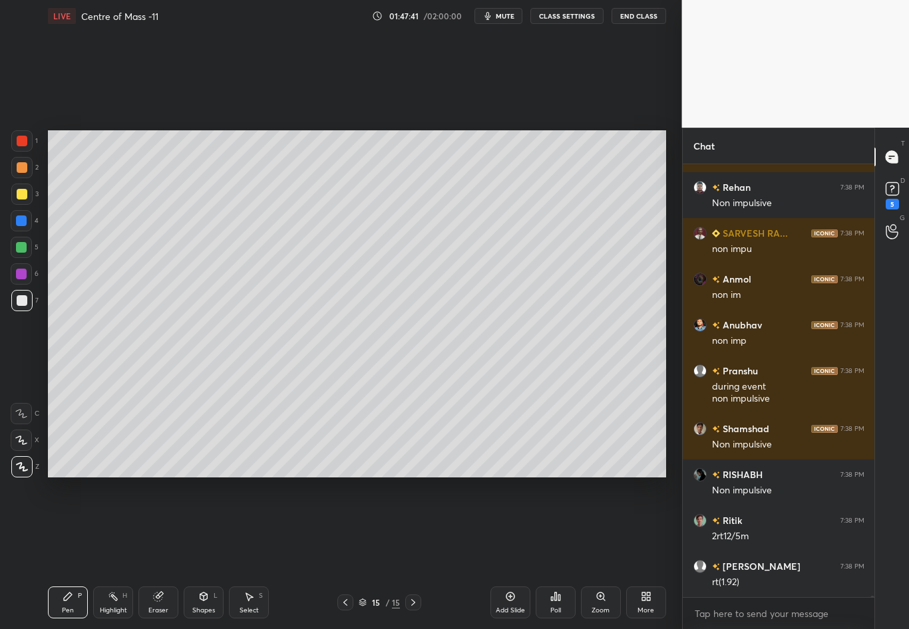
click at [23, 196] on div at bounding box center [22, 194] width 11 height 11
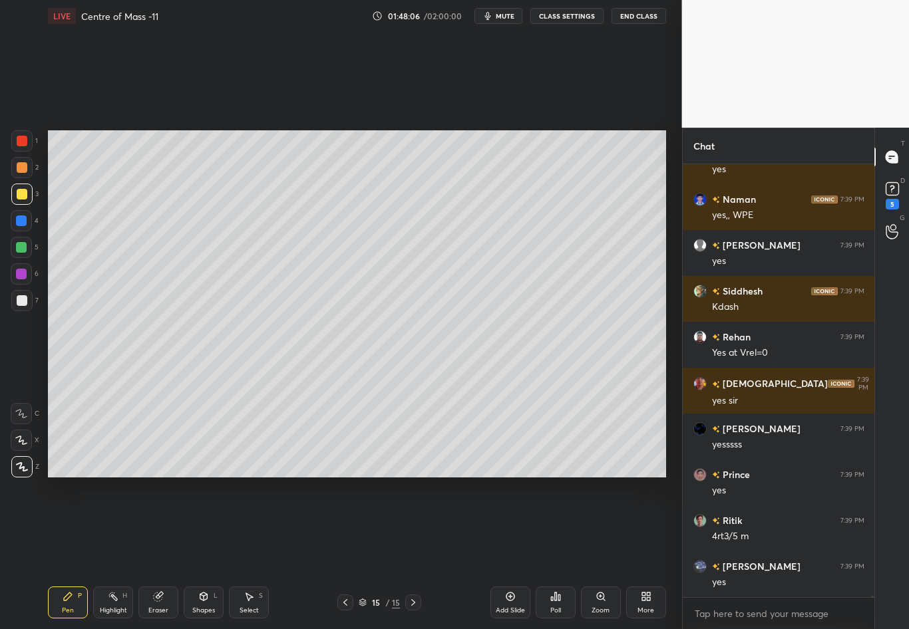
scroll to position [130020, 0]
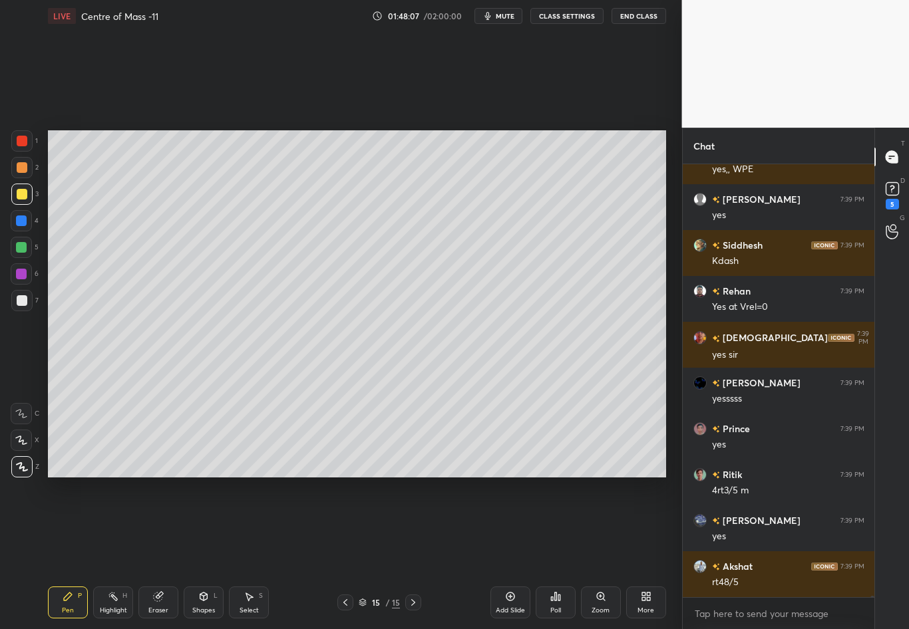
click at [20, 306] on div at bounding box center [21, 300] width 21 height 21
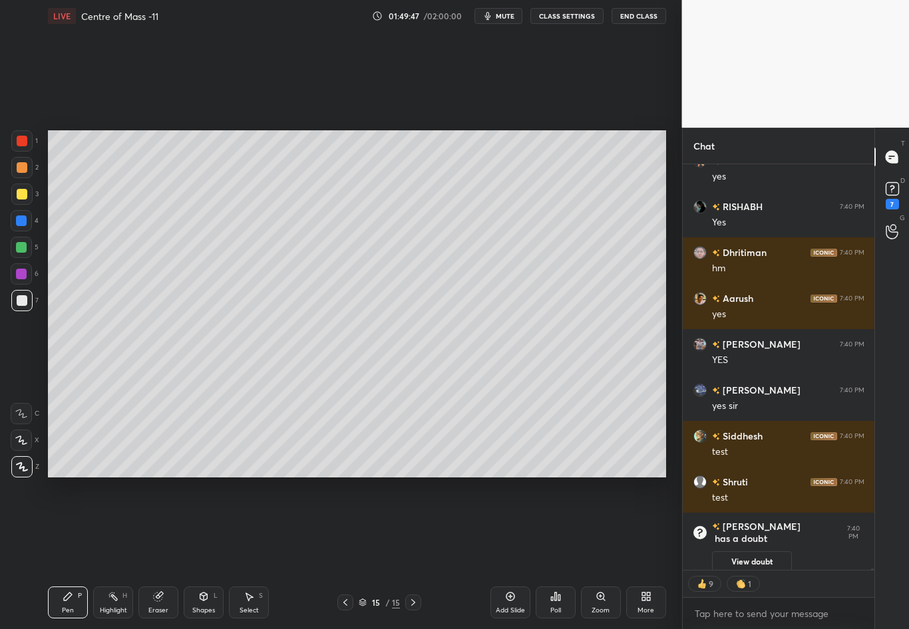
scroll to position [131474, 0]
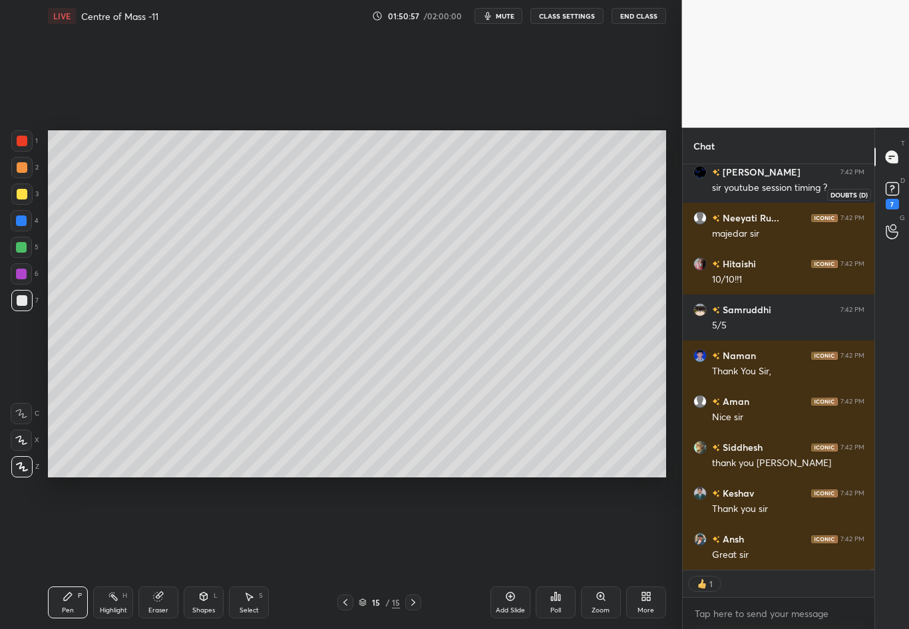
click at [895, 187] on rect at bounding box center [891, 189] width 13 height 13
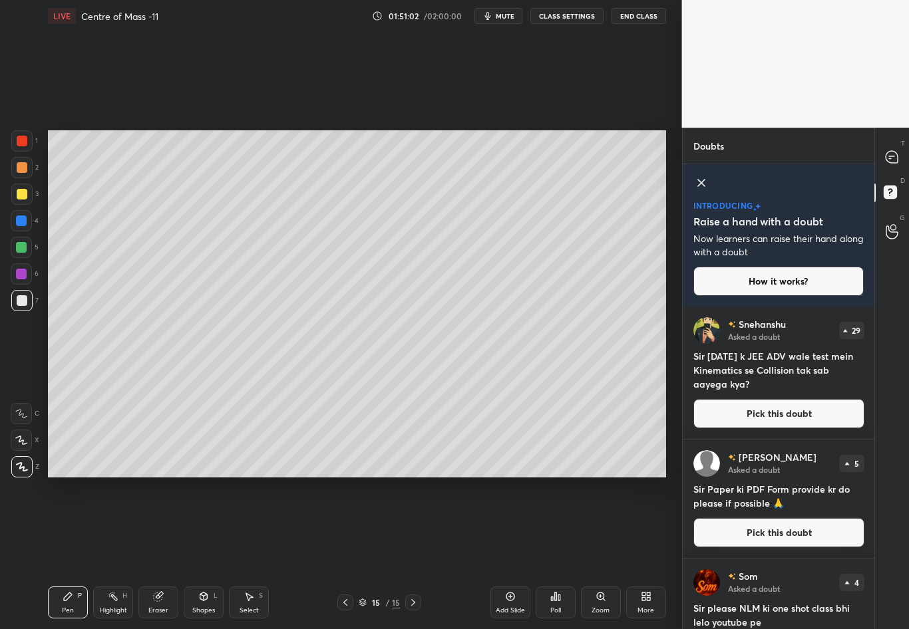
drag, startPoint x: 875, startPoint y: 310, endPoint x: 875, endPoint y: 321, distance: 10.7
click at [875, 321] on div "T Messages (T) D Doubts (D) G Raise Hand (G)" at bounding box center [891, 379] width 35 height 502
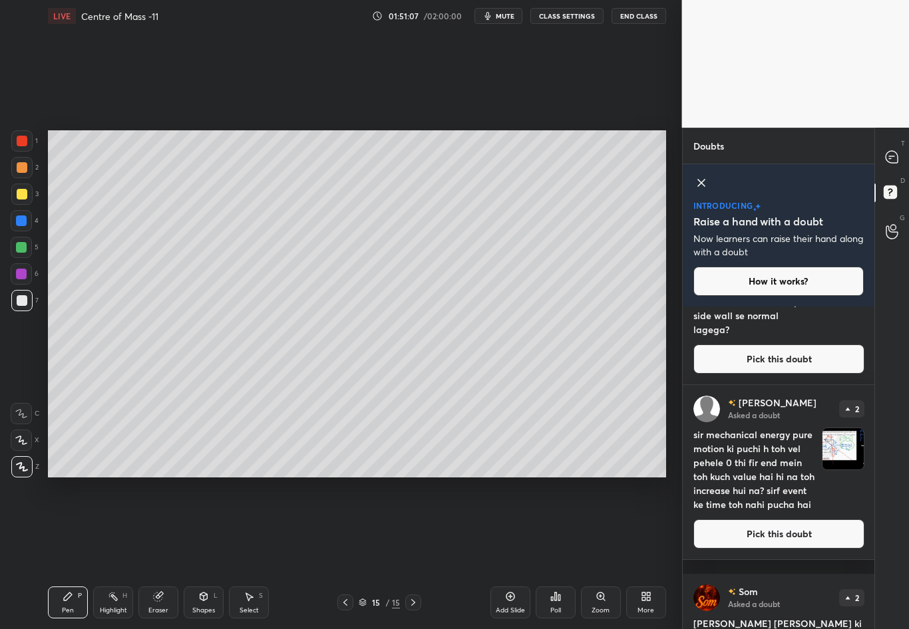
click at [787, 549] on button "Pick this doubt" at bounding box center [778, 534] width 171 height 29
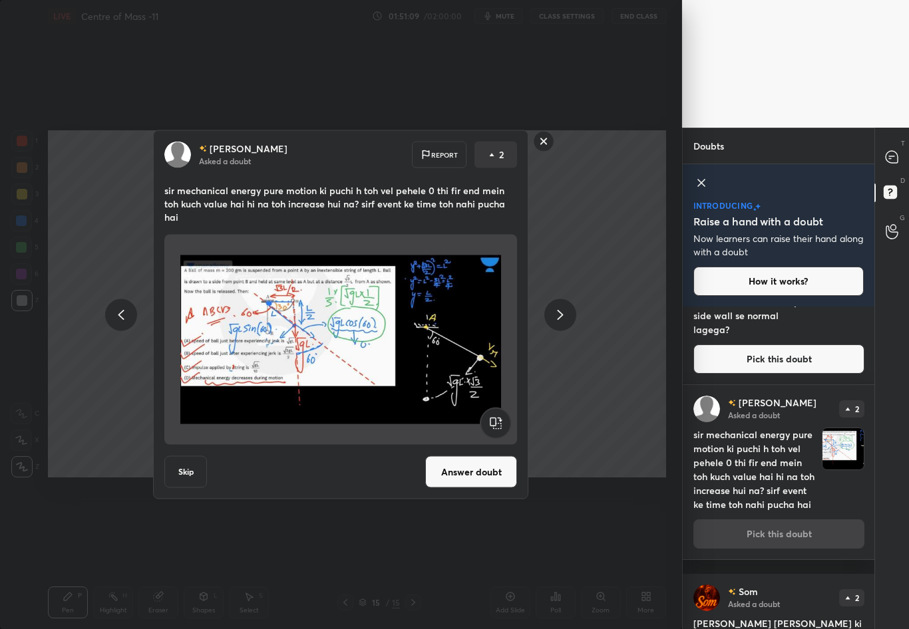
click at [457, 466] on button "Answer doubt" at bounding box center [471, 472] width 92 height 32
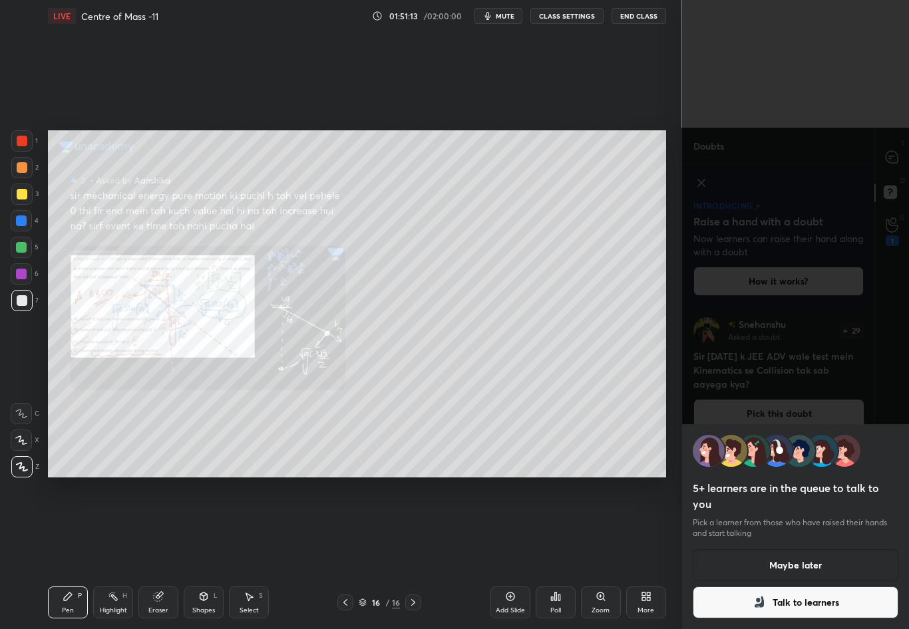
click at [888, 154] on div "5+ learners are in the queue to talk to you Pick a learner from those who have …" at bounding box center [795, 314] width 227 height 629
click at [804, 553] on button "Maybe later" at bounding box center [795, 565] width 206 height 32
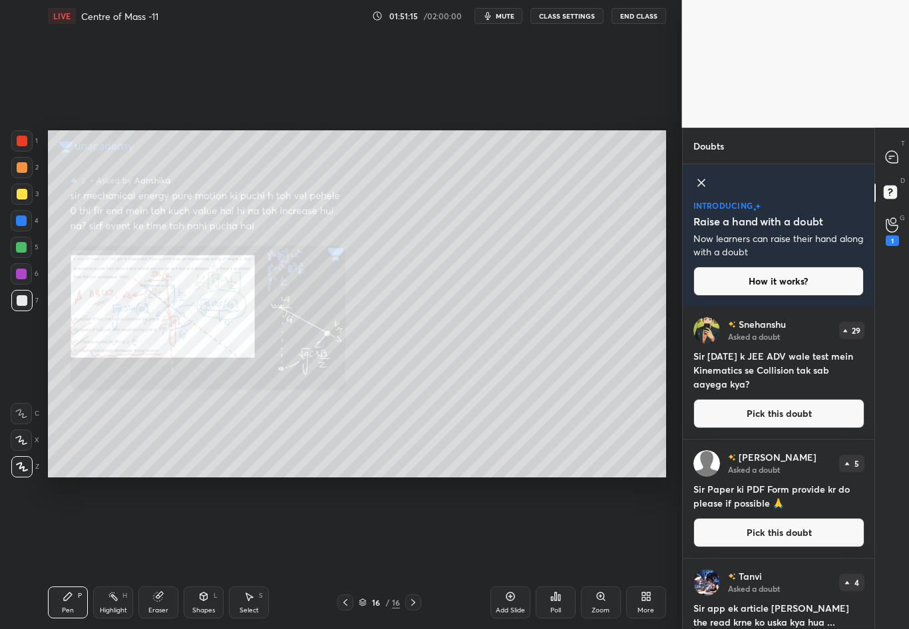
click at [804, 553] on div "5+ learners are in the queue to talk to you Pick a learner from those who have …" at bounding box center [795, 314] width 227 height 629
click at [899, 149] on div at bounding box center [892, 157] width 27 height 24
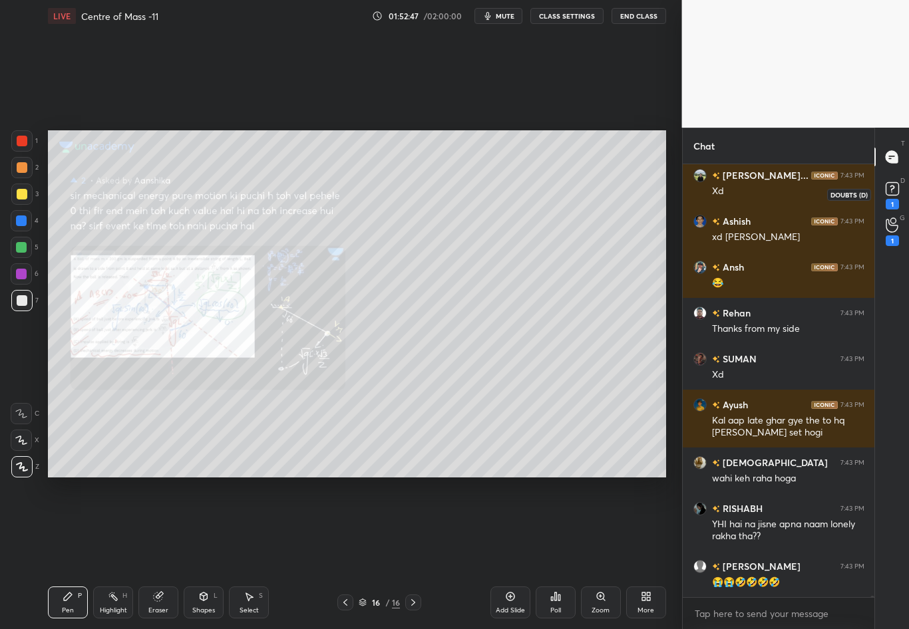
scroll to position [135825, 0]
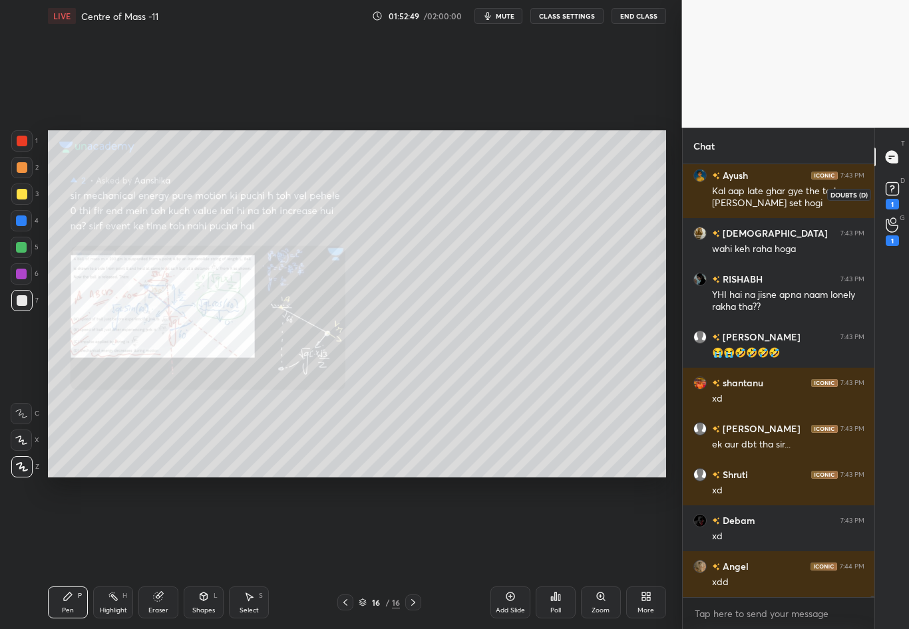
click at [895, 196] on icon at bounding box center [892, 189] width 20 height 20
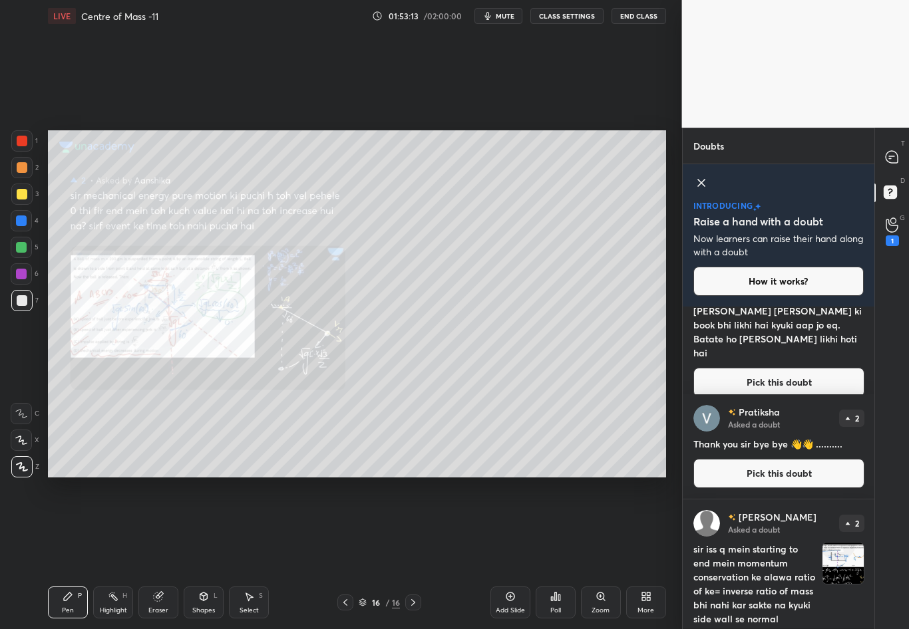
scroll to position [595, 0]
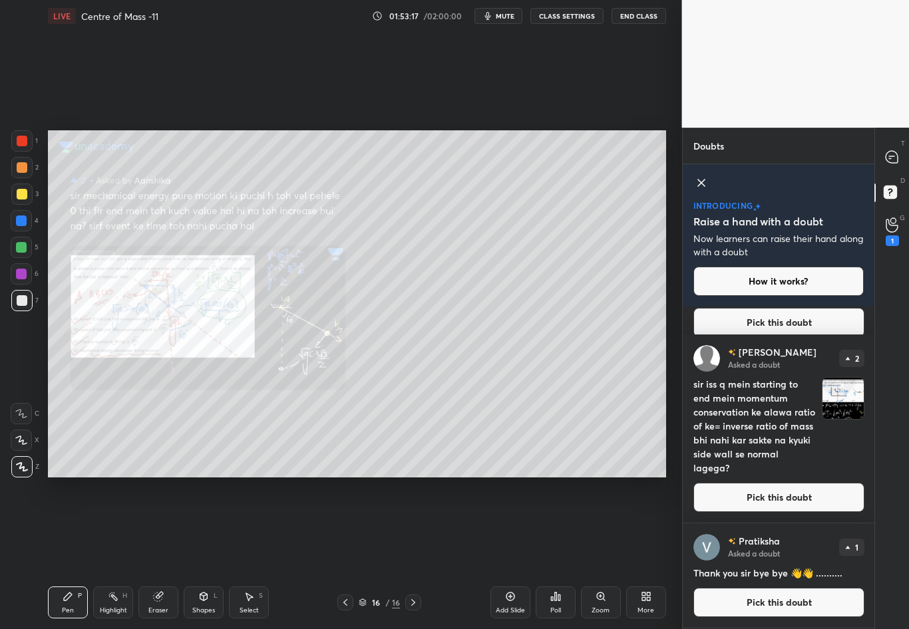
click at [777, 504] on button "Pick this doubt" at bounding box center [778, 497] width 171 height 29
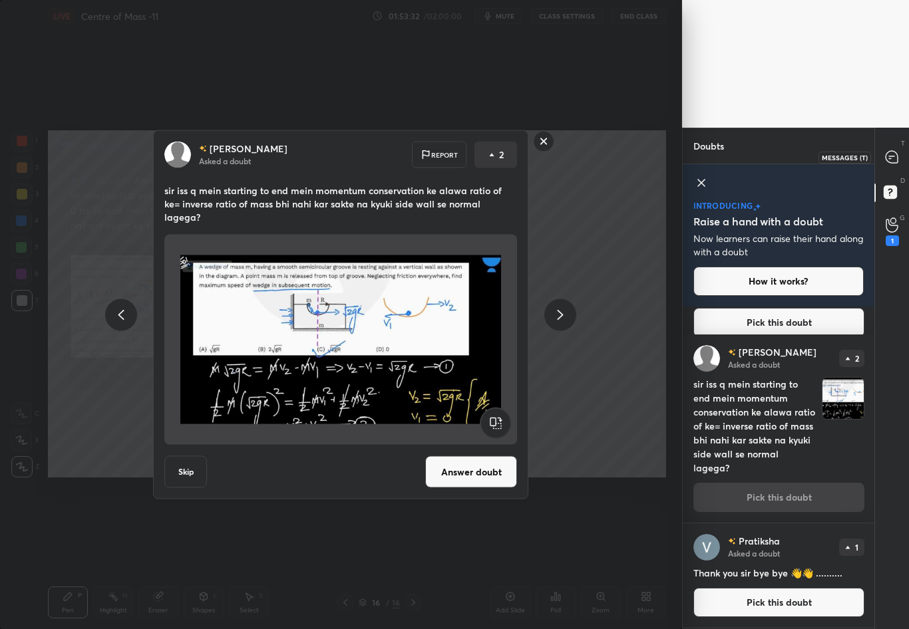
click at [889, 156] on icon at bounding box center [891, 156] width 5 height 0
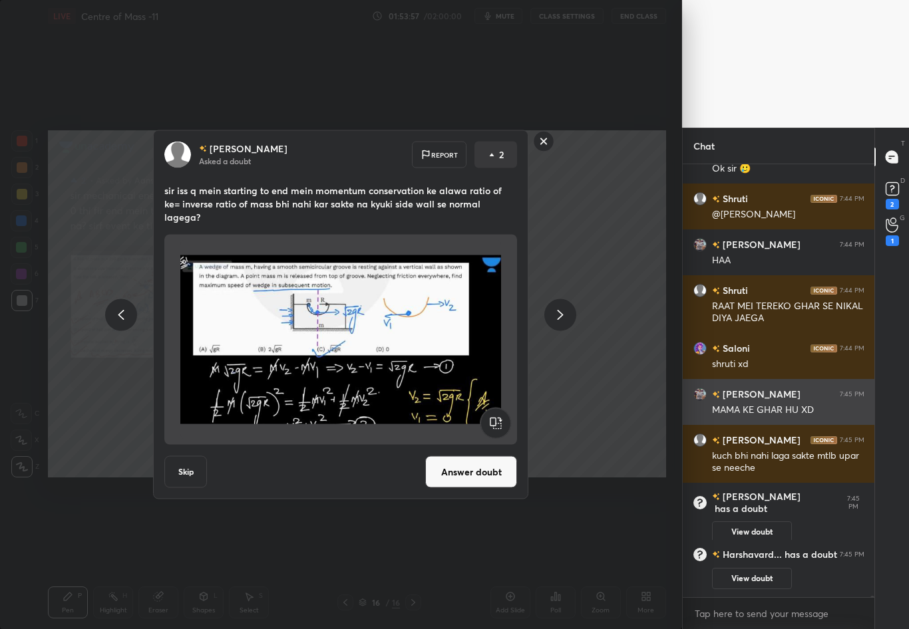
scroll to position [136561, 0]
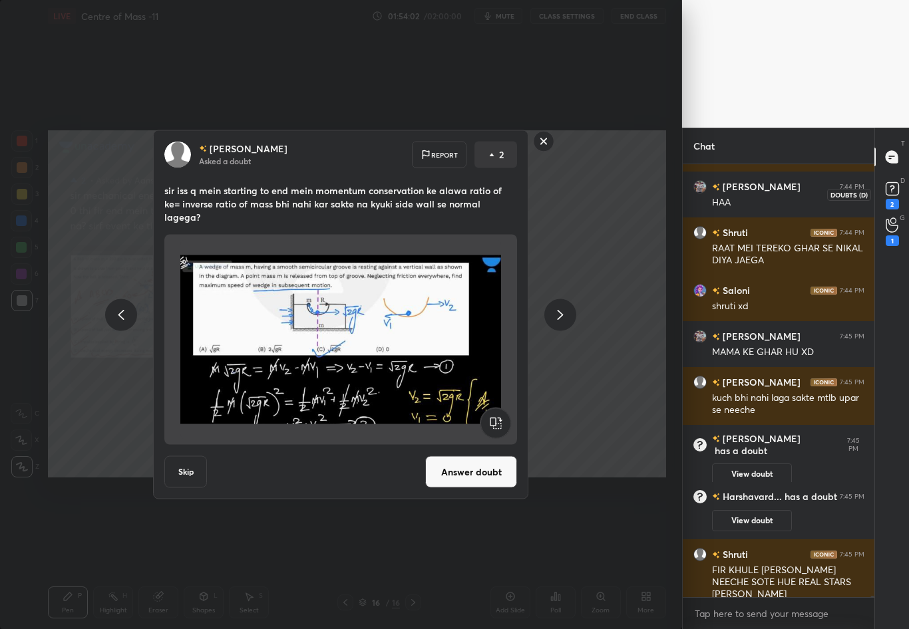
click at [893, 184] on rect at bounding box center [891, 189] width 13 height 13
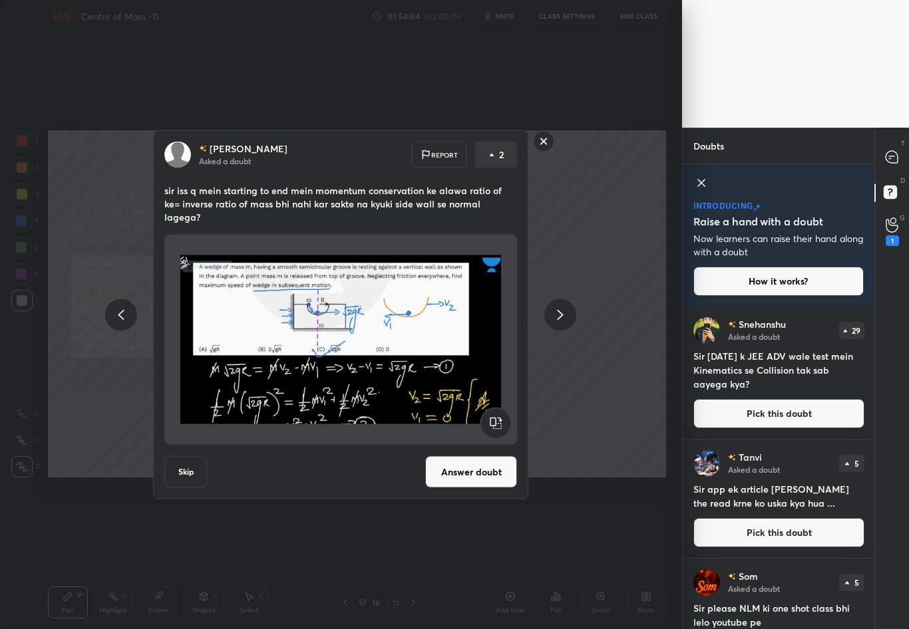
drag, startPoint x: 874, startPoint y: 435, endPoint x: 873, endPoint y: 468, distance: 32.6
click at [873, 474] on div "Doubts Enable hand raising Enable raise hand to speak to learners. Once enabled…" at bounding box center [795, 379] width 227 height 502
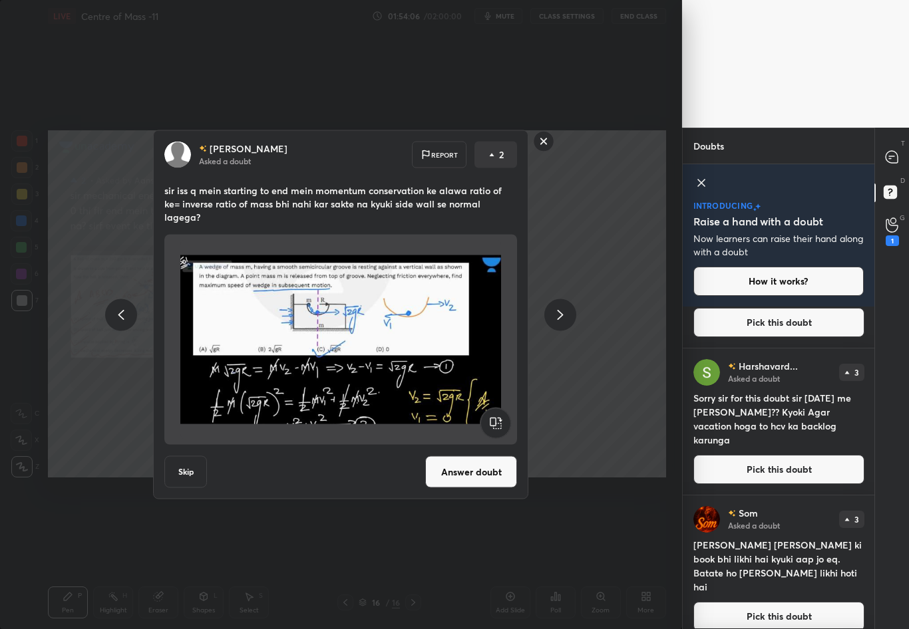
scroll to position [463, 0]
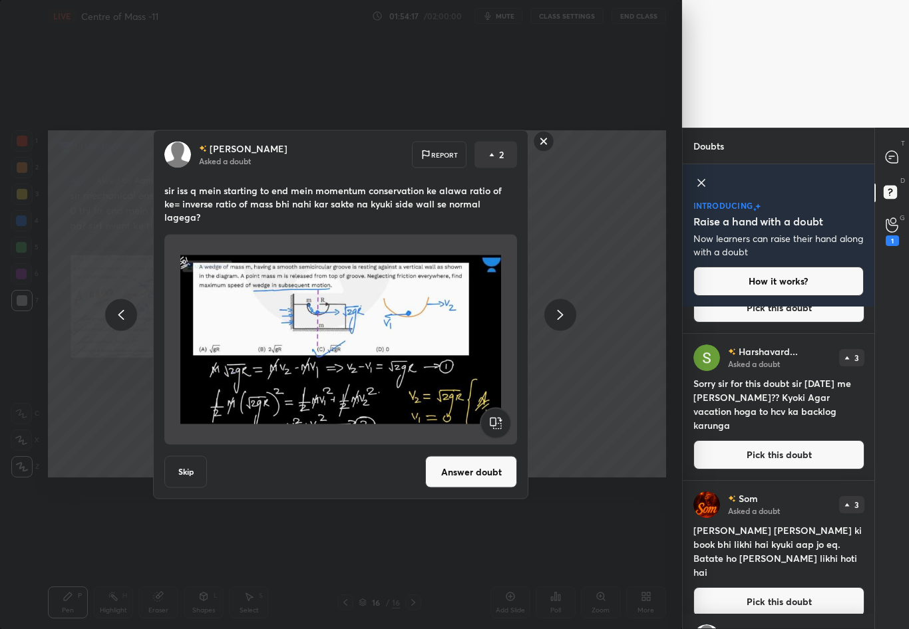
click at [179, 468] on button "Skip" at bounding box center [185, 472] width 43 height 32
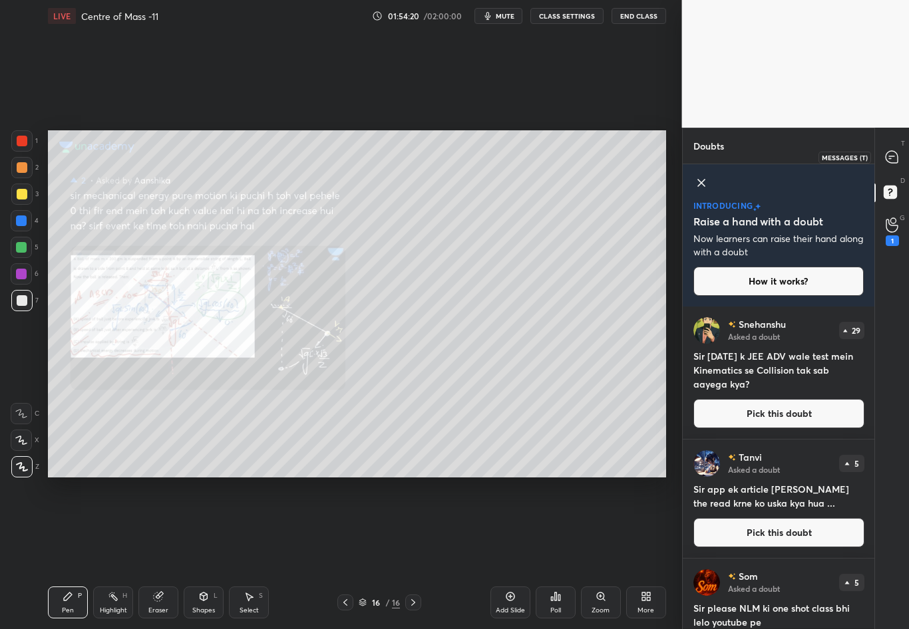
click at [891, 156] on icon at bounding box center [891, 156] width 5 height 0
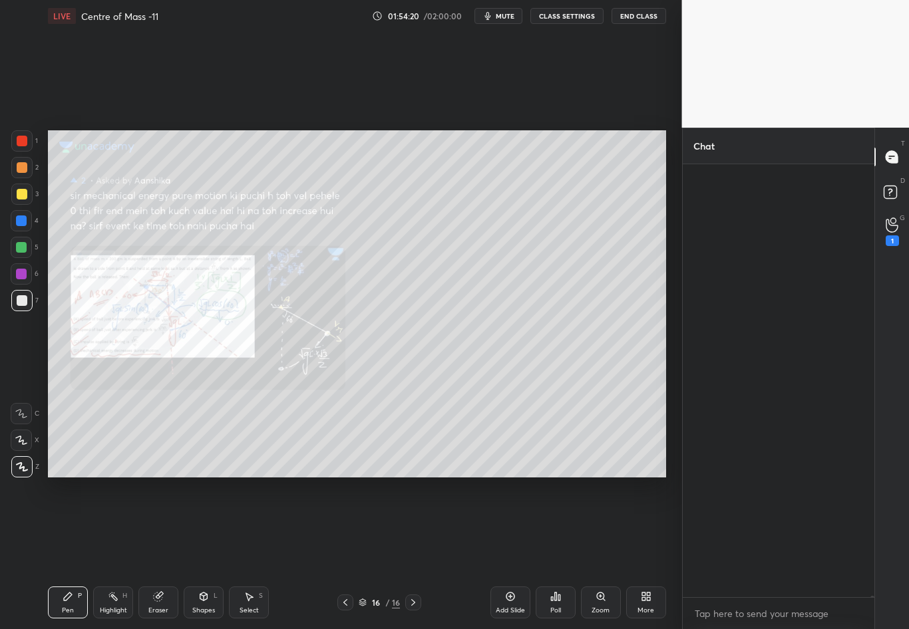
scroll to position [429, 188]
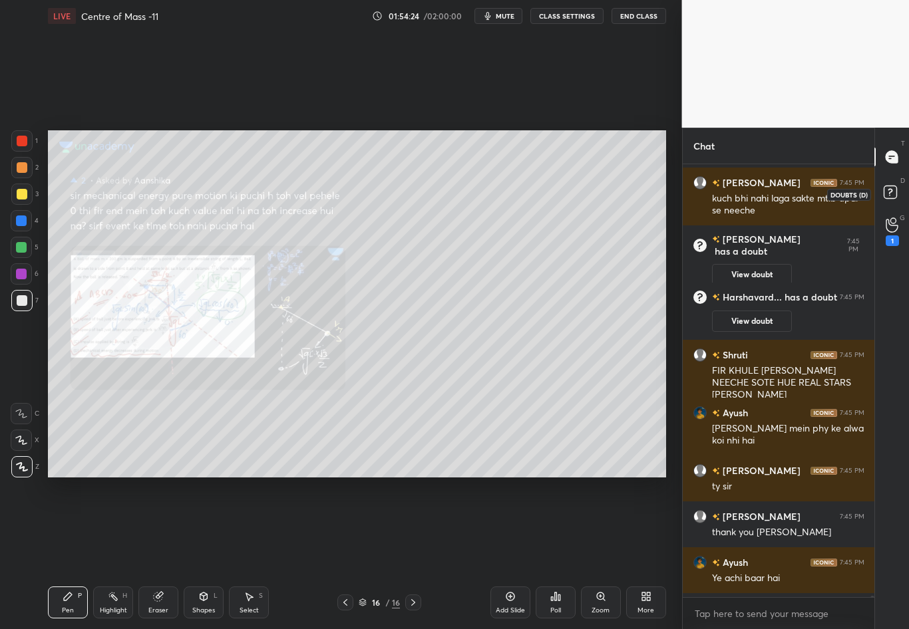
click at [887, 194] on rect at bounding box center [889, 192] width 13 height 13
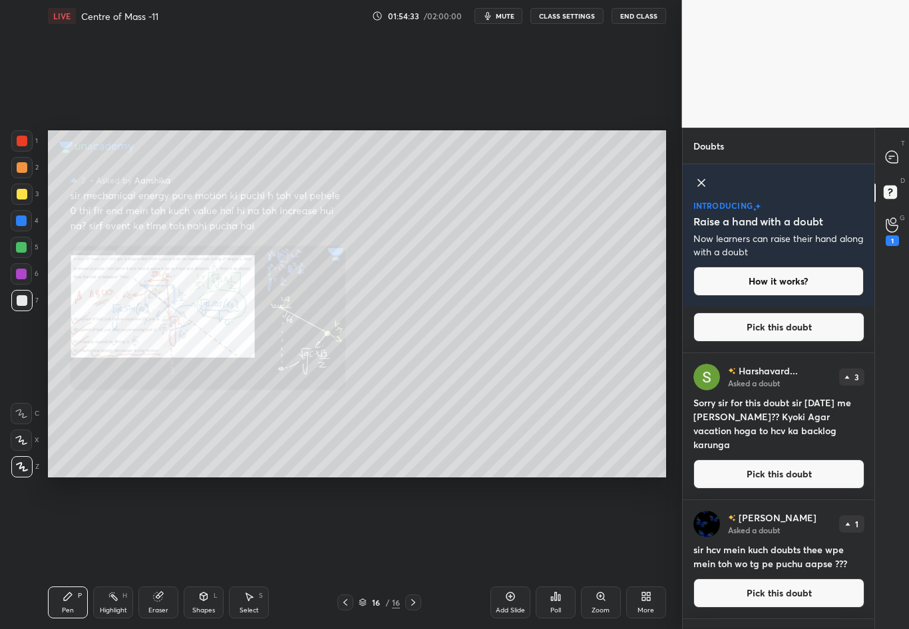
scroll to position [446, 0]
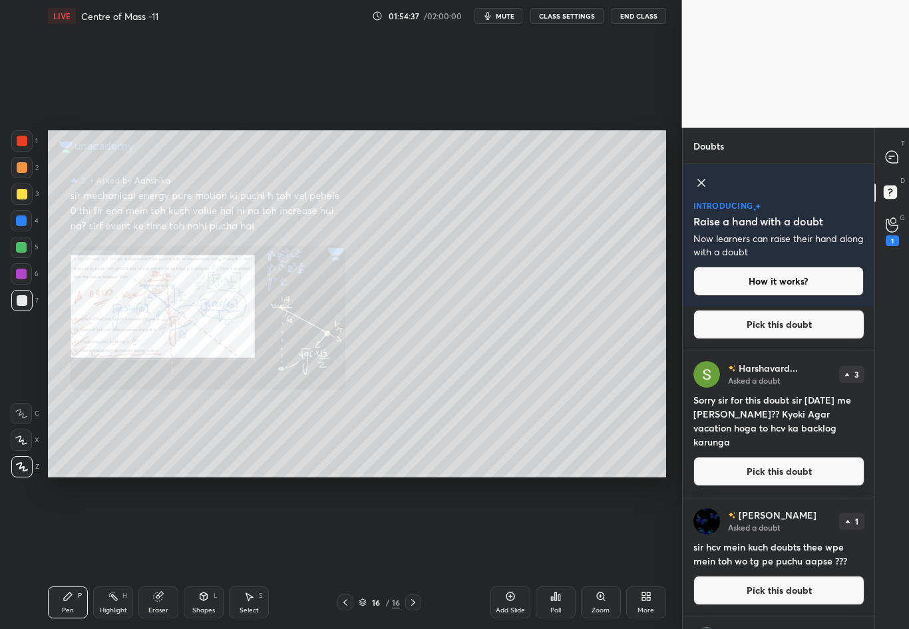
click at [799, 479] on button "Pick this doubt" at bounding box center [778, 471] width 171 height 29
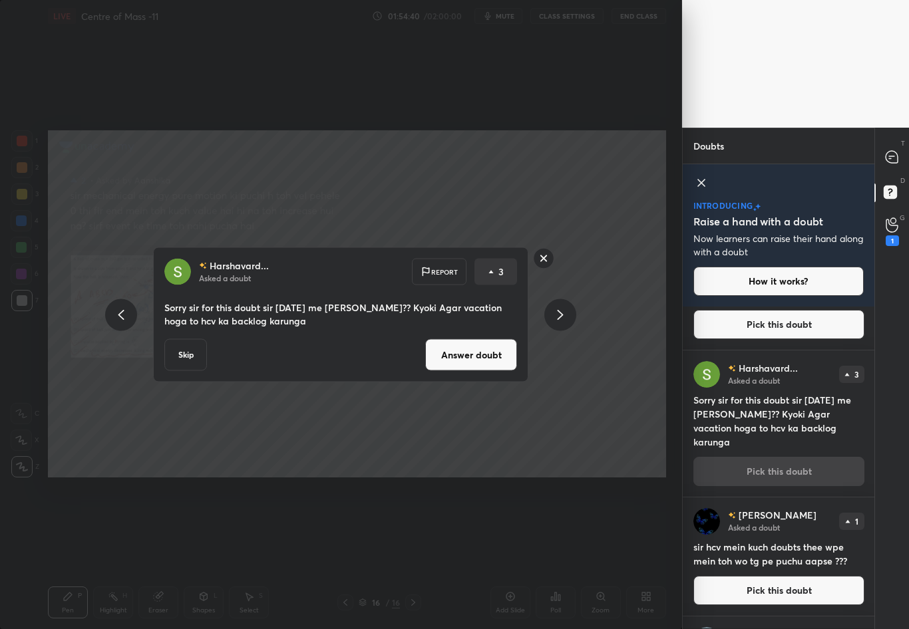
click at [482, 353] on button "Answer doubt" at bounding box center [471, 355] width 92 height 32
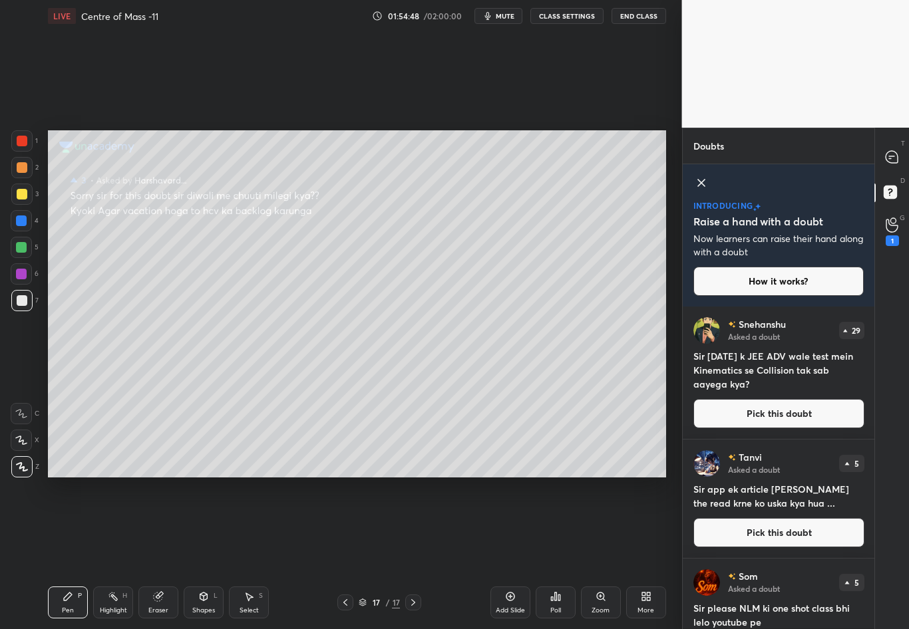
drag, startPoint x: 873, startPoint y: 362, endPoint x: 871, endPoint y: 427, distance: 65.2
click at [871, 427] on div "Doubts 3 Enable hand raising Enable raise hand to speak to learners. Once enabl…" at bounding box center [795, 379] width 227 height 502
drag, startPoint x: 873, startPoint y: 420, endPoint x: 874, endPoint y: 404, distance: 15.3
click at [872, 478] on div "Doubts 3 Enable hand raising Enable raise hand to speak to learners. Once enabl…" at bounding box center [795, 379] width 227 height 502
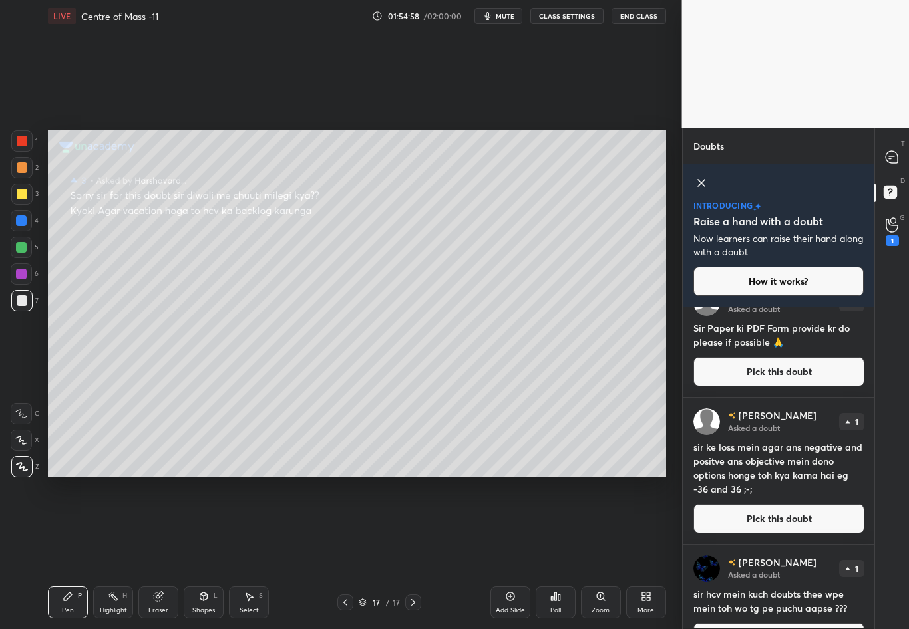
scroll to position [354, 0]
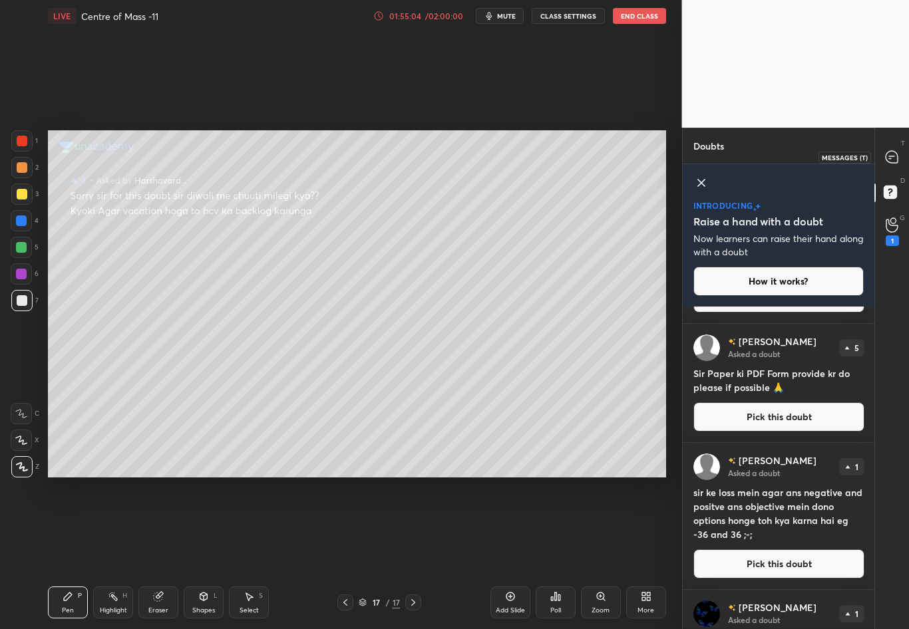
click at [899, 158] on div at bounding box center [892, 157] width 27 height 24
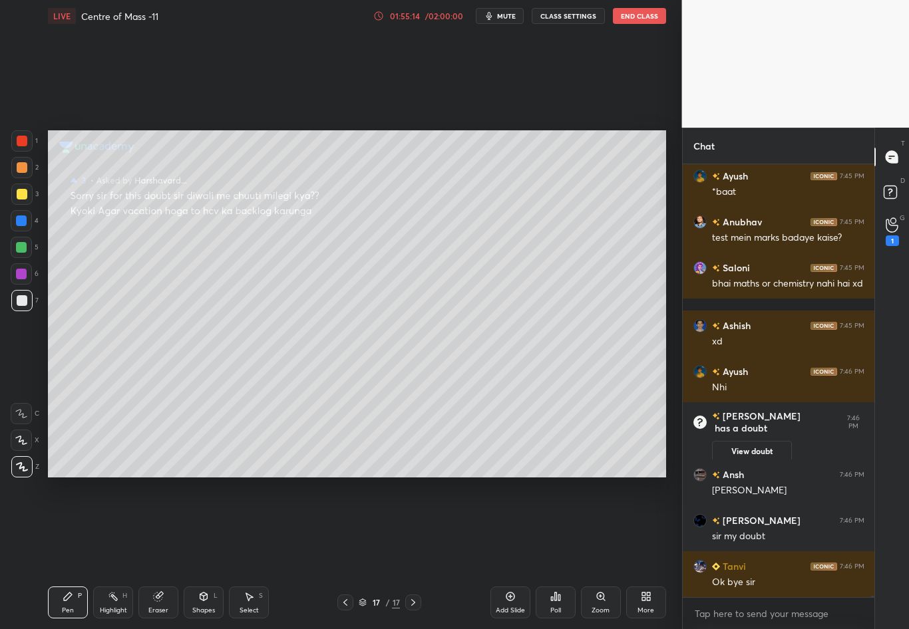
scroll to position [137074, 0]
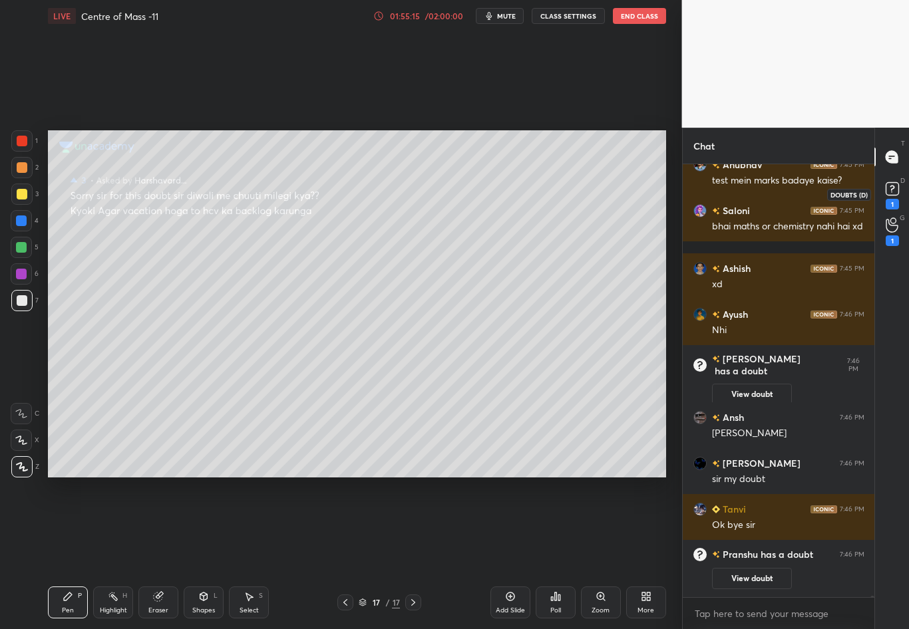
click at [890, 186] on icon at bounding box center [891, 188] width 5 height 5
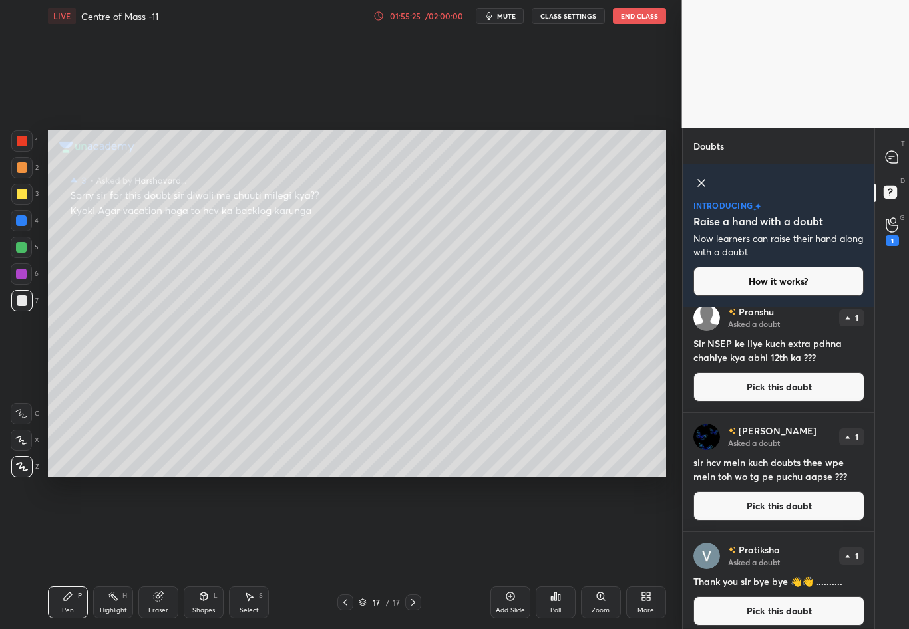
scroll to position [0, 0]
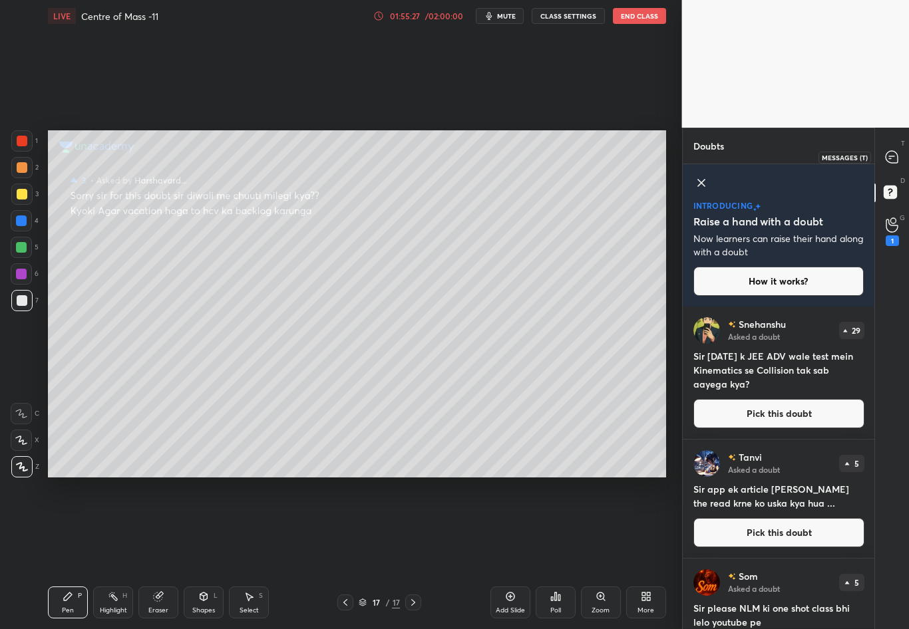
click at [891, 164] on div at bounding box center [892, 157] width 27 height 24
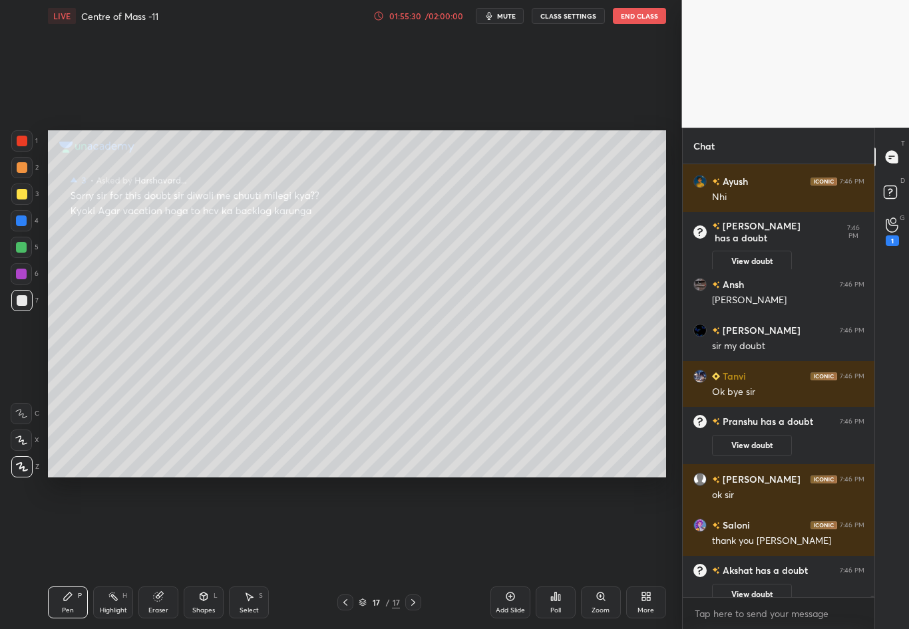
scroll to position [137239, 0]
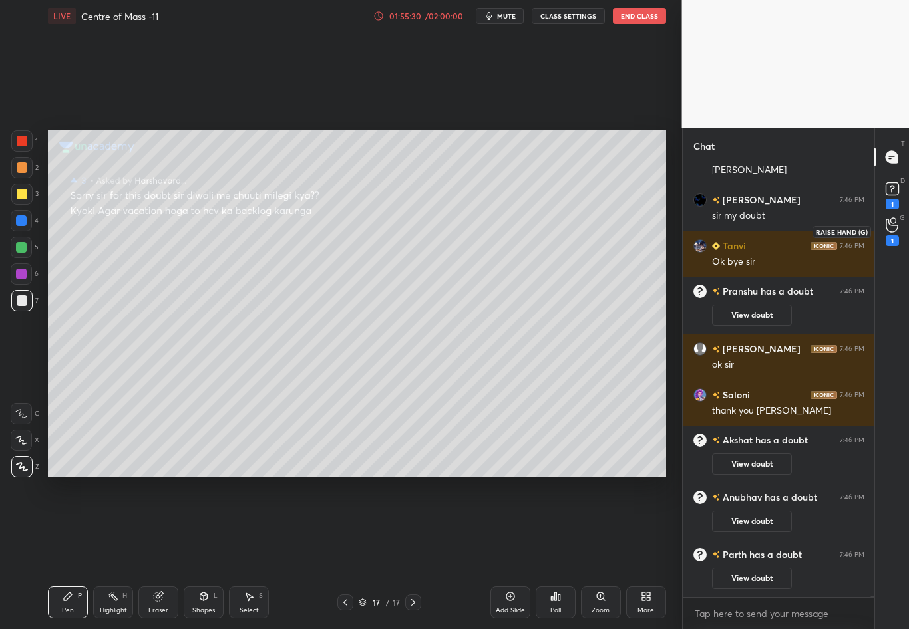
click at [899, 220] on div "1" at bounding box center [892, 232] width 27 height 24
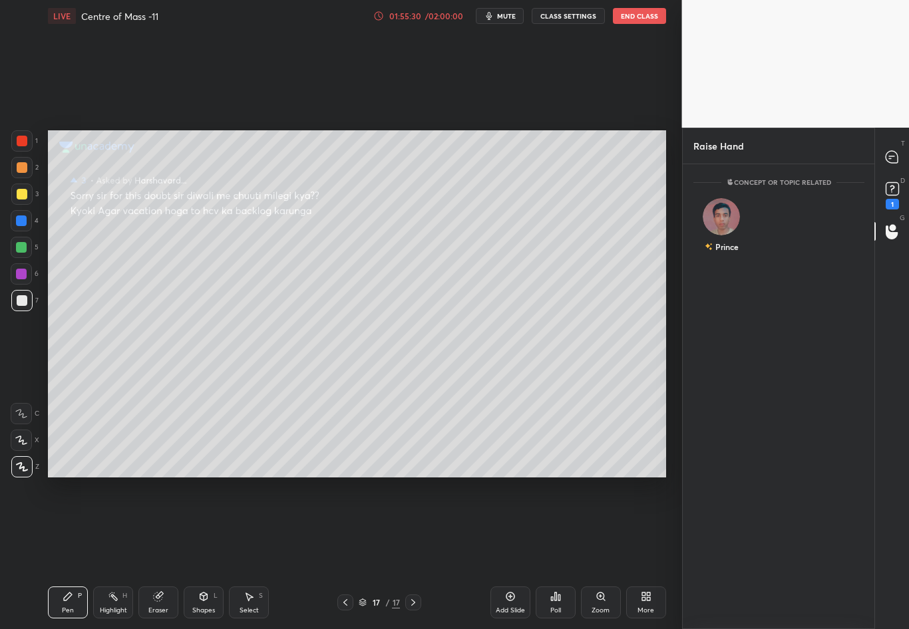
scroll to position [5, 5]
click at [889, 149] on div at bounding box center [892, 157] width 27 height 24
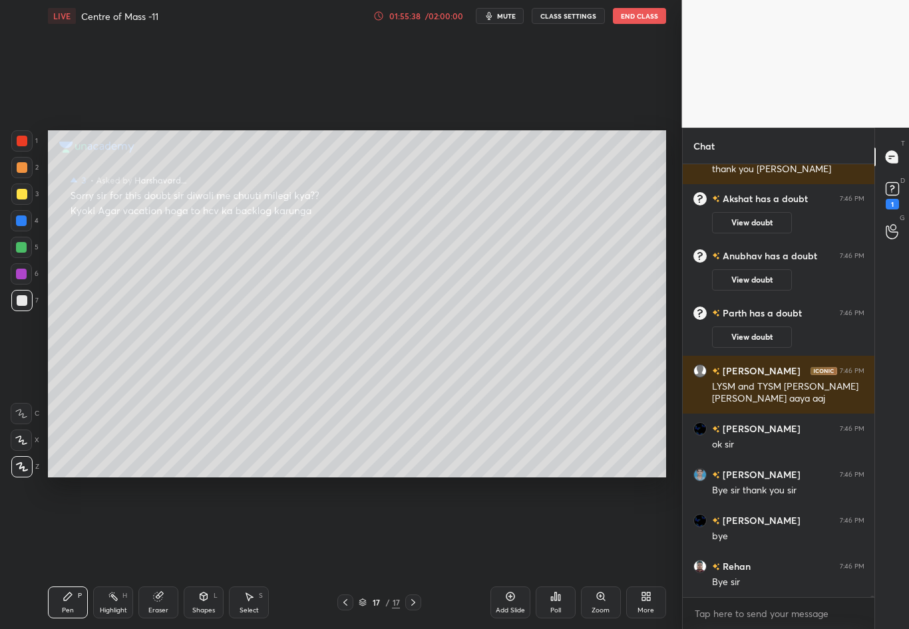
scroll to position [137451, 0]
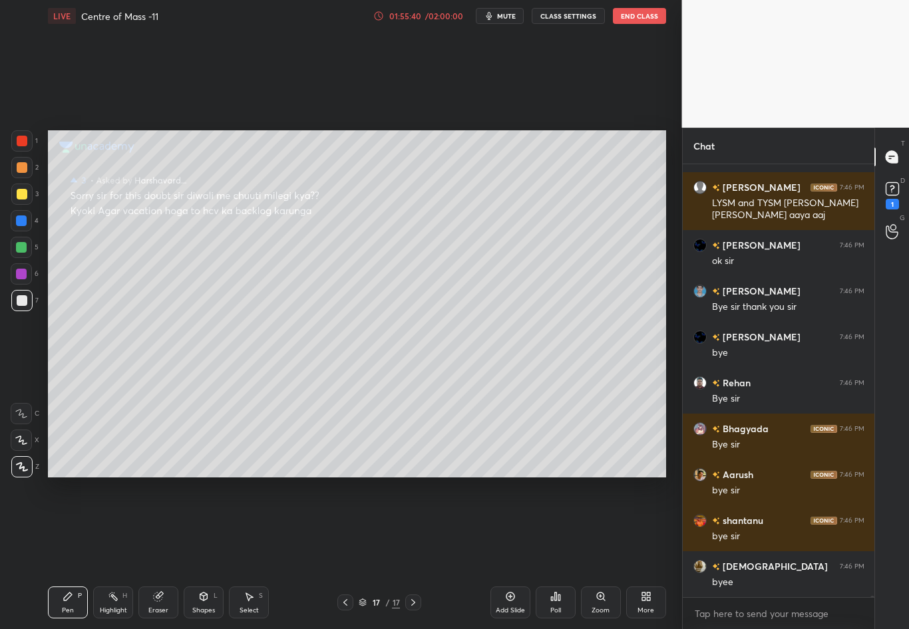
click at [349, 553] on icon at bounding box center [345, 602] width 11 height 11
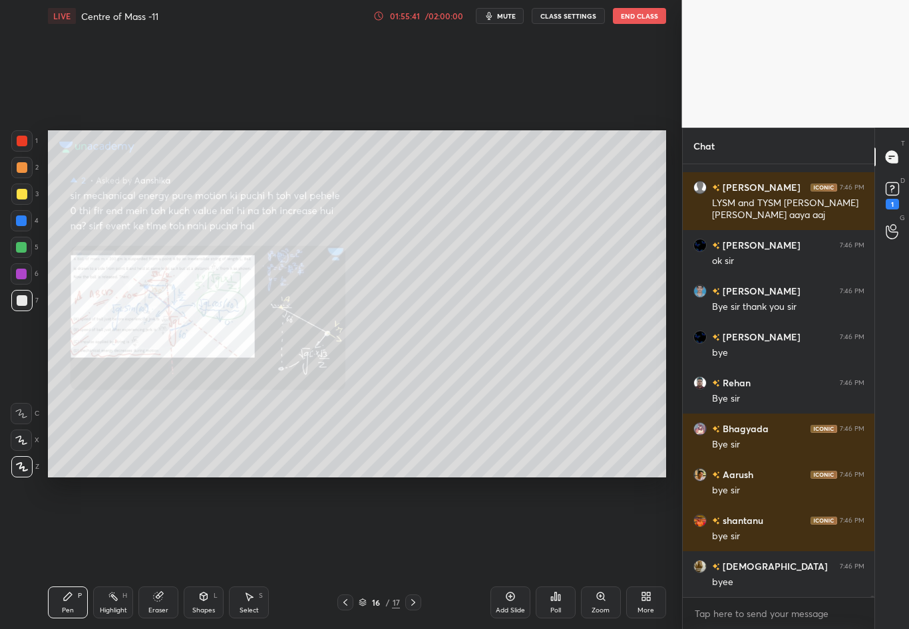
scroll to position [137635, 0]
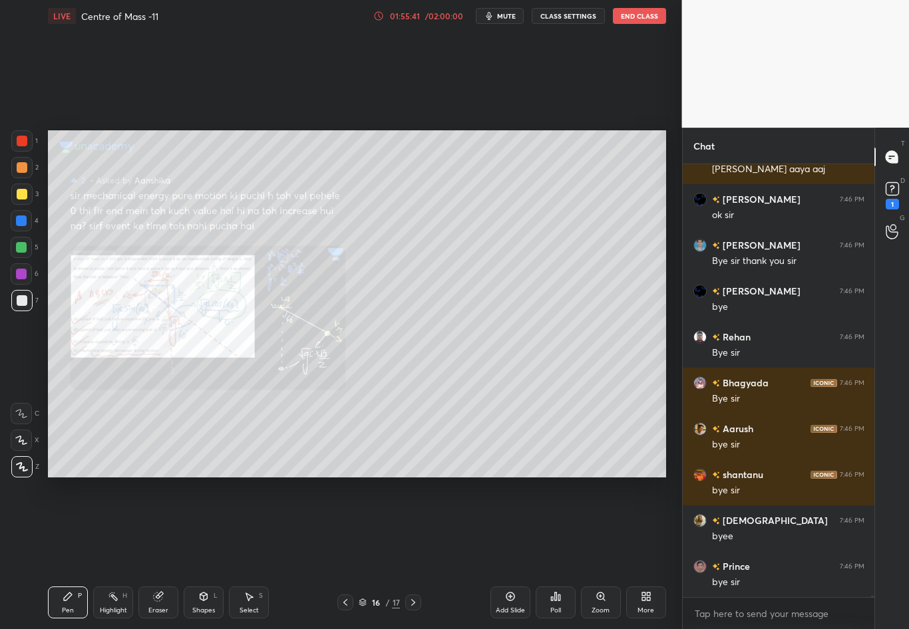
click at [349, 553] on icon at bounding box center [345, 602] width 11 height 11
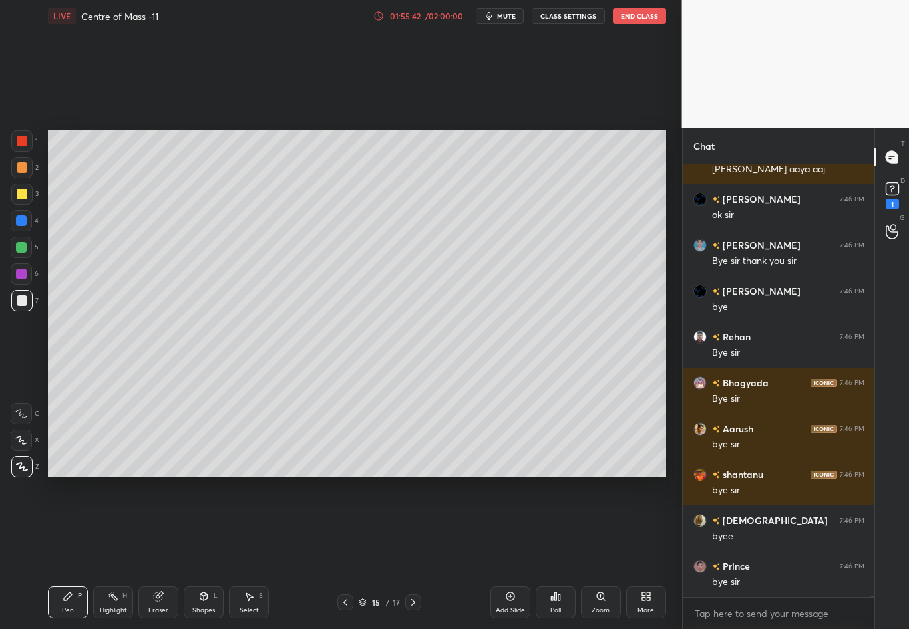
click at [349, 553] on icon at bounding box center [345, 602] width 11 height 11
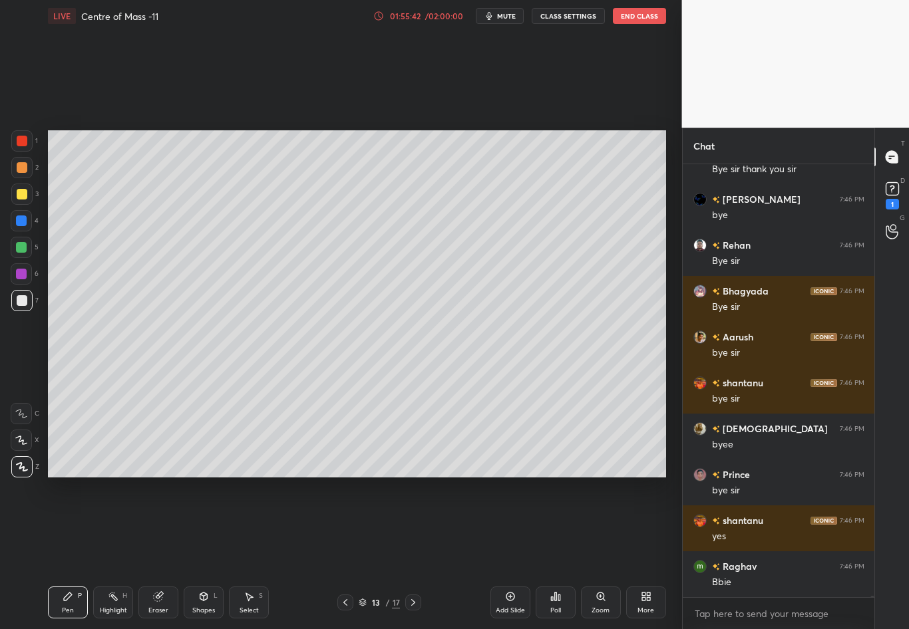
scroll to position [137773, 0]
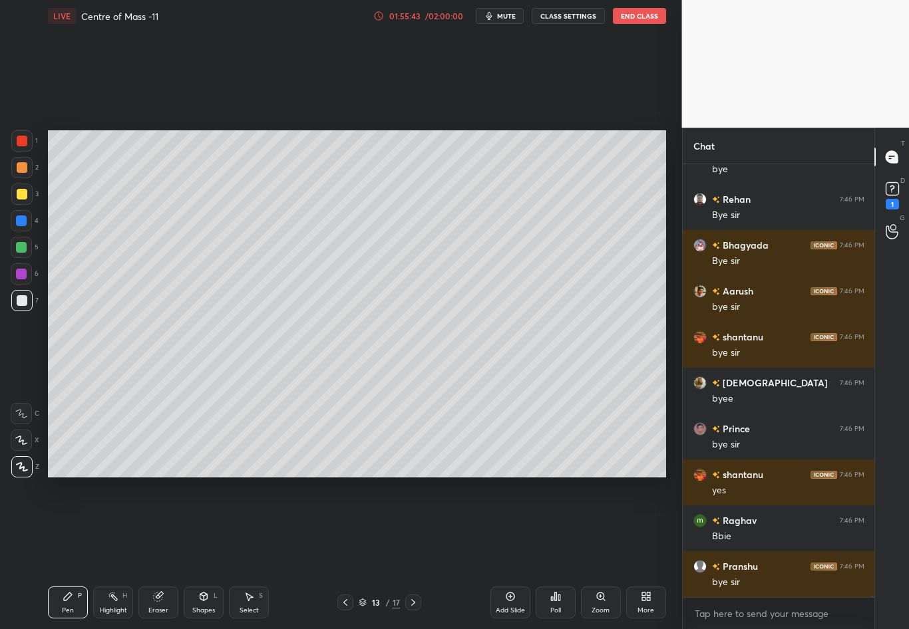
click at [349, 553] on icon at bounding box center [345, 602] width 11 height 11
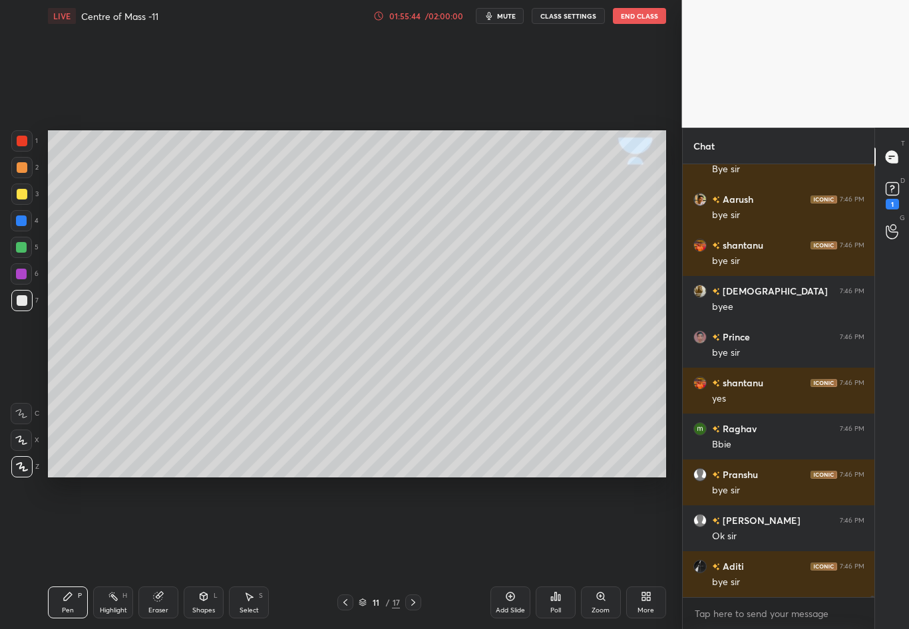
click at [349, 553] on icon at bounding box center [345, 602] width 11 height 11
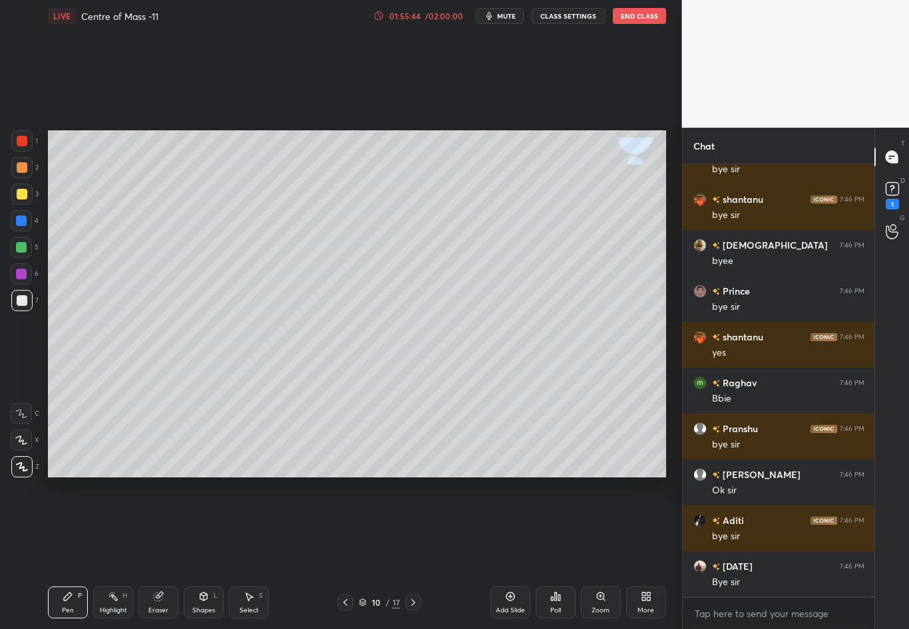
click at [349, 553] on icon at bounding box center [345, 602] width 11 height 11
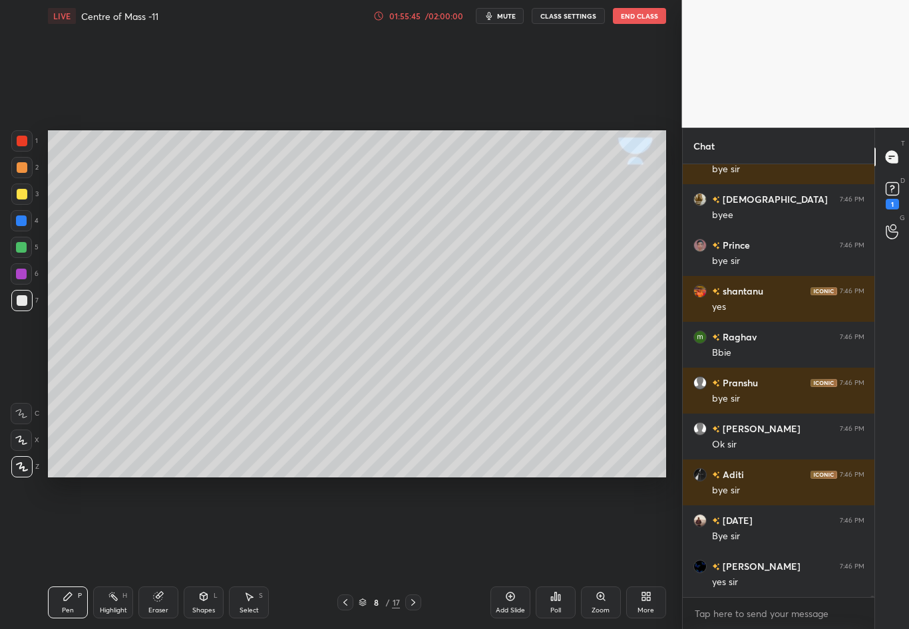
click at [349, 553] on icon at bounding box center [345, 602] width 11 height 11
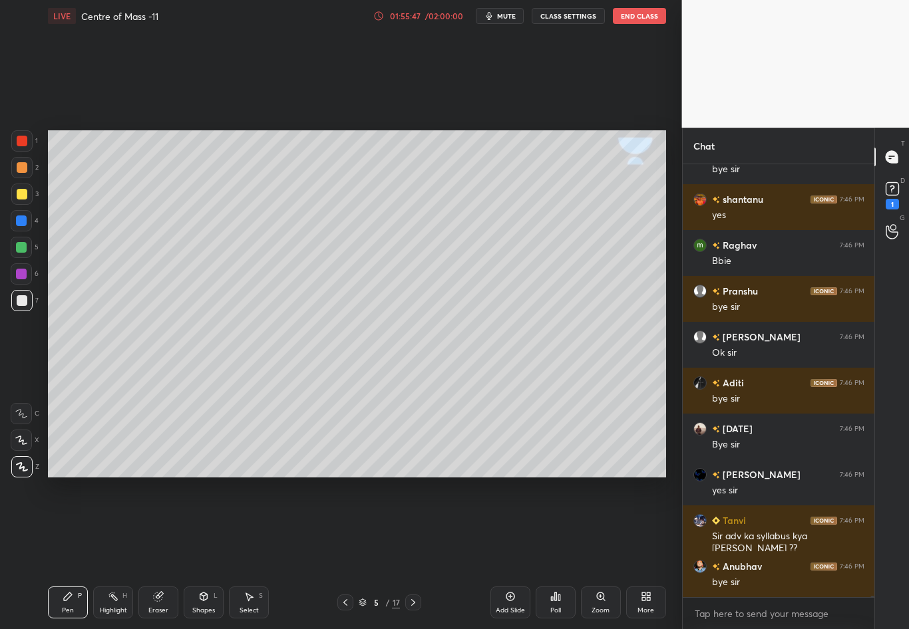
click at [349, 553] on icon at bounding box center [345, 602] width 11 height 11
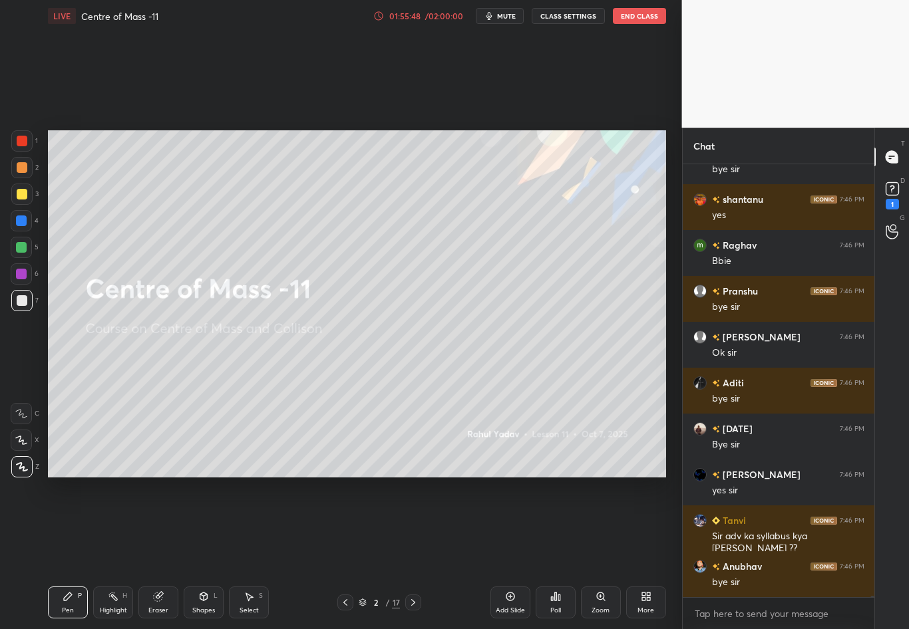
click at [349, 553] on icon at bounding box center [345, 602] width 11 height 11
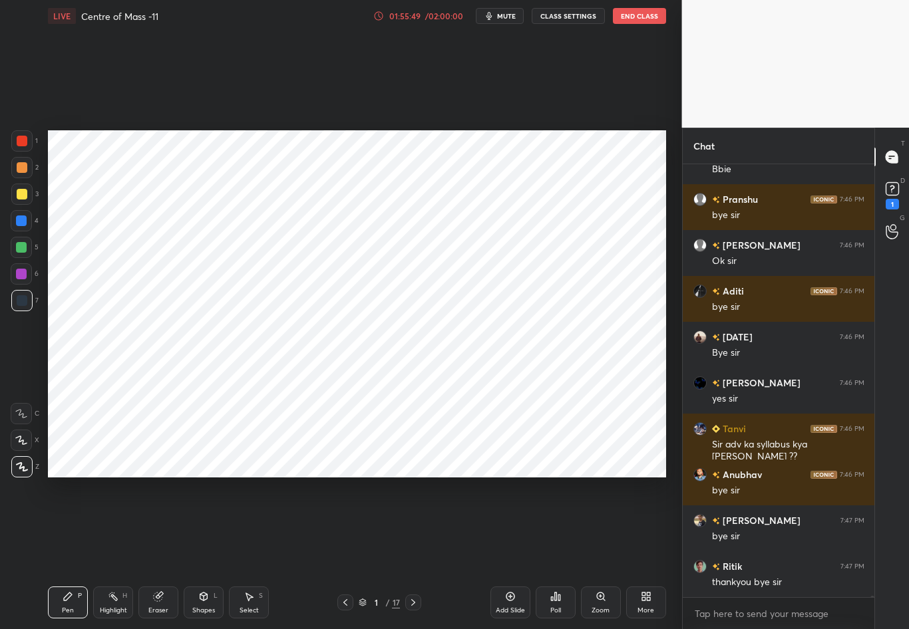
click at [410, 553] on icon at bounding box center [413, 602] width 11 height 11
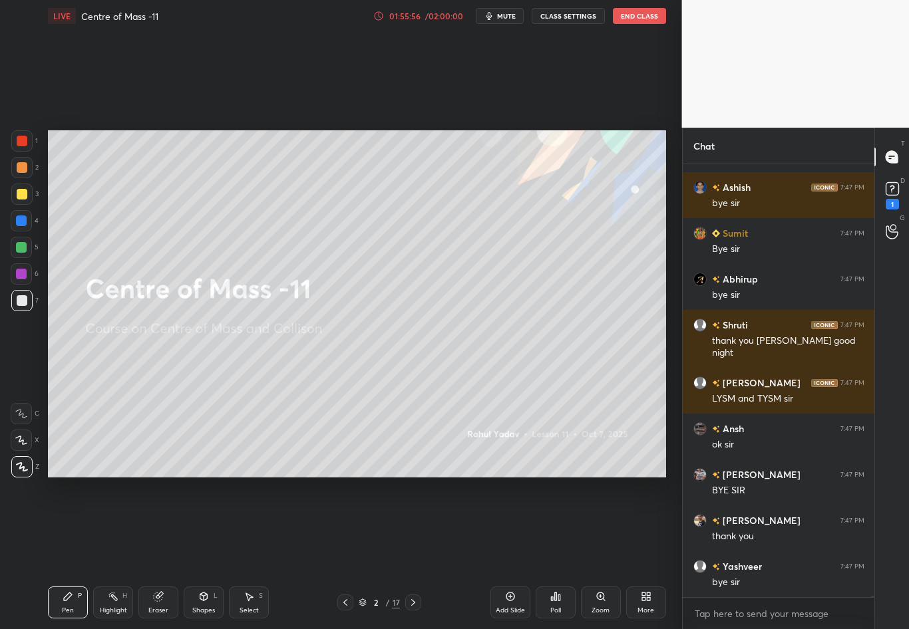
click at [627, 13] on button "End Class" at bounding box center [639, 16] width 53 height 16
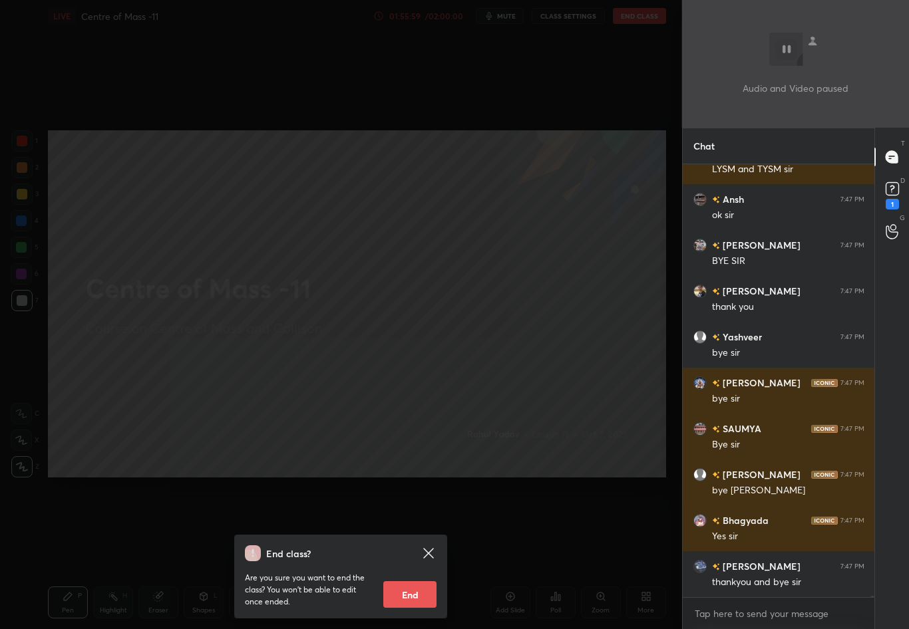
click at [408, 553] on button "End" at bounding box center [409, 594] width 53 height 27
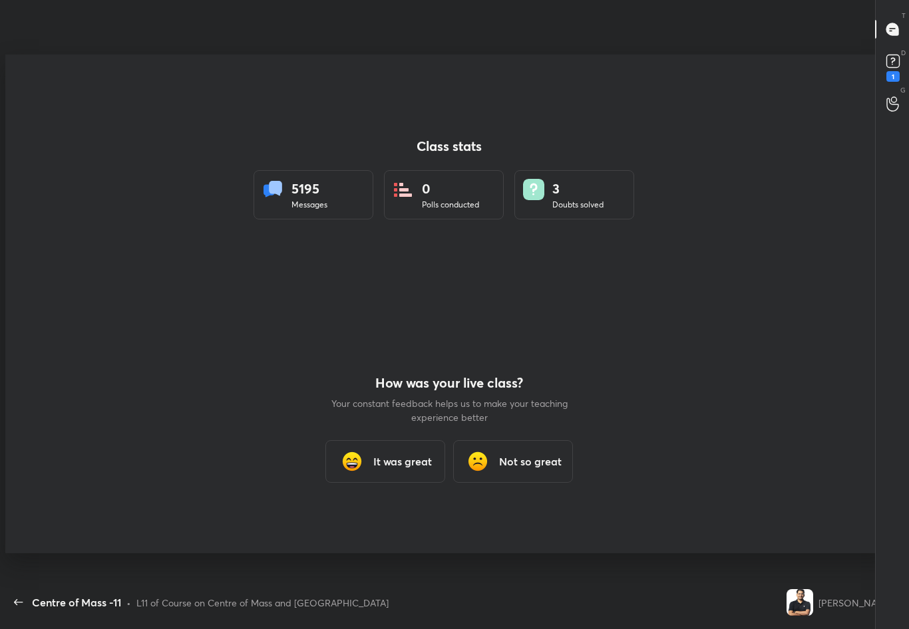
click at [404, 460] on h3 "It was great" at bounding box center [402, 462] width 59 height 16
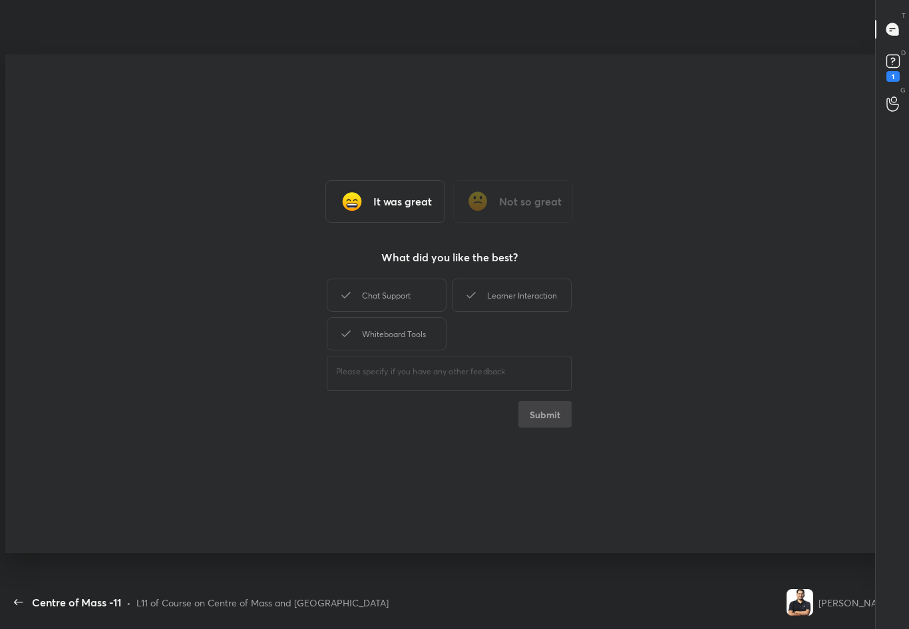
click at [376, 311] on div "Chat Support Learner Interaction Whiteboard Tools" at bounding box center [449, 314] width 245 height 77
click at [387, 297] on div "Chat Support" at bounding box center [387, 295] width 120 height 33
click at [528, 297] on div "Learner Interaction" at bounding box center [512, 295] width 120 height 33
click at [533, 419] on button "Submit" at bounding box center [544, 414] width 53 height 27
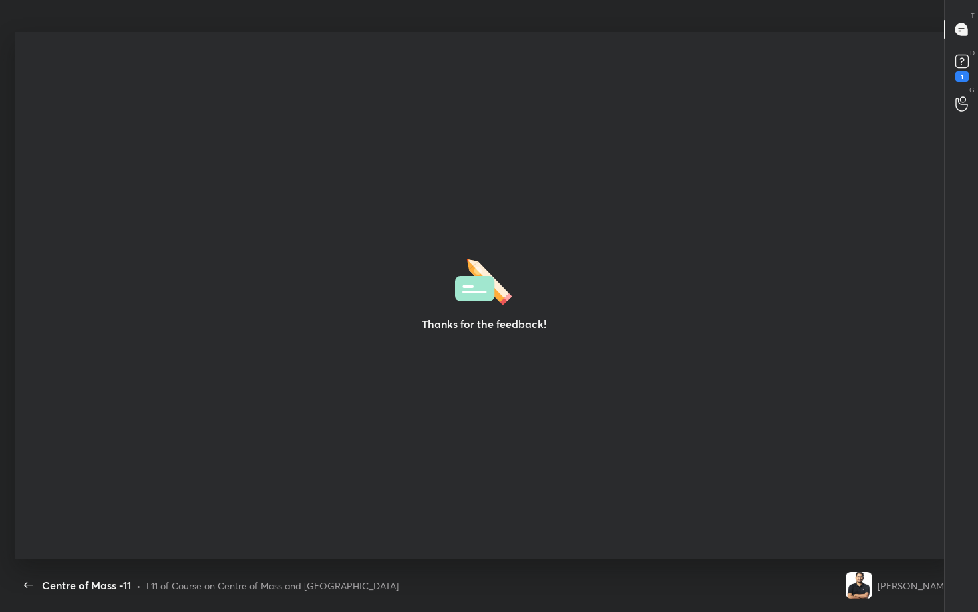
scroll to position [527, 967]
type textarea "x"
